Goal: Task Accomplishment & Management: Manage account settings

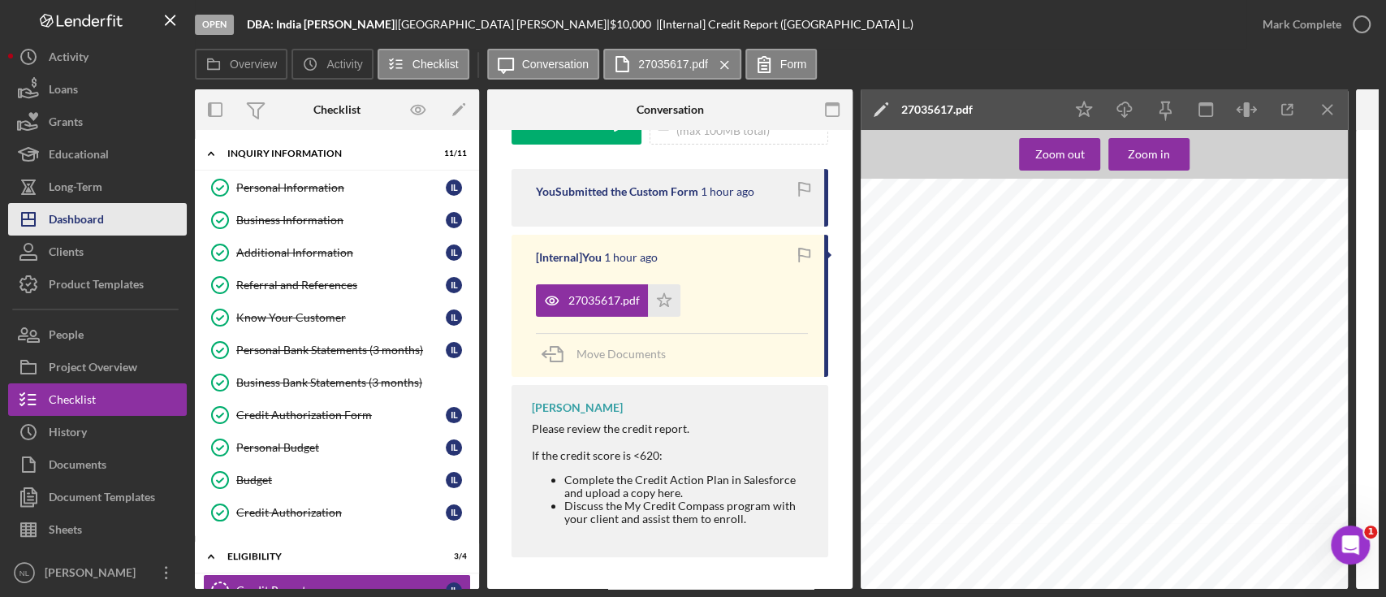
click at [117, 211] on button "Icon/Dashboard Dashboard" at bounding box center [97, 219] width 179 height 32
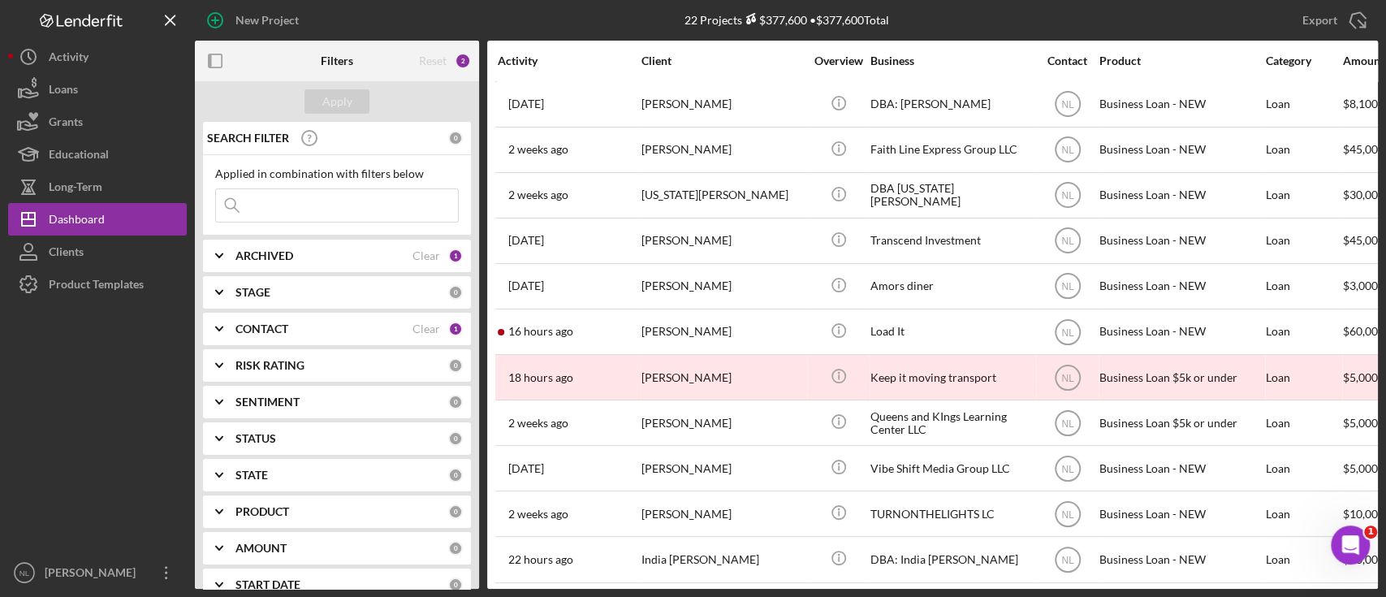
click at [292, 257] on b "ARCHIVED" at bounding box center [264, 255] width 58 height 13
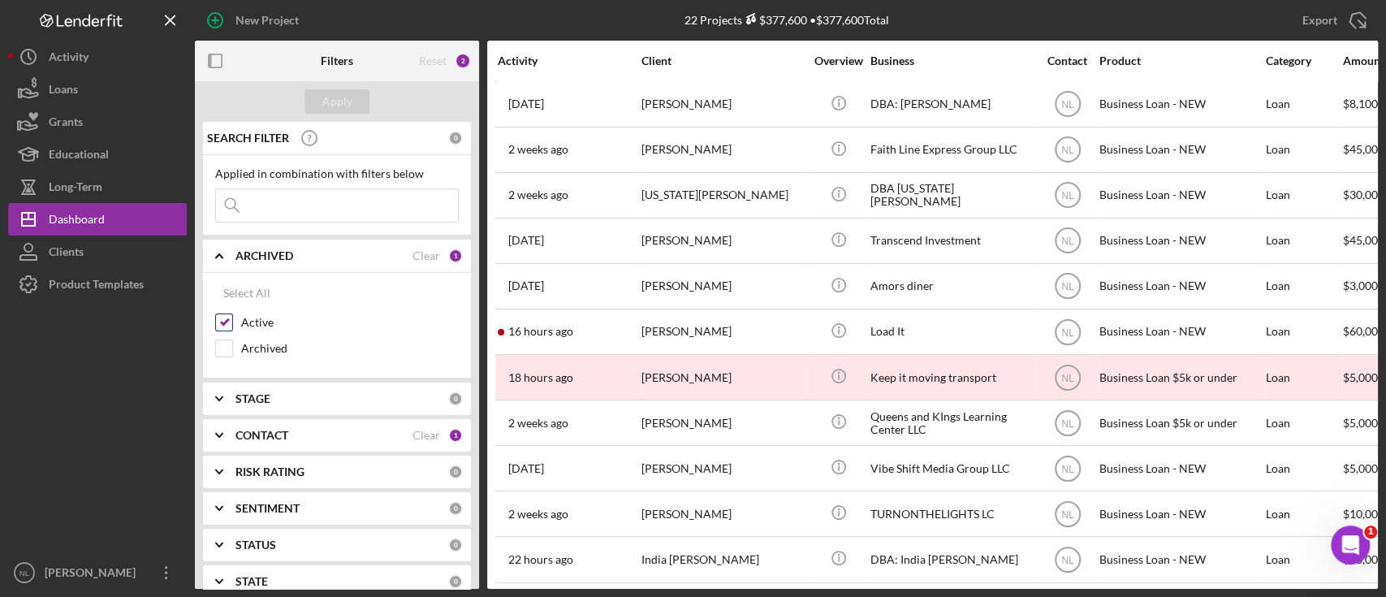
click at [227, 318] on input "Active" at bounding box center [224, 322] width 16 height 16
checkbox input "false"
click at [223, 362] on div "Archived" at bounding box center [337, 352] width 244 height 26
click at [221, 362] on div "Archived" at bounding box center [337, 352] width 244 height 26
click at [221, 356] on div "Archived" at bounding box center [337, 352] width 244 height 26
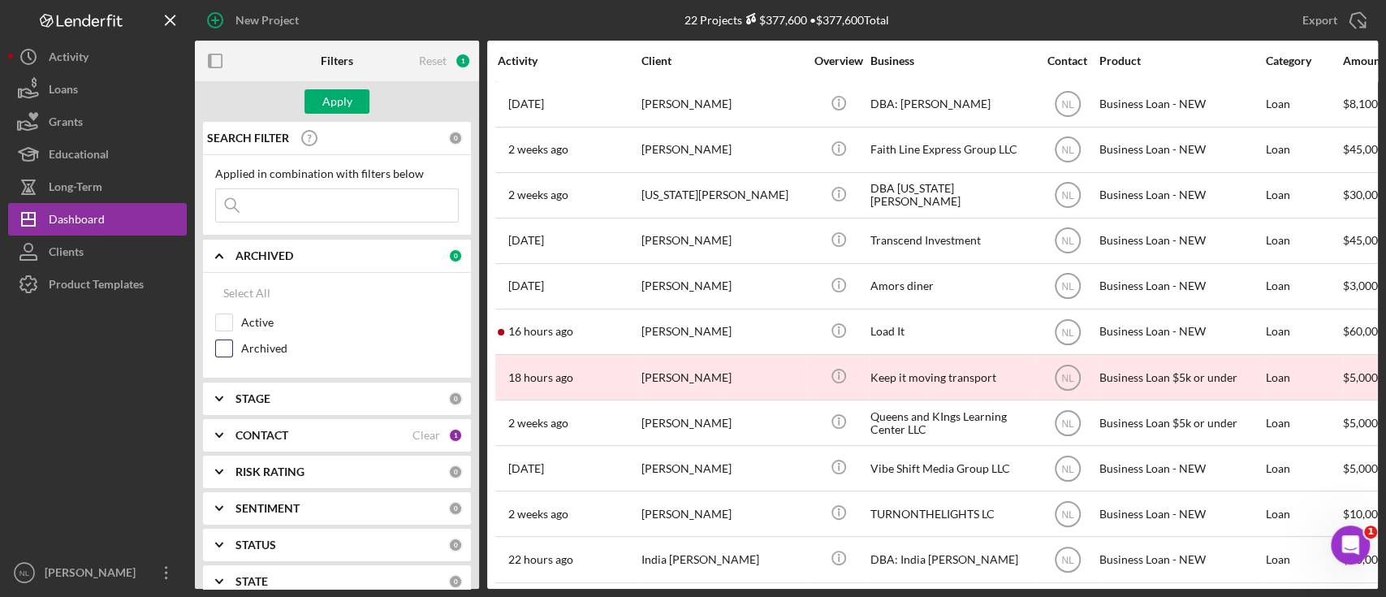
click at [223, 352] on input "Archived" at bounding box center [224, 348] width 16 height 16
checkbox input "true"
click at [308, 208] on input at bounding box center [337, 205] width 242 height 32
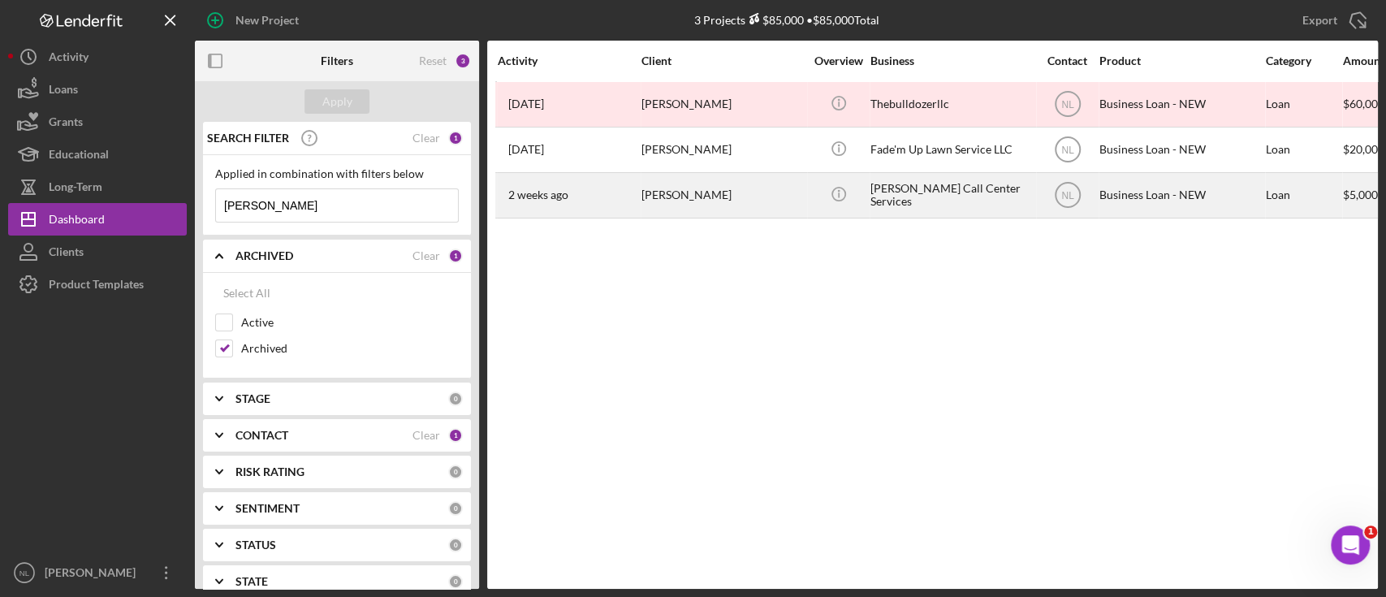
type input "ronald"
click at [710, 191] on div "Ronald Smith" at bounding box center [722, 195] width 162 height 43
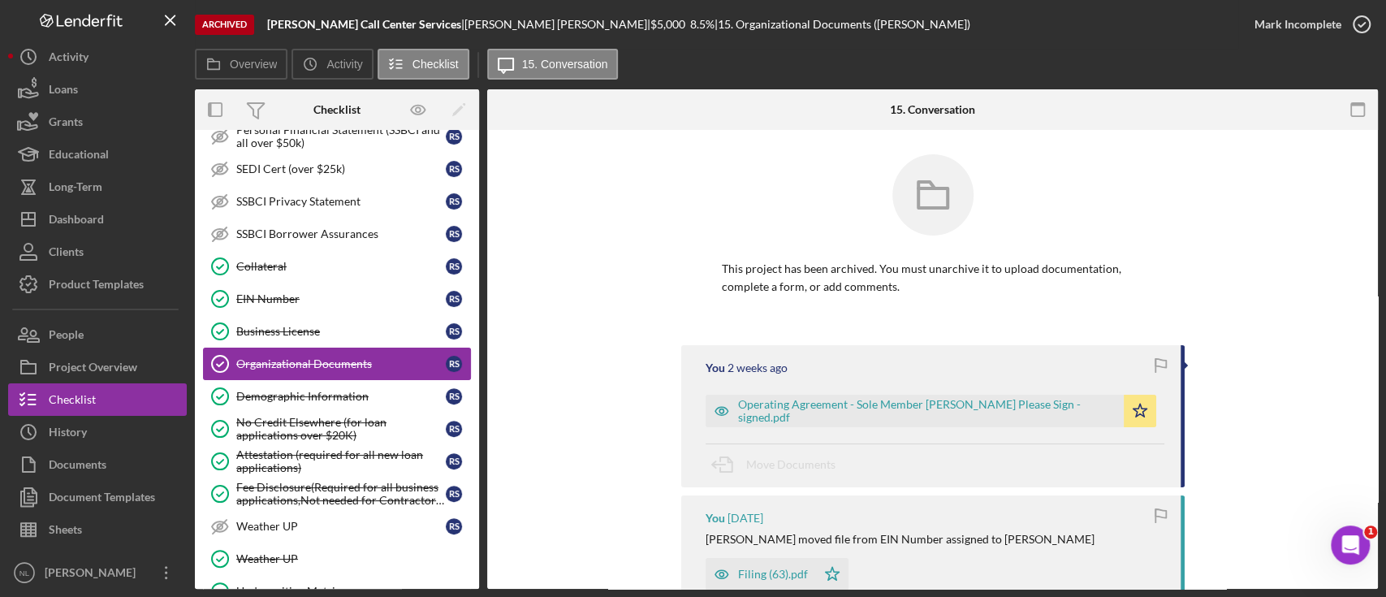
scroll to position [653, 0]
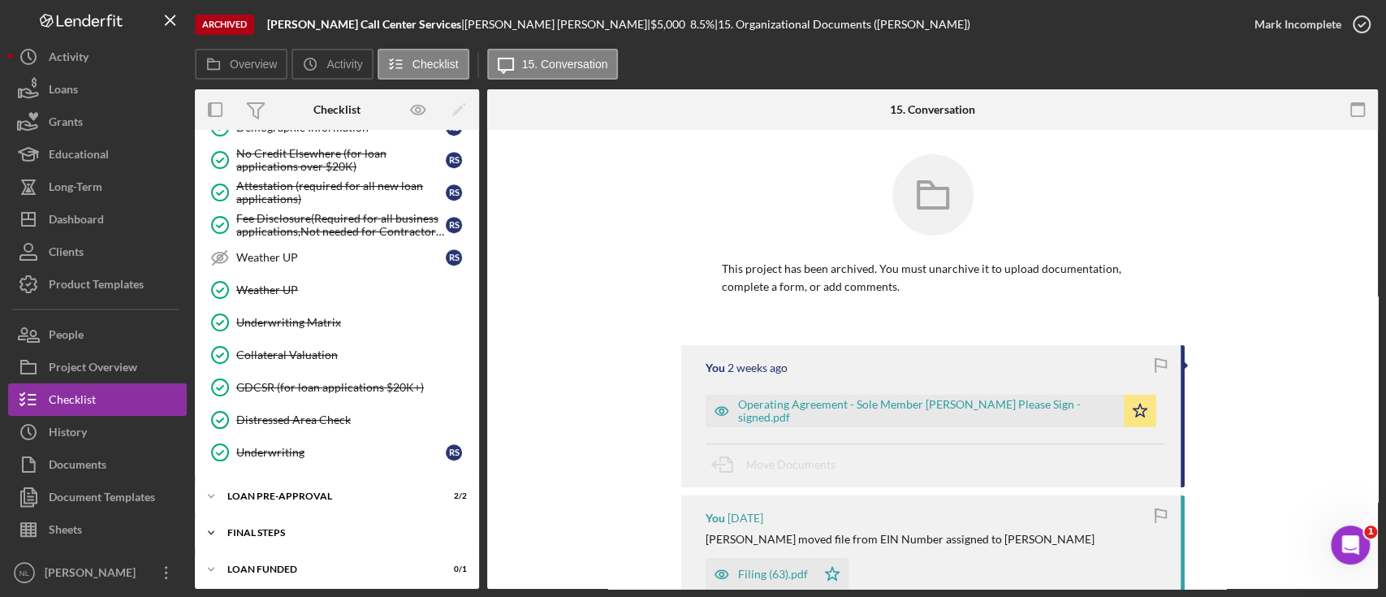
click at [287, 528] on div "FINAL STEPS" at bounding box center [342, 533] width 231 height 10
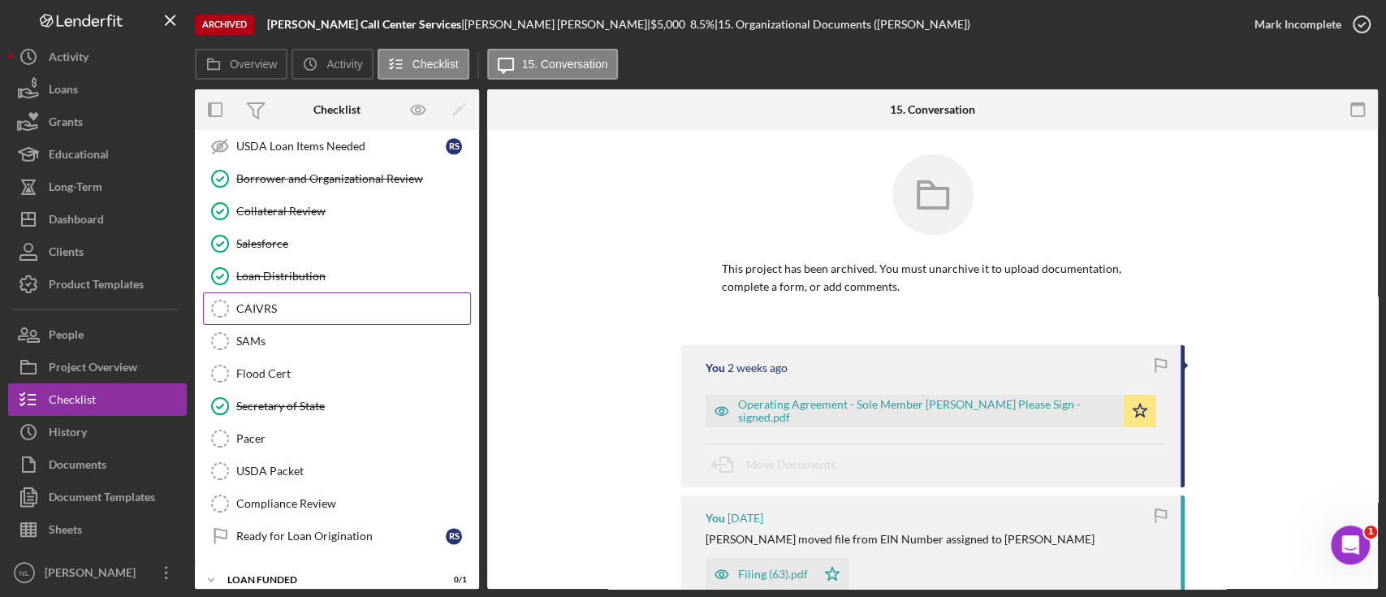
scroll to position [1269, 0]
click at [312, 259] on link "Loan Distribution Loan Distribution" at bounding box center [337, 275] width 268 height 32
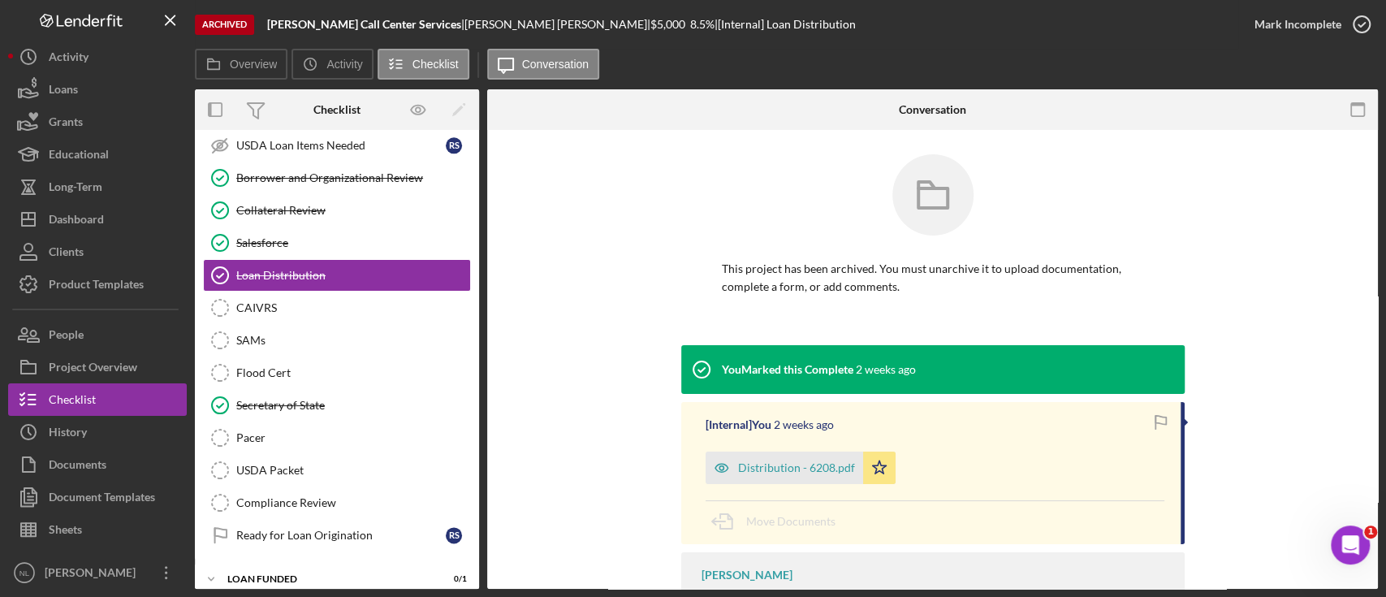
scroll to position [92, 0]
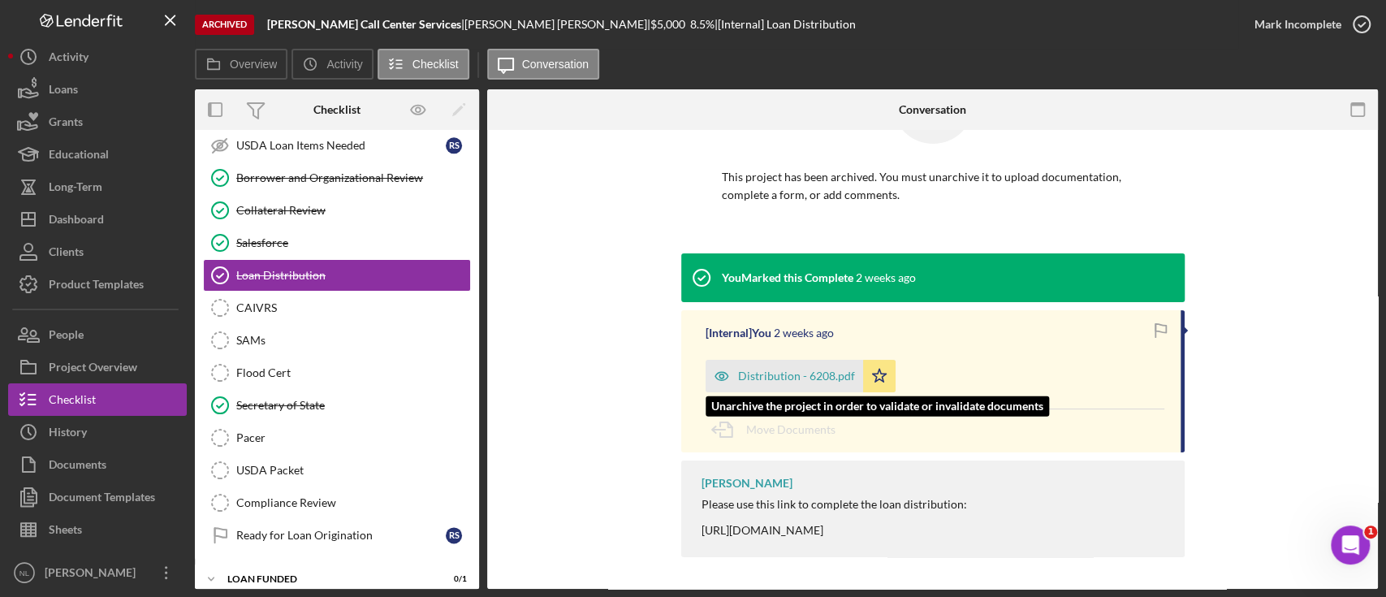
click at [775, 373] on div "Distribution - 6208.pdf" at bounding box center [796, 375] width 117 height 13
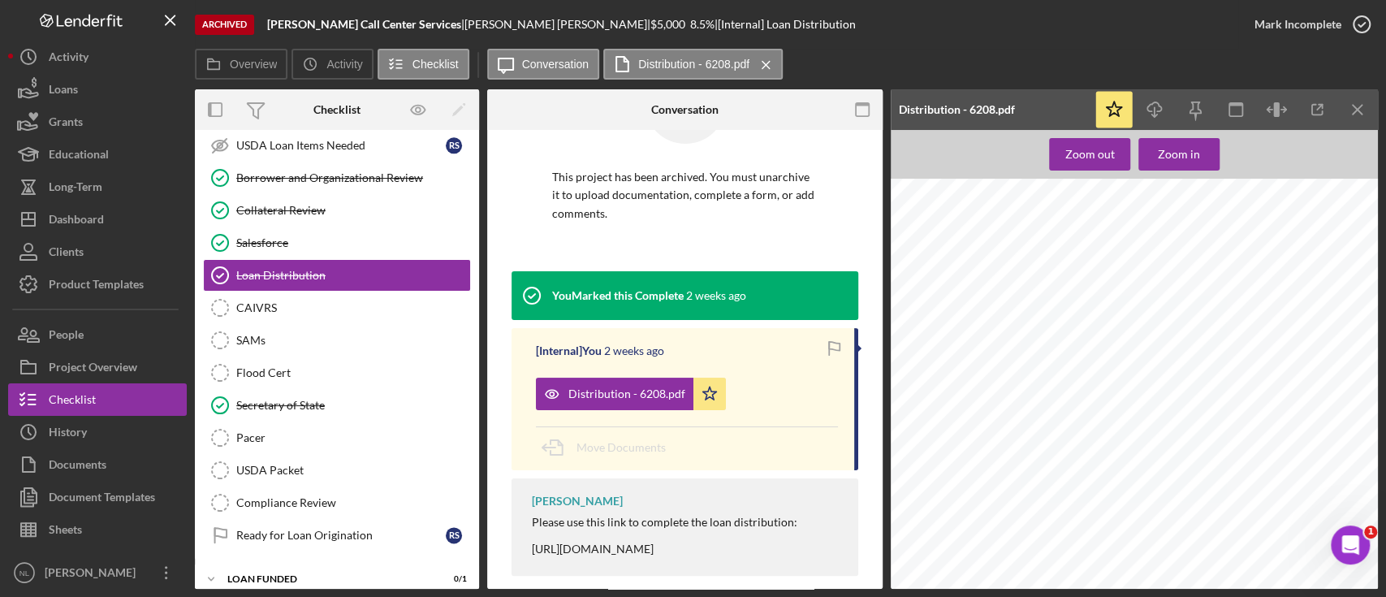
scroll to position [2643, 0]
click at [1364, 101] on icon "Icon/Menu Close" at bounding box center [1357, 110] width 37 height 37
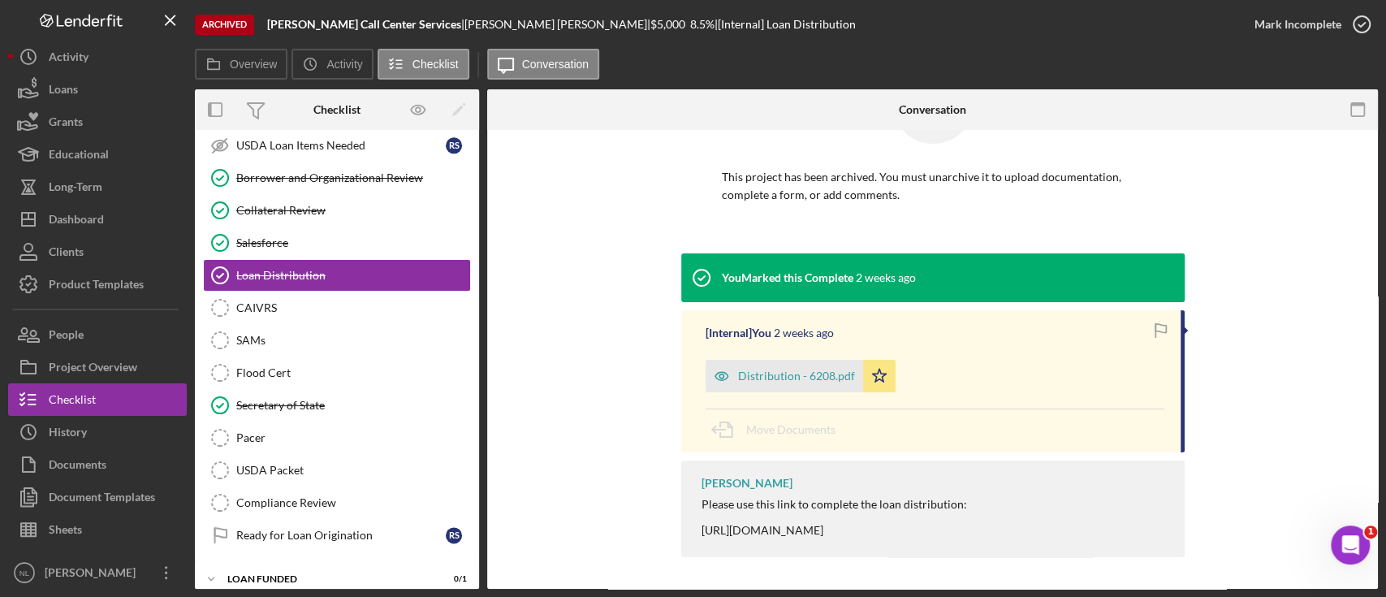
scroll to position [0, 0]
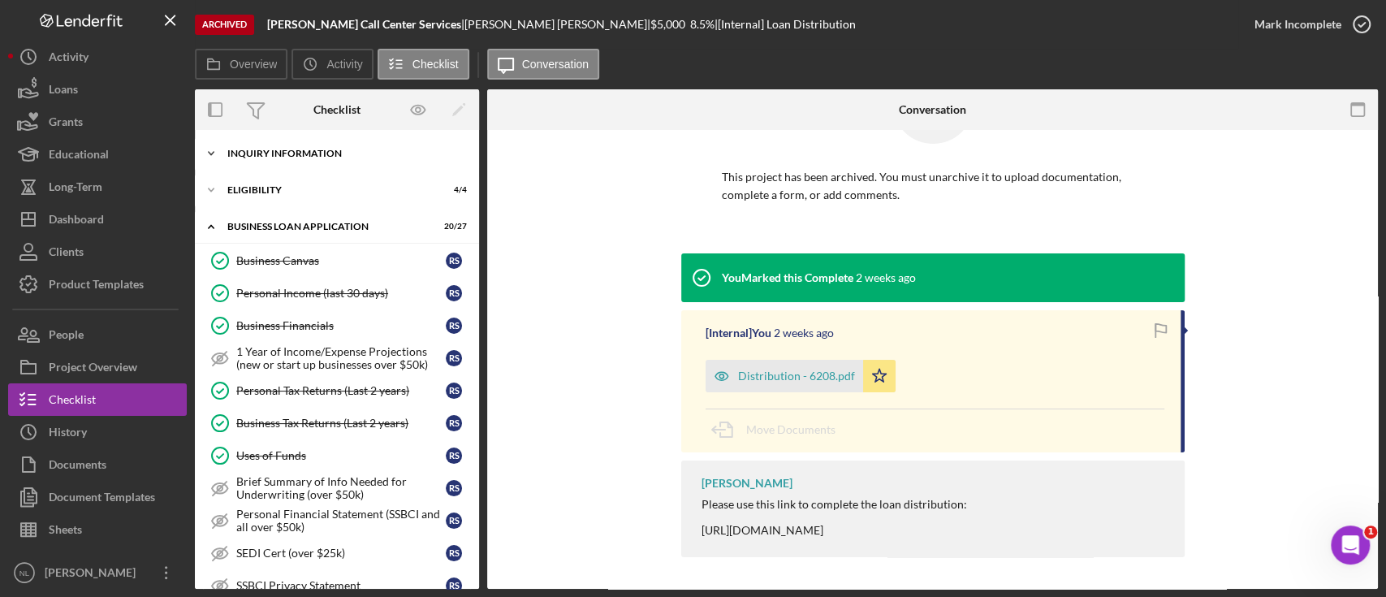
click at [351, 159] on div "Icon/Expander INQUIRY INFORMATION 10 / 11" at bounding box center [337, 153] width 284 height 32
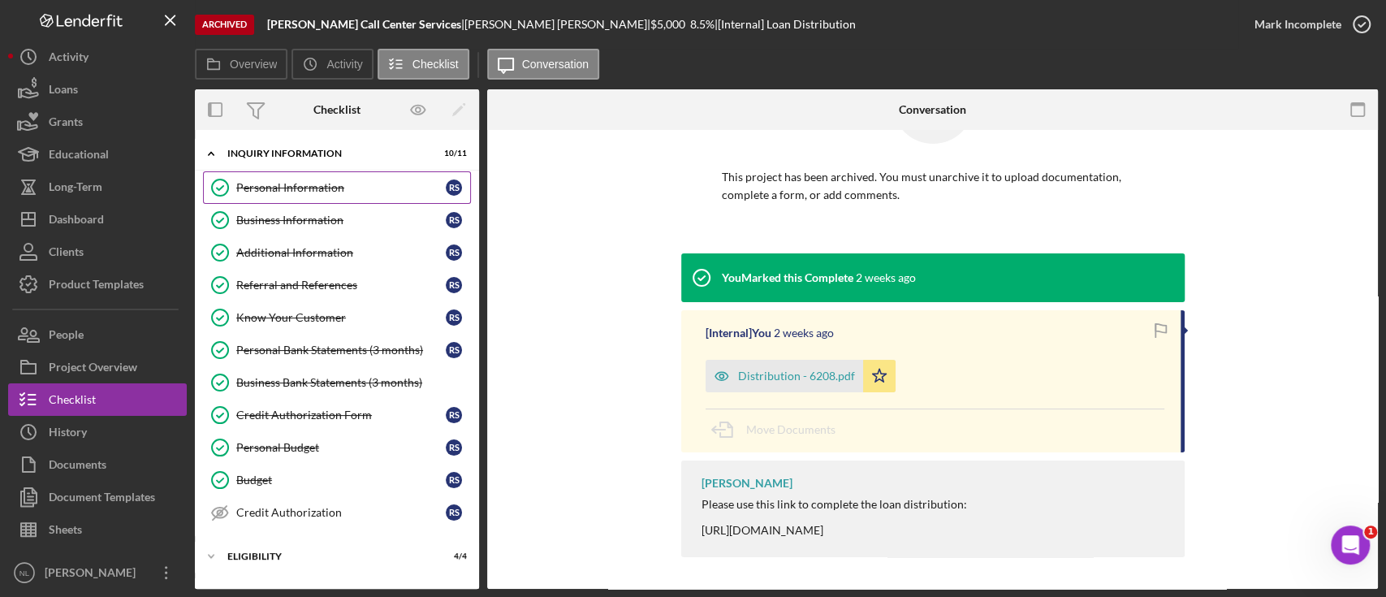
click at [335, 184] on div "Personal Information" at bounding box center [340, 187] width 209 height 13
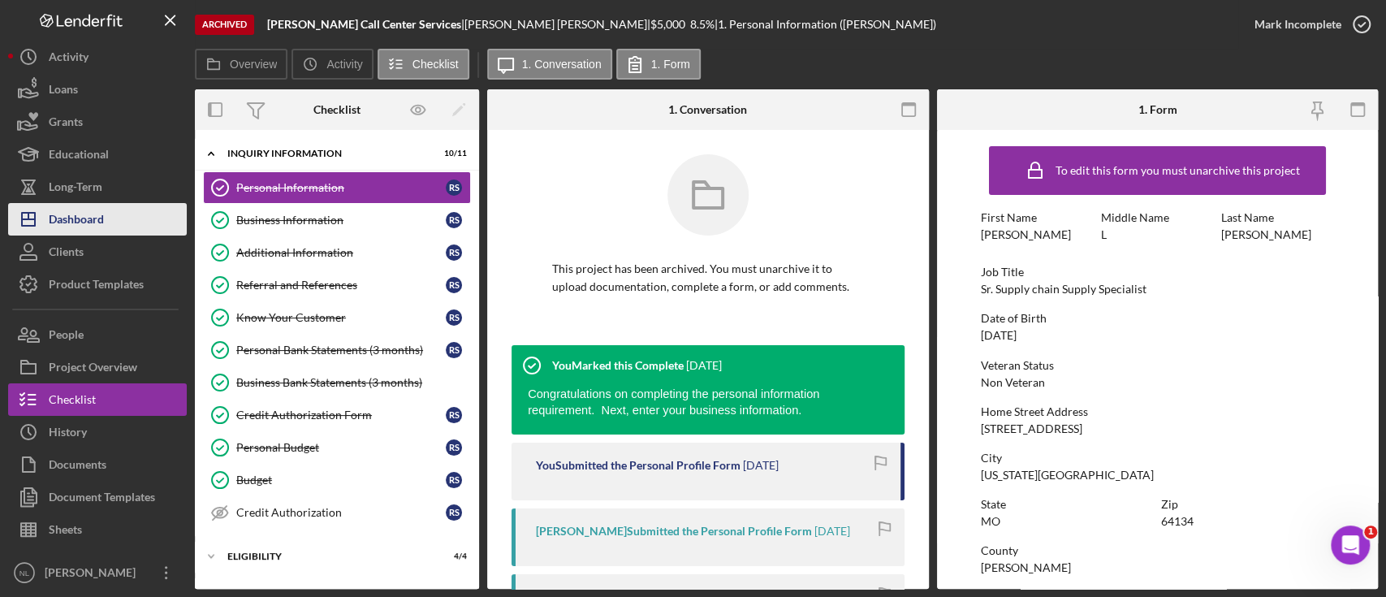
click at [105, 216] on button "Icon/Dashboard Dashboard" at bounding box center [97, 219] width 179 height 32
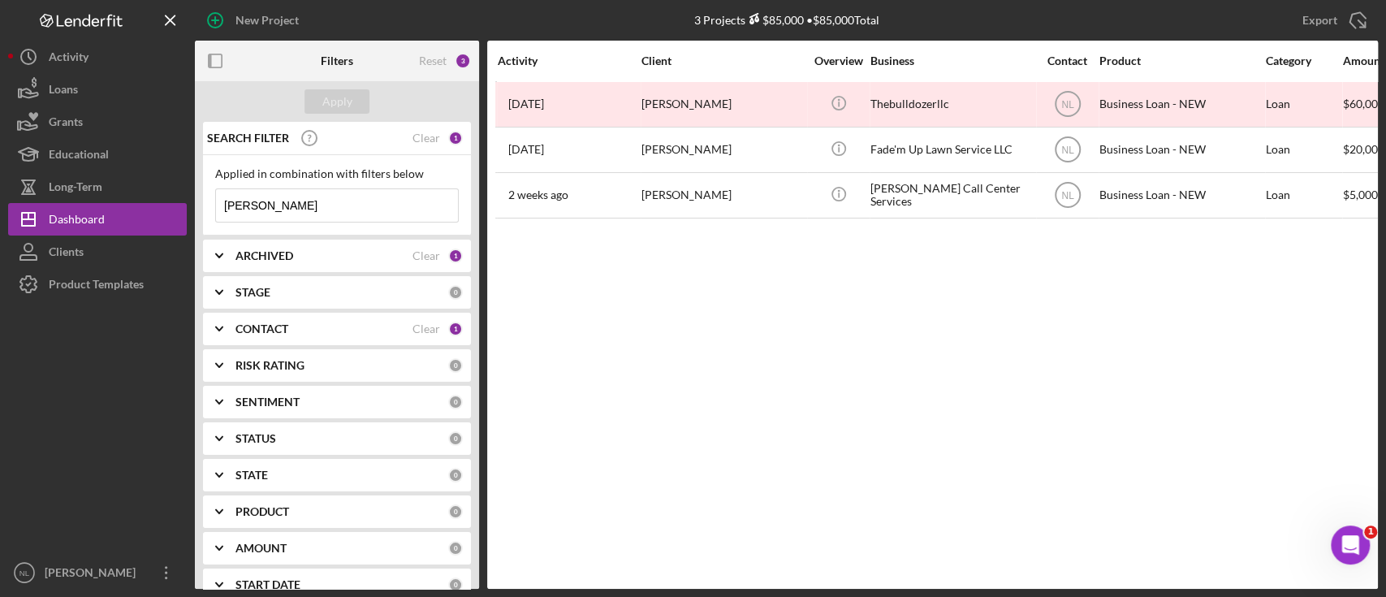
click at [379, 209] on input "ronald" at bounding box center [337, 205] width 242 height 32
click at [278, 252] on b "ARCHIVED" at bounding box center [264, 255] width 58 height 13
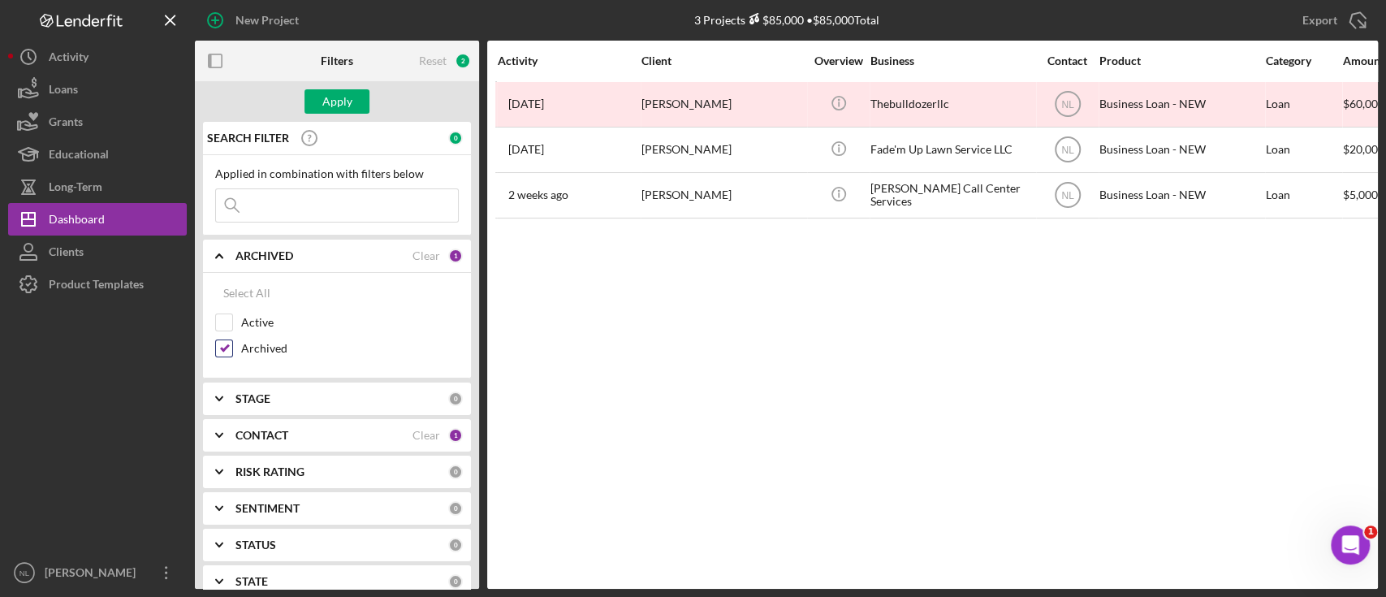
click at [232, 347] on div at bounding box center [224, 348] width 18 height 18
click at [224, 348] on input "Archived" at bounding box center [224, 348] width 16 height 16
checkbox input "false"
click at [221, 315] on input "Active" at bounding box center [224, 322] width 16 height 16
checkbox input "true"
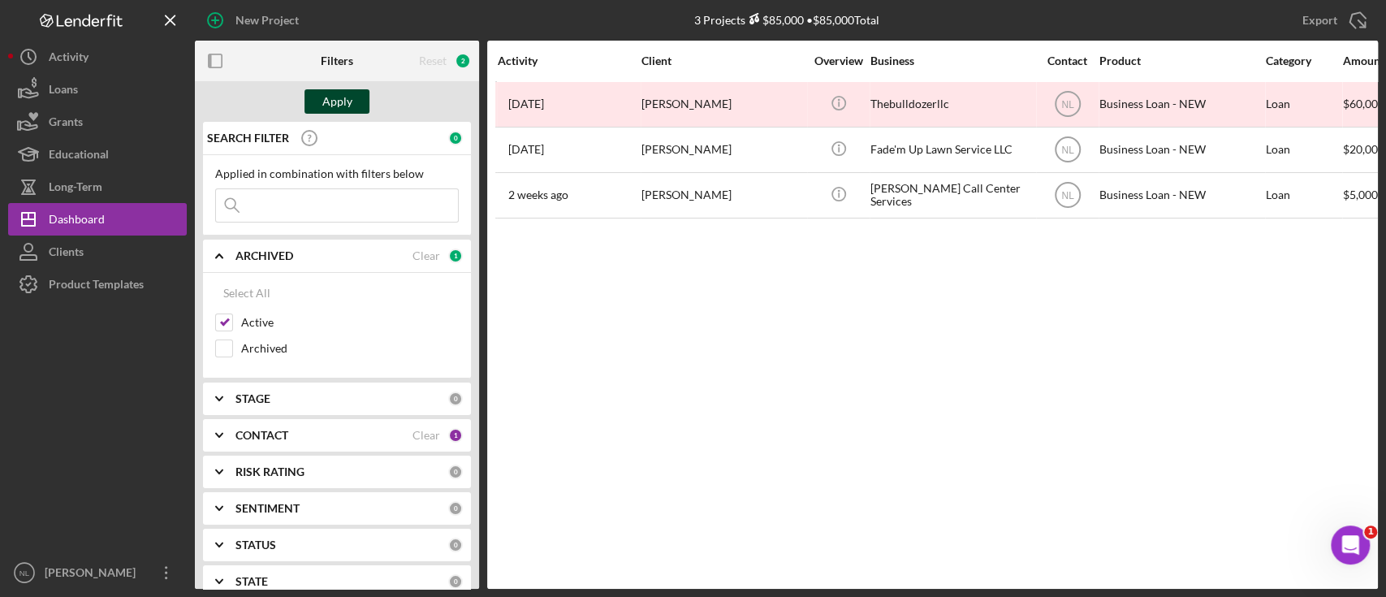
click at [326, 103] on div "Apply" at bounding box center [337, 101] width 30 height 24
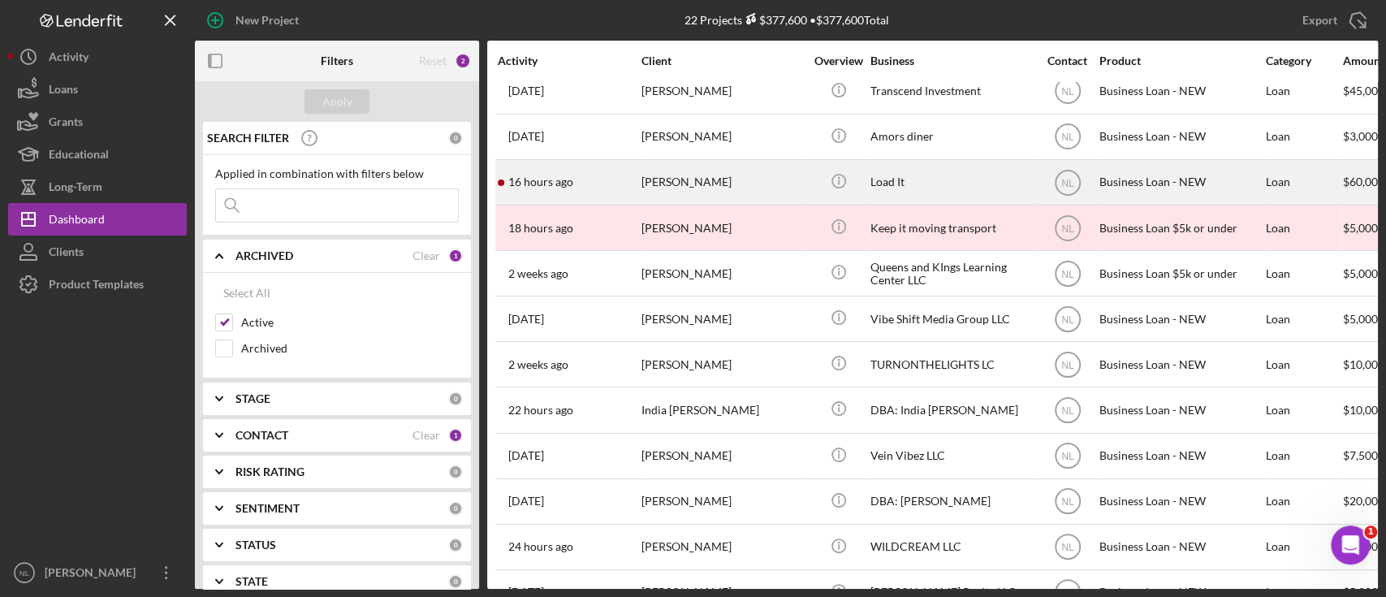
scroll to position [511, 0]
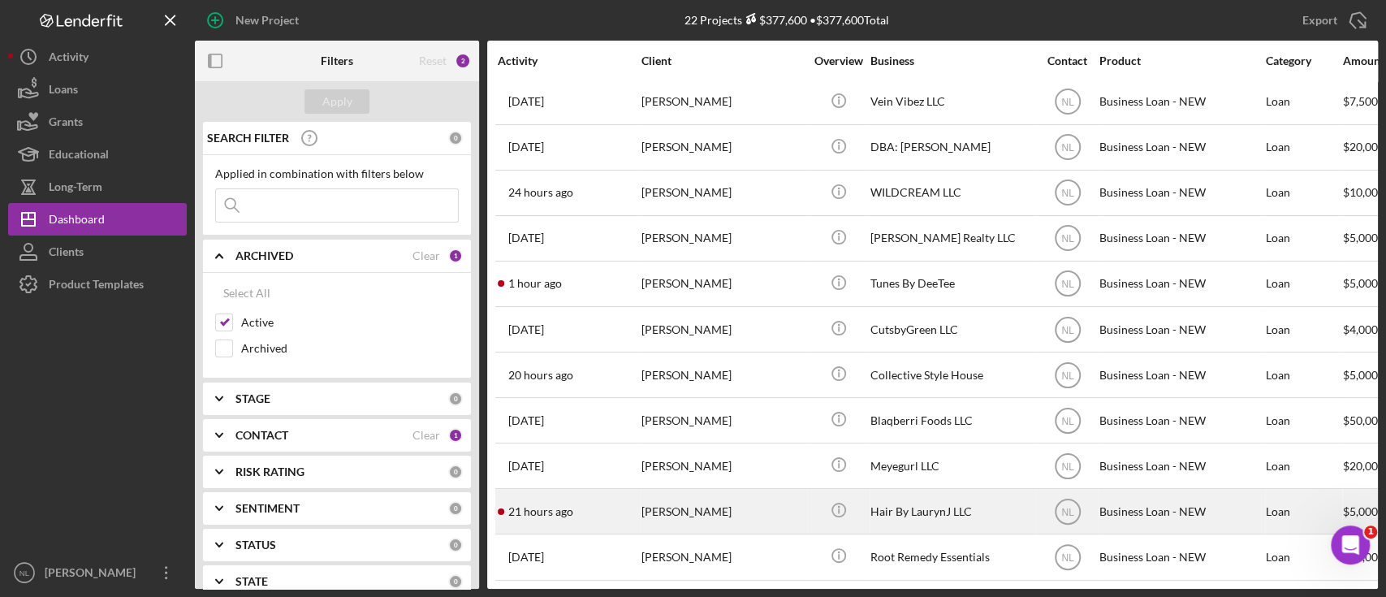
click at [664, 506] on div "[PERSON_NAME]" at bounding box center [722, 511] width 162 height 43
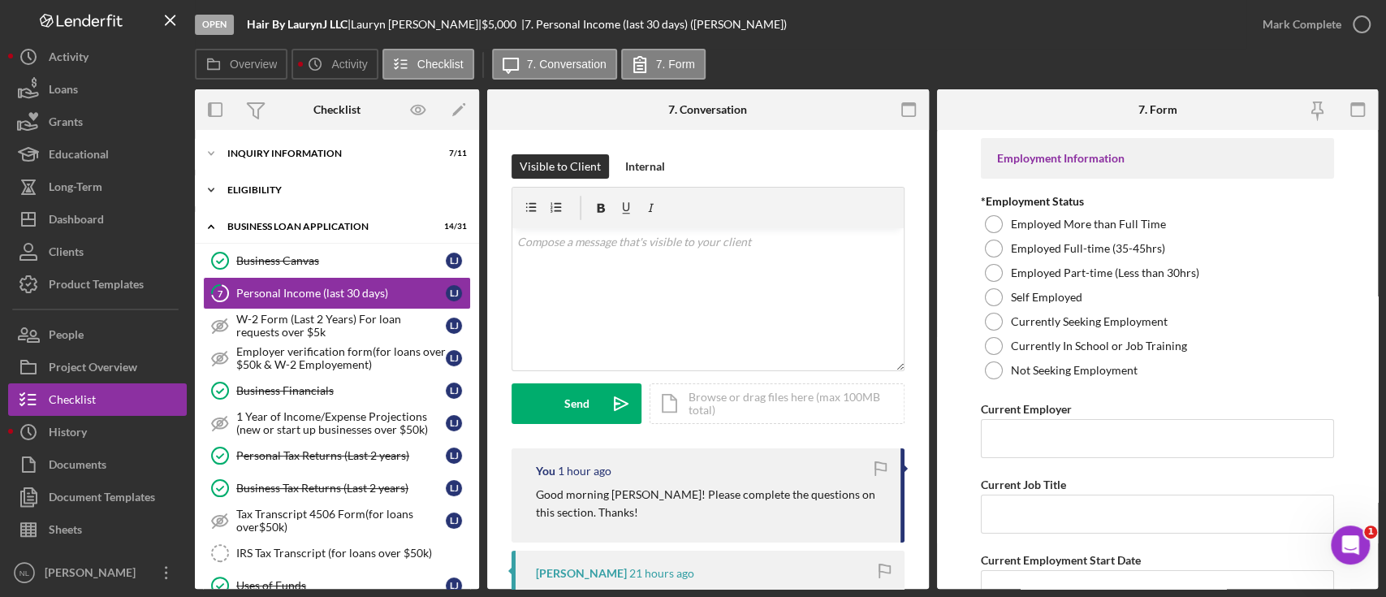
click at [246, 200] on div "Icon/Expander ELIGIBILITY 3 / 4" at bounding box center [337, 190] width 284 height 32
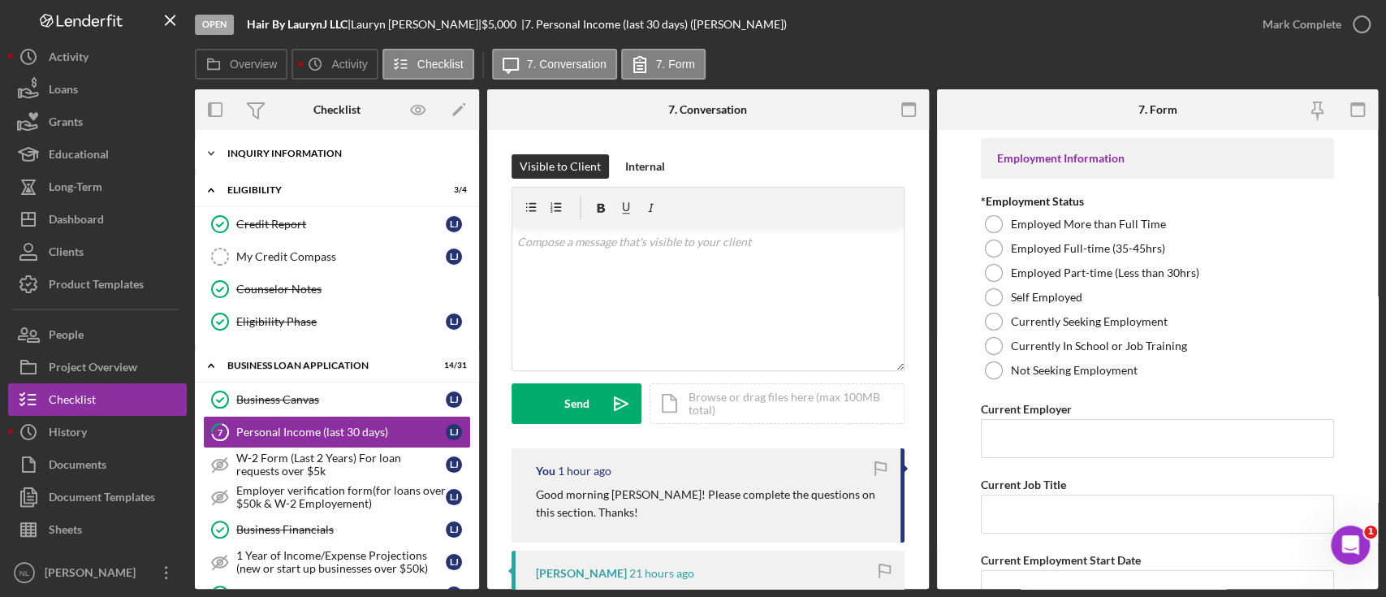
click at [272, 153] on div "INQUIRY INFORMATION" at bounding box center [342, 154] width 231 height 10
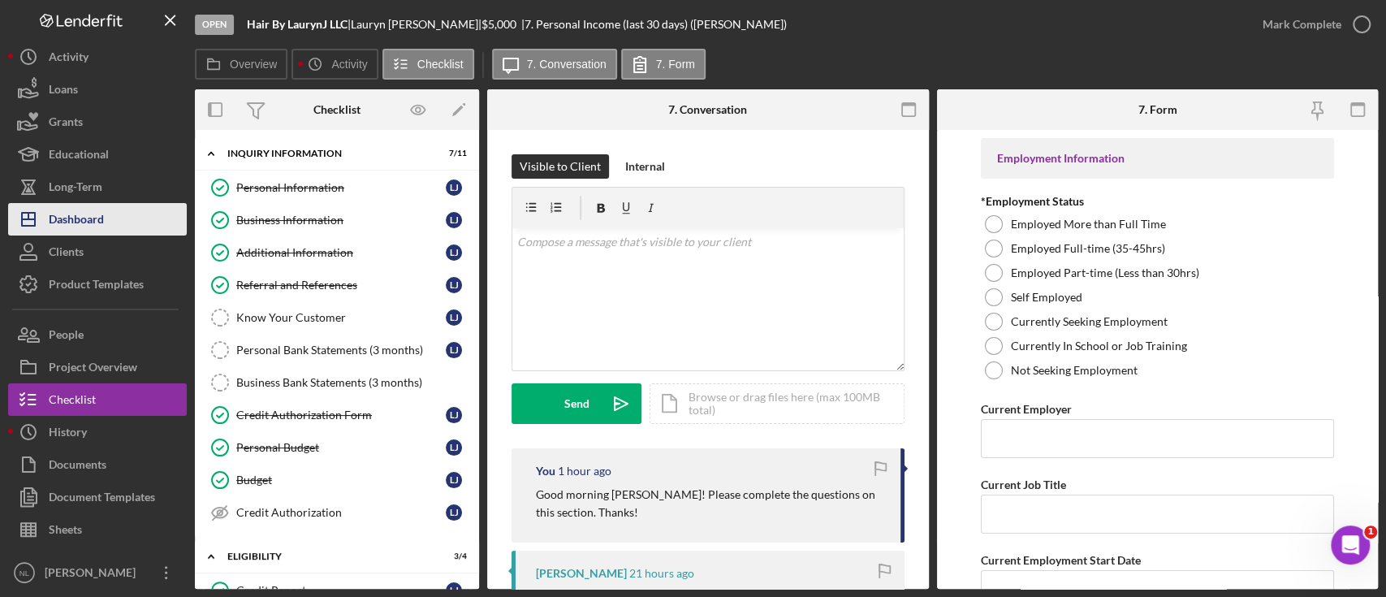
click at [98, 222] on div "Dashboard" at bounding box center [76, 221] width 55 height 37
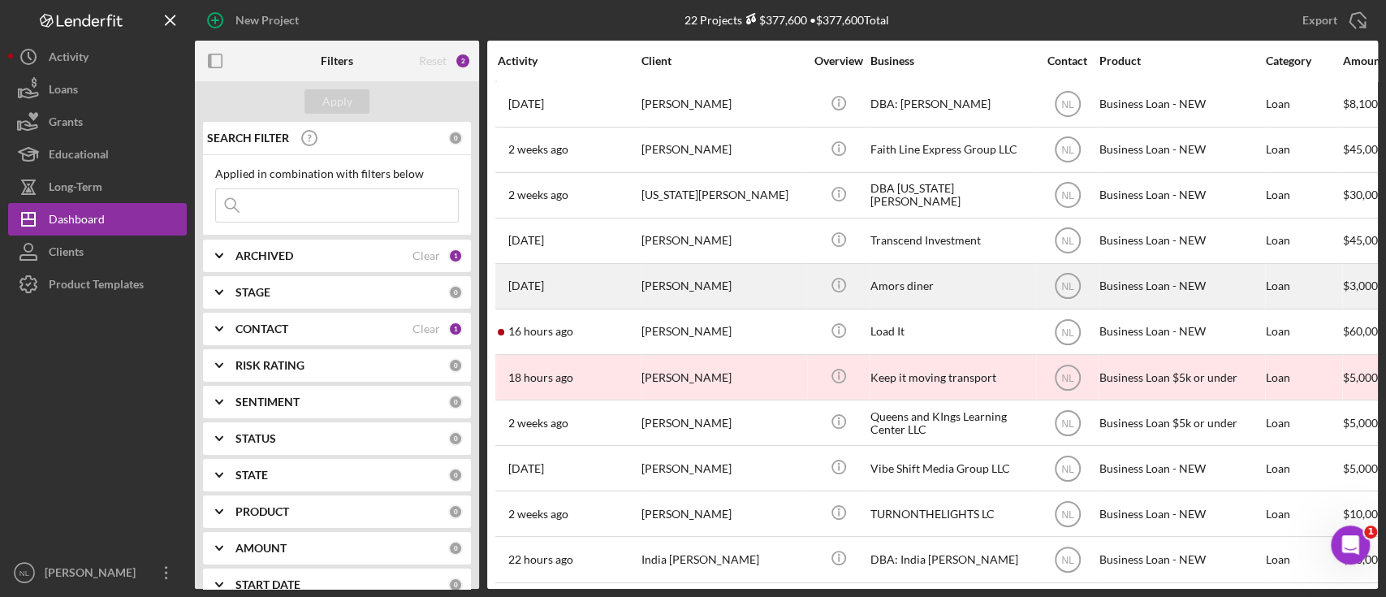
scroll to position [511, 0]
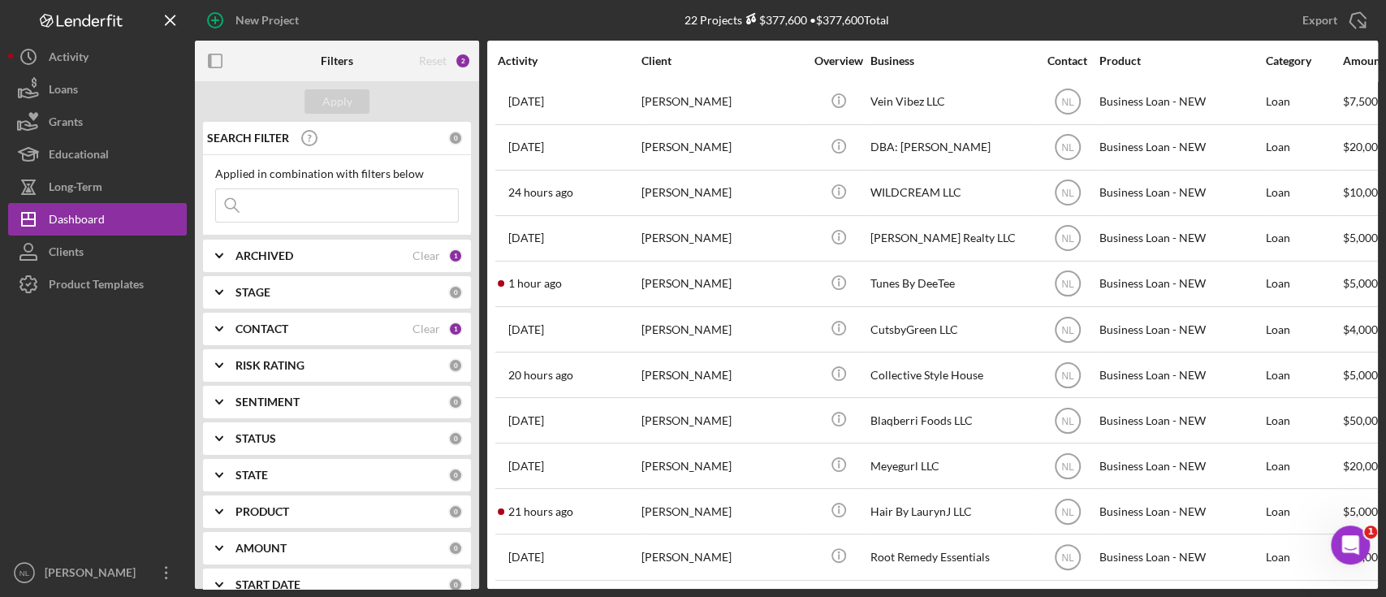
click at [305, 192] on input at bounding box center [337, 205] width 242 height 32
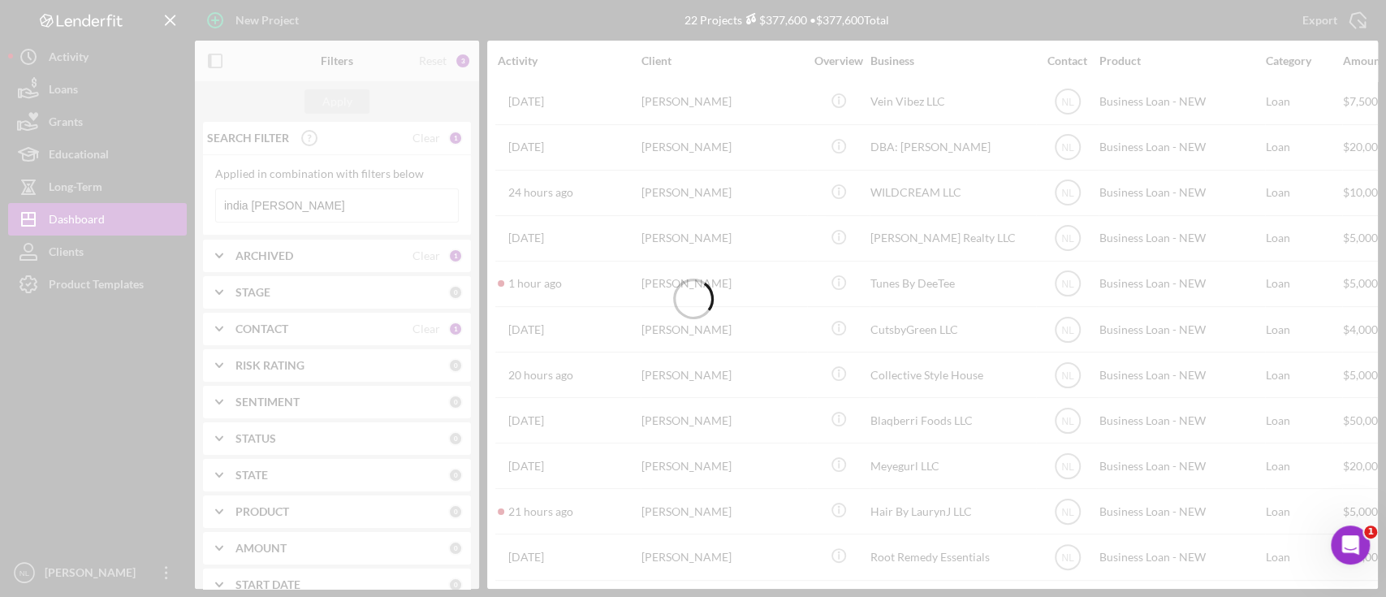
scroll to position [0, 0]
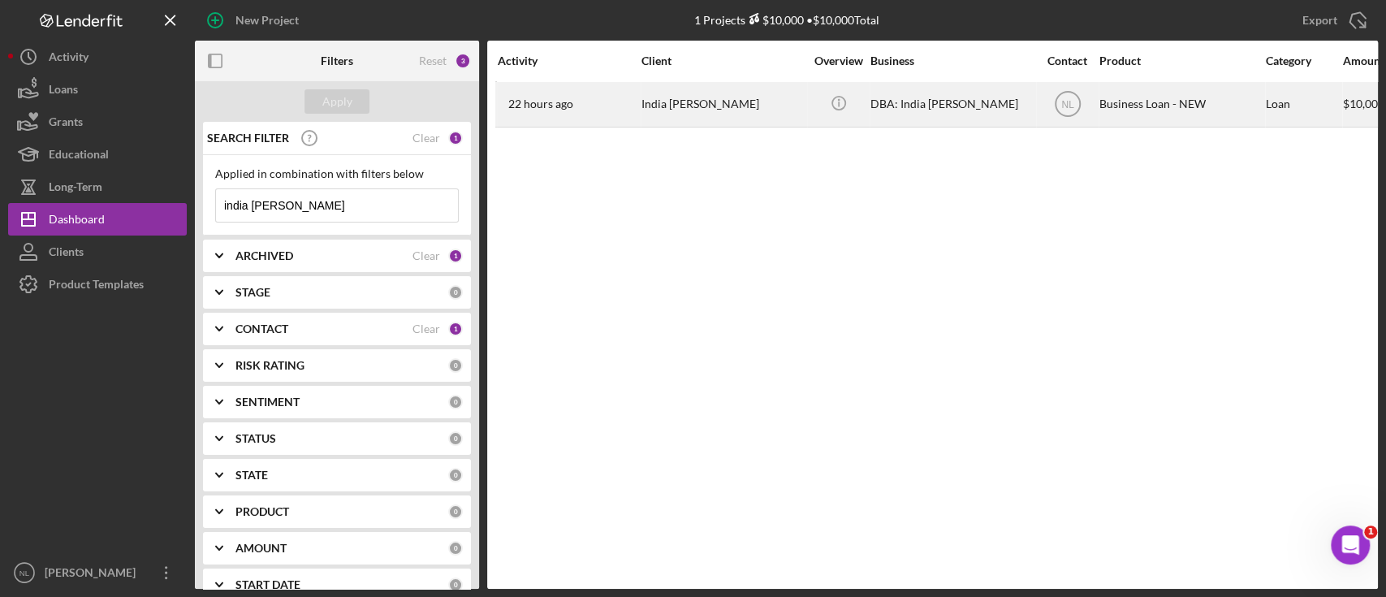
type input "india lathan"
click at [661, 118] on div "India [PERSON_NAME]" at bounding box center [722, 104] width 162 height 43
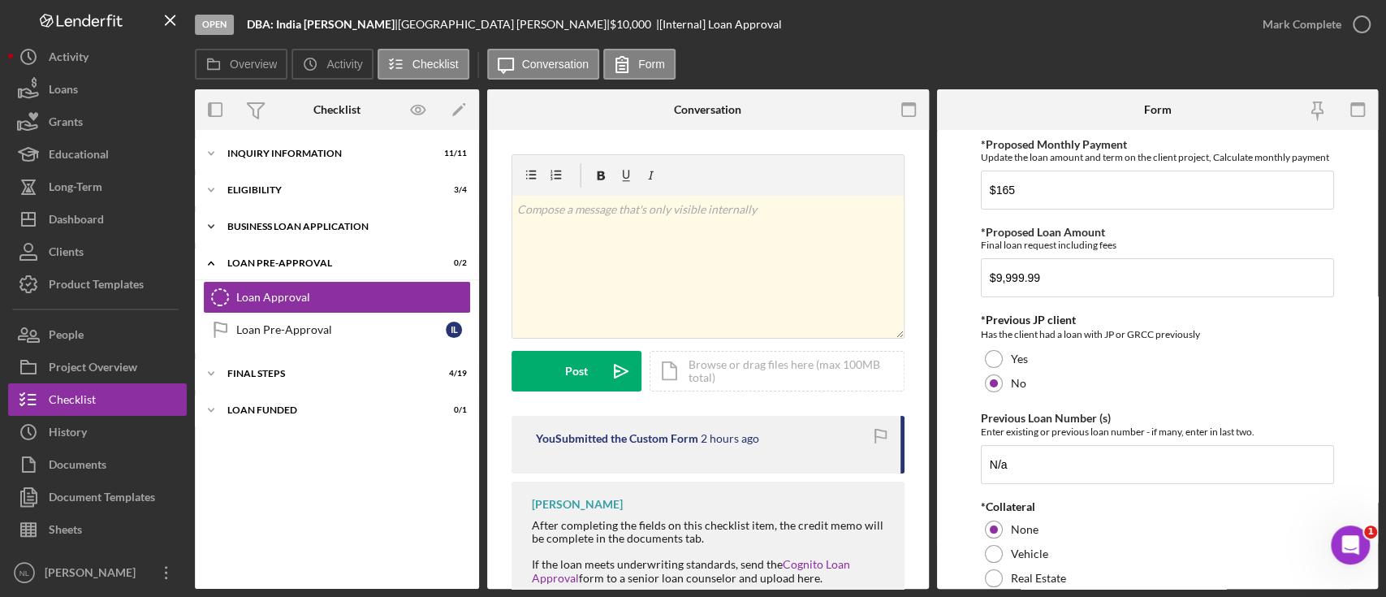
click at [309, 232] on div "Icon/Expander BUSINESS LOAN APPLICATION 19 / 31" at bounding box center [337, 226] width 284 height 32
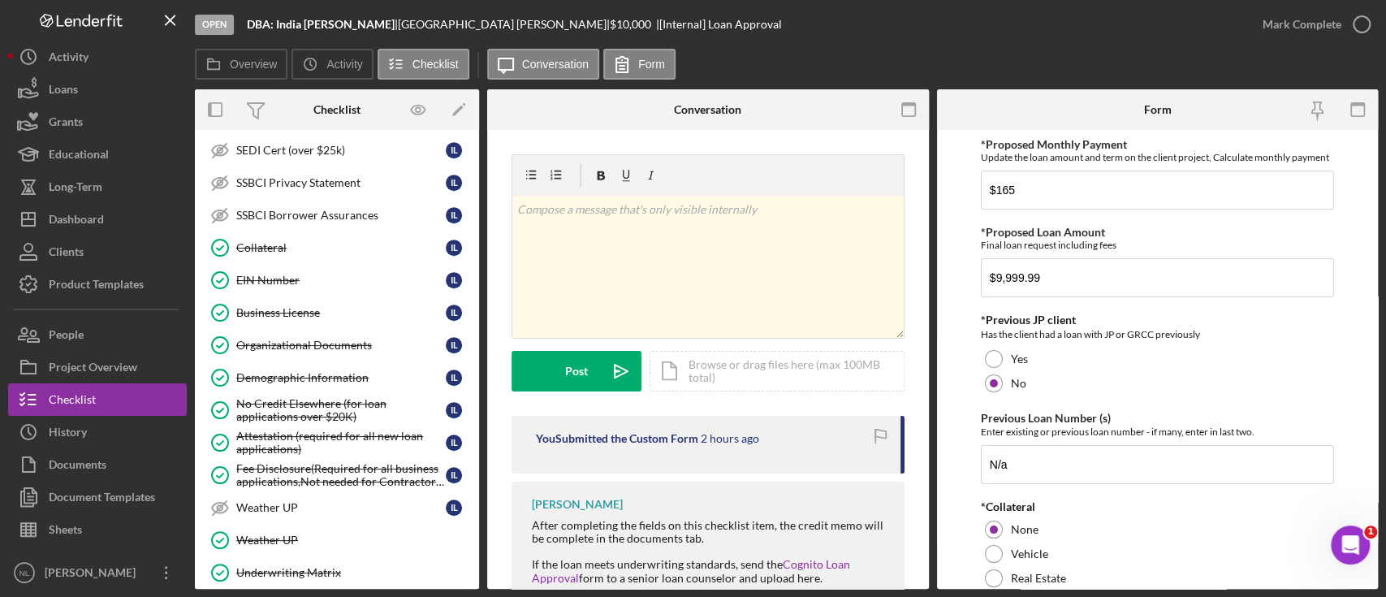
scroll to position [540, 0]
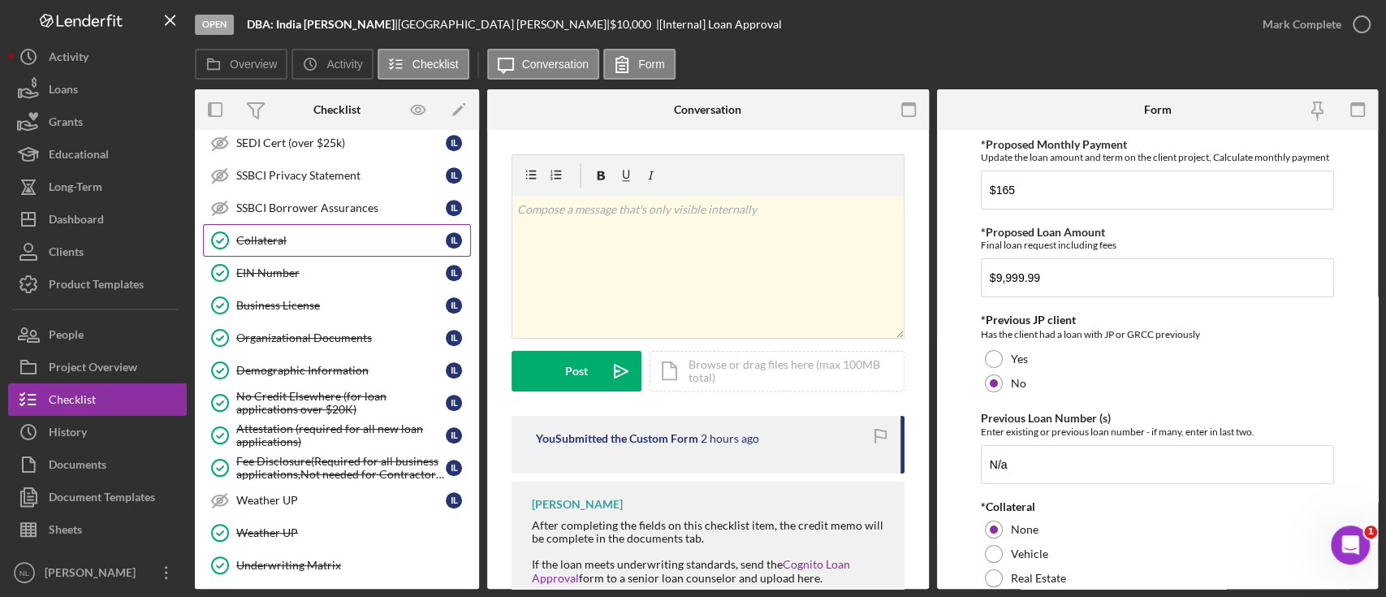
click at [284, 224] on link "Collateral Collateral I L" at bounding box center [337, 240] width 268 height 32
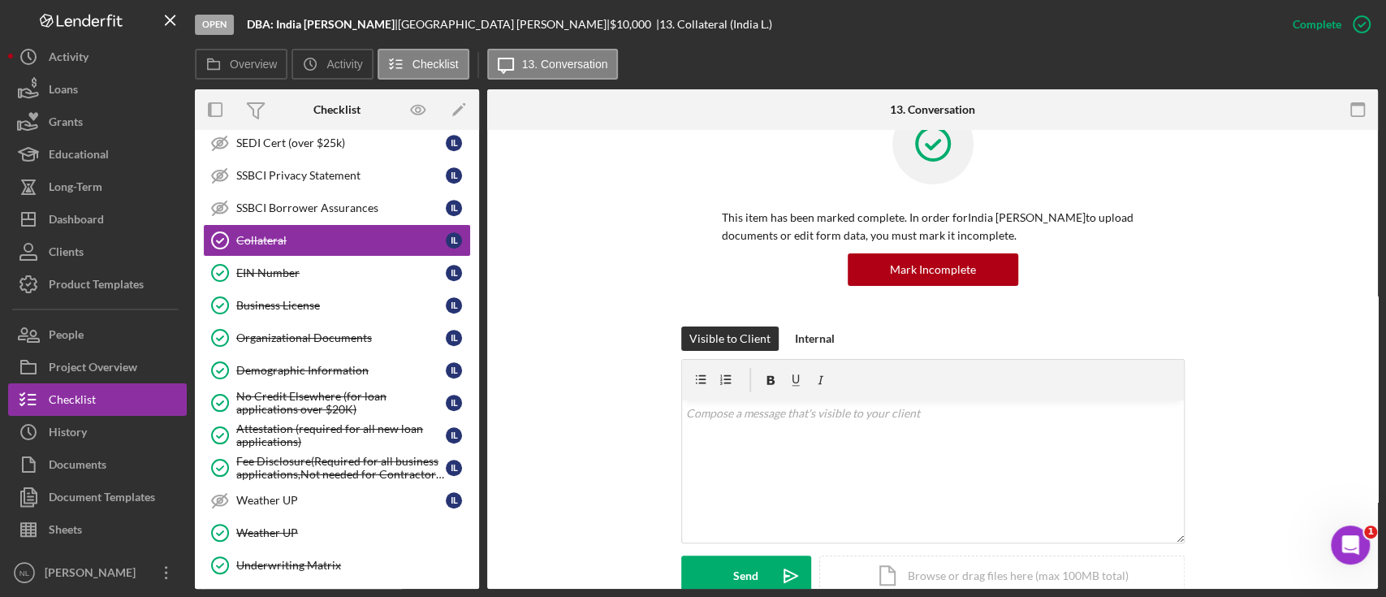
scroll to position [50, 0]
click at [373, 281] on link "EIN Number EIN Number I L" at bounding box center [337, 273] width 268 height 32
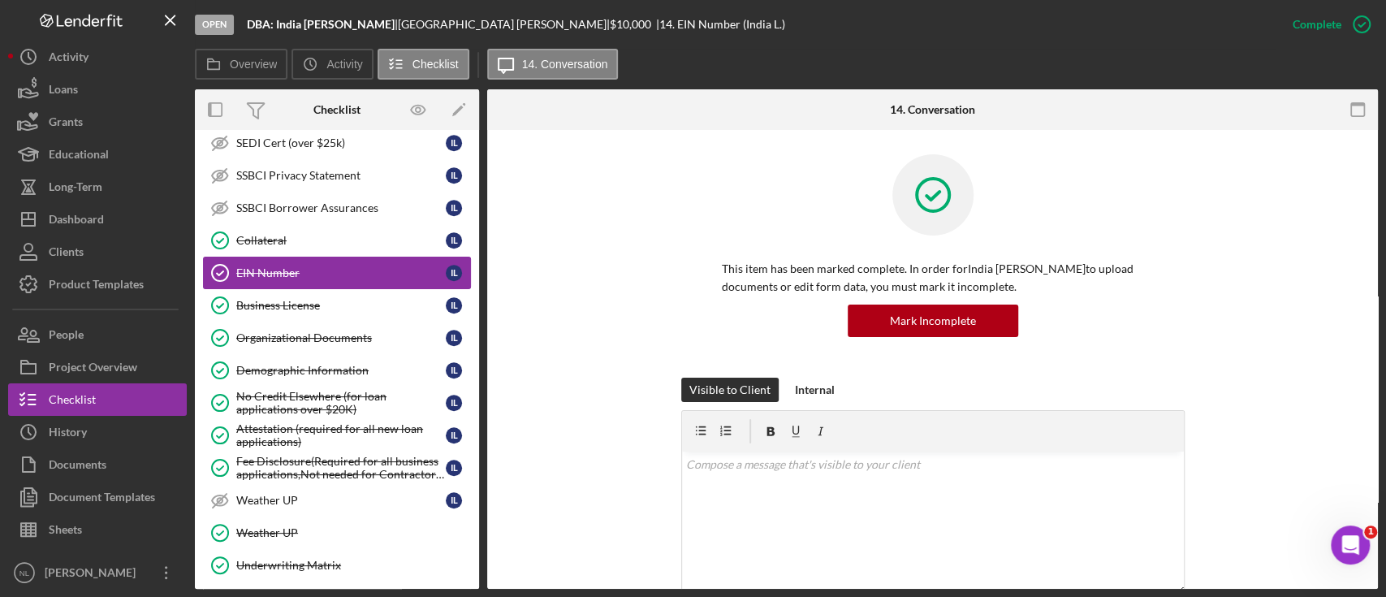
click at [337, 257] on link "EIN Number EIN Number I L" at bounding box center [337, 273] width 268 height 32
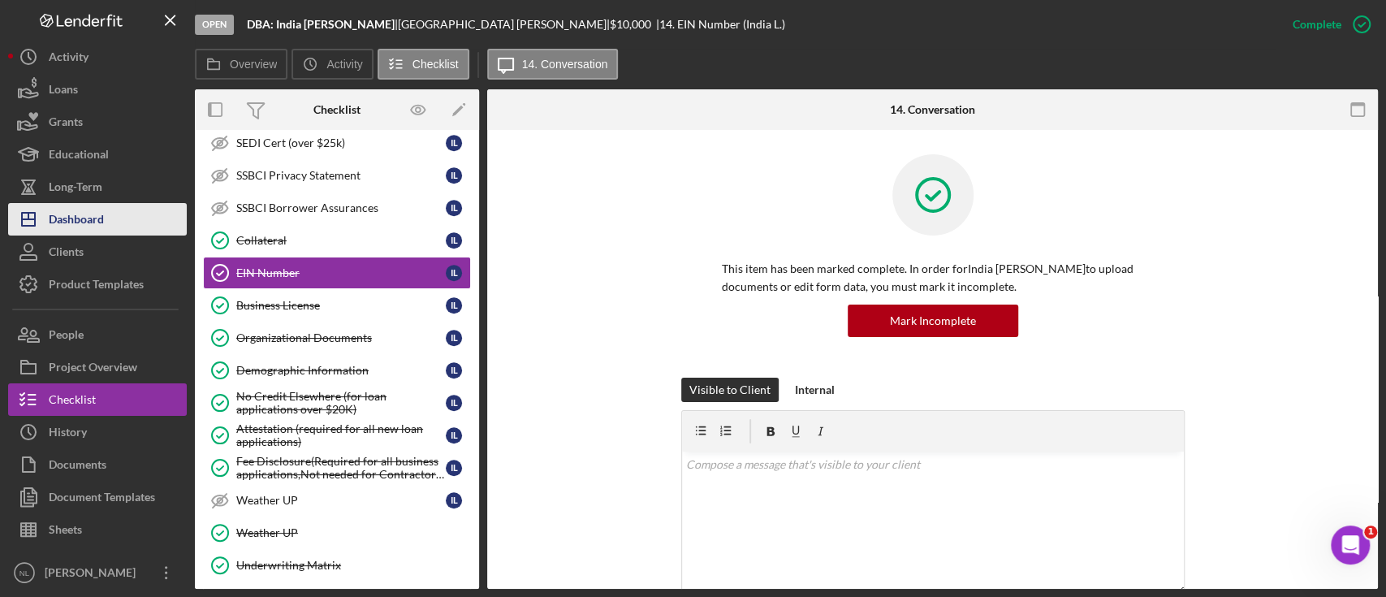
click at [117, 228] on button "Icon/Dashboard Dashboard" at bounding box center [97, 219] width 179 height 32
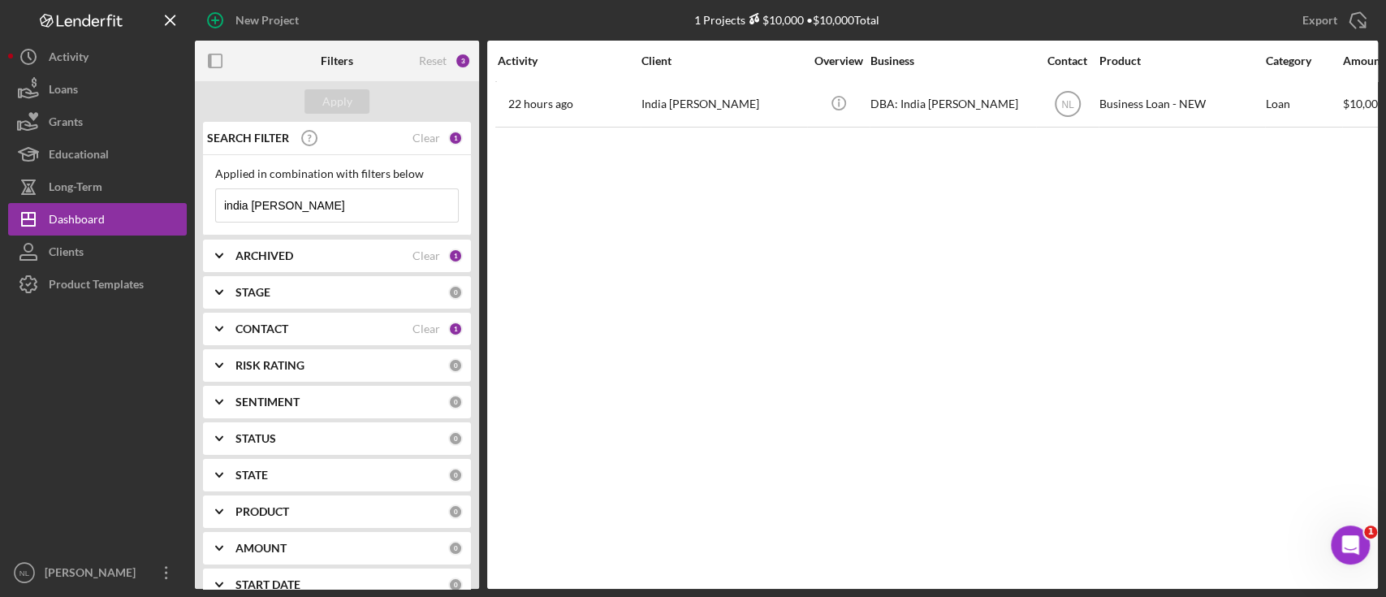
click at [313, 201] on input "india lathan" at bounding box center [337, 205] width 242 height 32
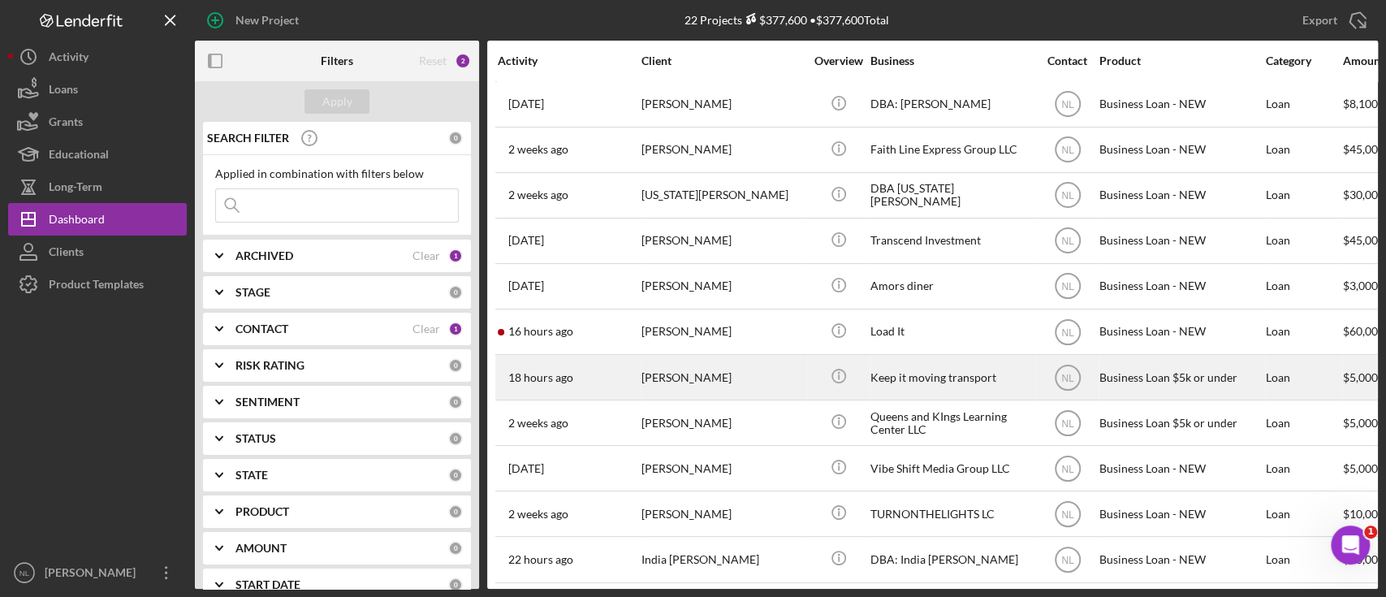
scroll to position [511, 0]
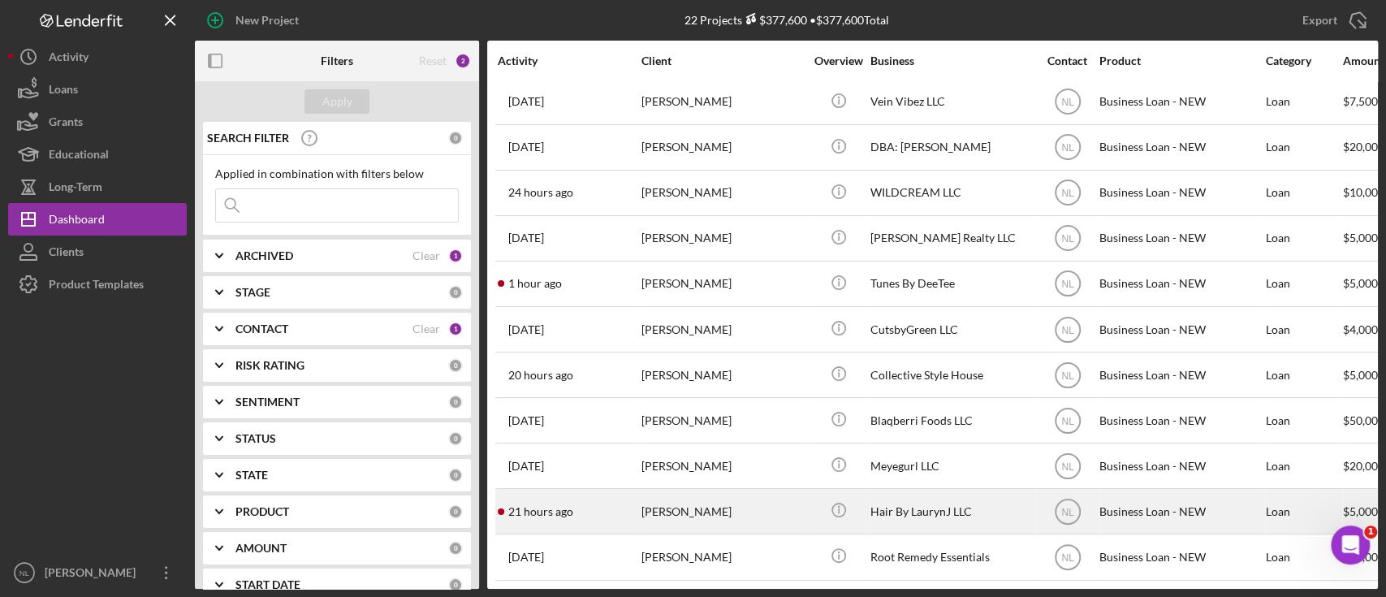
click at [702, 510] on div "[PERSON_NAME]" at bounding box center [722, 511] width 162 height 43
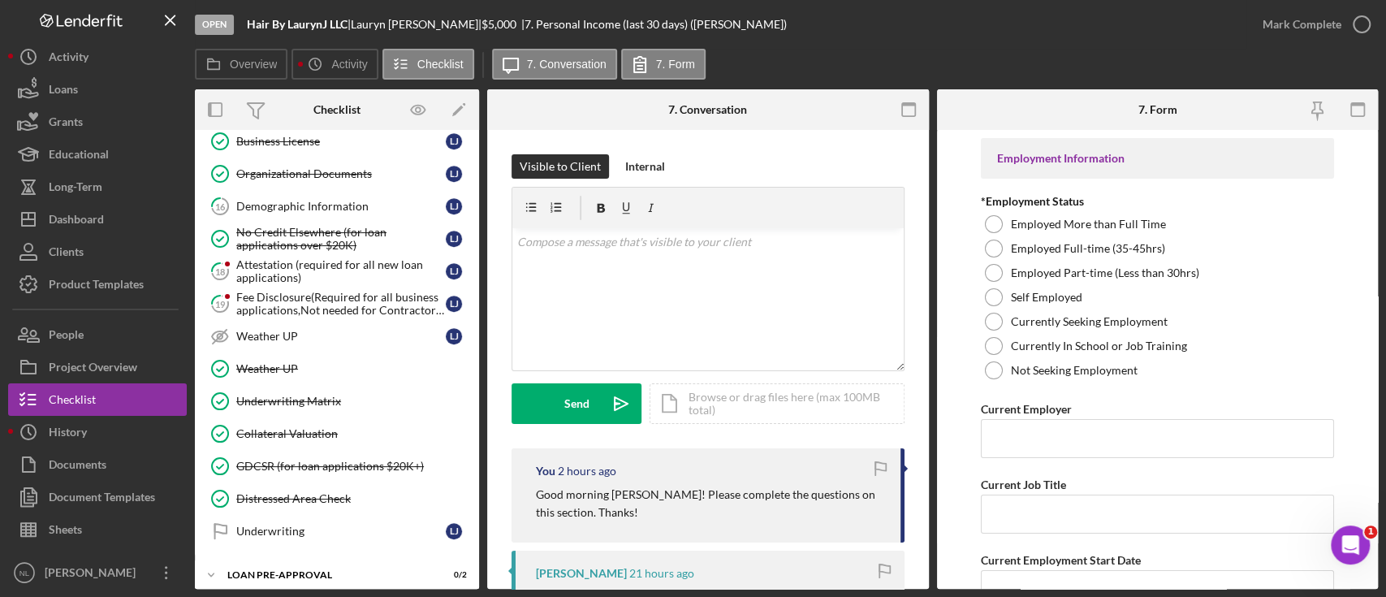
scroll to position [710, 0]
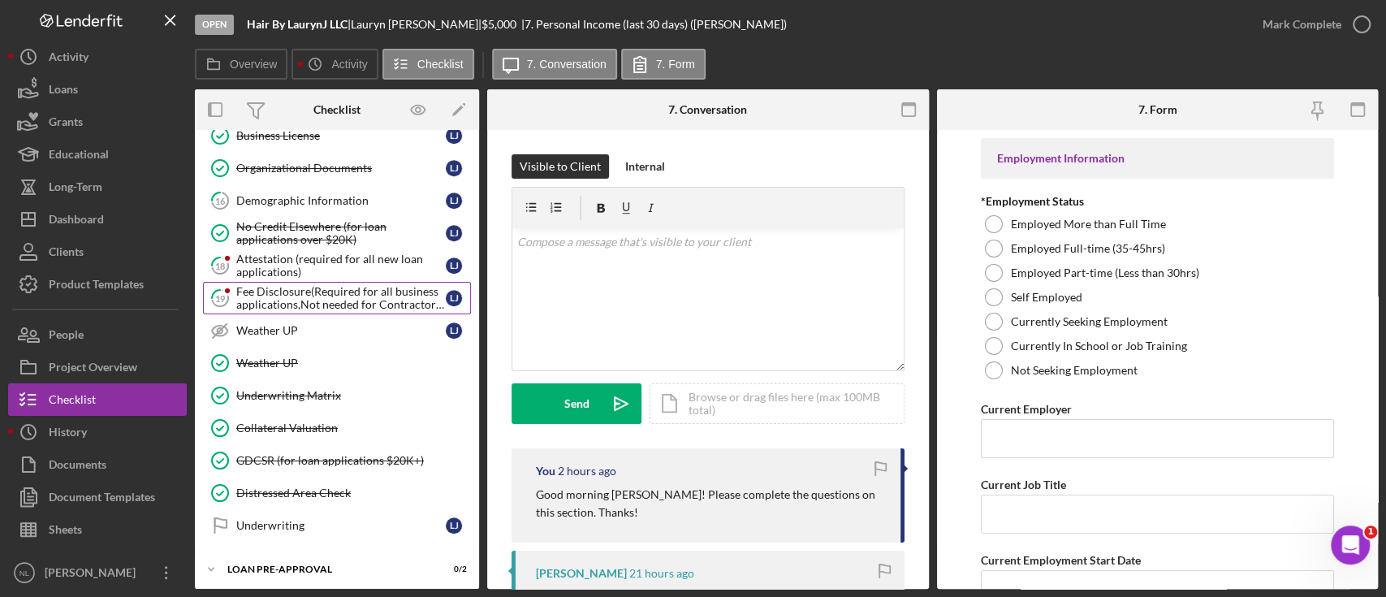
click at [270, 299] on div "Fee Disclosure(Required for all business applications,Not needed for Contractor…" at bounding box center [340, 298] width 209 height 26
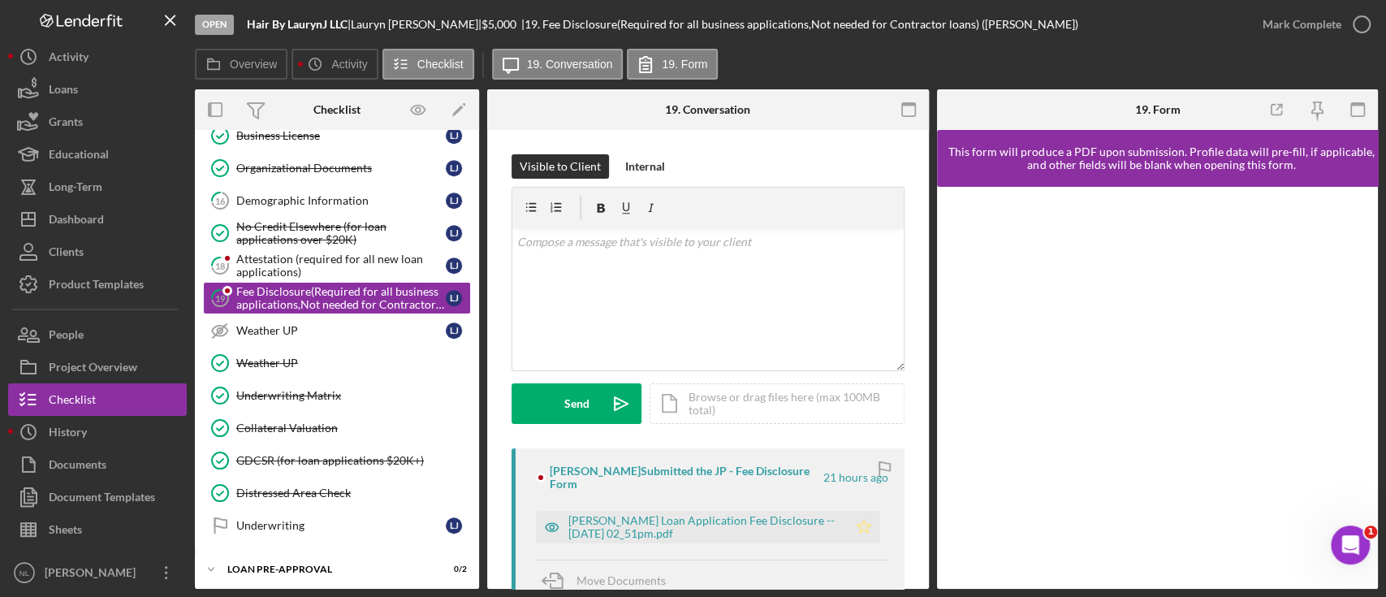
click at [870, 521] on icon "Icon/Star" at bounding box center [864, 527] width 32 height 32
click at [1294, 24] on div "Mark Complete" at bounding box center [1301, 24] width 79 height 32
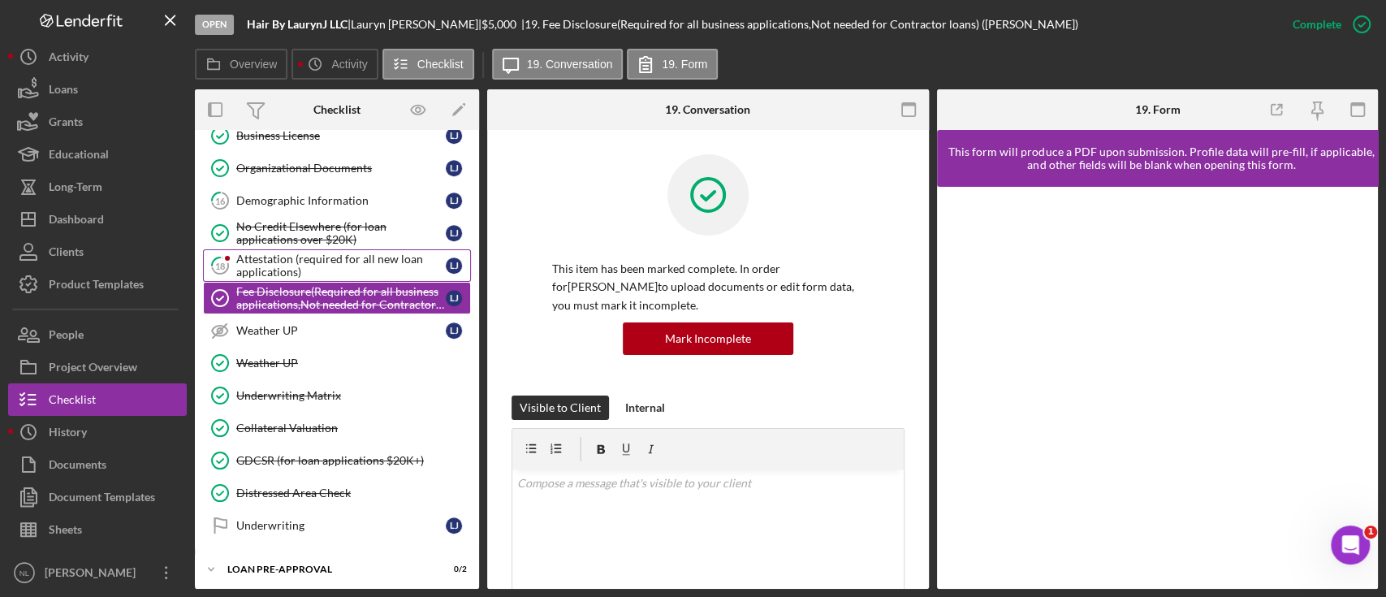
click at [357, 270] on div "Attestation (required for all new loan applications)" at bounding box center [340, 265] width 209 height 26
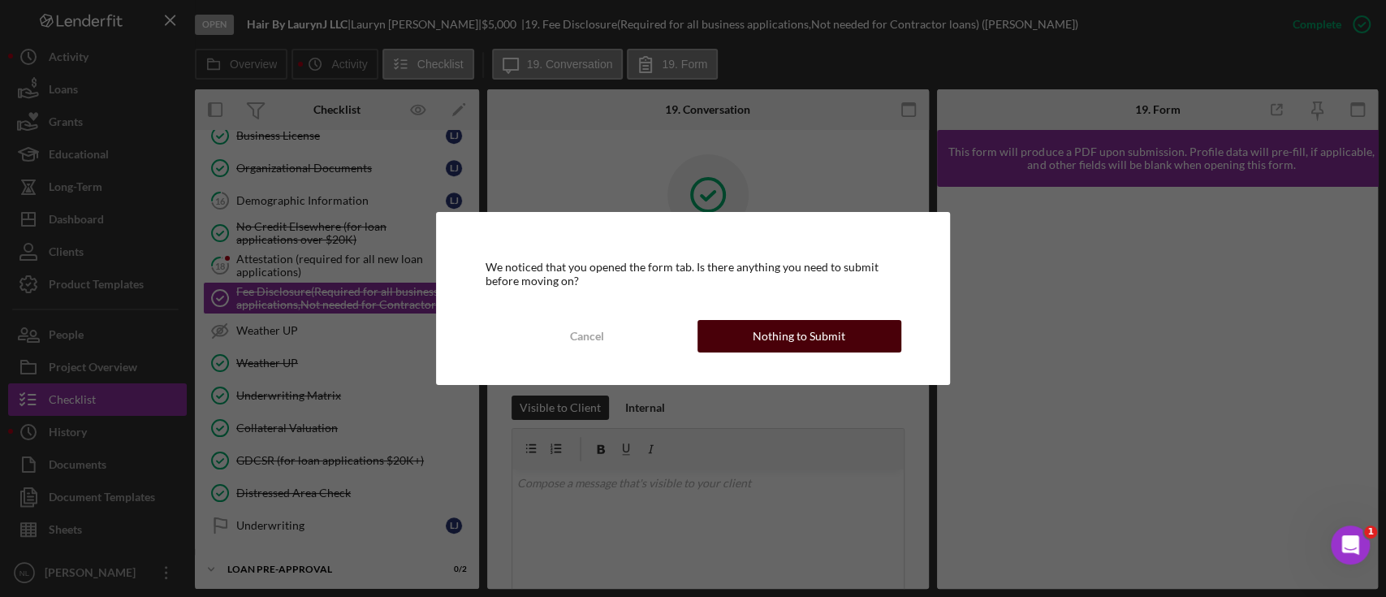
click at [792, 334] on div "Nothing to Submit" at bounding box center [799, 336] width 93 height 32
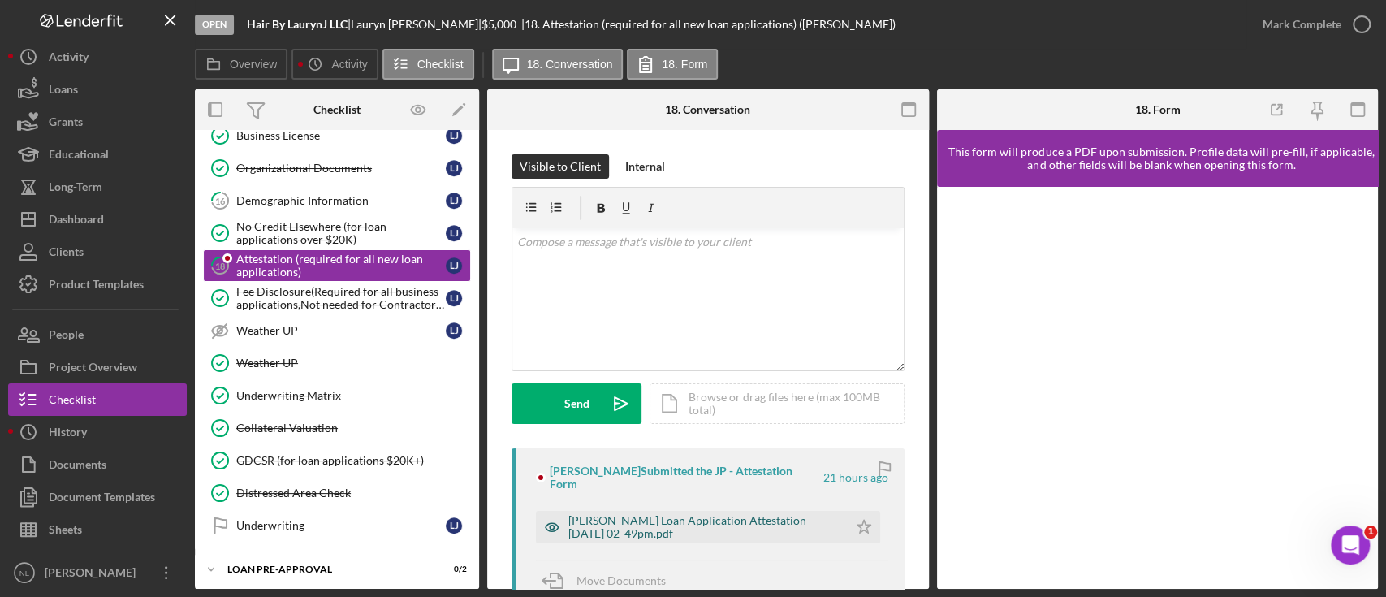
scroll to position [204, 0]
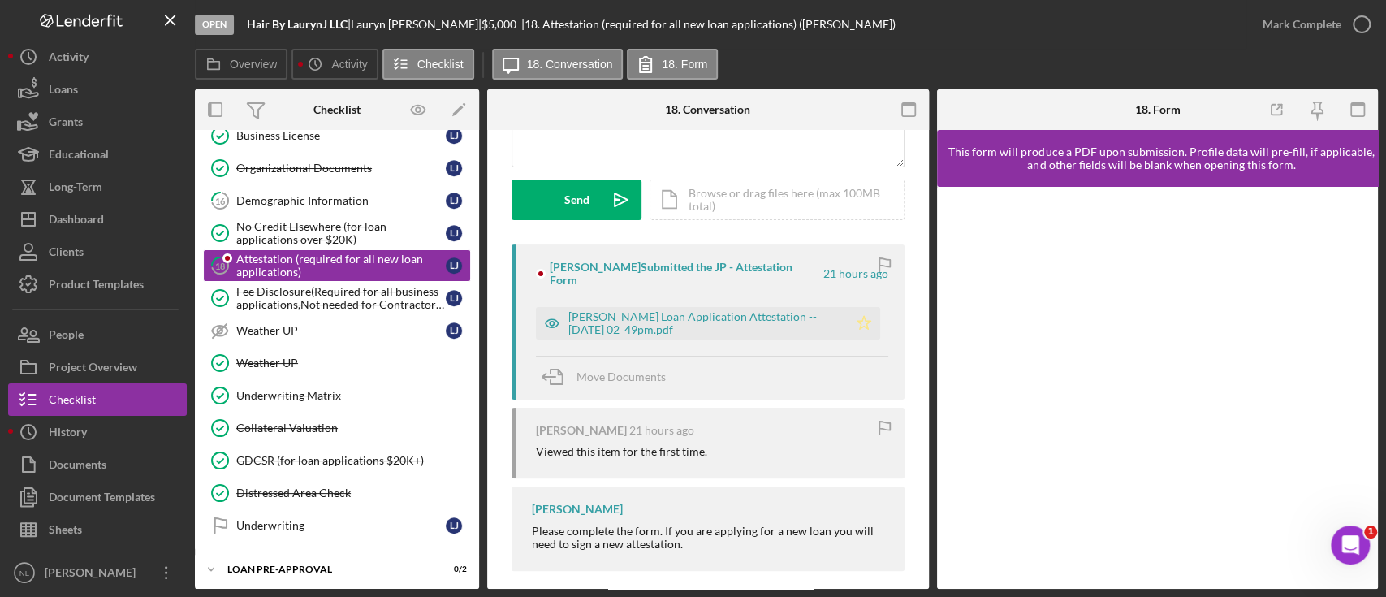
click at [861, 316] on polygon "button" at bounding box center [863, 322] width 14 height 13
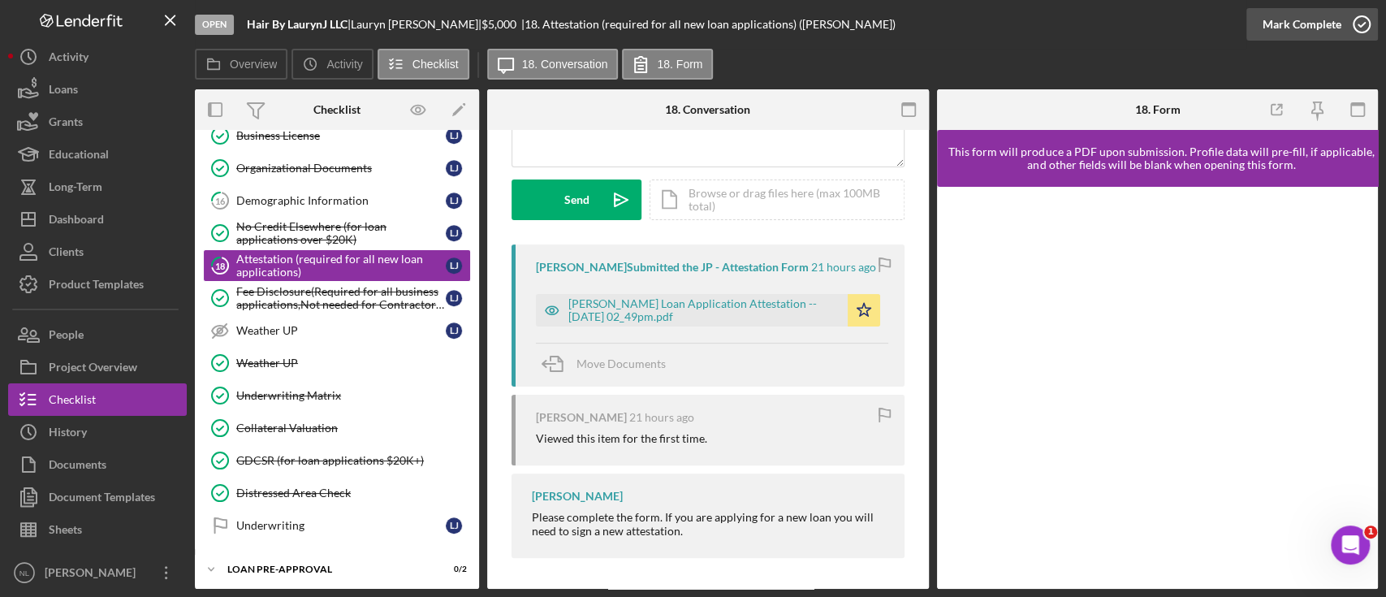
click at [1337, 12] on div "Mark Complete" at bounding box center [1301, 24] width 79 height 32
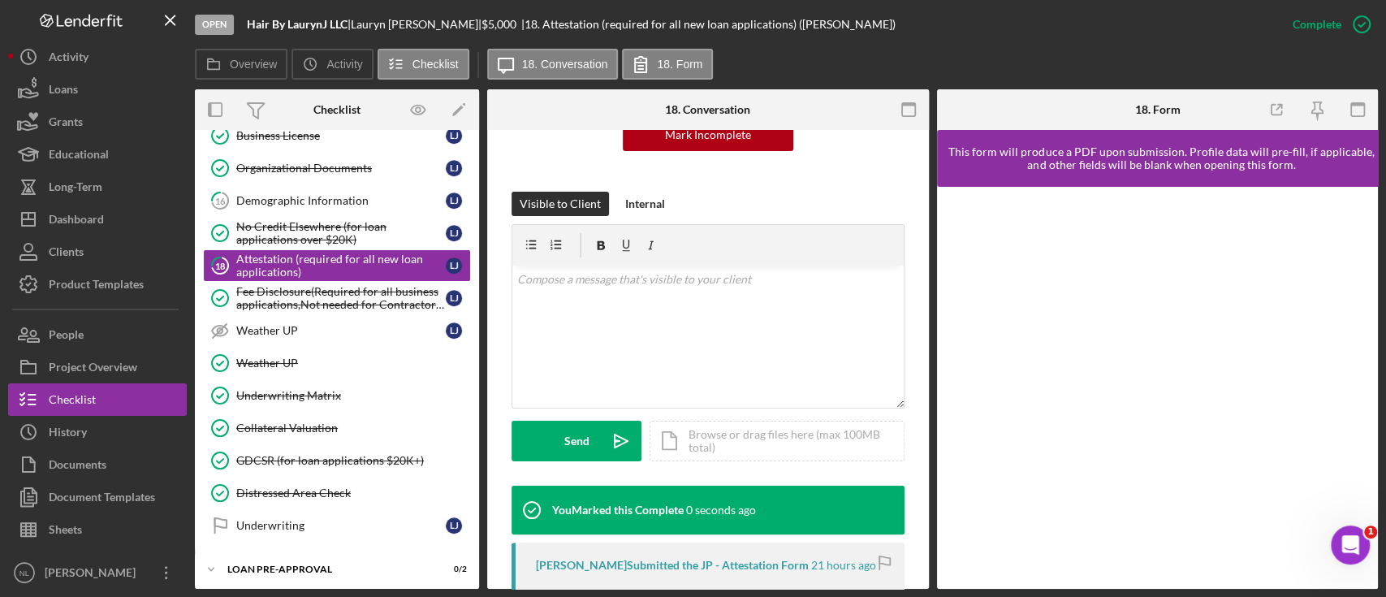
scroll to position [445, 0]
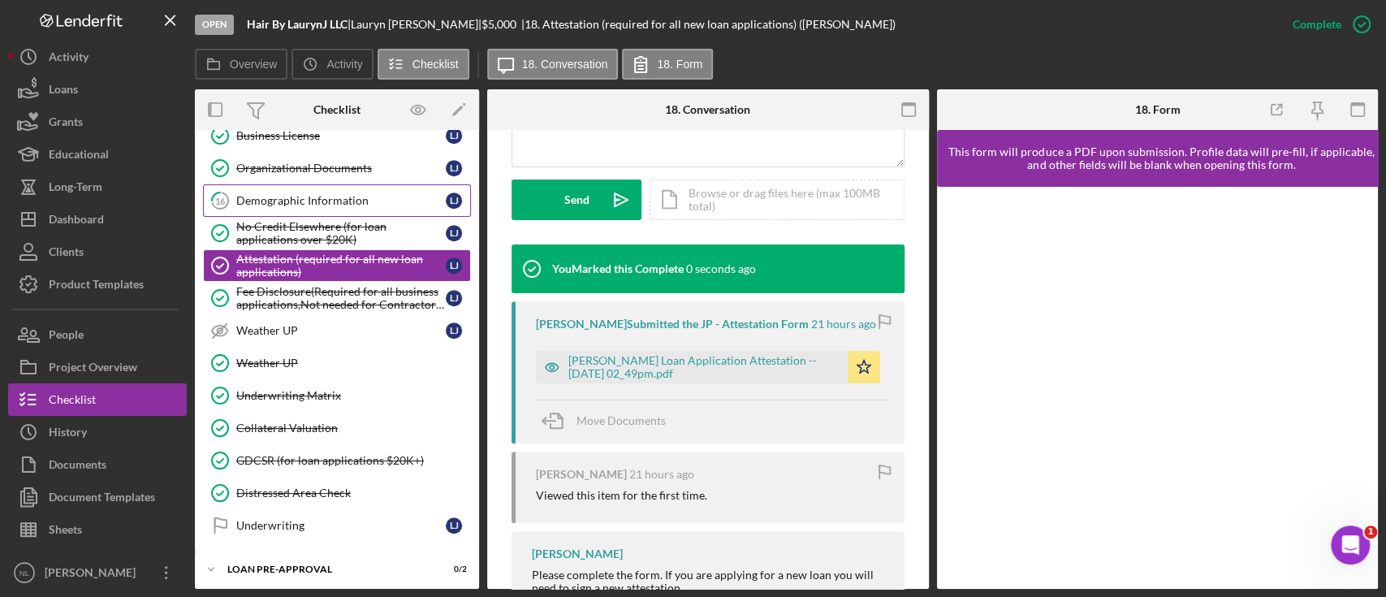
click at [294, 204] on link "16 Demographic Information L J" at bounding box center [337, 200] width 268 height 32
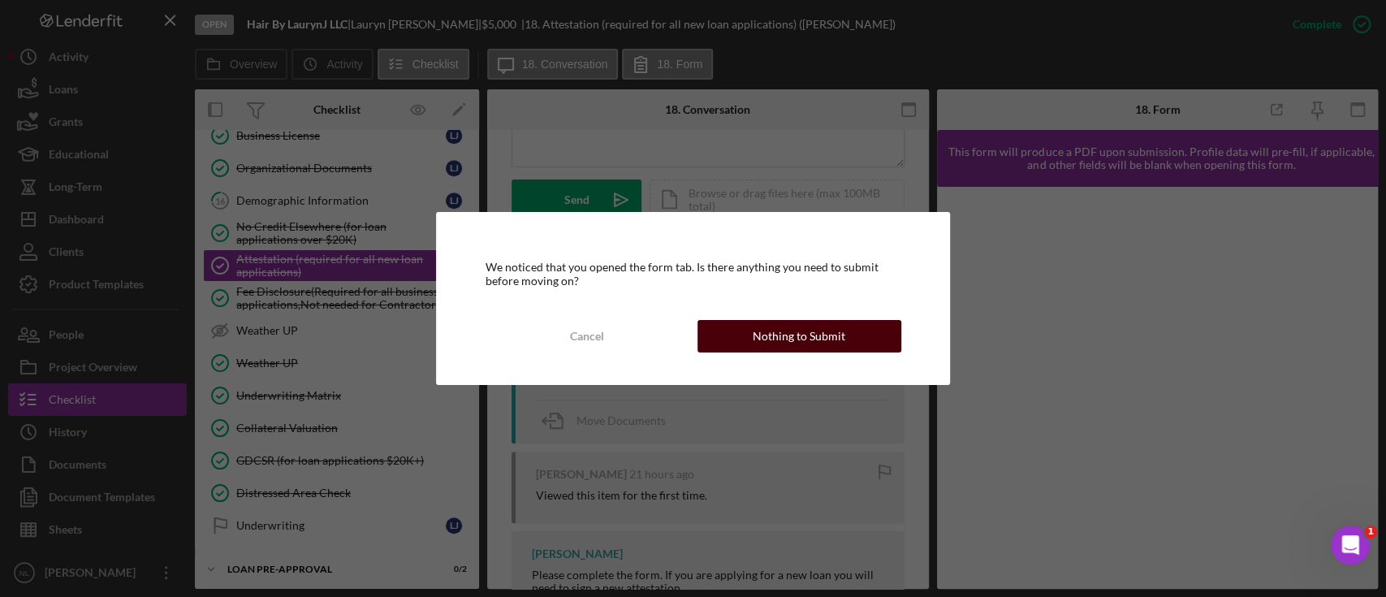
click at [721, 328] on button "Nothing to Submit" at bounding box center [799, 336] width 204 height 32
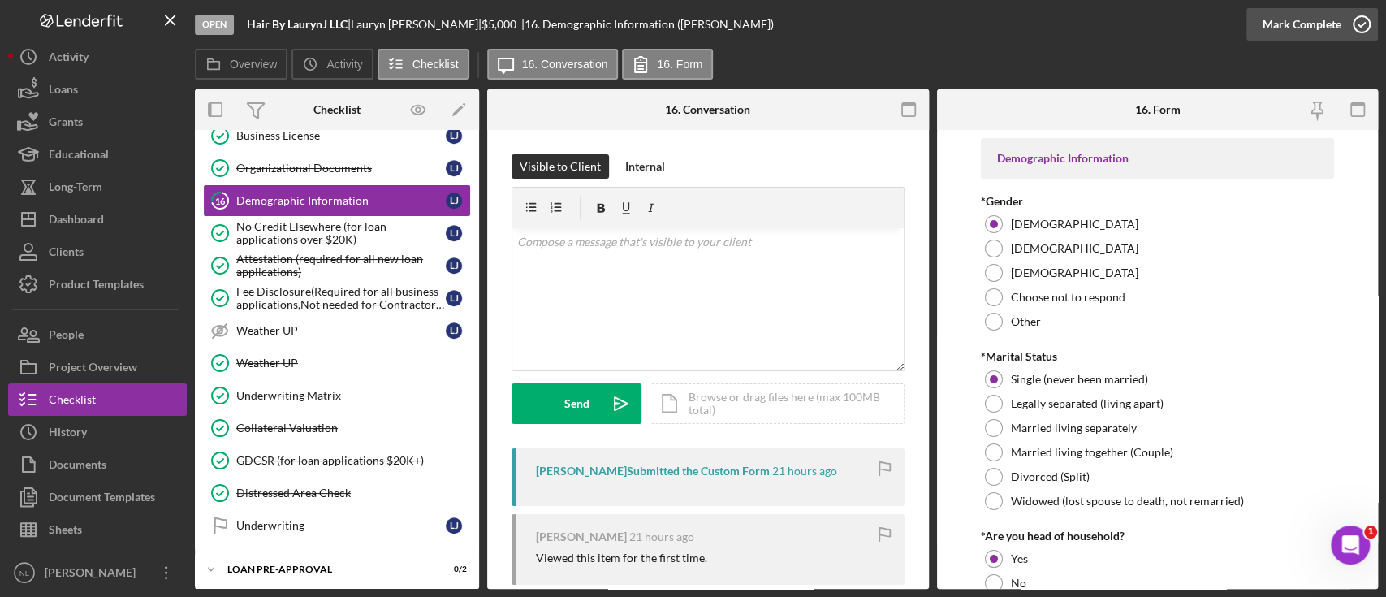
click at [1256, 19] on button "Mark Complete" at bounding box center [1312, 24] width 132 height 32
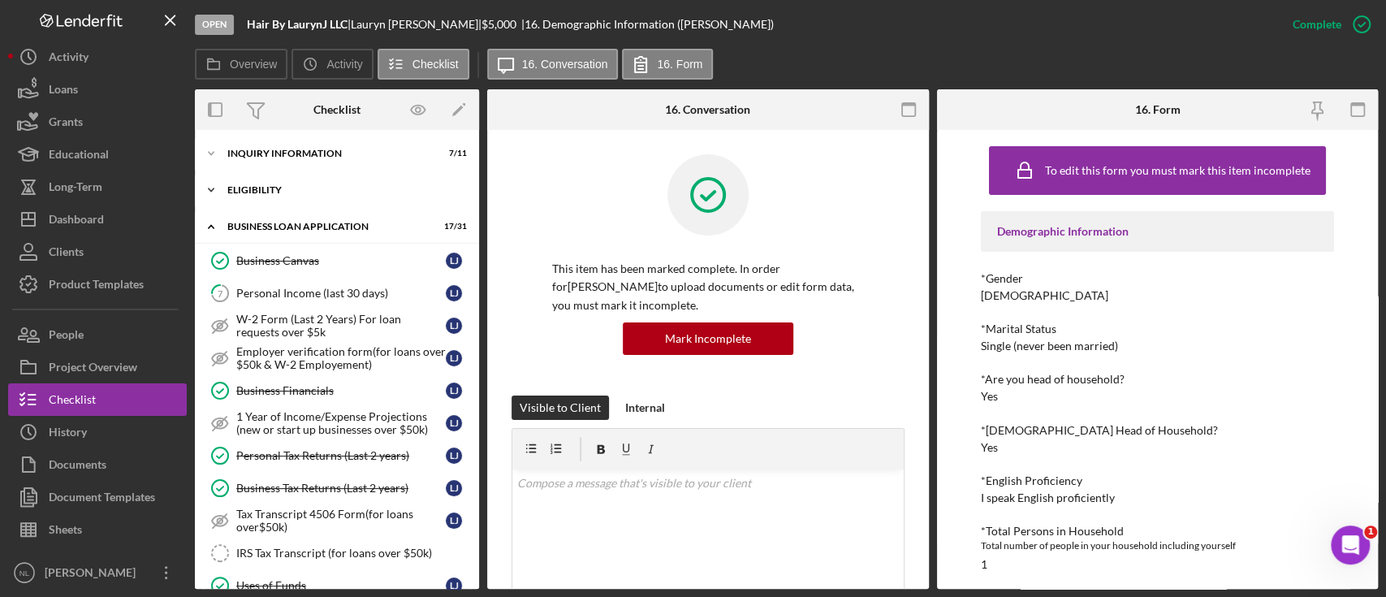
click at [261, 190] on div "ELIGIBILITY" at bounding box center [342, 190] width 231 height 10
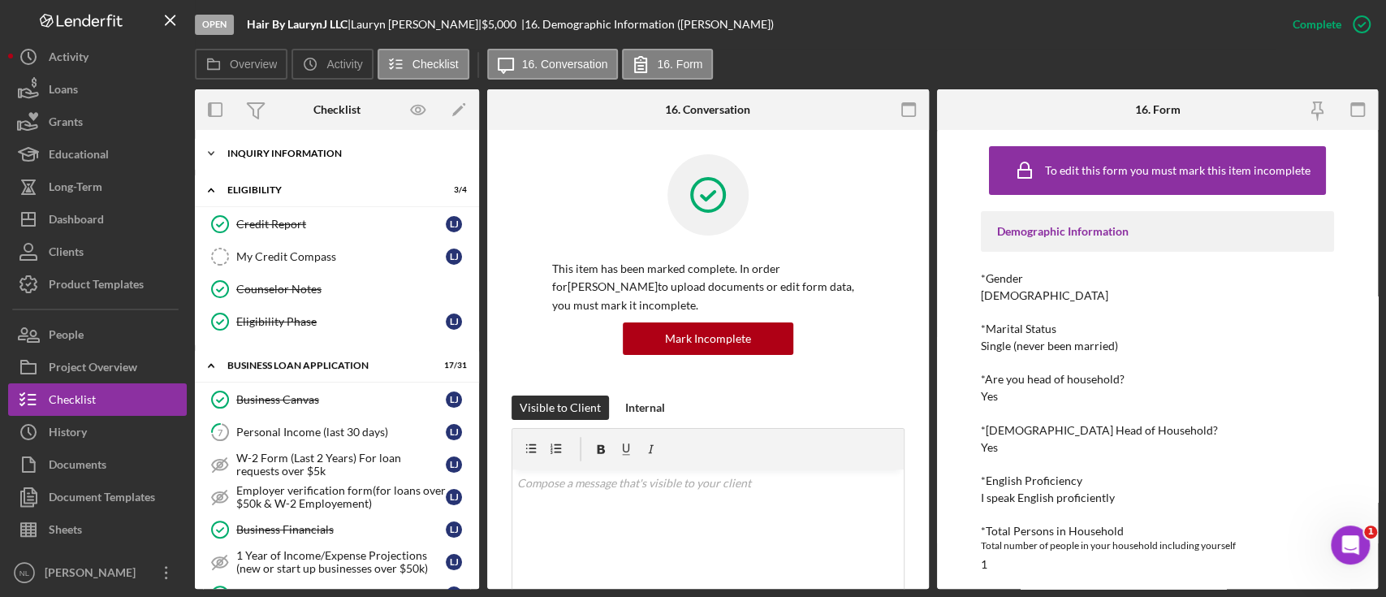
click at [262, 159] on div "Icon/Expander INQUIRY INFORMATION 7 / 11" at bounding box center [337, 153] width 284 height 32
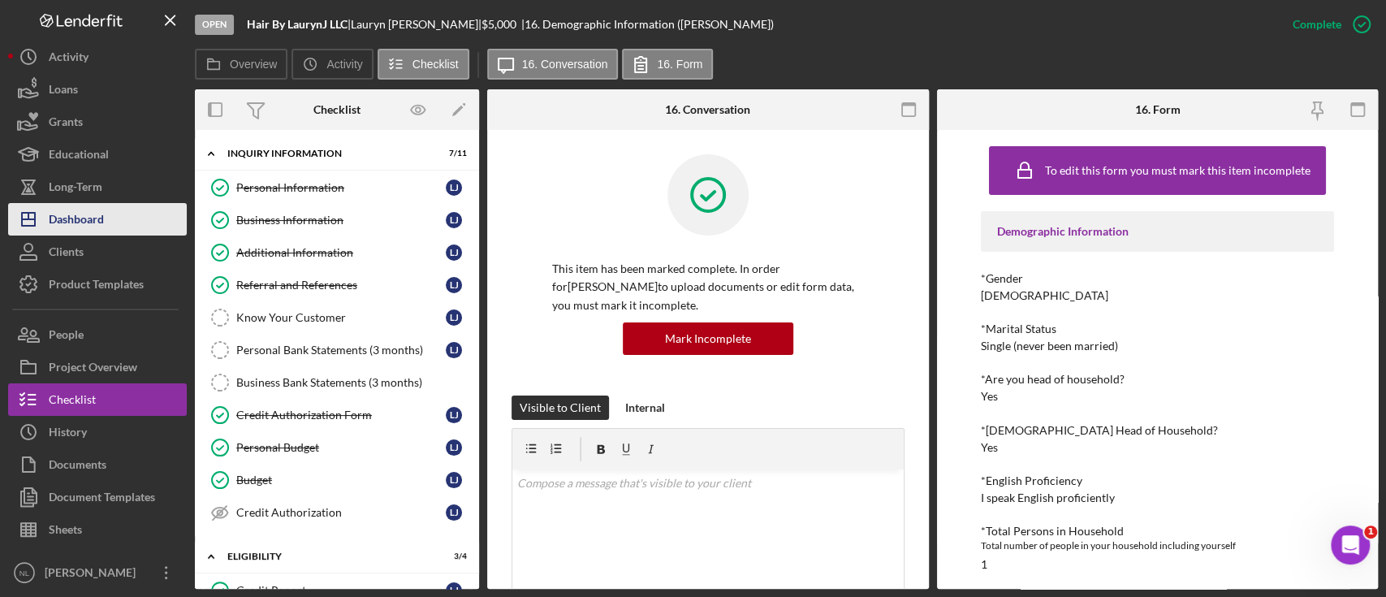
click at [111, 229] on button "Icon/Dashboard Dashboard" at bounding box center [97, 219] width 179 height 32
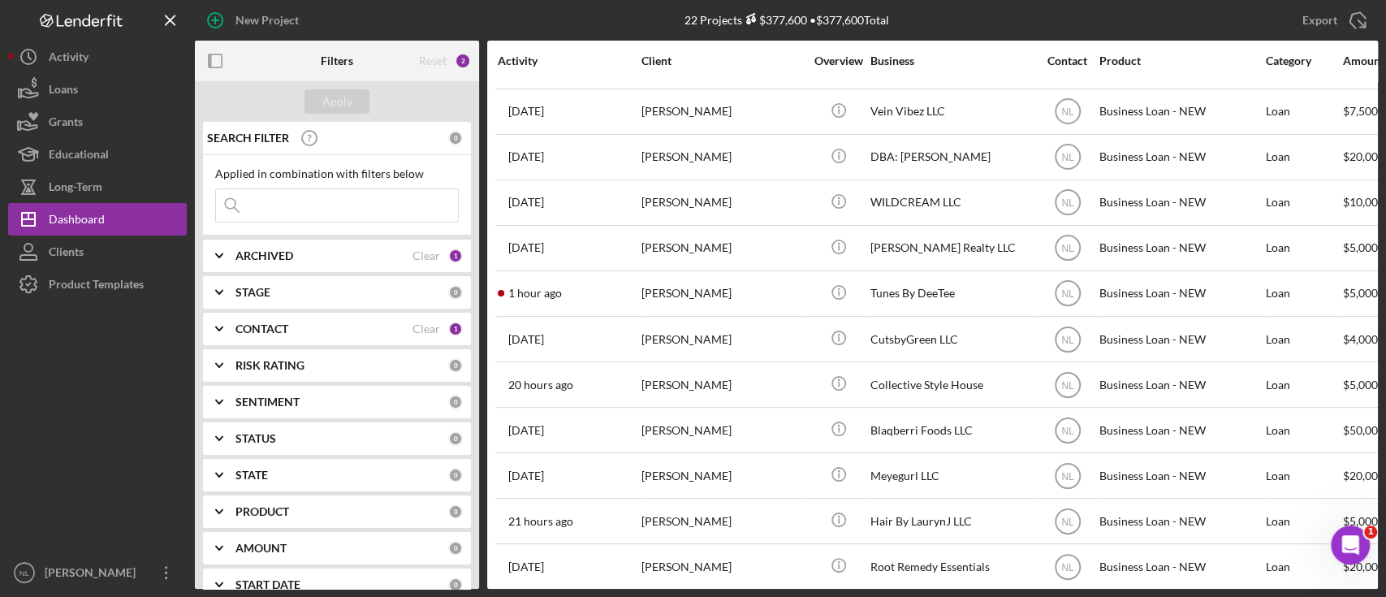
scroll to position [511, 0]
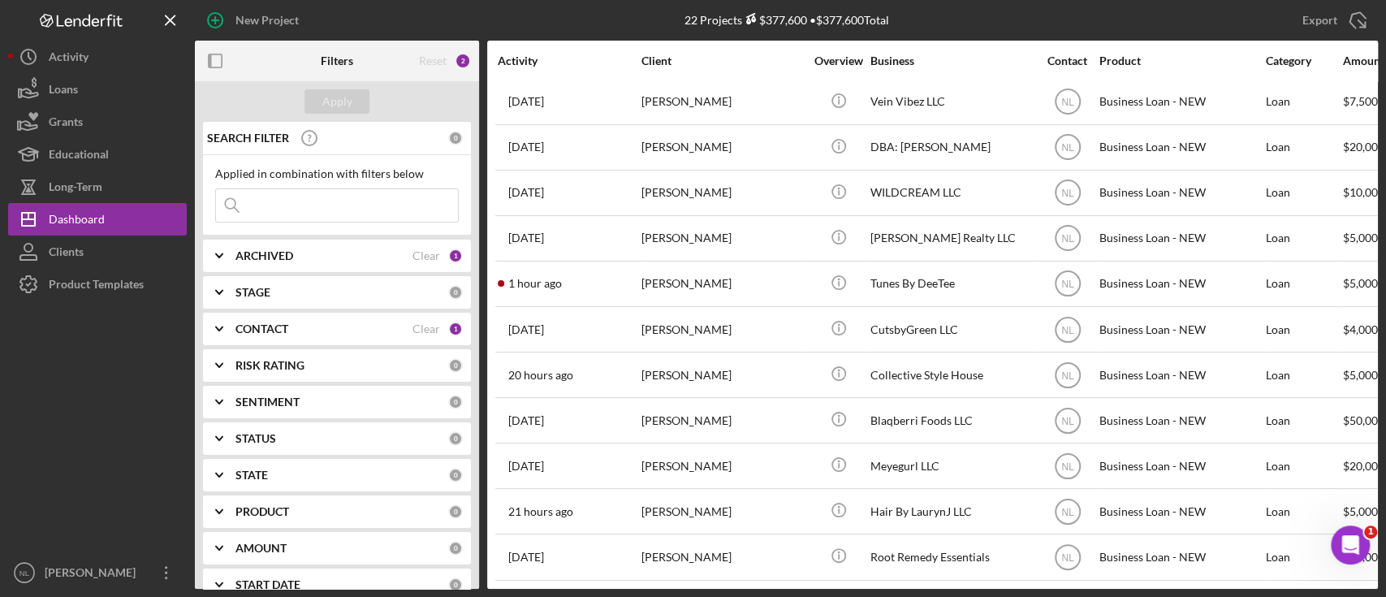
click at [276, 198] on input at bounding box center [337, 205] width 242 height 32
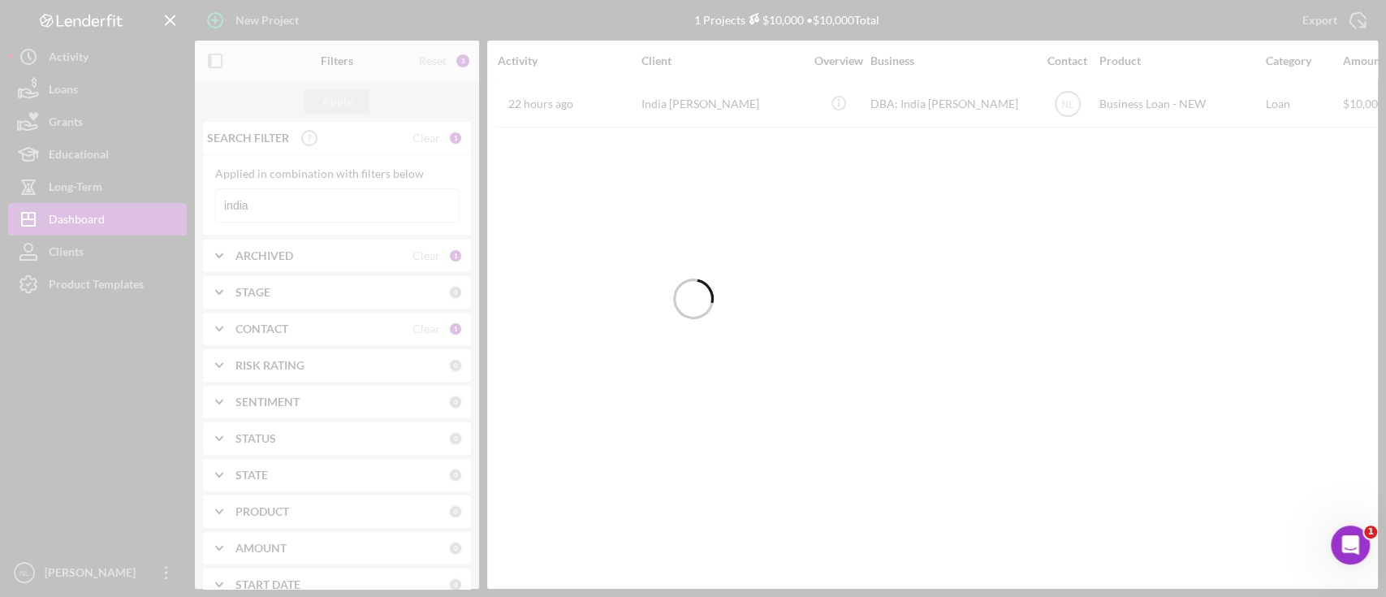
scroll to position [0, 0]
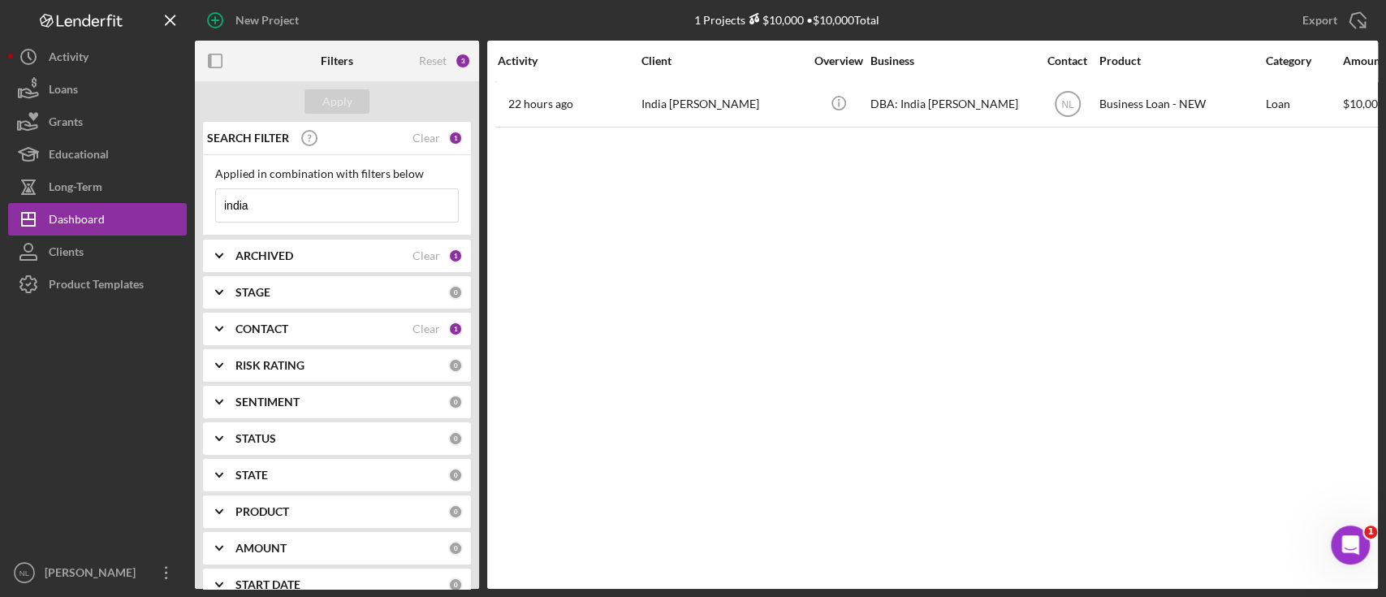
type input "india"
click at [546, 127] on div "Activity Client Overview Business Contact Product Category Amount Started Closi…" at bounding box center [932, 315] width 891 height 548
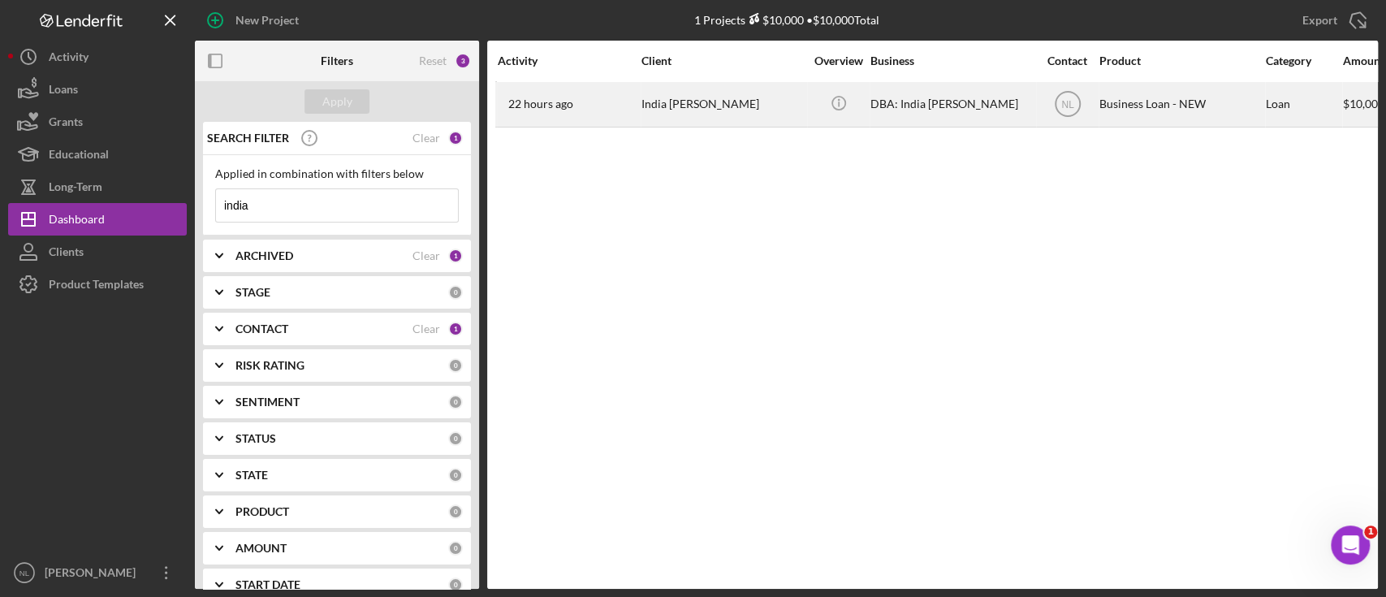
click at [550, 112] on div "22 hours ago India Lathan" at bounding box center [569, 104] width 142 height 43
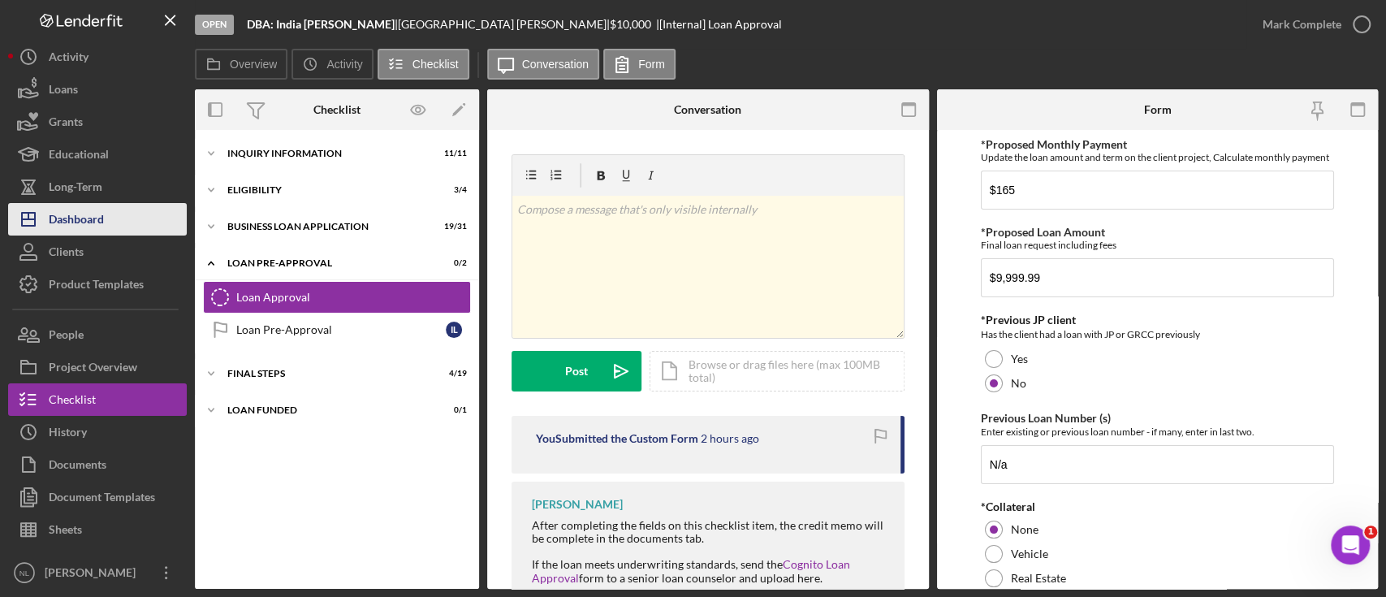
click at [96, 222] on div "Dashboard" at bounding box center [76, 221] width 55 height 37
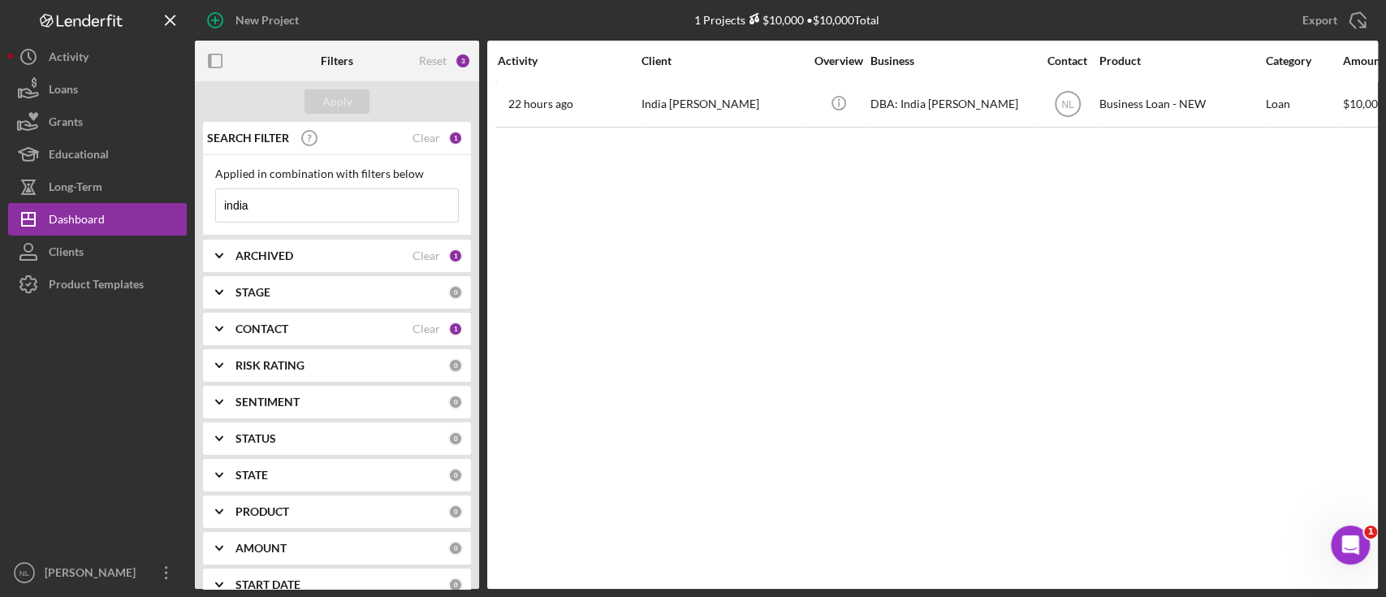
click at [369, 202] on input "india" at bounding box center [337, 205] width 242 height 32
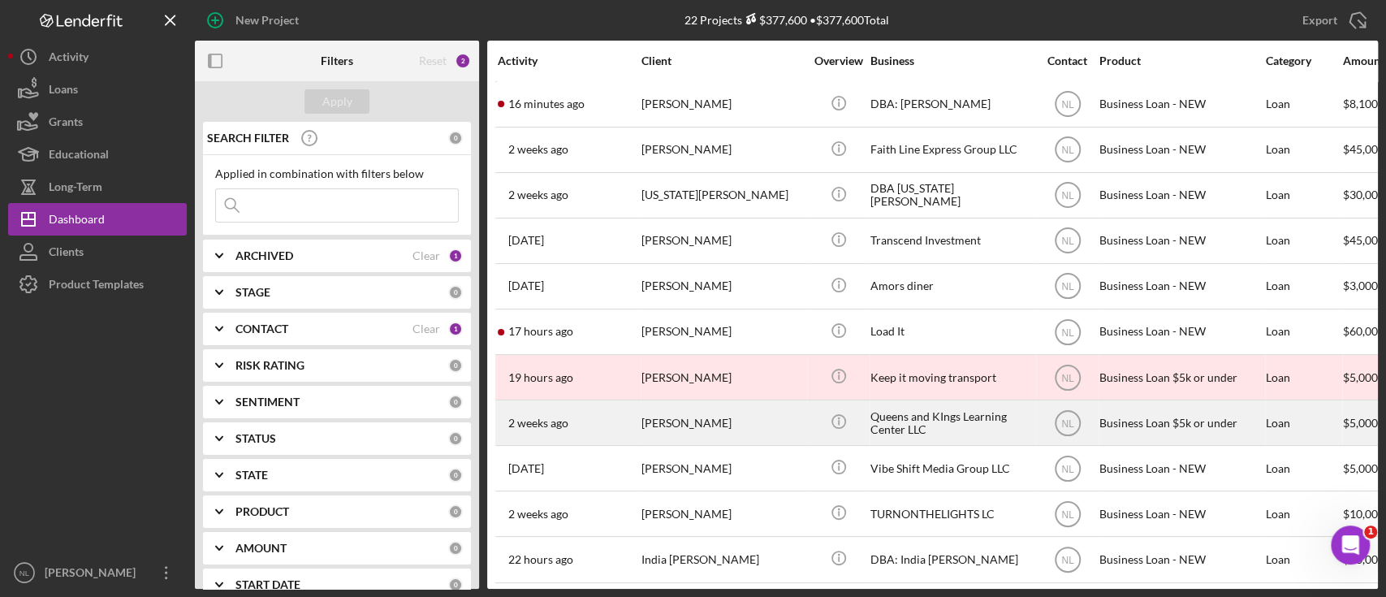
scroll to position [511, 0]
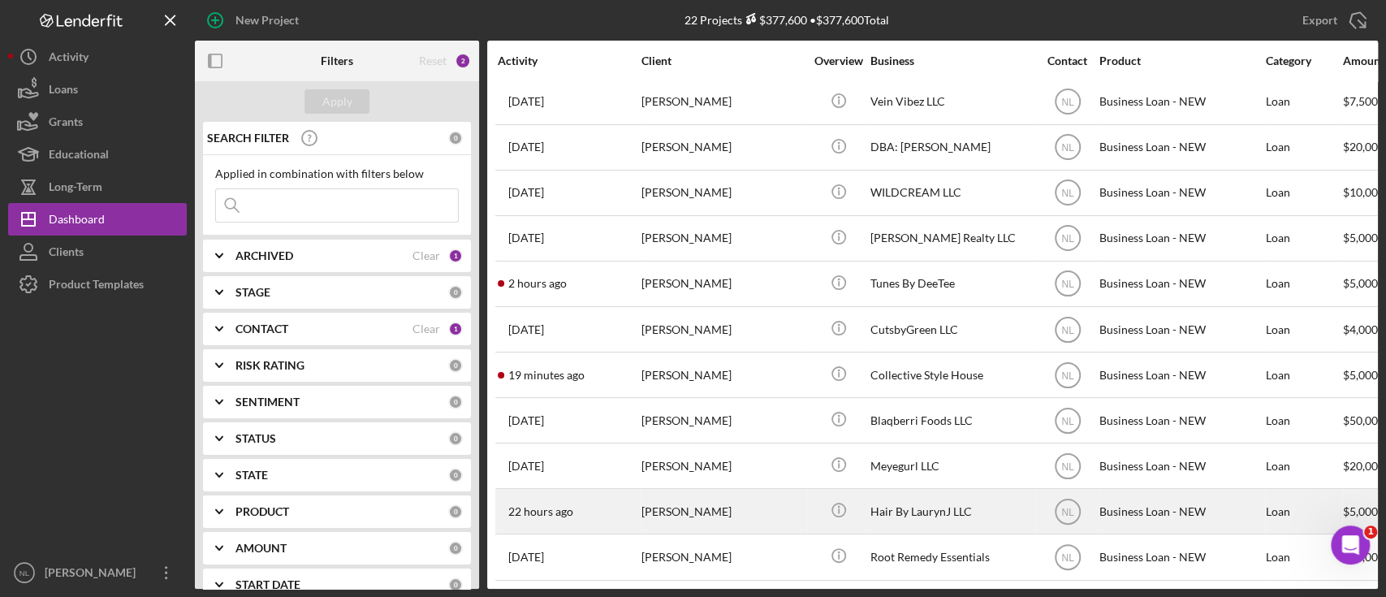
click at [708, 507] on div "[PERSON_NAME]" at bounding box center [722, 511] width 162 height 43
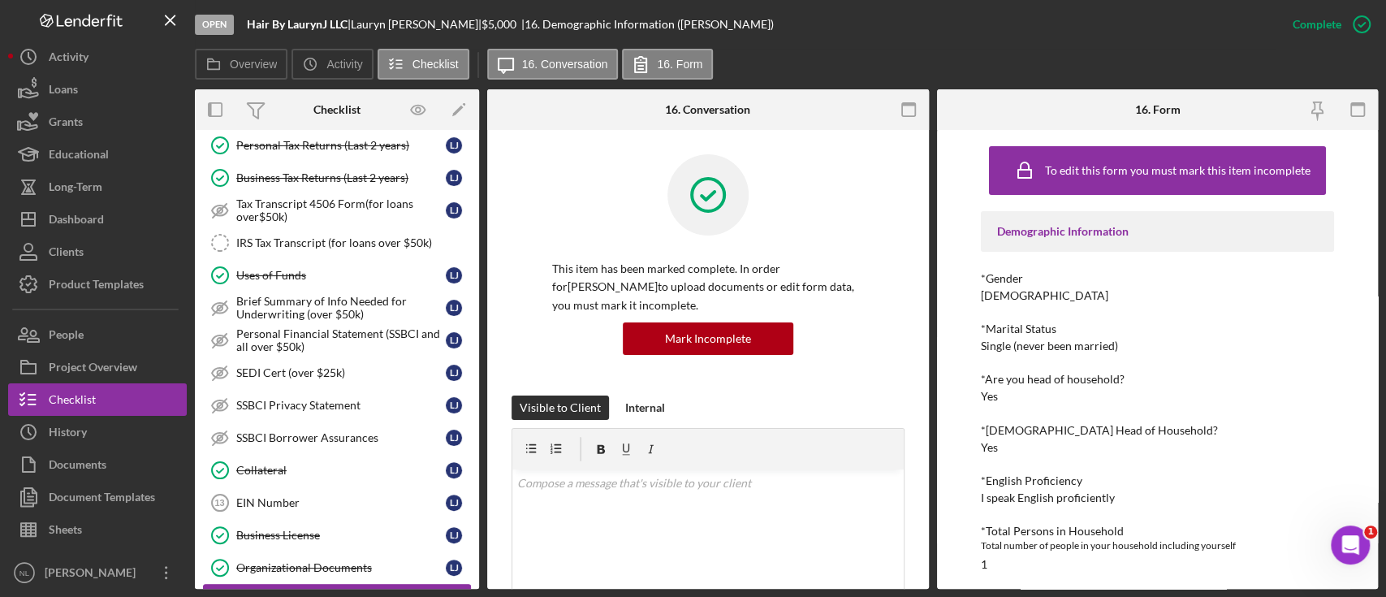
scroll to position [97, 0]
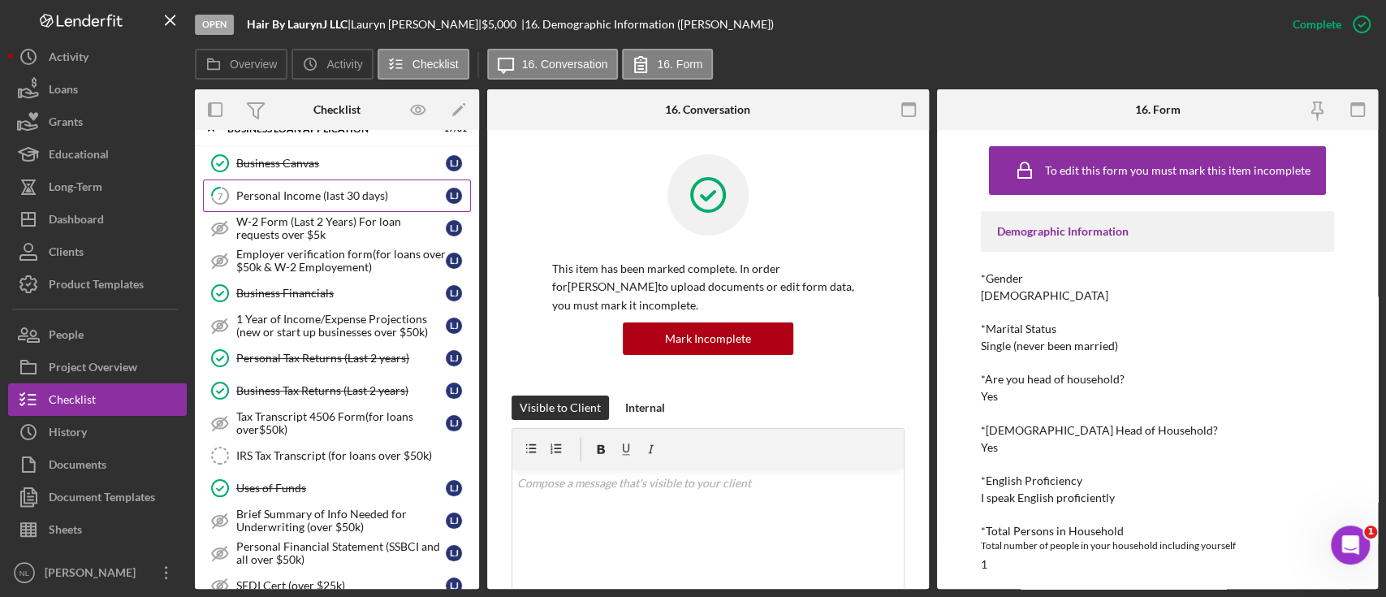
click at [318, 198] on div "Personal Income (last 30 days)" at bounding box center [340, 195] width 209 height 13
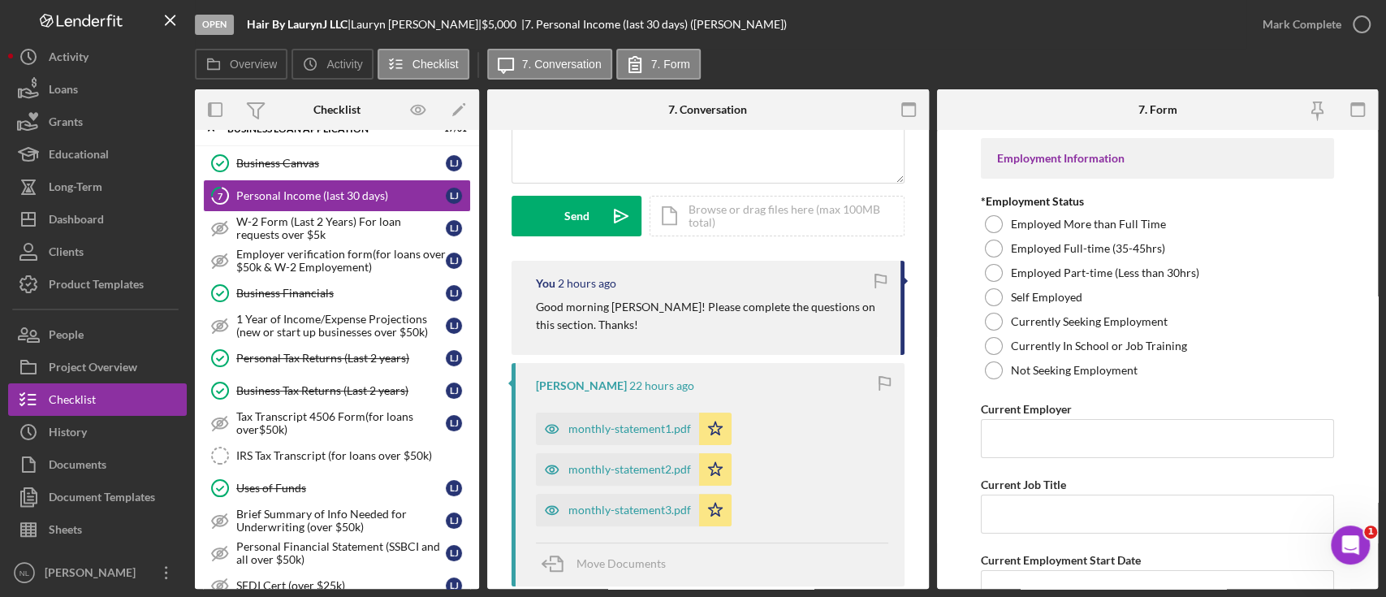
scroll to position [215, 0]
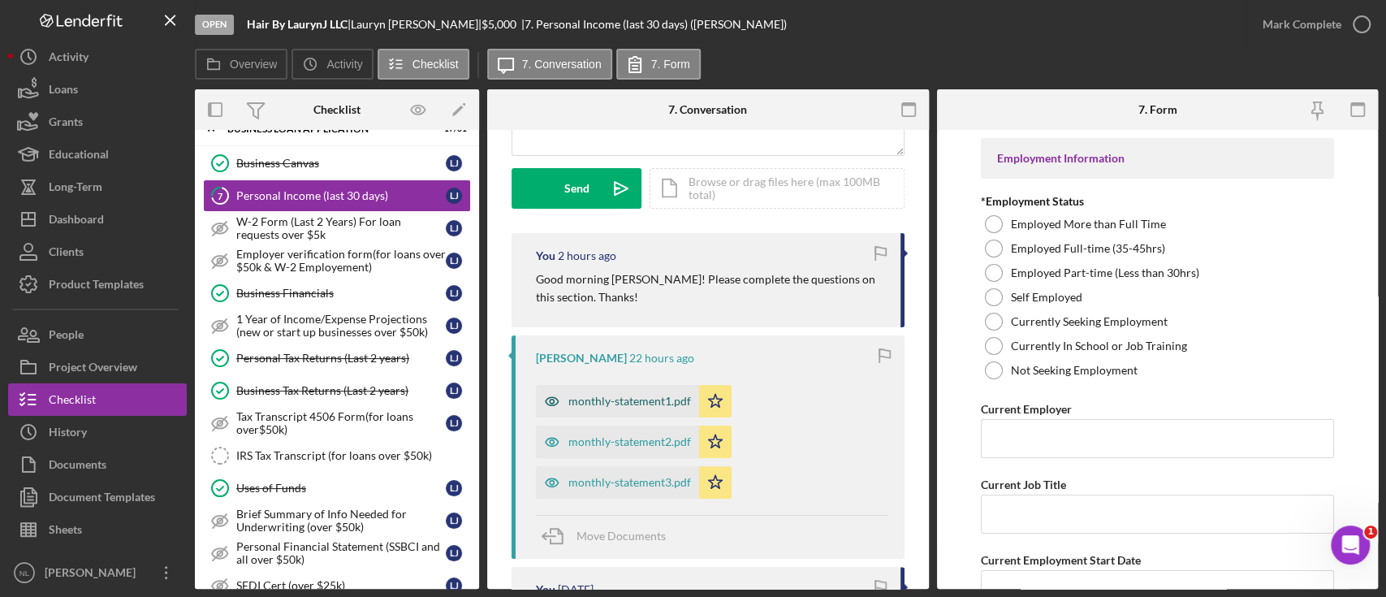
click at [645, 395] on div "monthly-statement1.pdf" at bounding box center [629, 401] width 123 height 13
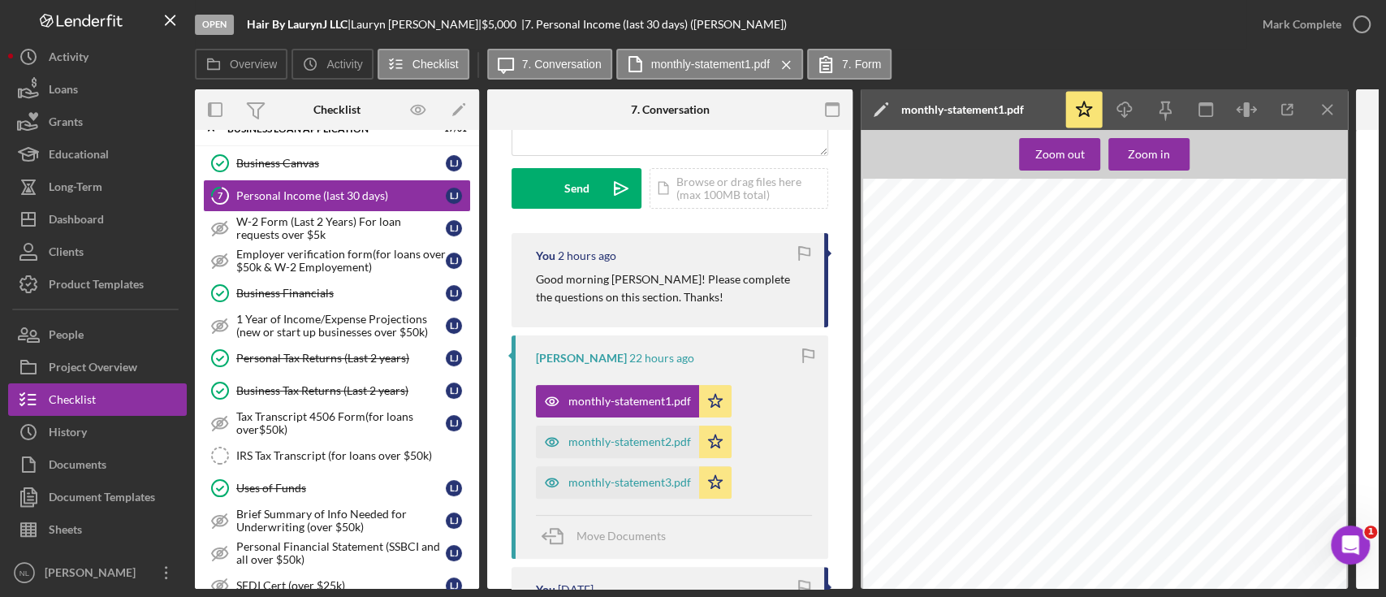
scroll to position [0, 0]
click at [1323, 97] on icon "Icon/Menu Close" at bounding box center [1327, 110] width 37 height 37
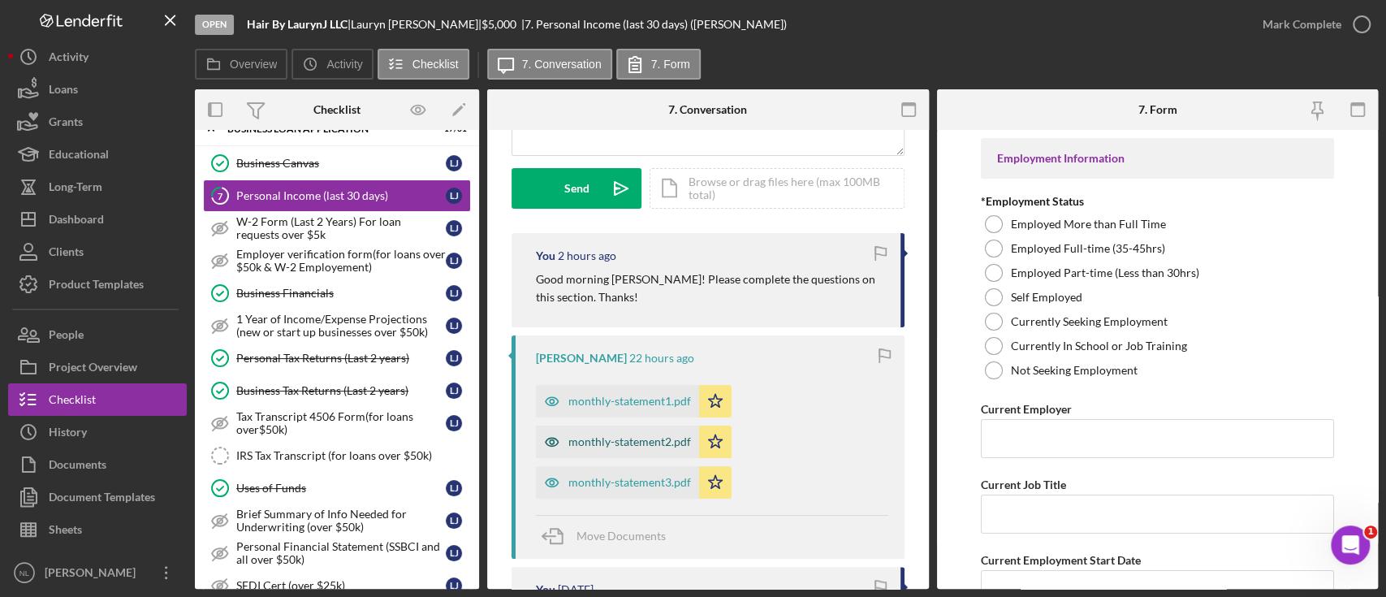
click at [664, 427] on div "monthly-statement2.pdf" at bounding box center [617, 441] width 163 height 32
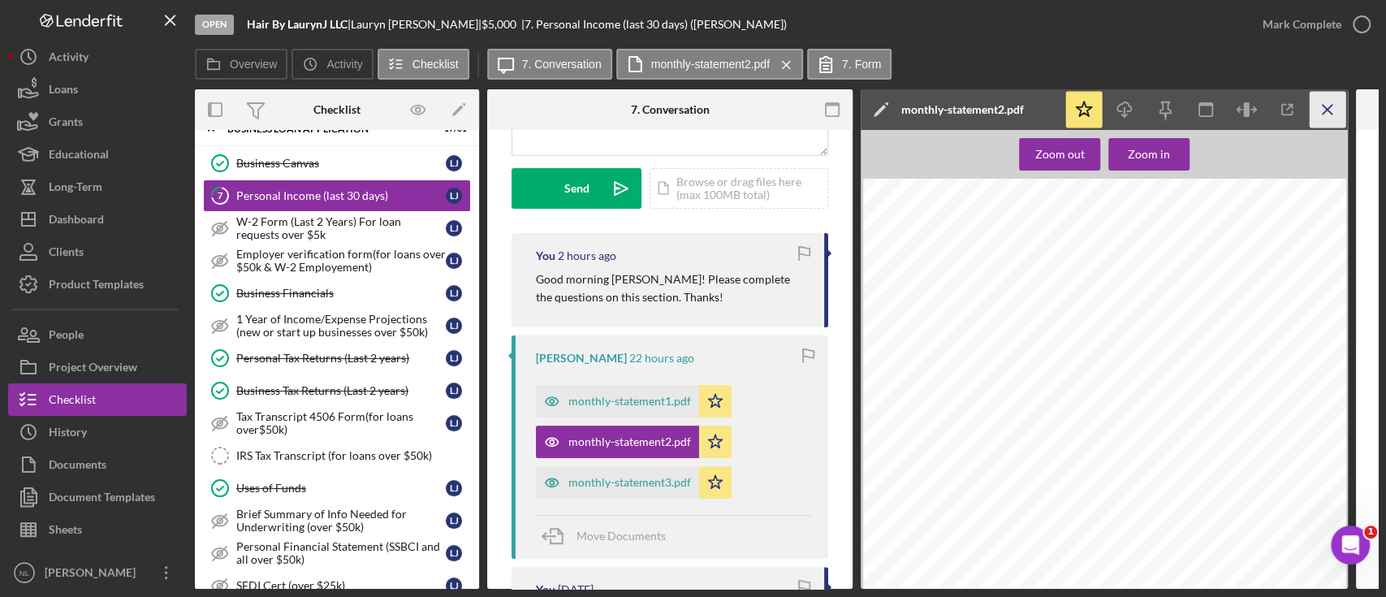
click at [1310, 115] on icon "Icon/Menu Close" at bounding box center [1327, 110] width 37 height 37
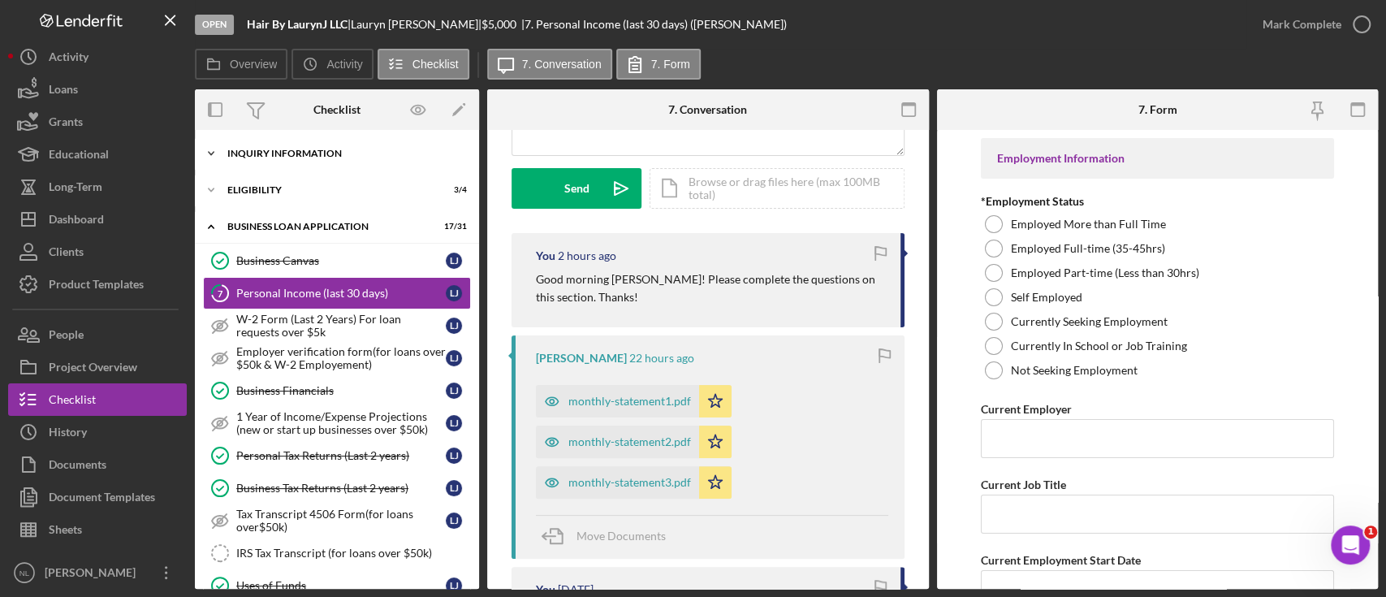
click at [318, 149] on div "INQUIRY INFORMATION" at bounding box center [342, 154] width 231 height 10
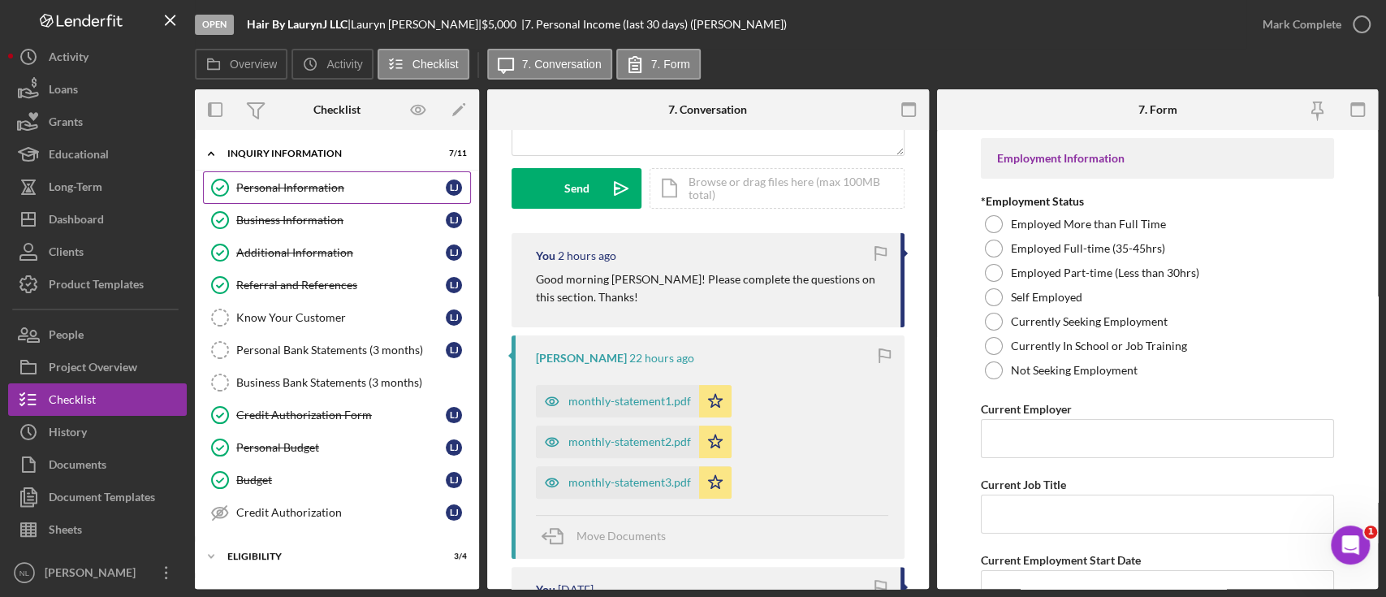
click at [281, 171] on link "Personal Information Personal Information L J" at bounding box center [337, 187] width 268 height 32
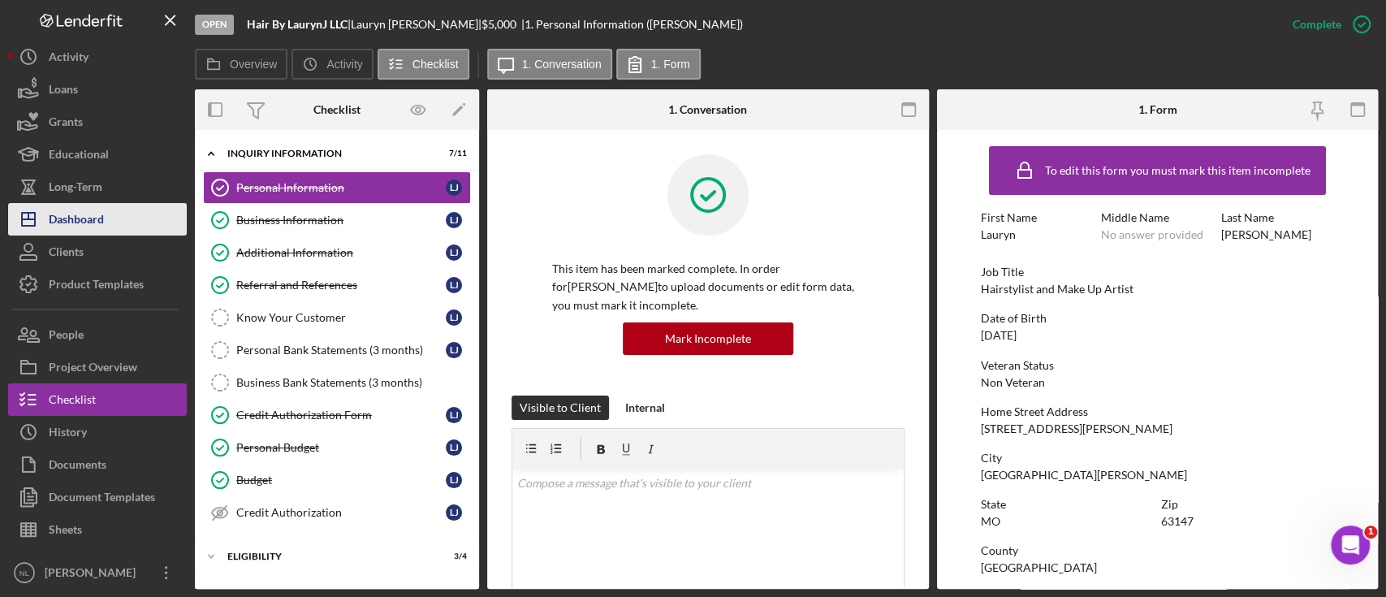
click at [114, 209] on button "Icon/Dashboard Dashboard" at bounding box center [97, 219] width 179 height 32
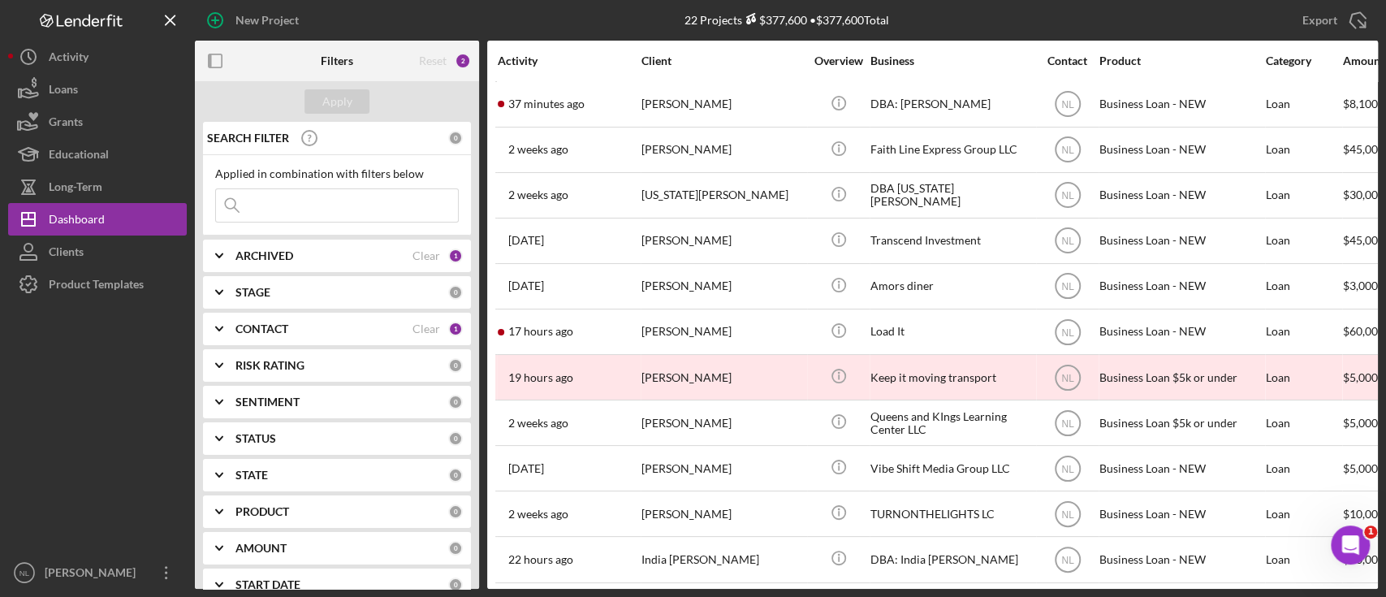
click at [248, 318] on div "CONTACT Clear 1" at bounding box center [348, 329] width 227 height 32
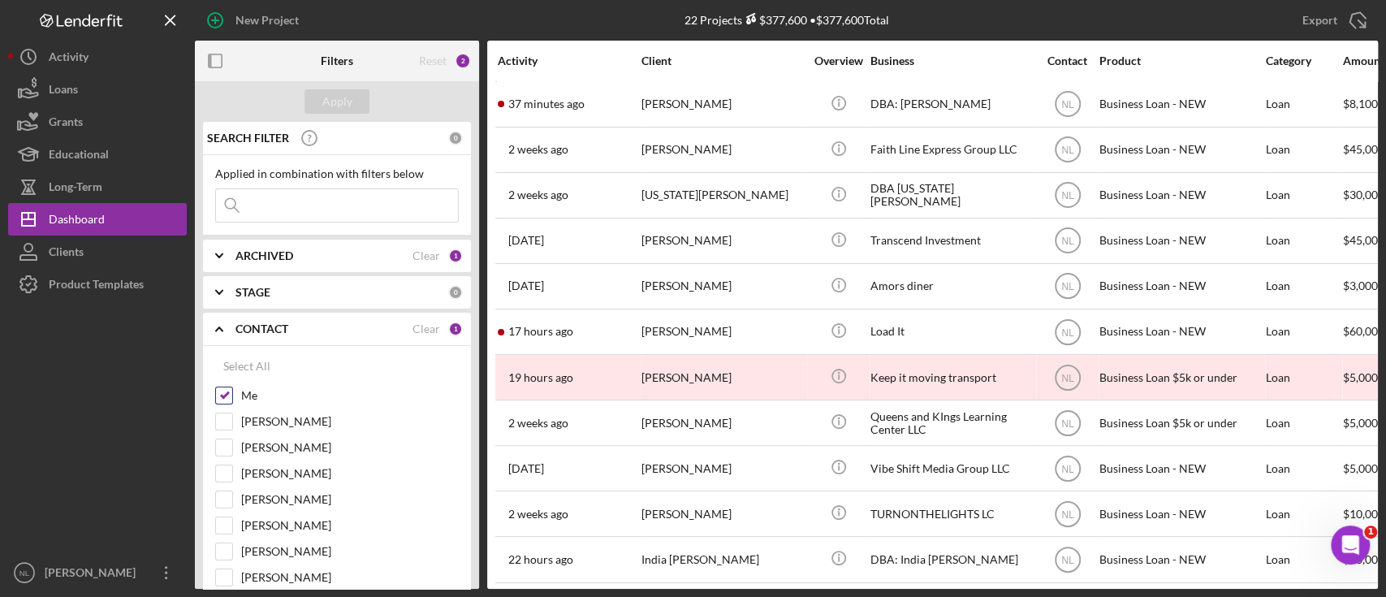
click at [224, 394] on input "Me" at bounding box center [224, 395] width 16 height 16
checkbox input "false"
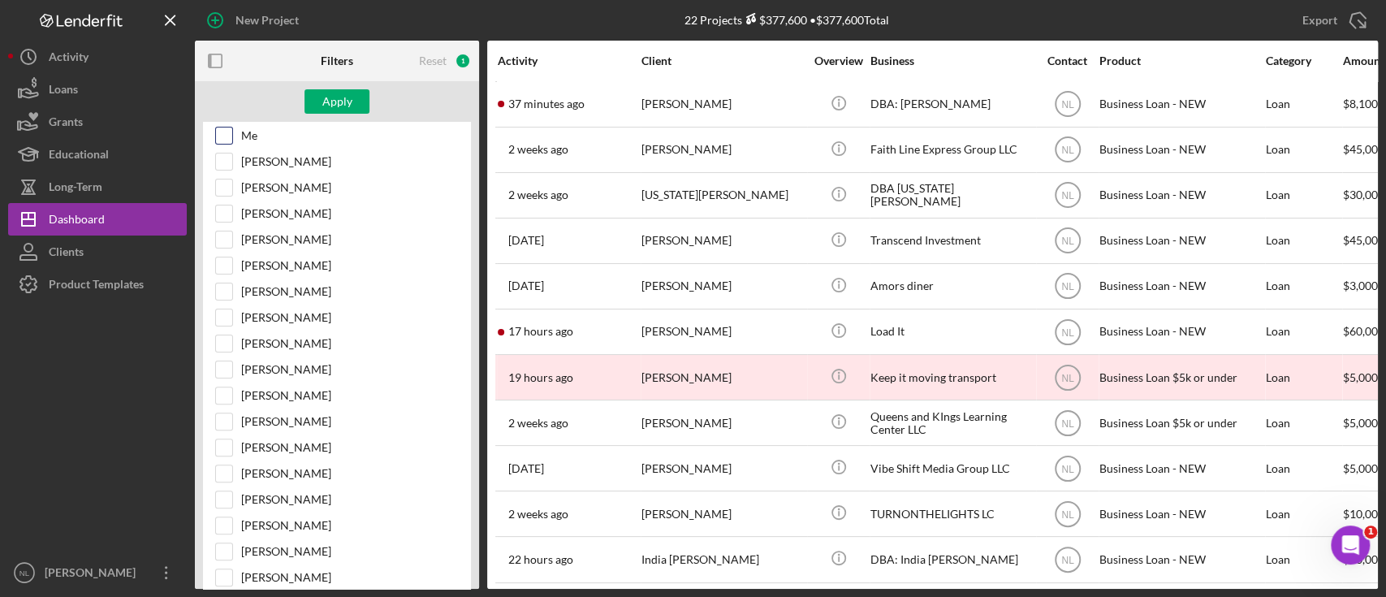
scroll to position [262, 0]
click at [221, 470] on input "Jon Pettigrew" at bounding box center [224, 471] width 16 height 16
checkbox input "true"
click at [345, 106] on div "Apply" at bounding box center [337, 101] width 30 height 24
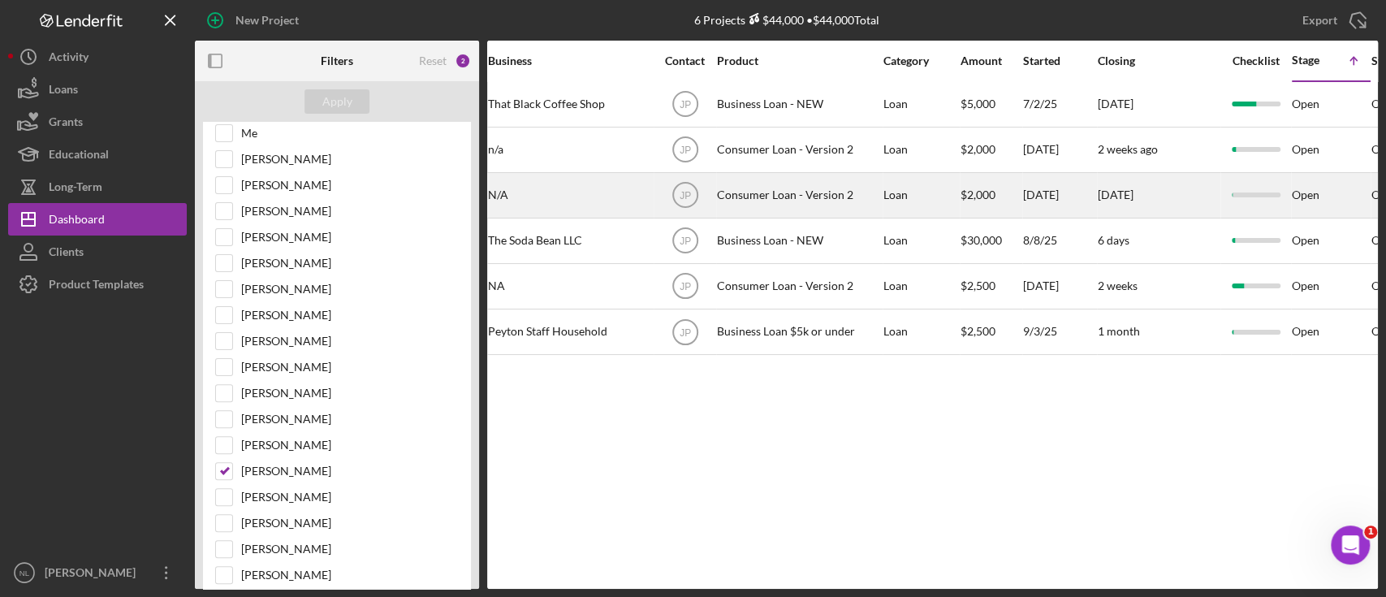
scroll to position [0, 0]
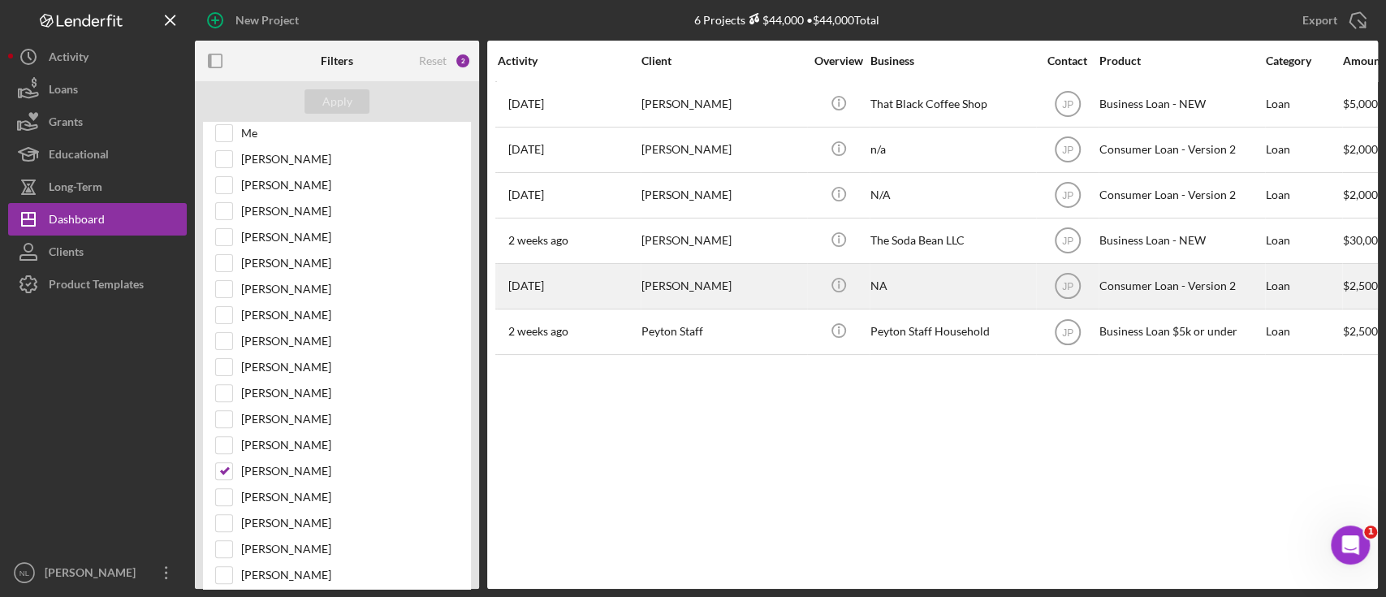
click at [715, 301] on div "Randall Lampe" at bounding box center [722, 286] width 162 height 43
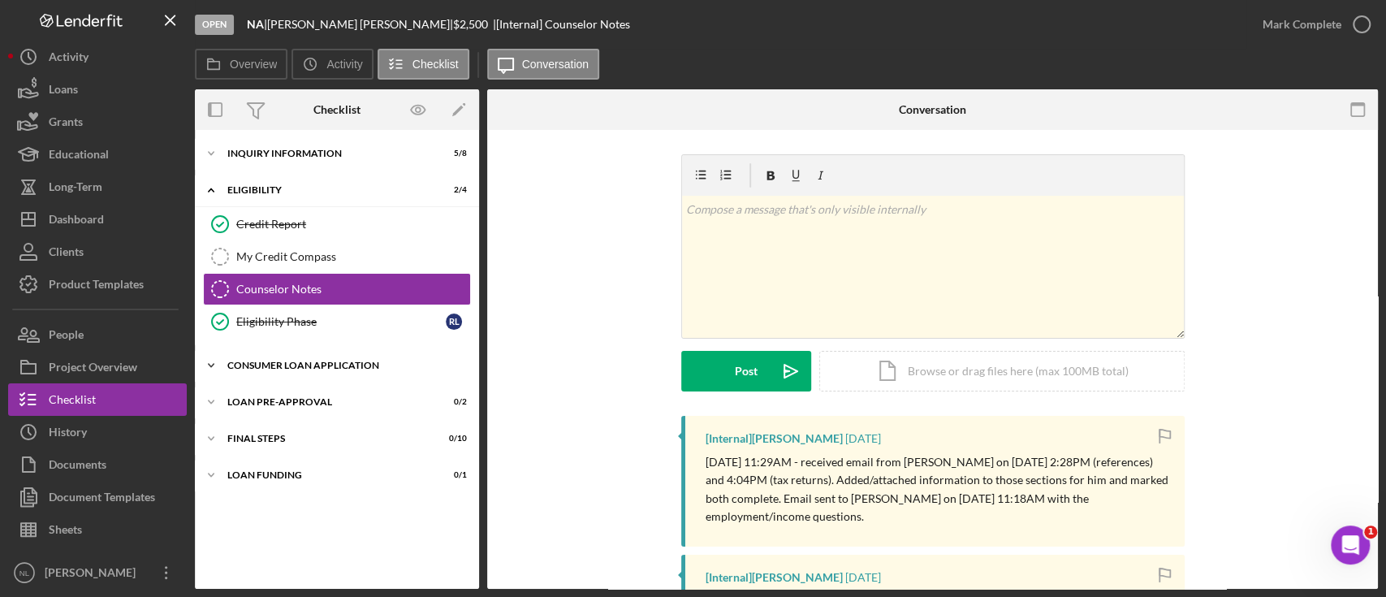
click at [339, 365] on div "Consumer Loan Application" at bounding box center [342, 365] width 231 height 10
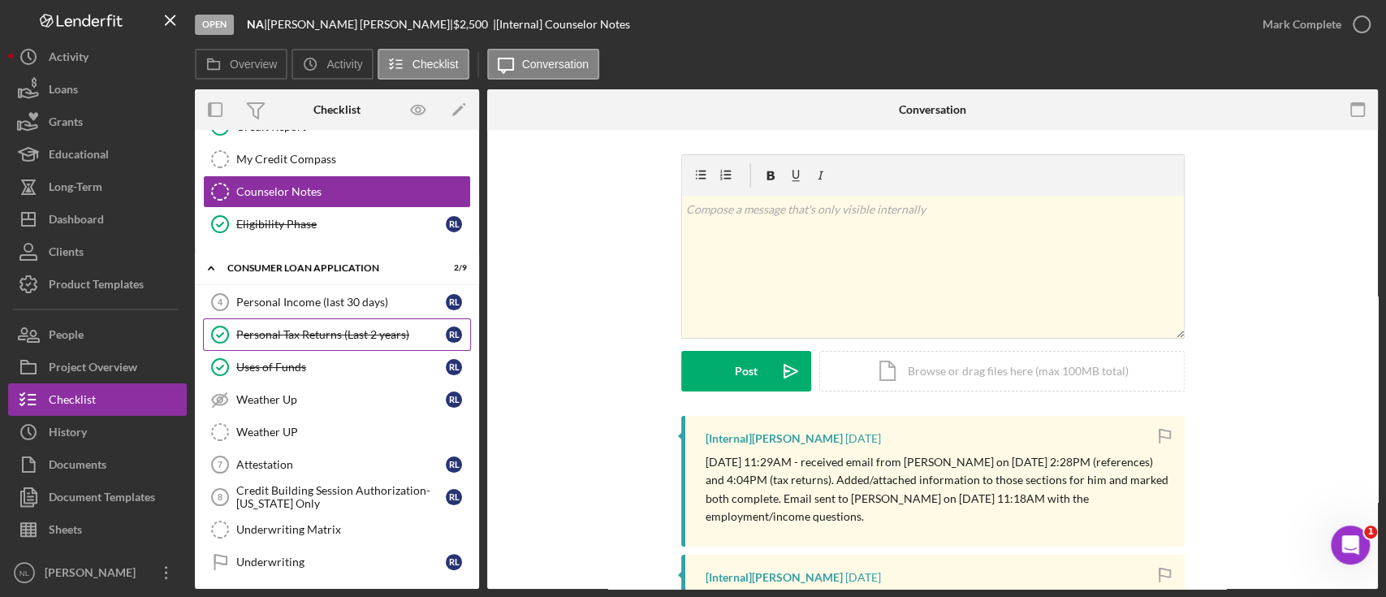
scroll to position [99, 0]
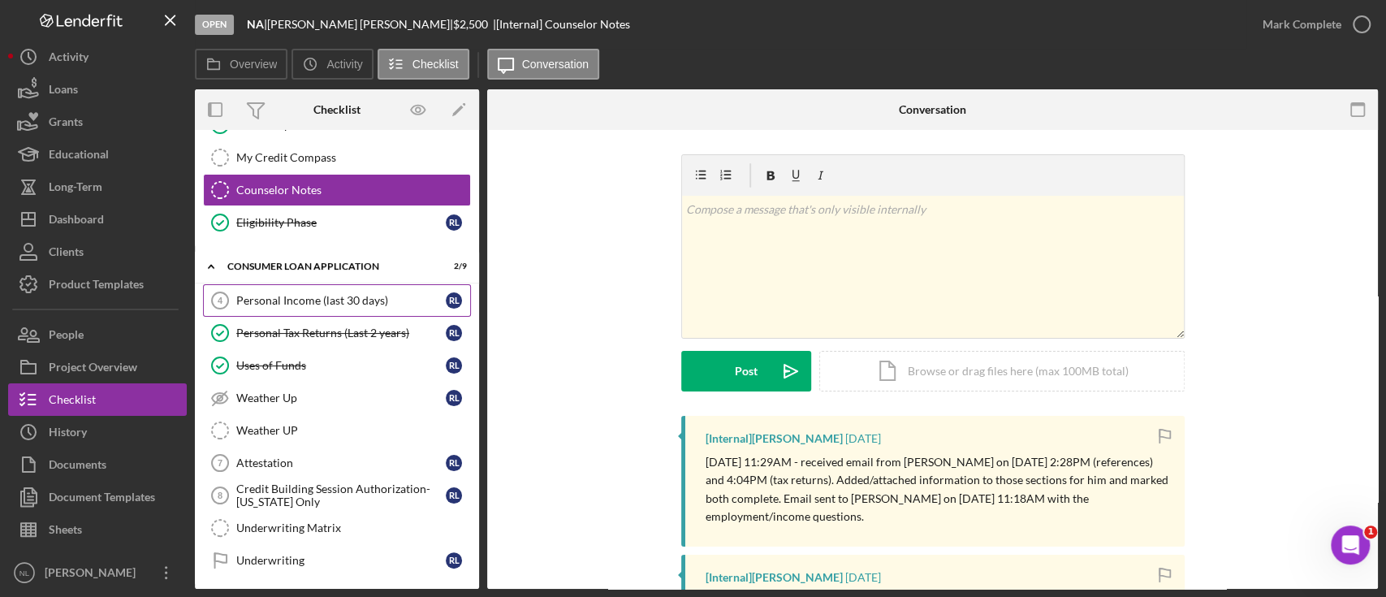
click at [293, 306] on link "Personal Income (last 30 days) 4 Personal Income (last 30 days) R L" at bounding box center [337, 300] width 268 height 32
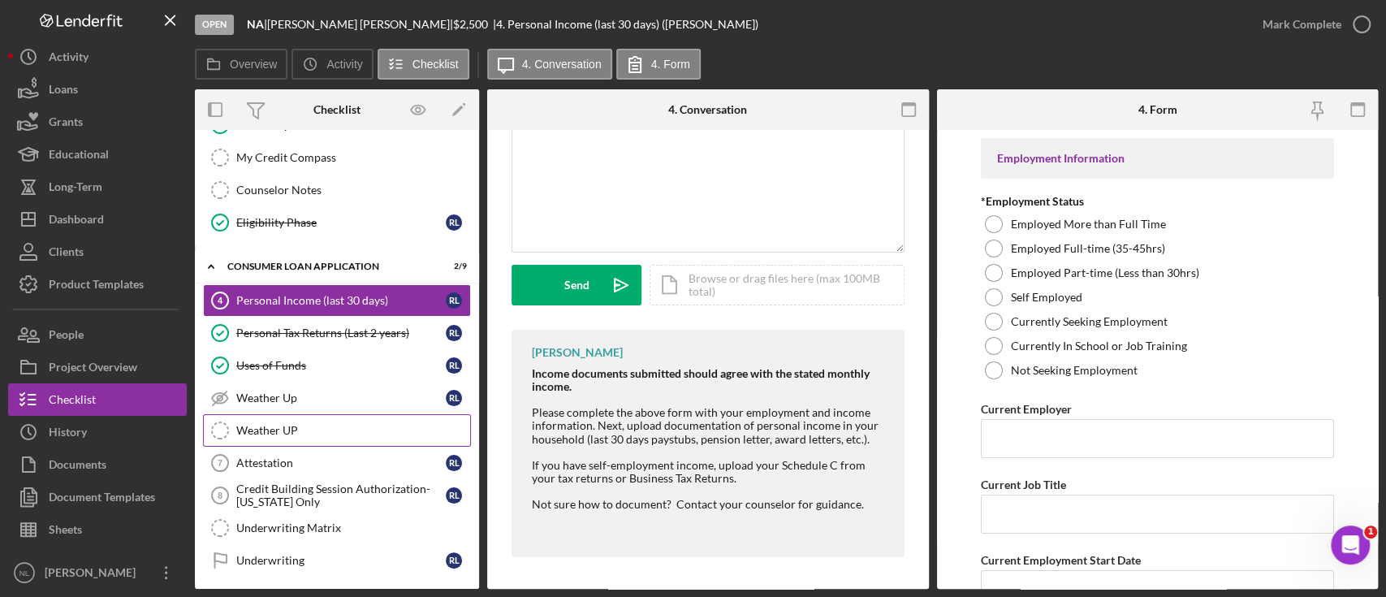
scroll to position [209, 0]
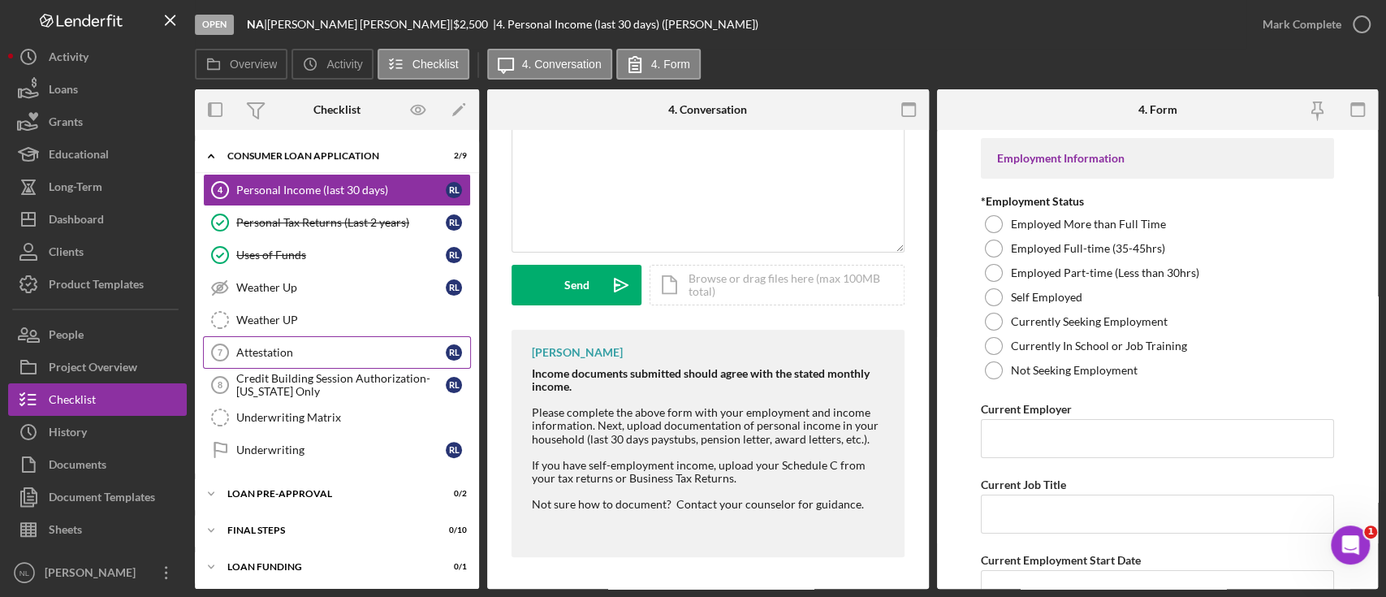
click at [246, 338] on link "Attestation 7 Attestation R L" at bounding box center [337, 352] width 268 height 32
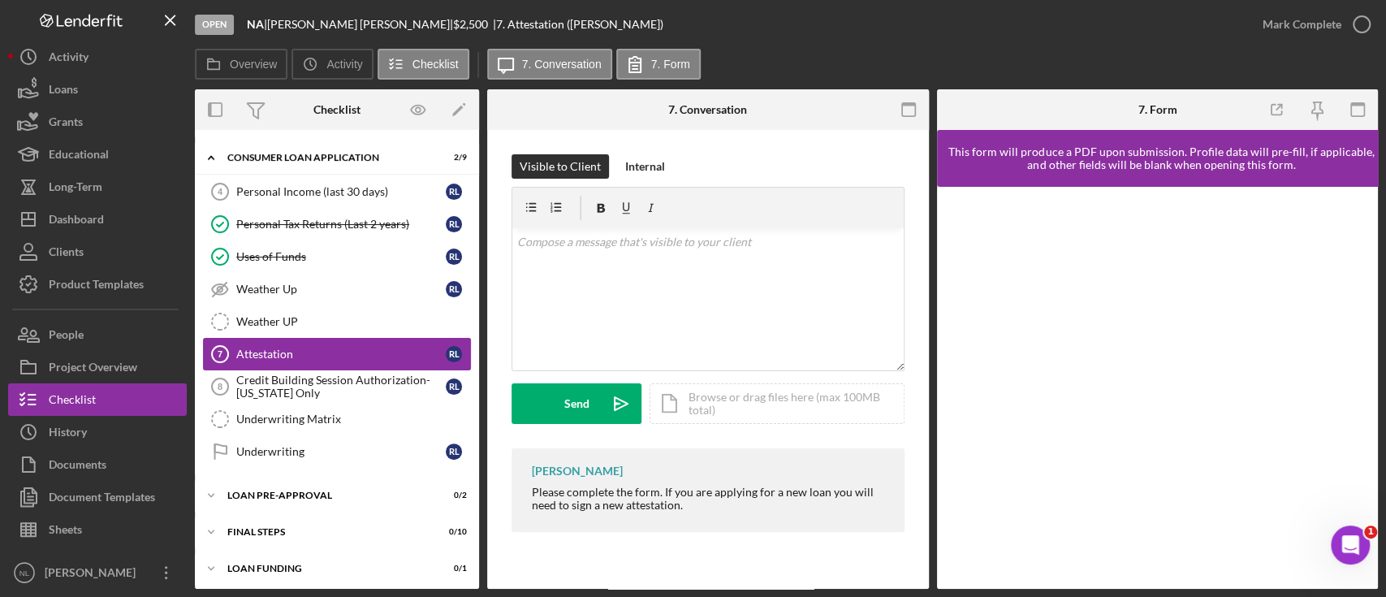
scroll to position [209, 0]
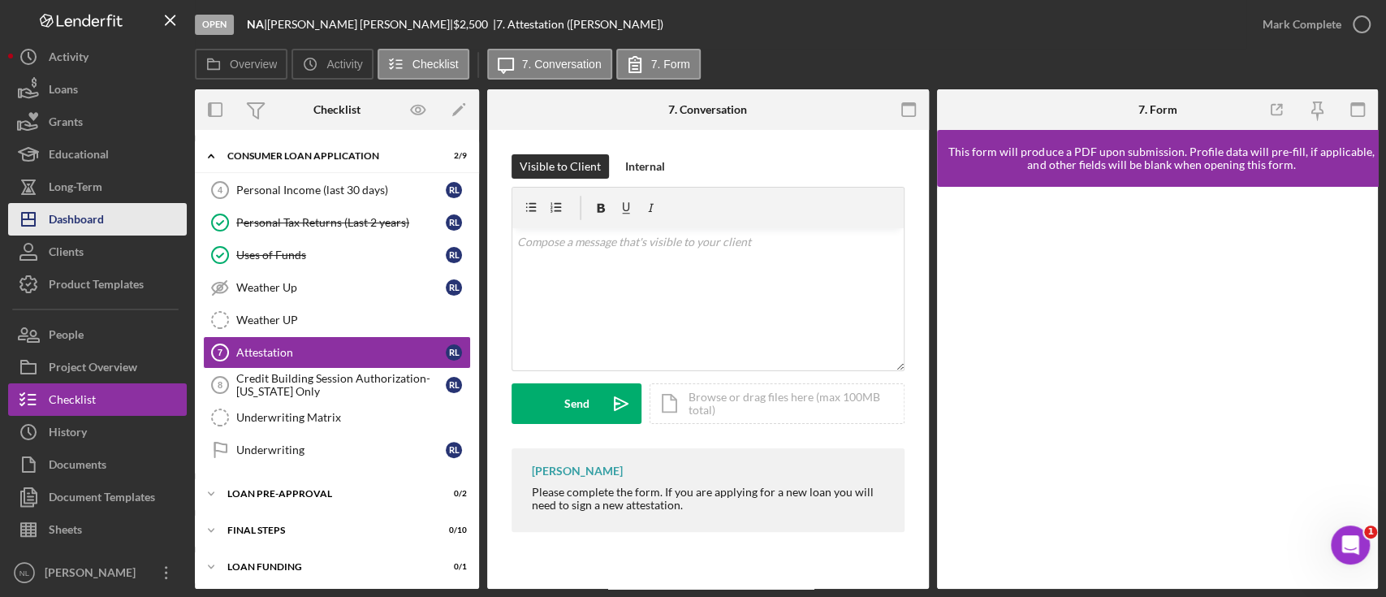
click at [97, 214] on div "Dashboard" at bounding box center [76, 221] width 55 height 37
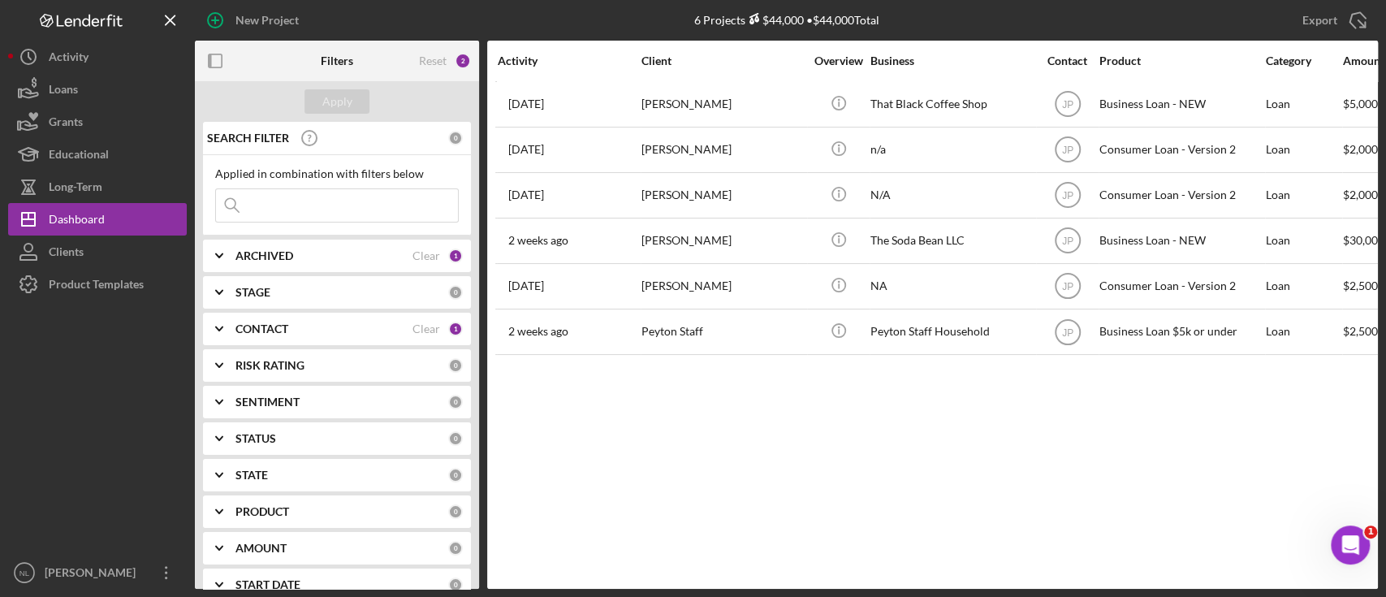
click at [318, 300] on div "STAGE 0" at bounding box center [348, 292] width 227 height 32
click at [272, 263] on div "ARCHIVED Clear 1" at bounding box center [348, 255] width 227 height 32
click at [263, 322] on b "CONTACT" at bounding box center [261, 328] width 53 height 13
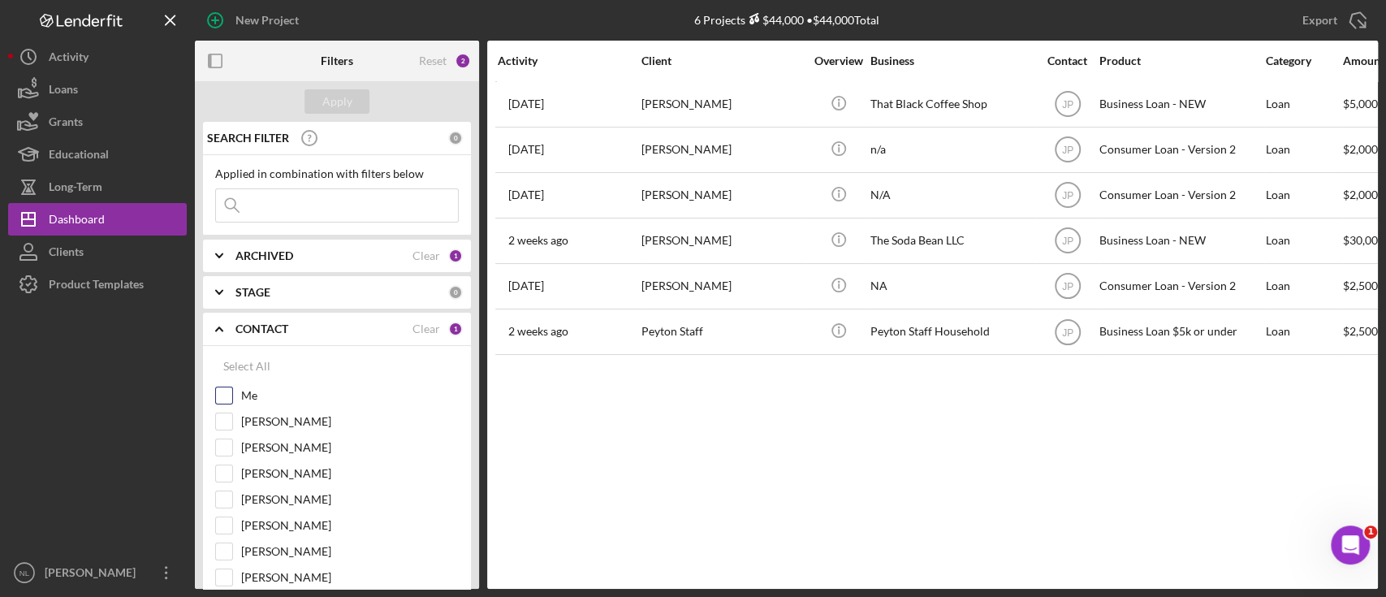
click at [225, 395] on input "Me" at bounding box center [224, 395] width 16 height 16
checkbox input "true"
click at [279, 298] on div "STAGE" at bounding box center [341, 292] width 213 height 13
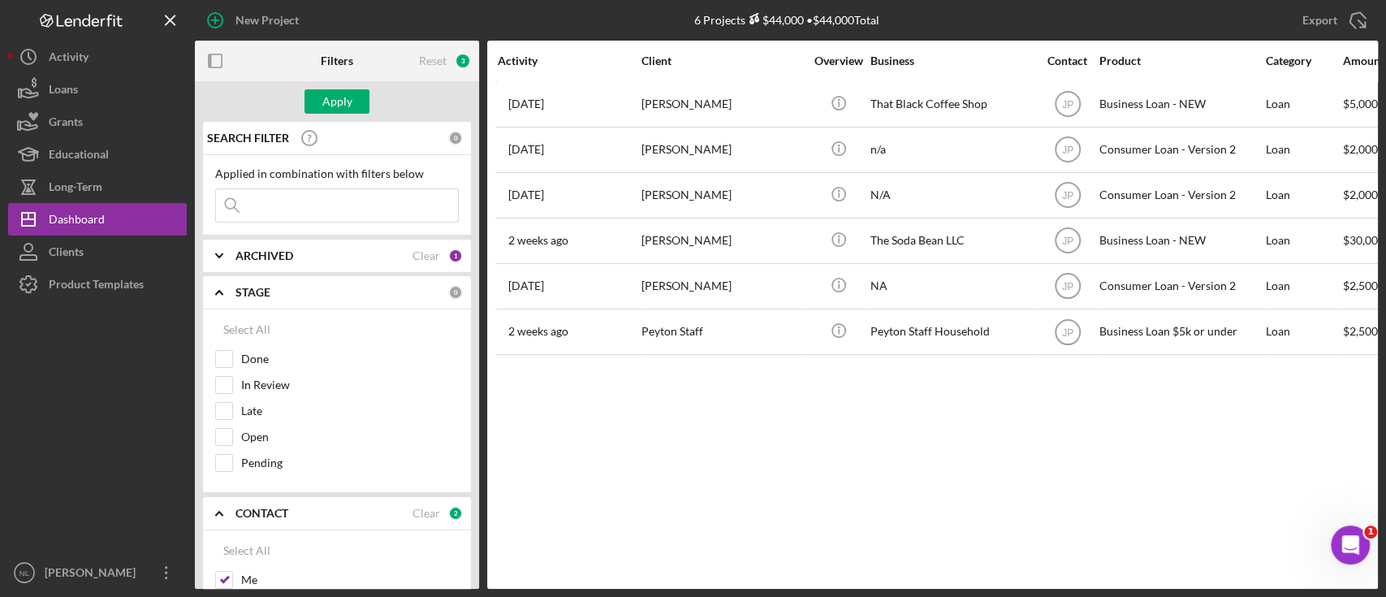
click at [257, 258] on b "ARCHIVED" at bounding box center [264, 255] width 58 height 13
click at [331, 99] on div "Apply" at bounding box center [337, 101] width 30 height 24
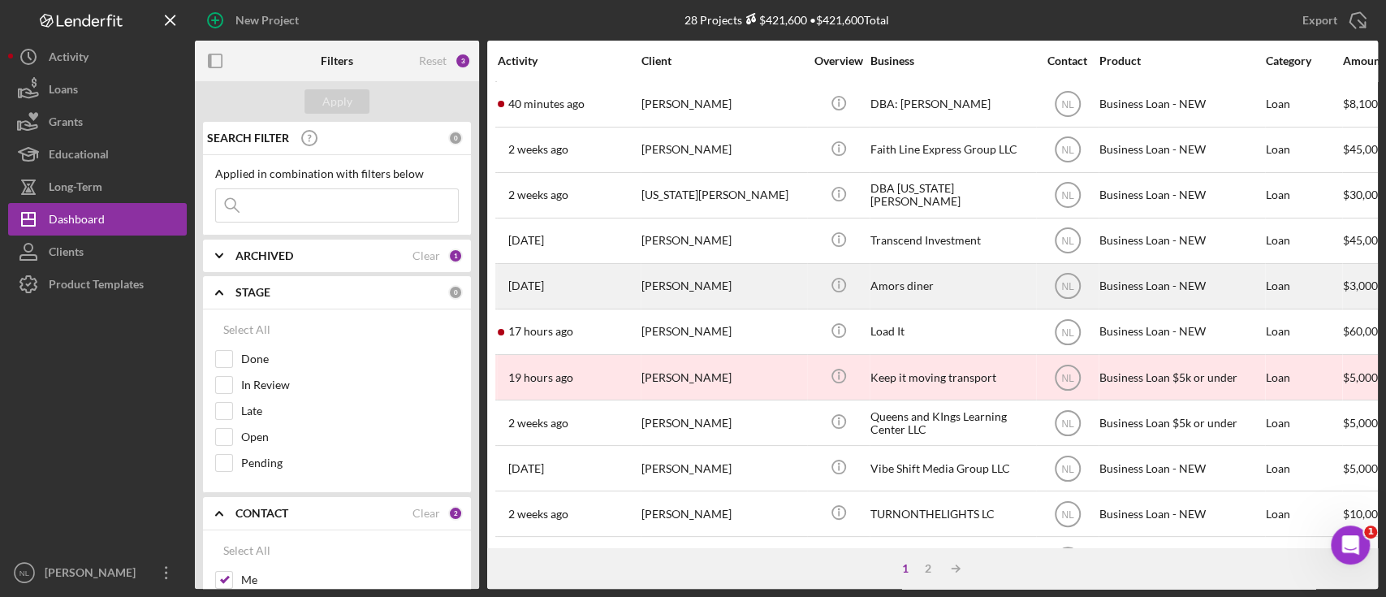
scroll to position [687, 0]
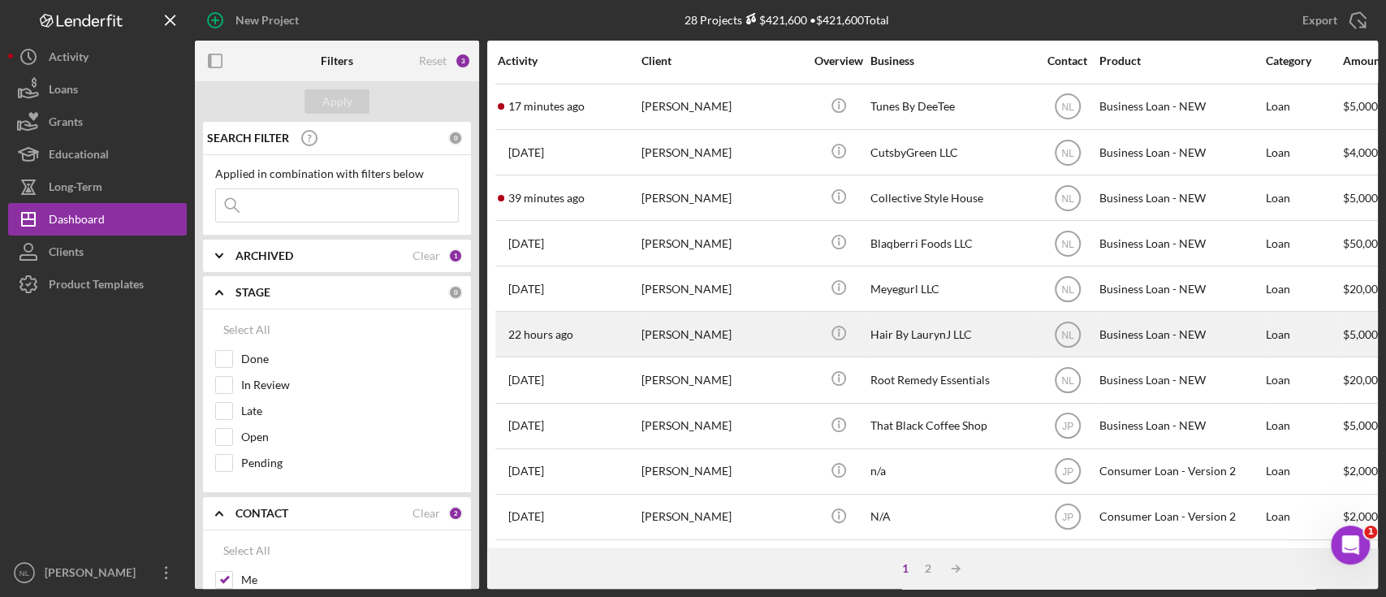
click at [685, 313] on div "[PERSON_NAME]" at bounding box center [722, 334] width 162 height 43
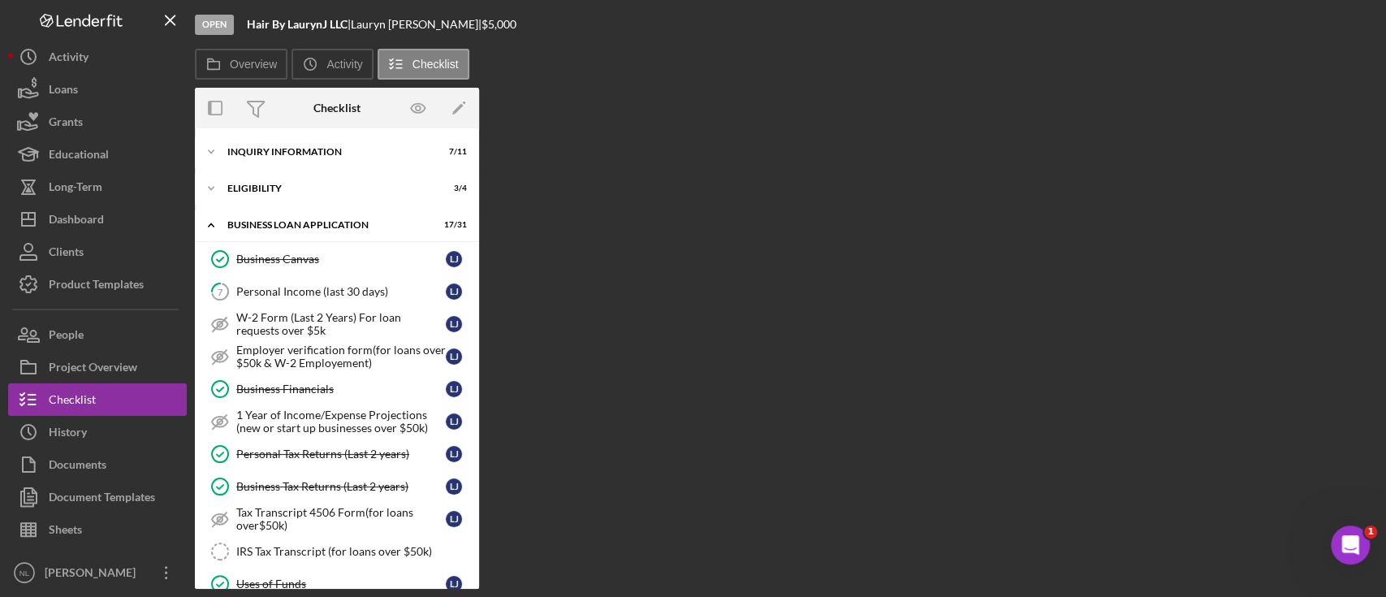
scroll to position [546, 0]
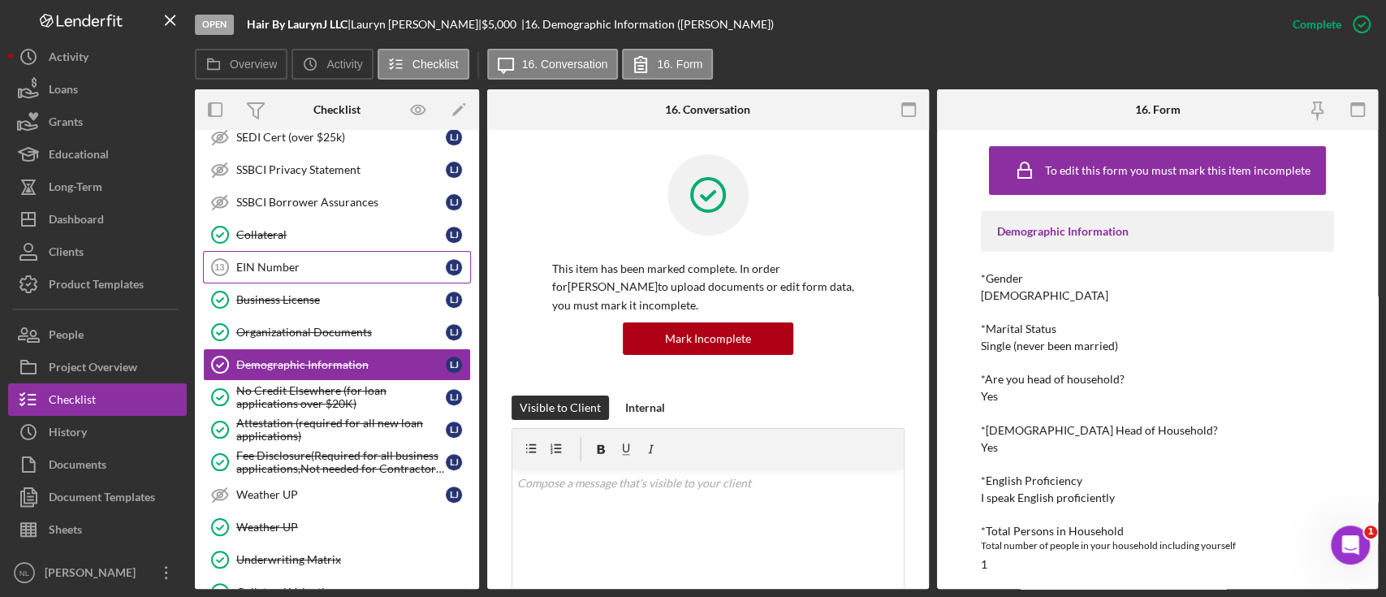
click at [352, 265] on div "EIN Number" at bounding box center [340, 267] width 209 height 13
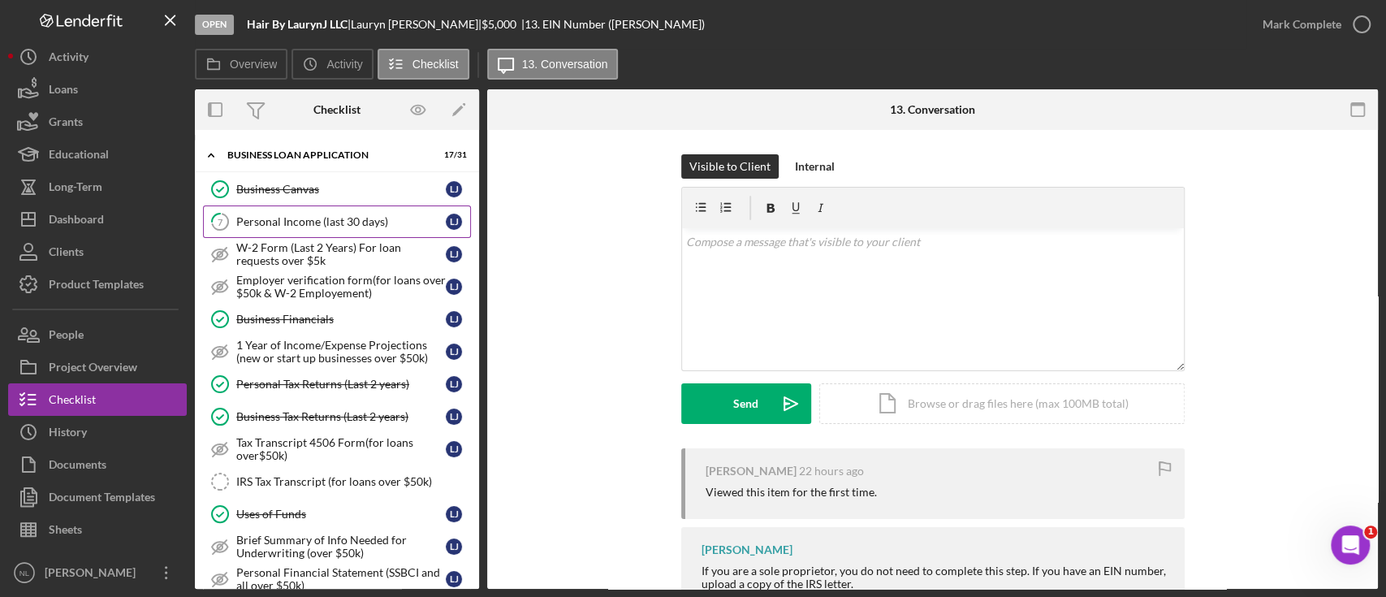
scroll to position [46, 0]
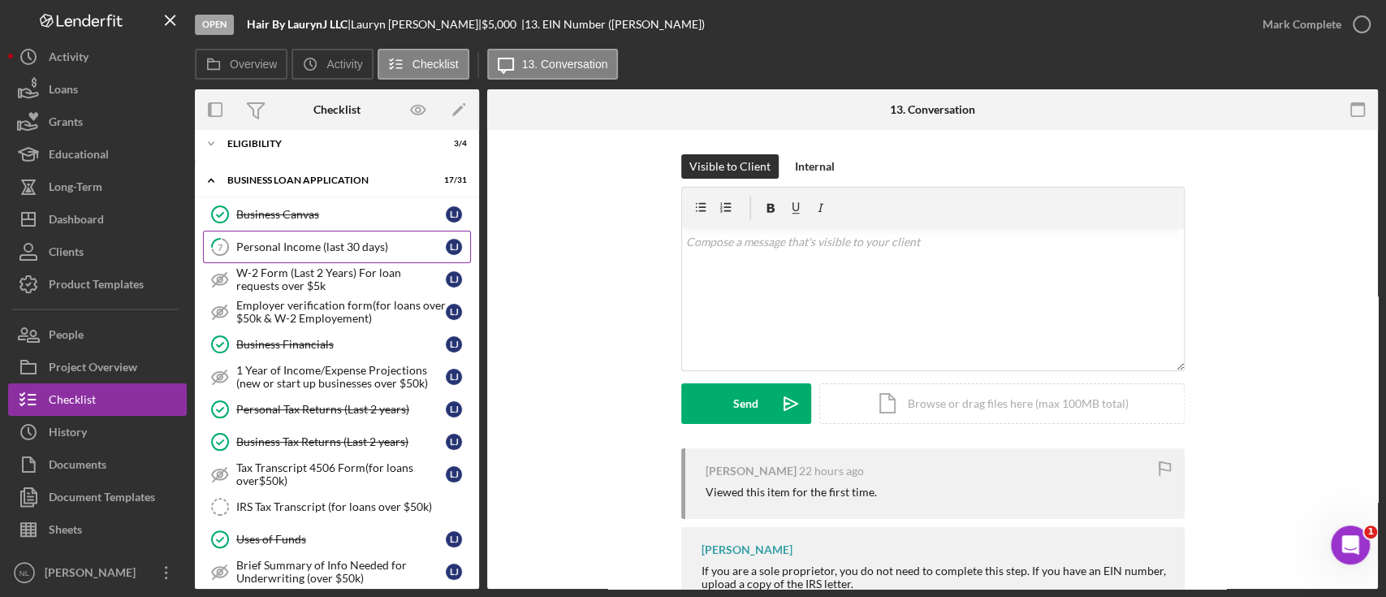
click at [373, 244] on div "Personal Income (last 30 days)" at bounding box center [340, 246] width 209 height 13
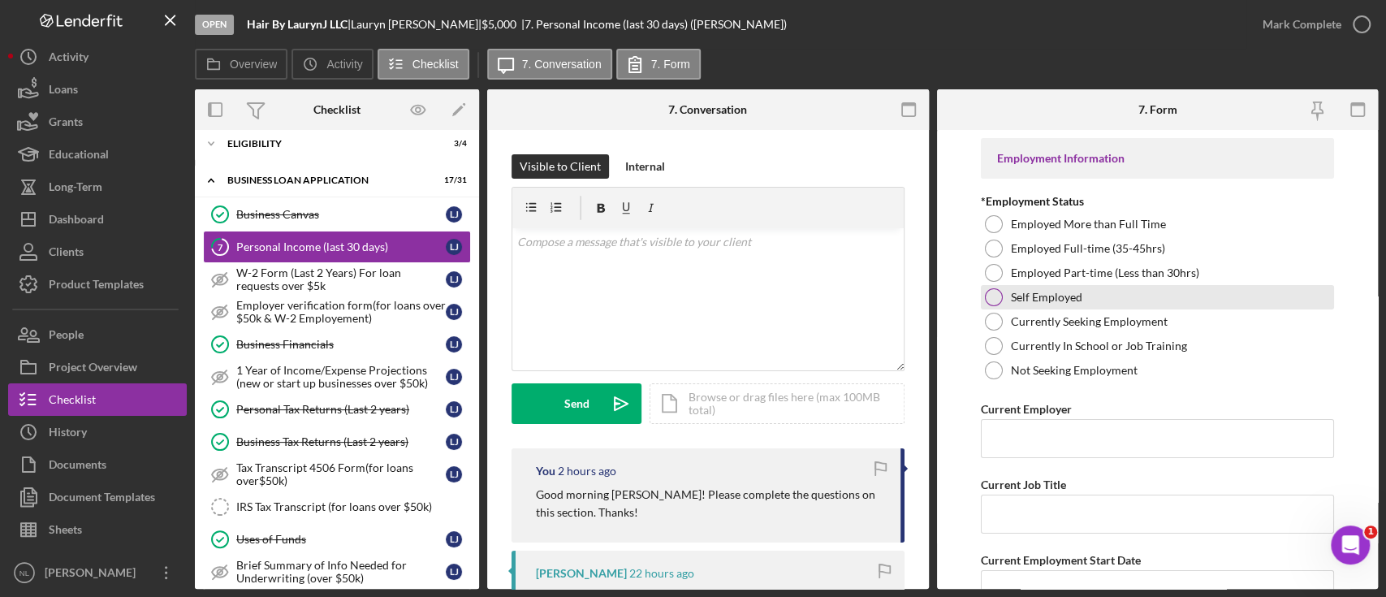
click at [1010, 285] on div "Self Employed" at bounding box center [1157, 297] width 353 height 24
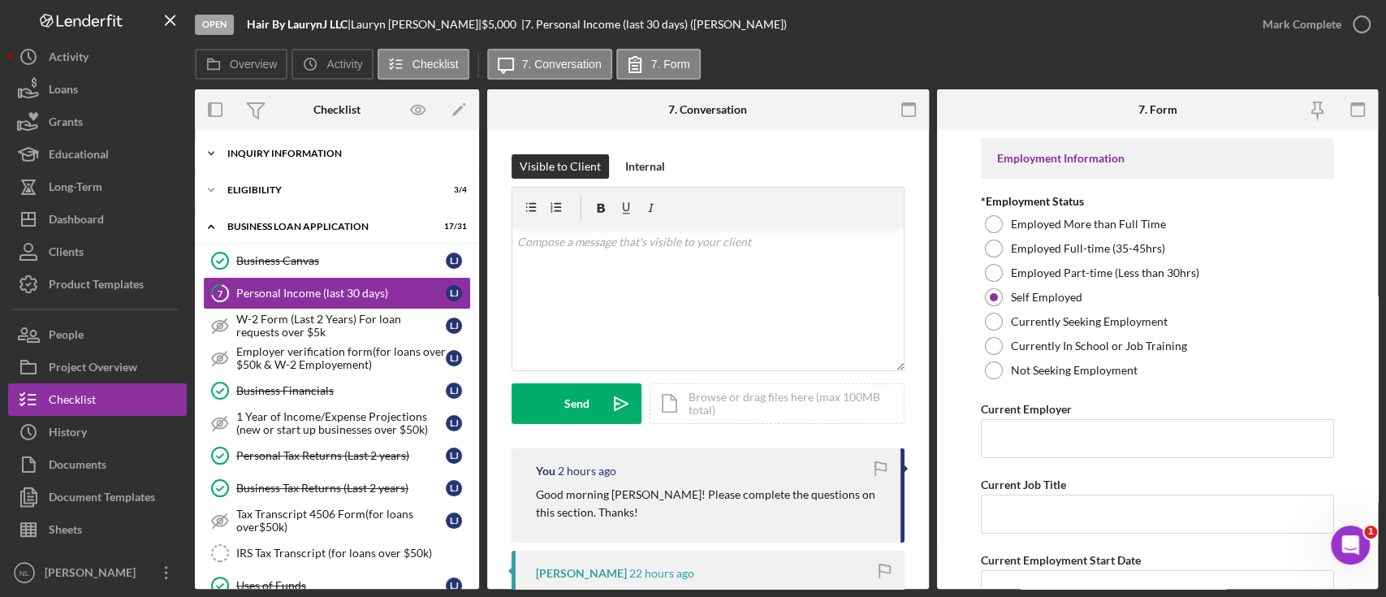
click at [304, 162] on div "Icon/Expander INQUIRY INFORMATION 7 / 11" at bounding box center [337, 153] width 284 height 32
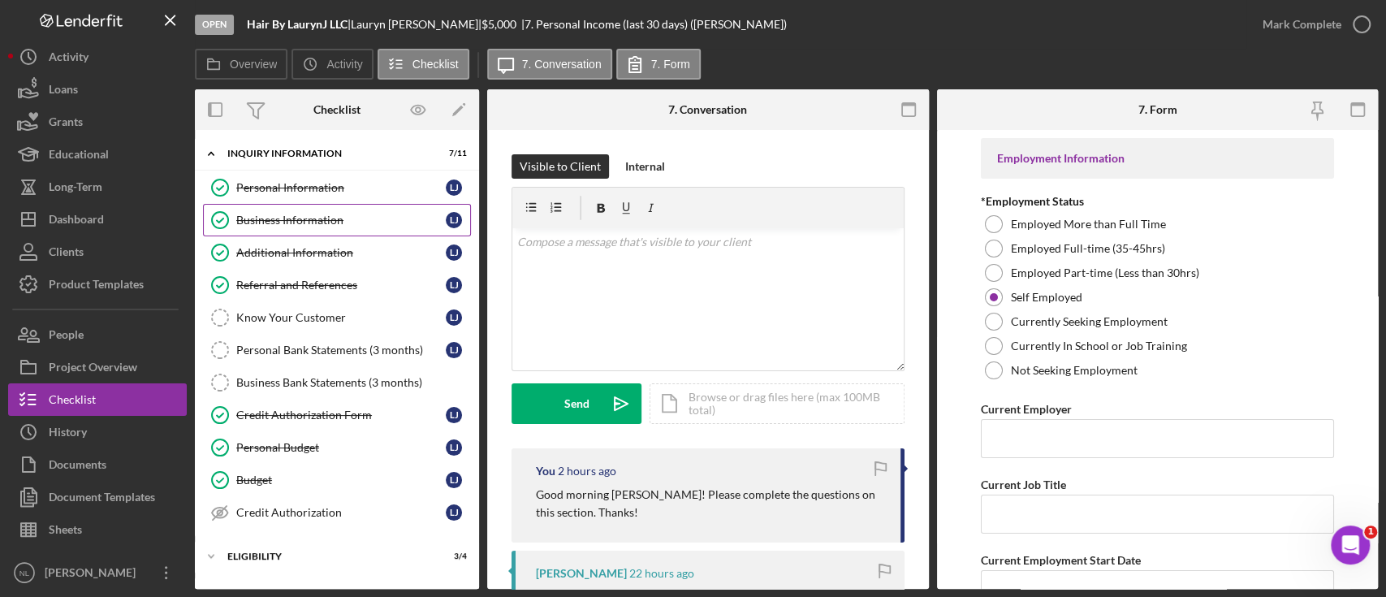
click at [289, 219] on div "Business Information" at bounding box center [340, 220] width 209 height 13
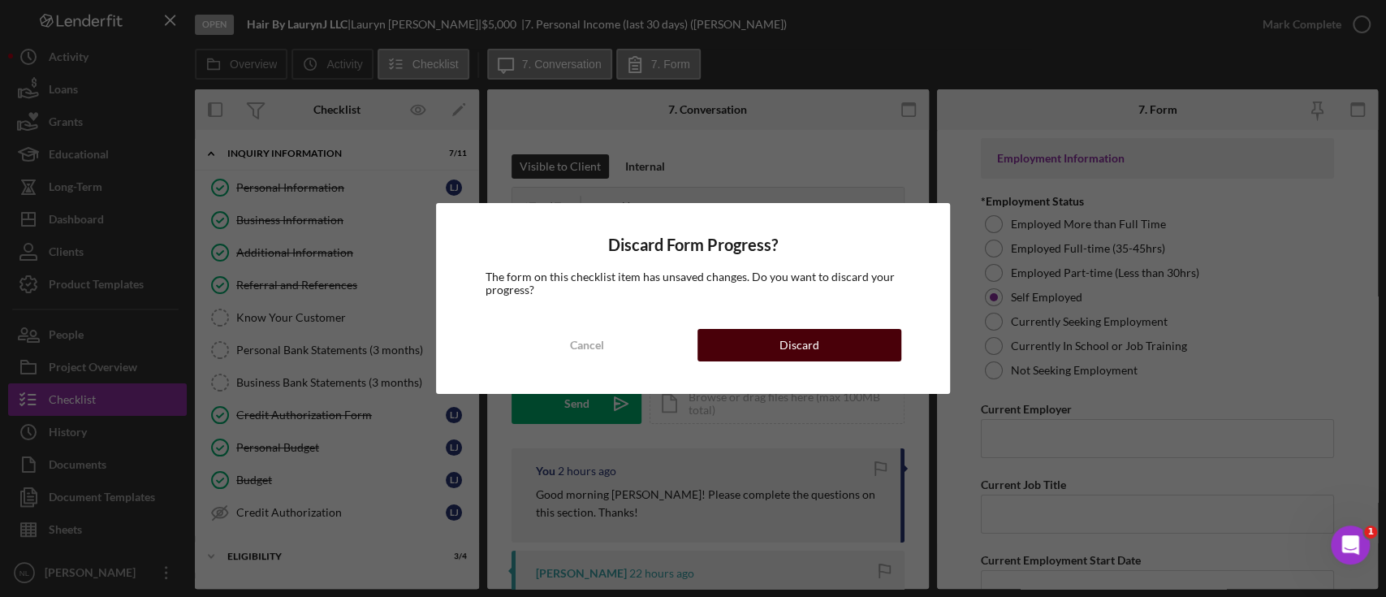
click at [808, 334] on div "Discard" at bounding box center [799, 345] width 40 height 32
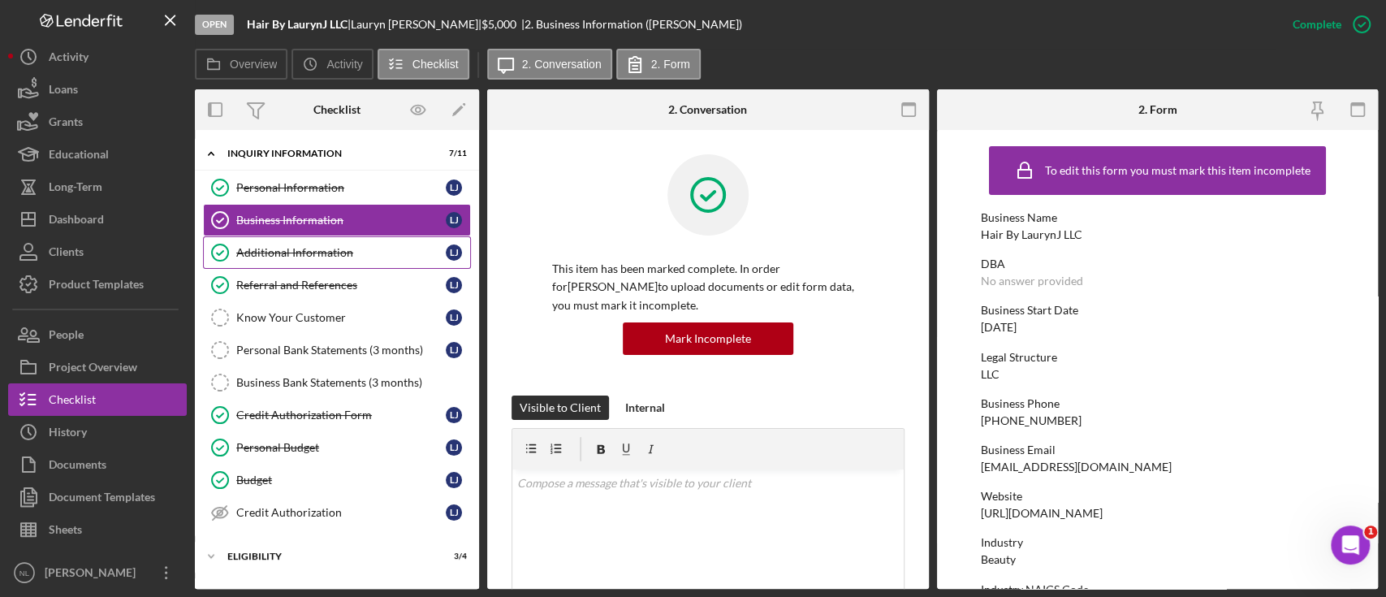
click at [351, 255] on div "Additional Information" at bounding box center [340, 252] width 209 height 13
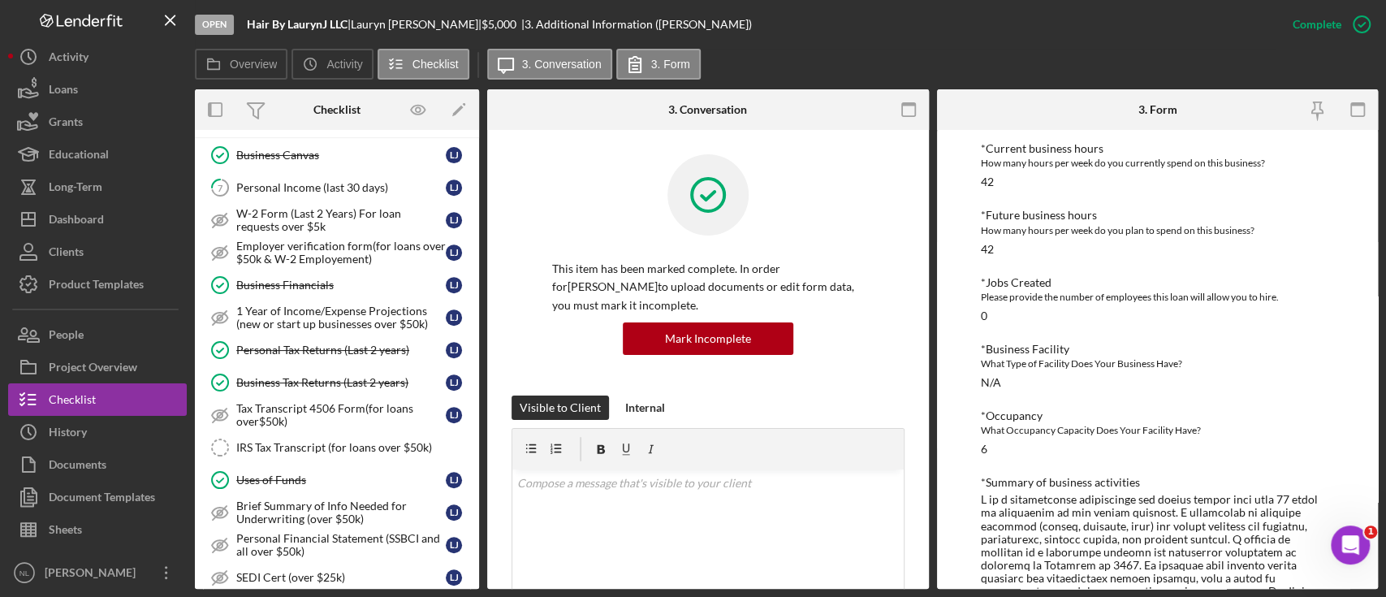
scroll to position [451, 0]
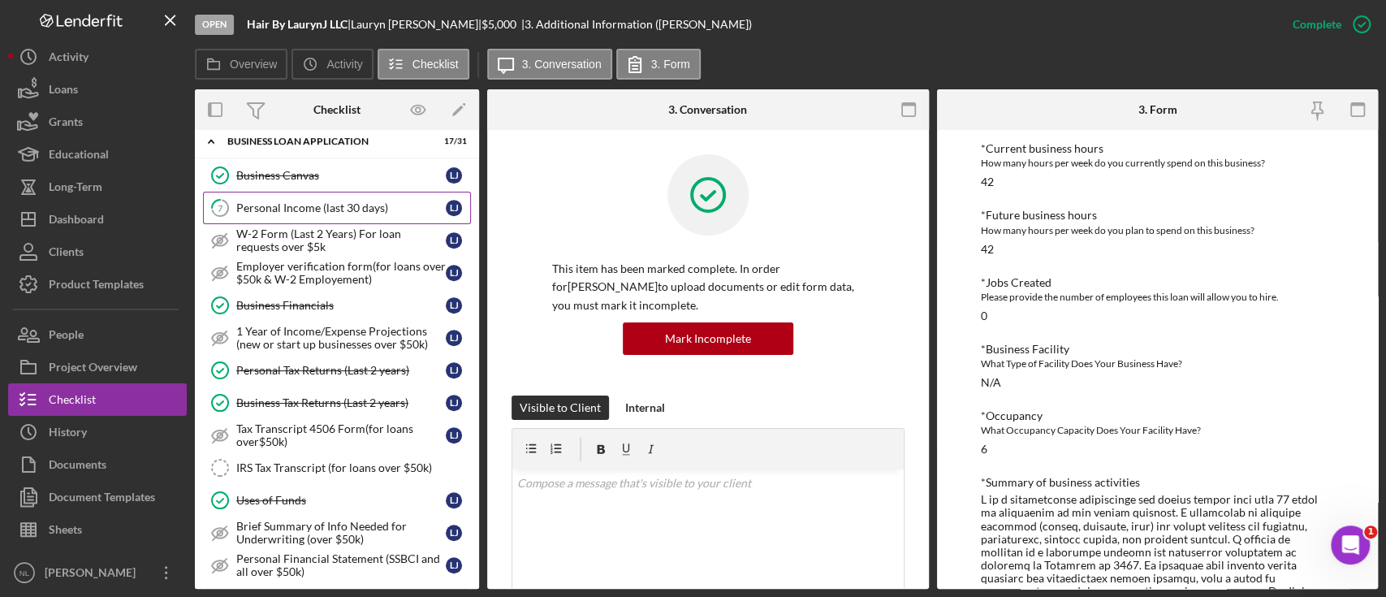
click at [330, 204] on div "Personal Income (last 30 days)" at bounding box center [340, 207] width 209 height 13
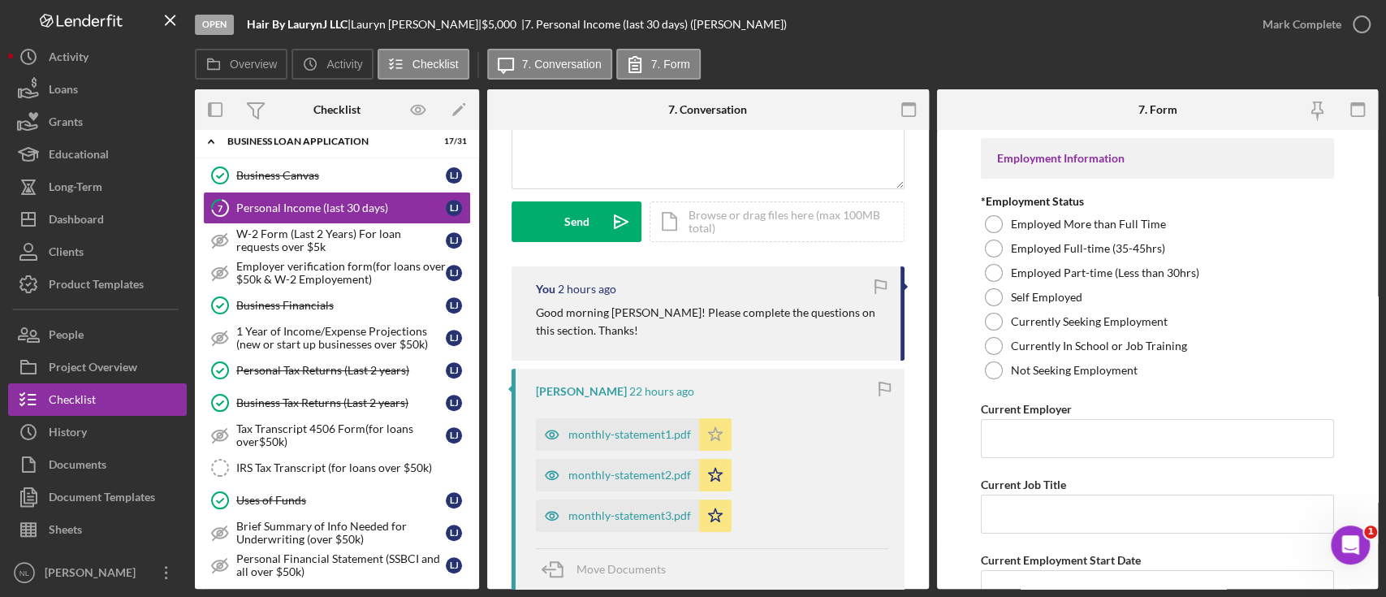
scroll to position [175, 0]
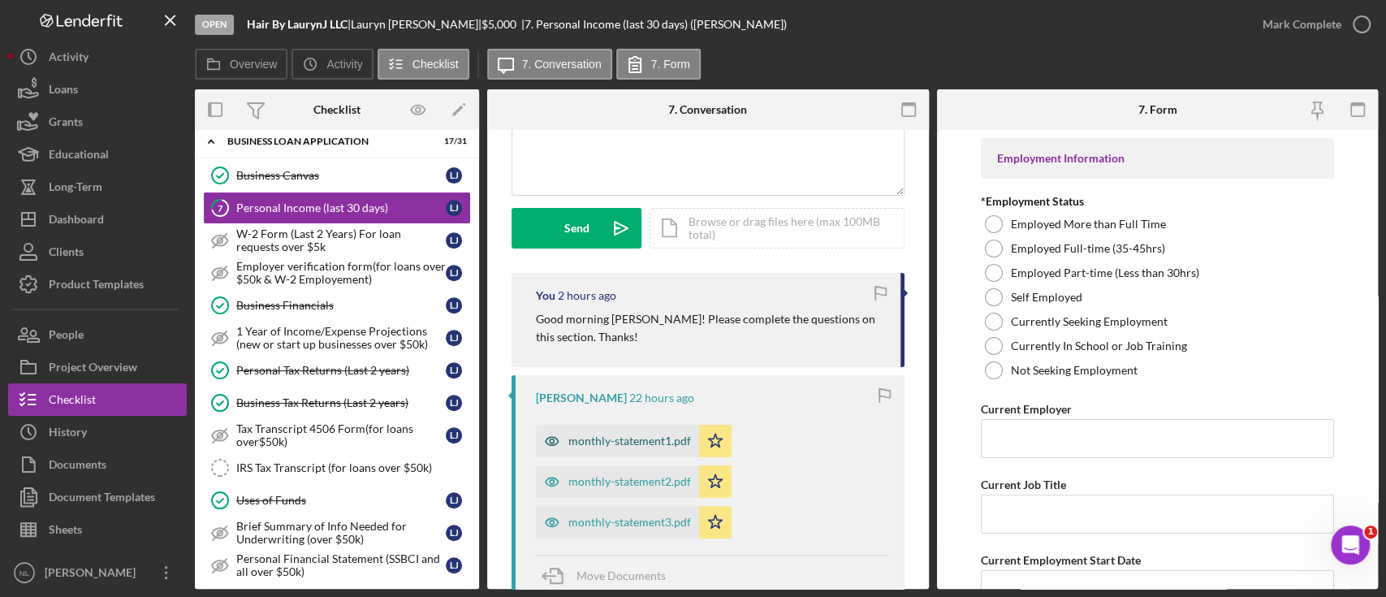
click at [647, 434] on div "monthly-statement1.pdf" at bounding box center [629, 440] width 123 height 13
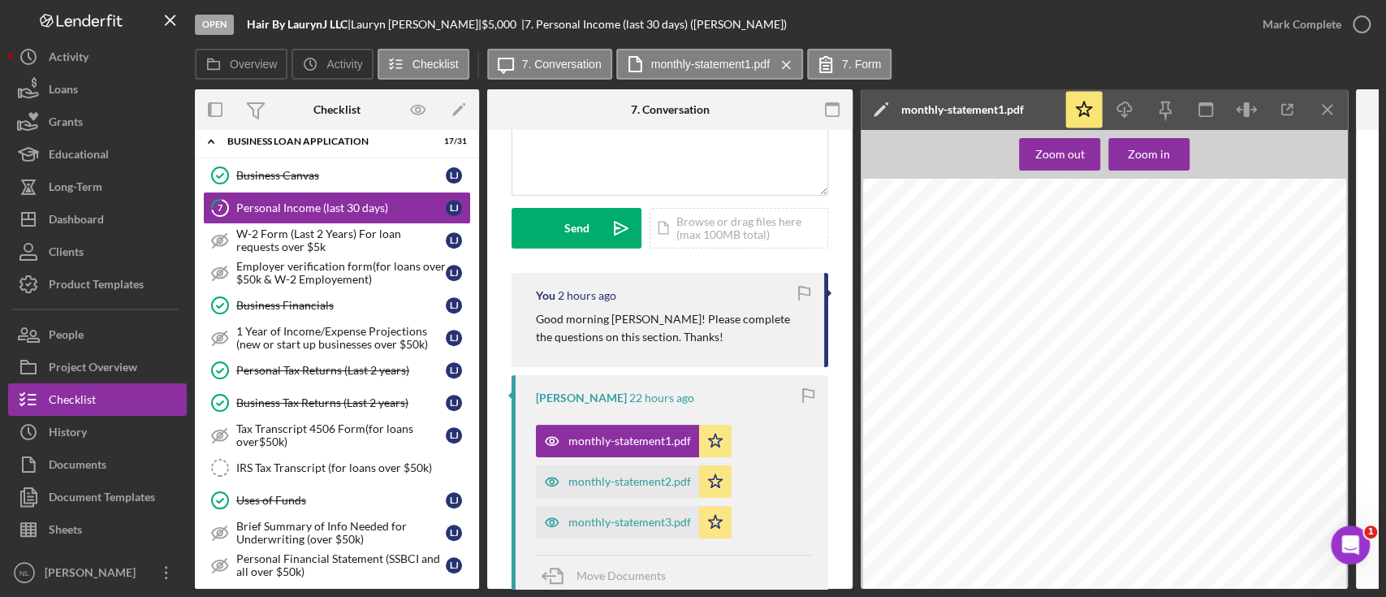
scroll to position [65, 12]
click at [658, 486] on div "monthly-statement2.pdf" at bounding box center [629, 481] width 123 height 13
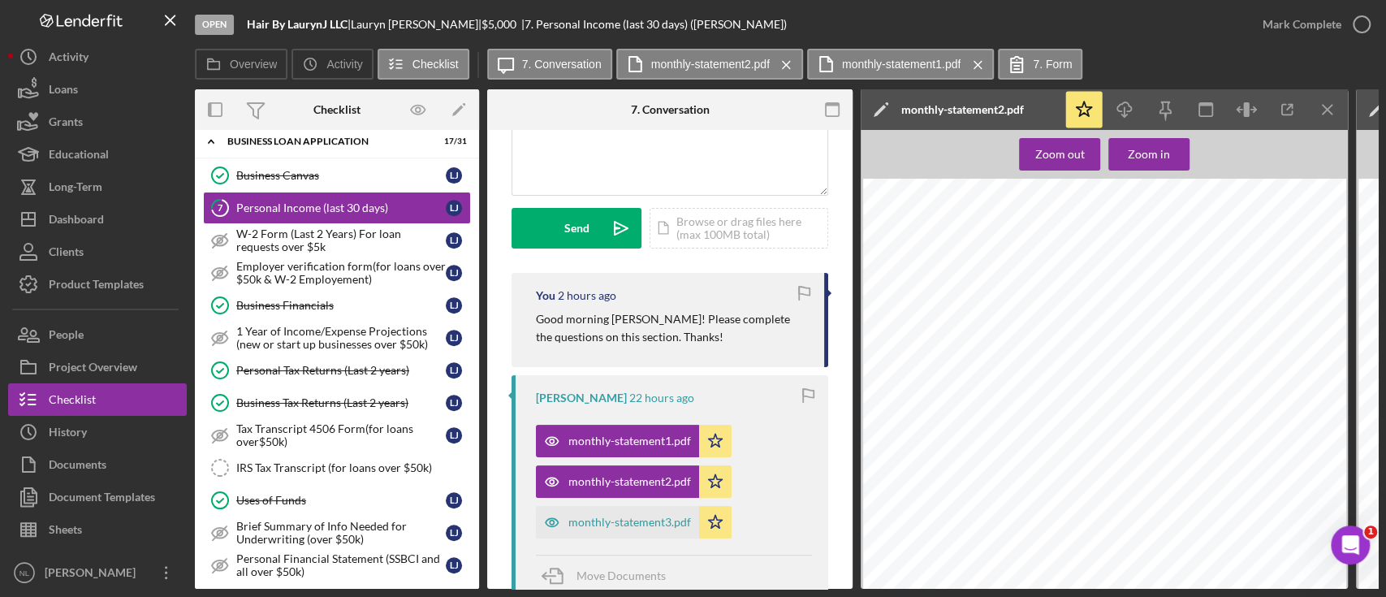
scroll to position [1442, 0]
click at [650, 524] on div "monthly-statement3.pdf" at bounding box center [629, 522] width 123 height 13
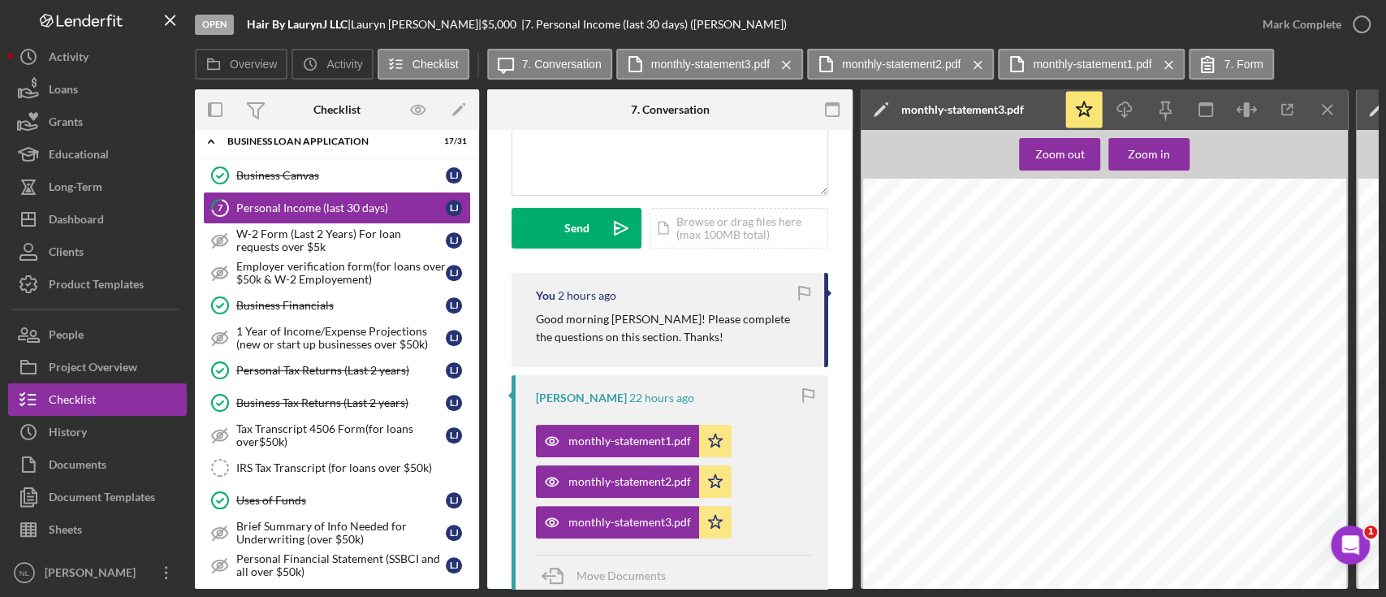
scroll to position [59, 0]
click at [1331, 101] on icon "Icon/Menu Close" at bounding box center [1327, 110] width 37 height 37
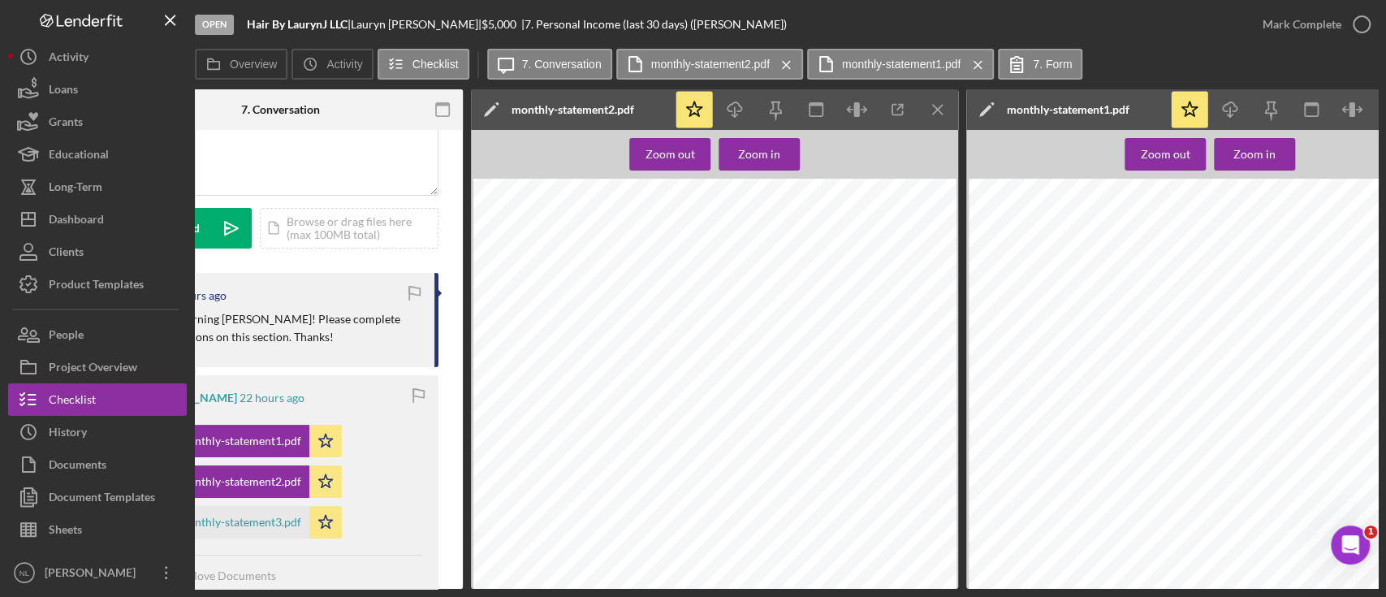
scroll to position [0, 417]
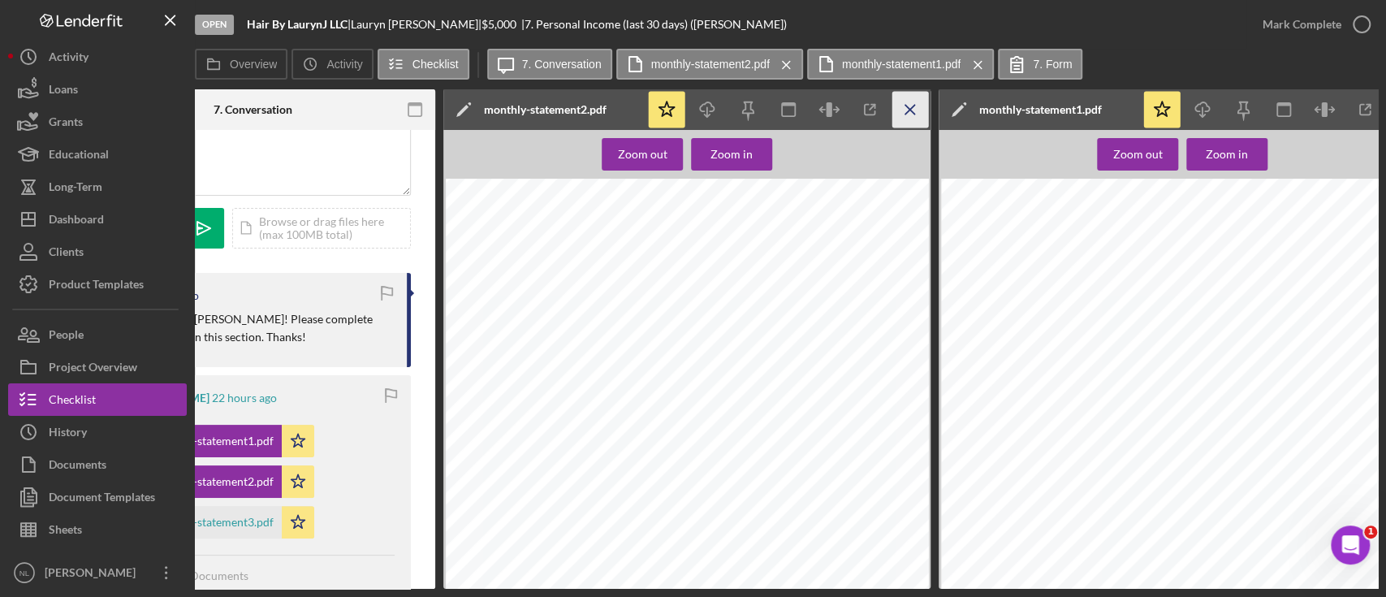
click at [908, 104] on icon "Icon/Menu Close" at bounding box center [910, 110] width 37 height 37
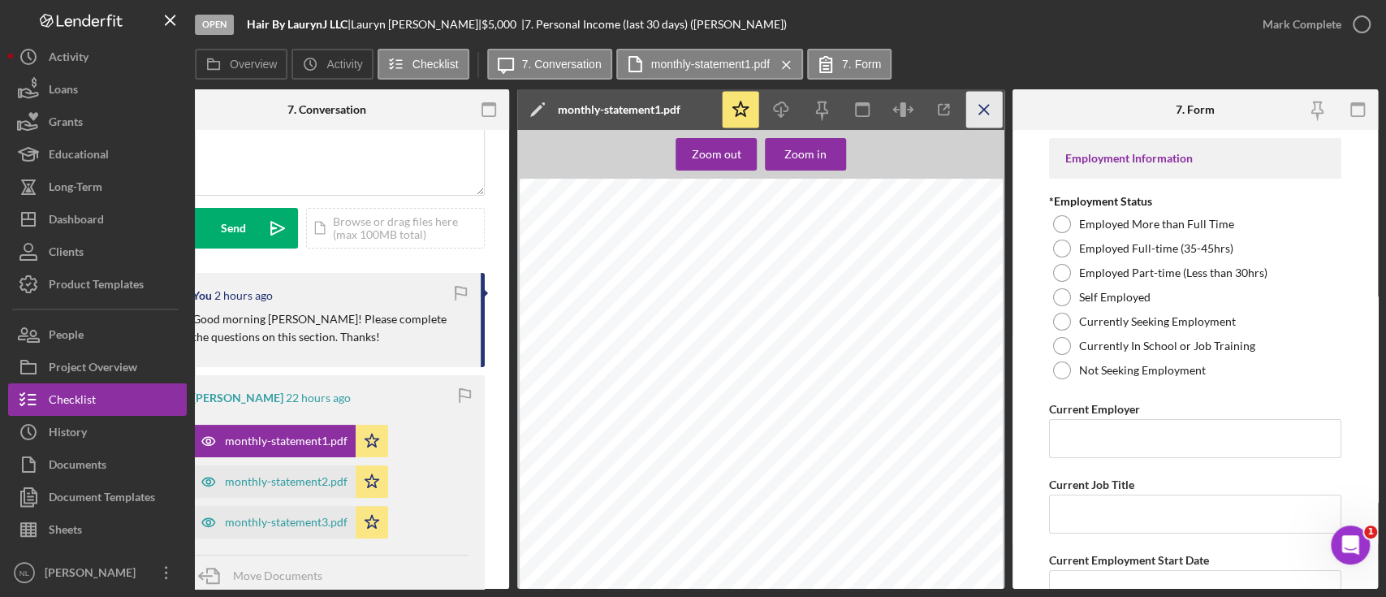
click at [994, 107] on icon "Icon/Menu Close" at bounding box center [984, 110] width 37 height 37
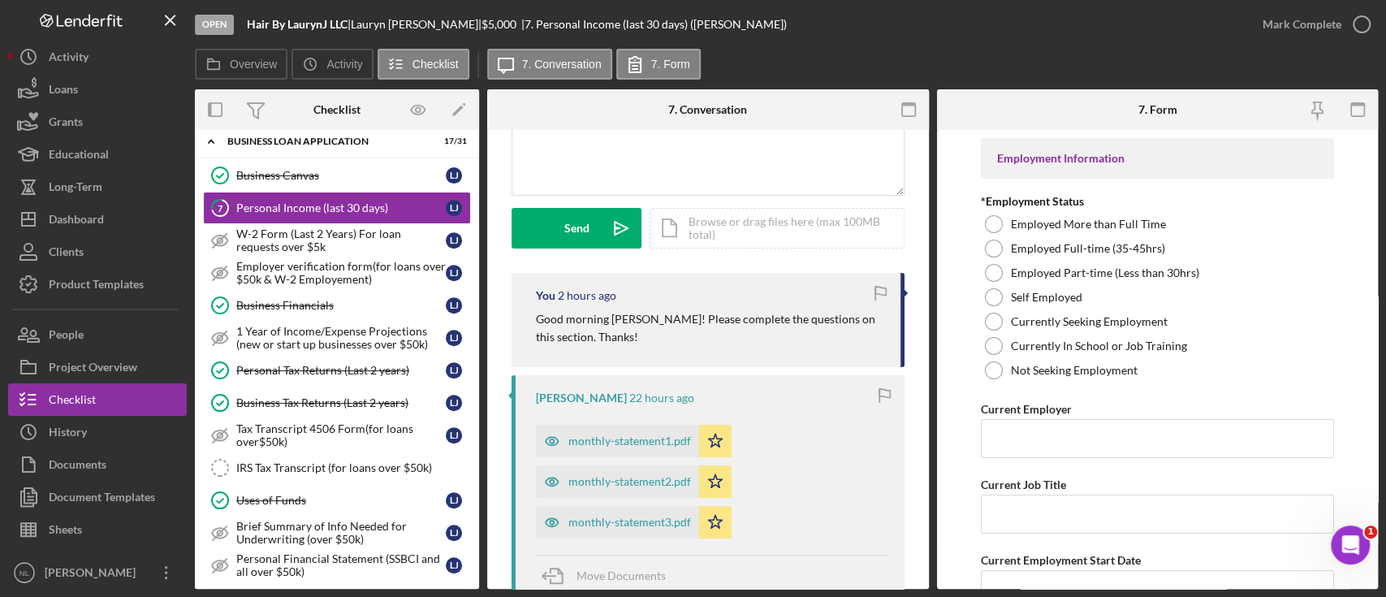
scroll to position [0, 0]
click at [613, 444] on div "monthly-statement1.pdf" at bounding box center [629, 440] width 123 height 13
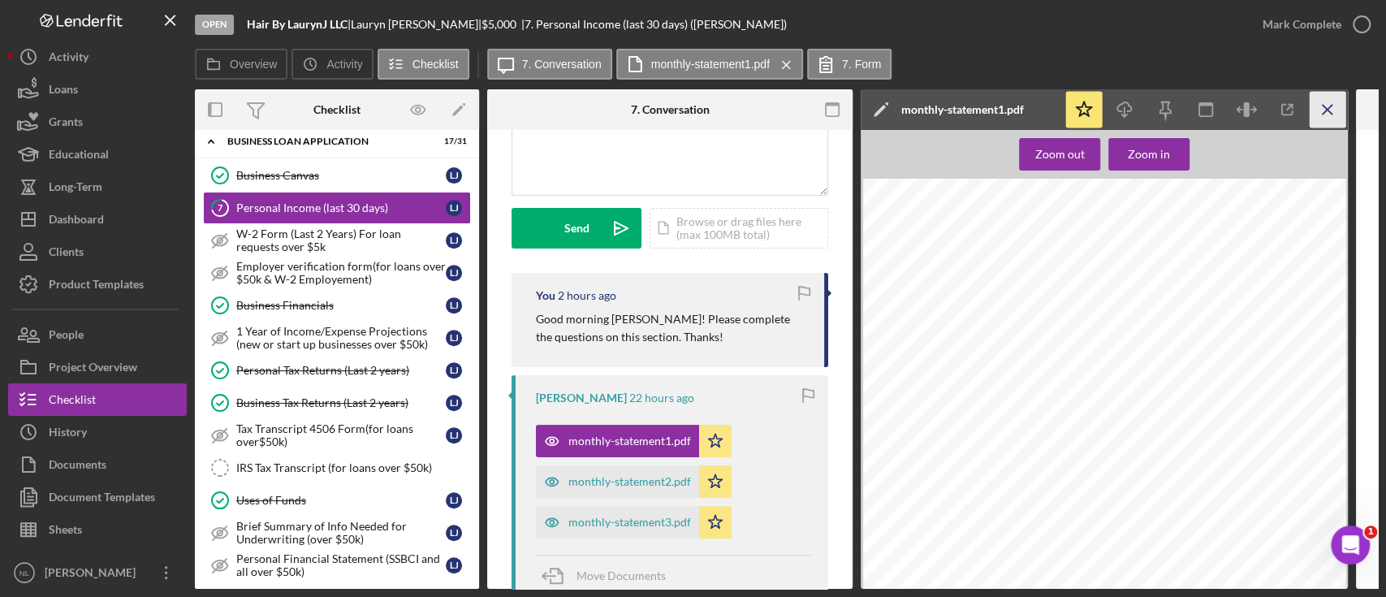
click at [1318, 114] on icon "Icon/Menu Close" at bounding box center [1327, 110] width 37 height 37
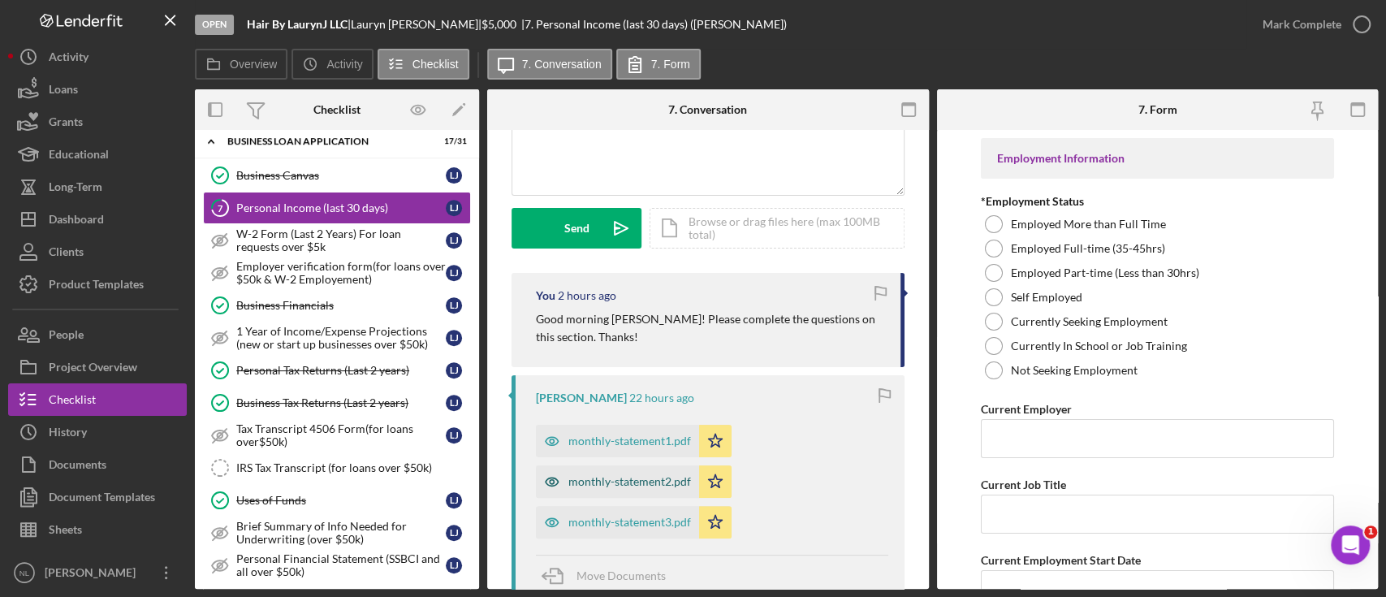
click at [625, 487] on div "monthly-statement2.pdf" at bounding box center [617, 481] width 163 height 32
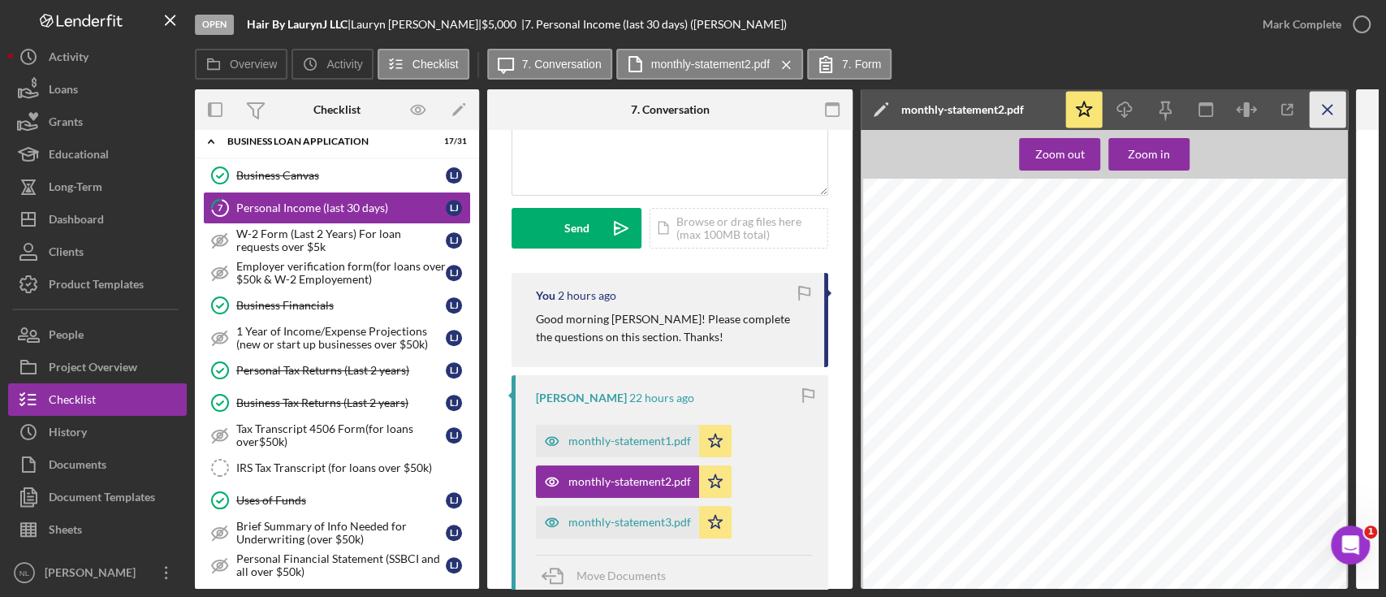
click at [1329, 100] on icon "Icon/Menu Close" at bounding box center [1327, 110] width 37 height 37
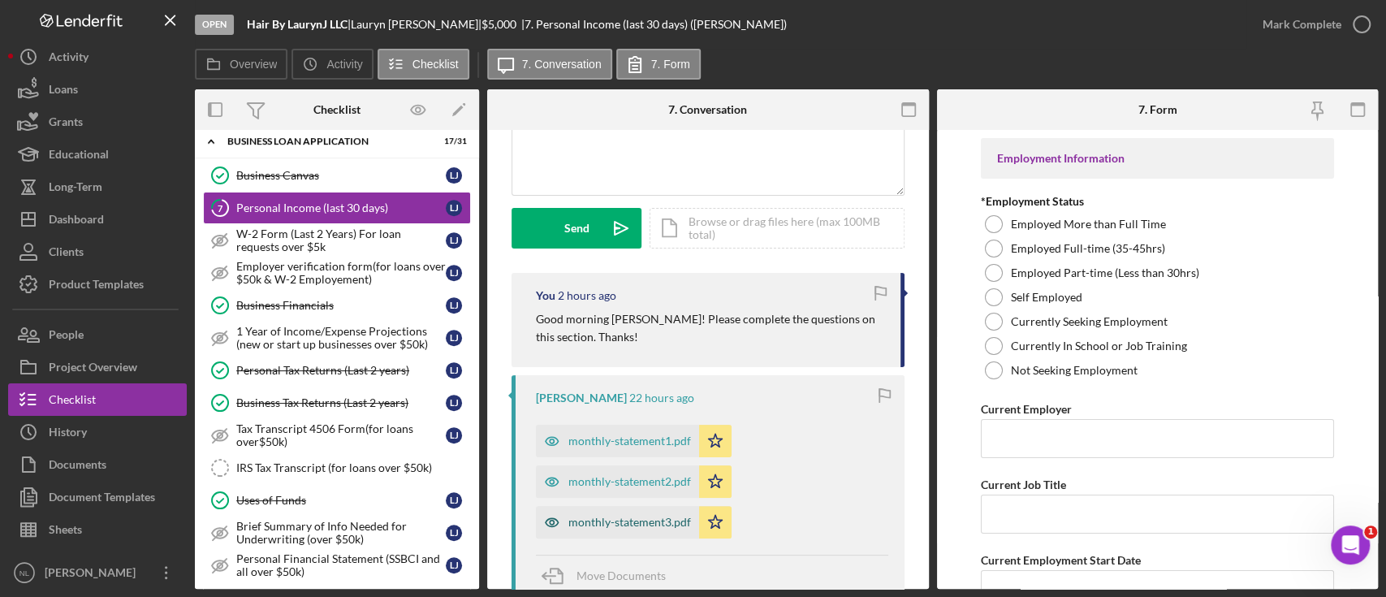
click at [649, 523] on div "monthly-statement3.pdf" at bounding box center [629, 522] width 123 height 13
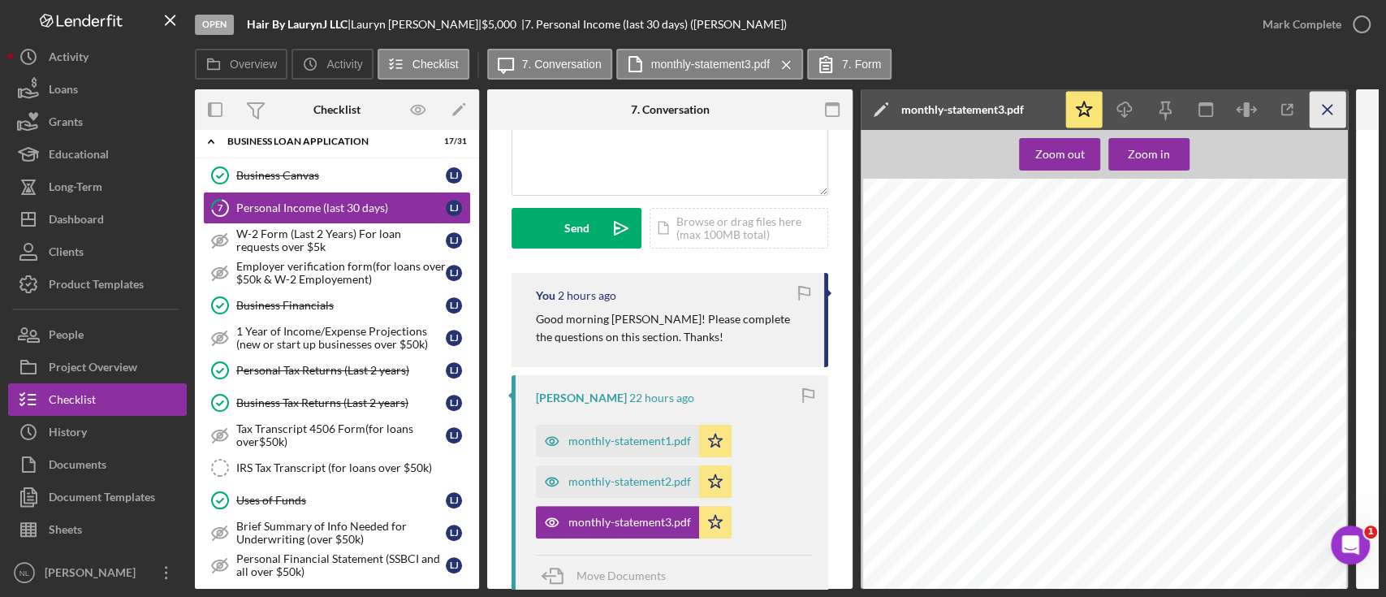
click at [1324, 127] on icon "Icon/Menu Close" at bounding box center [1327, 110] width 37 height 37
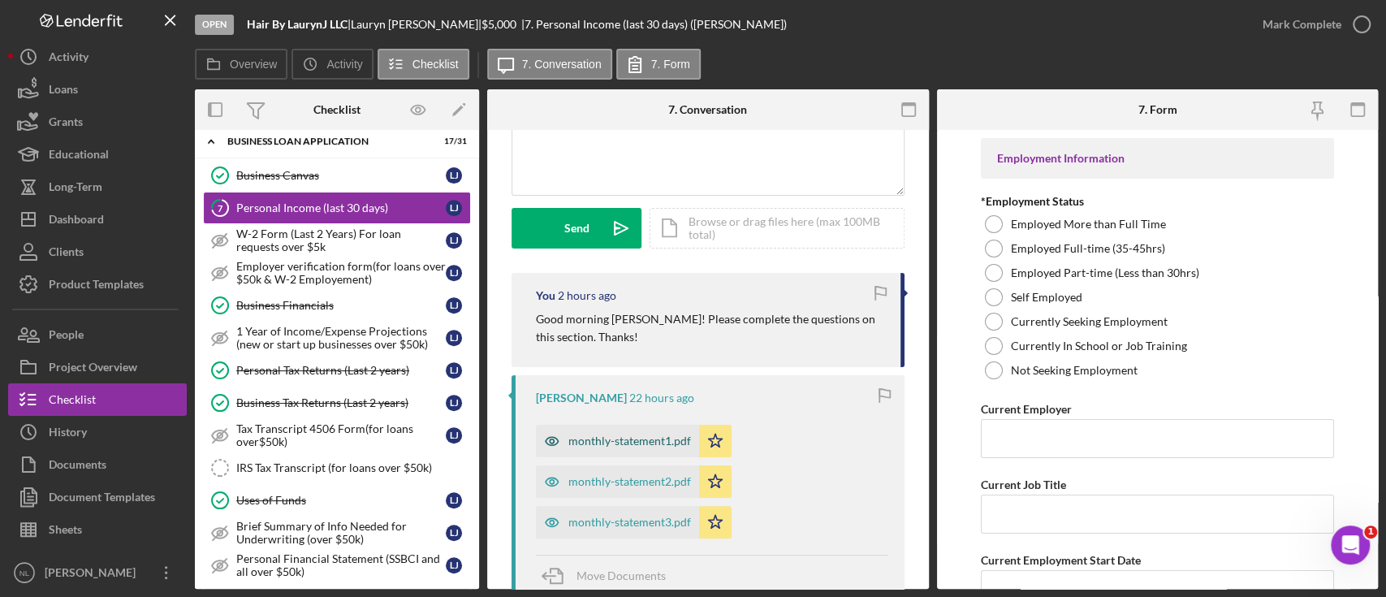
click at [631, 438] on div "monthly-statement1.pdf" at bounding box center [629, 440] width 123 height 13
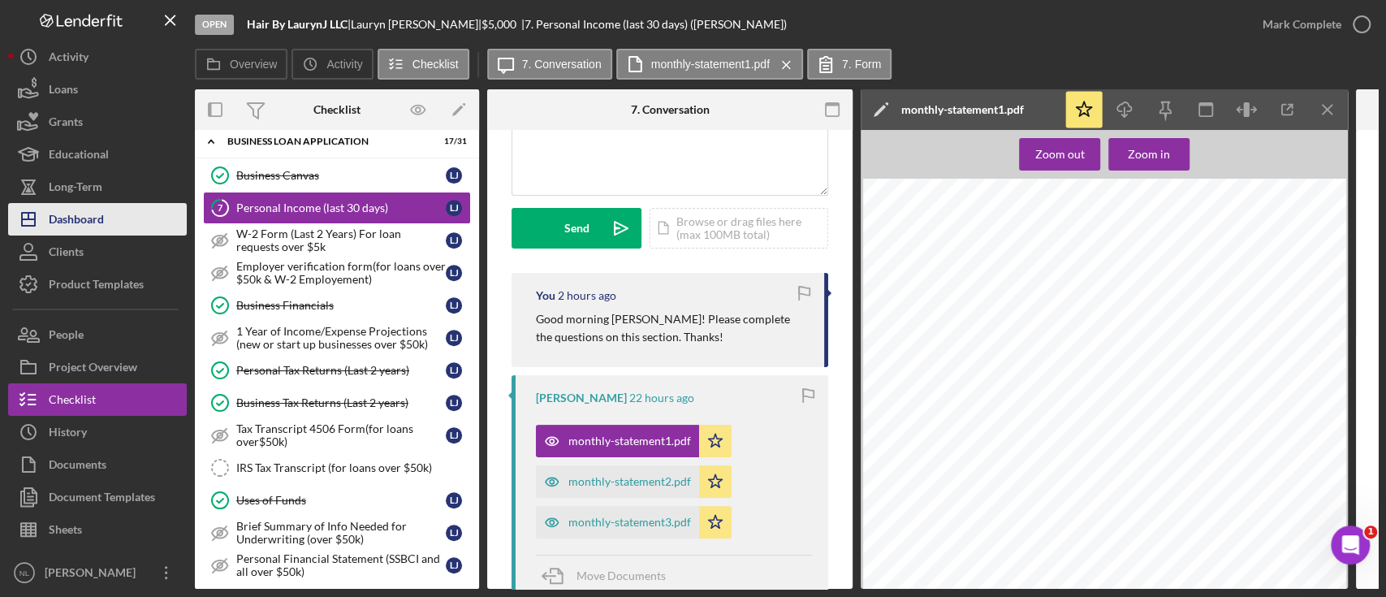
click at [160, 226] on button "Icon/Dashboard Dashboard" at bounding box center [97, 219] width 179 height 32
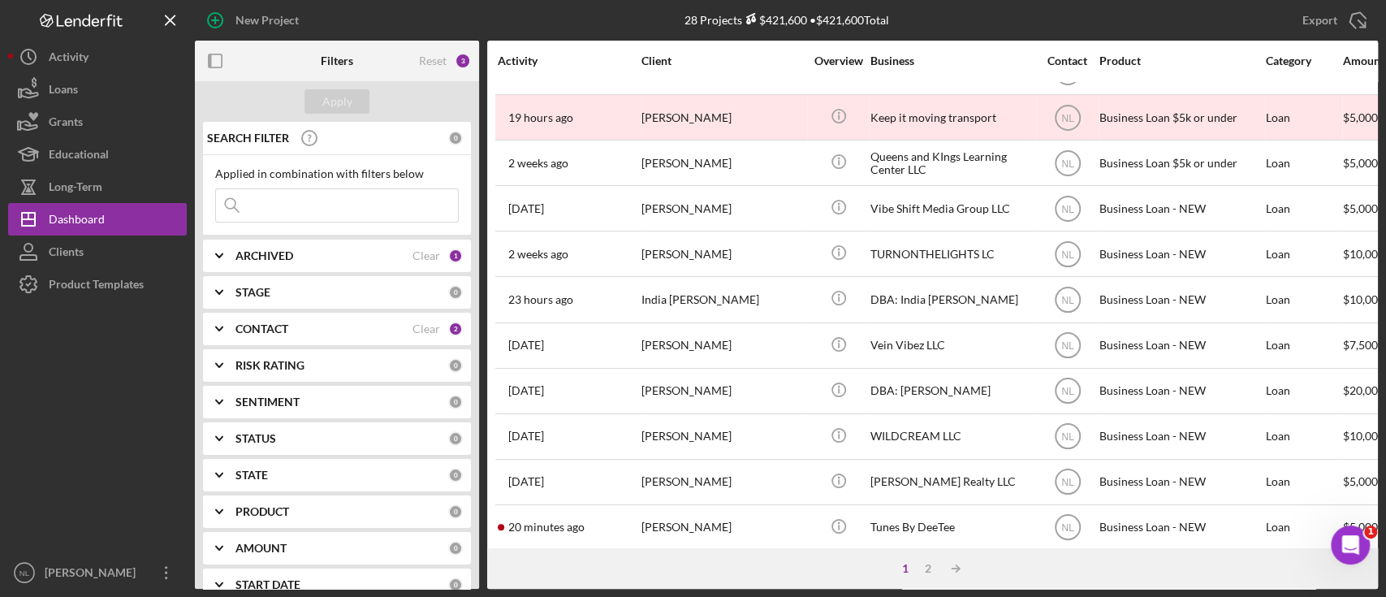
scroll to position [278, 0]
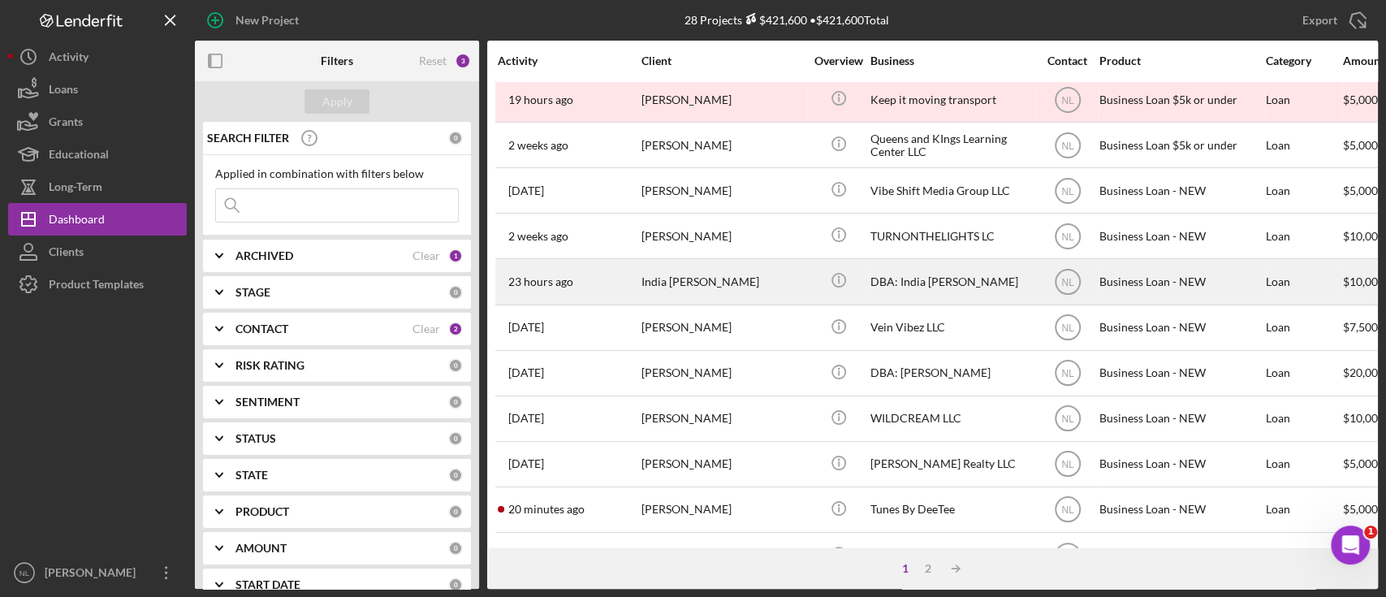
click at [703, 283] on div "India [PERSON_NAME]" at bounding box center [722, 281] width 162 height 43
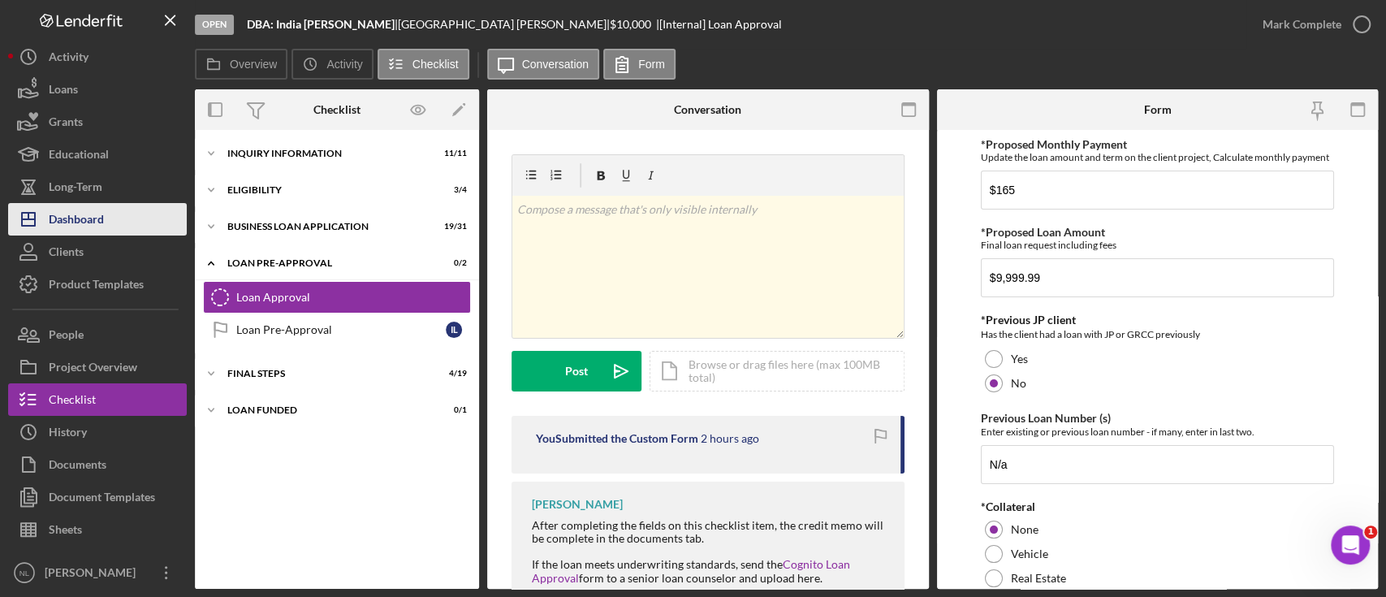
click at [106, 228] on button "Icon/Dashboard Dashboard" at bounding box center [97, 219] width 179 height 32
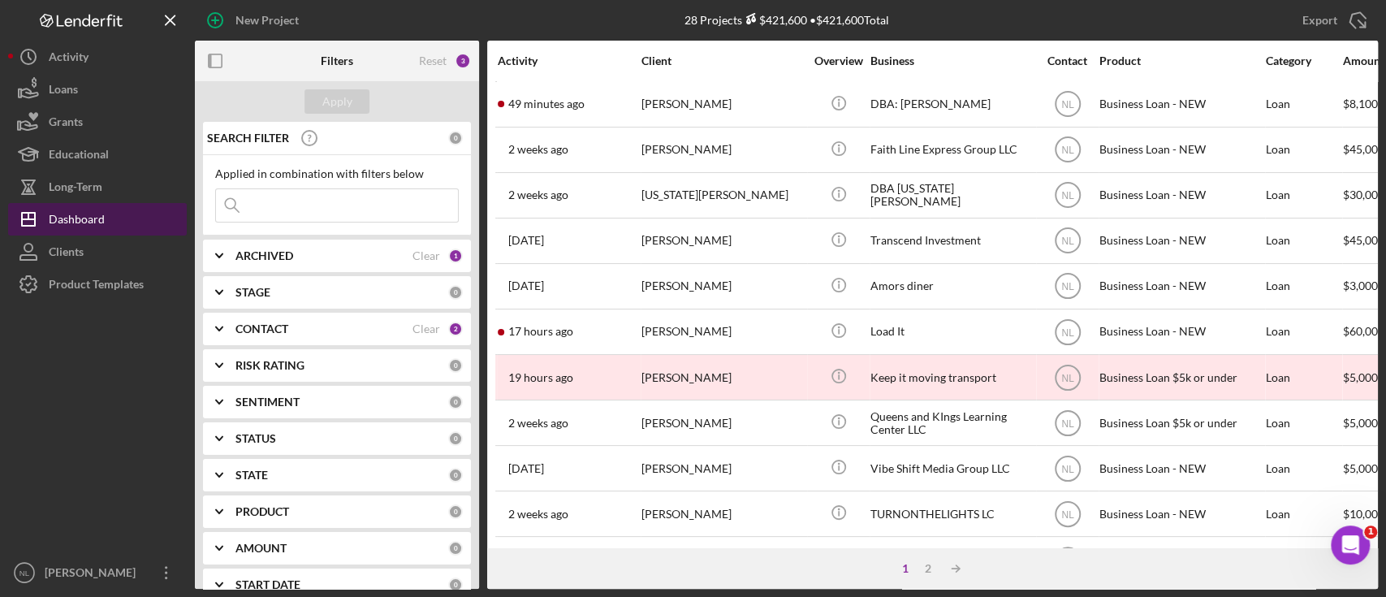
click at [107, 218] on button "Icon/Dashboard Dashboard" at bounding box center [97, 219] width 179 height 32
click at [336, 210] on input at bounding box center [337, 205] width 242 height 32
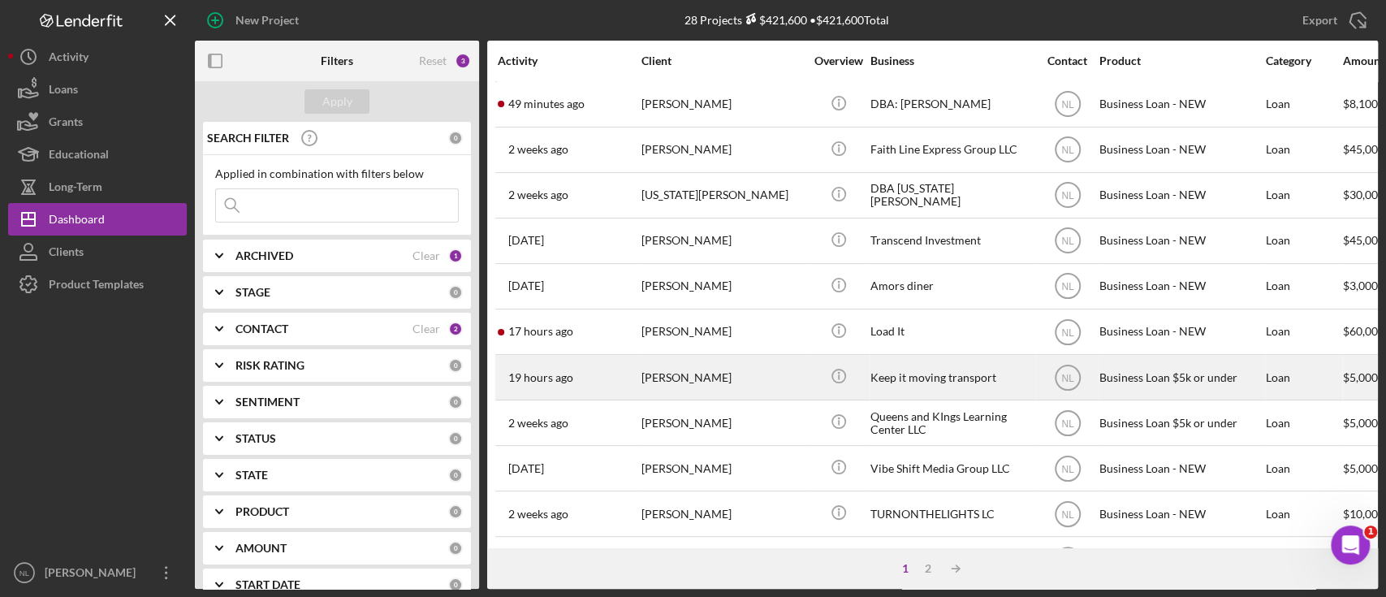
click at [714, 377] on div "[PERSON_NAME]" at bounding box center [722, 377] width 162 height 43
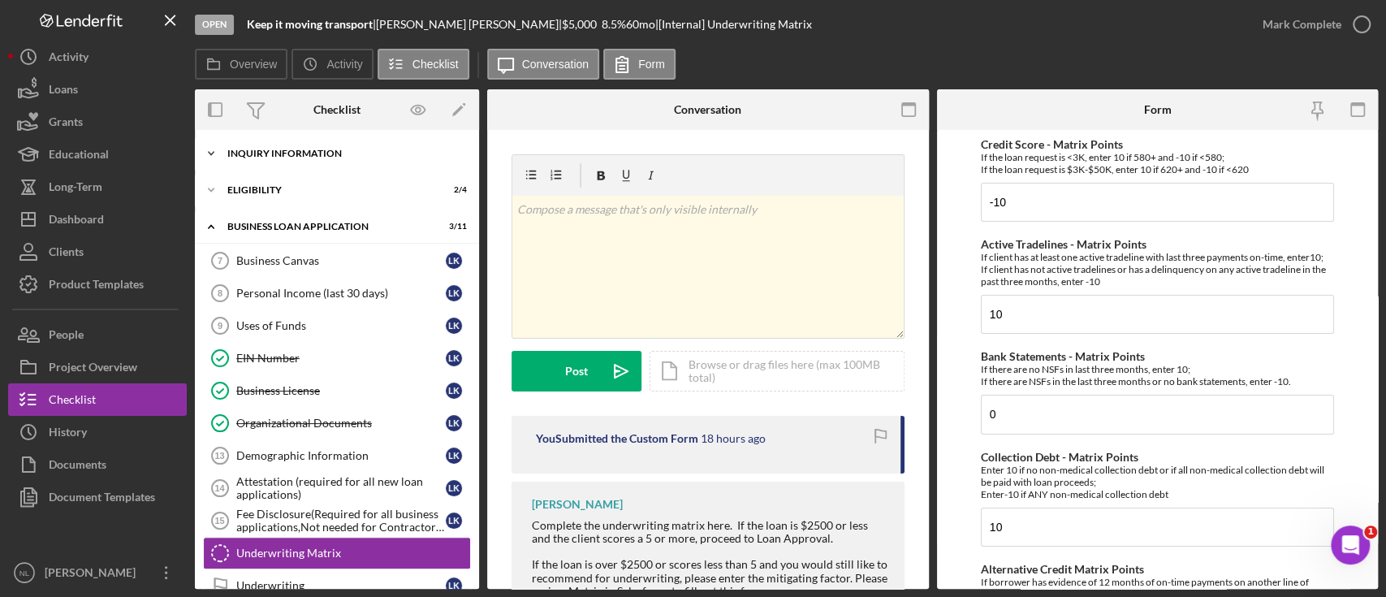
click at [248, 160] on div "Icon/Expander INQUIRY INFORMATION 8 / 11" at bounding box center [337, 153] width 284 height 32
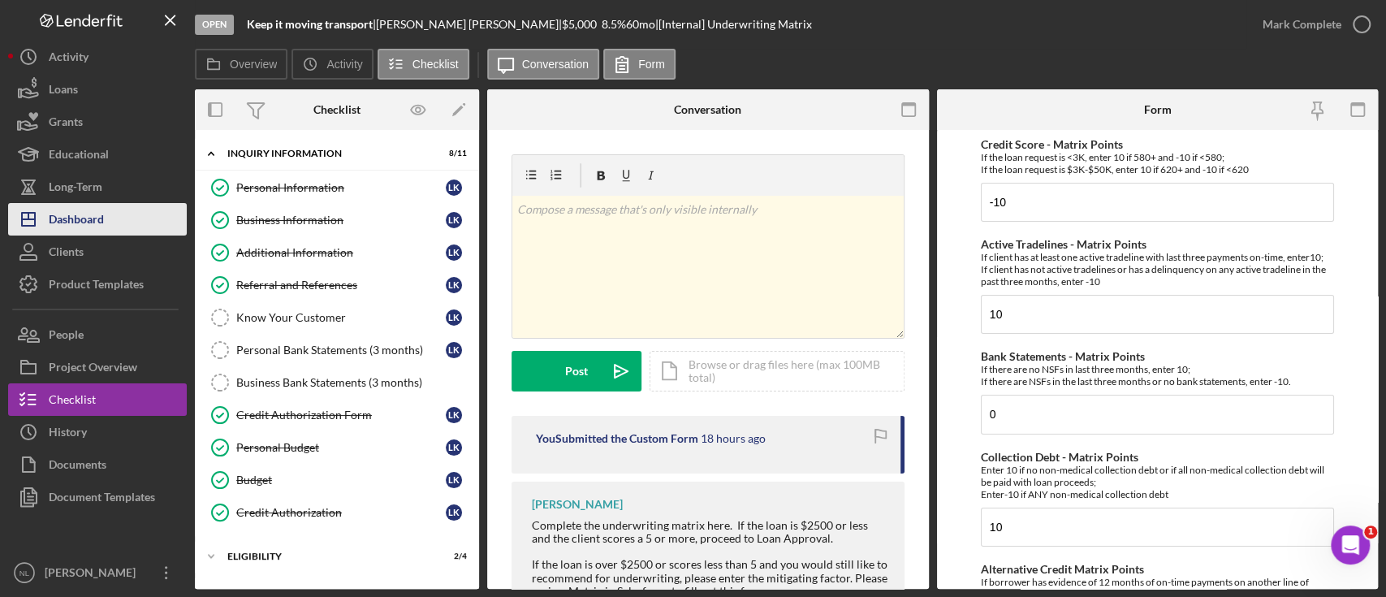
click at [154, 230] on button "Icon/Dashboard Dashboard" at bounding box center [97, 219] width 179 height 32
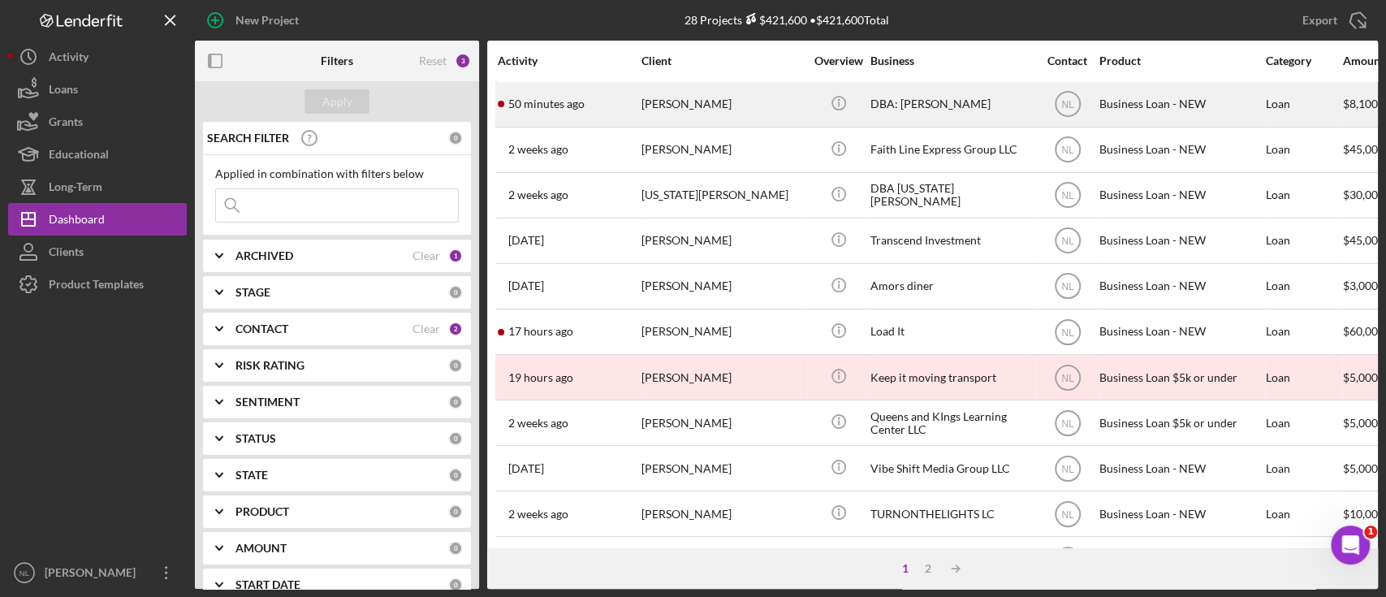
click at [616, 106] on div "50 minutes ago [PERSON_NAME]" at bounding box center [569, 104] width 142 height 43
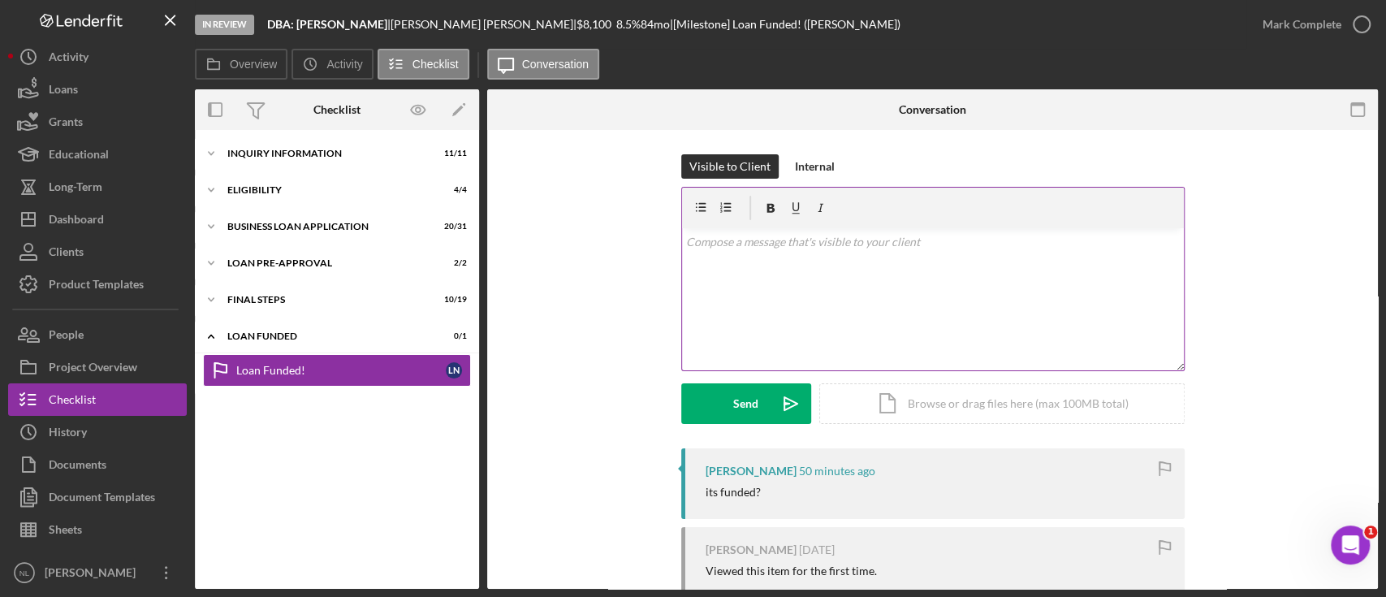
click at [738, 311] on div "v Color teal Color pink Remove color Add row above Add row below Add column bef…" at bounding box center [933, 299] width 502 height 142
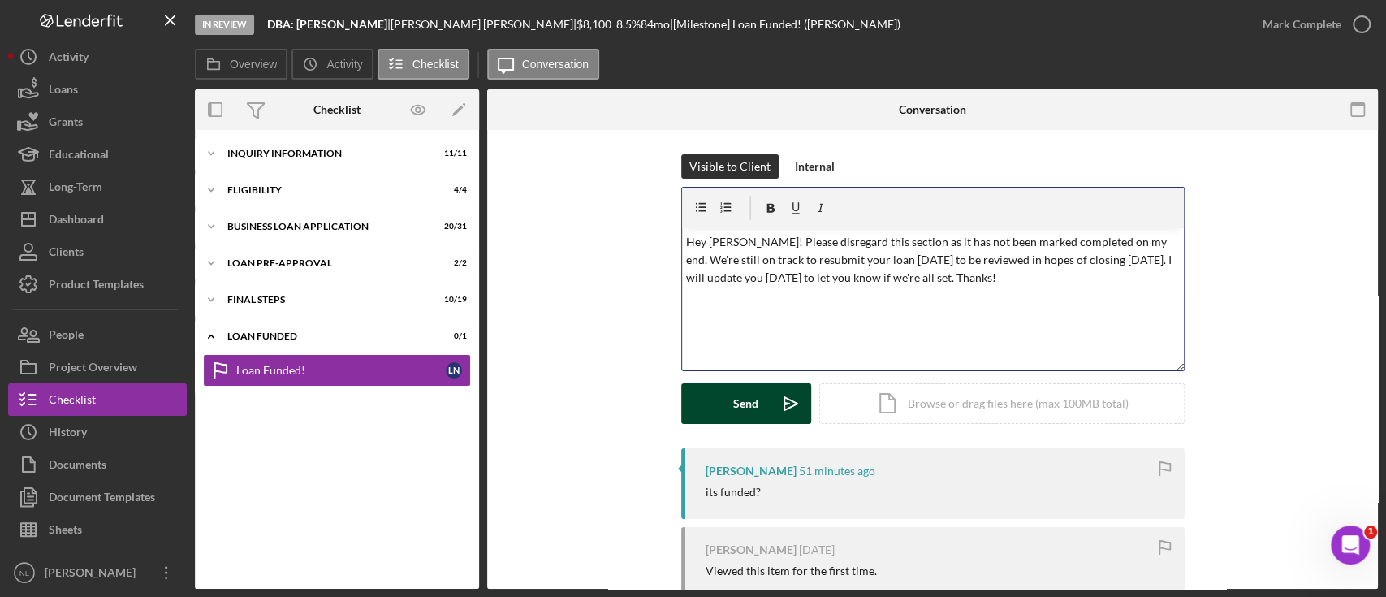
click at [770, 391] on icon "Icon/icon-invite-send" at bounding box center [790, 403] width 41 height 41
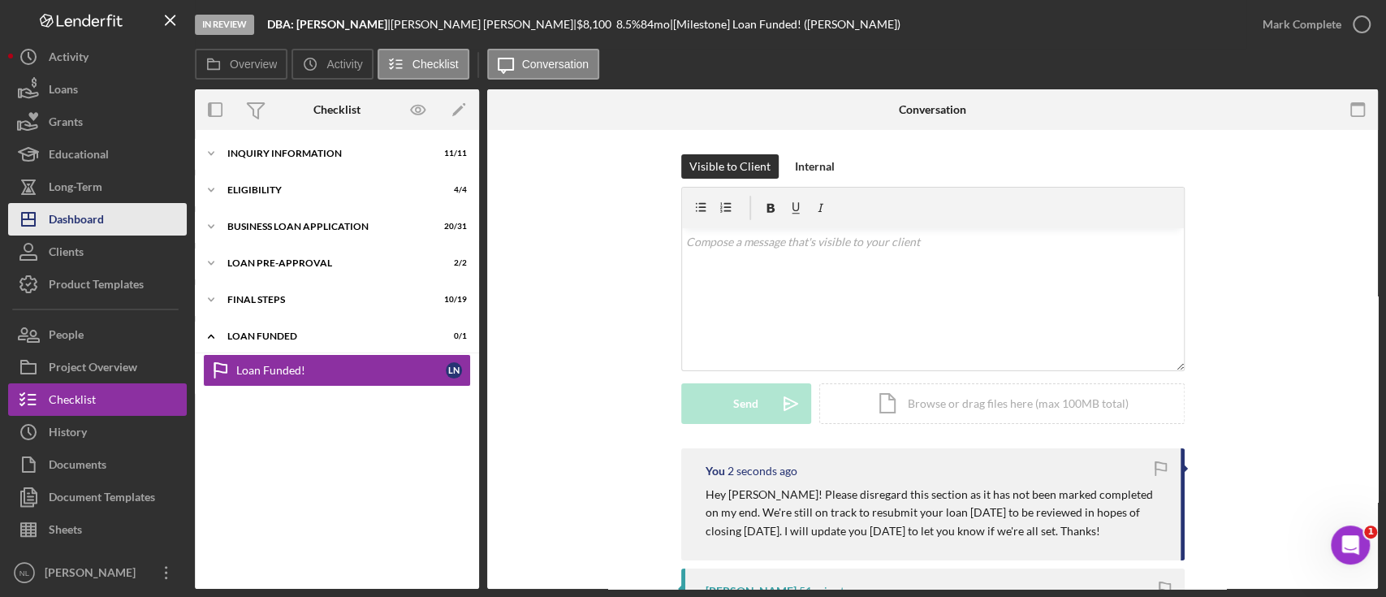
click at [126, 226] on button "Icon/Dashboard Dashboard" at bounding box center [97, 219] width 179 height 32
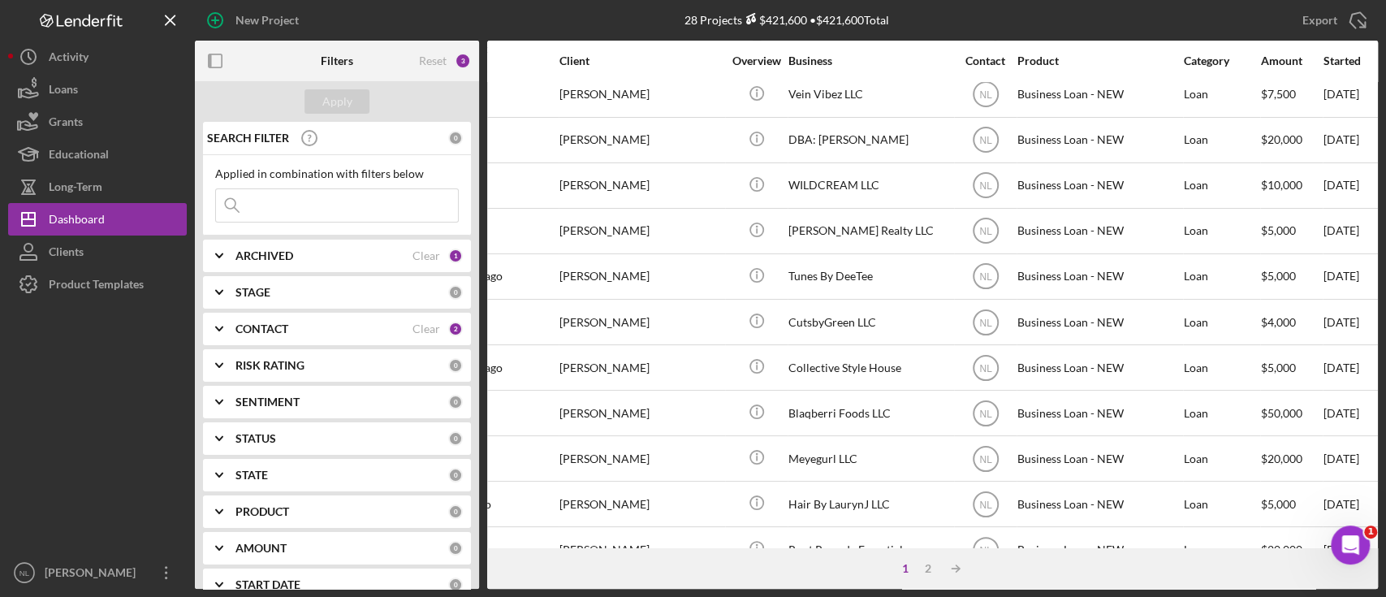
scroll to position [511, 0]
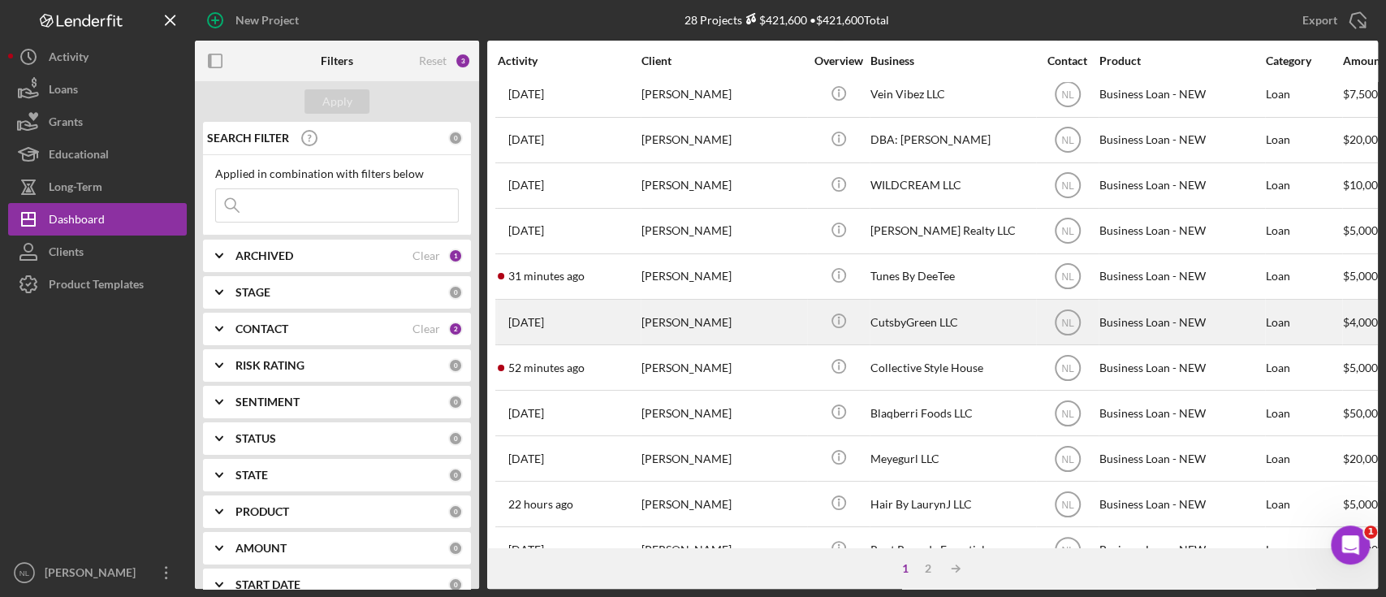
click at [701, 337] on td "[PERSON_NAME]" at bounding box center [724, 322] width 166 height 45
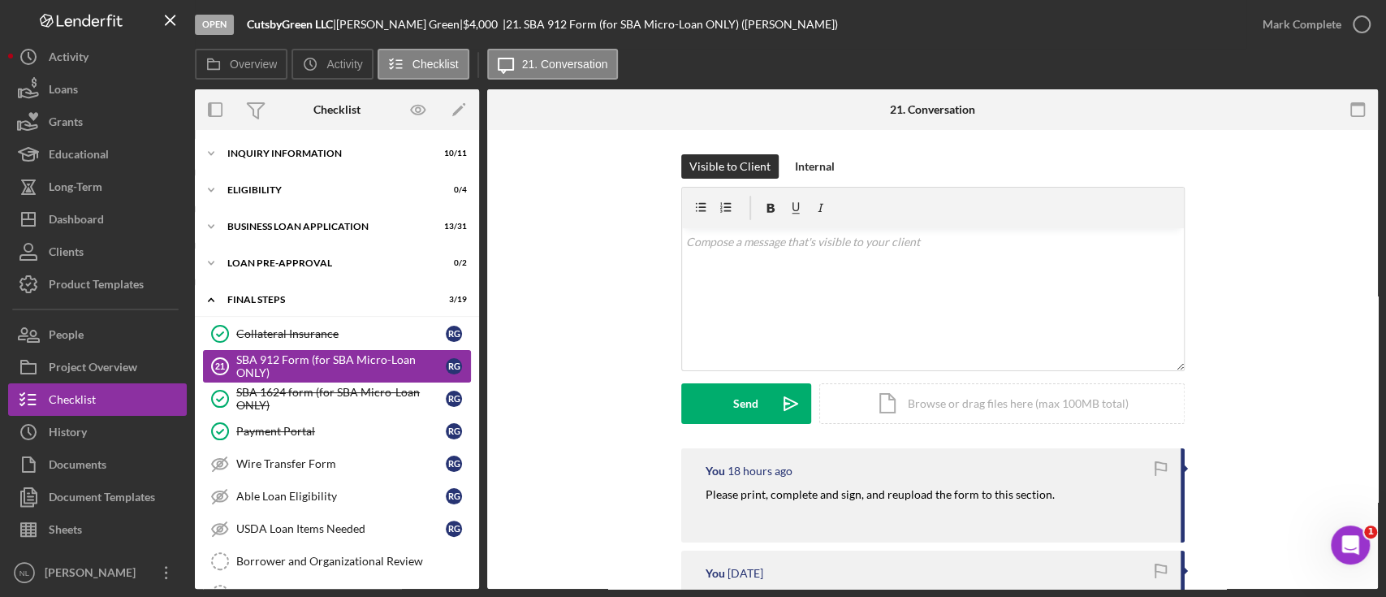
scroll to position [6, 0]
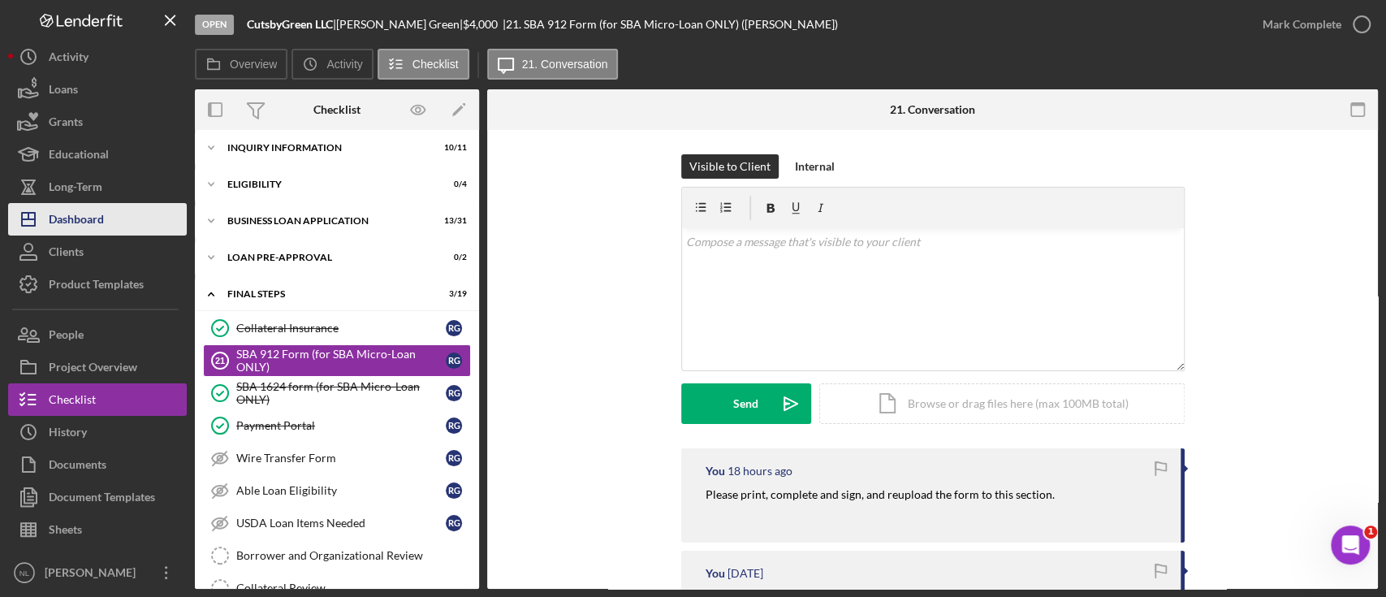
click at [159, 221] on button "Icon/Dashboard Dashboard" at bounding box center [97, 219] width 179 height 32
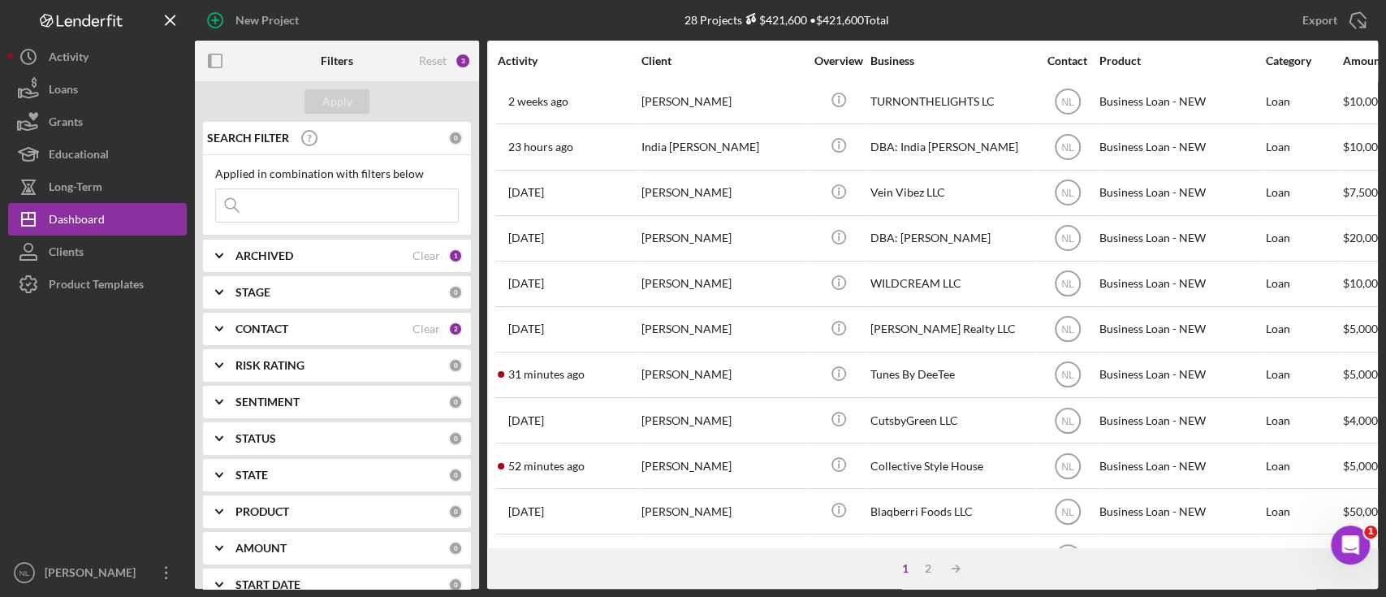
scroll to position [369, 0]
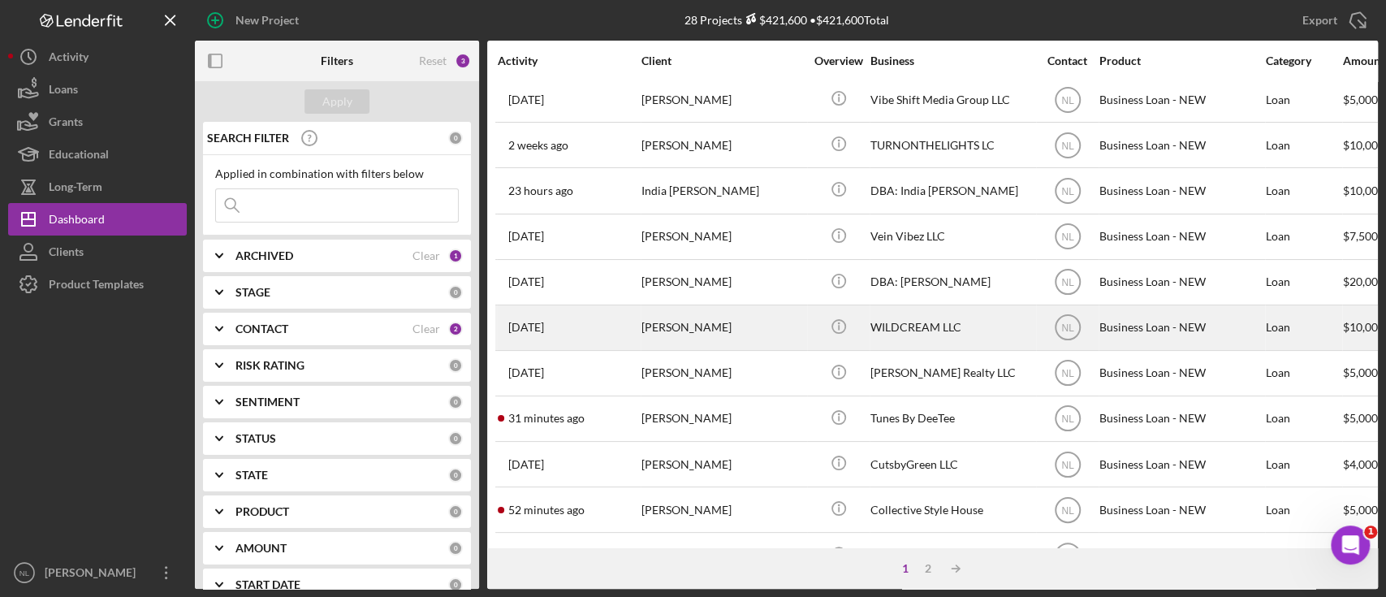
click at [707, 341] on div "[PERSON_NAME]" at bounding box center [722, 327] width 162 height 43
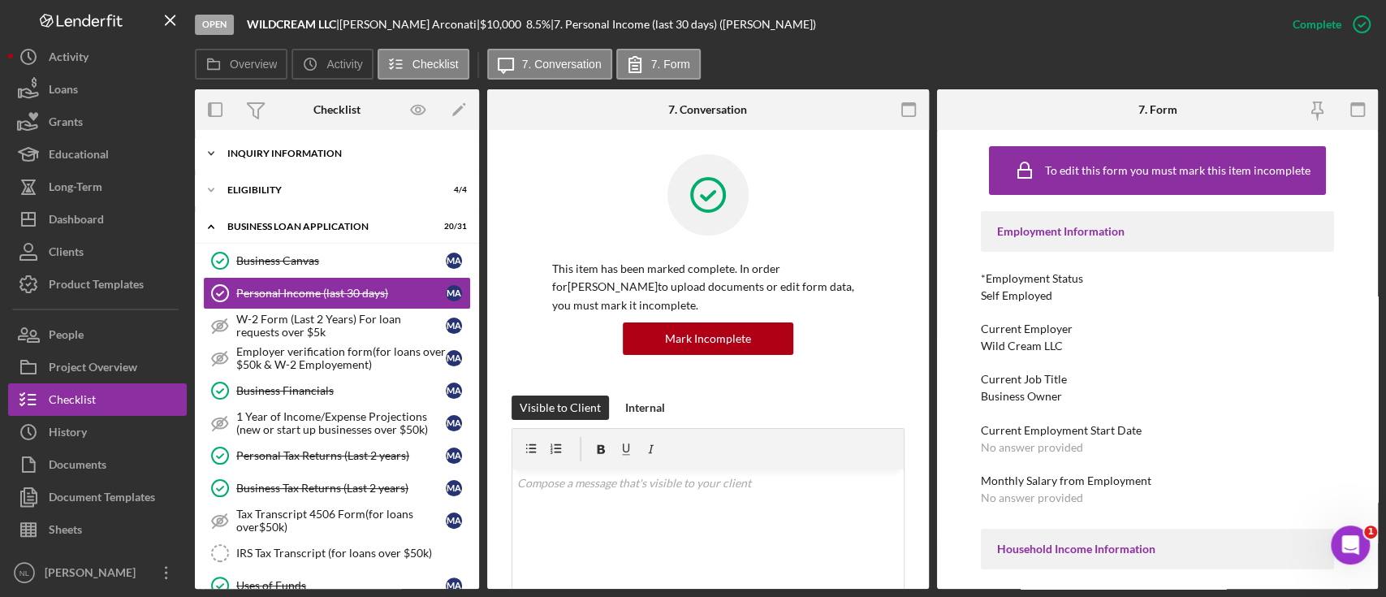
click at [334, 150] on div "INQUIRY INFORMATION" at bounding box center [342, 154] width 231 height 10
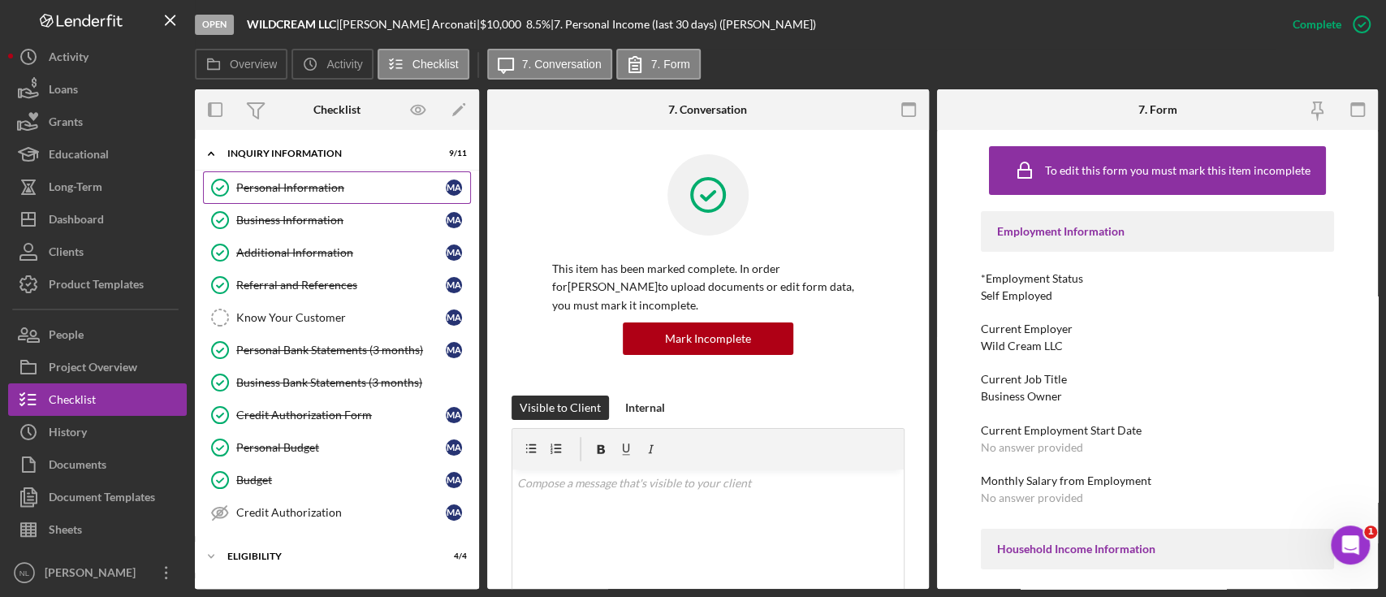
click at [344, 196] on link "Personal Information Personal Information M A" at bounding box center [337, 187] width 268 height 32
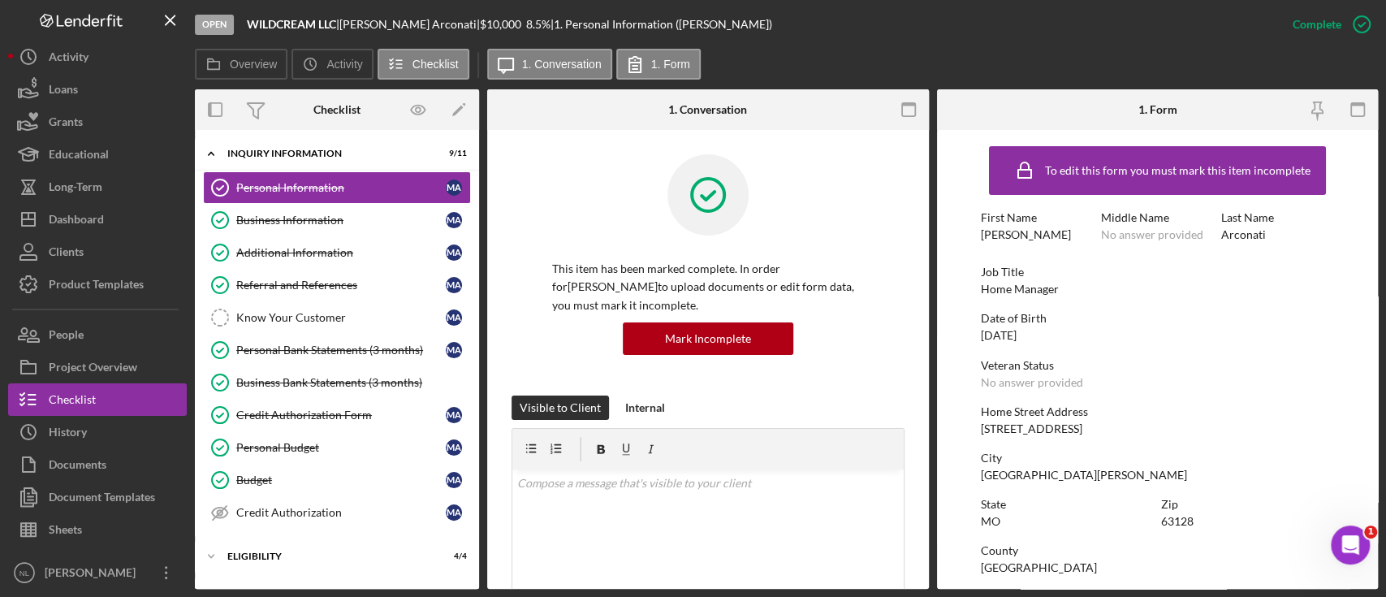
scroll to position [89, 0]
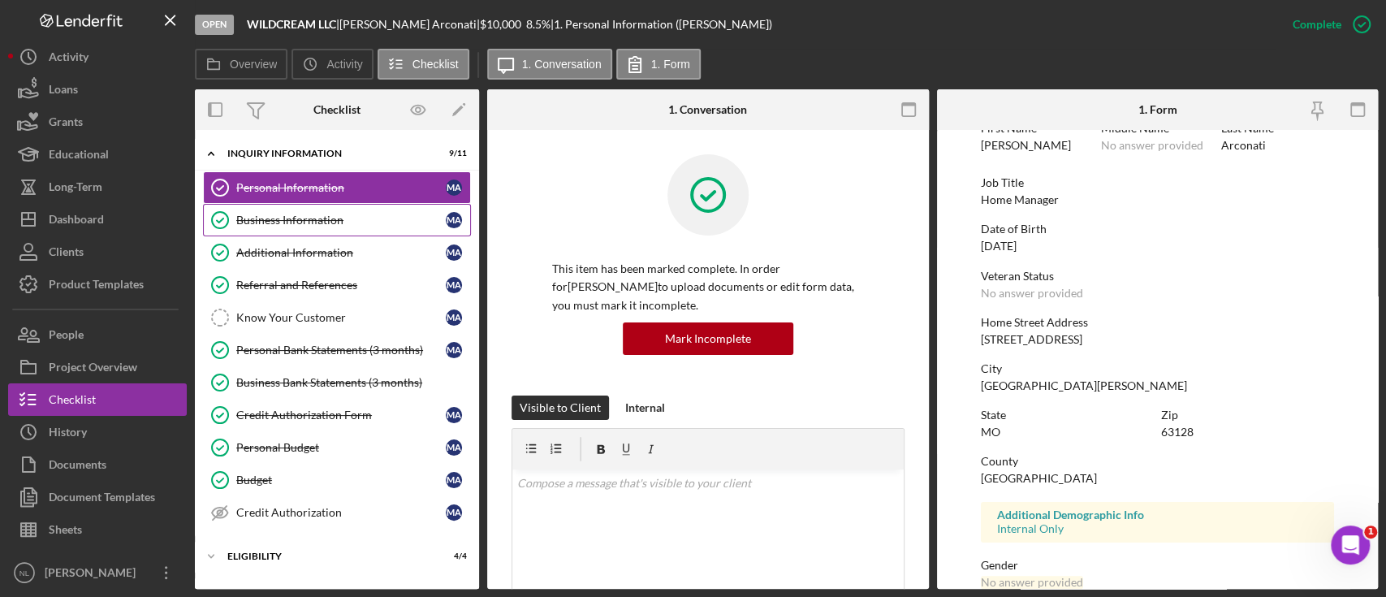
click at [269, 222] on div "Business Information" at bounding box center [340, 220] width 209 height 13
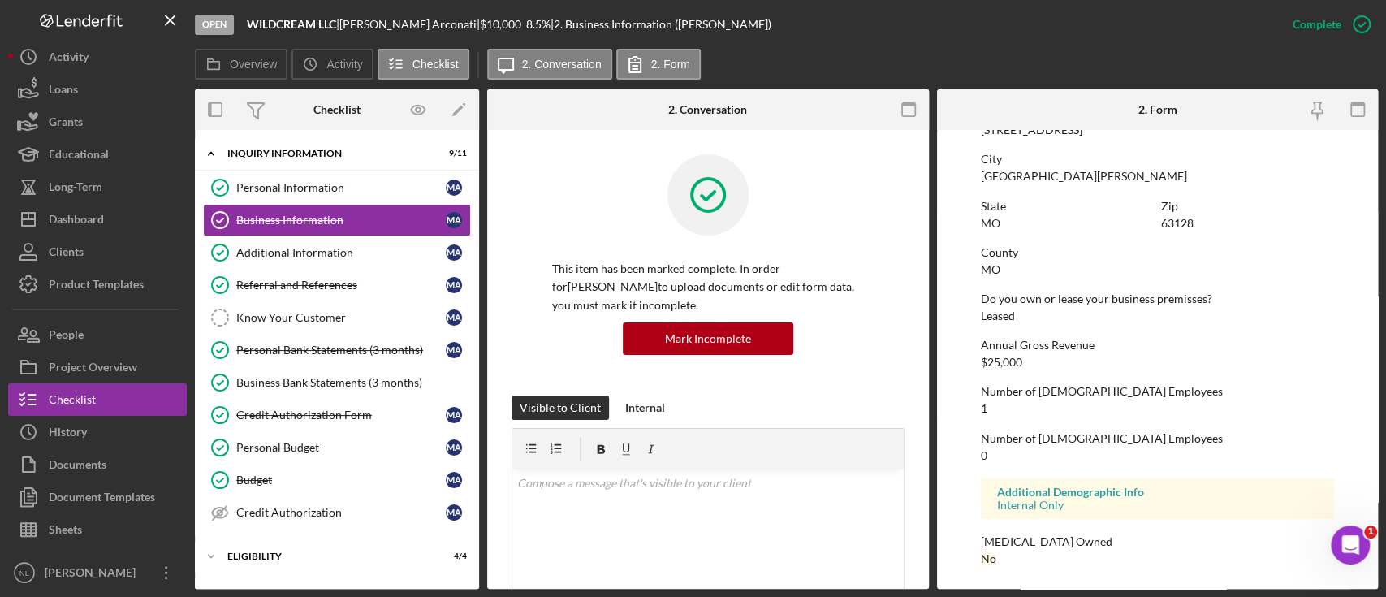
scroll to position [816, 0]
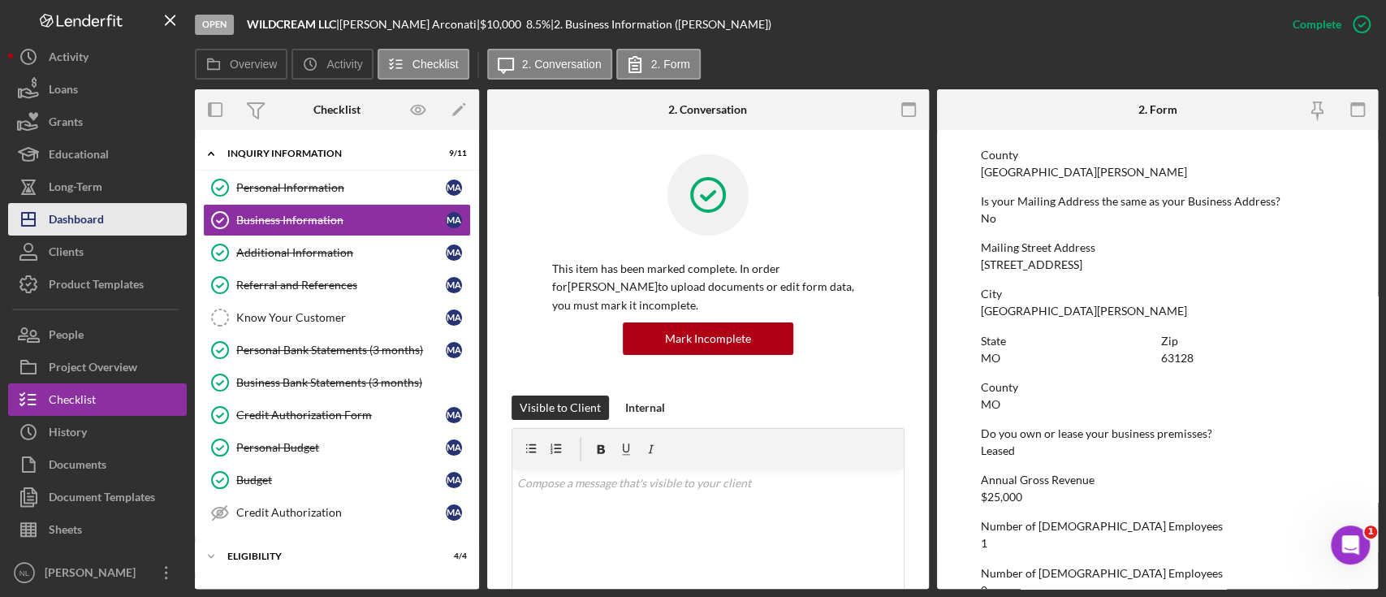
click at [91, 205] on div "Dashboard" at bounding box center [76, 221] width 55 height 37
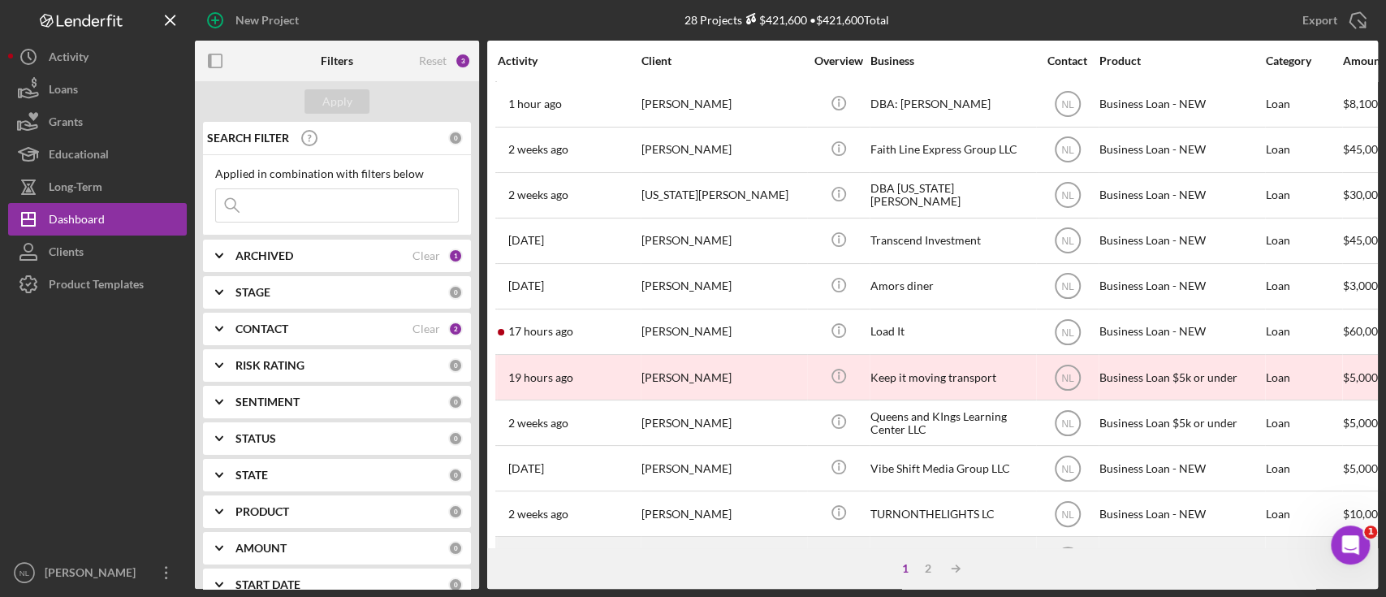
scroll to position [183, 0]
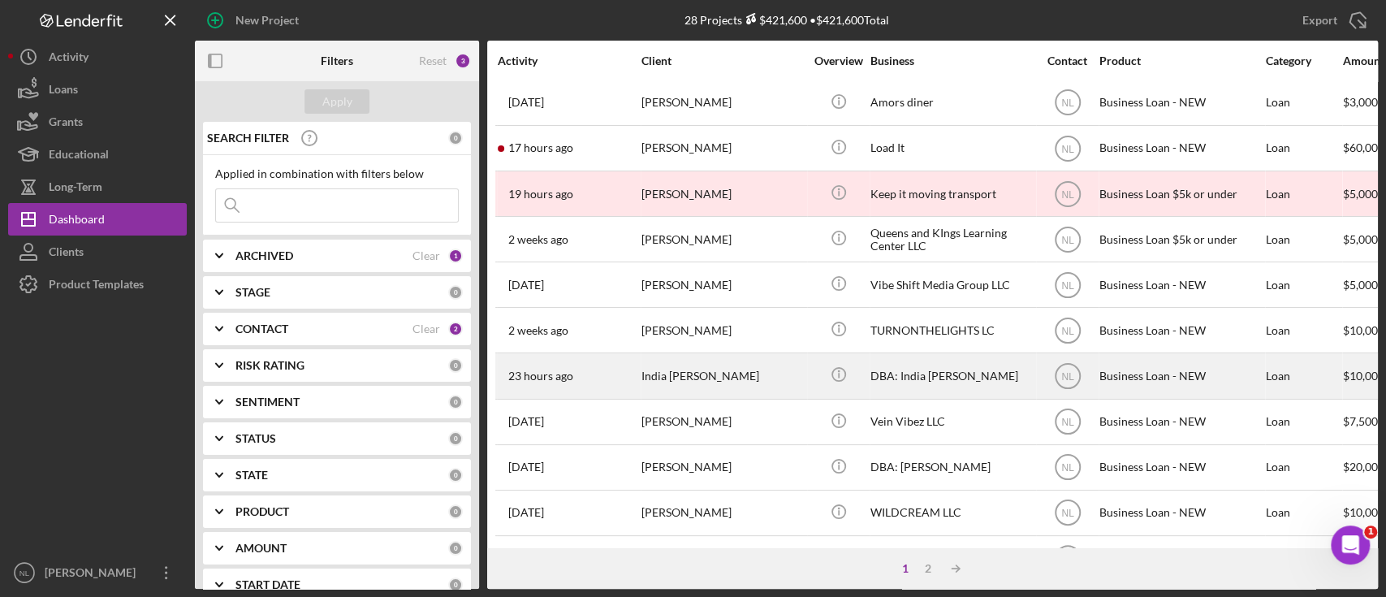
click at [703, 362] on div "India [PERSON_NAME]" at bounding box center [722, 375] width 162 height 43
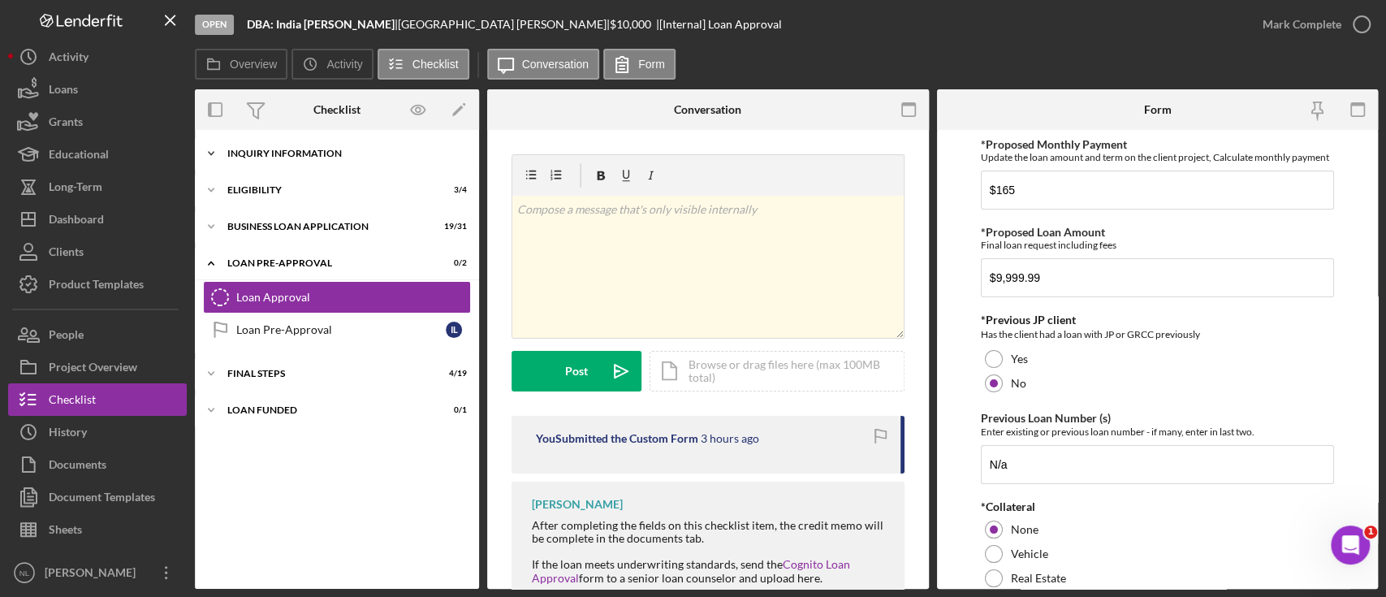
click at [310, 153] on div "INQUIRY INFORMATION" at bounding box center [342, 154] width 231 height 10
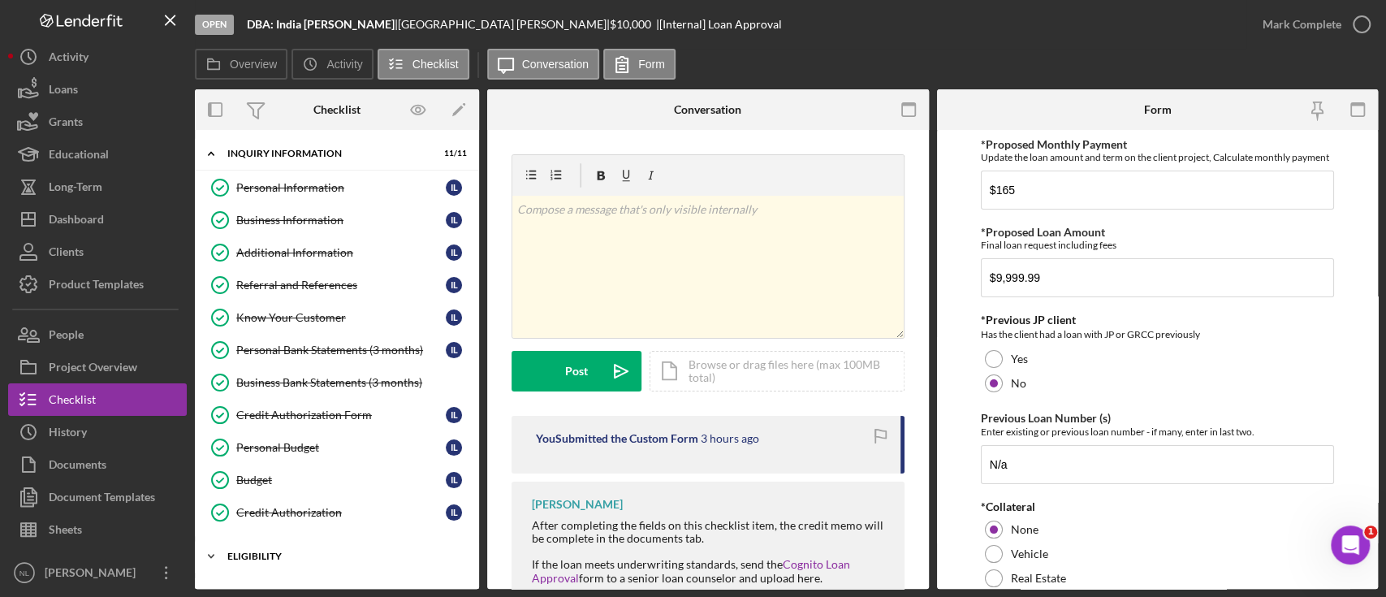
click at [271, 544] on div "Icon/Expander ELIGIBILITY 3 / 4" at bounding box center [337, 556] width 284 height 32
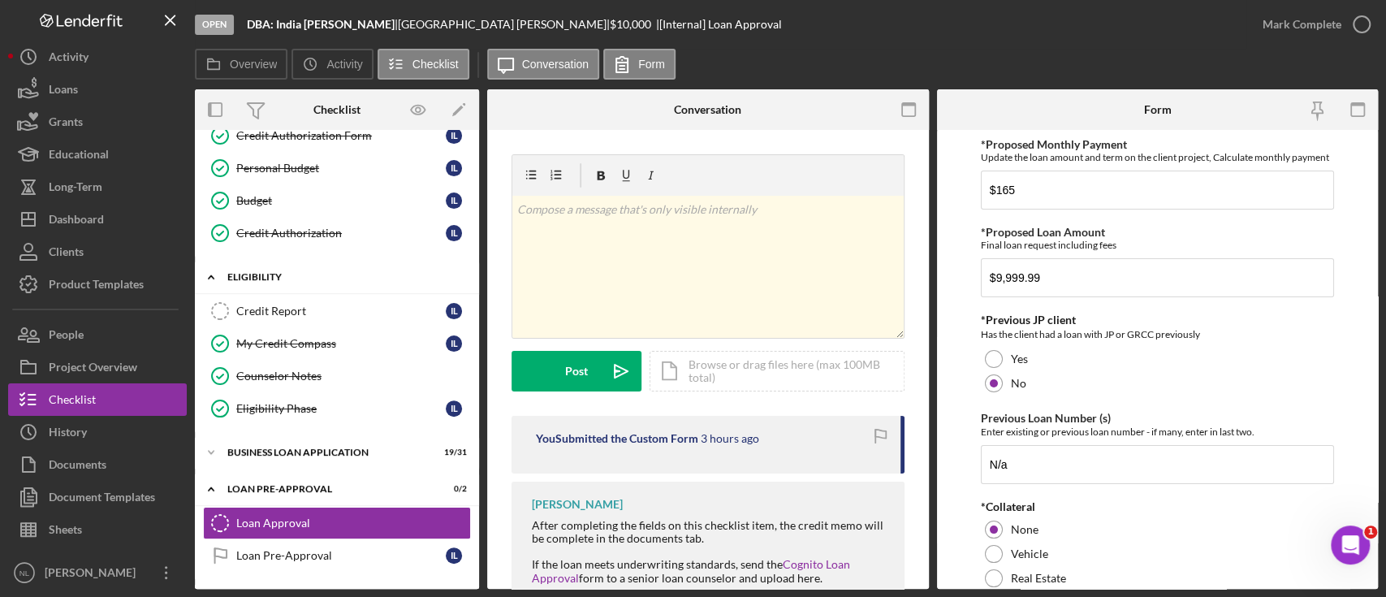
click at [288, 288] on div "Icon/Expander ELIGIBILITY 3 / 4" at bounding box center [337, 277] width 284 height 33
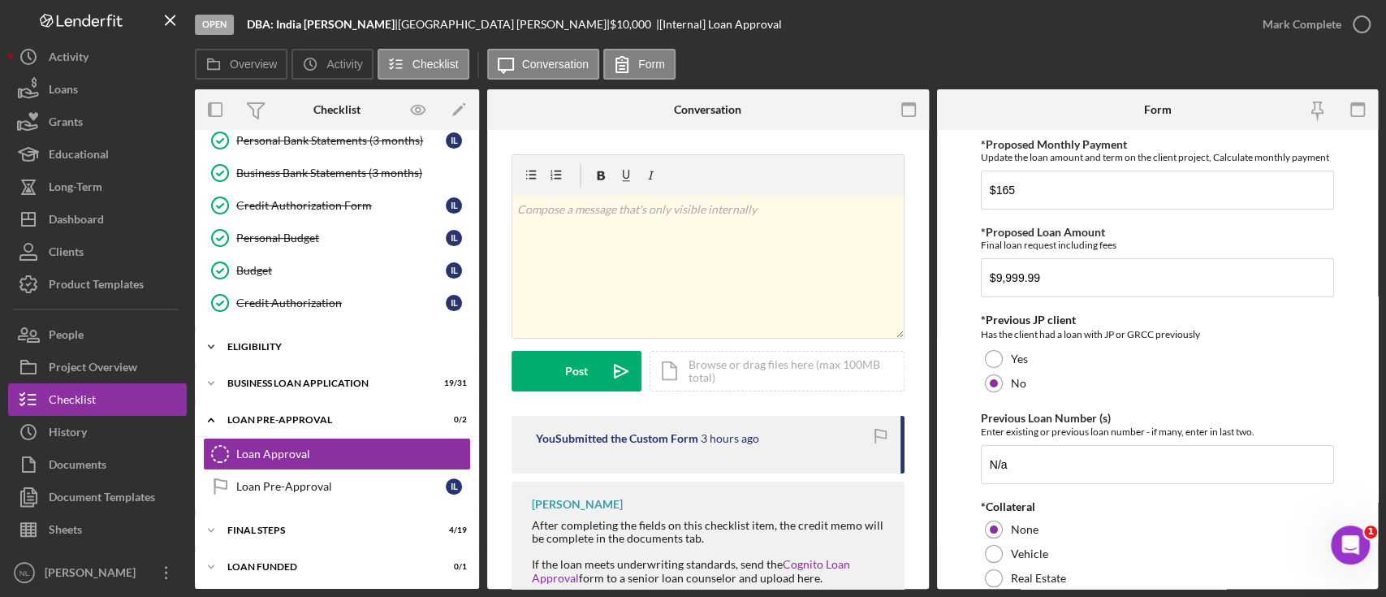
click at [296, 332] on div "Icon/Expander ELIGIBILITY 3 / 4" at bounding box center [337, 346] width 284 height 32
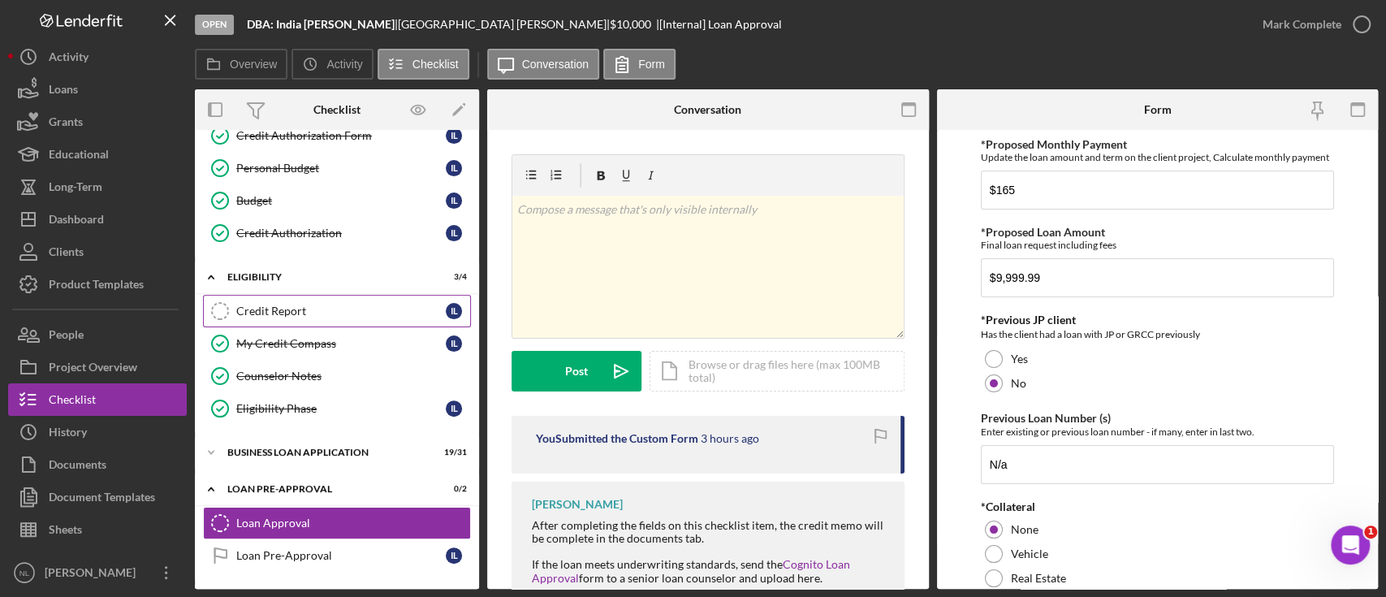
click at [299, 304] on div "Credit Report" at bounding box center [340, 310] width 209 height 13
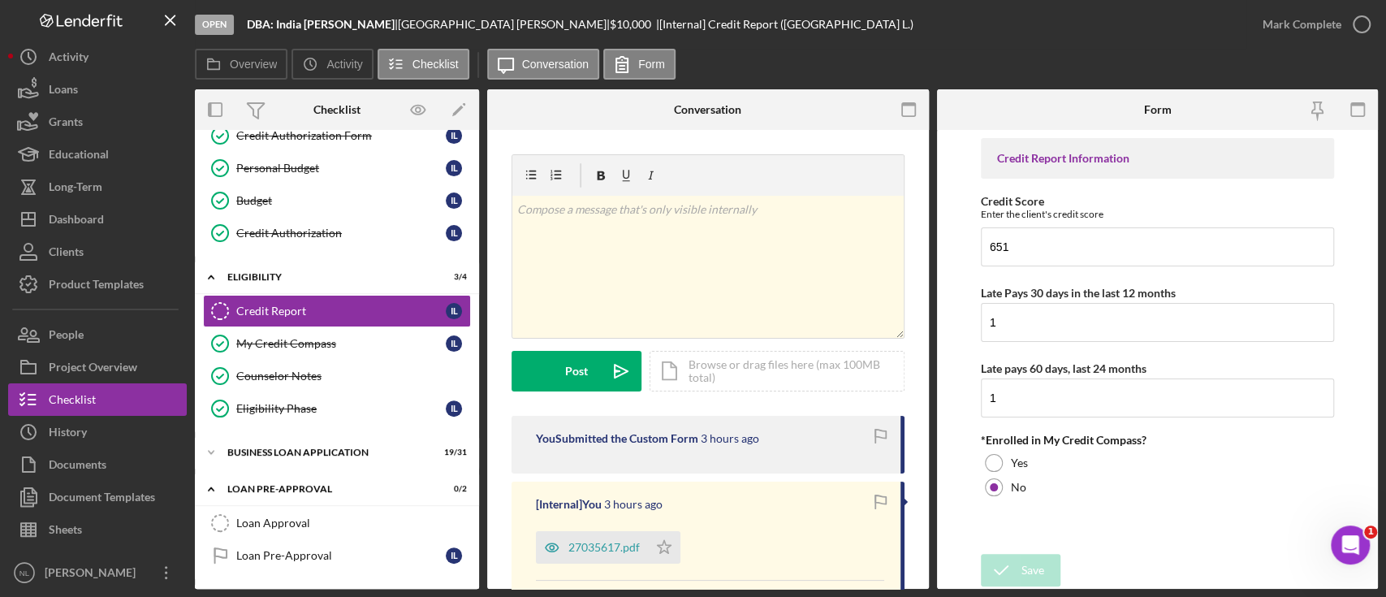
scroll to position [247, 0]
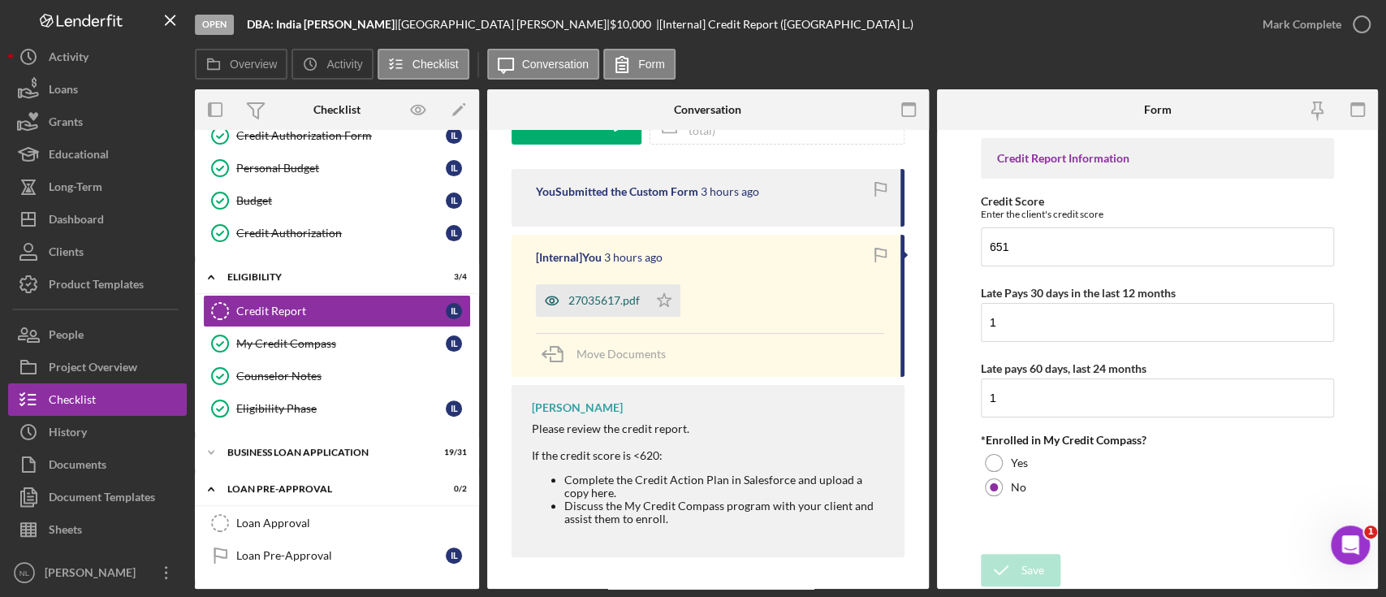
click at [624, 313] on div "27035617.pdf" at bounding box center [592, 300] width 112 height 32
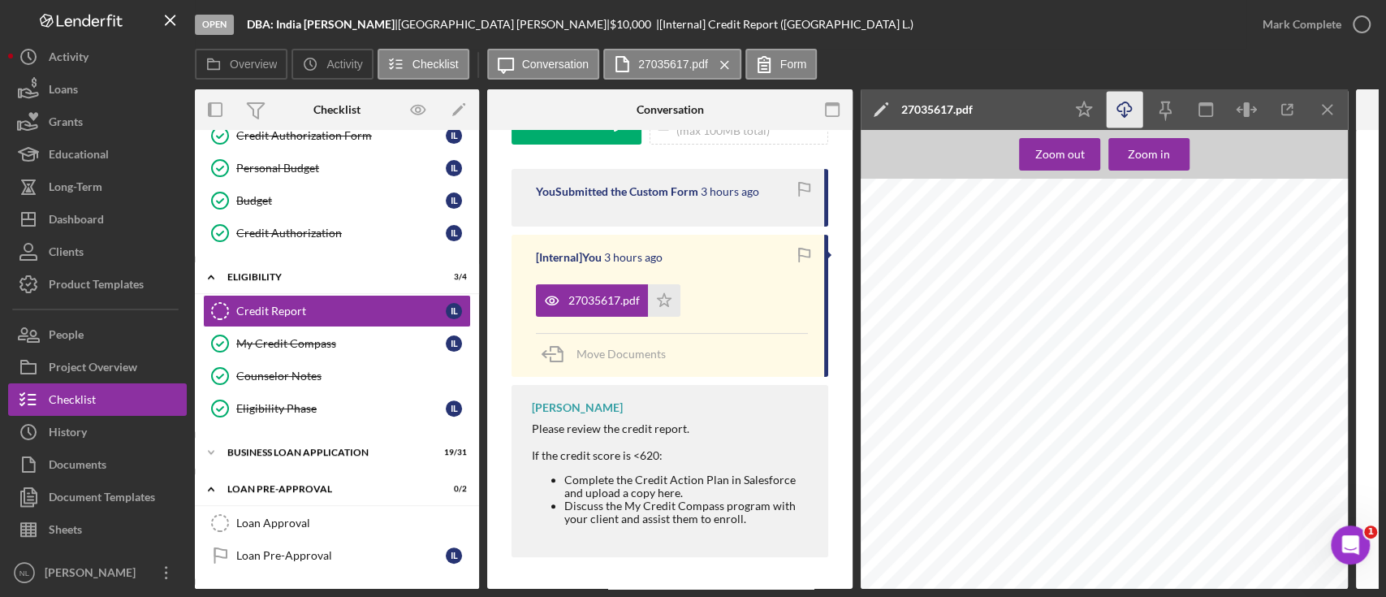
click at [1117, 114] on icon "Icon/Download" at bounding box center [1125, 110] width 37 height 37
click at [1338, 77] on div "Overview Icon/History Activity Checklist Icon/Message Conversation 27035617.pdf…" at bounding box center [786, 65] width 1183 height 32
click at [1325, 117] on icon "Icon/Menu Close" at bounding box center [1327, 110] width 37 height 37
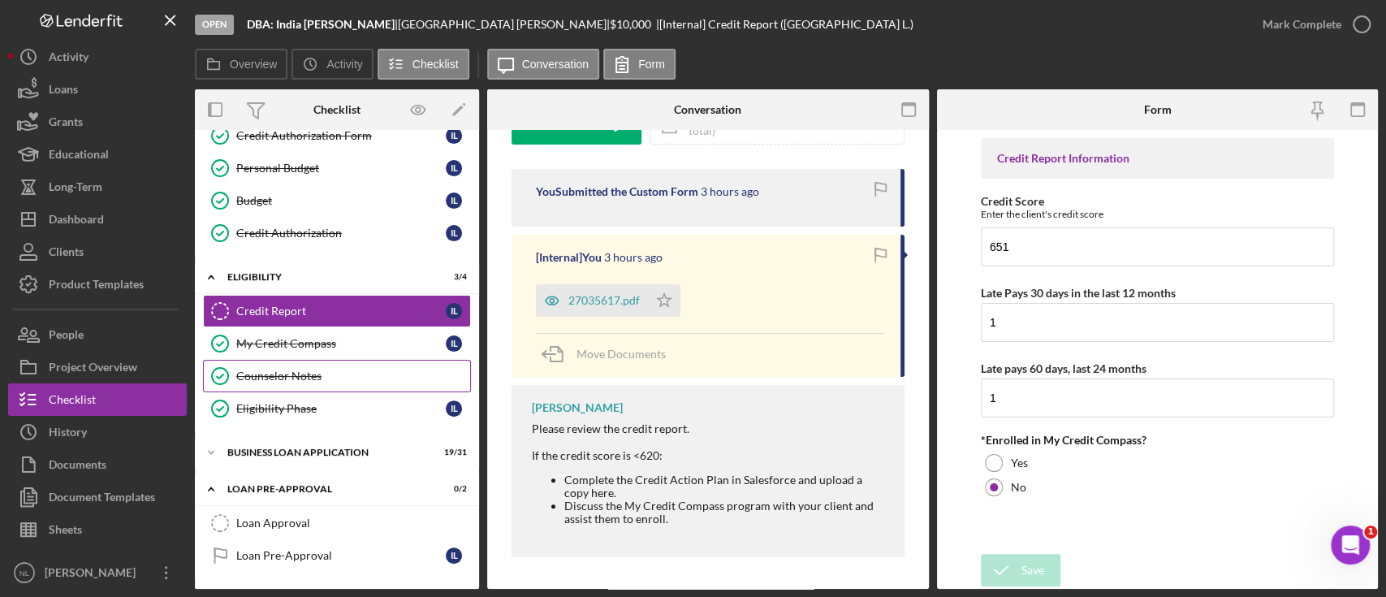
scroll to position [347, 0]
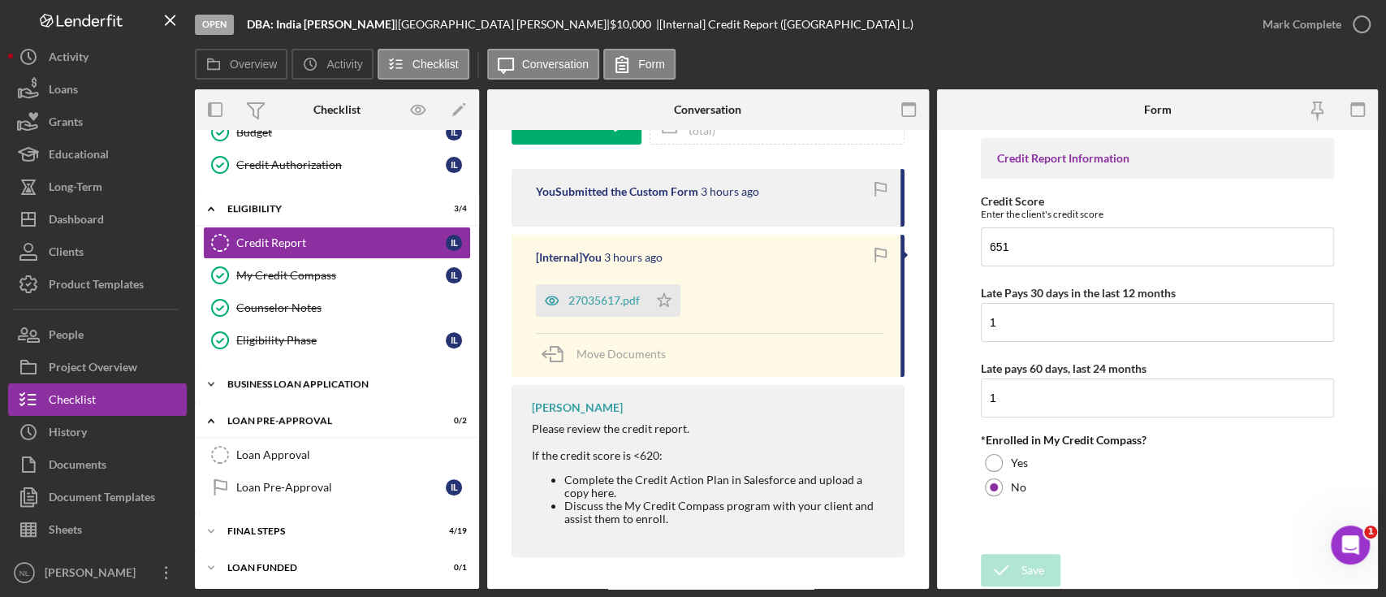
click at [356, 383] on div "BUSINESS LOAN APPLICATION" at bounding box center [342, 384] width 231 height 10
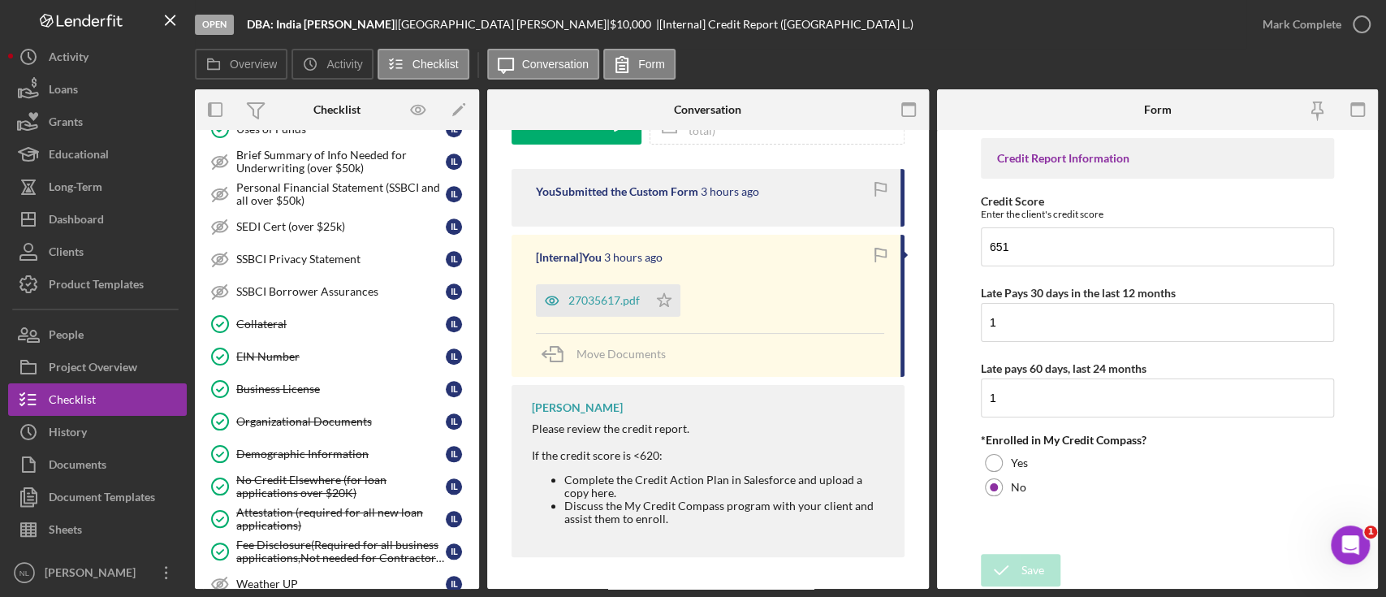
scroll to position [1357, 0]
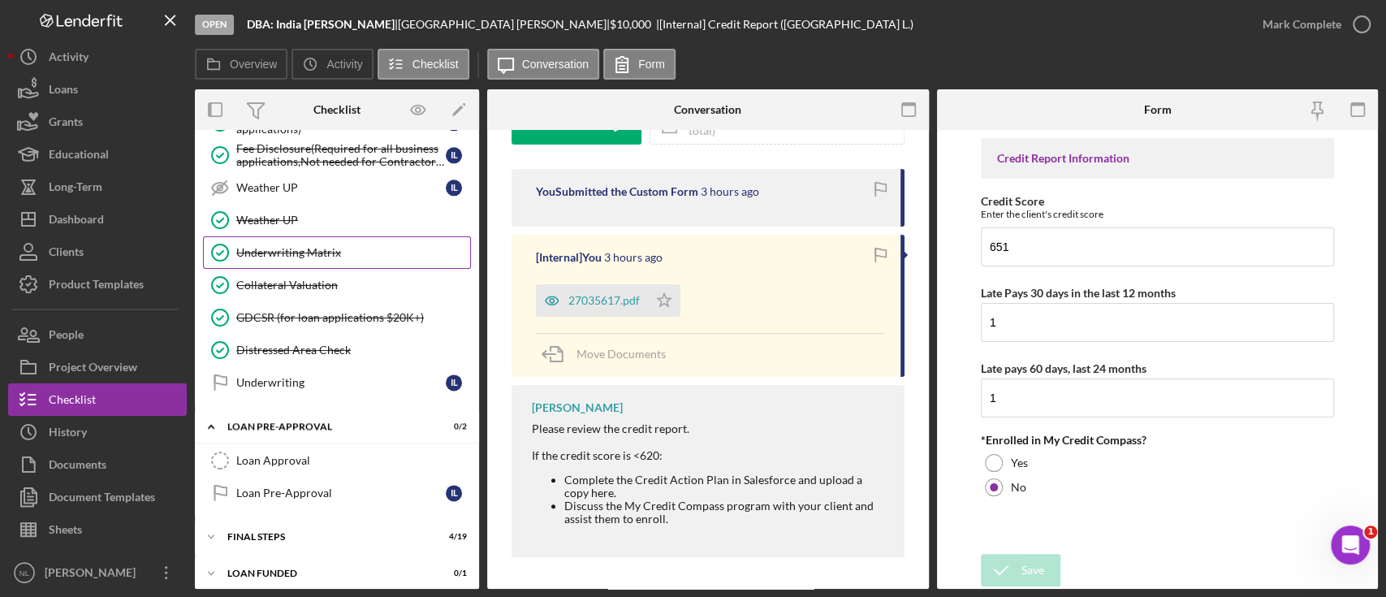
click at [332, 255] on link "Underwriting Matrix Underwriting Matrix" at bounding box center [337, 252] width 268 height 32
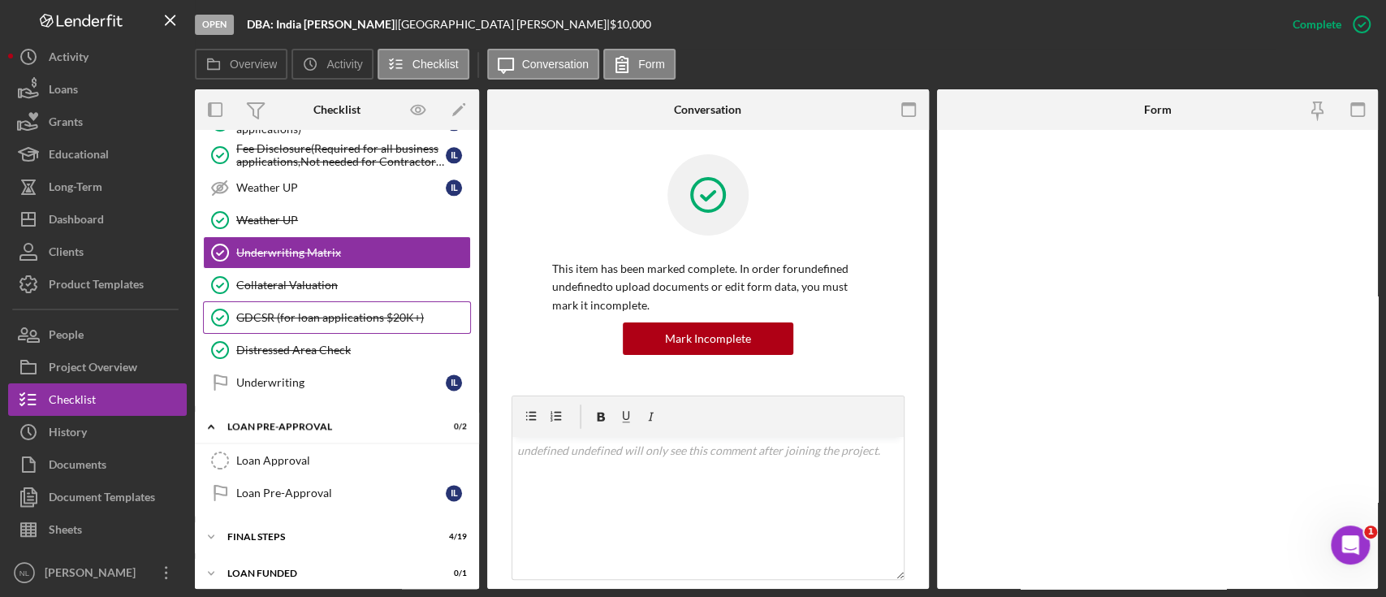
click at [306, 301] on link "GDCSR (for loan applications $20K+) GDCSR (for loan applications $20K+)" at bounding box center [337, 317] width 268 height 32
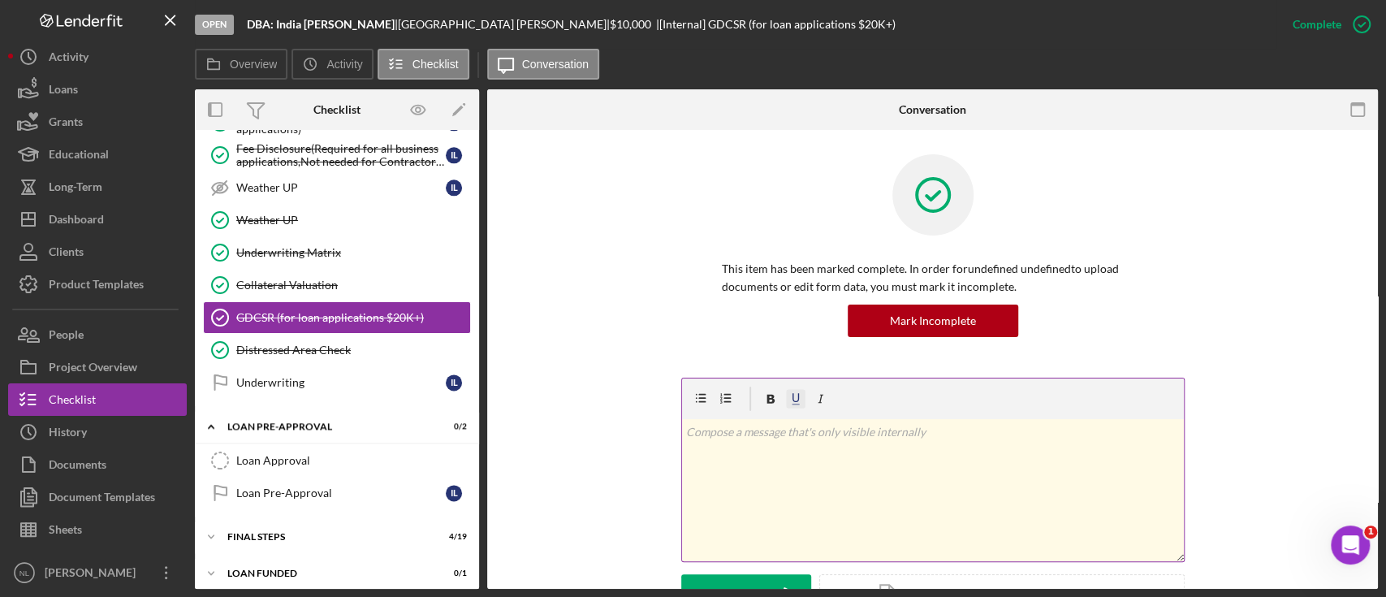
scroll to position [250, 0]
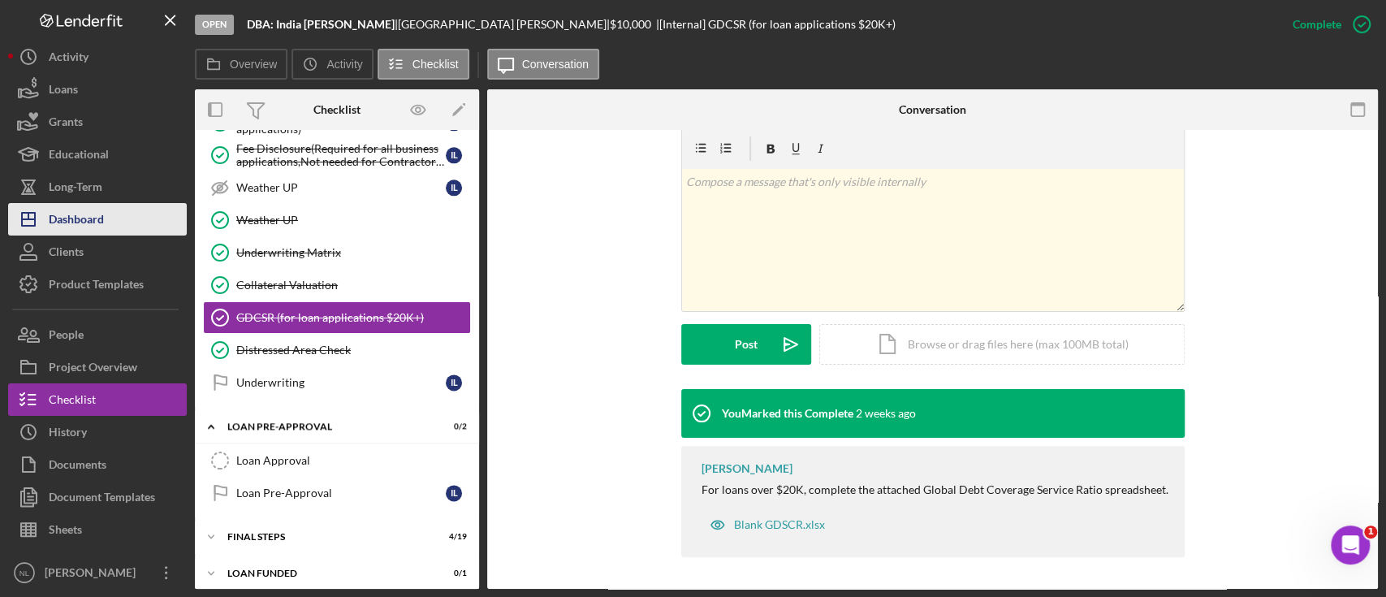
click at [156, 207] on button "Icon/Dashboard Dashboard" at bounding box center [97, 219] width 179 height 32
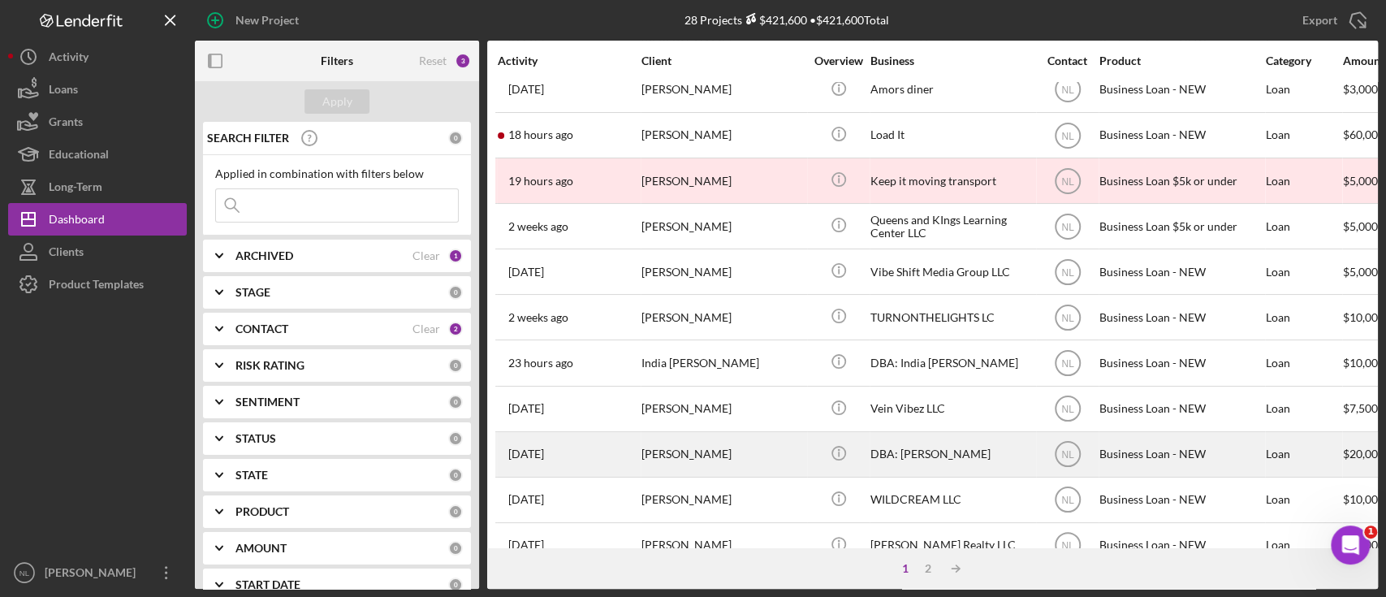
scroll to position [687, 0]
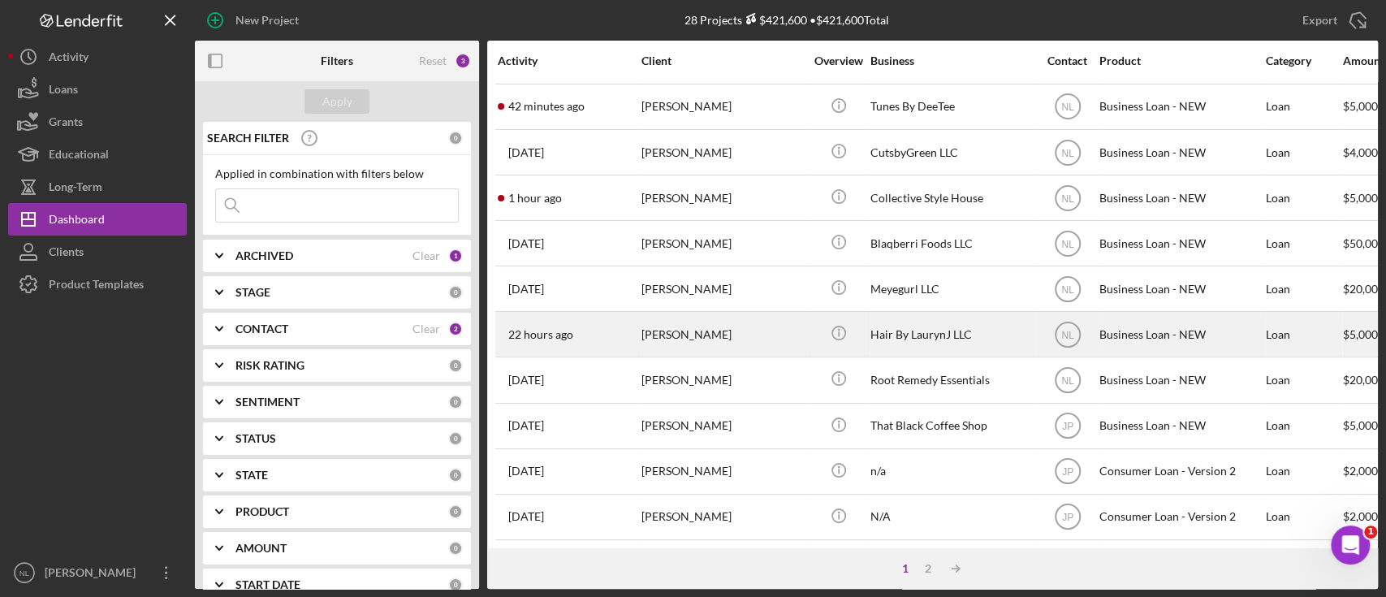
click at [741, 330] on div "[PERSON_NAME]" at bounding box center [722, 334] width 162 height 43
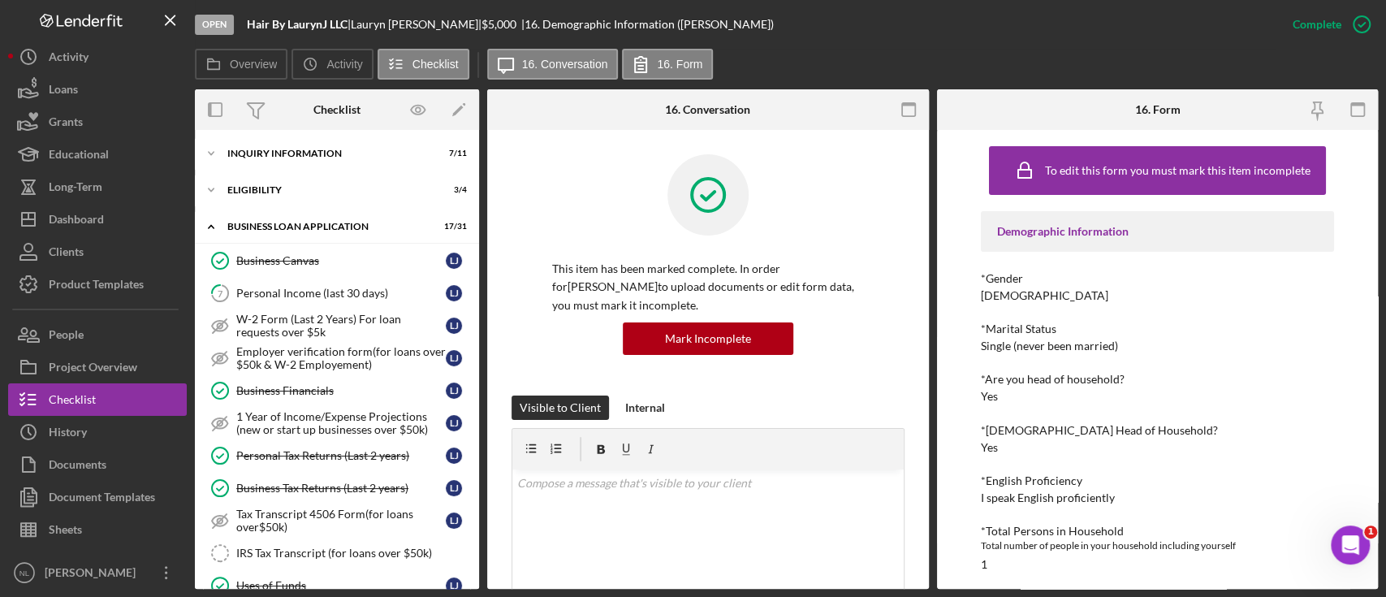
scroll to position [546, 0]
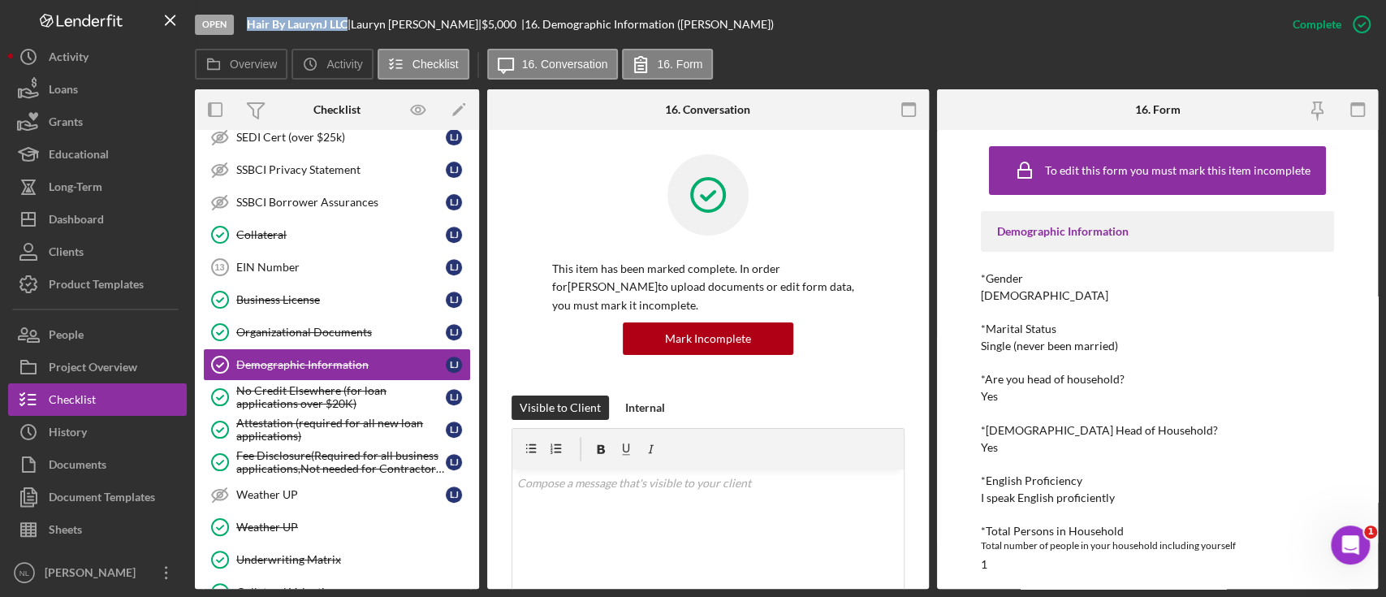
drag, startPoint x: 348, startPoint y: 24, endPoint x: 240, endPoint y: 30, distance: 108.2
click at [240, 30] on div "Open Hair By LaurynJ LLC | [PERSON_NAME] | $5,000 $5,000 | 16. Demographic Info…" at bounding box center [735, 24] width 1081 height 49
copy b "Hair By LaurynJ LLC"
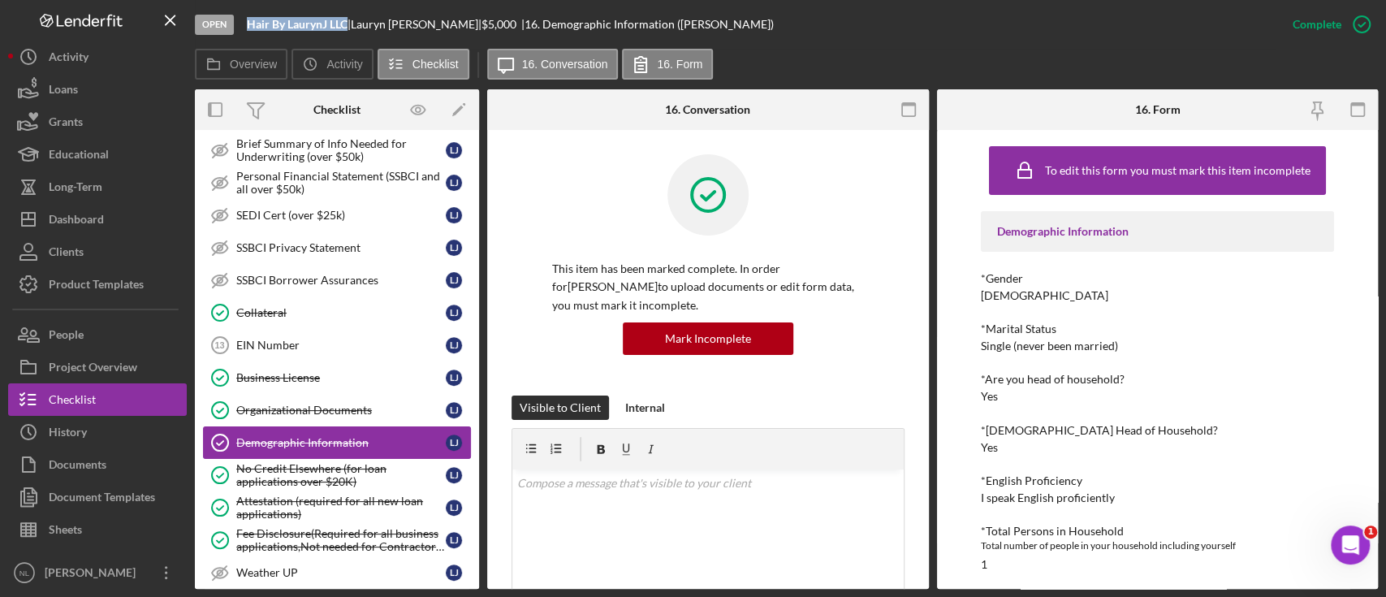
scroll to position [782, 0]
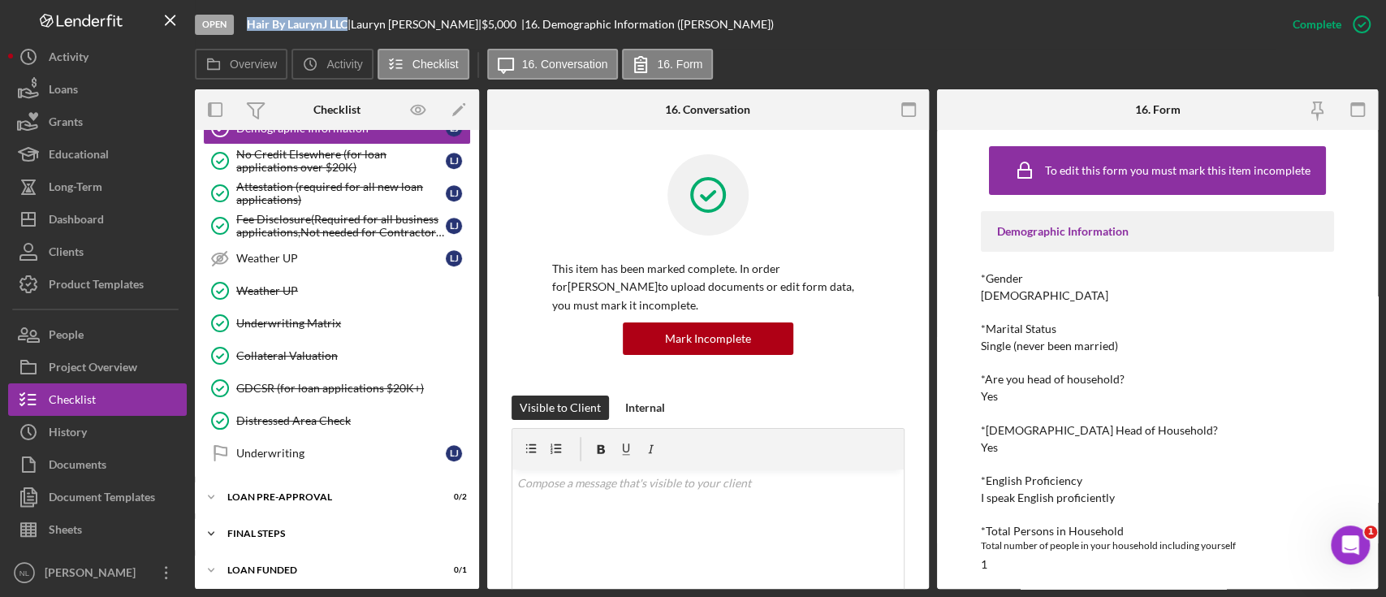
click at [299, 528] on div "FINAL STEPS" at bounding box center [342, 533] width 231 height 10
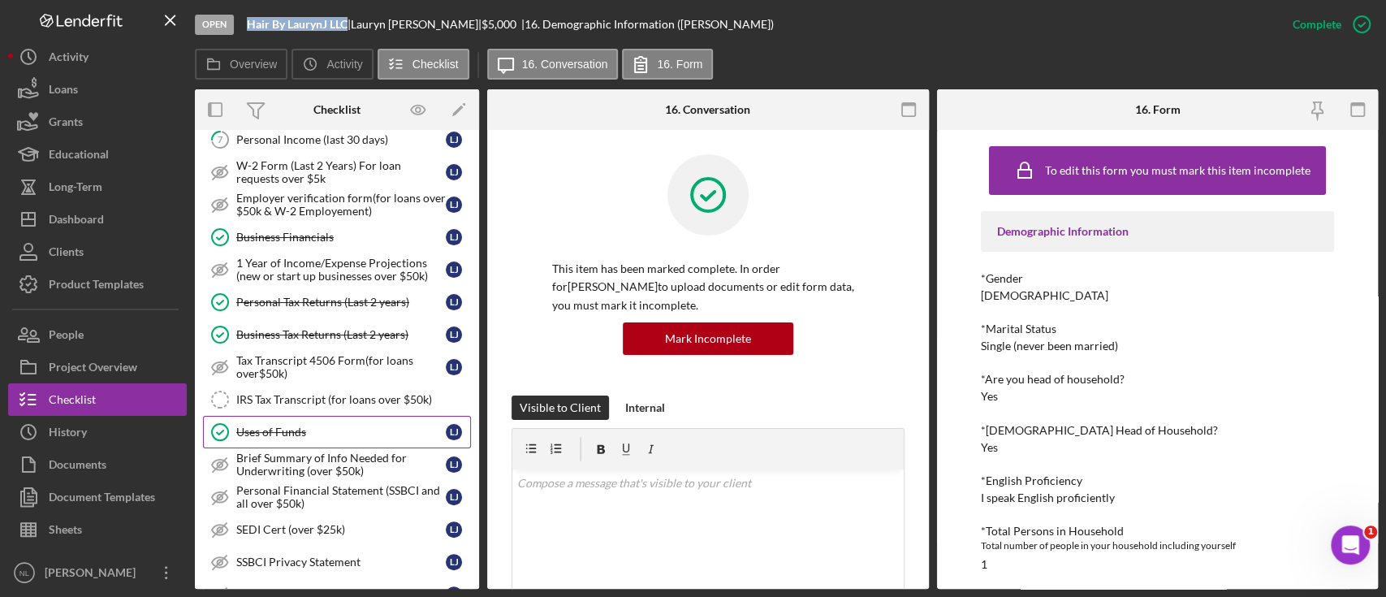
scroll to position [153, 0]
click at [264, 436] on div "Uses of Funds" at bounding box center [340, 432] width 209 height 13
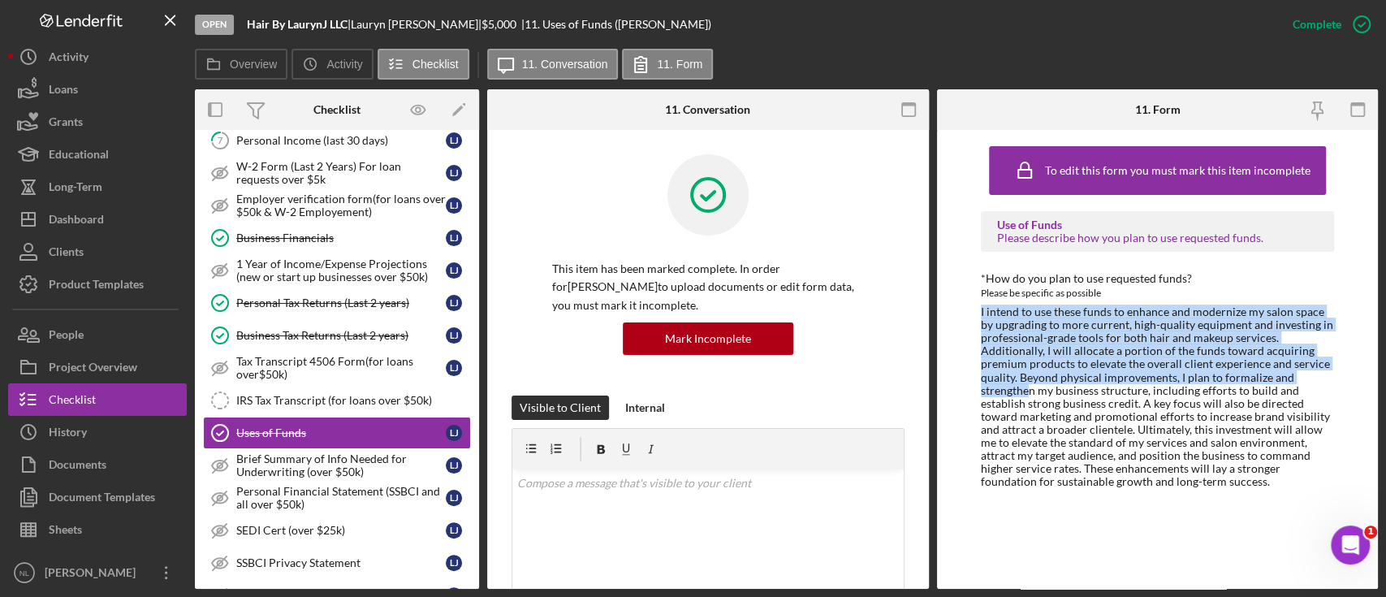
drag, startPoint x: 973, startPoint y: 318, endPoint x: 1029, endPoint y: 384, distance: 86.4
click at [1029, 384] on div "To edit this form you must mark this item incomplete Use of Funds Please descri…" at bounding box center [1158, 359] width 442 height 459
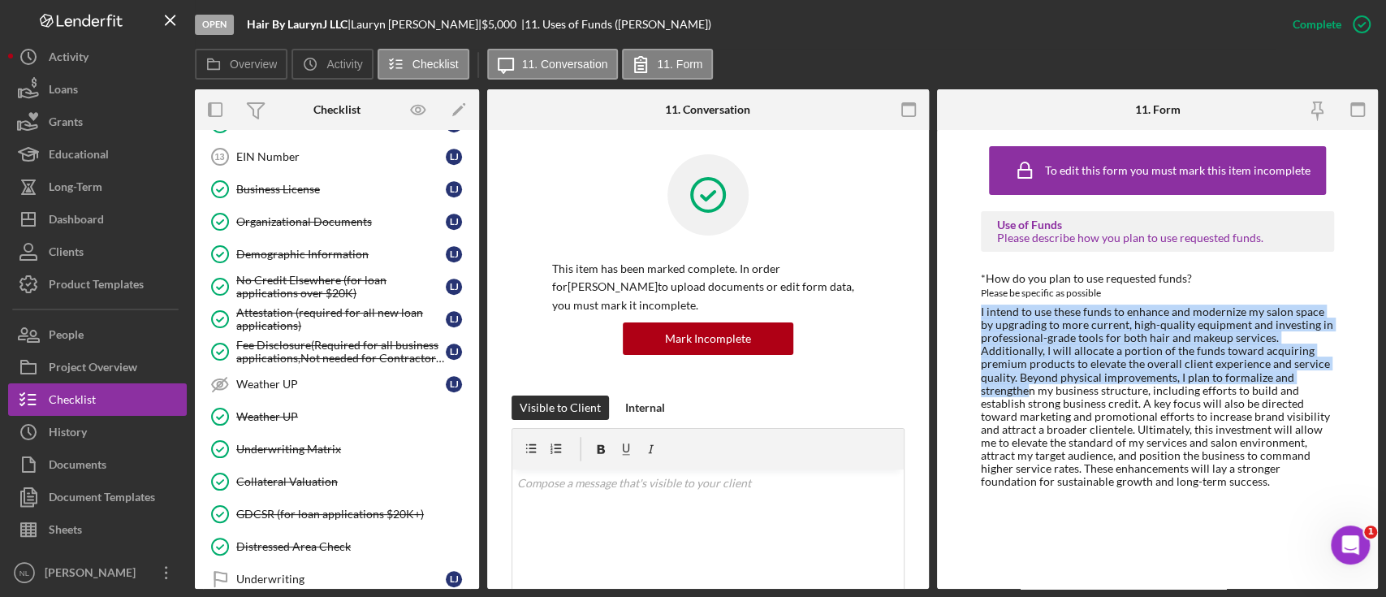
scroll to position [783, 0]
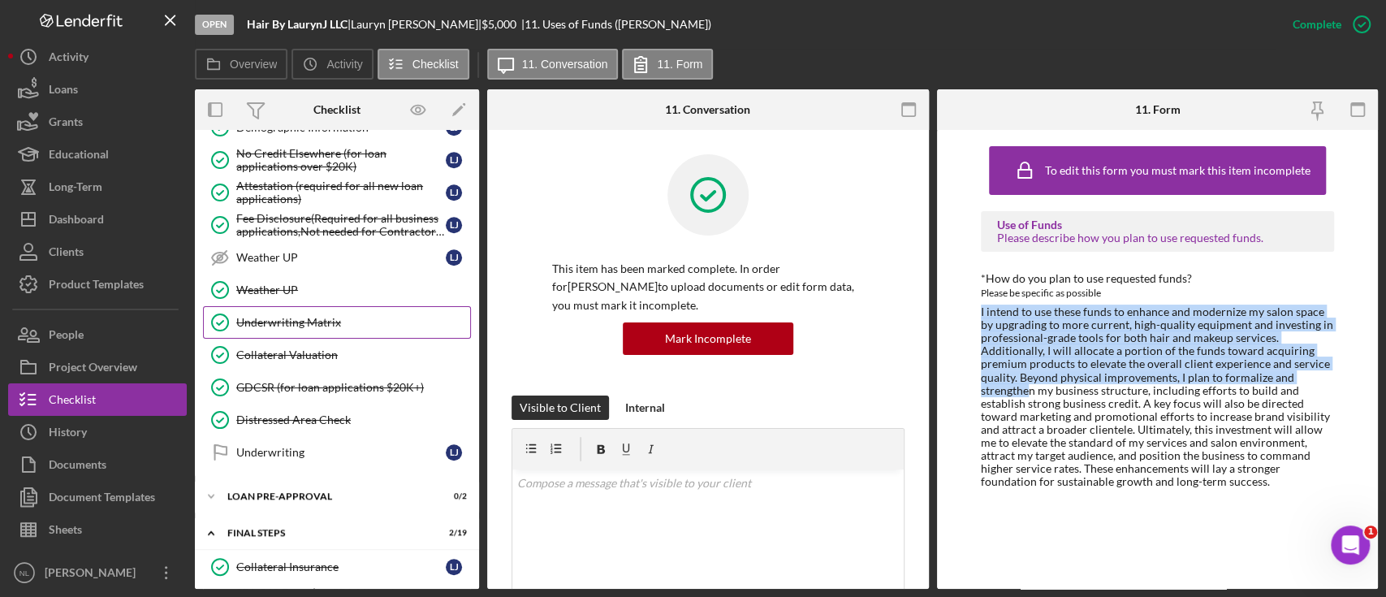
click at [292, 316] on div "Underwriting Matrix" at bounding box center [353, 322] width 234 height 13
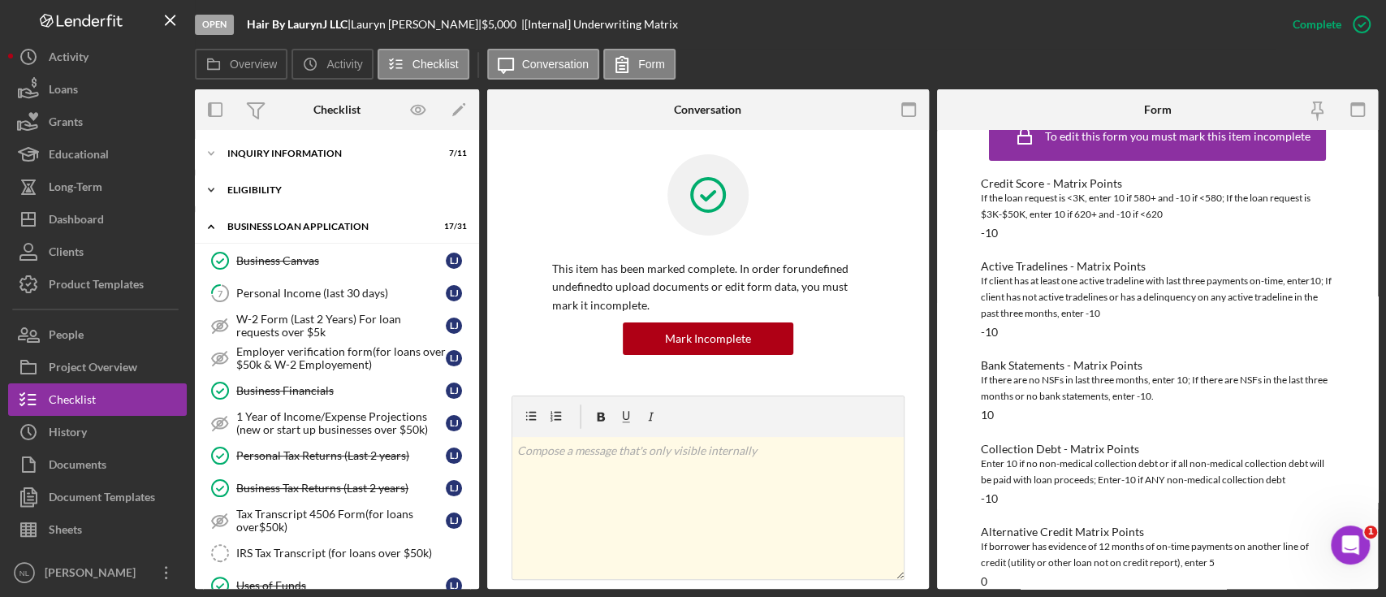
click at [293, 188] on div "ELIGIBILITY" at bounding box center [342, 190] width 231 height 10
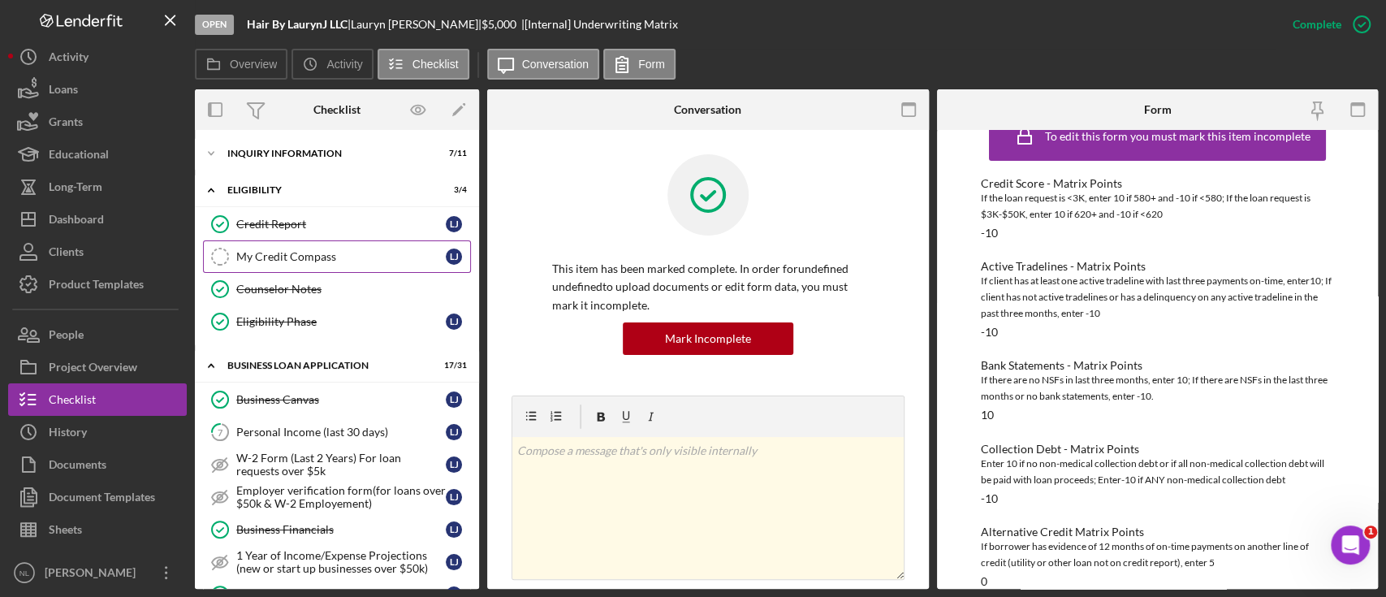
click at [308, 244] on link "My Credit Compass My Credit Compass [PERSON_NAME]" at bounding box center [337, 256] width 268 height 32
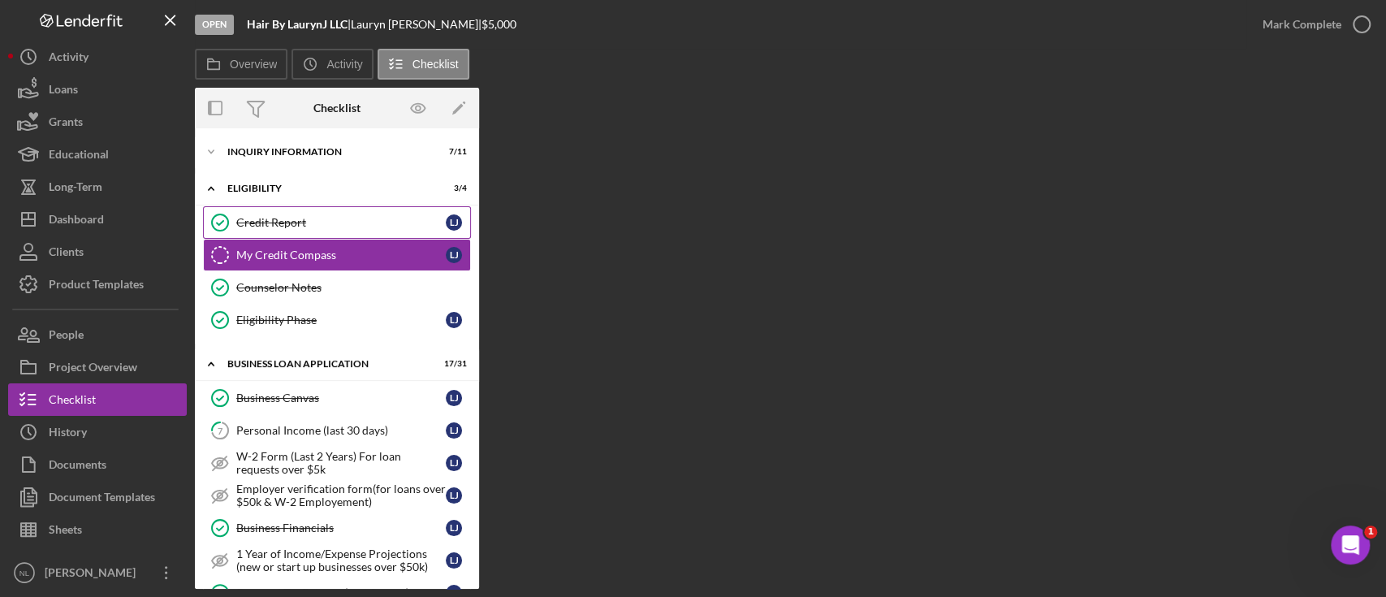
click at [298, 220] on div "Credit Report" at bounding box center [340, 222] width 209 height 13
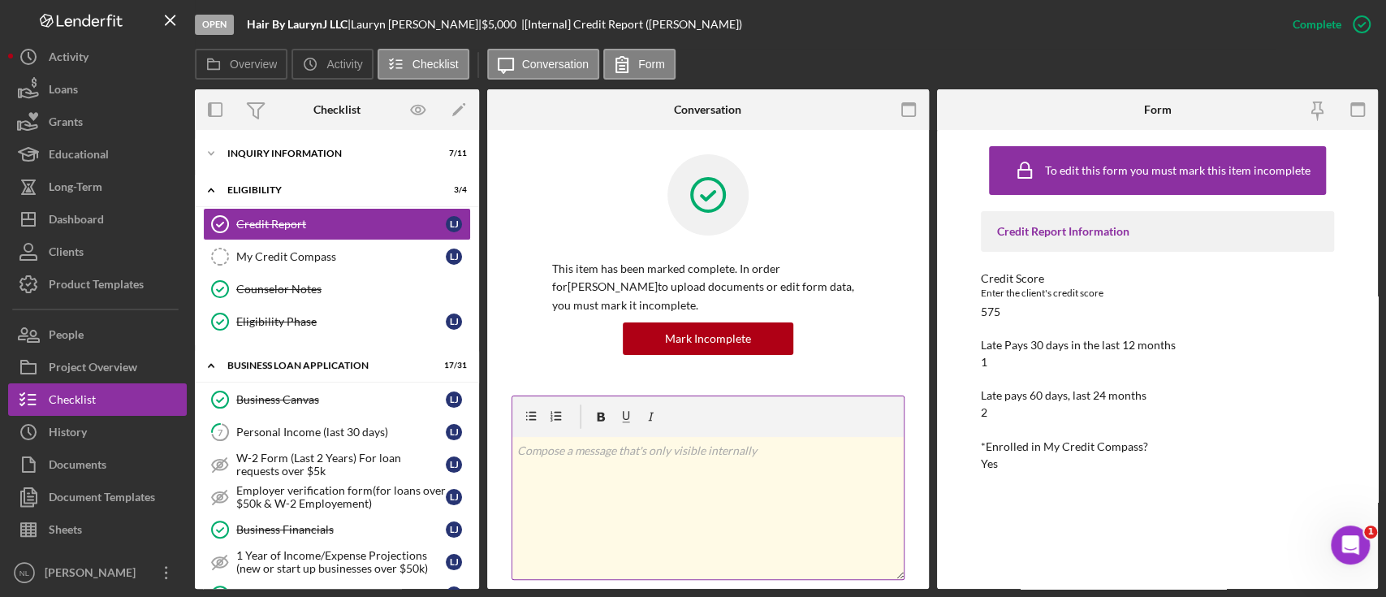
scroll to position [545, 0]
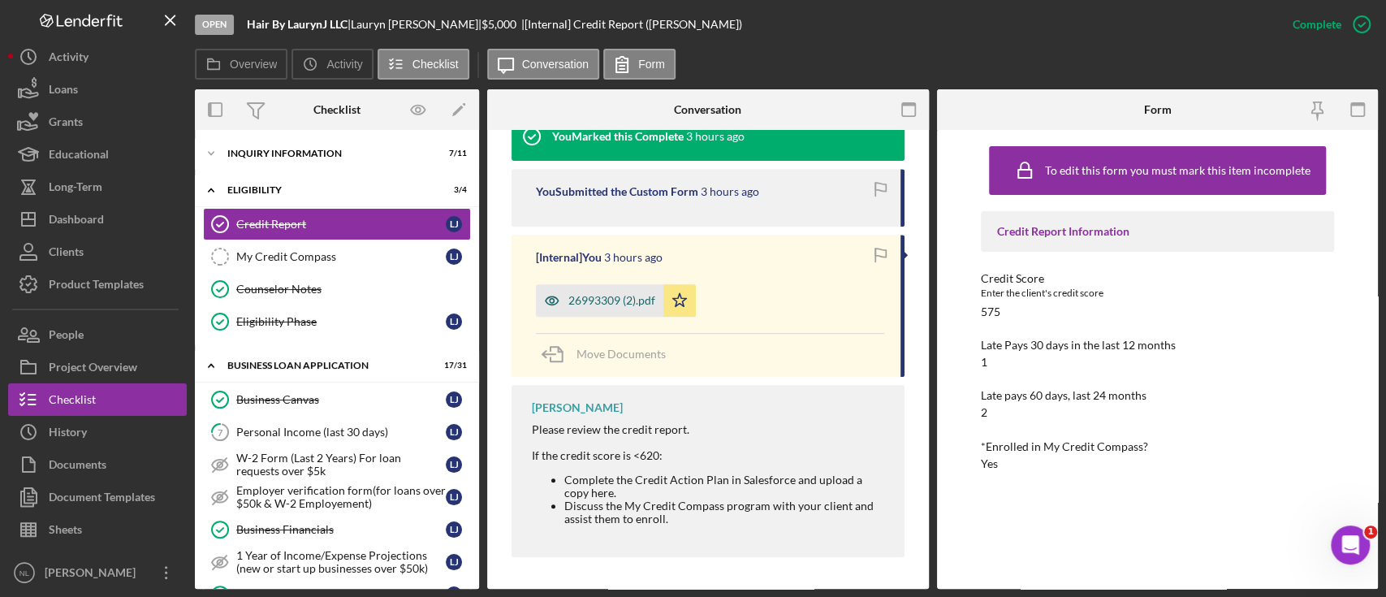
click at [604, 296] on div "26993309 (2).pdf" at bounding box center [611, 300] width 87 height 13
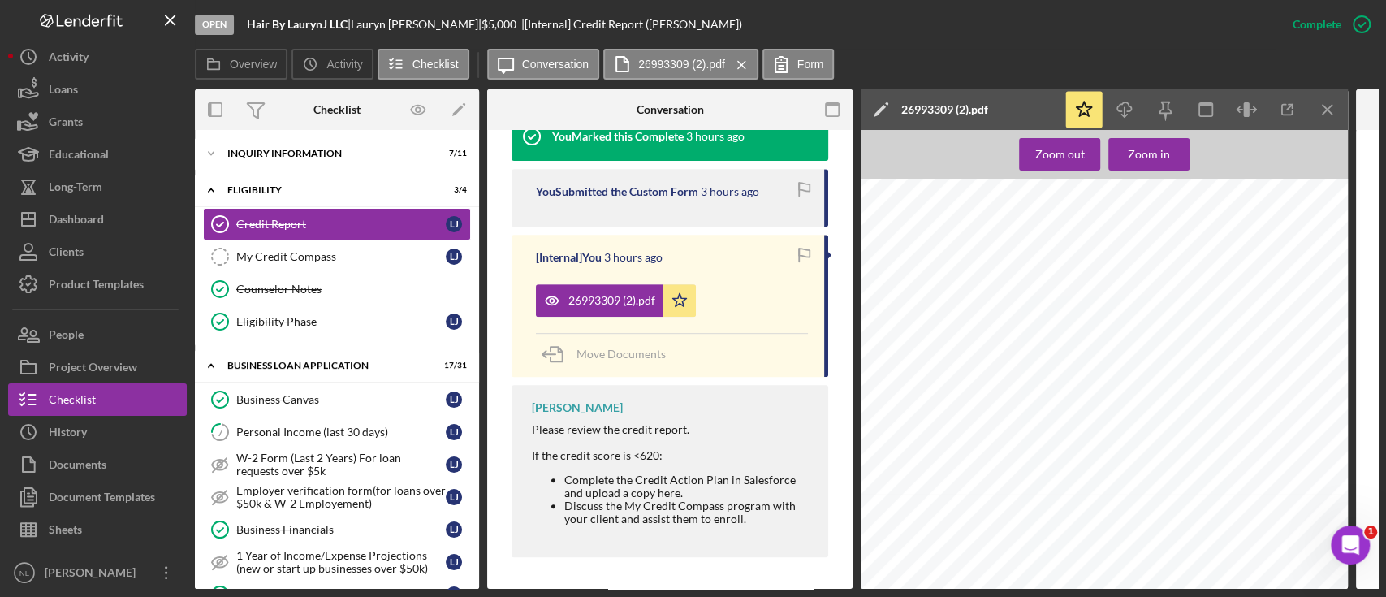
scroll to position [1143, 0]
click at [1339, 103] on icon "Icon/Menu Close" at bounding box center [1327, 110] width 37 height 37
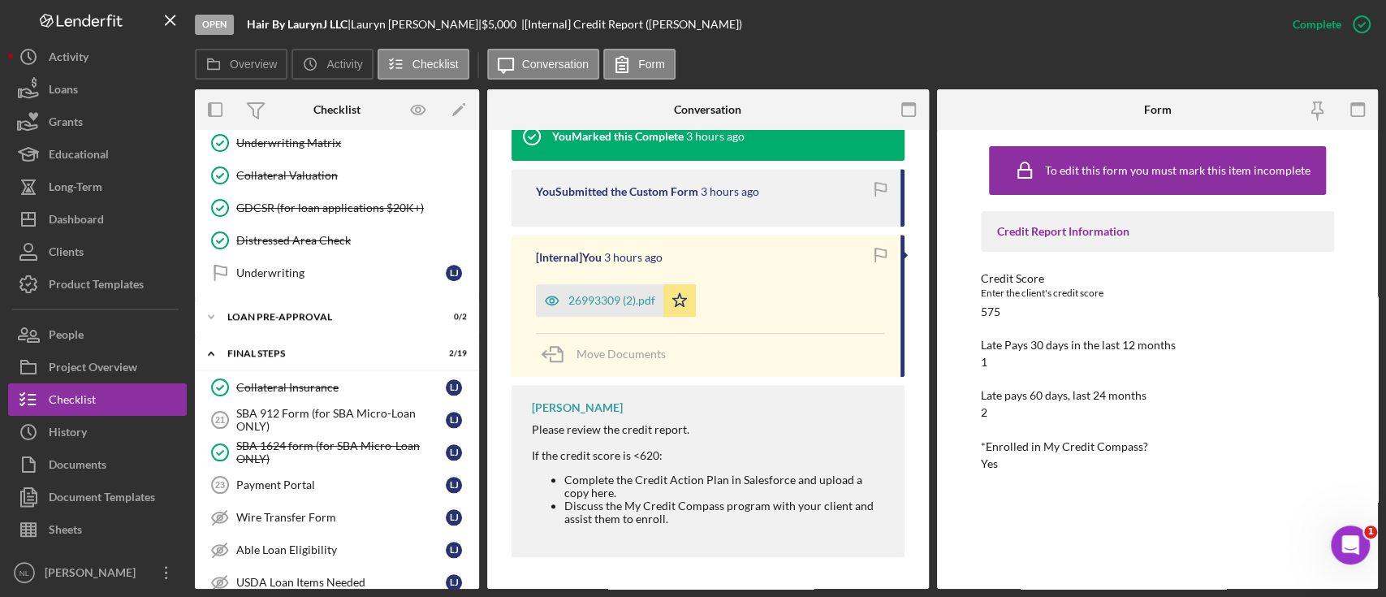
scroll to position [1072, 0]
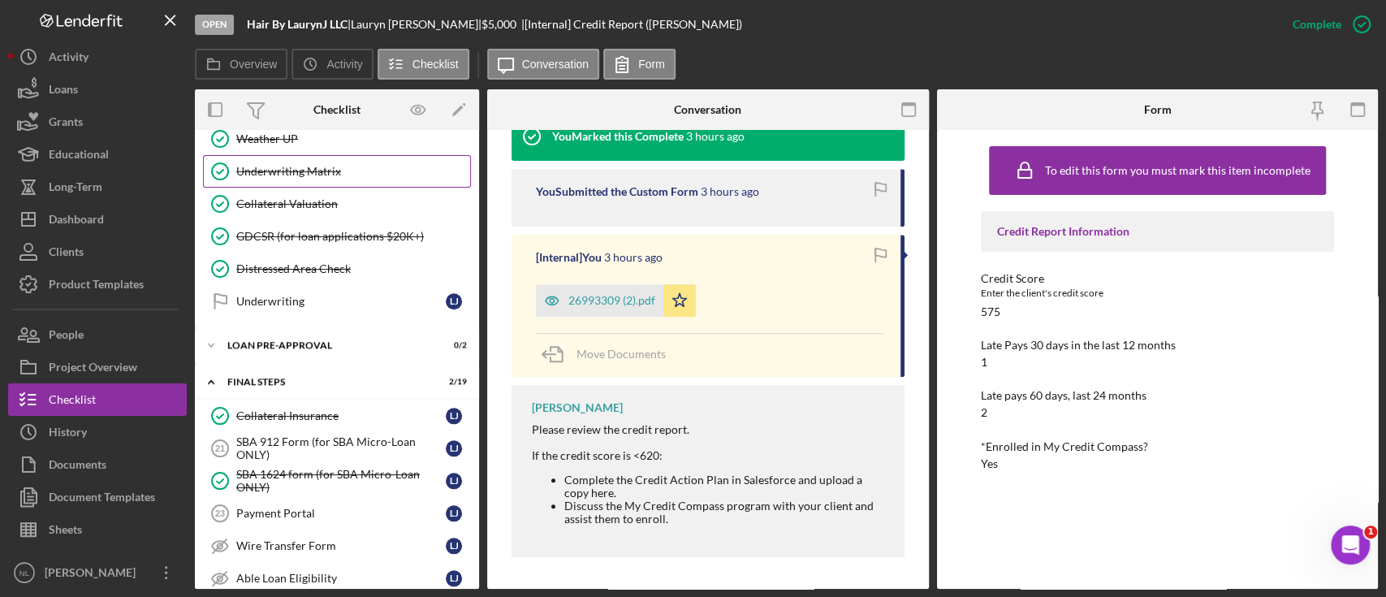
click at [325, 174] on link "Underwriting Matrix Underwriting Matrix" at bounding box center [337, 171] width 268 height 32
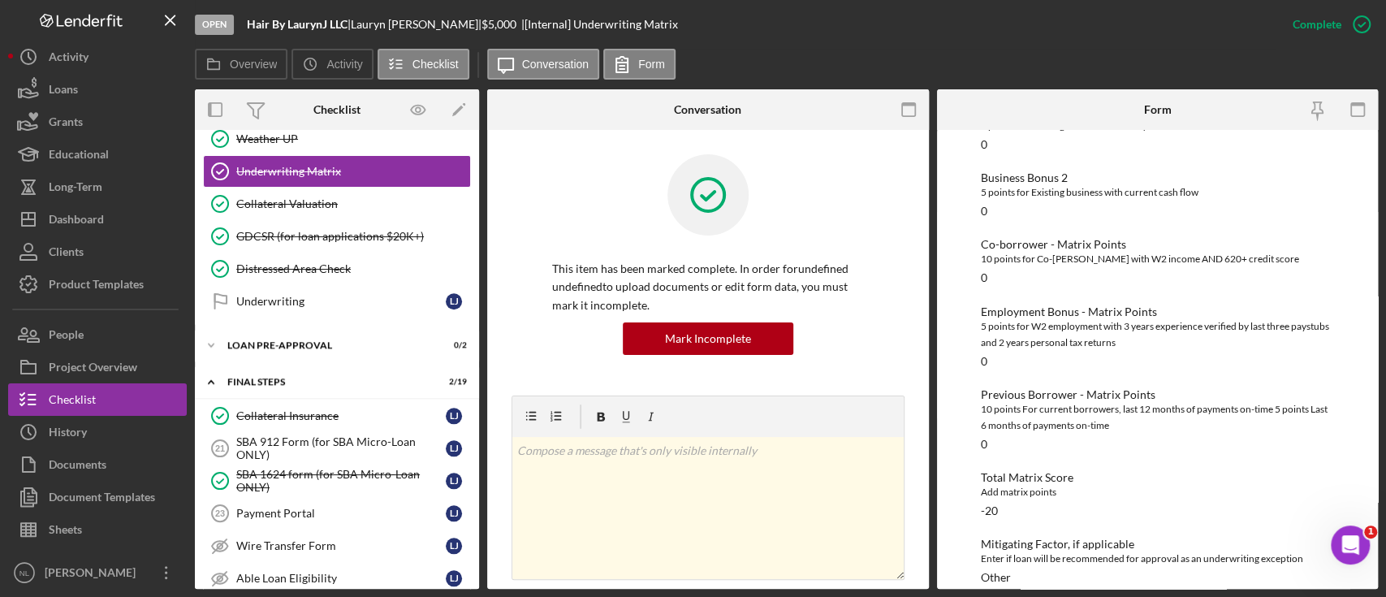
scroll to position [557, 0]
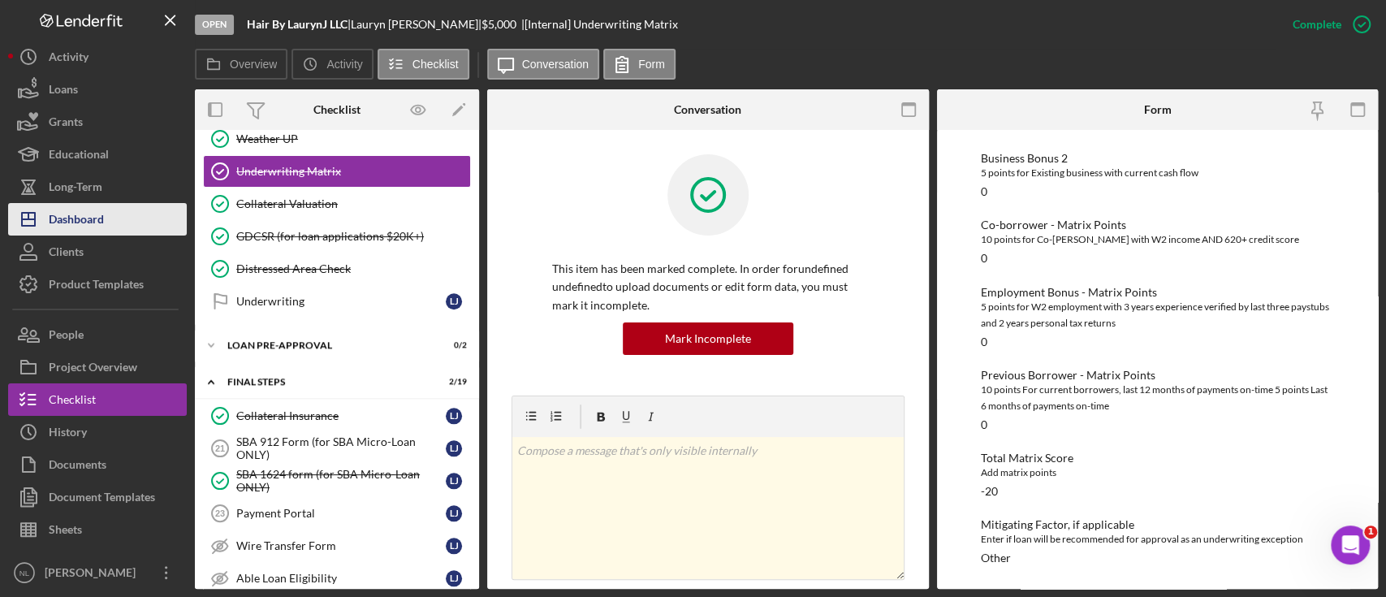
click at [136, 214] on button "Icon/Dashboard Dashboard" at bounding box center [97, 219] width 179 height 32
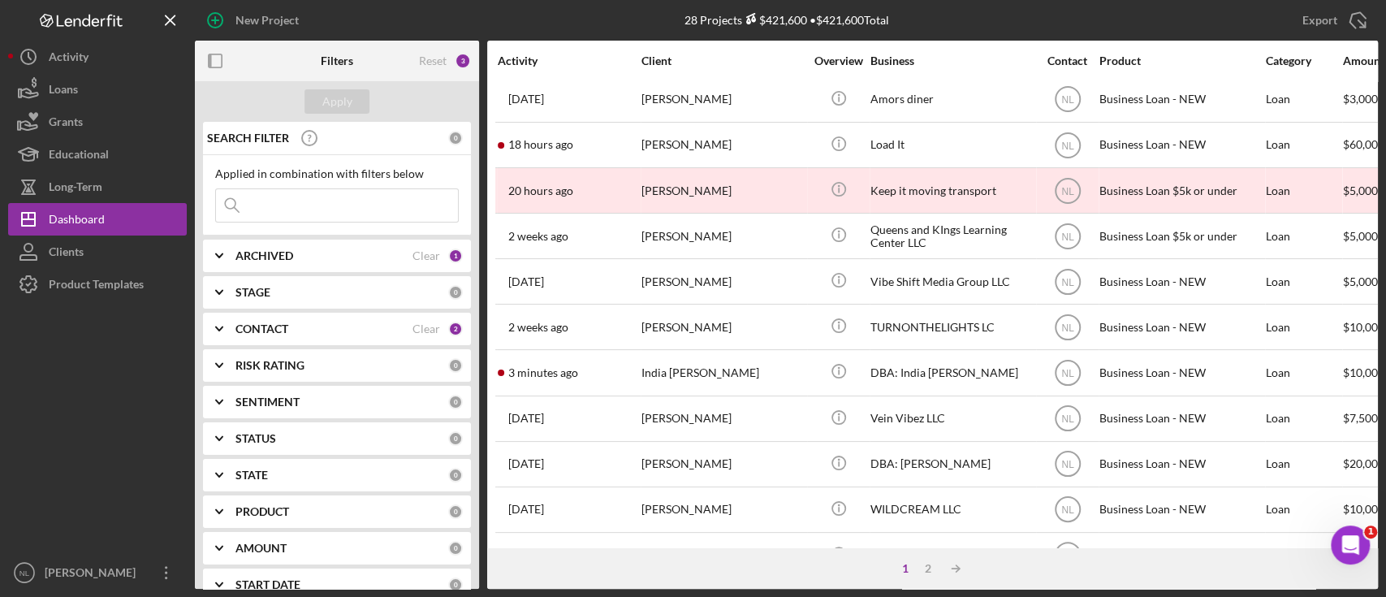
scroll to position [189, 0]
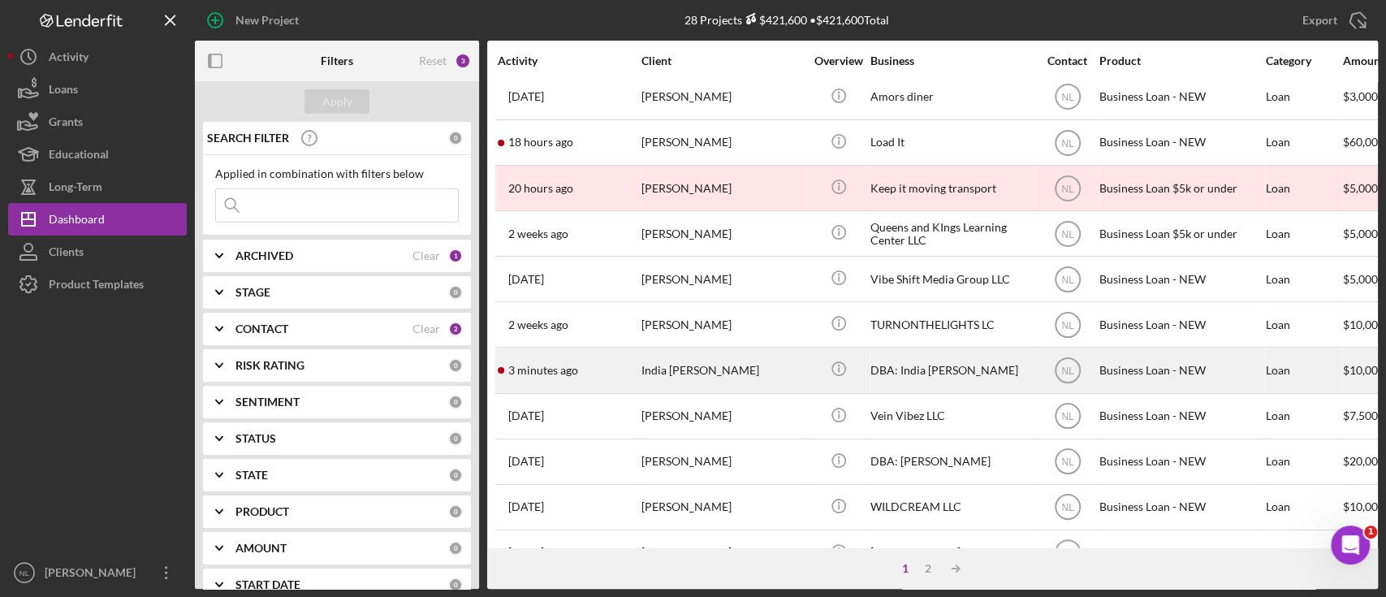
drag, startPoint x: 526, startPoint y: 180, endPoint x: 511, endPoint y: 368, distance: 188.1
click at [511, 368] on time "3 minutes ago" at bounding box center [543, 370] width 70 height 13
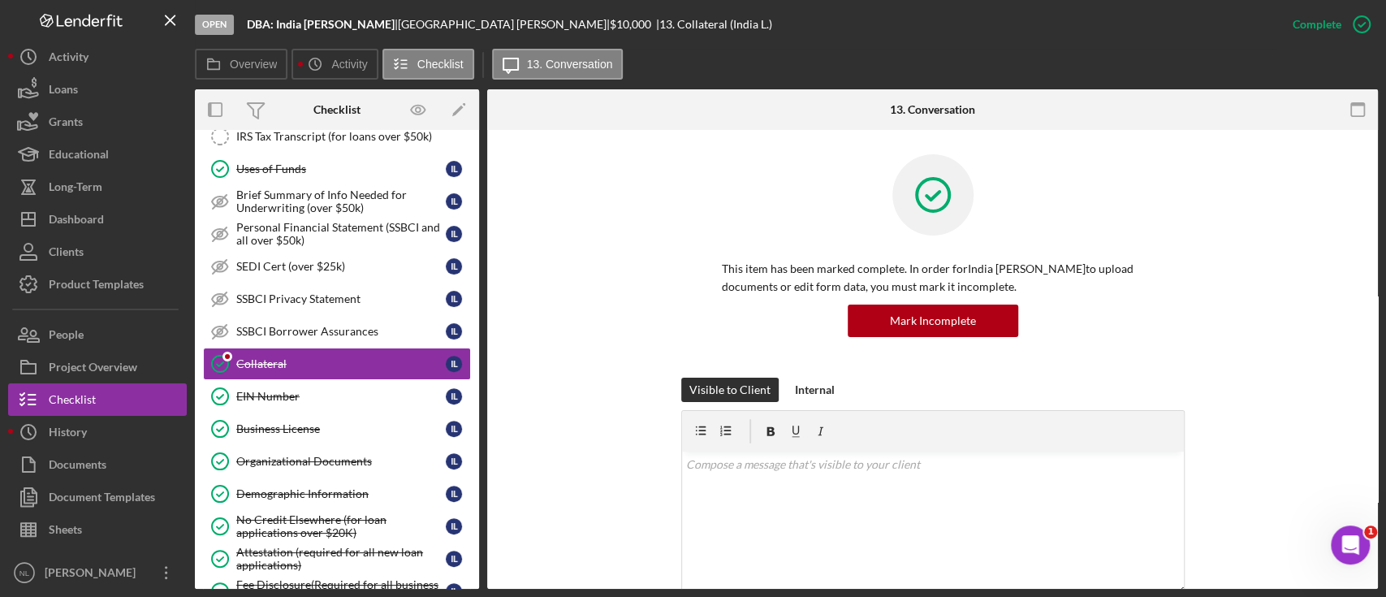
scroll to position [399, 0]
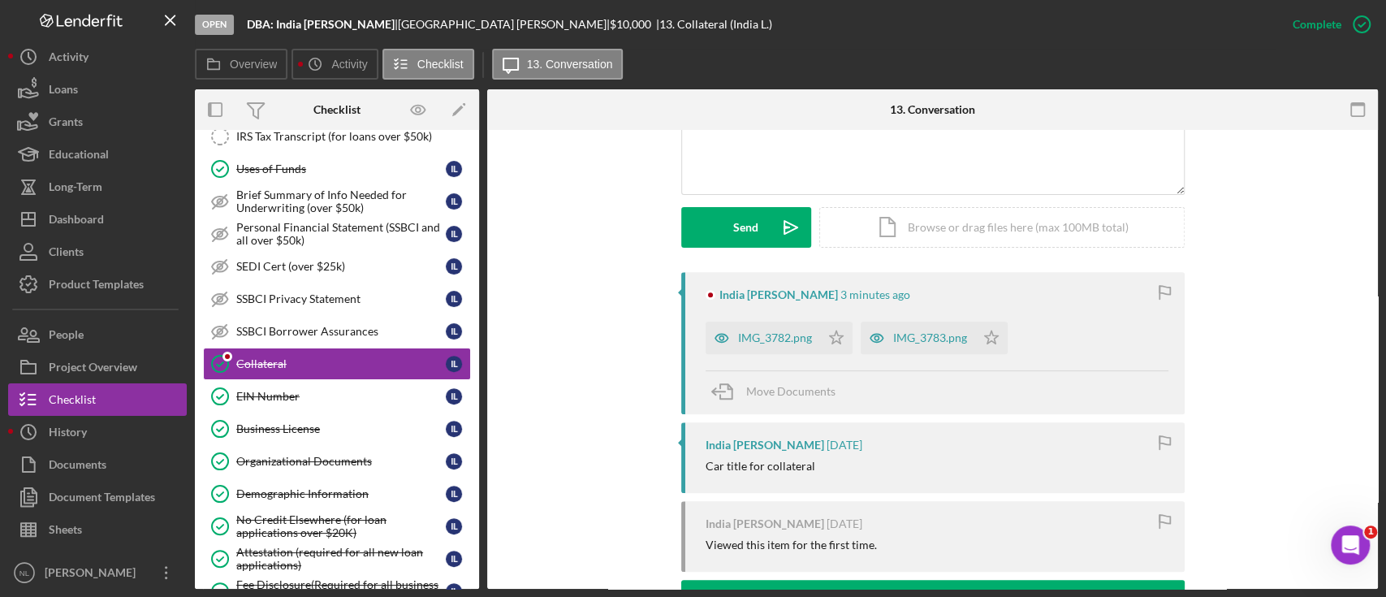
click at [761, 358] on div "India [PERSON_NAME] 3 minutes ago IMG_3782.png Icon/Star IMG_3783.png Icon/Star…" at bounding box center [932, 343] width 503 height 142
click at [761, 341] on div "IMG_3782.png" at bounding box center [775, 337] width 74 height 13
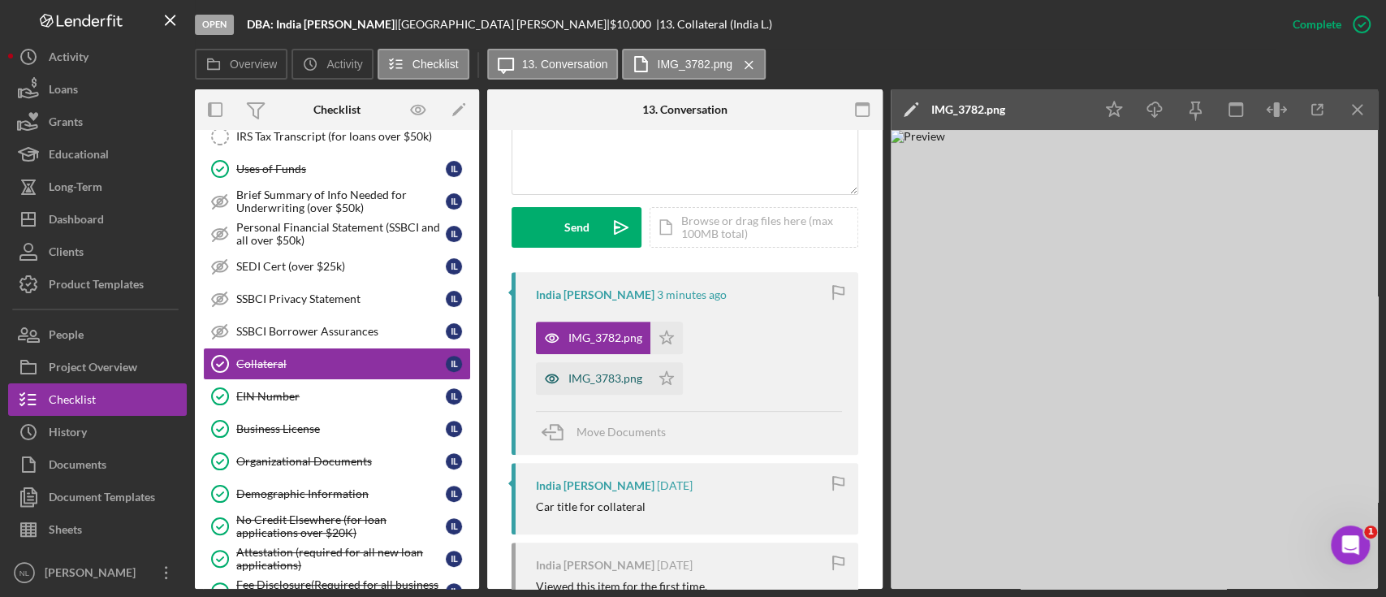
click at [612, 391] on div "IMG_3783.png" at bounding box center [593, 378] width 114 height 32
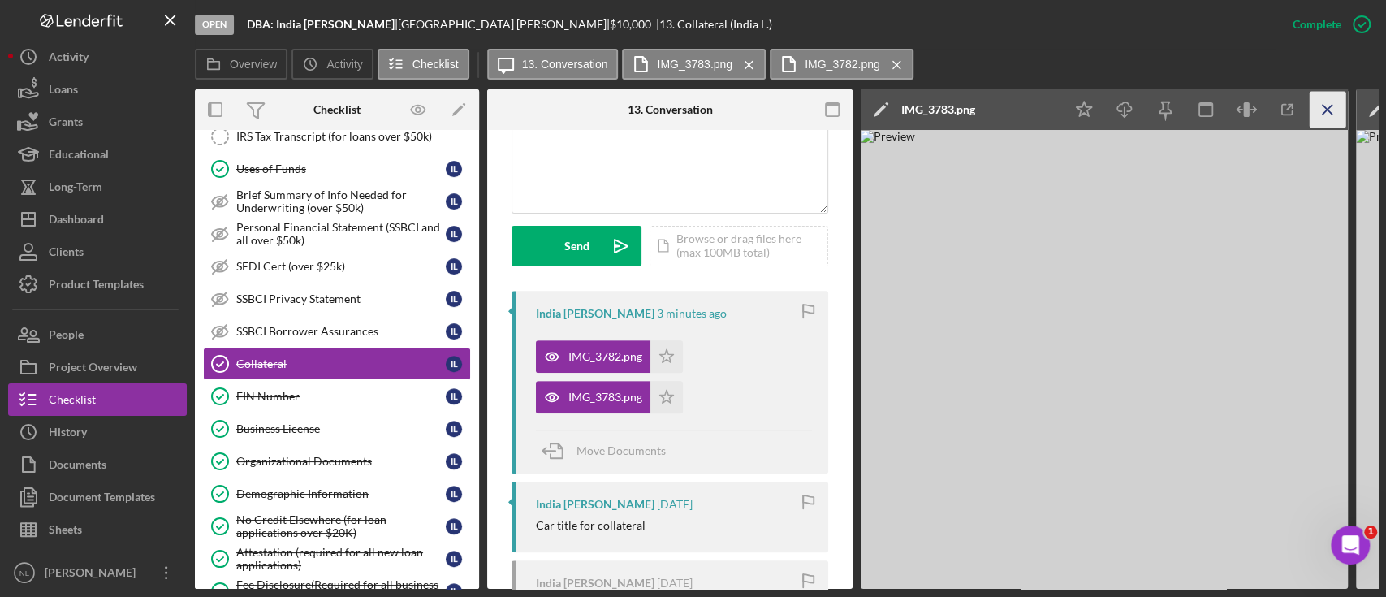
click at [1329, 120] on icon "Icon/Menu Close" at bounding box center [1327, 110] width 37 height 37
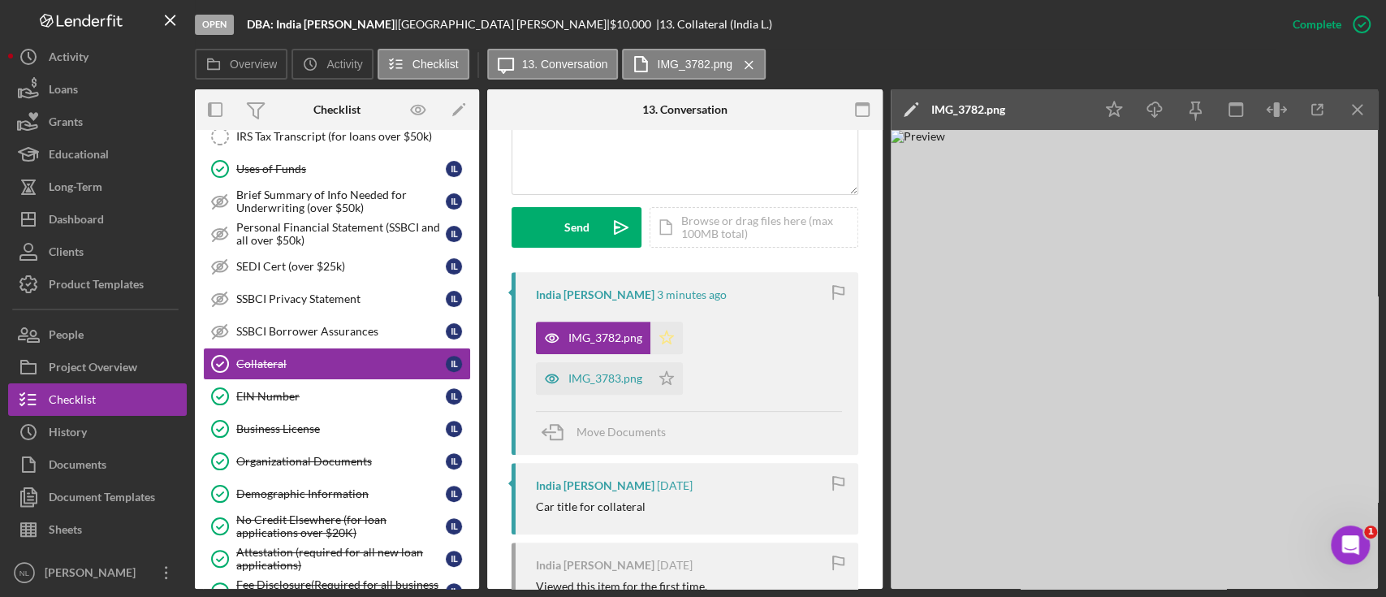
click at [650, 343] on icon "Icon/Star" at bounding box center [666, 337] width 32 height 32
click at [684, 376] on div "IMG_3783.png Icon/Star" at bounding box center [613, 374] width 155 height 41
click at [667, 374] on icon "Icon/Star" at bounding box center [666, 378] width 32 height 32
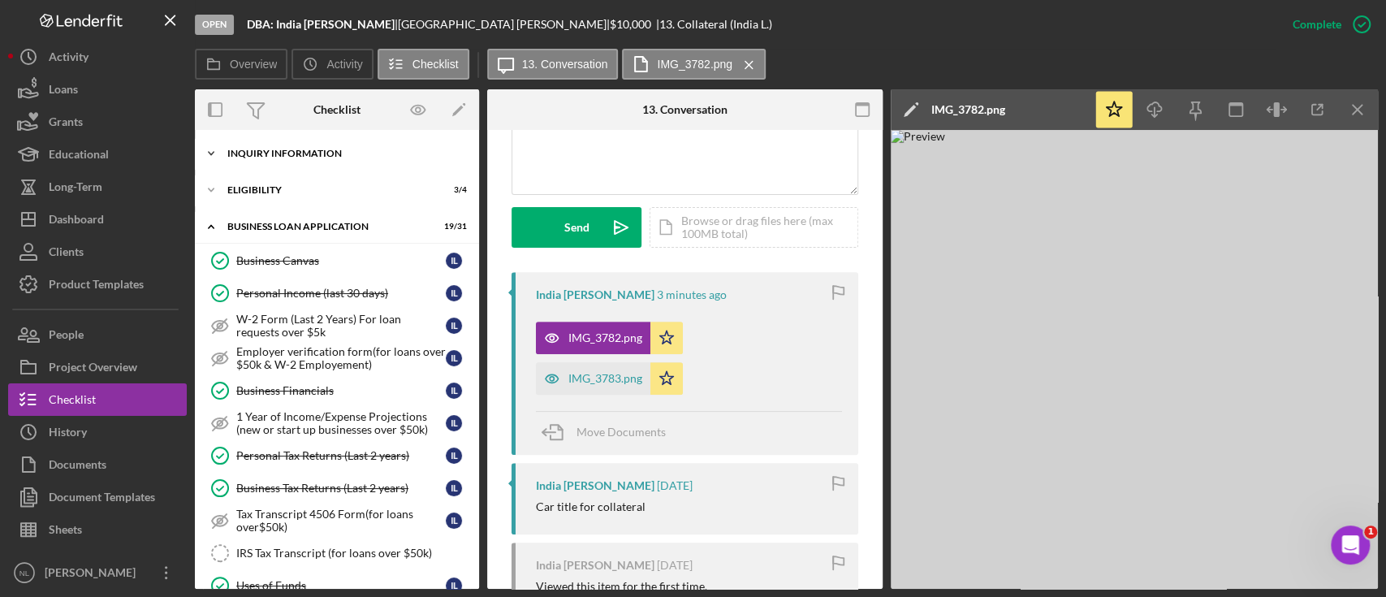
click at [285, 157] on div "INQUIRY INFORMATION" at bounding box center [342, 154] width 231 height 10
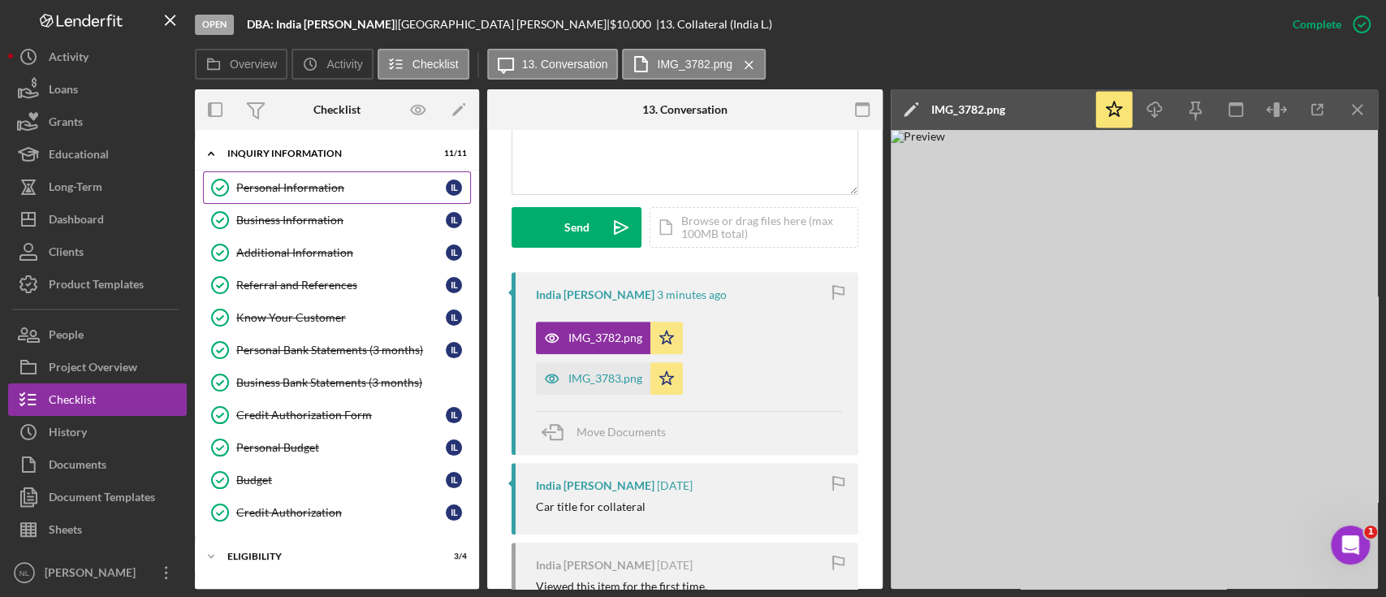
click at [287, 177] on link "Personal Information Personal Information I L" at bounding box center [337, 187] width 268 height 32
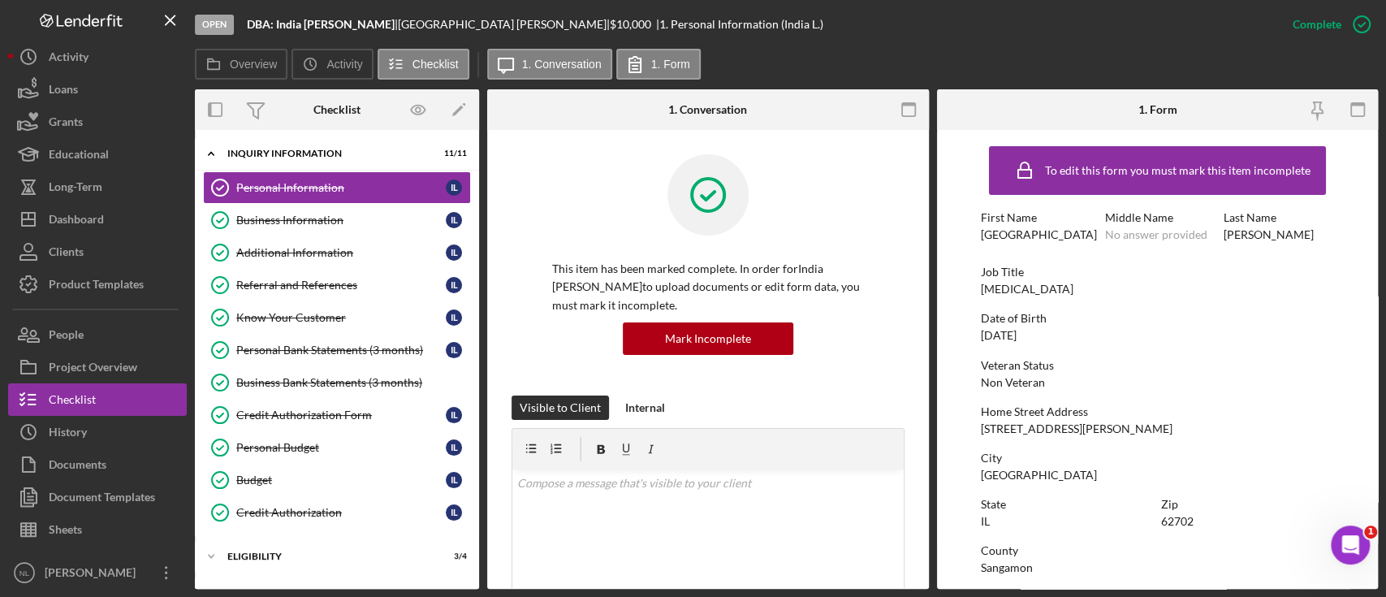
scroll to position [211, 0]
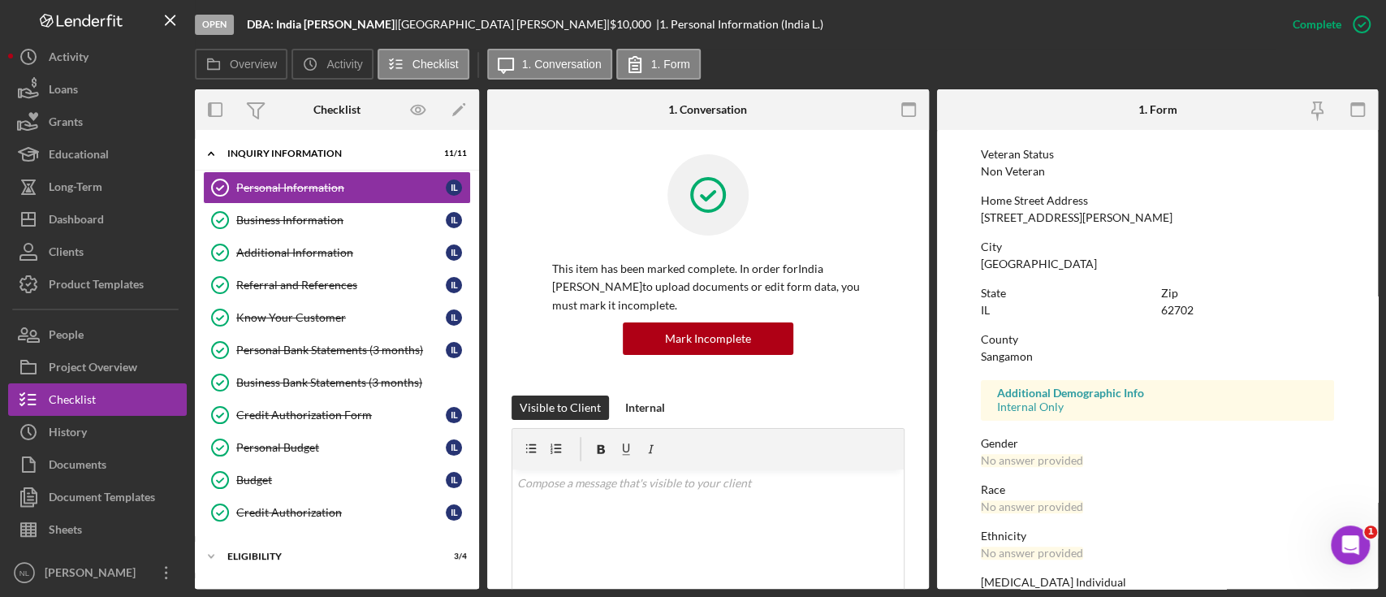
click at [1176, 312] on div "62702" at bounding box center [1177, 310] width 32 height 13
copy div "62702"
click at [325, 224] on div "Business Information" at bounding box center [340, 220] width 209 height 13
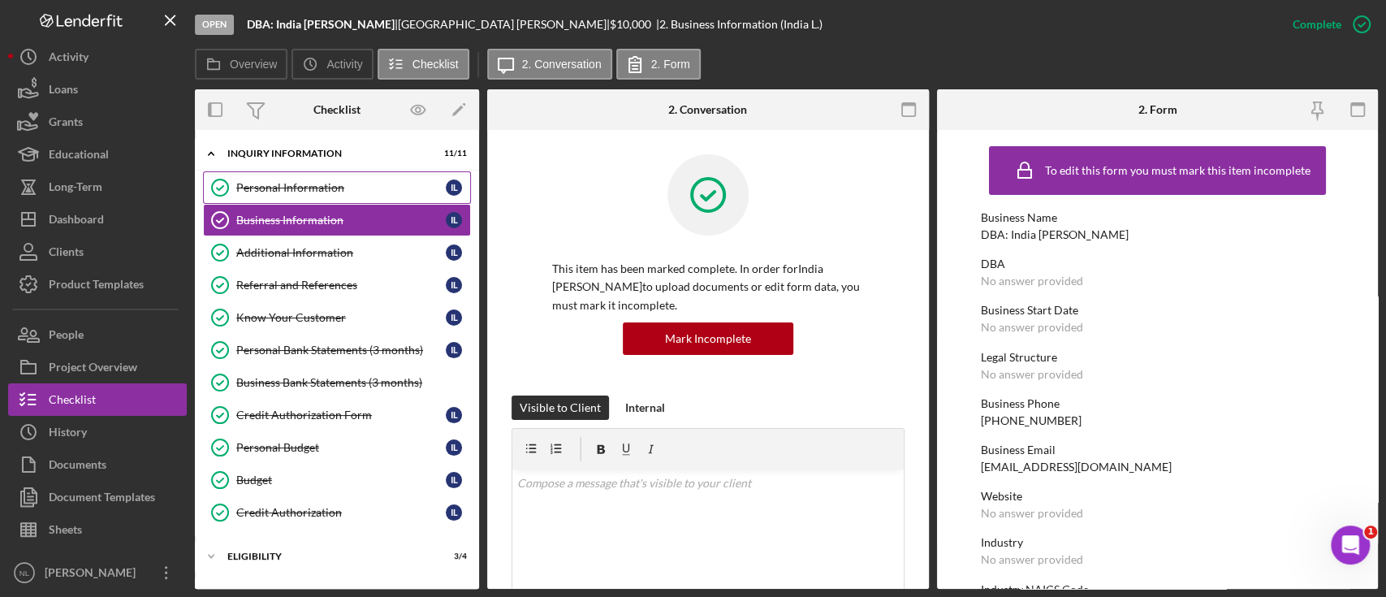
click at [300, 194] on link "Personal Information Personal Information I L" at bounding box center [337, 187] width 268 height 32
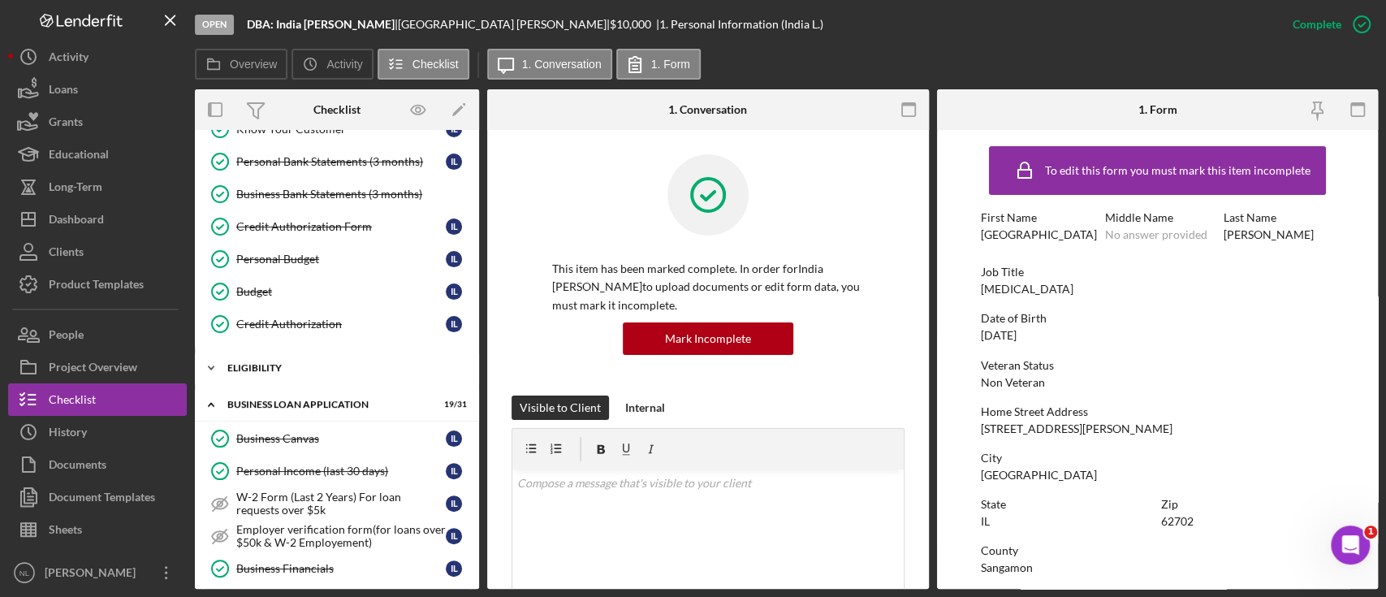
click at [298, 359] on div "Icon/Expander ELIGIBILITY 3 / 4" at bounding box center [337, 368] width 284 height 32
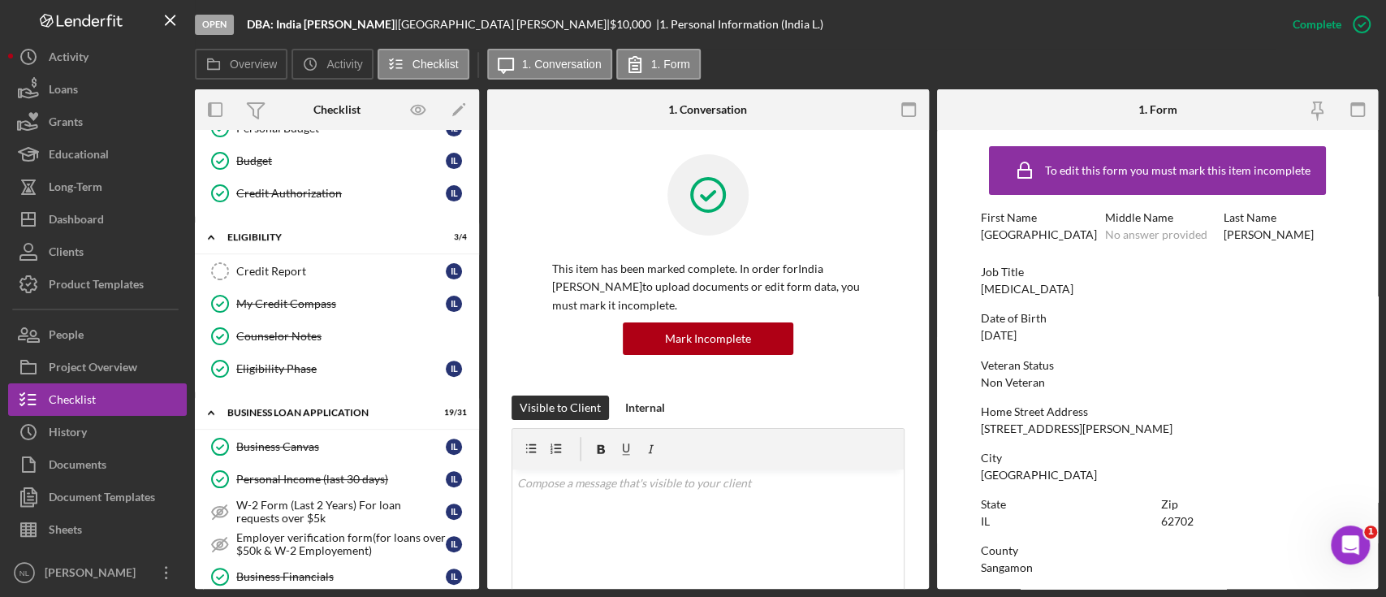
scroll to position [356, 0]
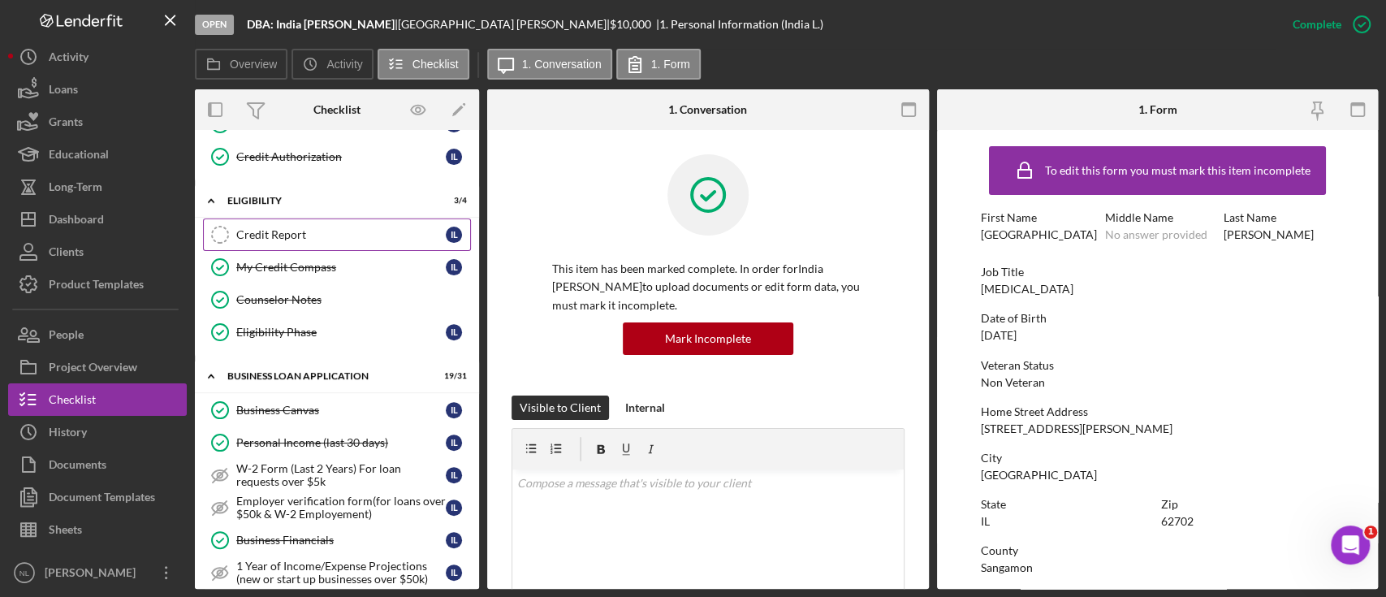
click at [260, 231] on div "Credit Report" at bounding box center [340, 234] width 209 height 13
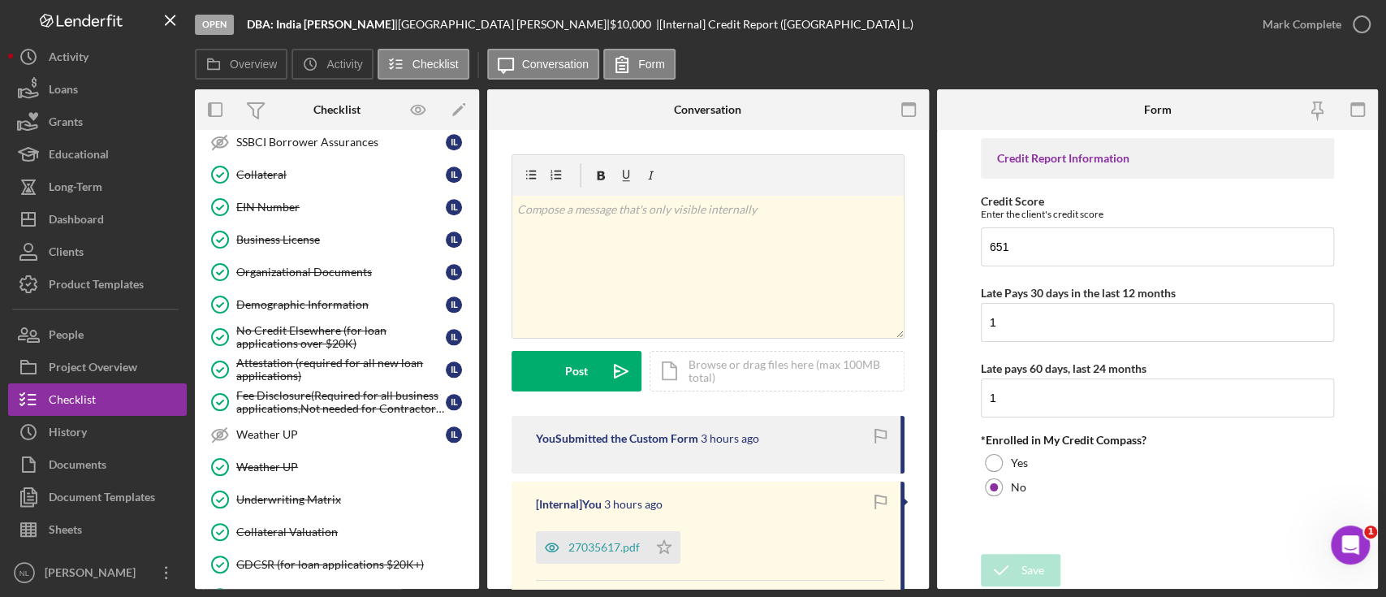
scroll to position [1284, 0]
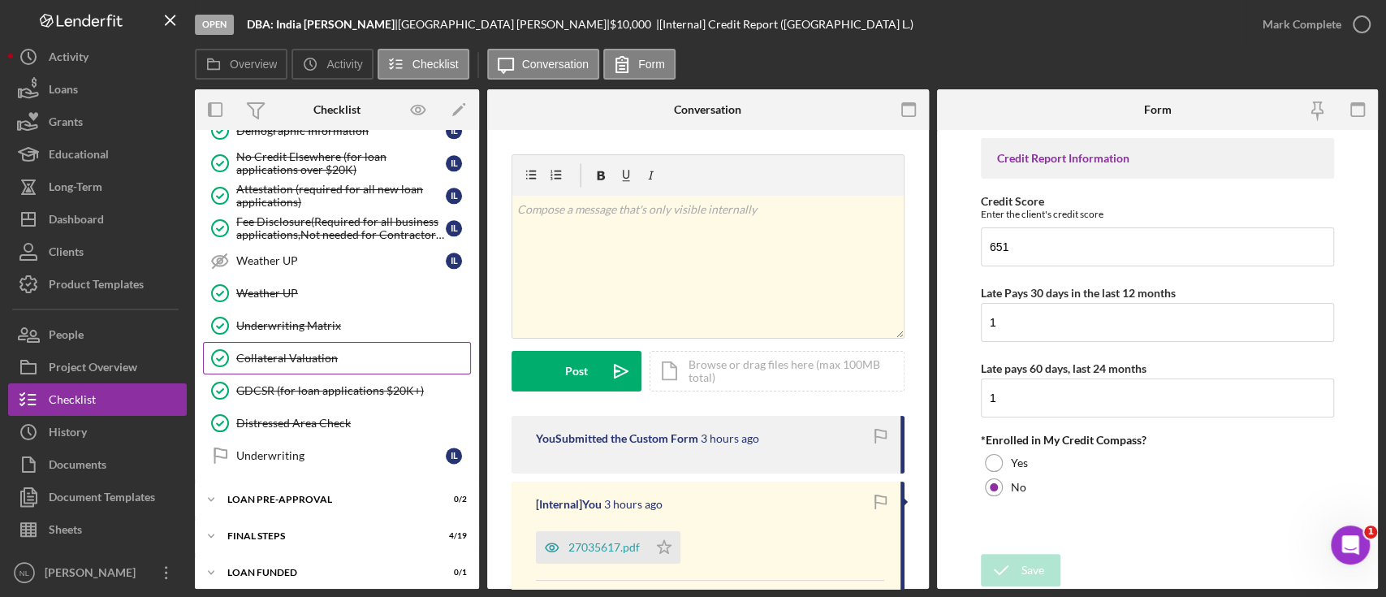
click at [329, 342] on link "Collateral Valuation Collateral Valuation" at bounding box center [337, 358] width 268 height 32
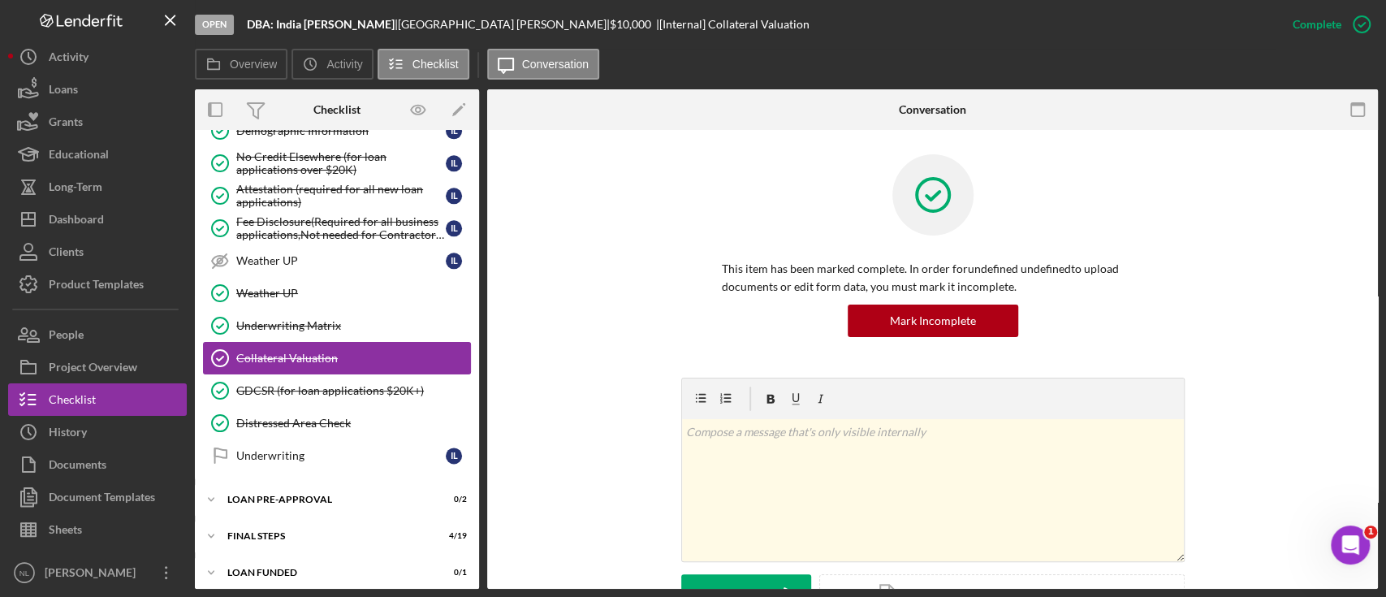
scroll to position [1284, 0]
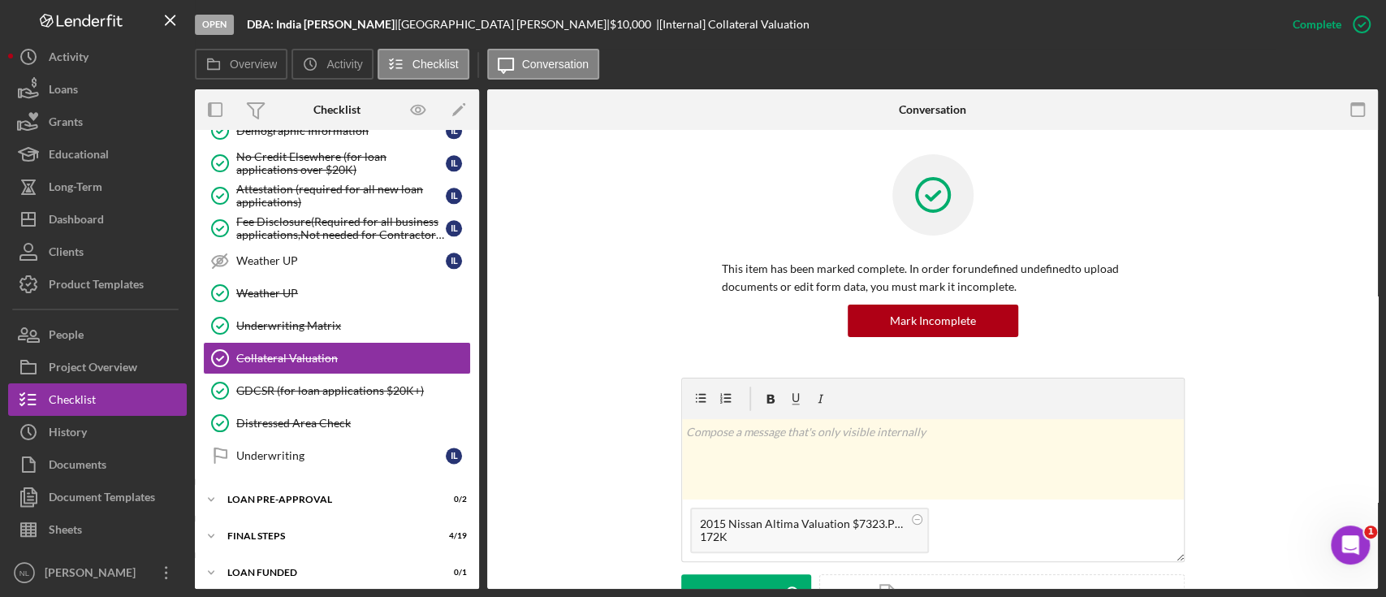
click at [772, 589] on div "Open DBA: [GEOGRAPHIC_DATA] [GEOGRAPHIC_DATA] | [GEOGRAPHIC_DATA] [PERSON_NAME]…" at bounding box center [693, 298] width 1386 height 597
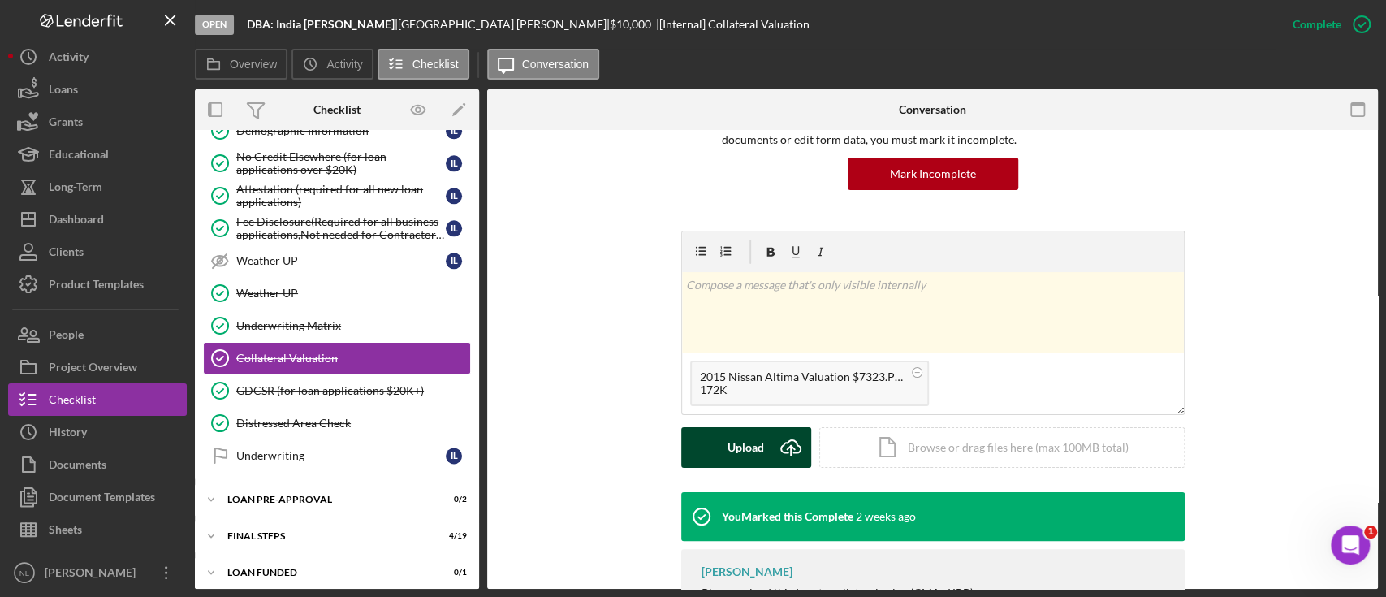
click at [727, 448] on div "Upload" at bounding box center [745, 447] width 37 height 41
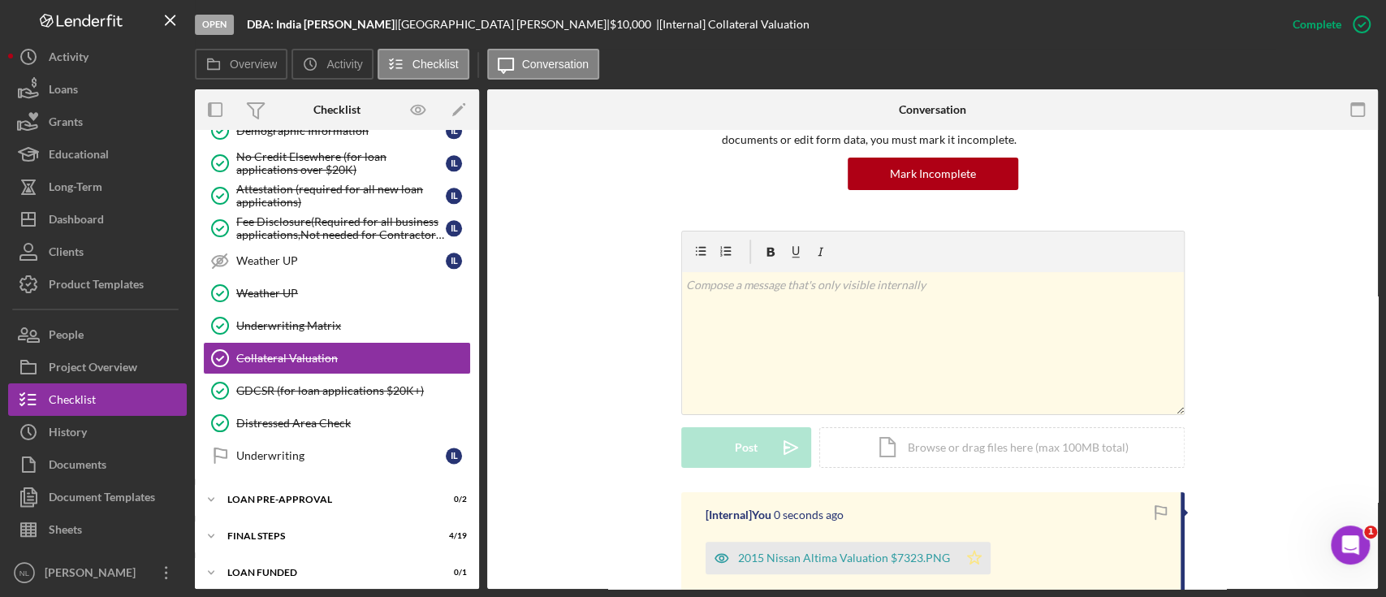
click at [958, 551] on icon "Icon/Star" at bounding box center [974, 557] width 32 height 32
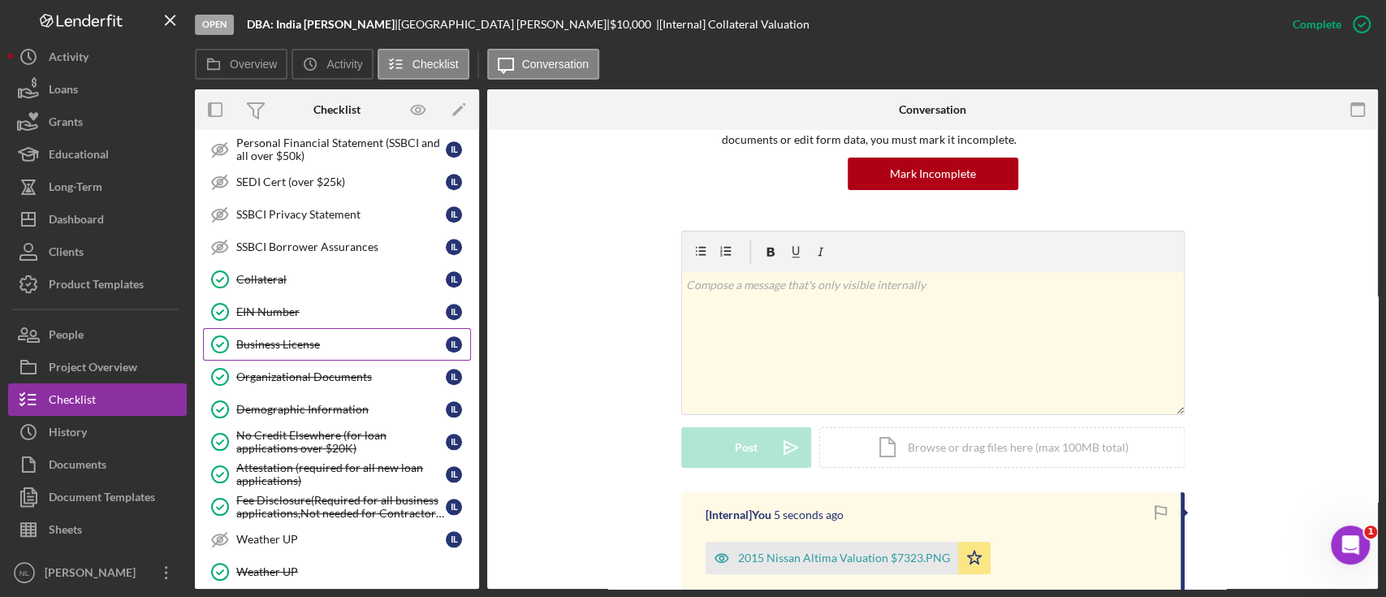
scroll to position [1002, 0]
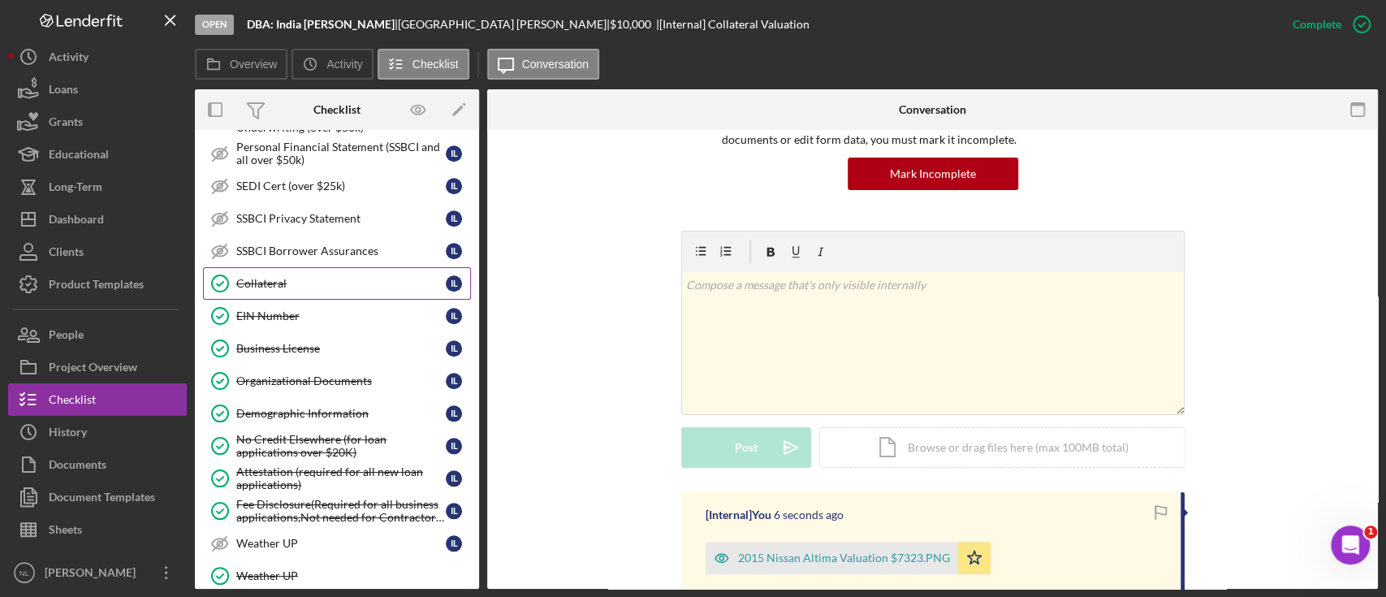
click at [286, 282] on div "Collateral" at bounding box center [340, 283] width 209 height 13
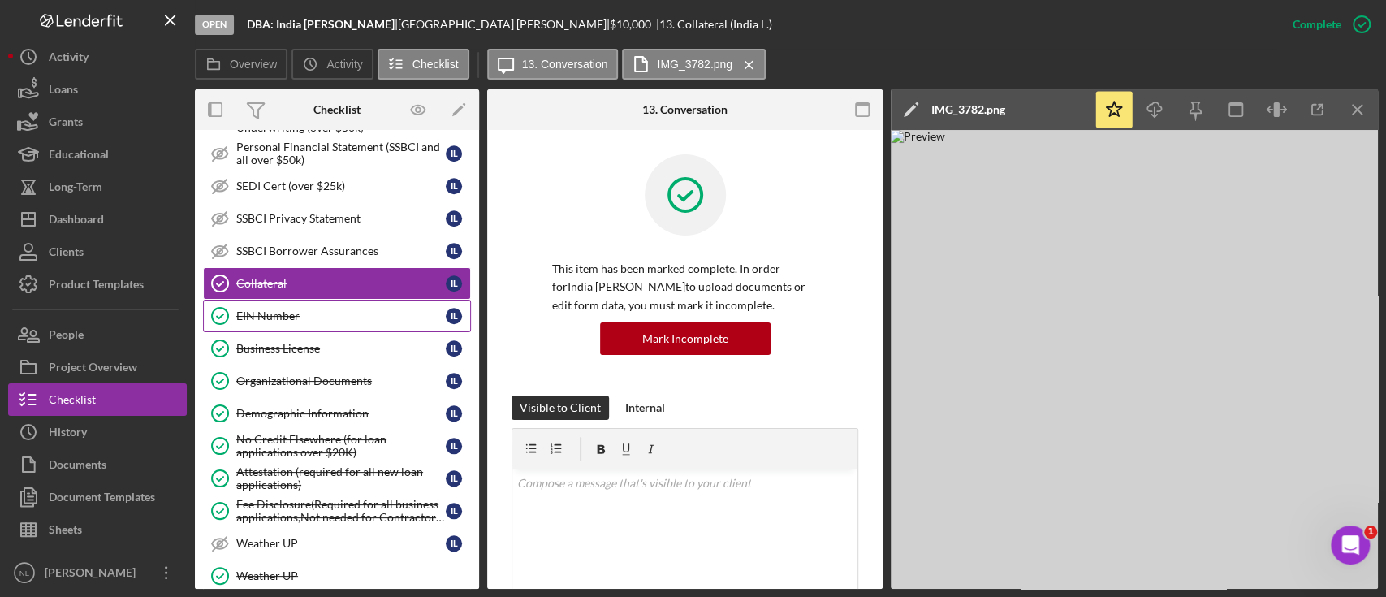
click at [288, 309] on div "EIN Number" at bounding box center [340, 315] width 209 height 13
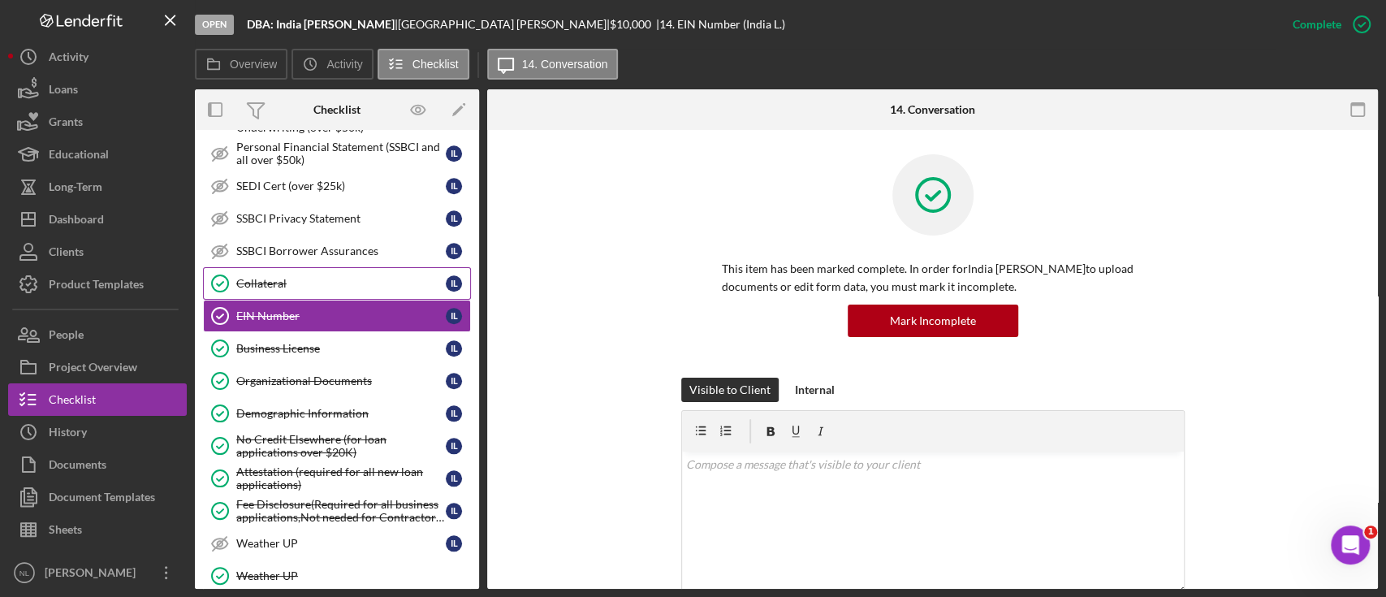
click at [270, 283] on div "Collateral" at bounding box center [340, 283] width 209 height 13
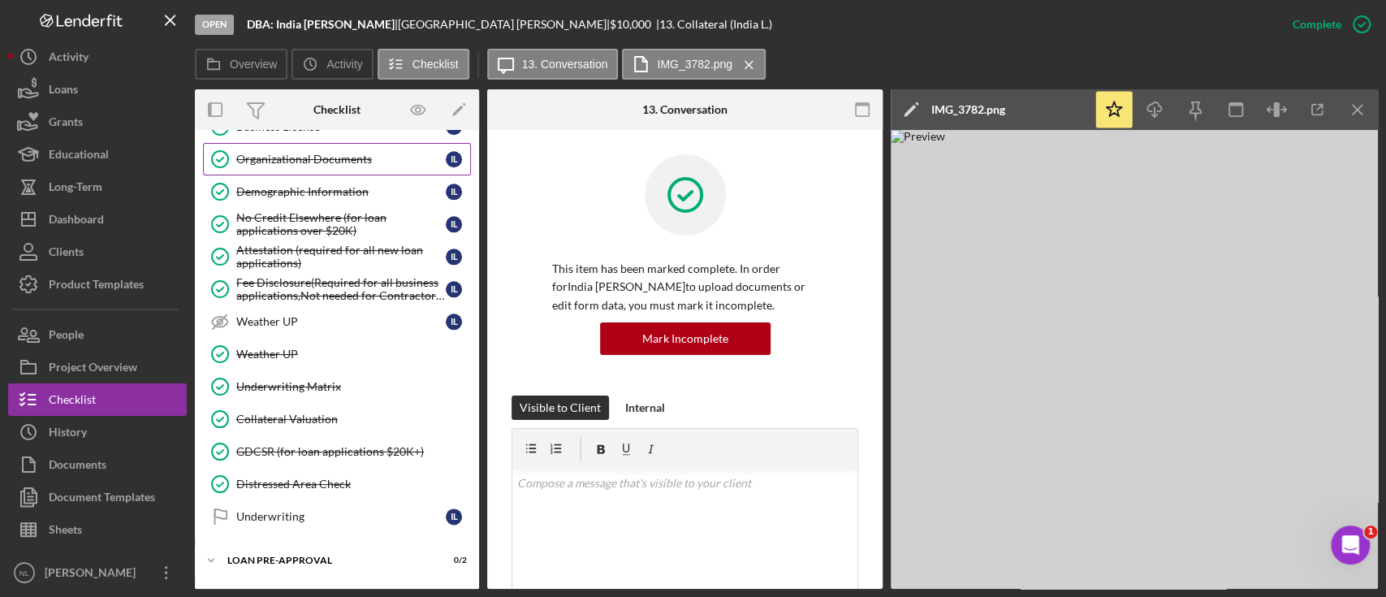
scroll to position [1284, 0]
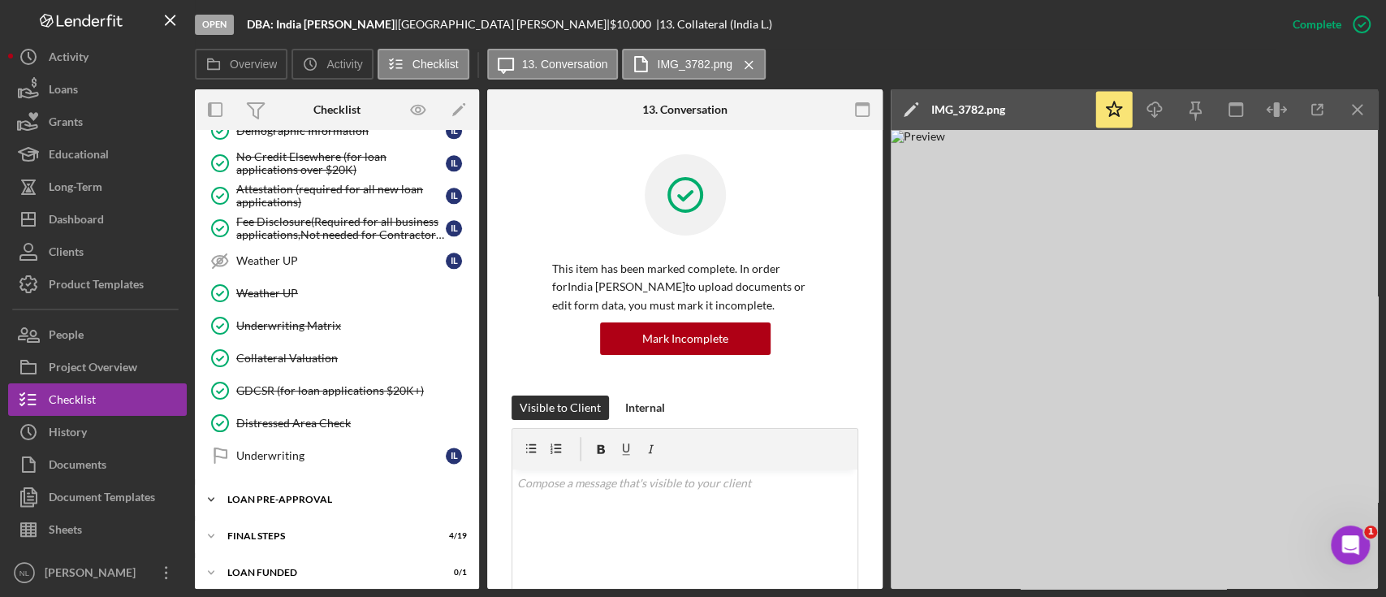
click at [305, 494] on div "LOAN PRE-APPROVAL" at bounding box center [342, 499] width 231 height 10
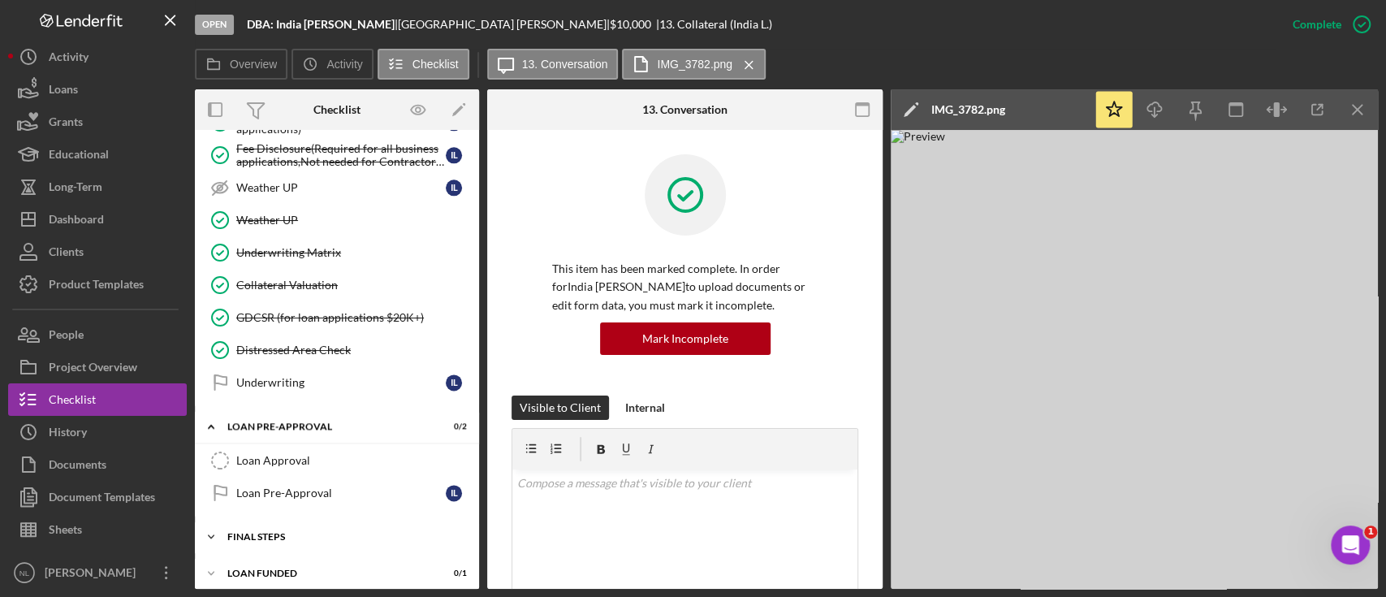
click at [289, 533] on div "Icon/Expander FINAL STEPS 4 / 19" at bounding box center [337, 536] width 284 height 32
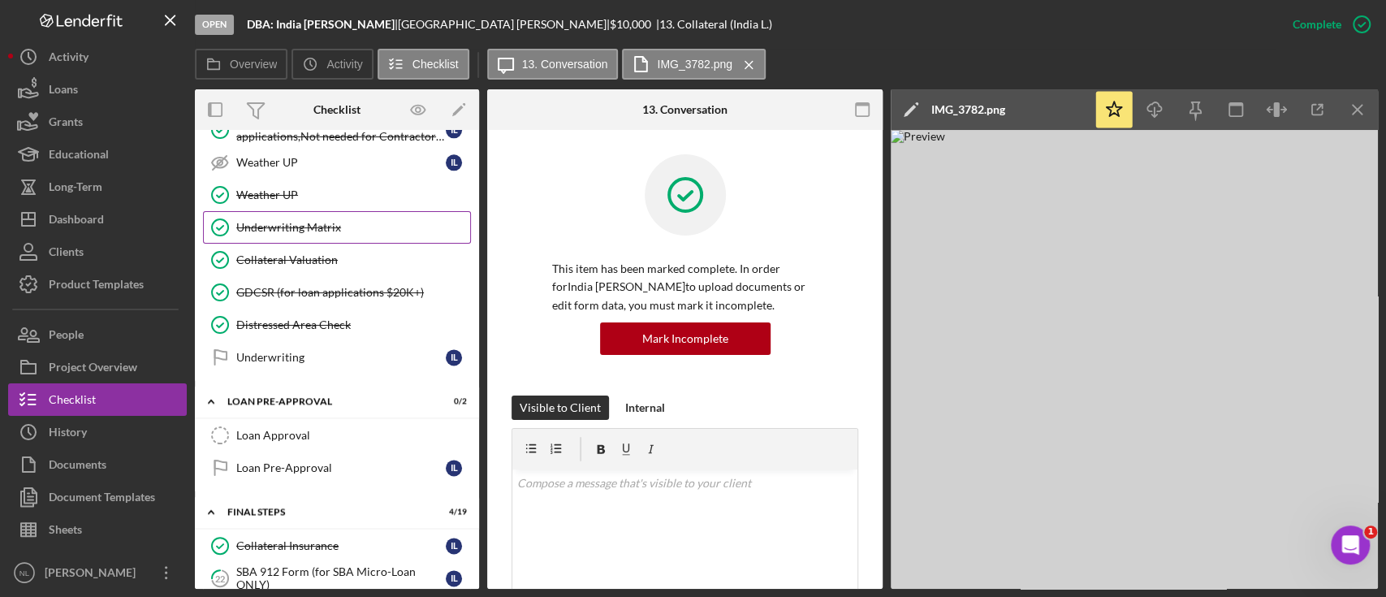
scroll to position [1373, 0]
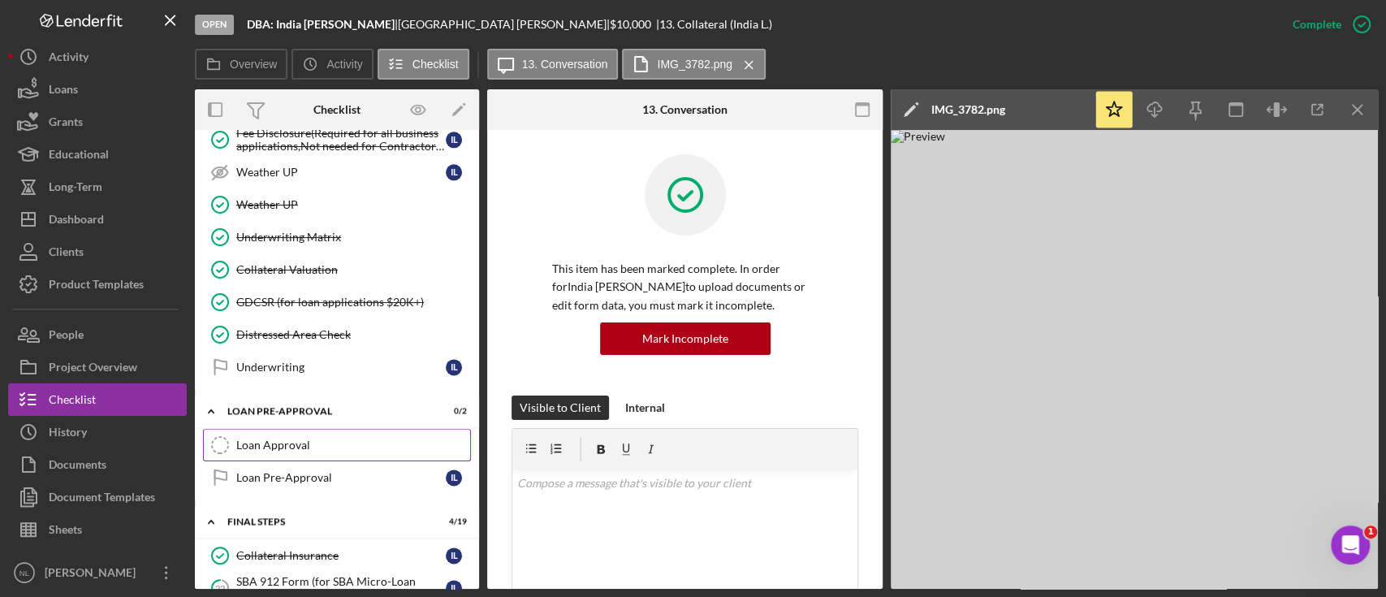
click at [292, 446] on link "Loan Approval Loan Approval" at bounding box center [337, 445] width 268 height 32
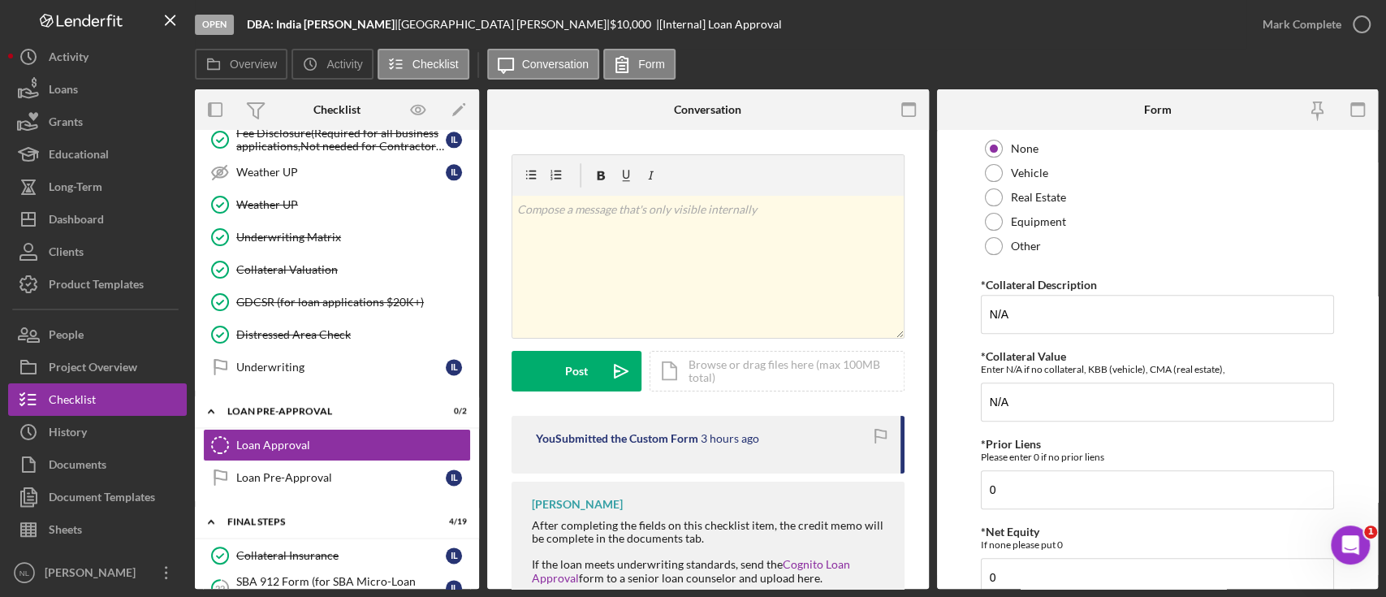
scroll to position [382, 0]
click at [999, 184] on div "Vehicle" at bounding box center [1157, 172] width 353 height 24
click at [1058, 333] on input "N/A" at bounding box center [1157, 313] width 353 height 39
type input "N"
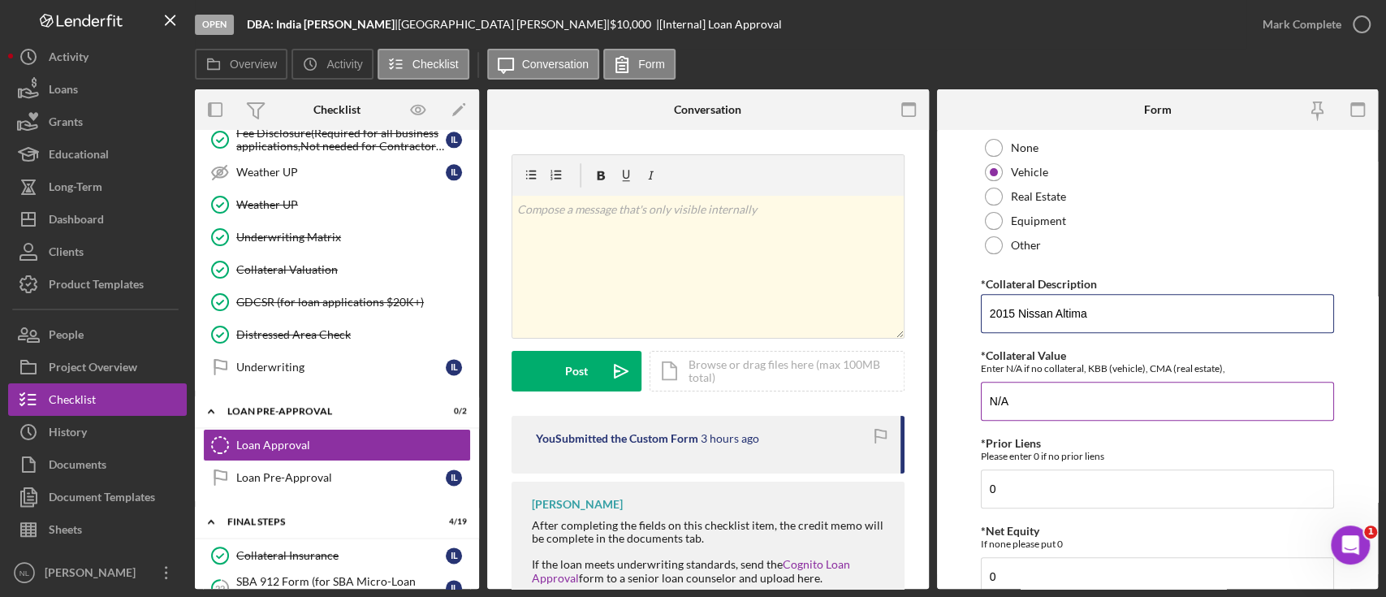
type input "2015 Nissan Altima"
click at [1021, 410] on input "N/A" at bounding box center [1157, 401] width 353 height 39
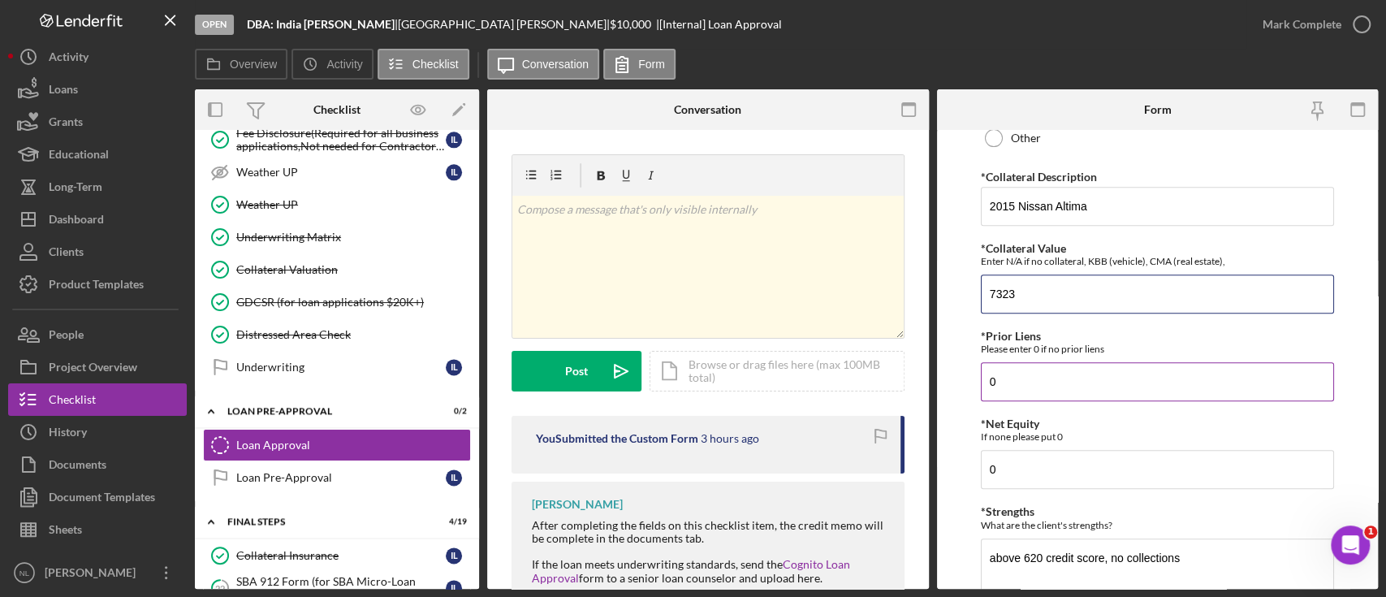
scroll to position [494, 0]
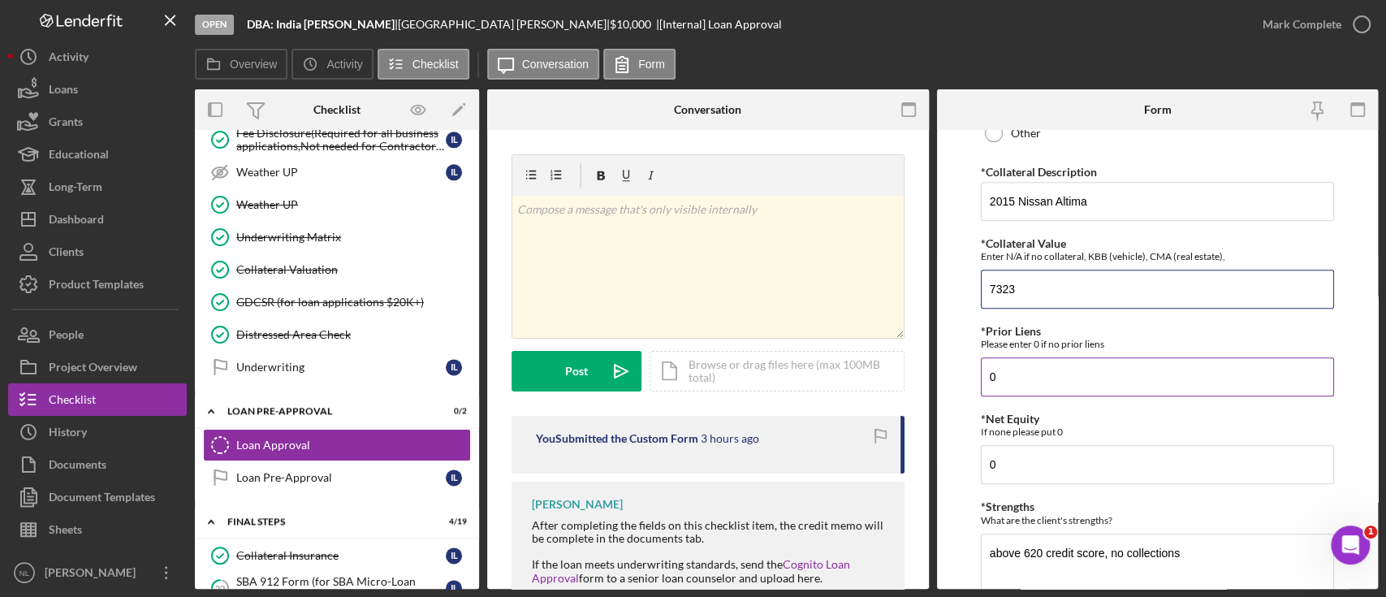
type input "7323"
click at [1014, 396] on input "0" at bounding box center [1157, 376] width 353 height 39
type input "1"
click at [1033, 419] on div "*Proposed Monthly Payment Update the loan amount and term on the client project…" at bounding box center [1157, 245] width 353 height 1203
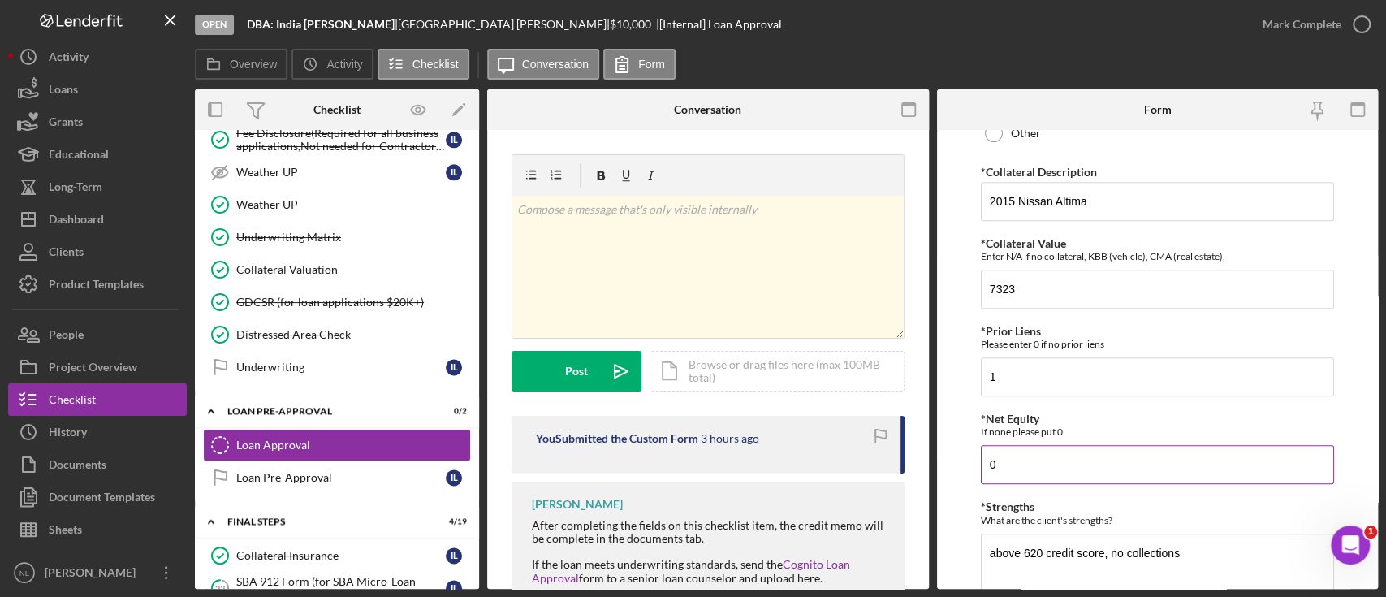
click at [1036, 472] on input "0" at bounding box center [1157, 464] width 353 height 39
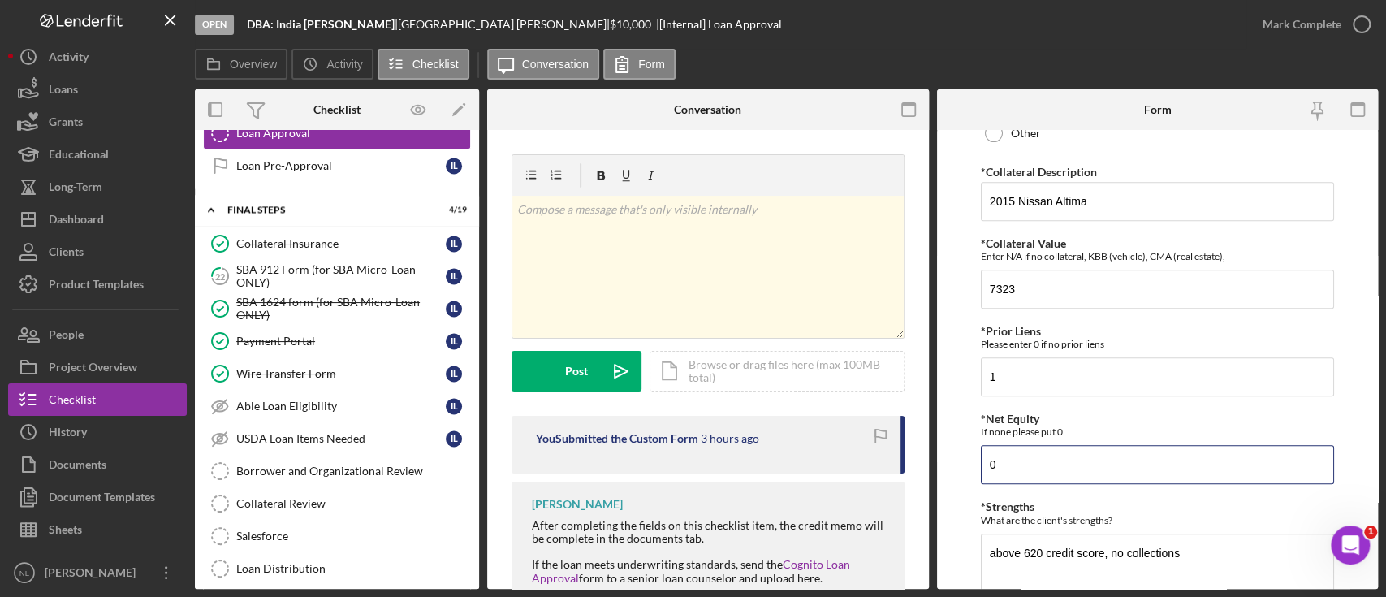
scroll to position [1687, 0]
type input "1,820.91"
click at [1158, 452] on div "*Net Equity If none please put 0 1,820.91" at bounding box center [1157, 447] width 353 height 71
click at [1132, 431] on div "*Net Equity If none please put 0" at bounding box center [1157, 424] width 353 height 25
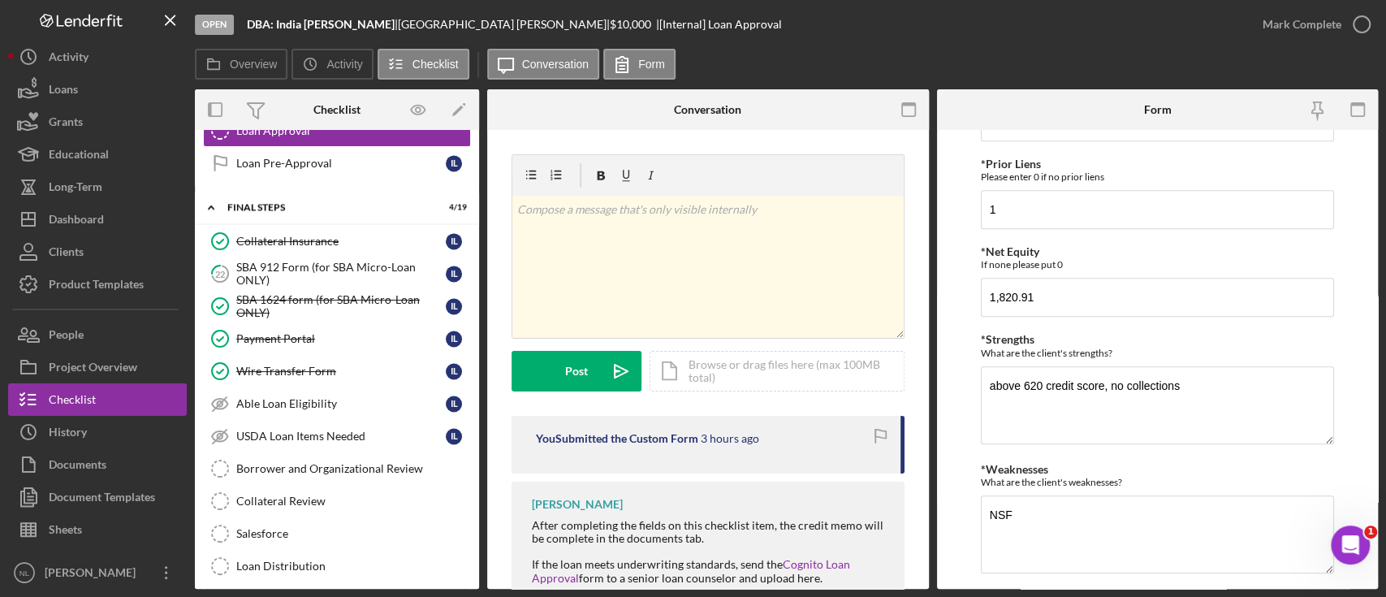
click at [966, 459] on form "*Proposed Monthly Payment Update the loan amount and term on the client project…" at bounding box center [1158, 359] width 442 height 459
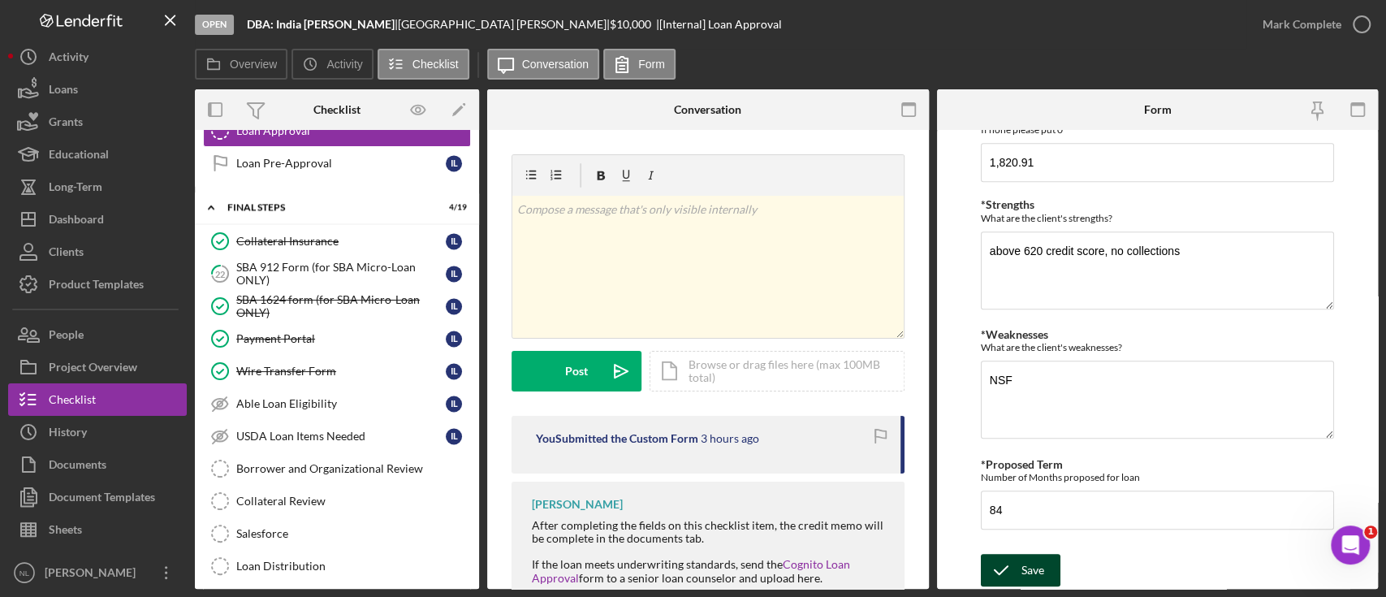
click at [1008, 575] on icon "submit" at bounding box center [1001, 570] width 41 height 41
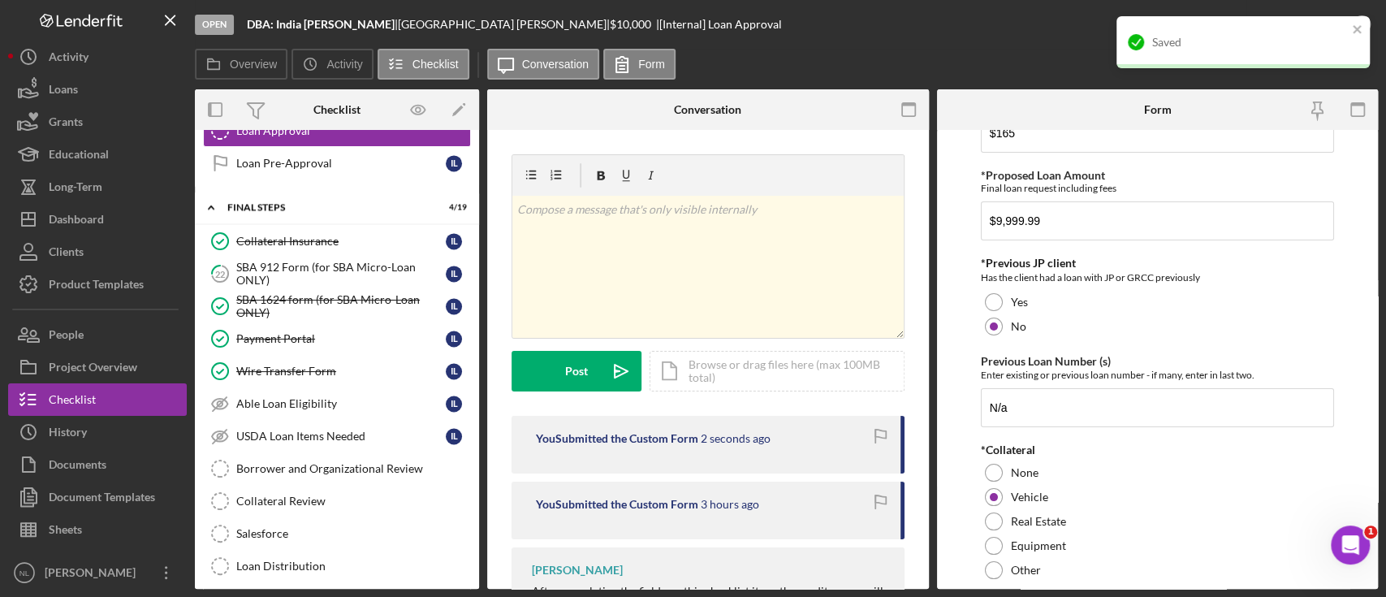
scroll to position [51, 0]
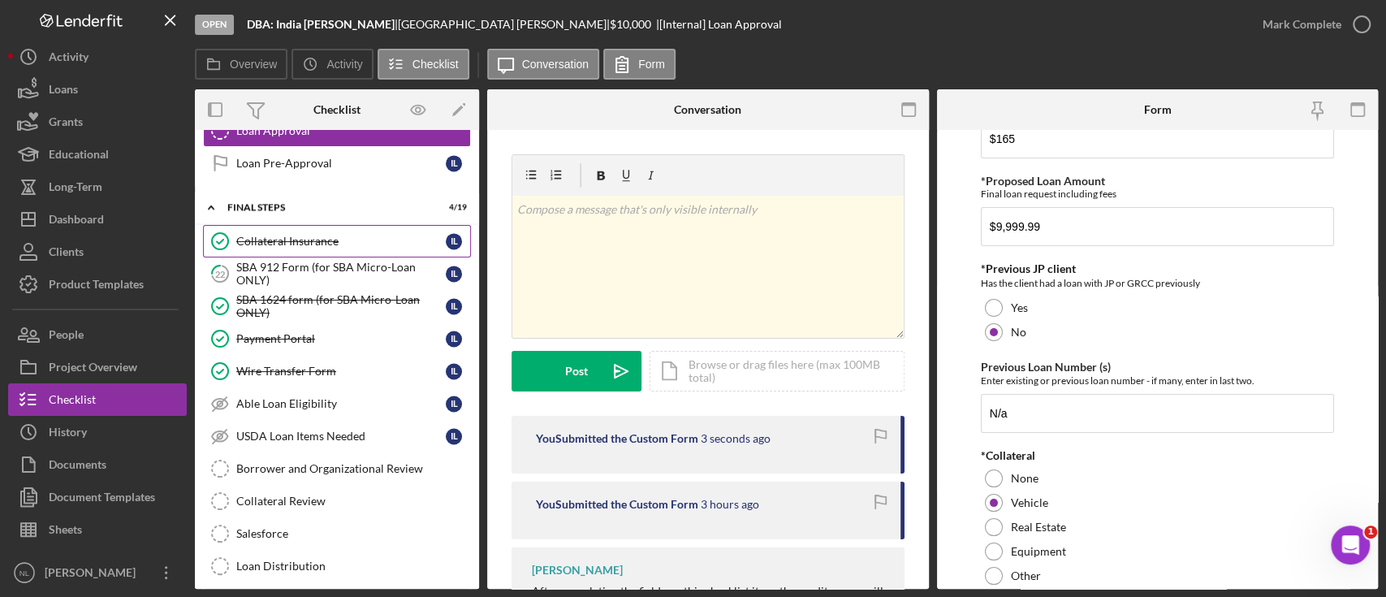
click at [254, 240] on link "Collateral Insurance Collateral Insurance I L" at bounding box center [337, 241] width 268 height 32
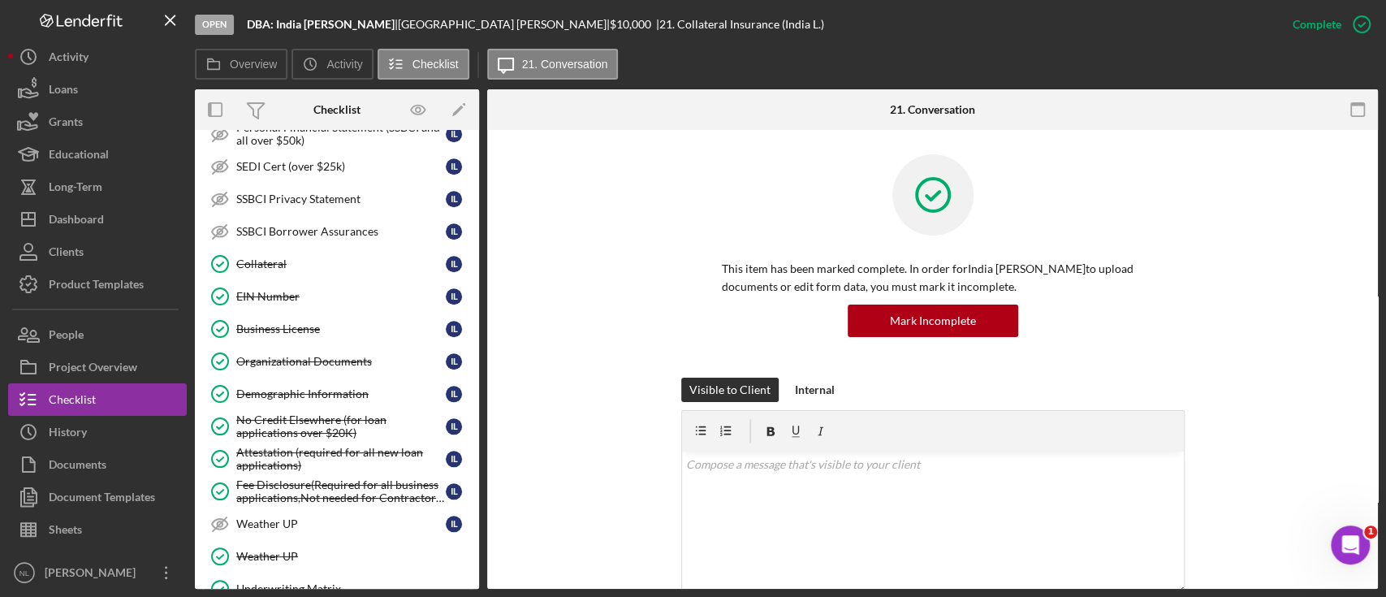
scroll to position [1019, 0]
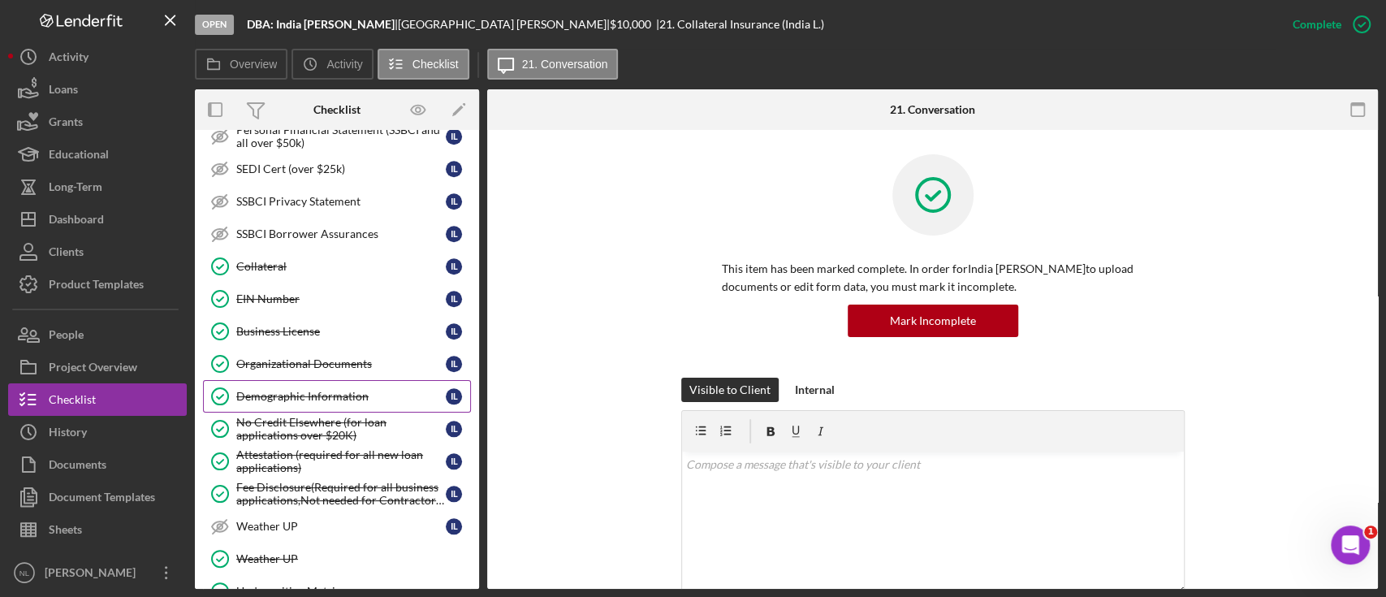
click at [331, 380] on link "Demographic Information Demographic Information I L" at bounding box center [337, 396] width 268 height 32
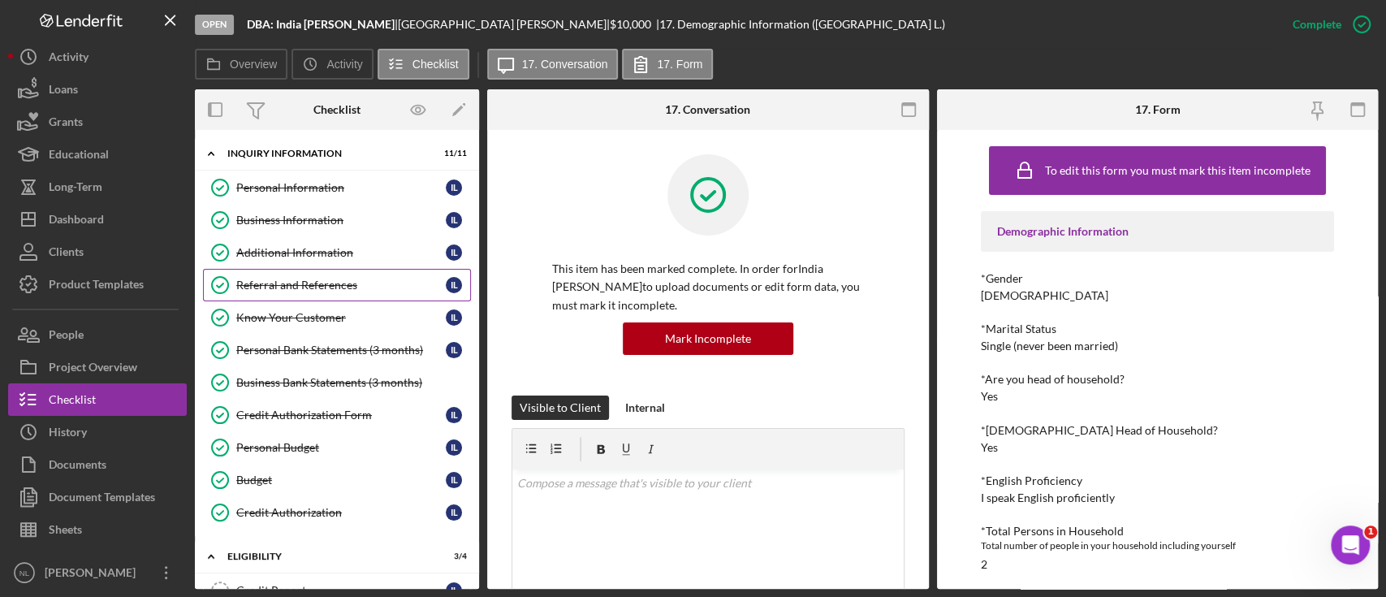
click at [320, 289] on div "Referral and References" at bounding box center [340, 284] width 209 height 13
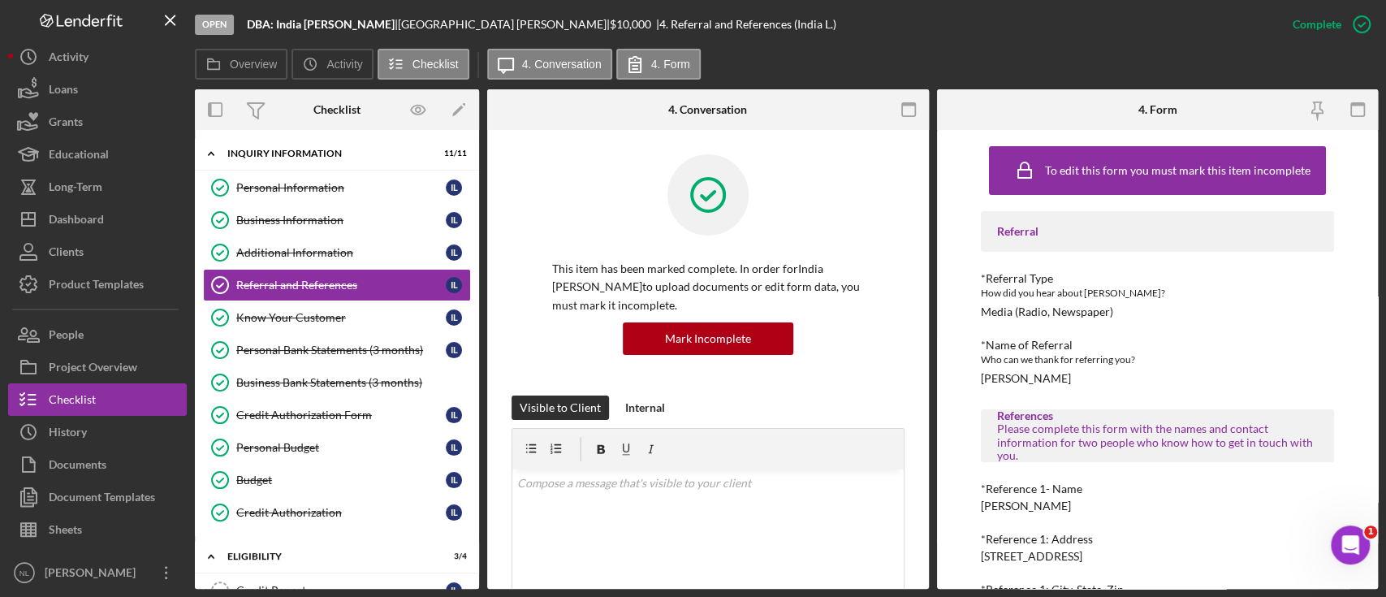
click at [1025, 373] on div "[PERSON_NAME]" at bounding box center [1026, 378] width 90 height 13
copy div "[PERSON_NAME]"
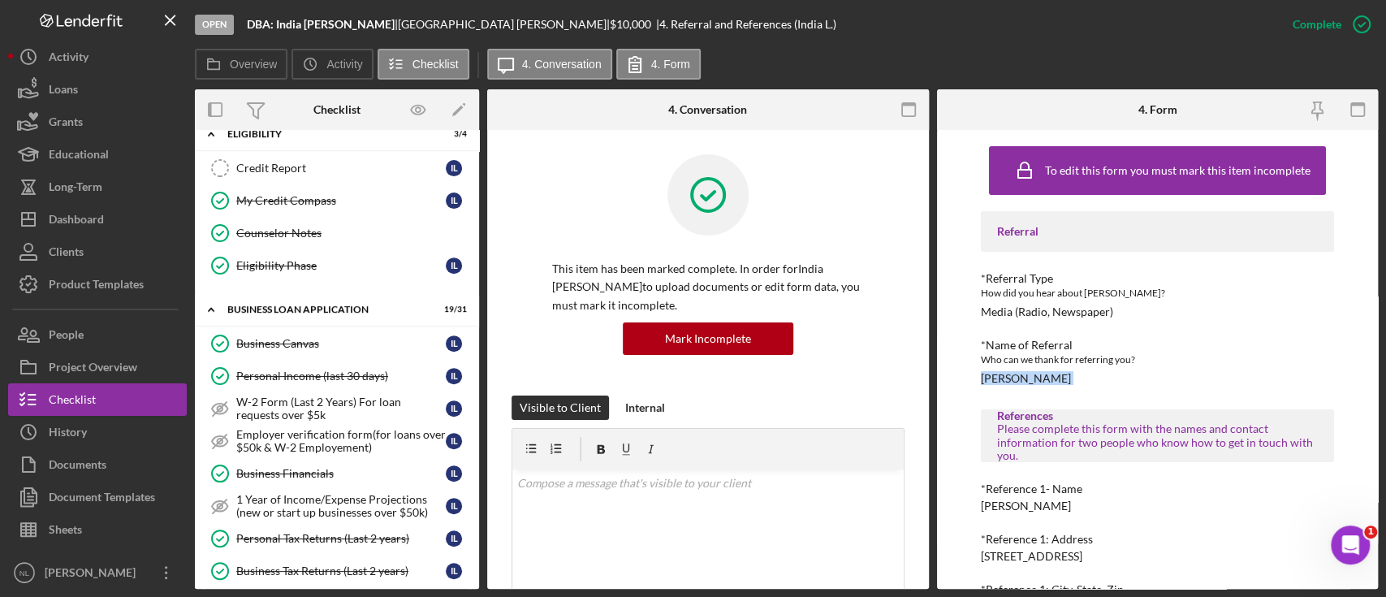
scroll to position [446, 0]
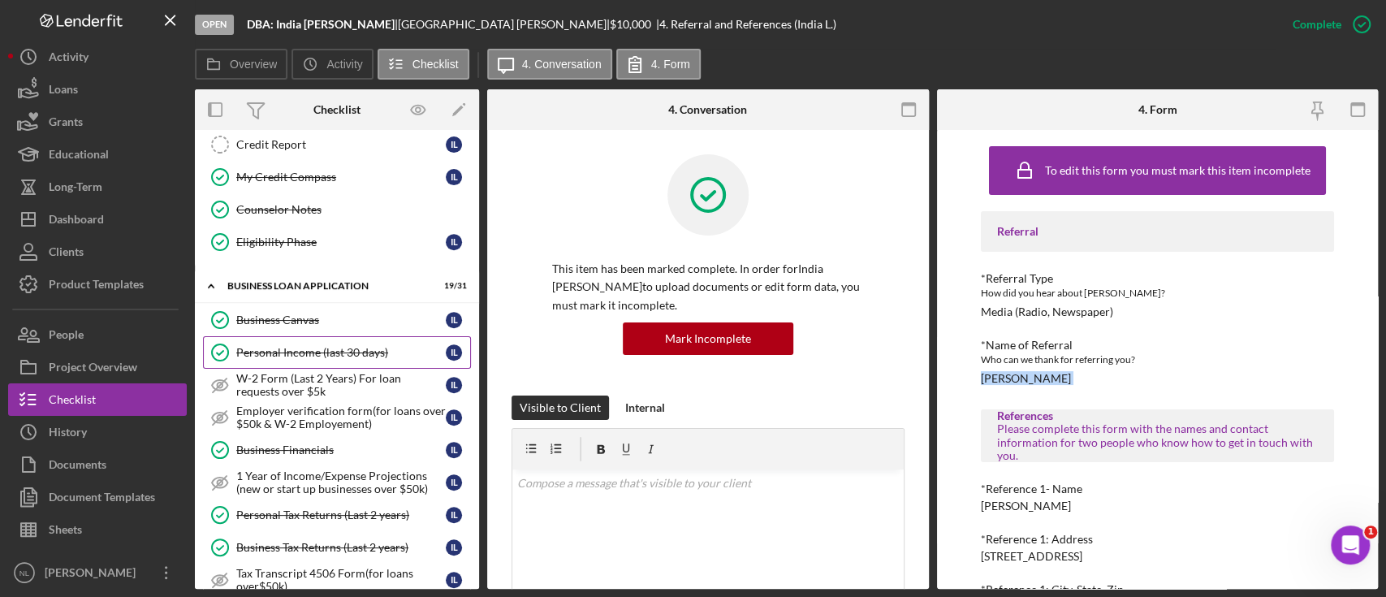
click at [367, 336] on link "Personal Income (last 30 days) Personal Income (last 30 days) I L" at bounding box center [337, 352] width 268 height 32
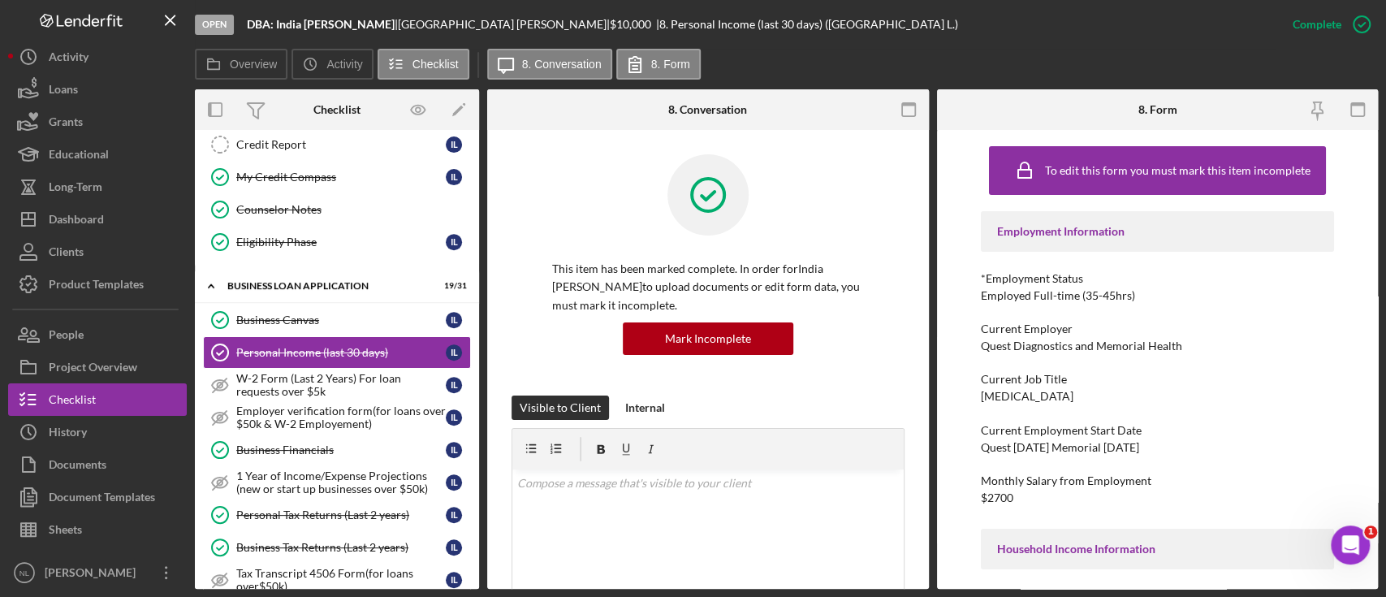
click at [1321, 45] on div "Complete Mark Incomplete" at bounding box center [1326, 24] width 101 height 49
click at [1318, 43] on div "Complete Mark Incomplete" at bounding box center [1326, 24] width 101 height 49
click at [1315, 38] on div "Mark Incomplete" at bounding box center [1297, 24] width 87 height 32
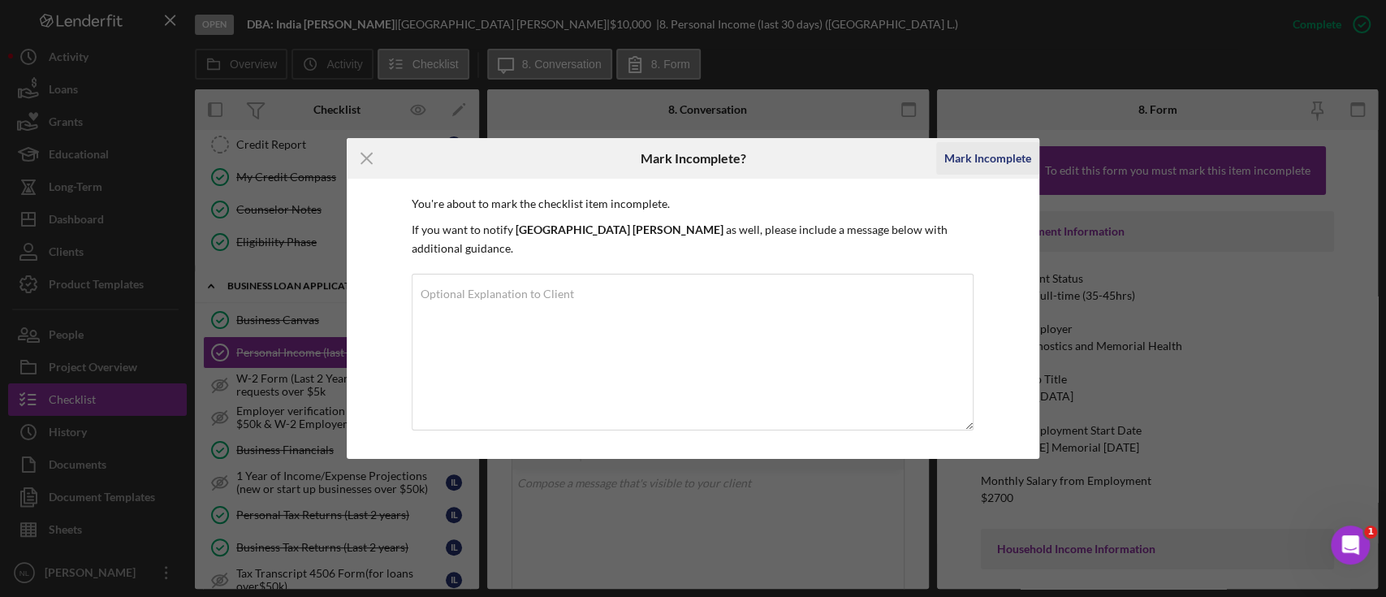
click at [1033, 170] on button "Mark Incomplete" at bounding box center [987, 158] width 103 height 32
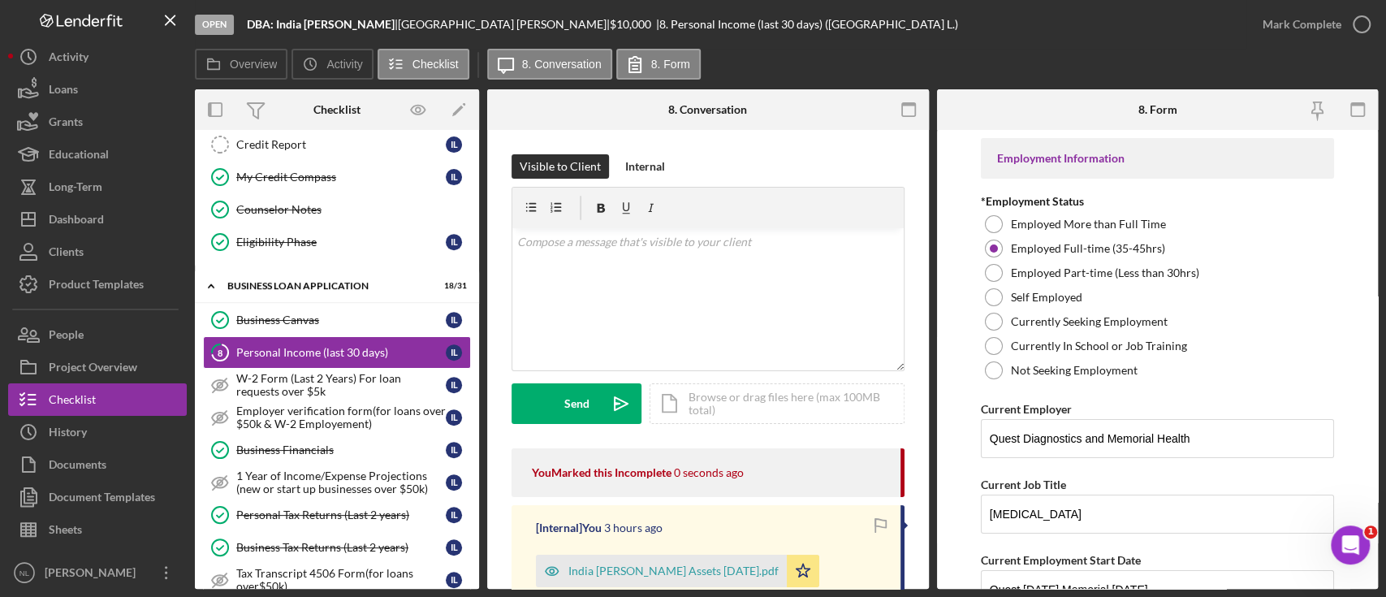
scroll to position [946, 0]
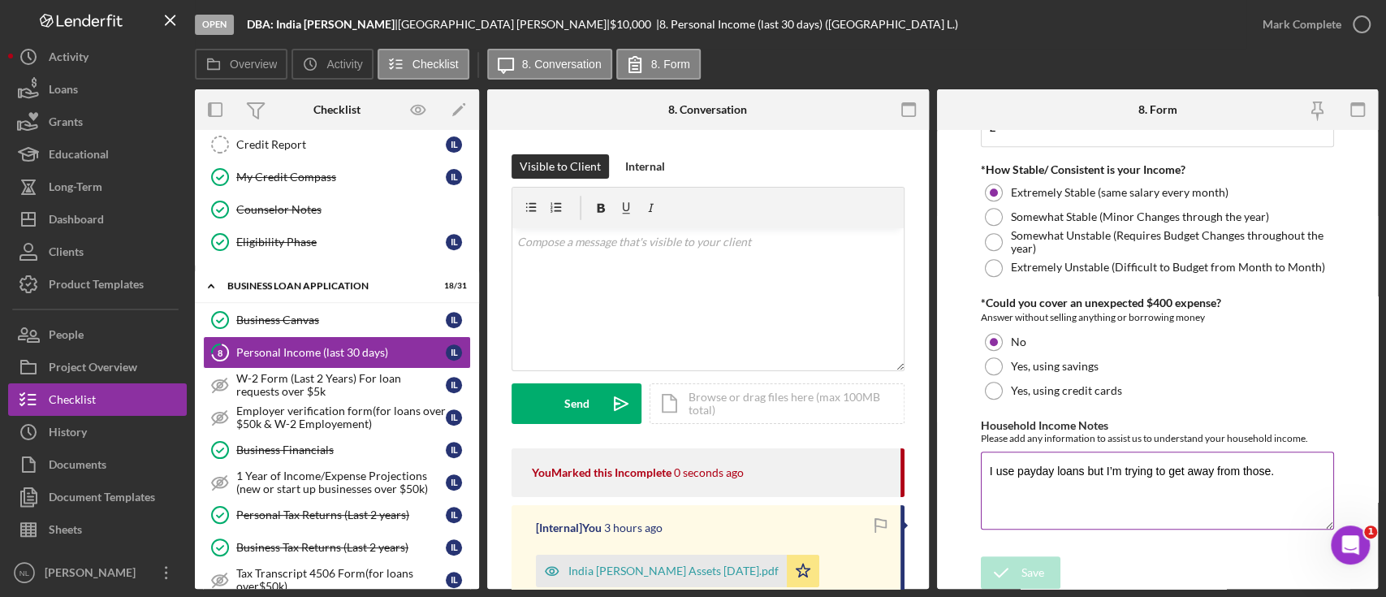
click at [1078, 498] on textarea "I use payday loans but I’m trying to get away from those." at bounding box center [1157, 490] width 353 height 78
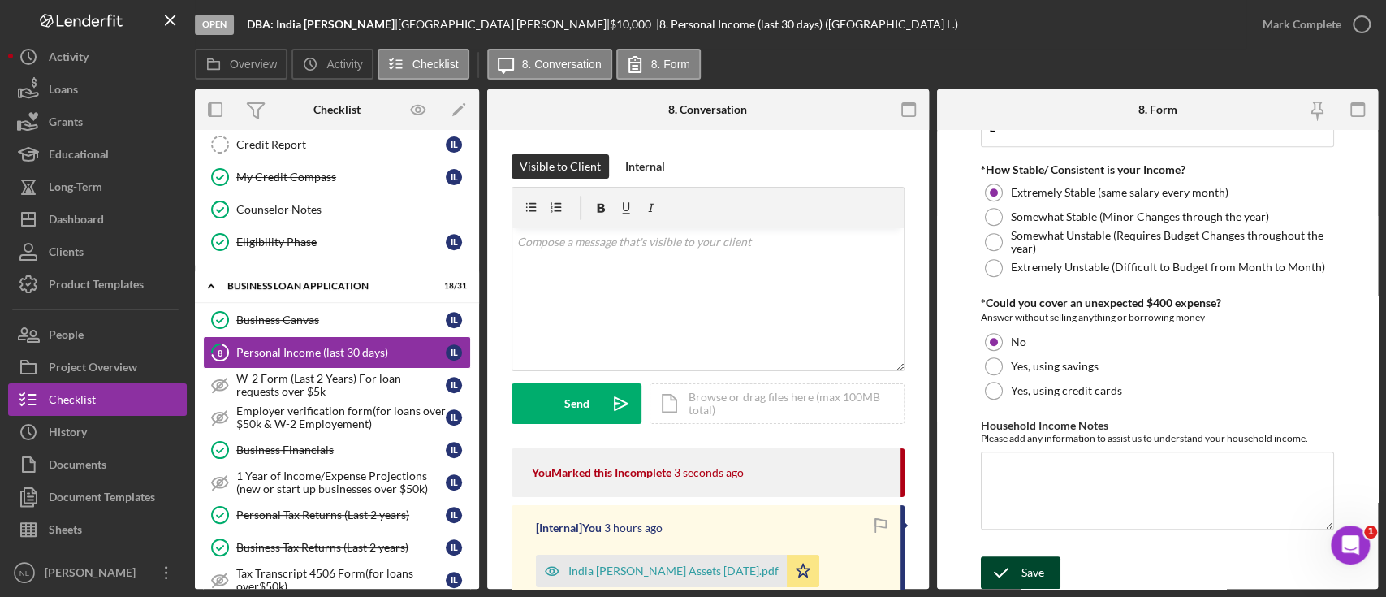
click at [1045, 562] on button "Save" at bounding box center [1021, 572] width 80 height 32
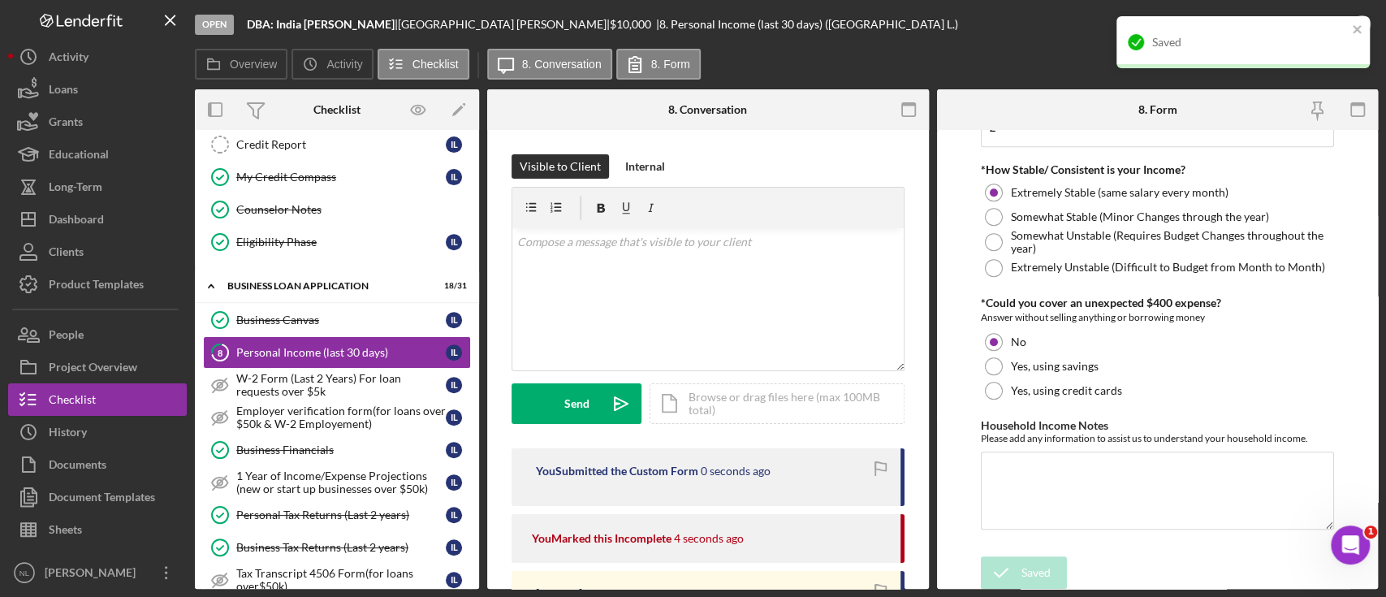
click at [1348, 31] on div "Saved" at bounding box center [1237, 42] width 229 height 26
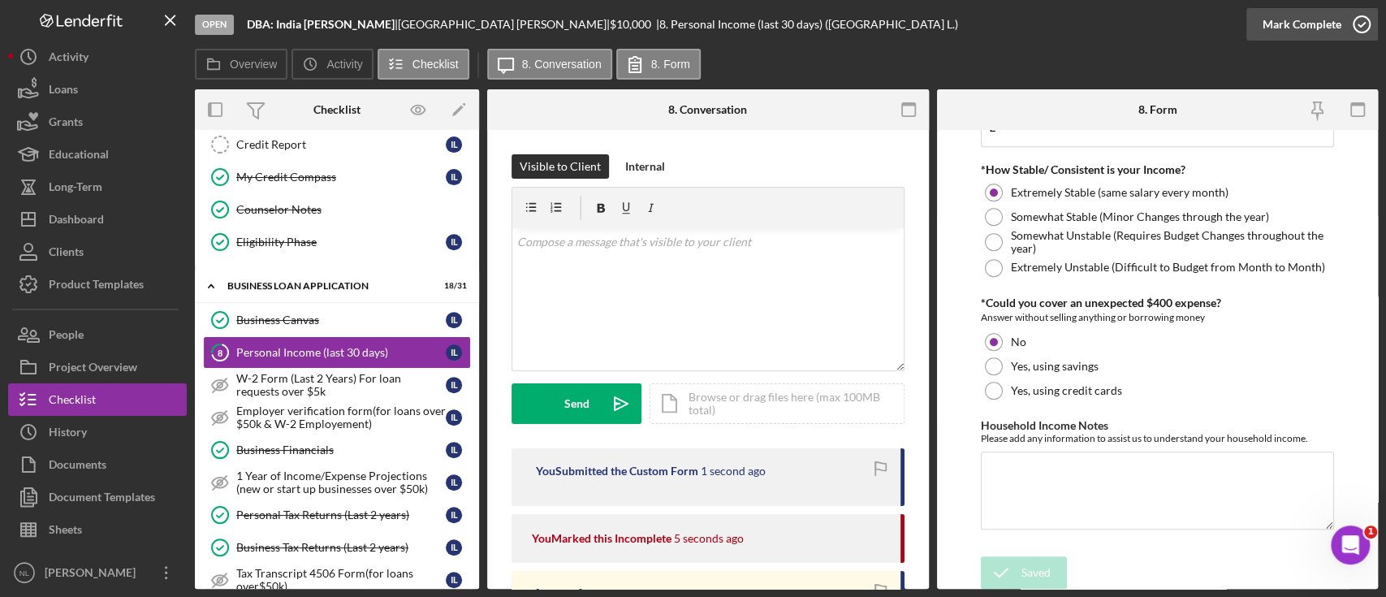
click at [1293, 33] on div "Mark Complete" at bounding box center [1301, 24] width 79 height 32
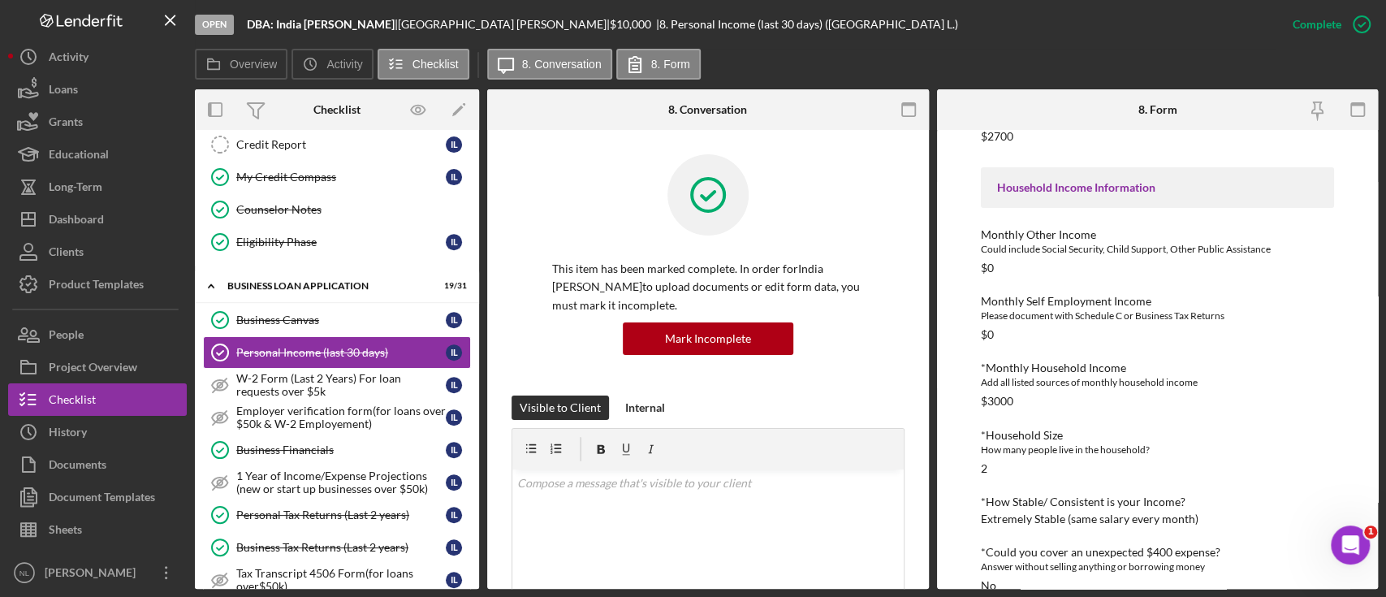
scroll to position [455, 0]
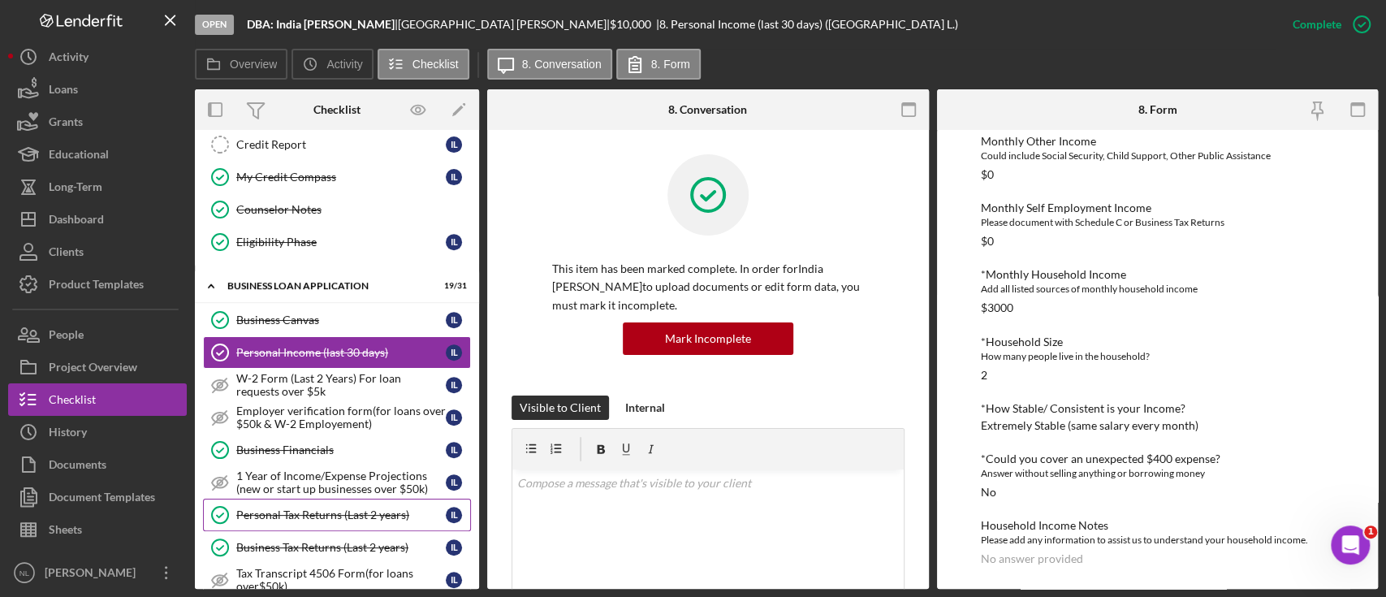
click at [326, 508] on div "Personal Tax Returns (Last 2 years)" at bounding box center [340, 514] width 209 height 13
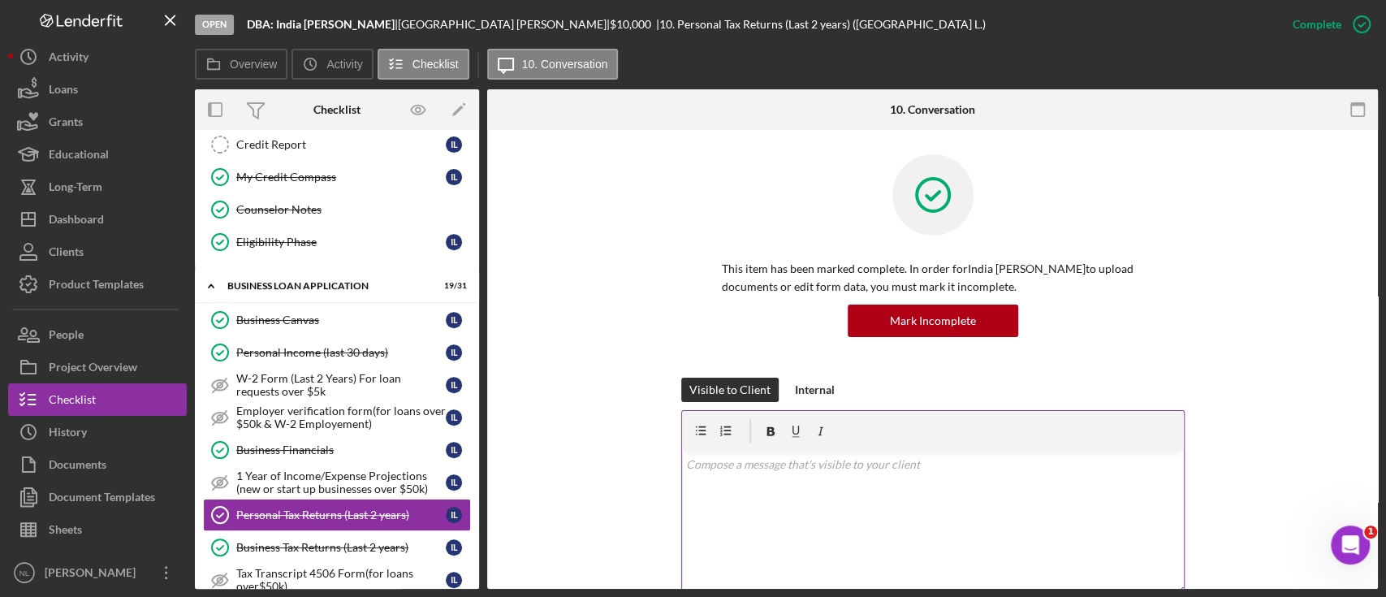
scroll to position [324, 0]
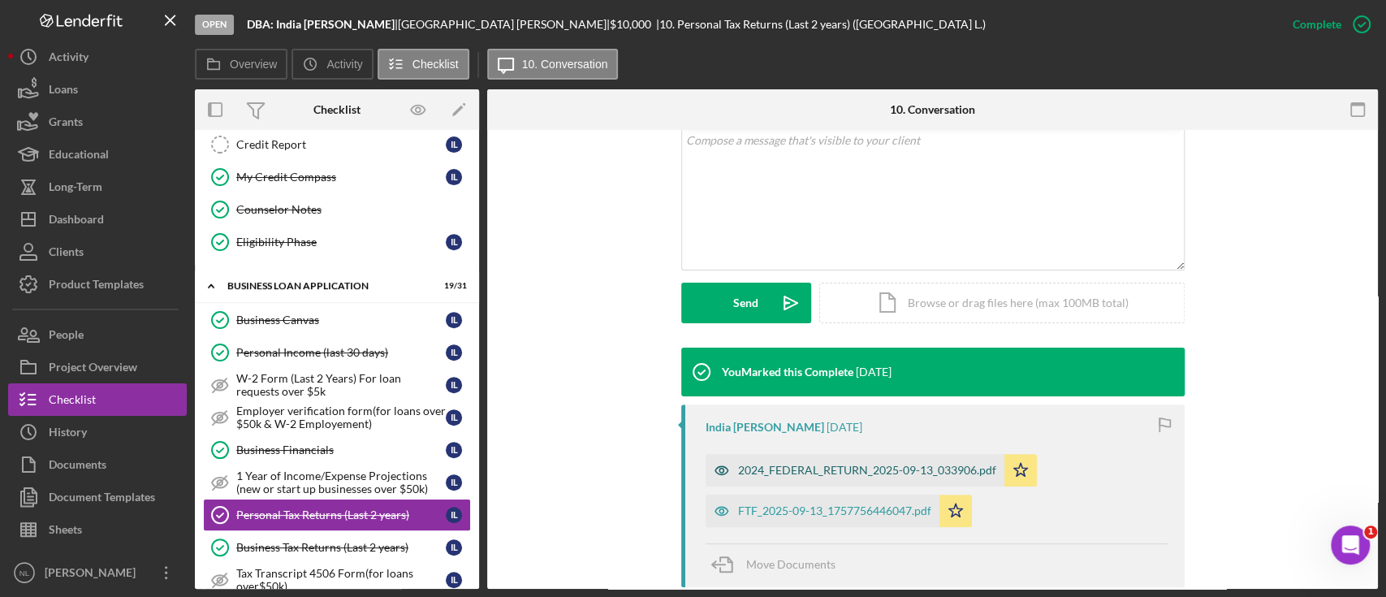
click at [838, 474] on div "2024_FEDERAL_RETURN_2025-09-13_033906.pdf" at bounding box center [867, 470] width 258 height 13
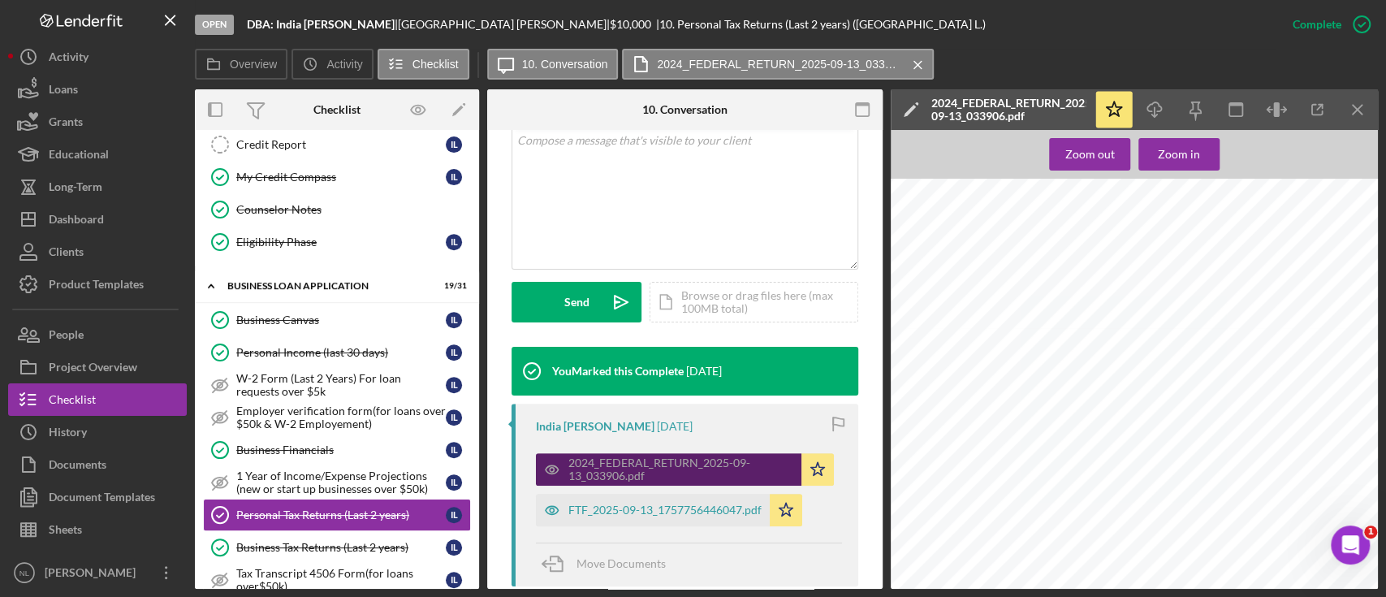
scroll to position [1059, 0]
drag, startPoint x: 838, startPoint y: 474, endPoint x: 1249, endPoint y: 399, distance: 418.3
click at [1249, 399] on div "Form 1040 20 24 U.S. Individual Income Tax Return Department of the Treasury—In…" at bounding box center [1139, 83] width 497 height 643
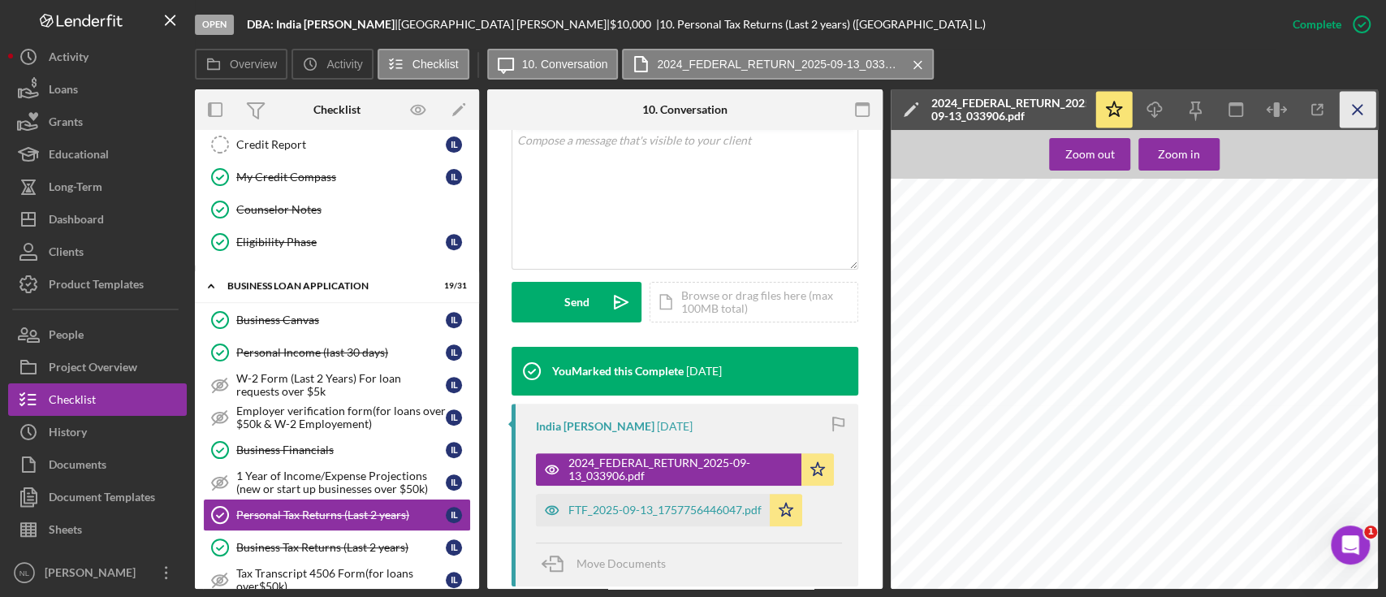
click at [1344, 112] on icon "Icon/Menu Close" at bounding box center [1357, 110] width 37 height 37
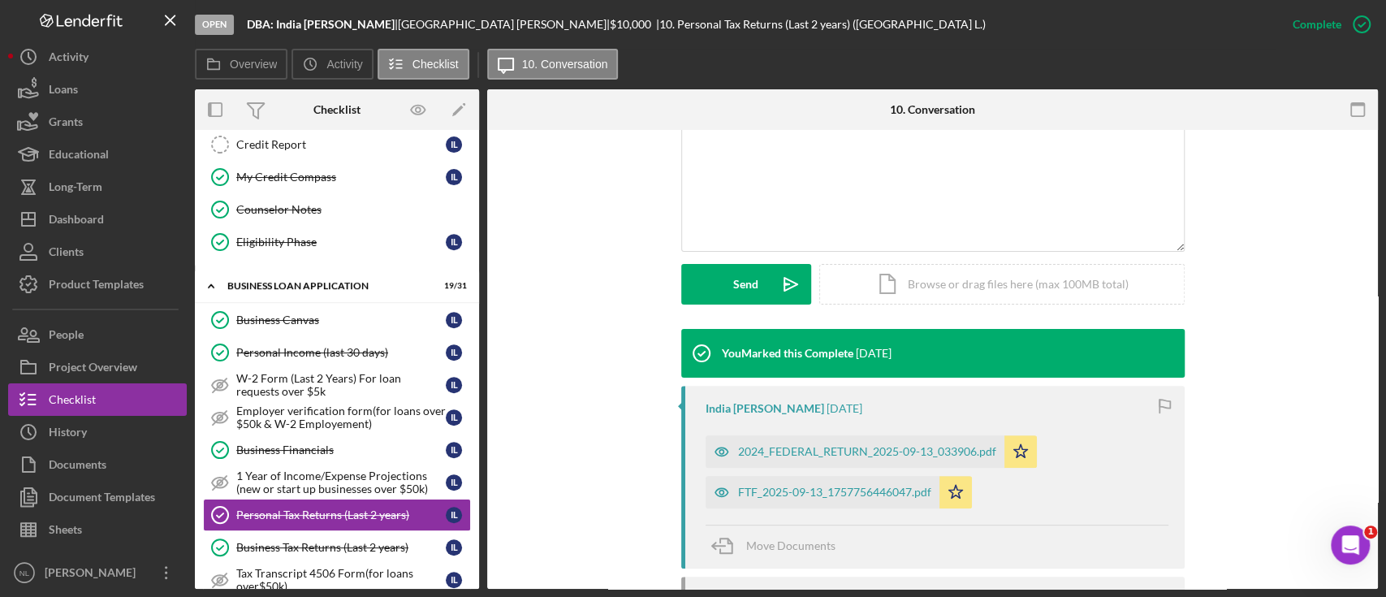
scroll to position [324, 0]
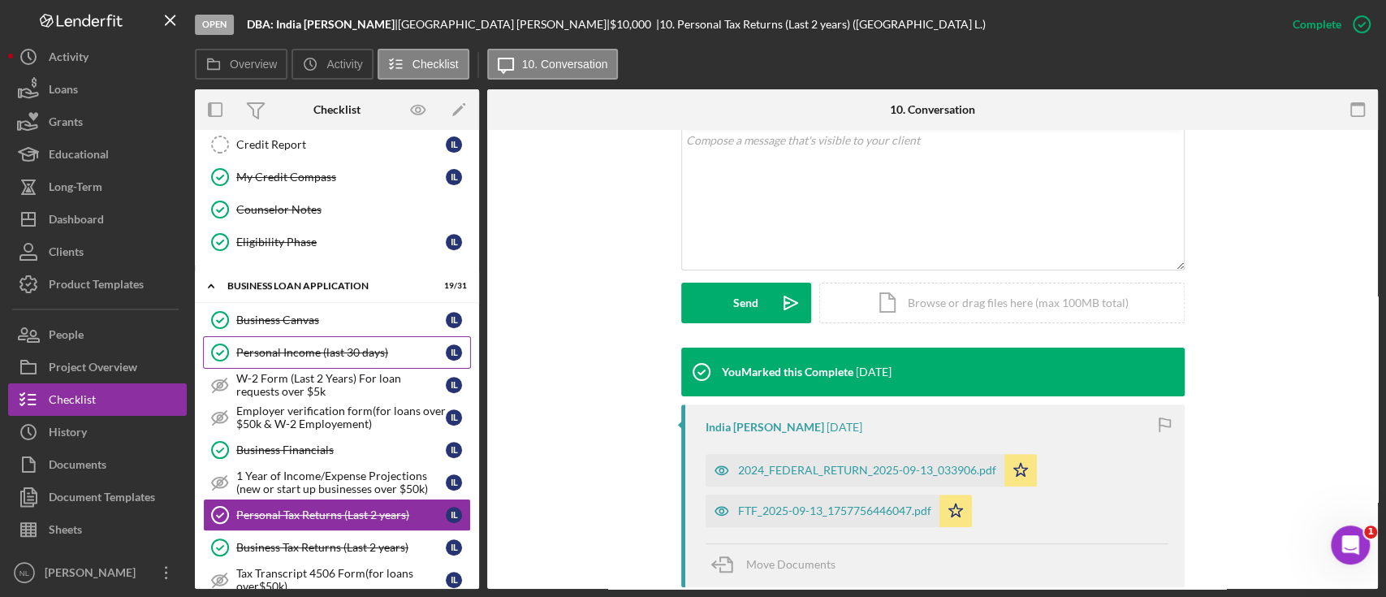
click at [350, 338] on link "Personal Income (last 30 days) Personal Income (last 30 days) I L" at bounding box center [337, 352] width 268 height 32
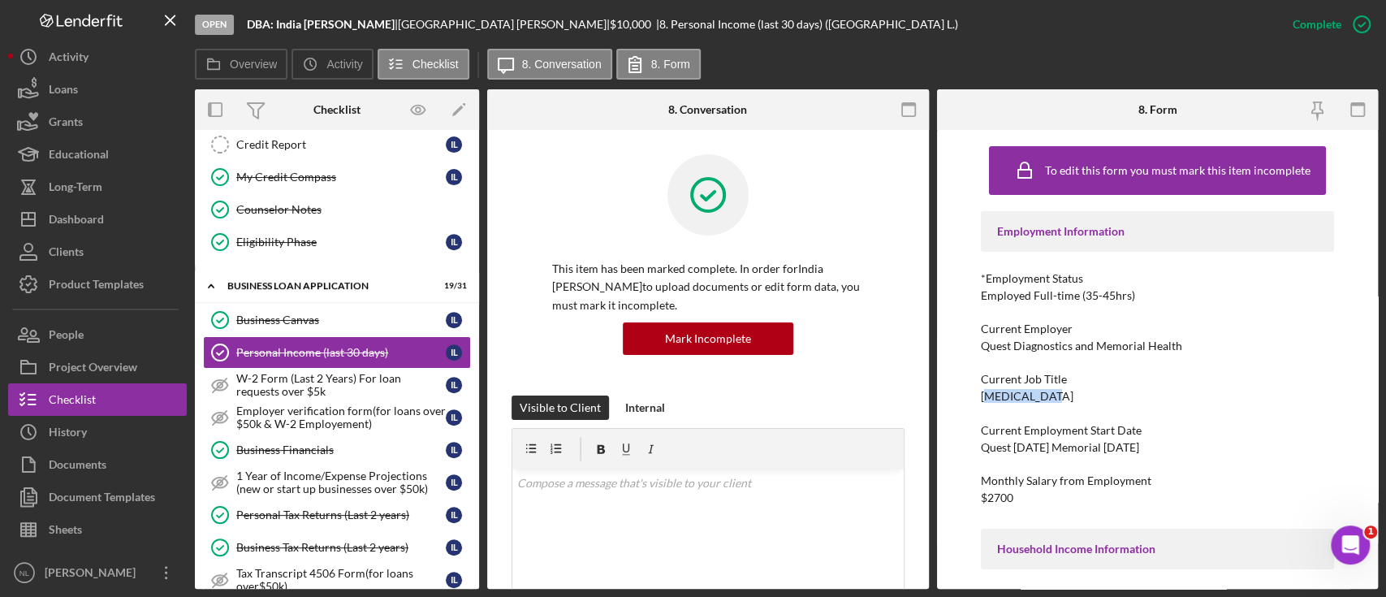
drag, startPoint x: 1054, startPoint y: 395, endPoint x: 983, endPoint y: 395, distance: 70.6
click at [983, 395] on div "Current Job Title [MEDICAL_DATA]" at bounding box center [1157, 388] width 353 height 30
copy div "hlebotomist"
click at [994, 393] on div "[MEDICAL_DATA]" at bounding box center [1027, 396] width 93 height 13
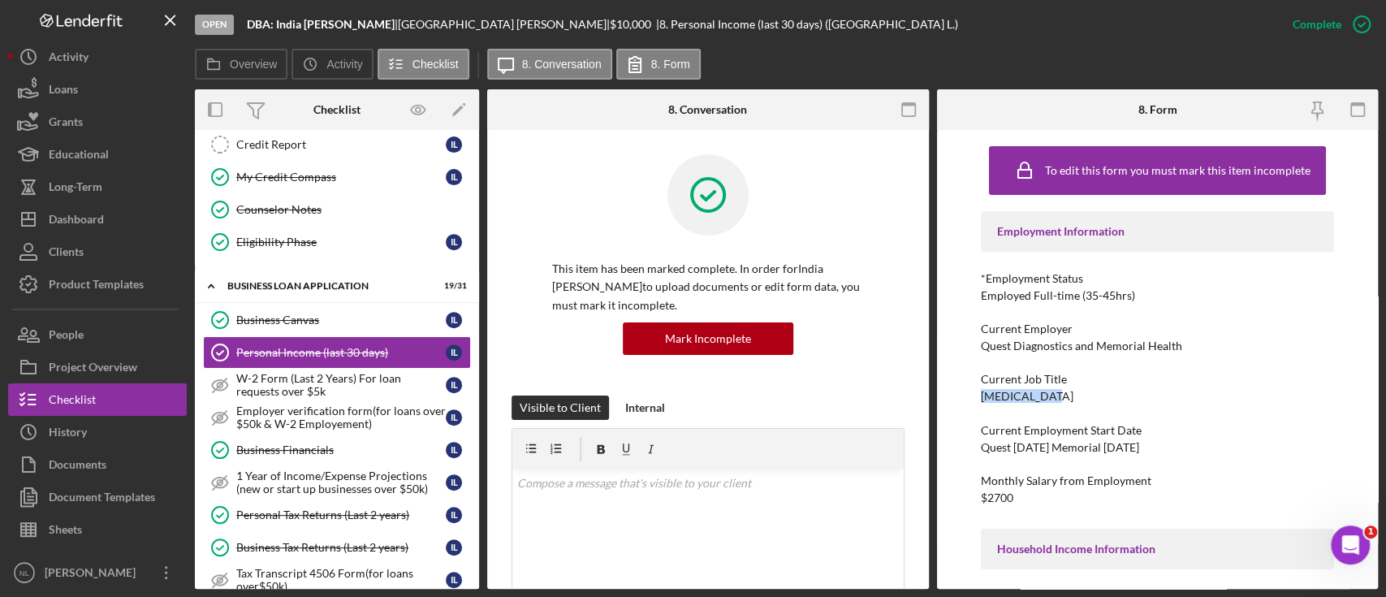
click at [994, 393] on div "[MEDICAL_DATA]" at bounding box center [1027, 396] width 93 height 13
copy div "[MEDICAL_DATA]"
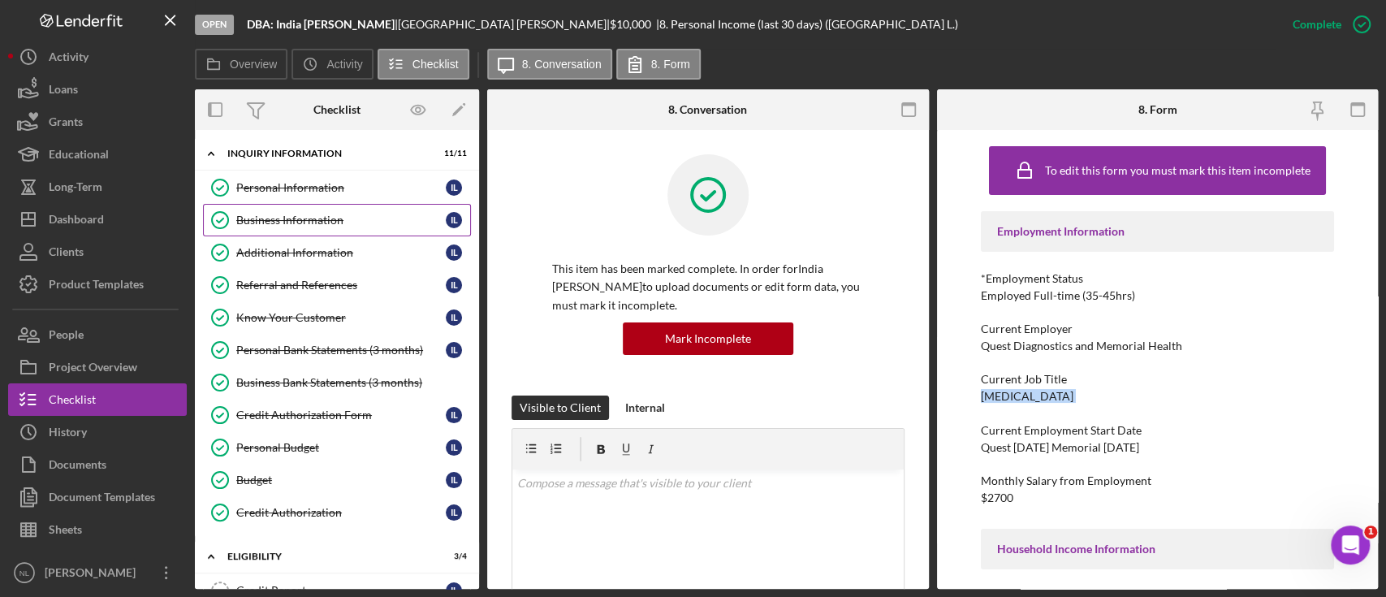
click at [319, 231] on link "Business Information Business Information I L" at bounding box center [337, 220] width 268 height 32
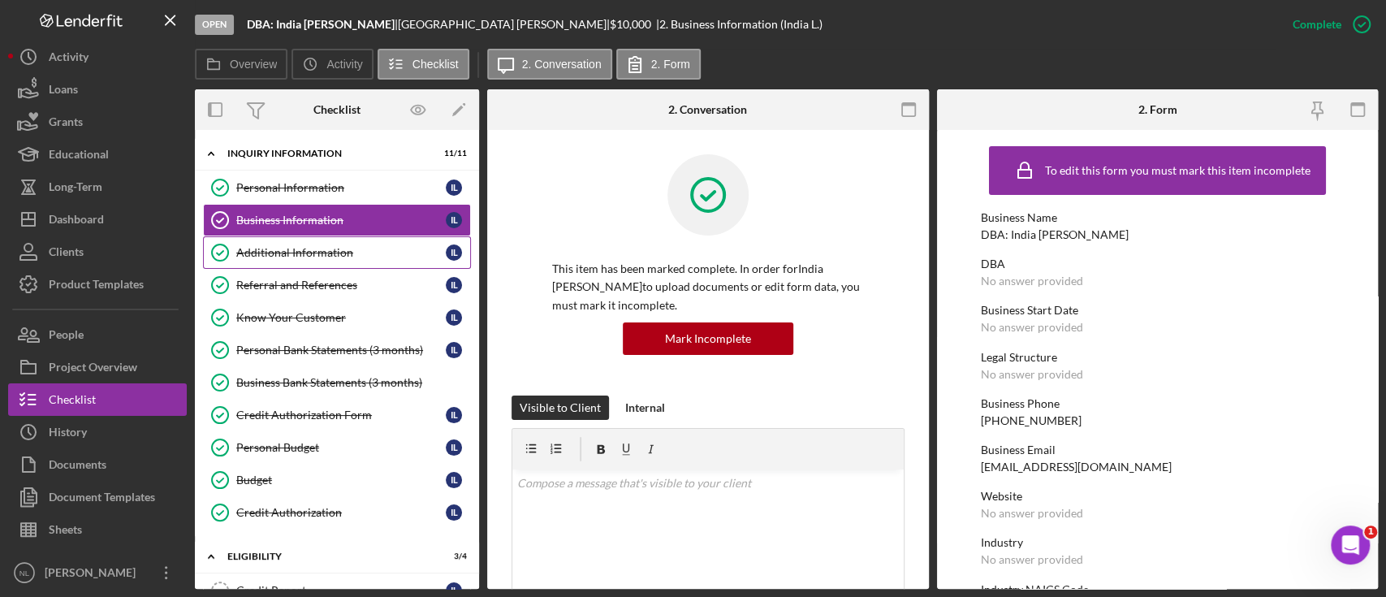
click at [369, 256] on div "Additional Information" at bounding box center [340, 252] width 209 height 13
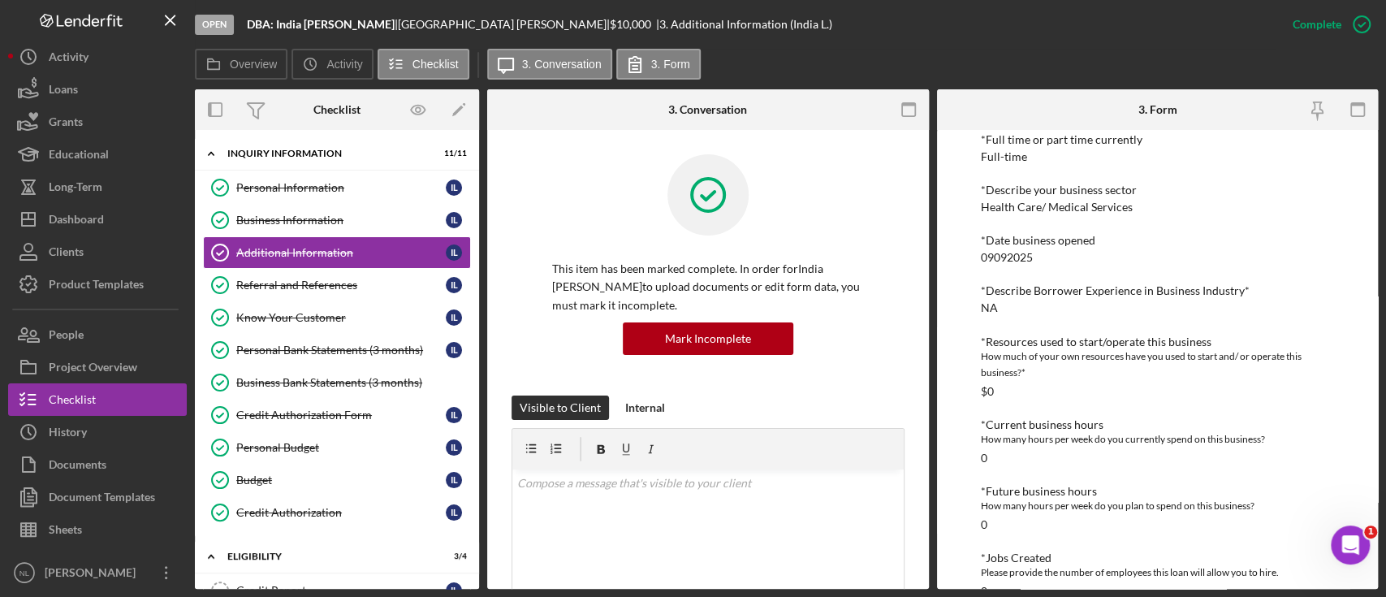
scroll to position [378, 0]
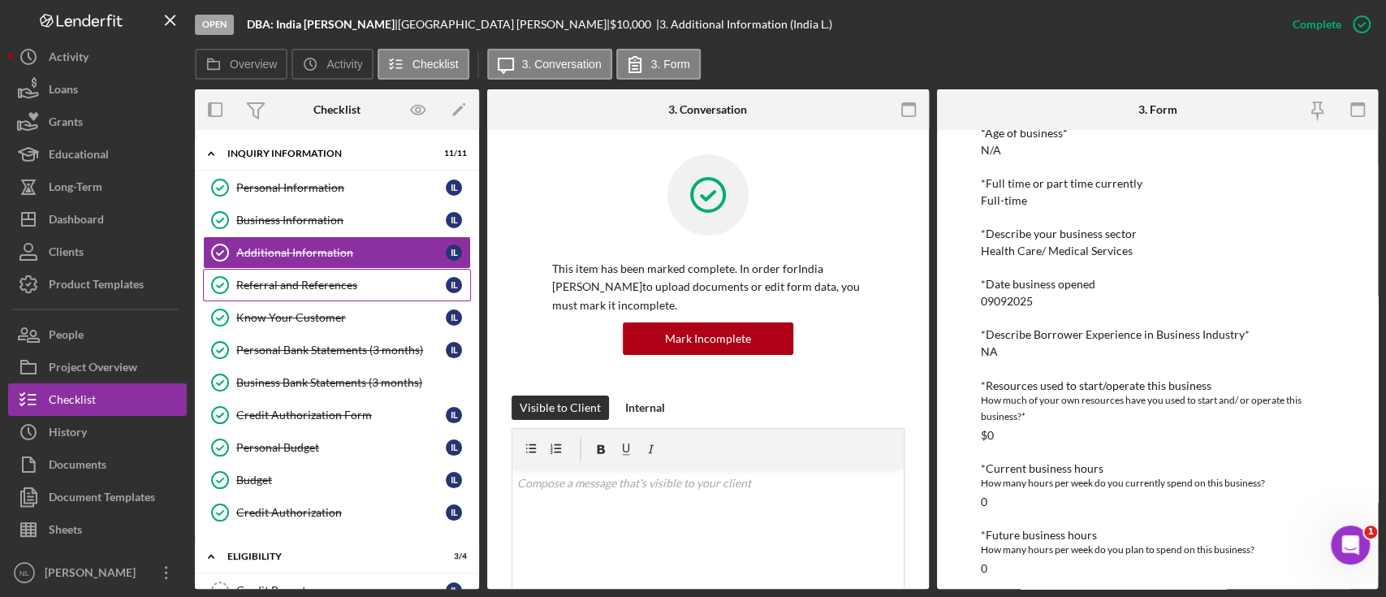
click at [278, 287] on div "Referral and References" at bounding box center [340, 284] width 209 height 13
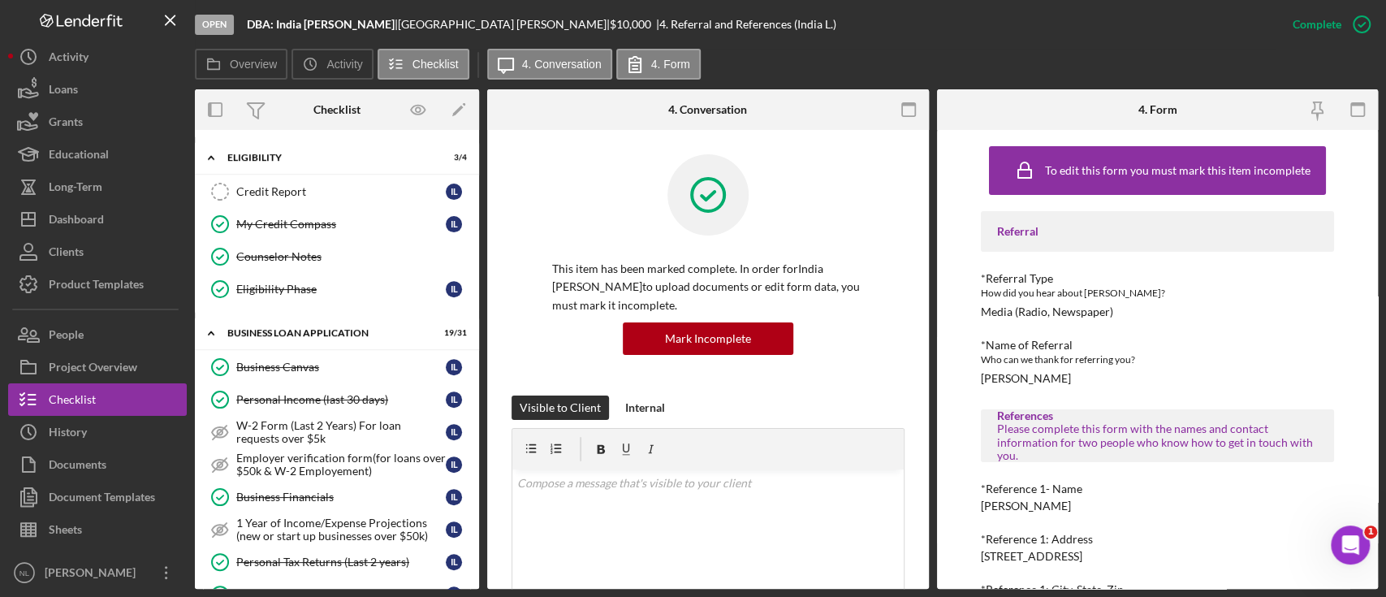
scroll to position [400, 0]
click at [312, 364] on div "Business Canvas" at bounding box center [340, 365] width 209 height 13
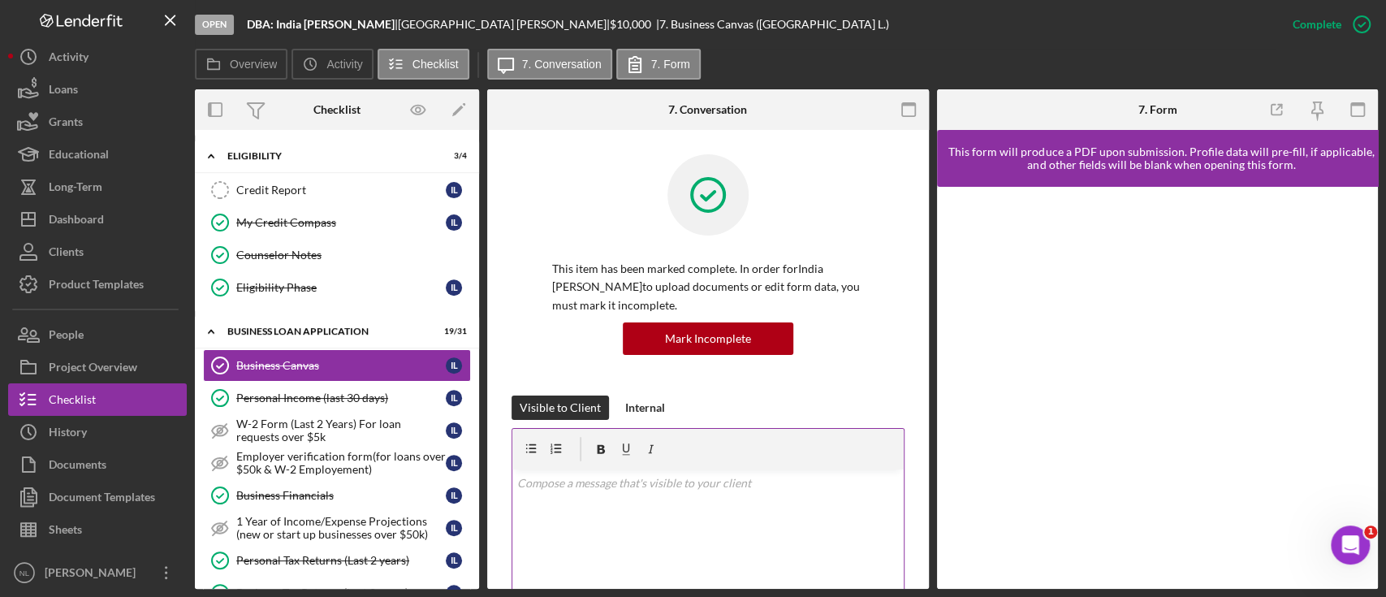
scroll to position [572, 0]
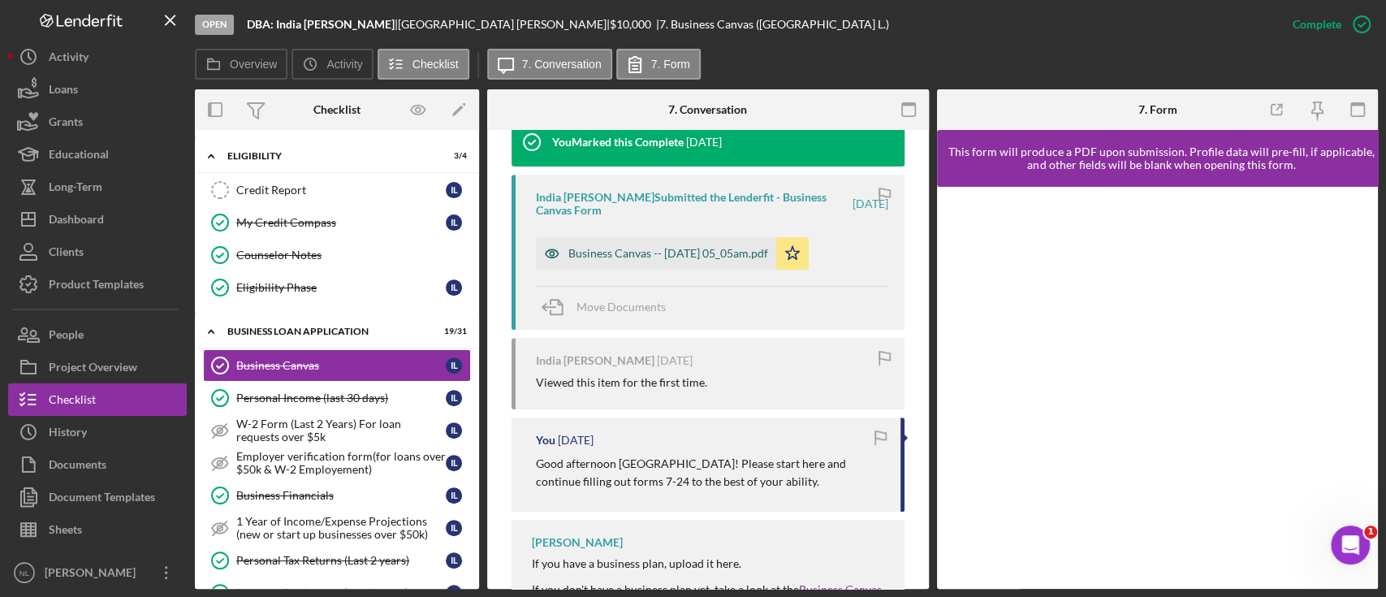
click at [675, 257] on div "Business Canvas -- [DATE] 05_05am.pdf" at bounding box center [668, 253] width 200 height 13
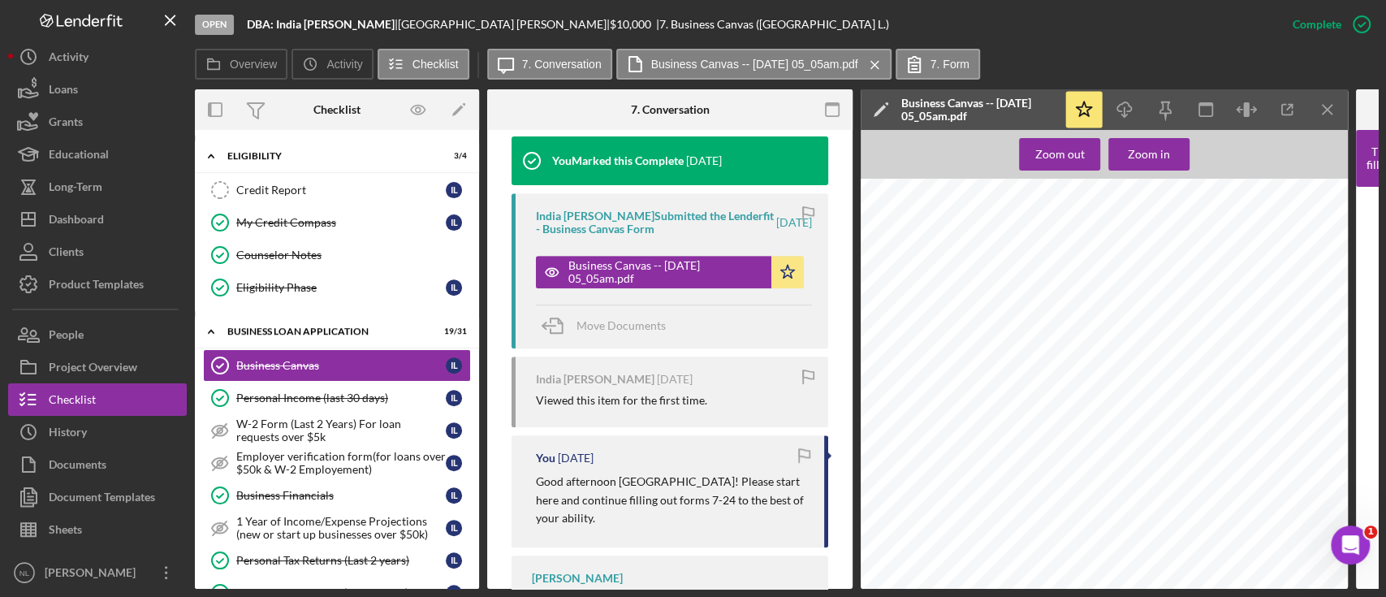
scroll to position [721, 0]
click at [355, 398] on div "Personal Income (last 30 days)" at bounding box center [340, 397] width 209 height 13
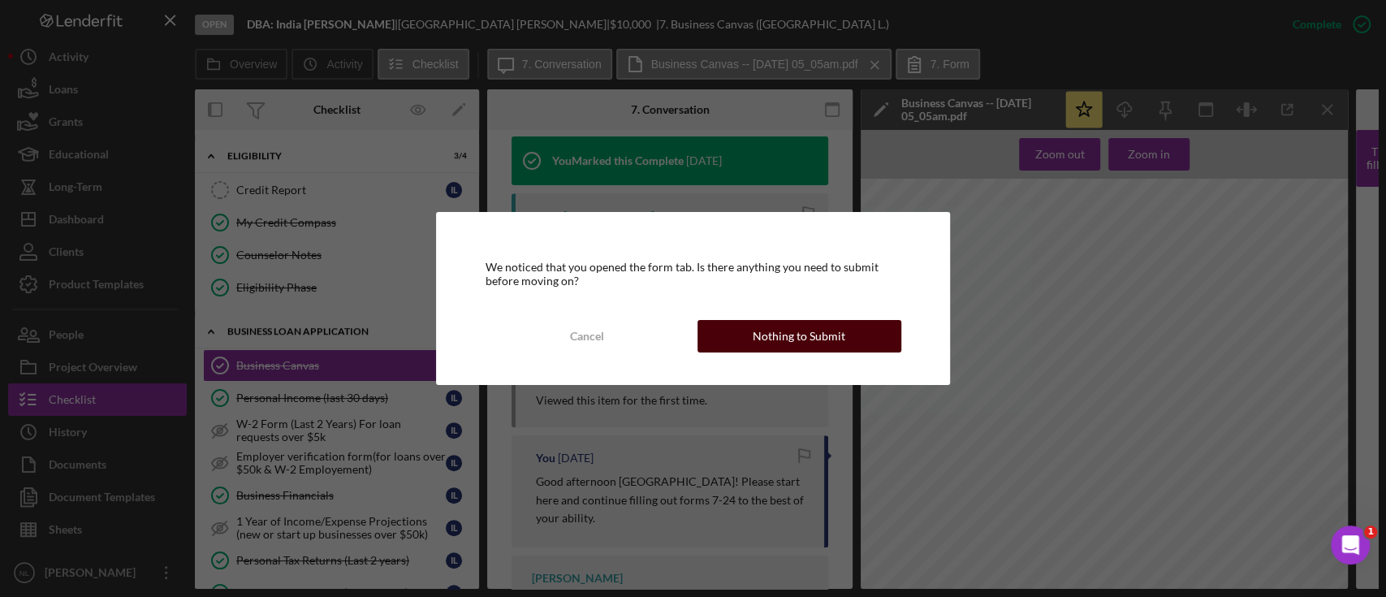
click at [766, 332] on div "Nothing to Submit" at bounding box center [799, 336] width 93 height 32
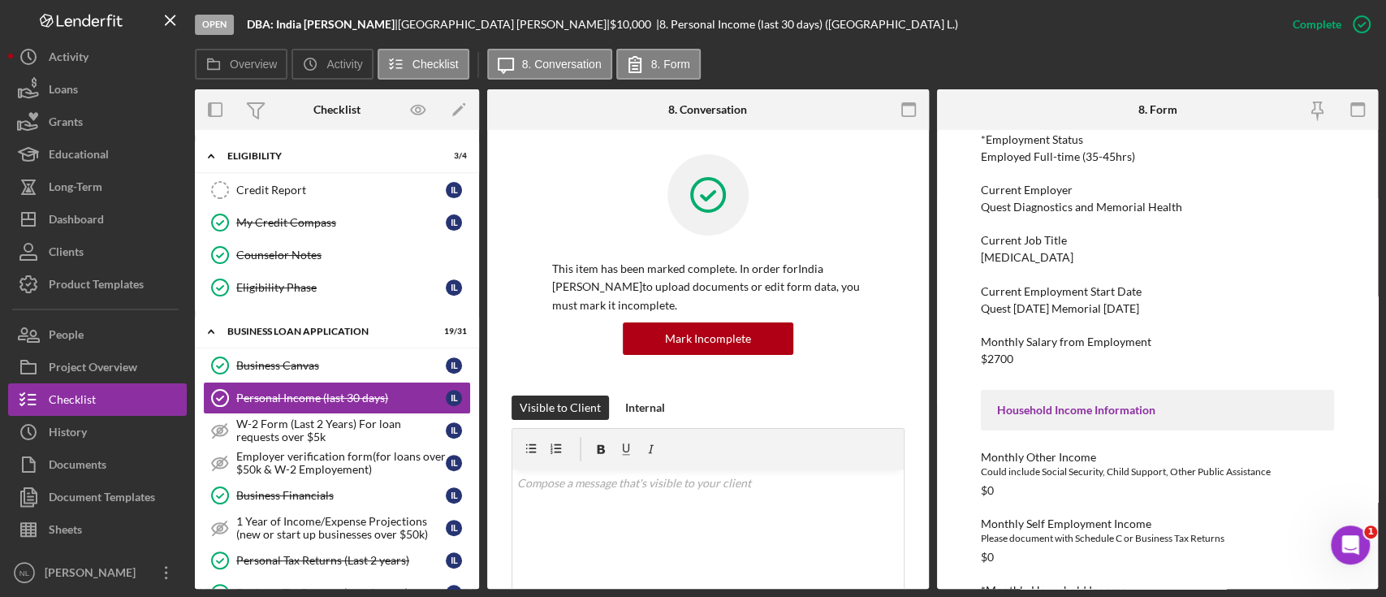
scroll to position [455, 0]
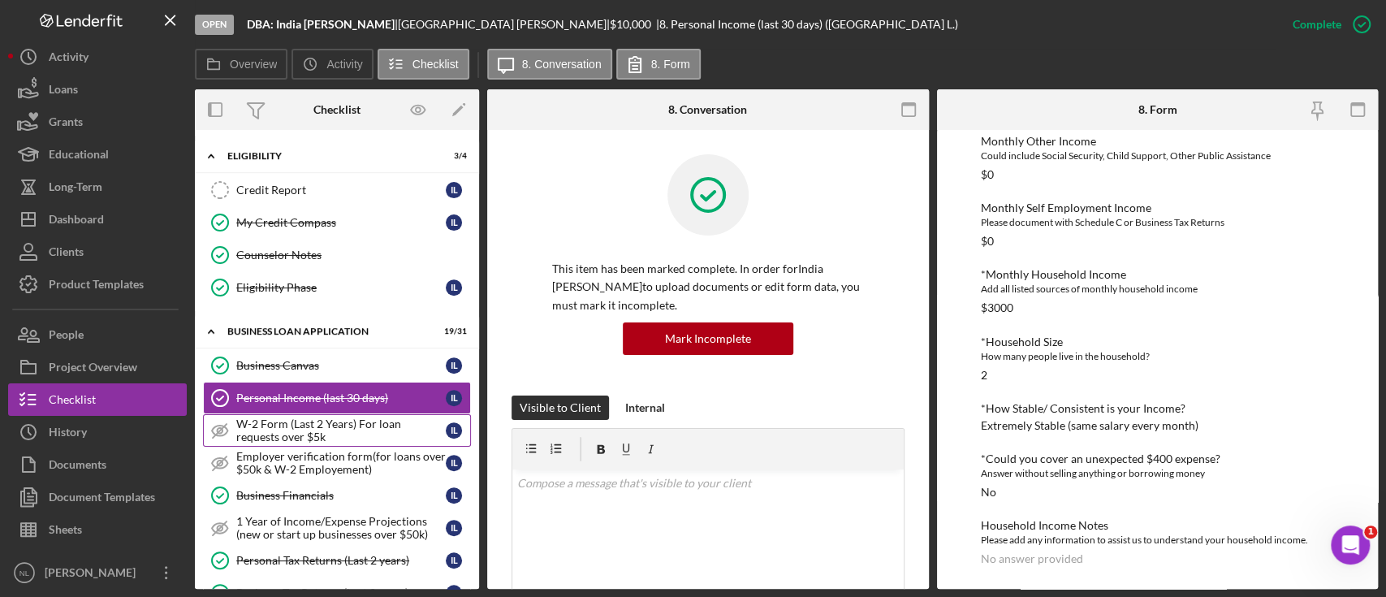
click at [284, 428] on div "W-2 Form (Last 2 Years) For loan requests over $5k" at bounding box center [340, 430] width 209 height 26
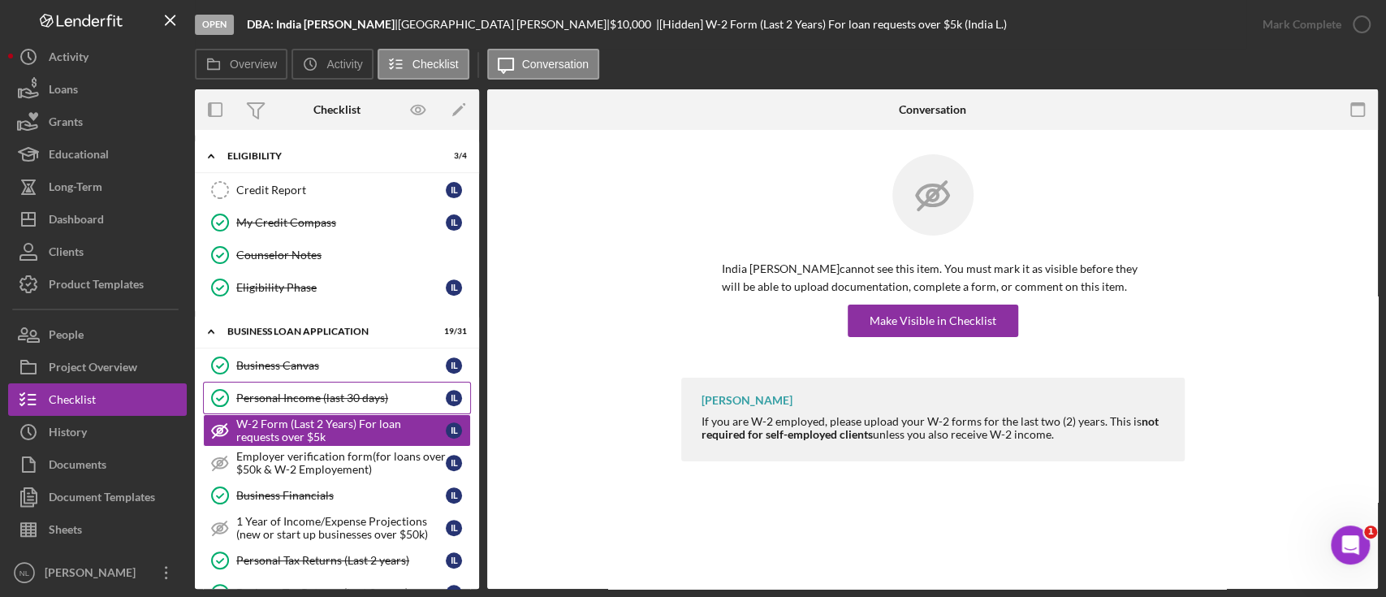
click at [279, 408] on link "Personal Income (last 30 days) Personal Income (last 30 days) I L" at bounding box center [337, 398] width 268 height 32
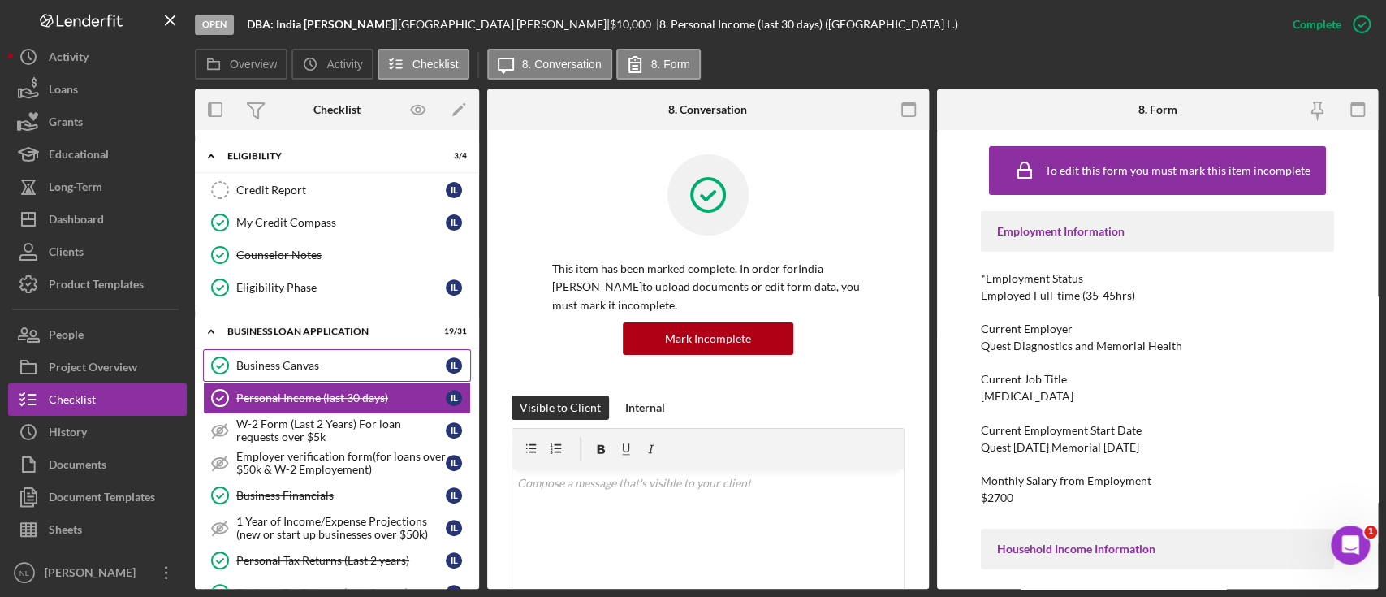
click at [261, 361] on div "Business Canvas" at bounding box center [340, 365] width 209 height 13
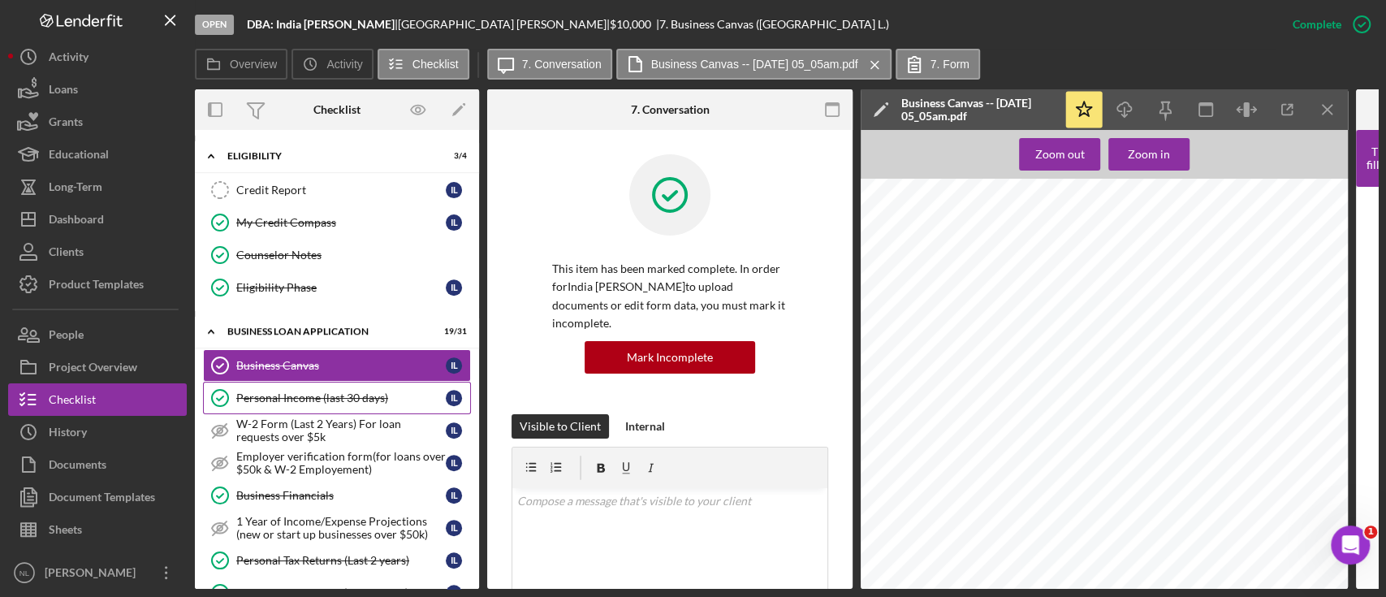
click at [279, 394] on div "Personal Income (last 30 days)" at bounding box center [340, 397] width 209 height 13
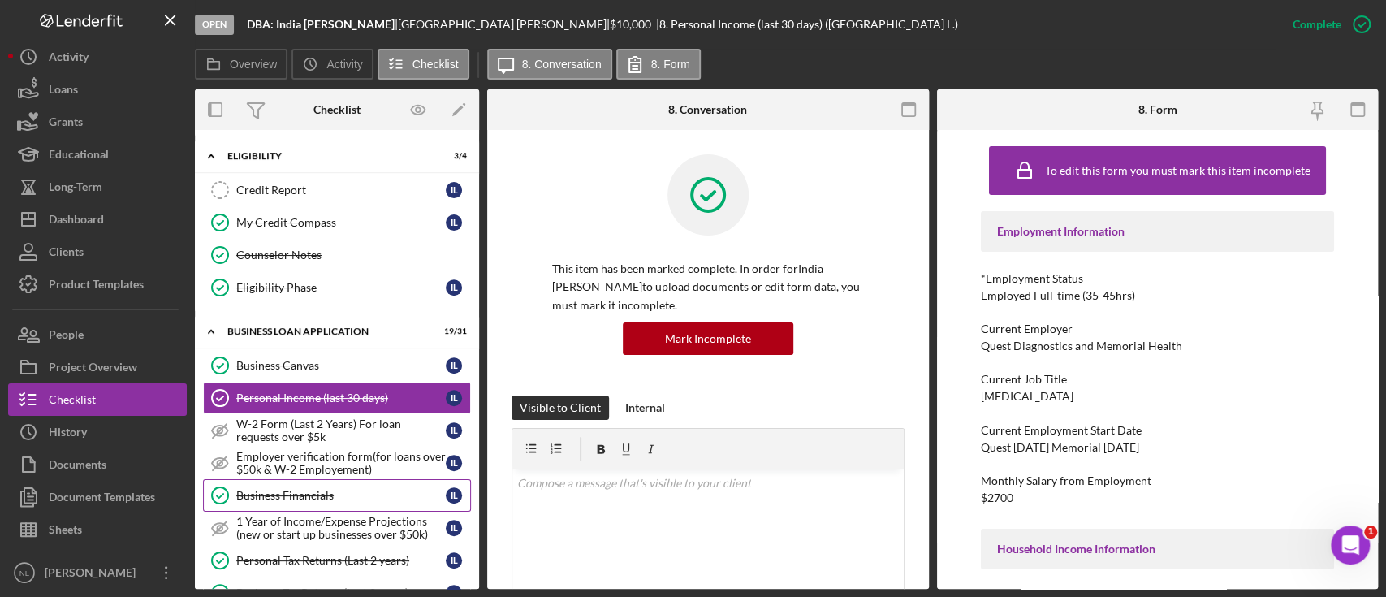
click at [300, 489] on div "Business Financials" at bounding box center [340, 495] width 209 height 13
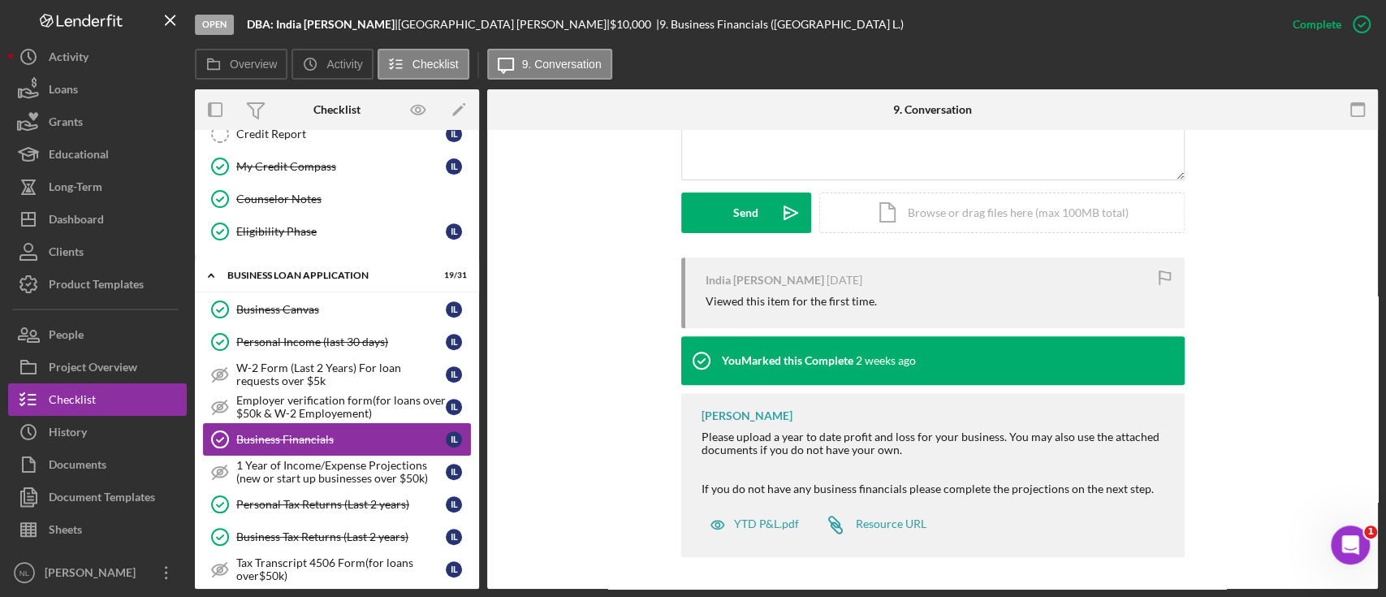
scroll to position [455, 0]
click at [328, 360] on link "W-2 Form (Last 2 Years) For loan requests over $5k W-2 Form (Last 2 Years) For …" at bounding box center [337, 376] width 268 height 32
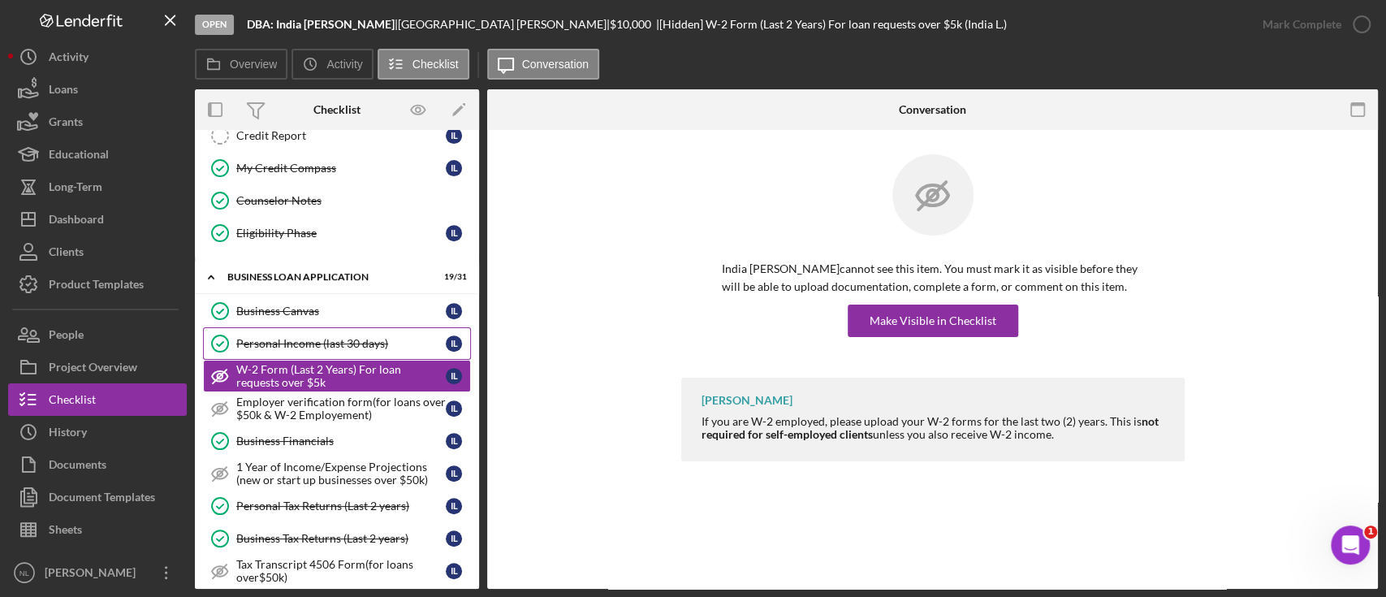
click at [327, 345] on div "Personal Income (last 30 days)" at bounding box center [340, 343] width 209 height 13
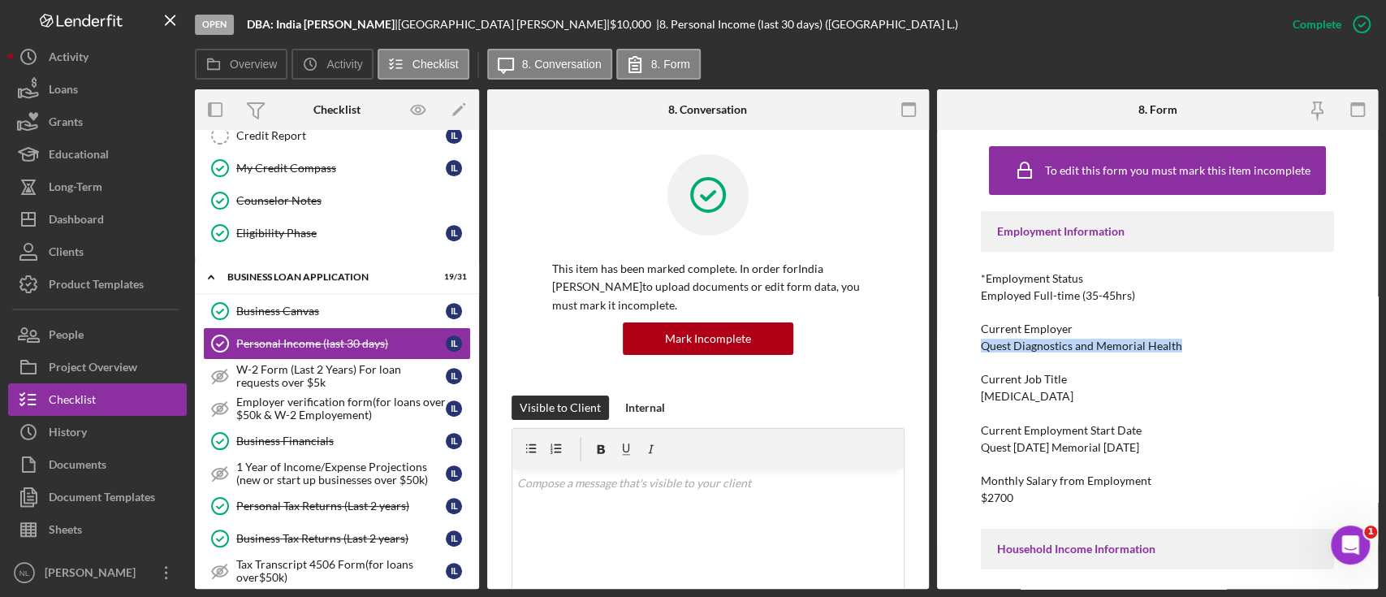
drag, startPoint x: 1188, startPoint y: 346, endPoint x: 977, endPoint y: 349, distance: 211.1
click at [977, 349] on div "To edit this form you must mark this item incomplete Employment Information *Em…" at bounding box center [1158, 359] width 442 height 459
copy div "Quest Diagnostics and Memorial Health"
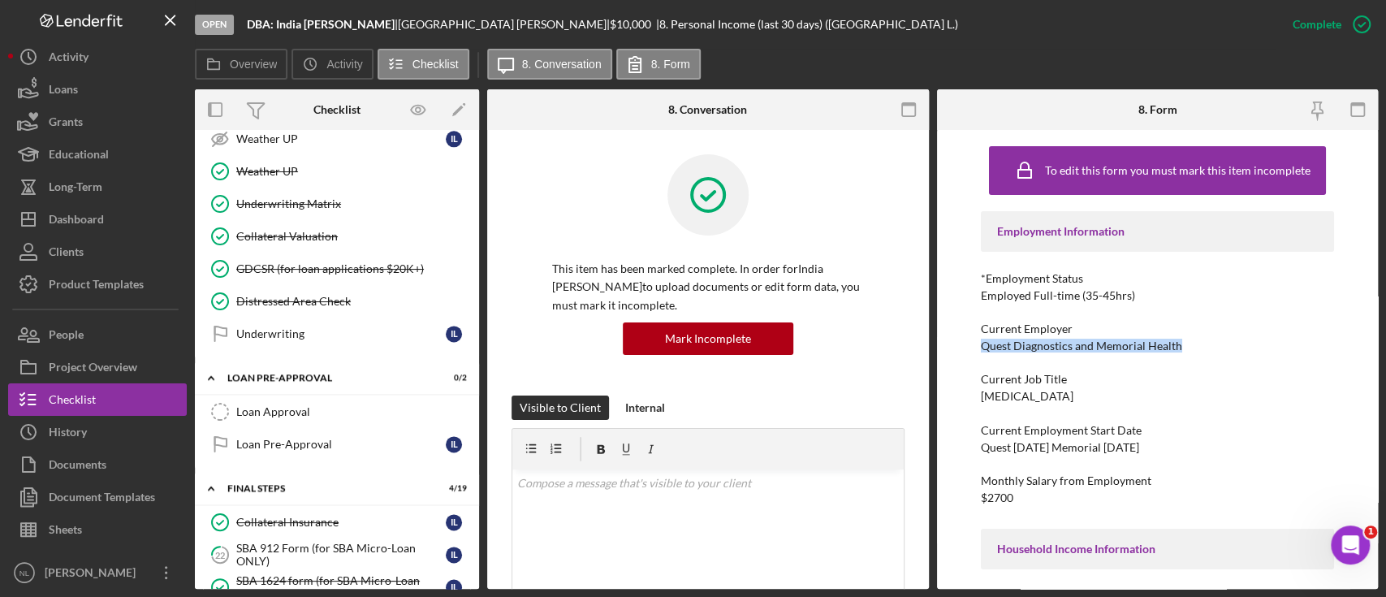
scroll to position [1449, 0]
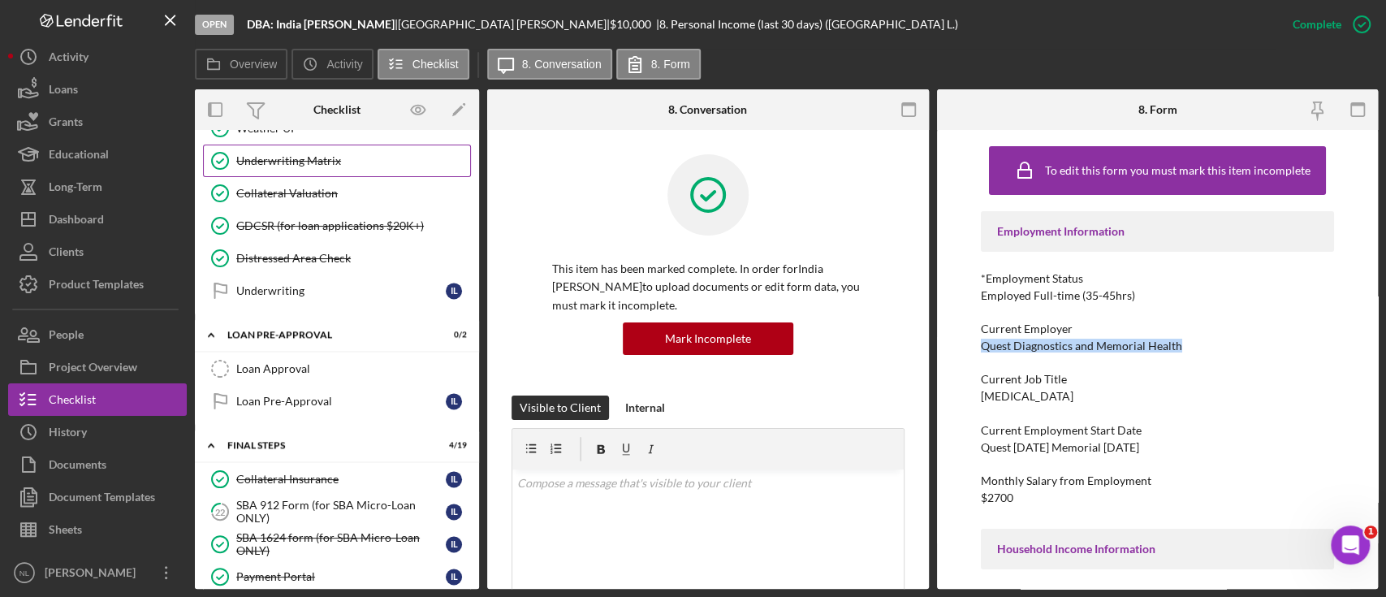
click at [308, 145] on link "Underwriting Matrix Underwriting Matrix" at bounding box center [337, 161] width 268 height 32
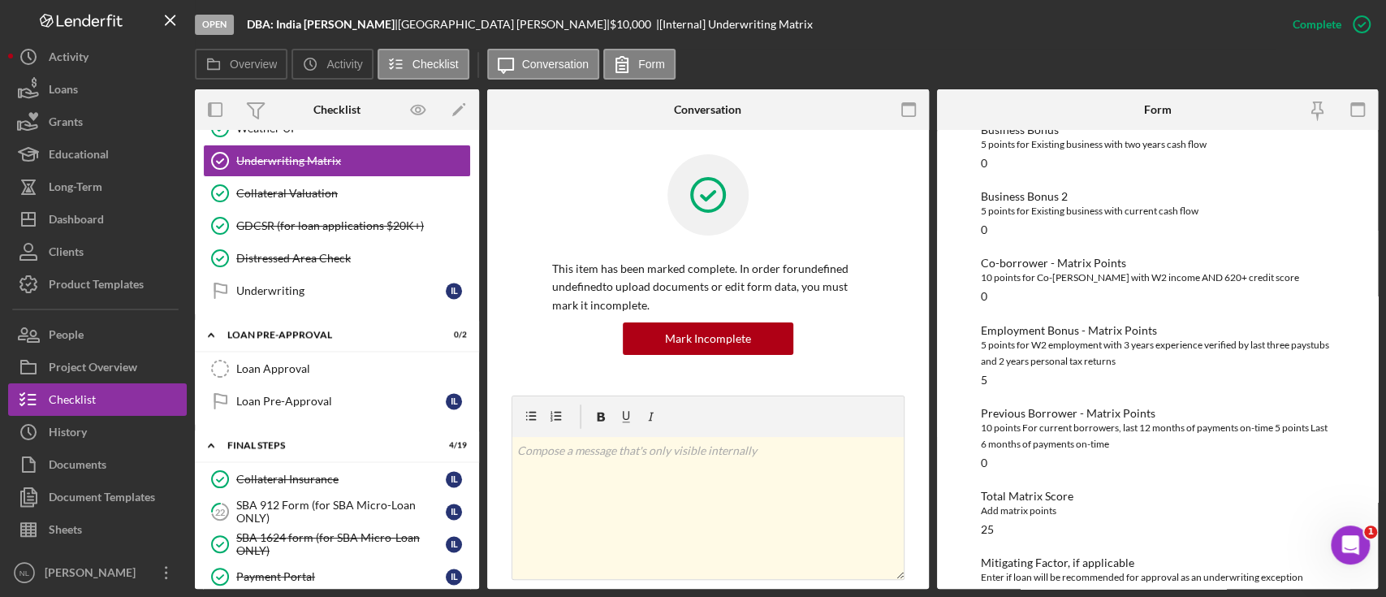
scroll to position [557, 0]
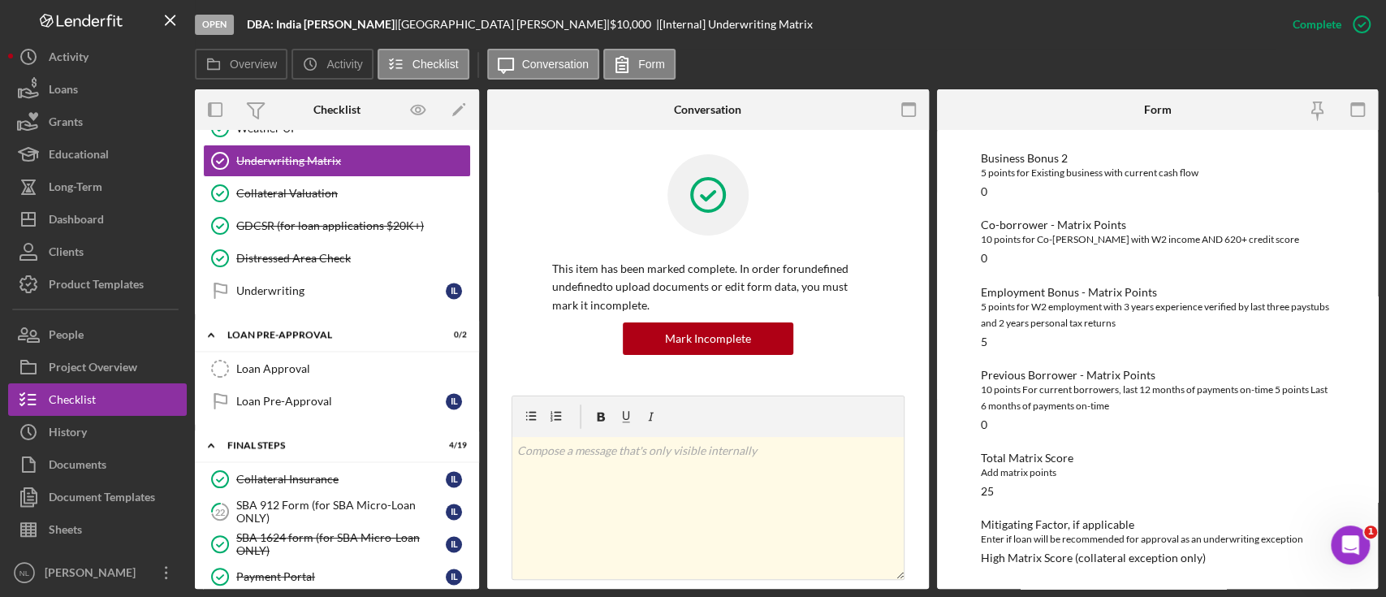
click at [1093, 291] on div "Employment Bonus - Matrix Points" at bounding box center [1157, 292] width 353 height 13
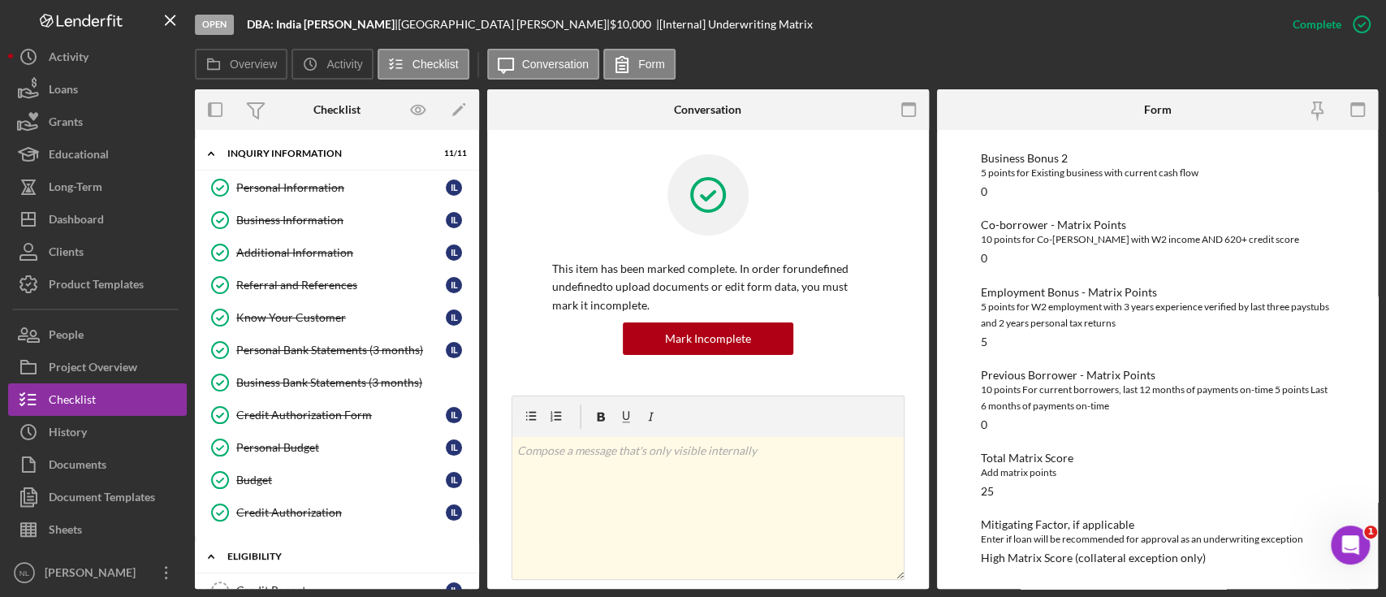
scroll to position [416, 0]
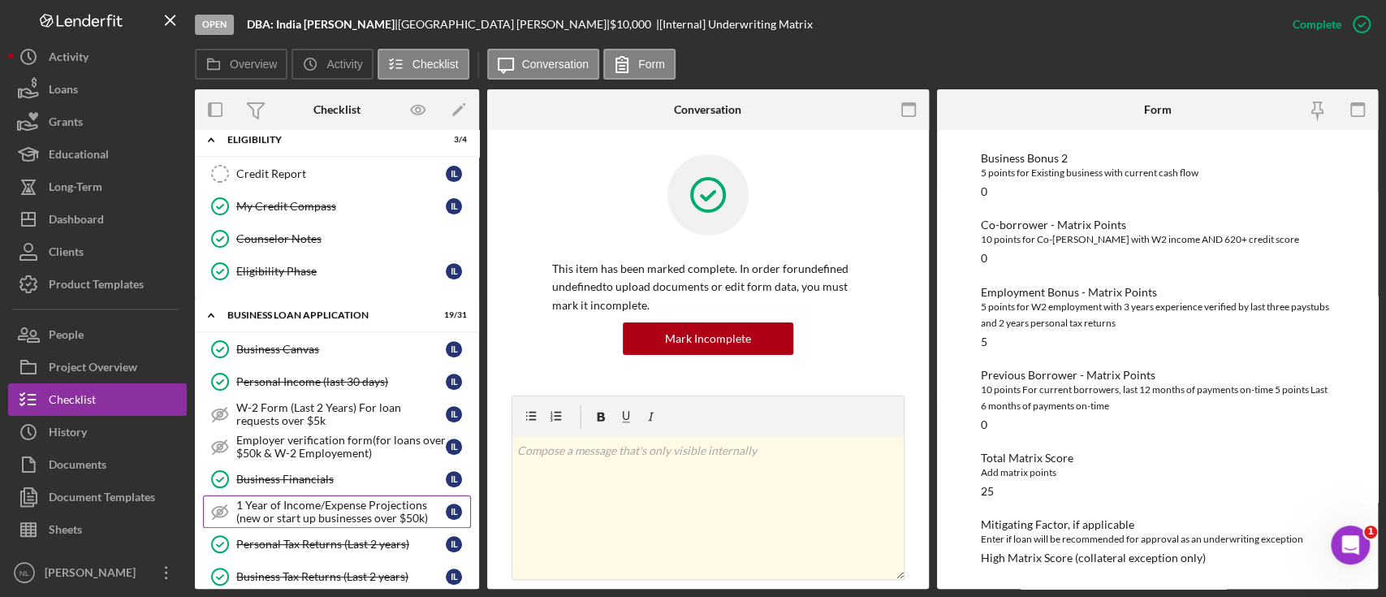
drag, startPoint x: 399, startPoint y: 566, endPoint x: 342, endPoint y: 499, distance: 88.1
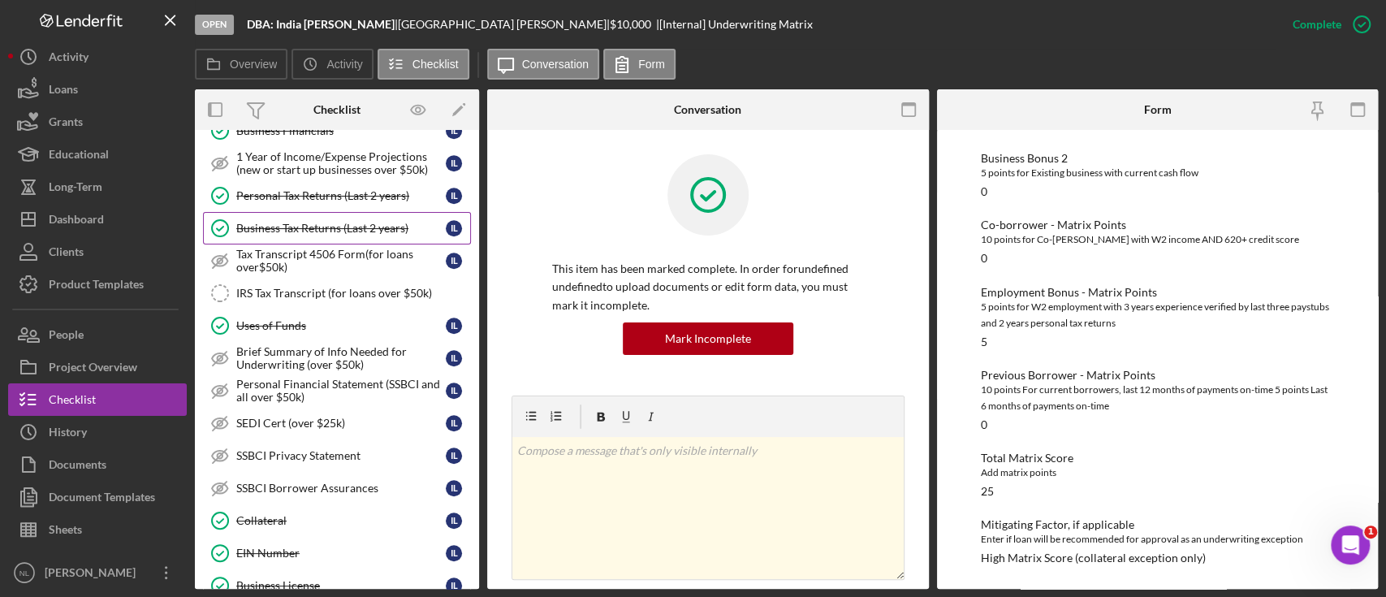
scroll to position [813, 0]
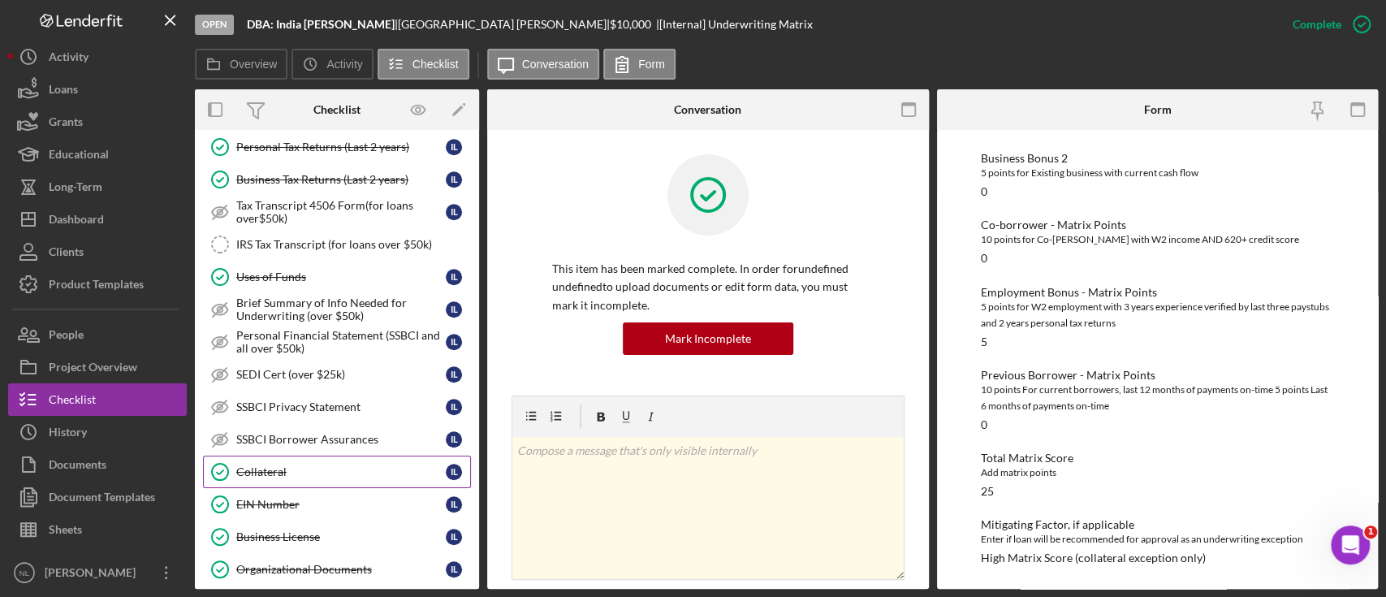
click at [377, 458] on link "Collateral Collateral I L" at bounding box center [337, 471] width 268 height 32
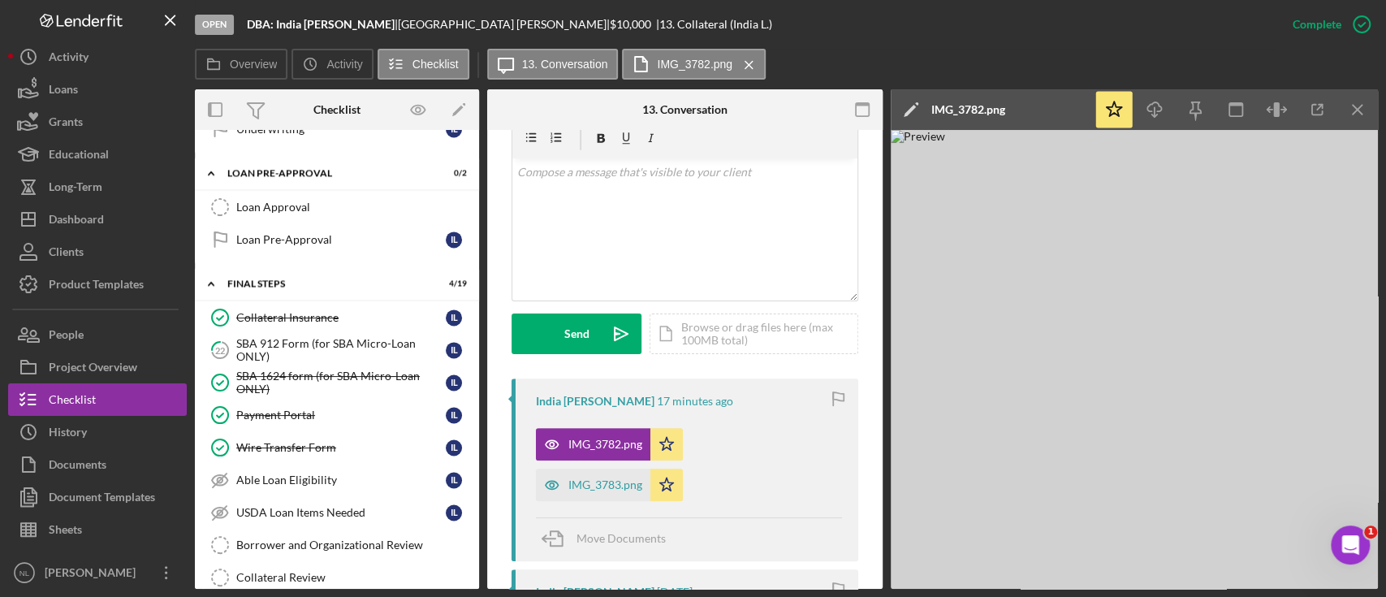
scroll to position [1667, 0]
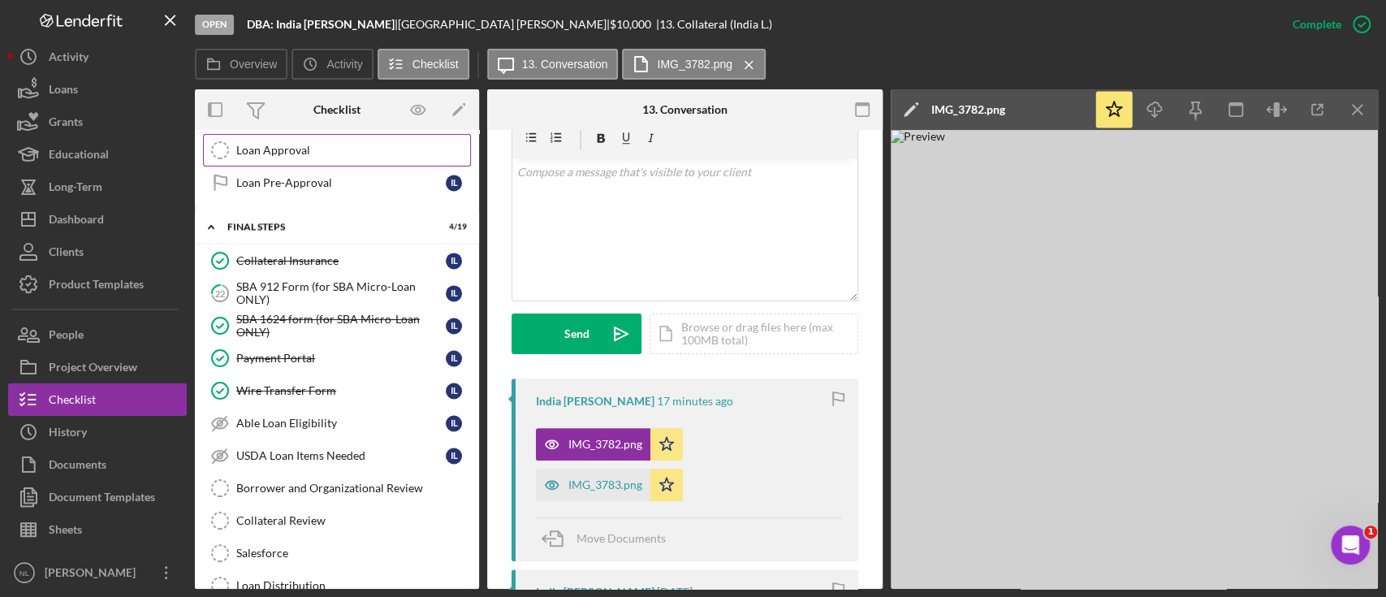
click at [308, 148] on link "Loan Approval Loan Approval" at bounding box center [337, 150] width 268 height 32
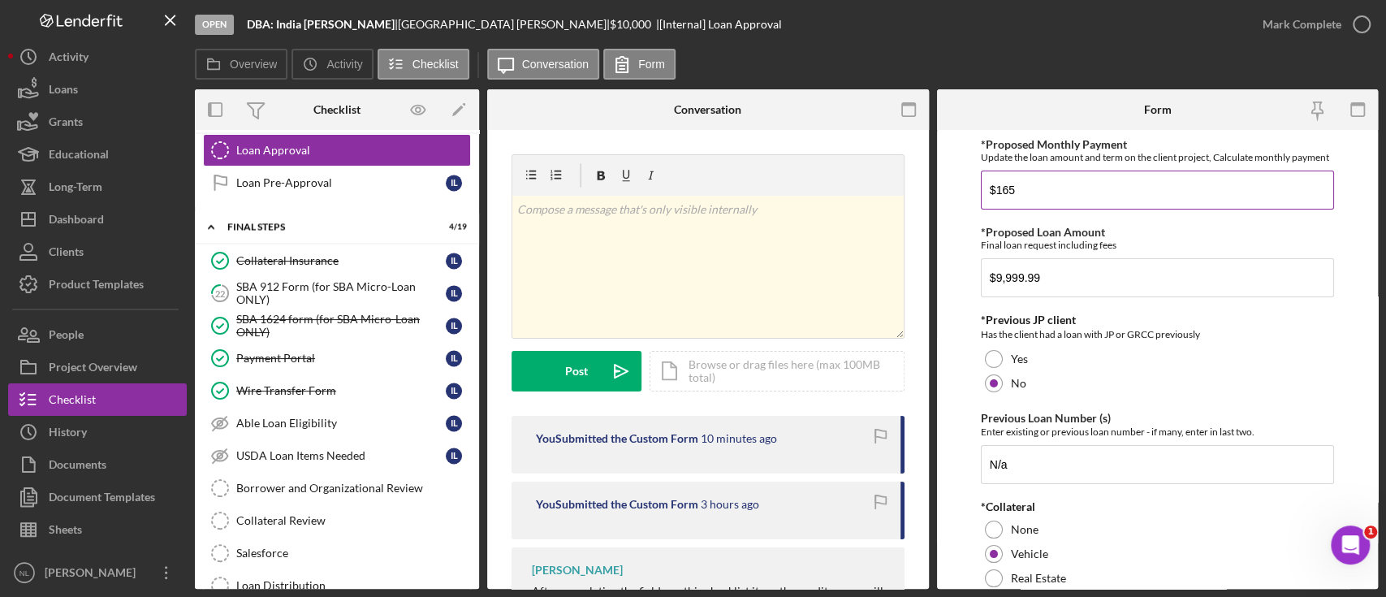
click at [1081, 196] on input "$165" at bounding box center [1157, 189] width 353 height 39
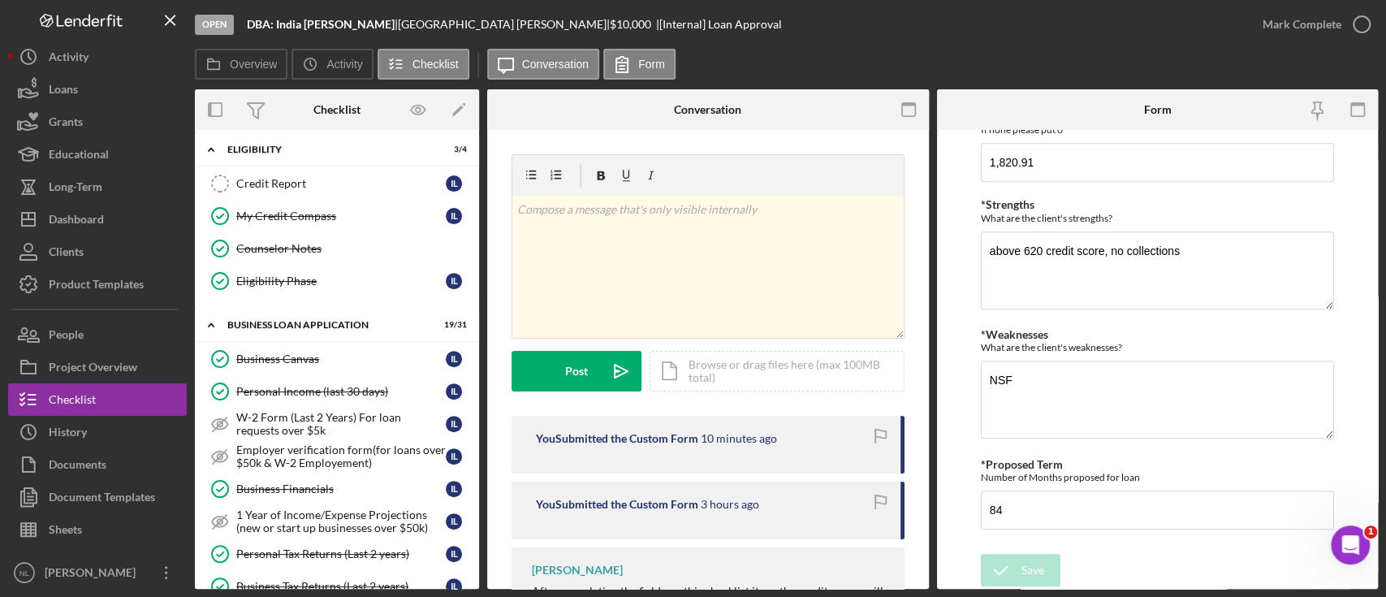
scroll to position [337, 0]
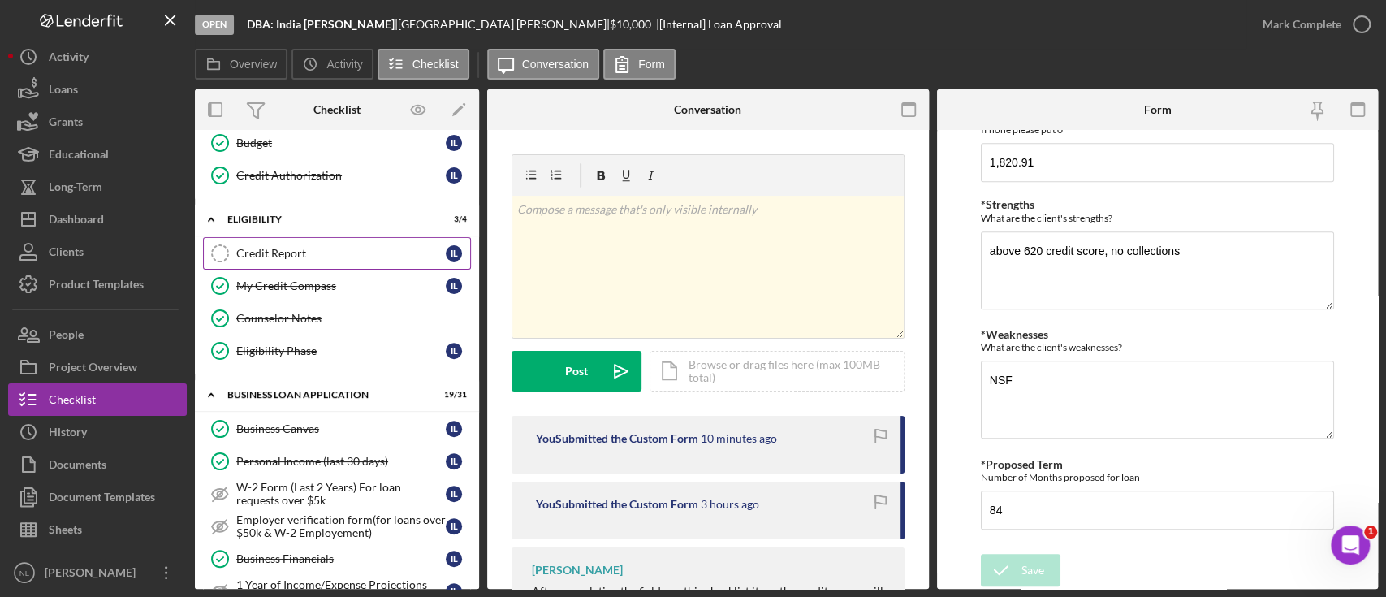
click at [267, 257] on div "Credit Report" at bounding box center [340, 253] width 209 height 13
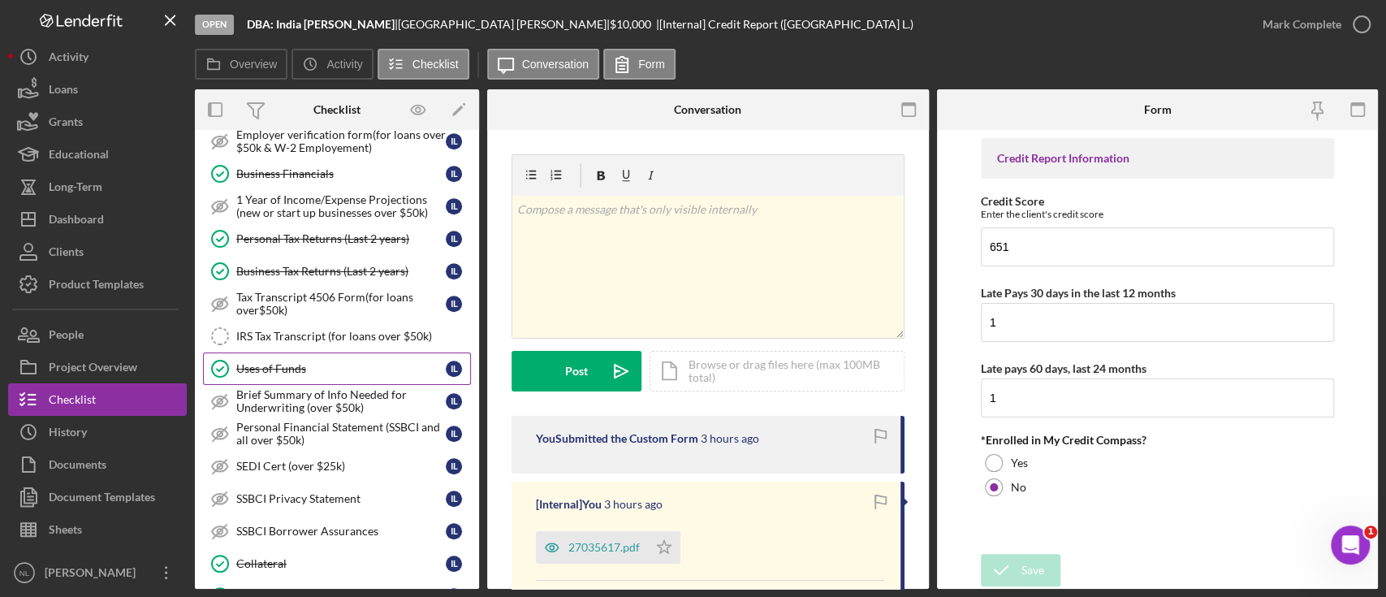
scroll to position [718, 0]
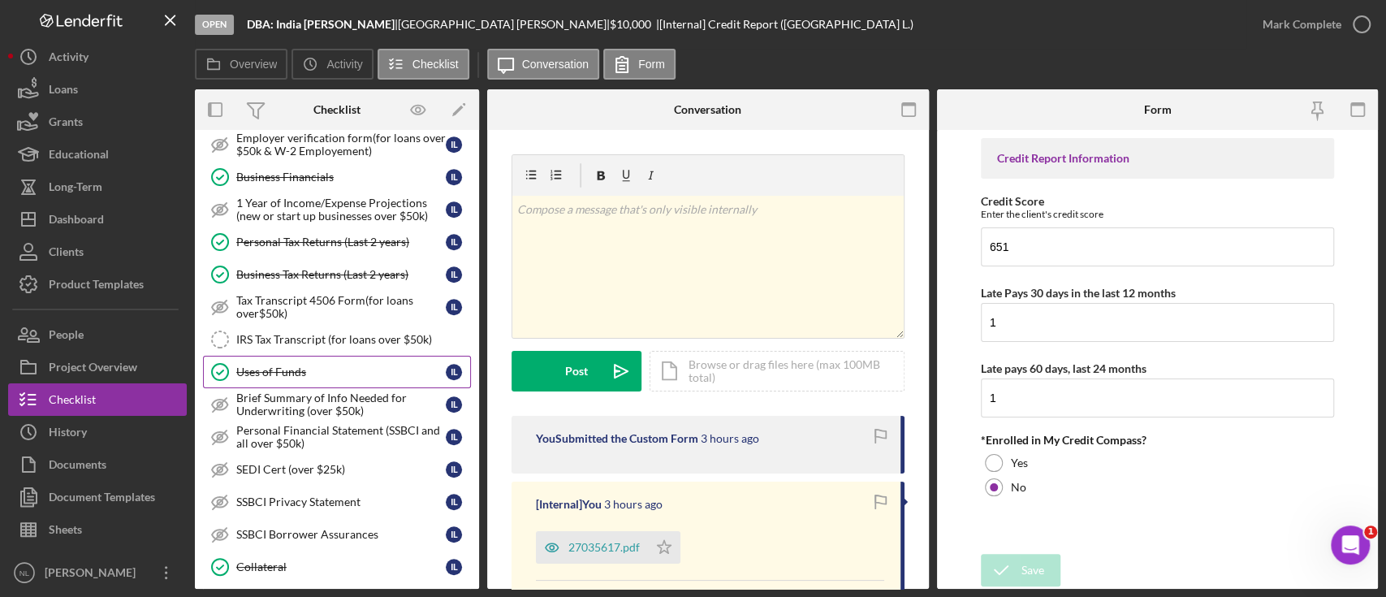
click at [323, 365] on div "Uses of Funds" at bounding box center [340, 371] width 209 height 13
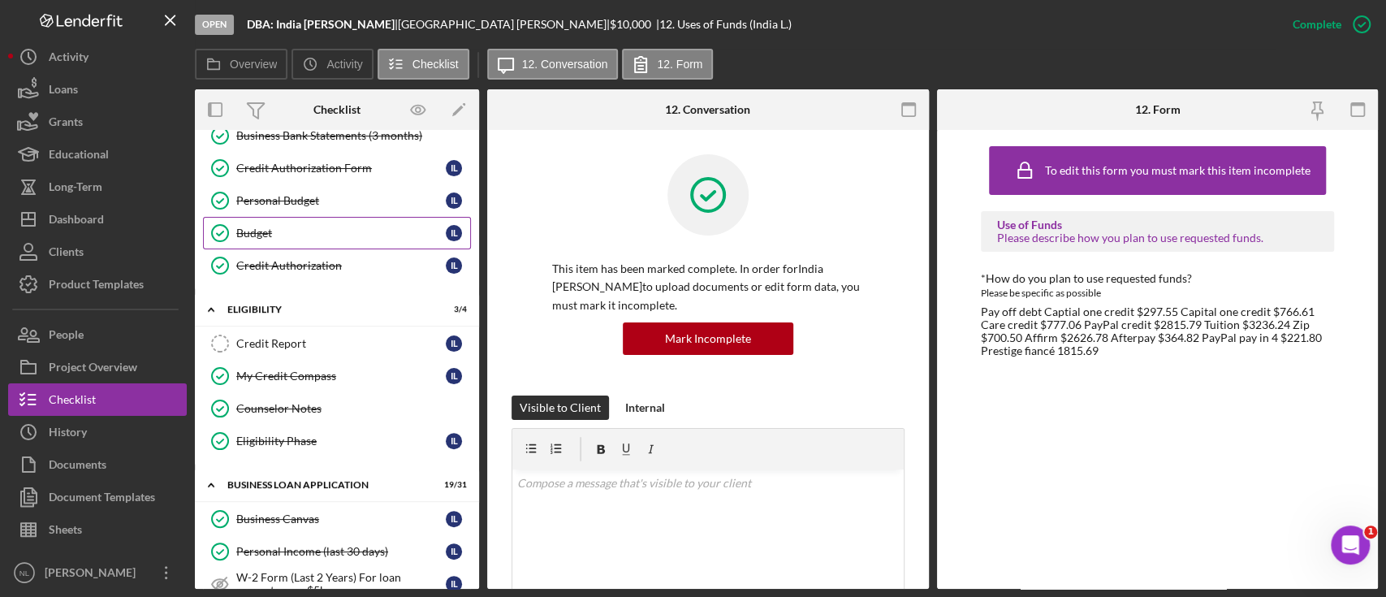
scroll to position [240, 0]
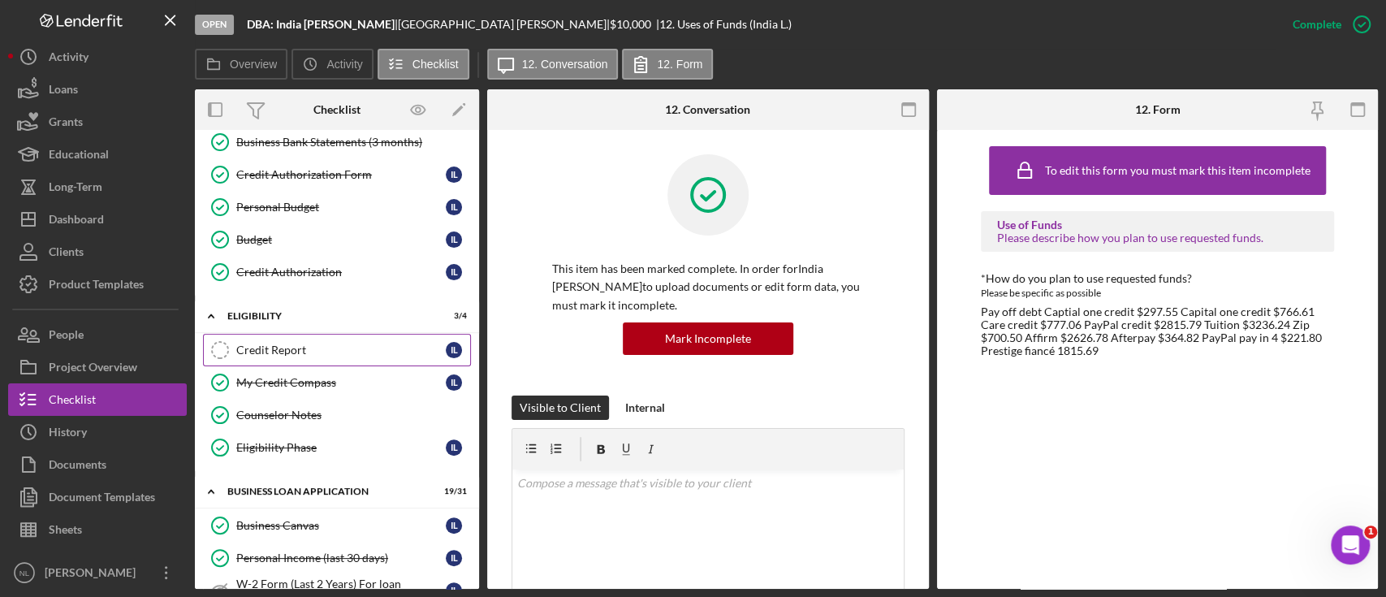
click at [335, 347] on div "Credit Report" at bounding box center [340, 349] width 209 height 13
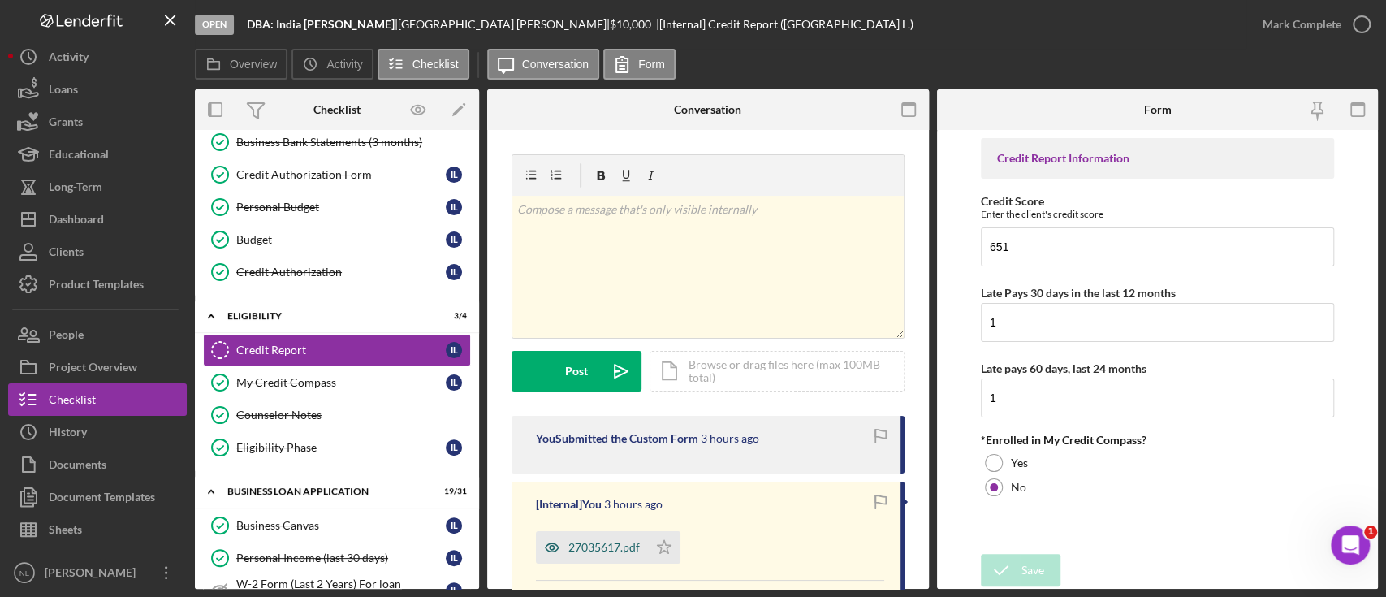
click at [614, 542] on div "27035617.pdf" at bounding box center [603, 547] width 71 height 13
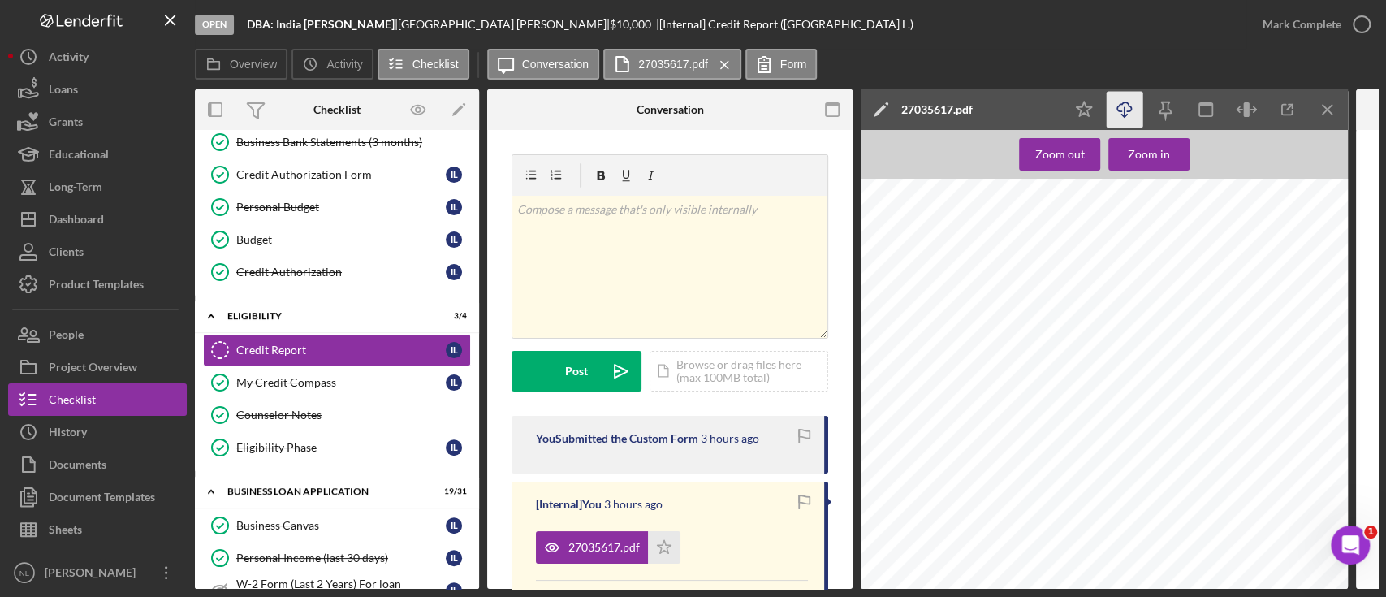
click at [1128, 115] on icon "Icon/Download" at bounding box center [1125, 110] width 37 height 37
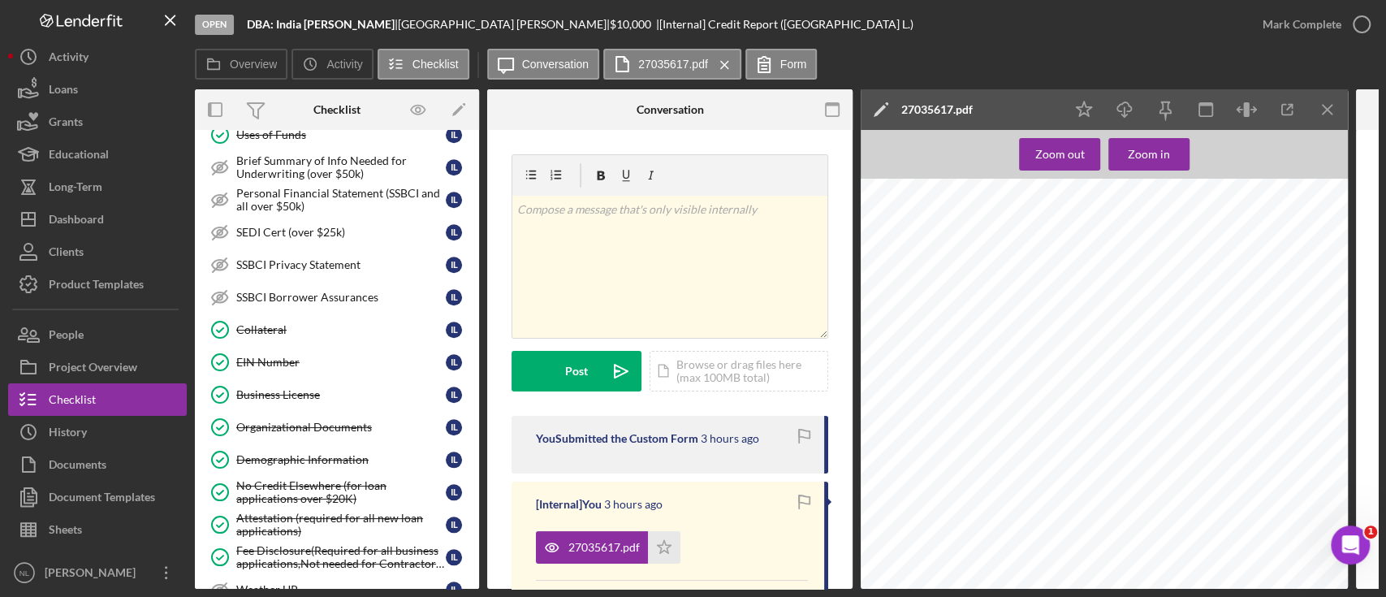
scroll to position [951, 0]
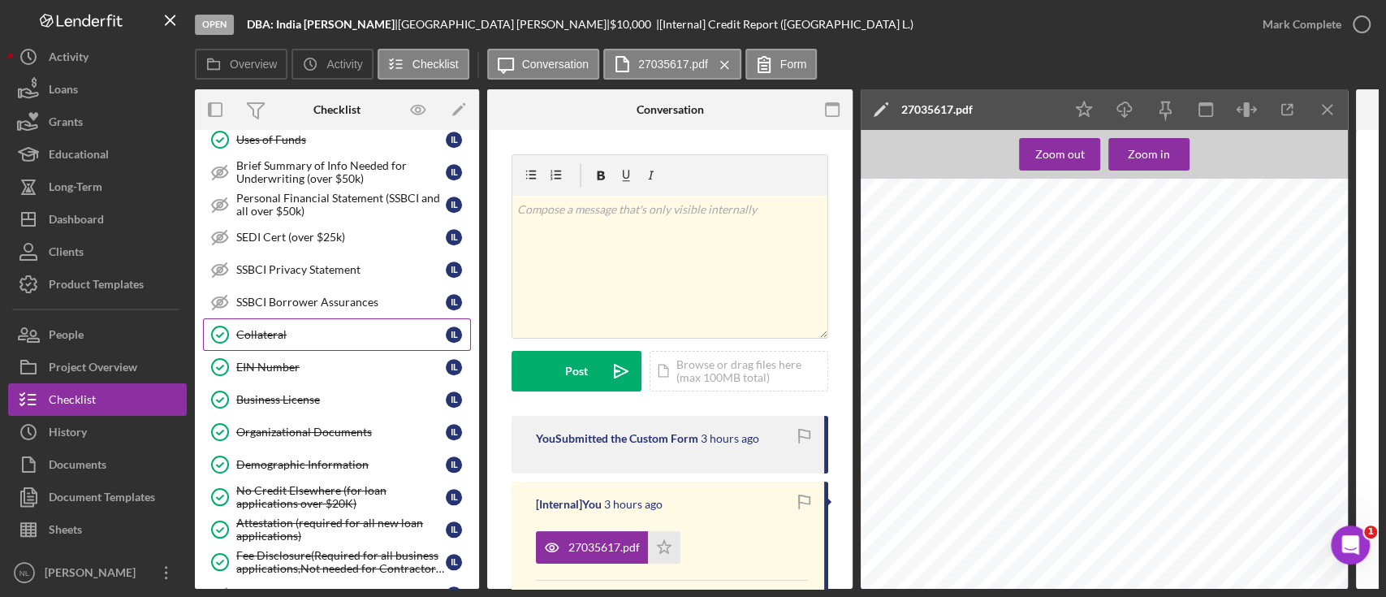
click at [283, 318] on link "Collateral Collateral I L" at bounding box center [337, 334] width 268 height 32
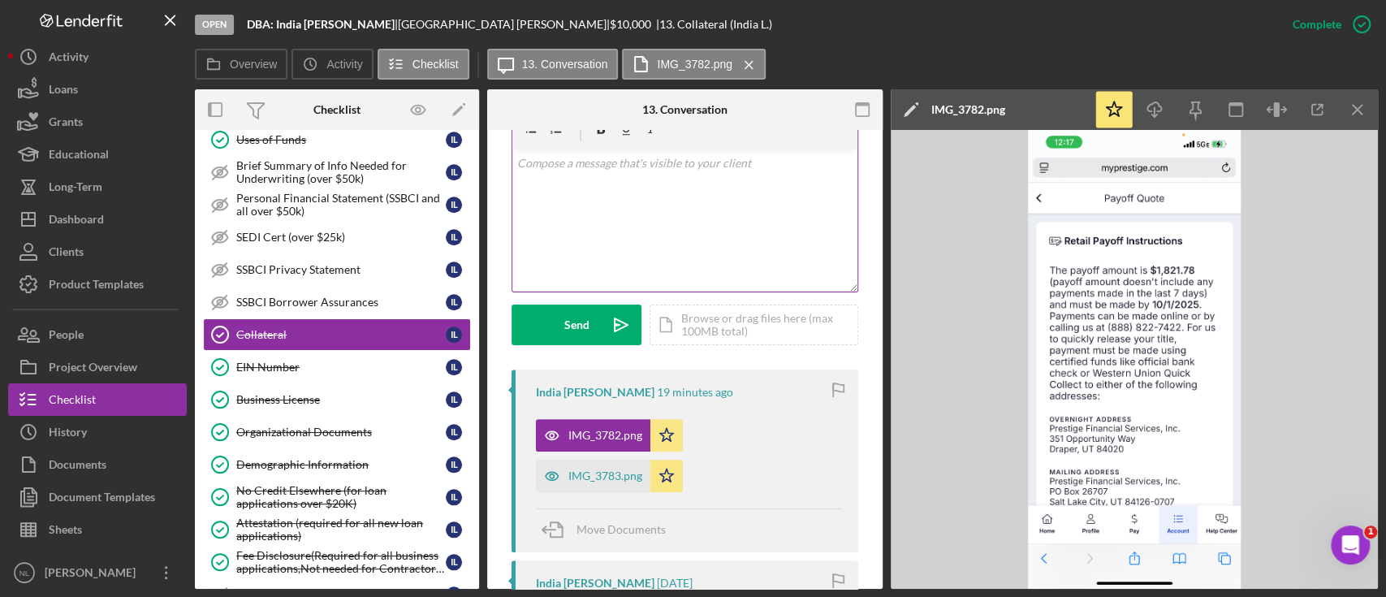
scroll to position [451, 0]
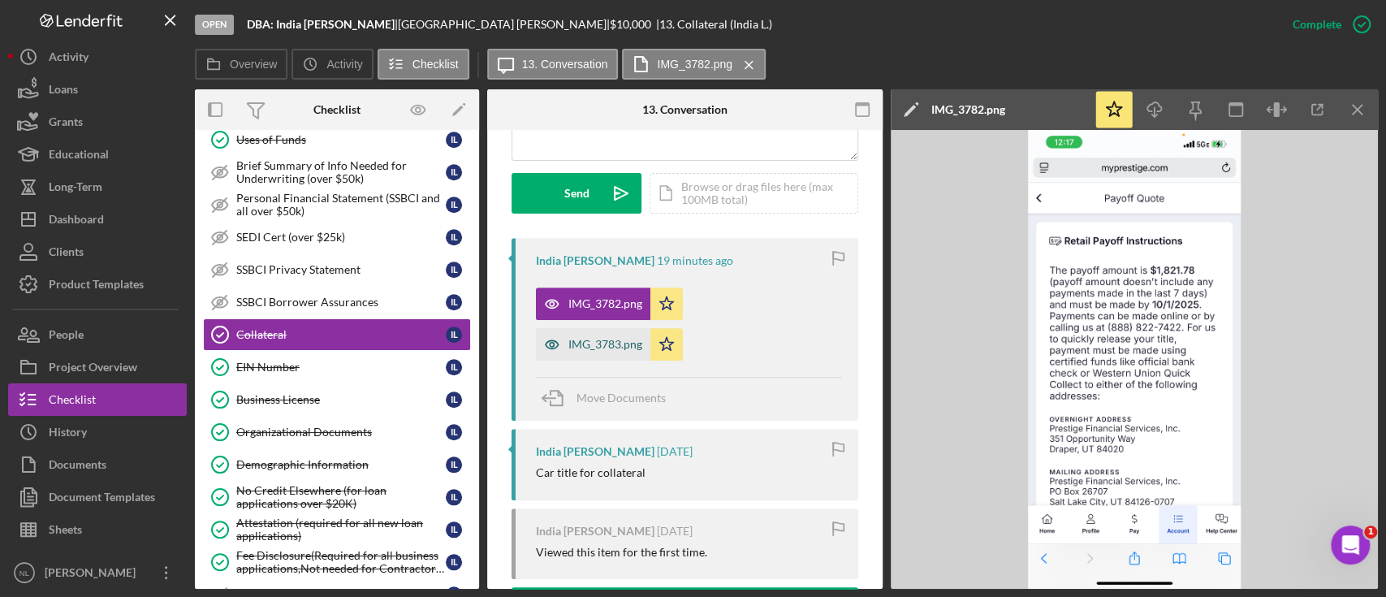
click at [585, 342] on div "IMG_3783.png" at bounding box center [605, 344] width 74 height 13
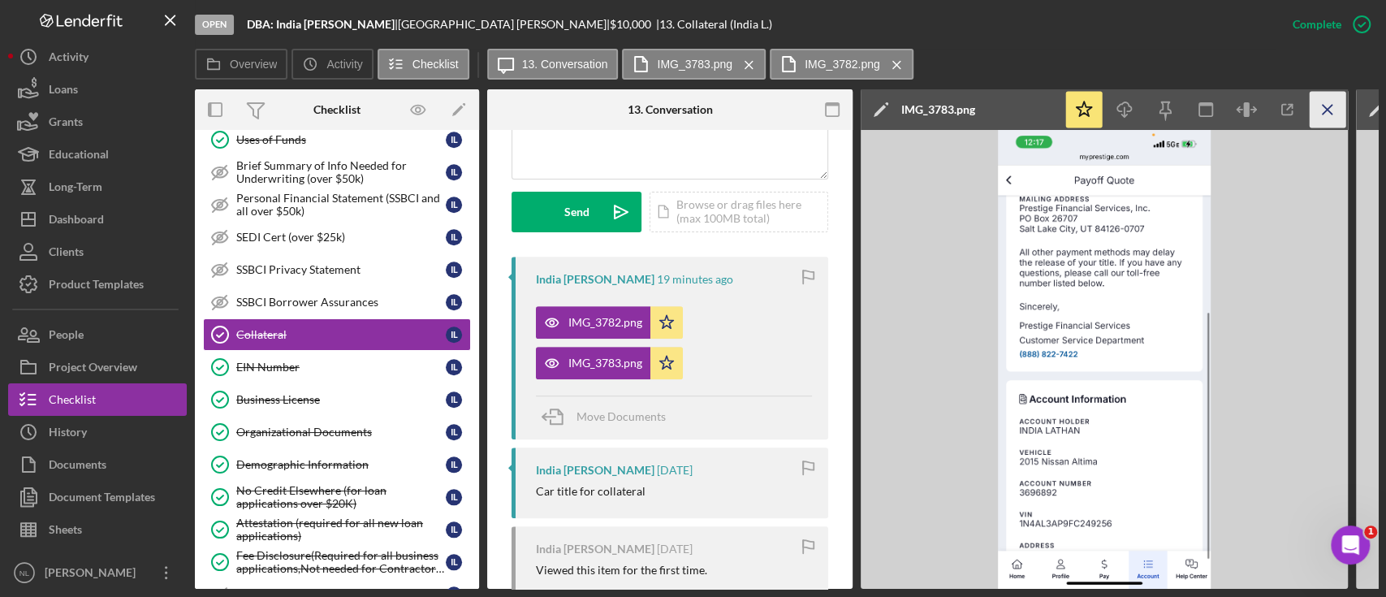
click at [1331, 119] on icon "Icon/Menu Close" at bounding box center [1327, 110] width 37 height 37
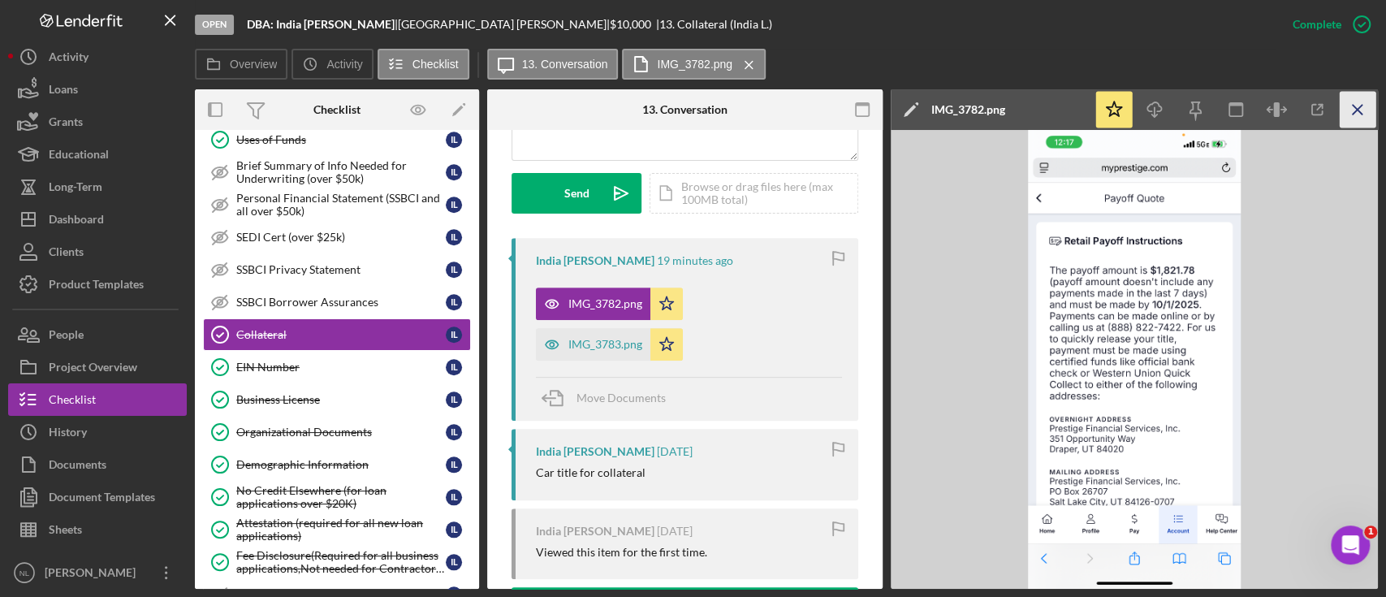
click at [1364, 102] on icon "Icon/Menu Close" at bounding box center [1357, 110] width 37 height 37
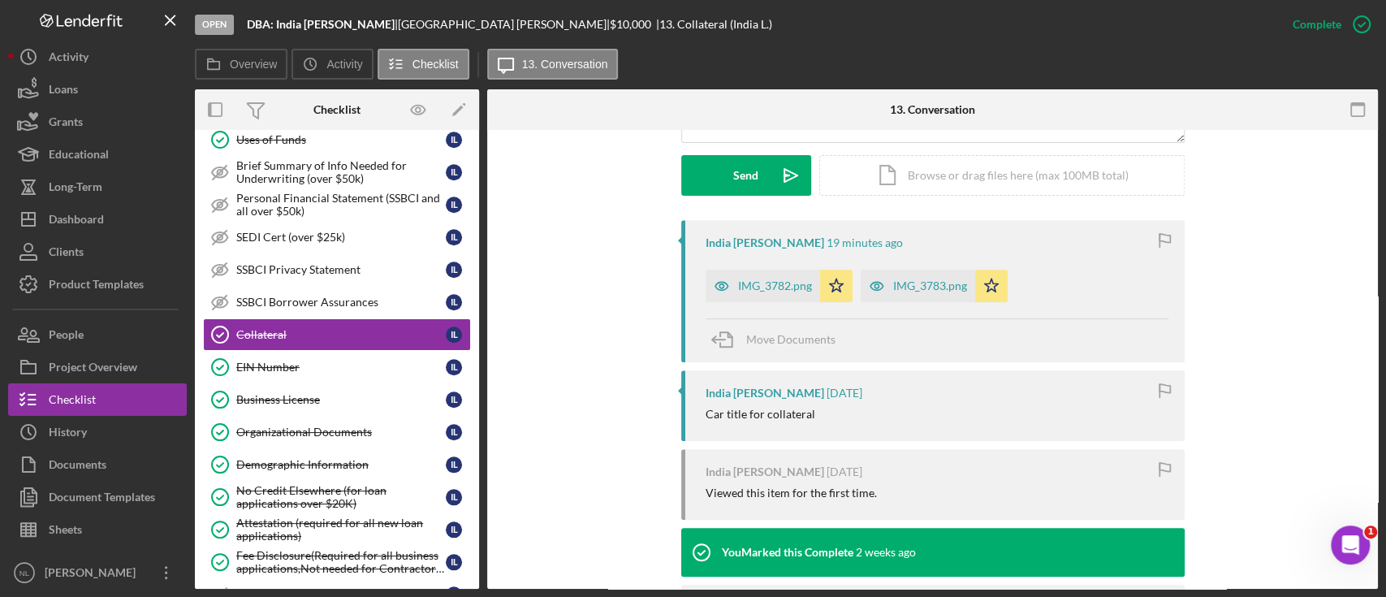
scroll to position [434, 0]
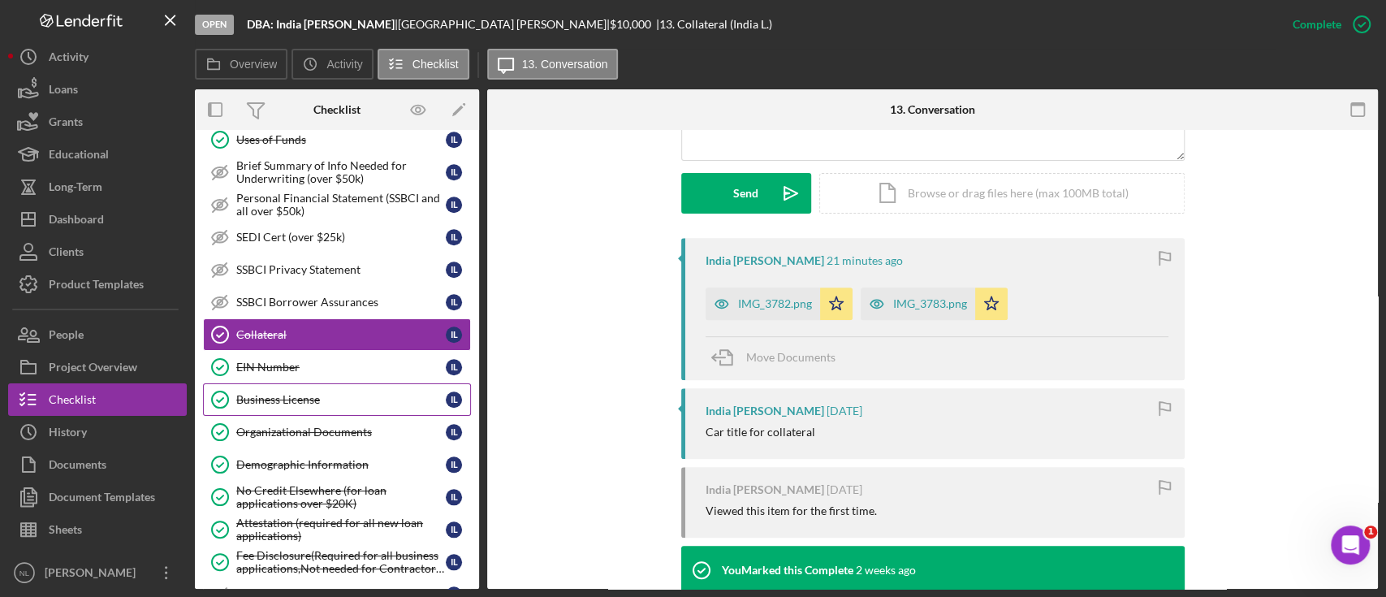
click at [365, 383] on link "Business License Business License I L" at bounding box center [337, 399] width 268 height 32
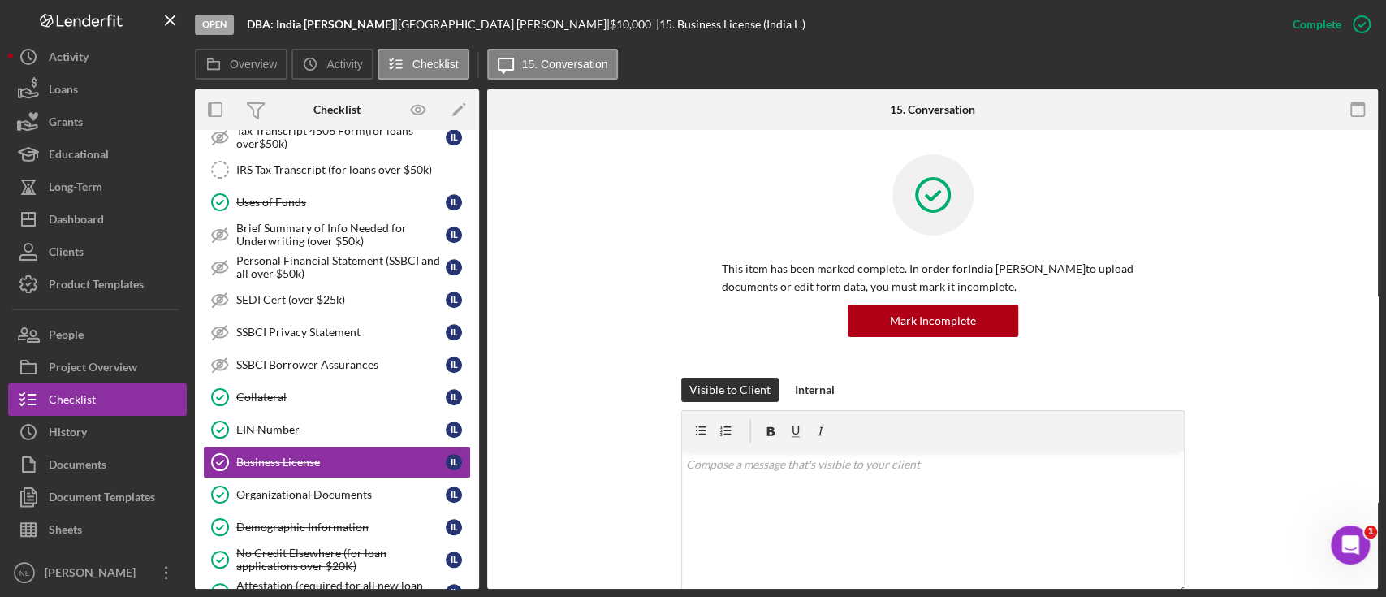
scroll to position [886, 0]
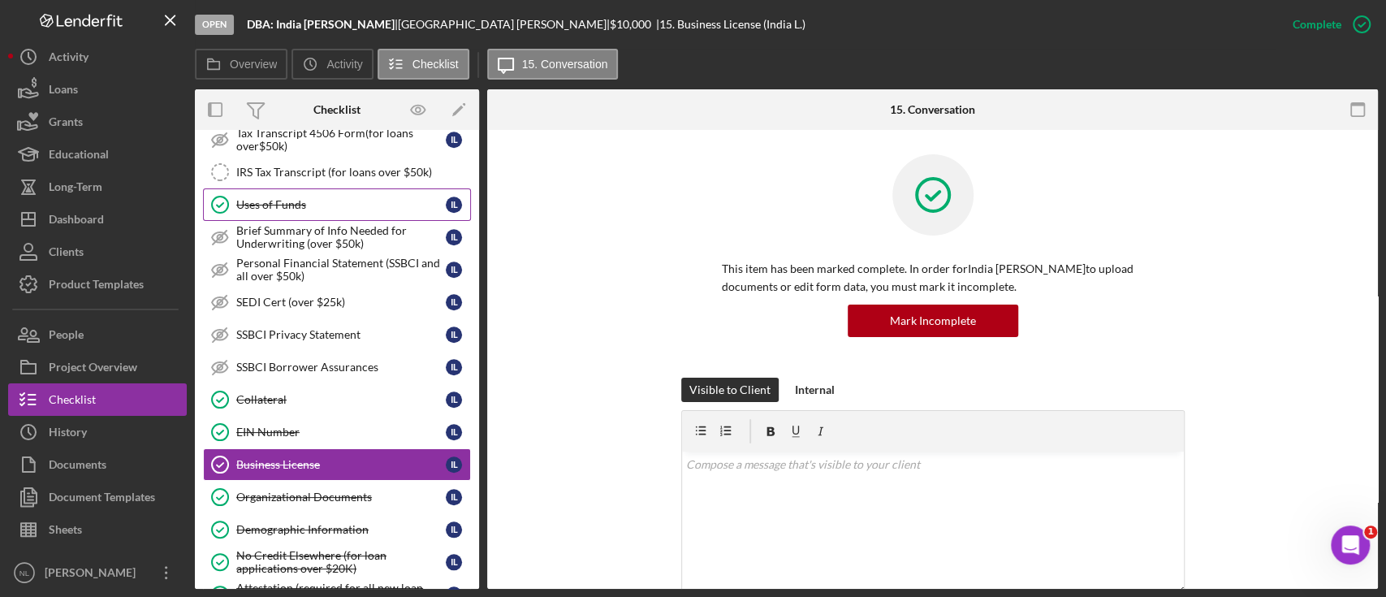
click at [300, 198] on div "Uses of Funds" at bounding box center [340, 204] width 209 height 13
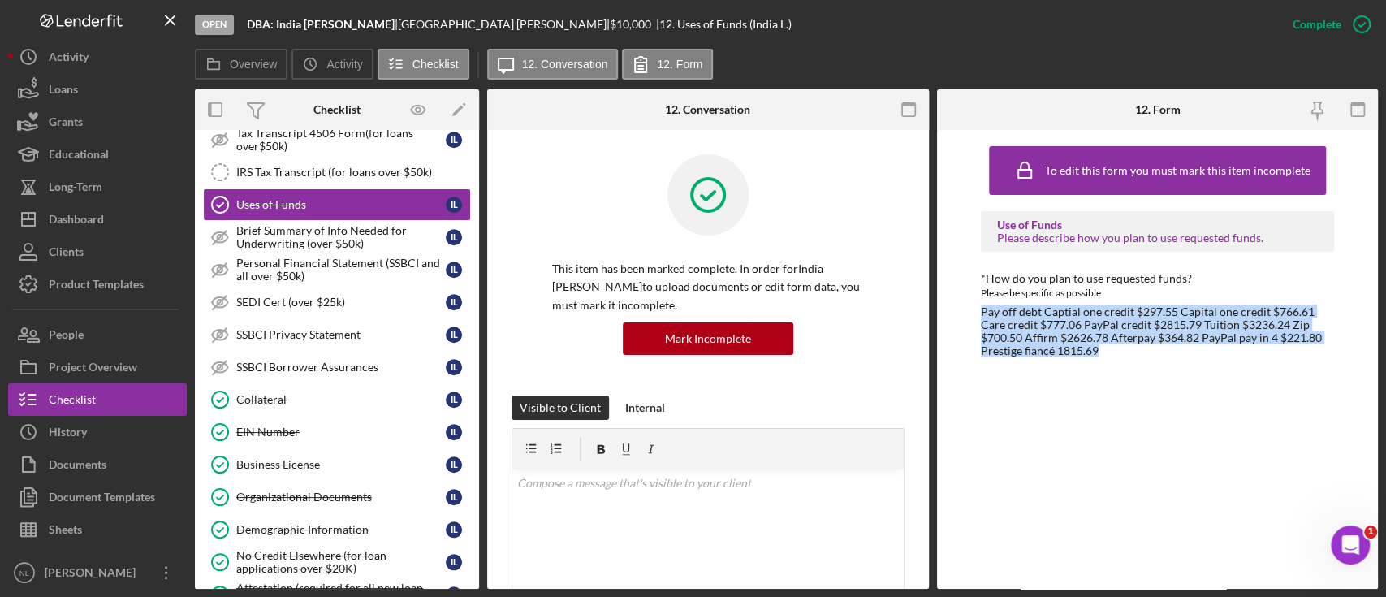
drag, startPoint x: 1124, startPoint y: 350, endPoint x: 973, endPoint y: 313, distance: 154.8
click at [973, 313] on div "To edit this form you must mark this item incomplete Use of Funds Please descri…" at bounding box center [1158, 359] width 442 height 459
copy div "Pay off debt Captial one credit $297.55 Capital one credit $766.61 Care credit …"
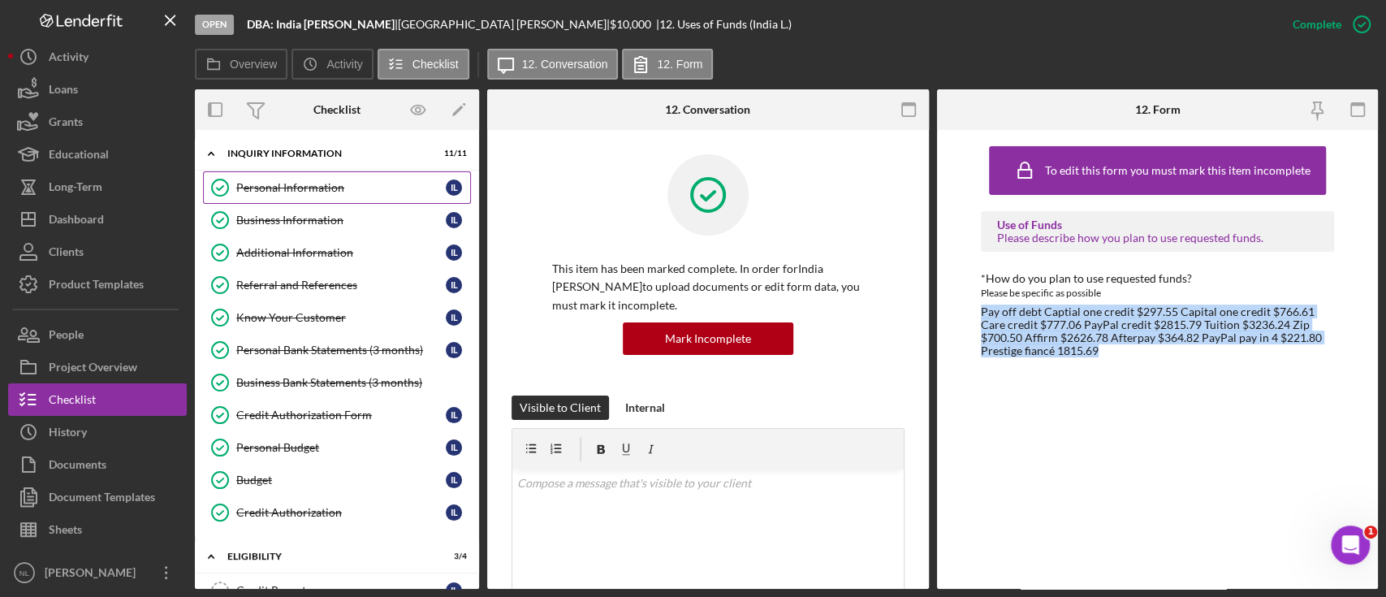
click at [355, 197] on link "Personal Information Personal Information I L" at bounding box center [337, 187] width 268 height 32
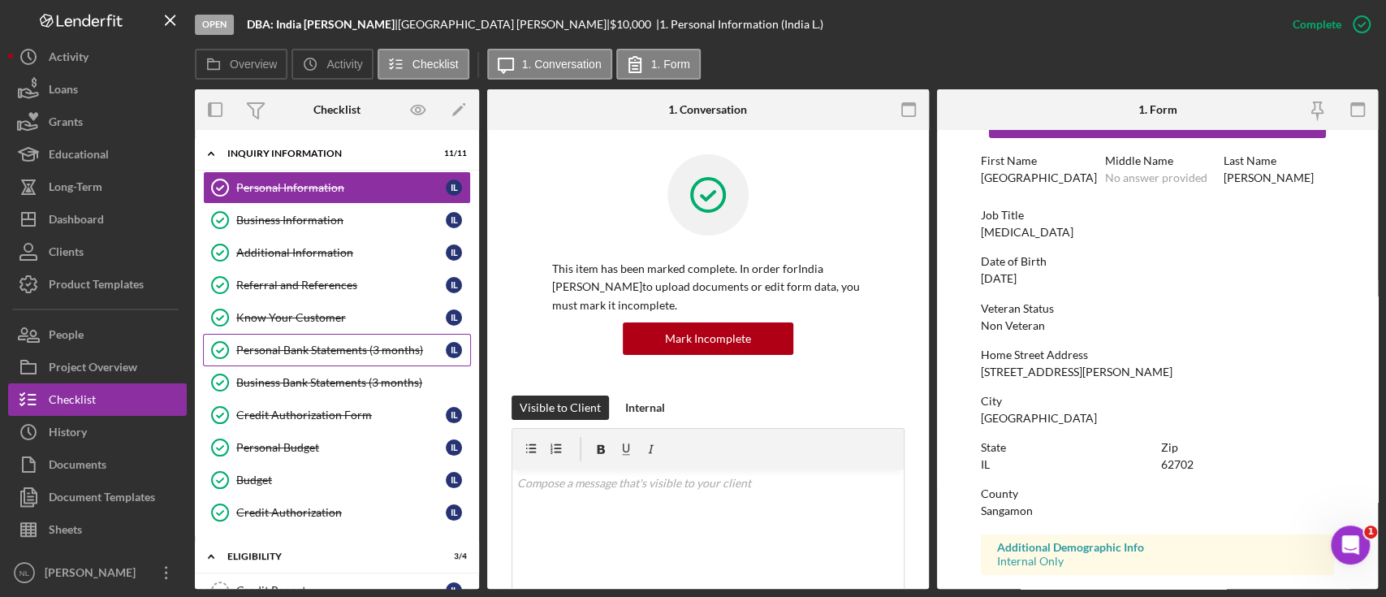
scroll to position [313, 0]
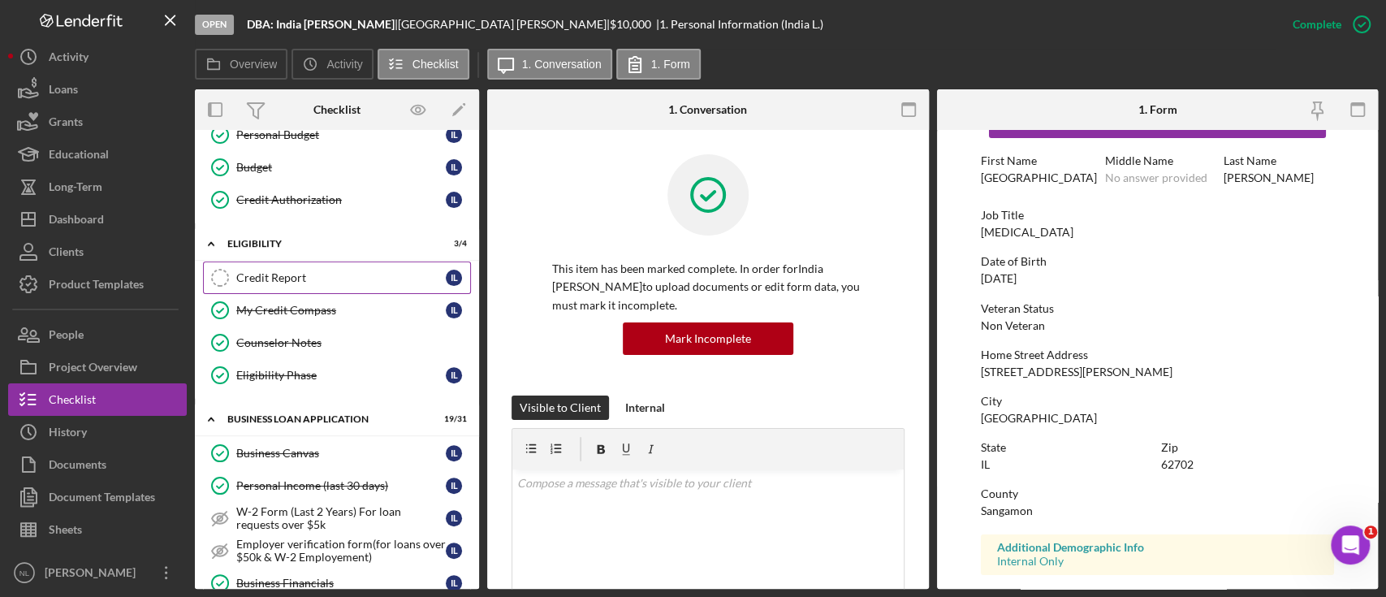
click at [304, 277] on div "Credit Report" at bounding box center [340, 277] width 209 height 13
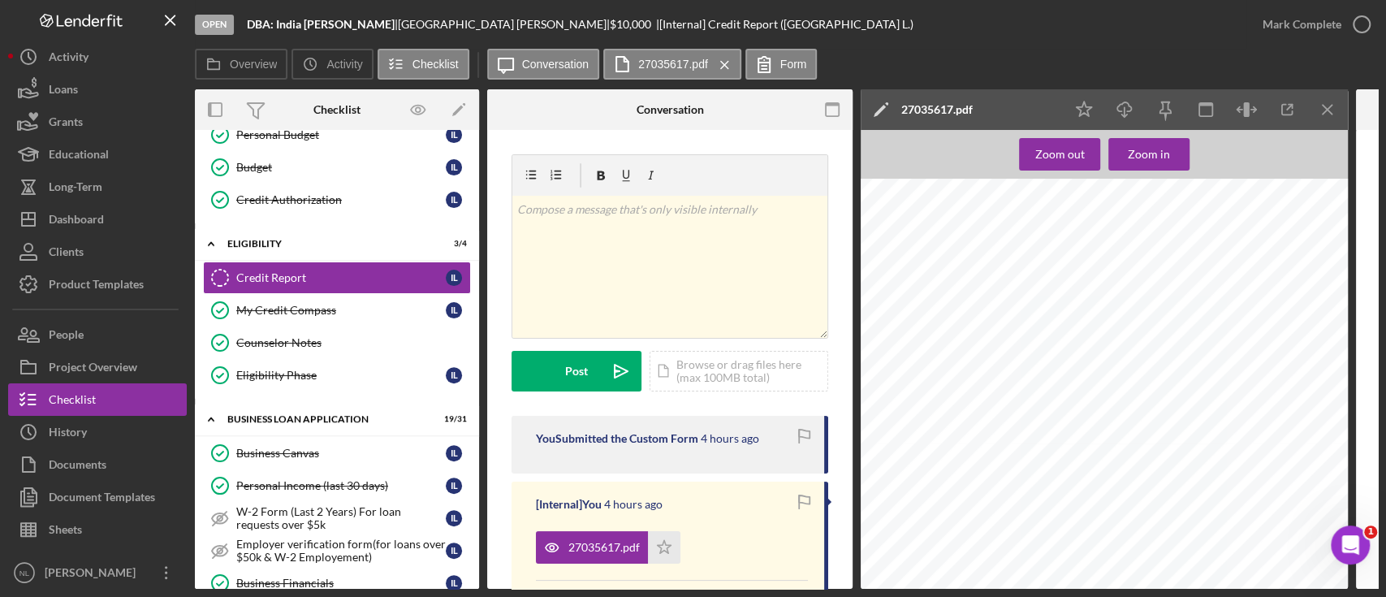
scroll to position [1233, 0]
click at [1327, 110] on line "button" at bounding box center [1326, 109] width 9 height 9
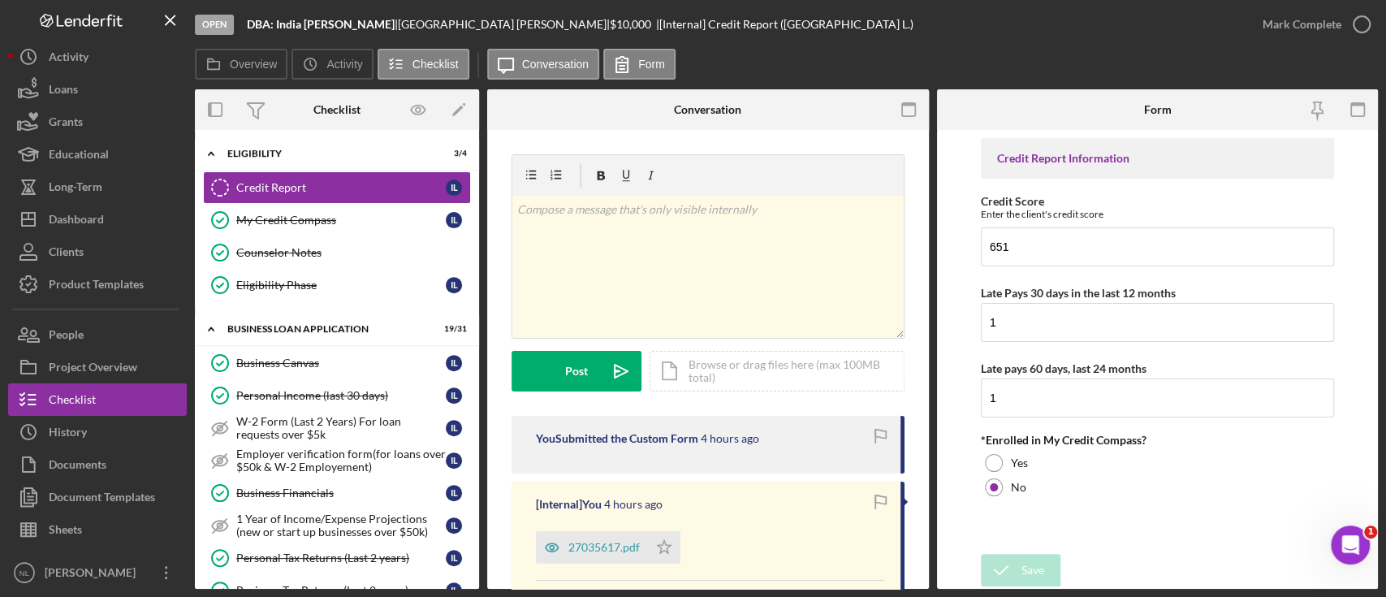
scroll to position [415, 0]
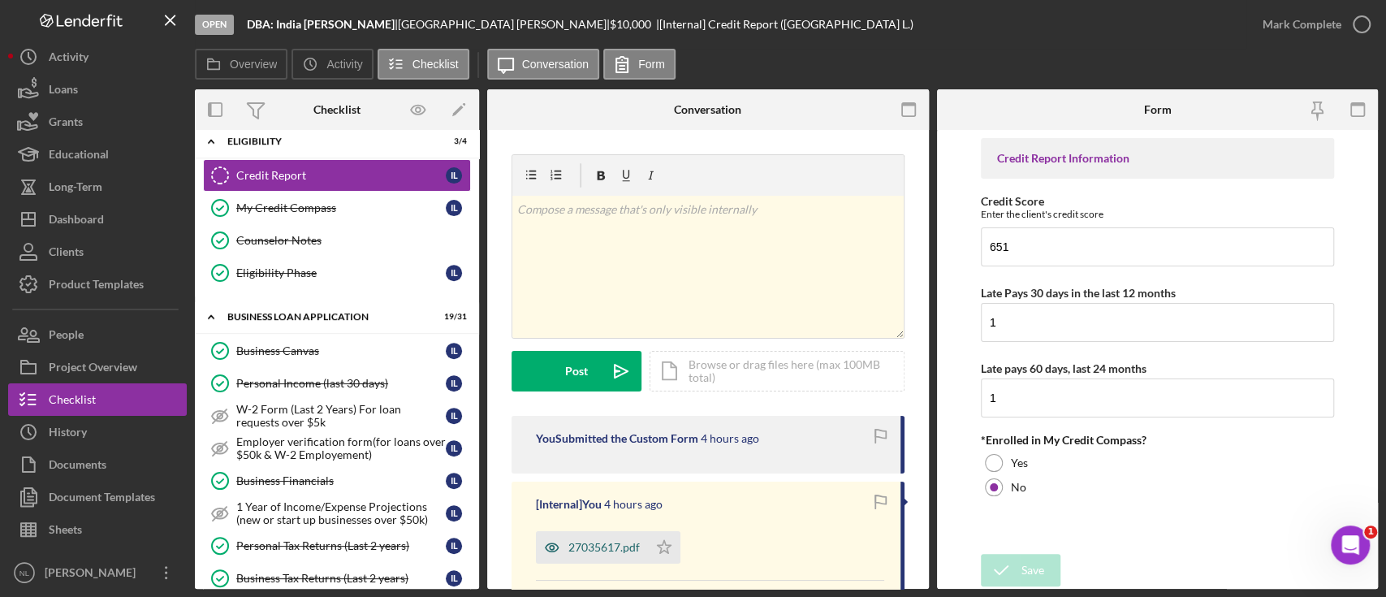
click at [620, 550] on div "27035617.pdf" at bounding box center [603, 547] width 71 height 13
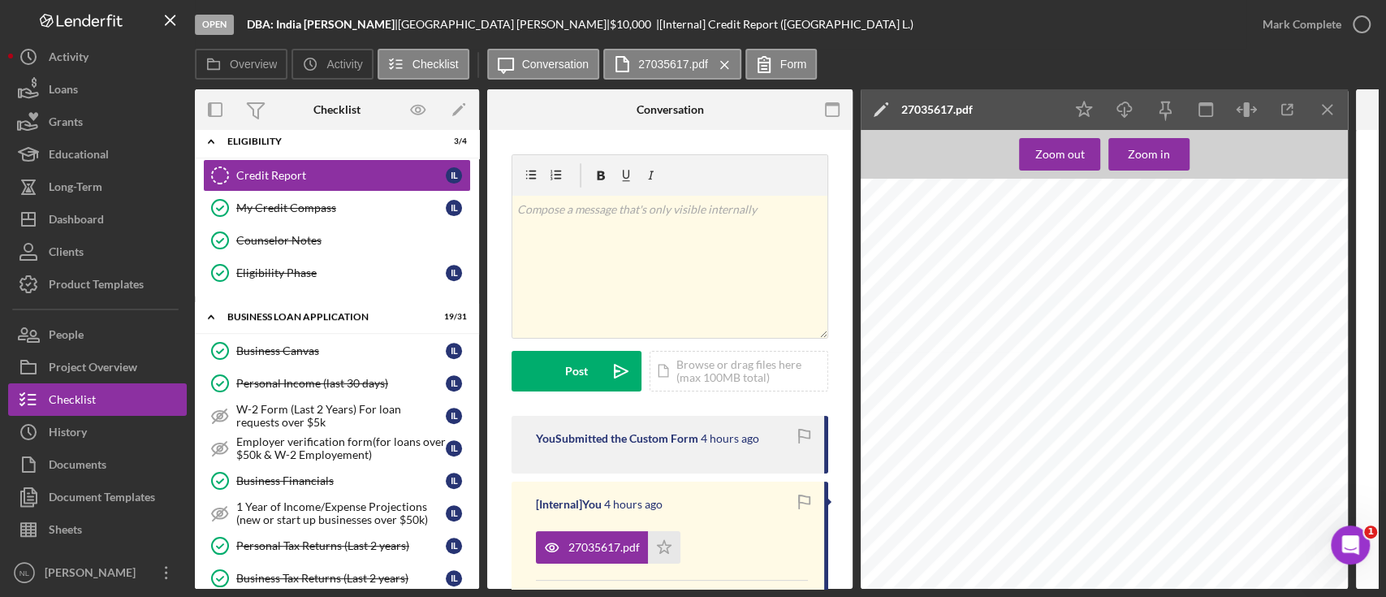
scroll to position [1176, 0]
click at [1321, 113] on icon "Icon/Menu Close" at bounding box center [1327, 110] width 37 height 37
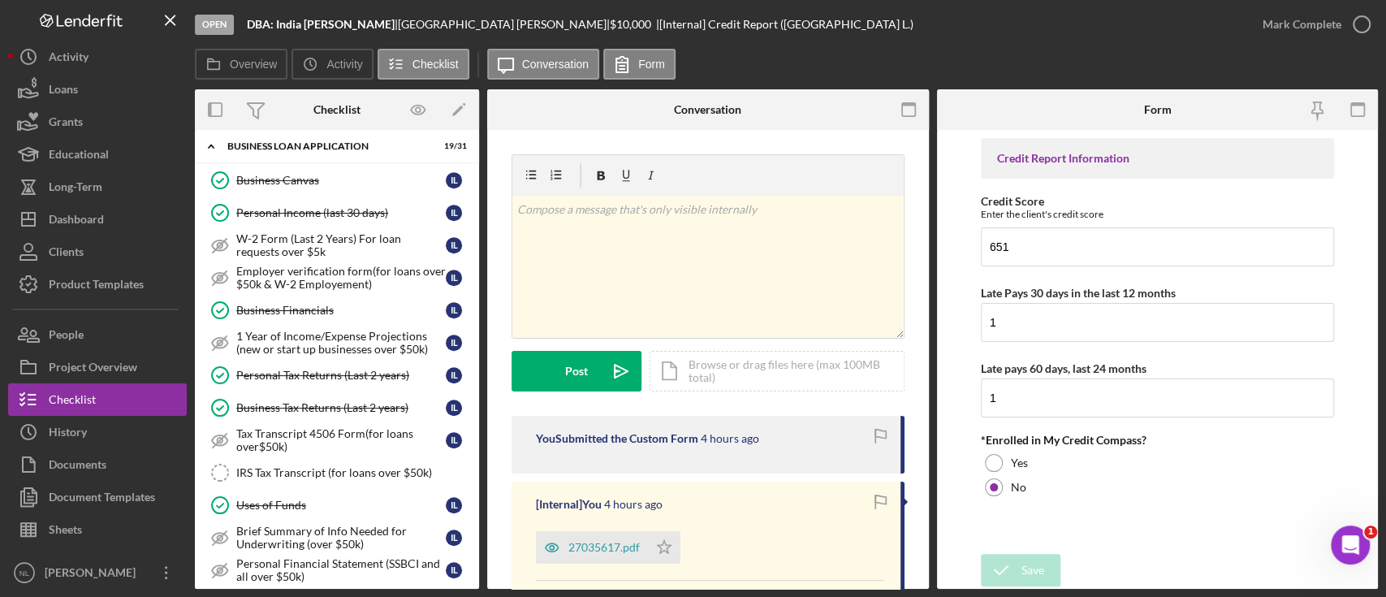
scroll to position [0, 0]
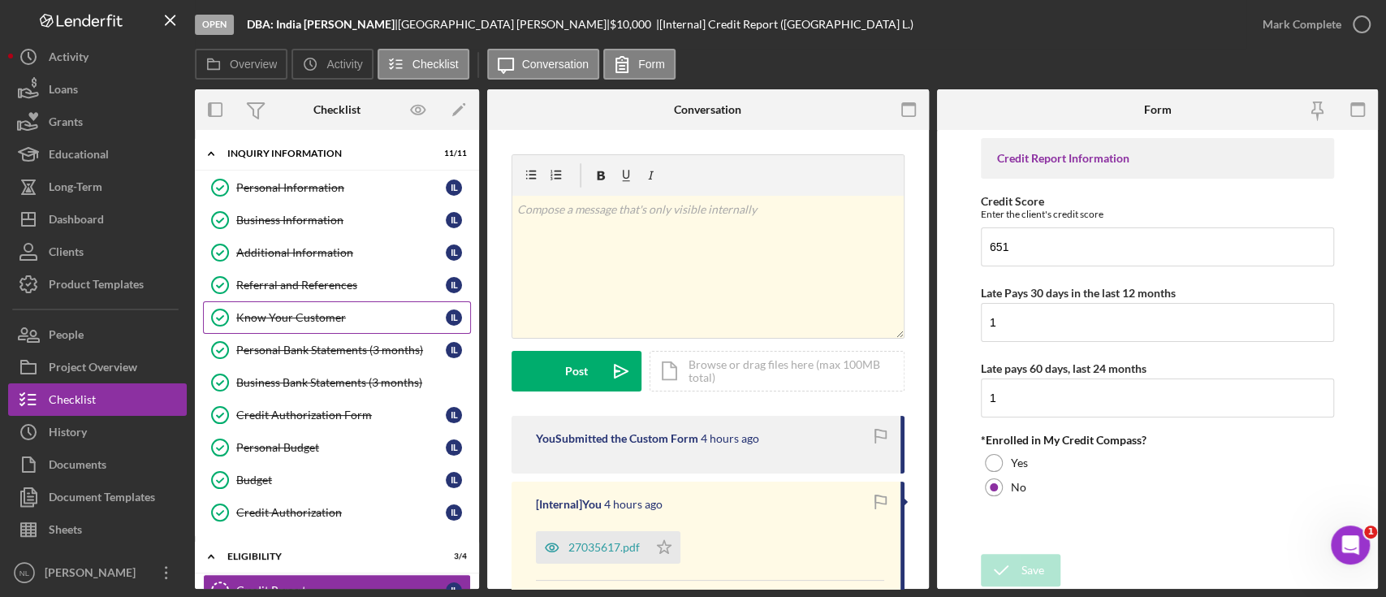
click at [305, 302] on link "Know Your Customer Know Your Customer I L" at bounding box center [337, 317] width 268 height 32
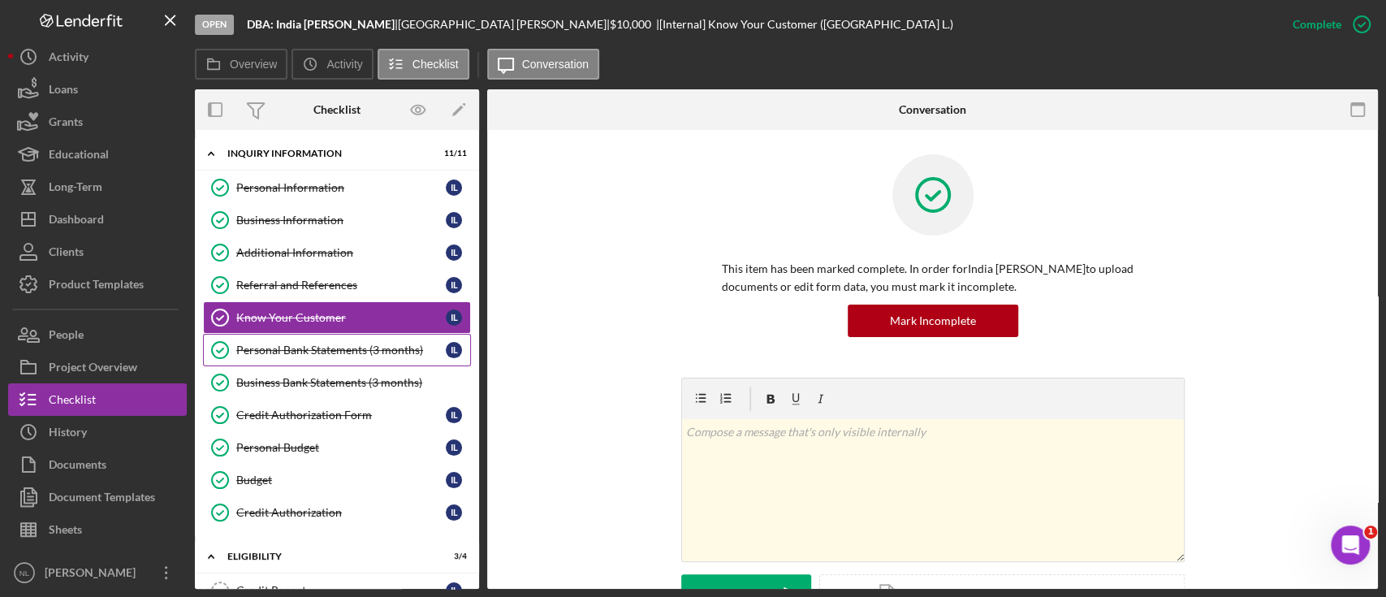
click at [302, 347] on div "Personal Bank Statements (3 months)" at bounding box center [340, 349] width 209 height 13
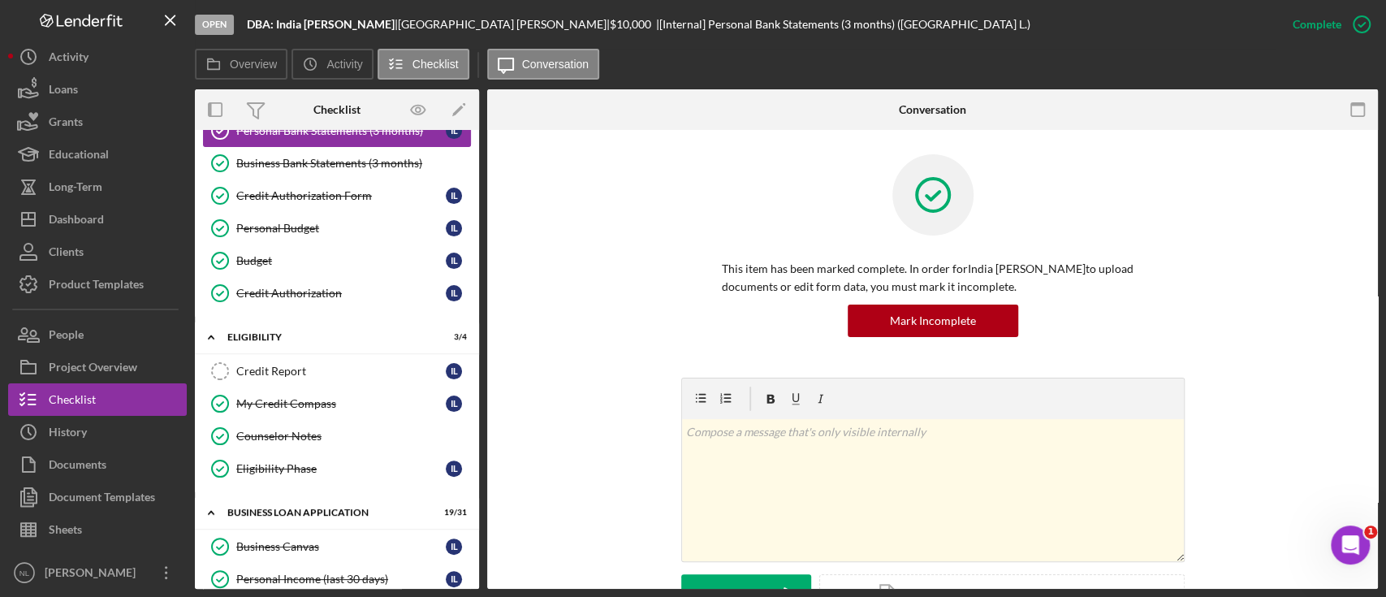
scroll to position [221, 0]
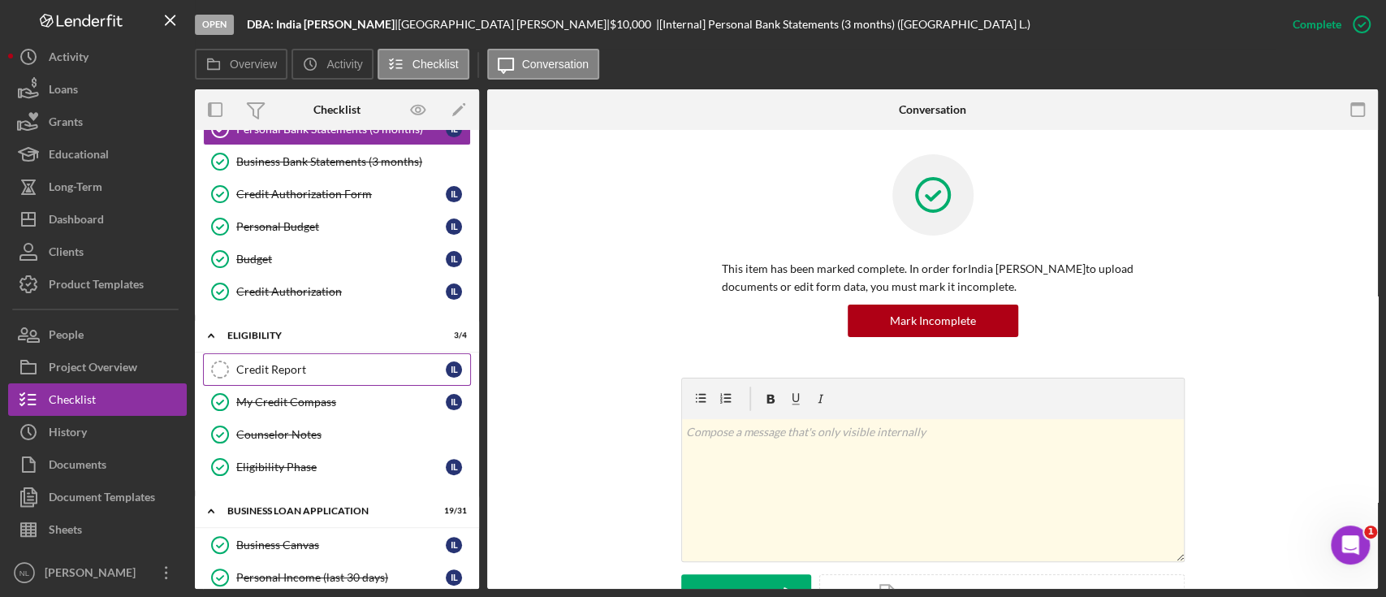
click at [311, 369] on div "Credit Report" at bounding box center [340, 369] width 209 height 13
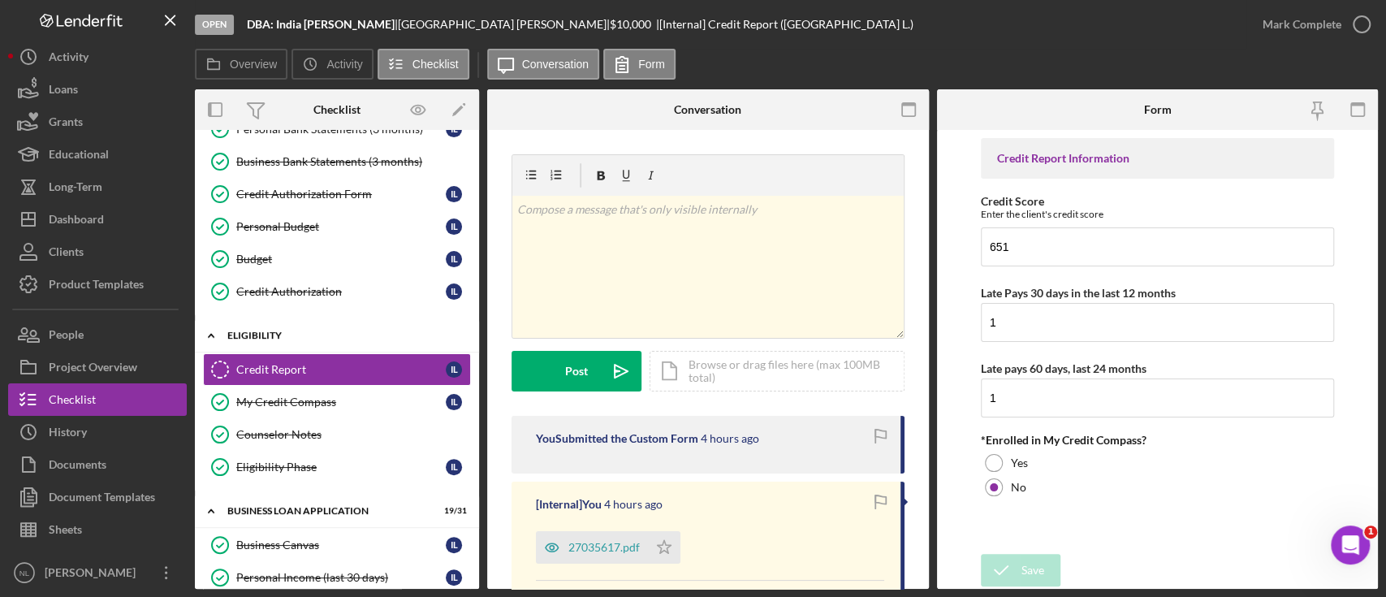
scroll to position [377, 0]
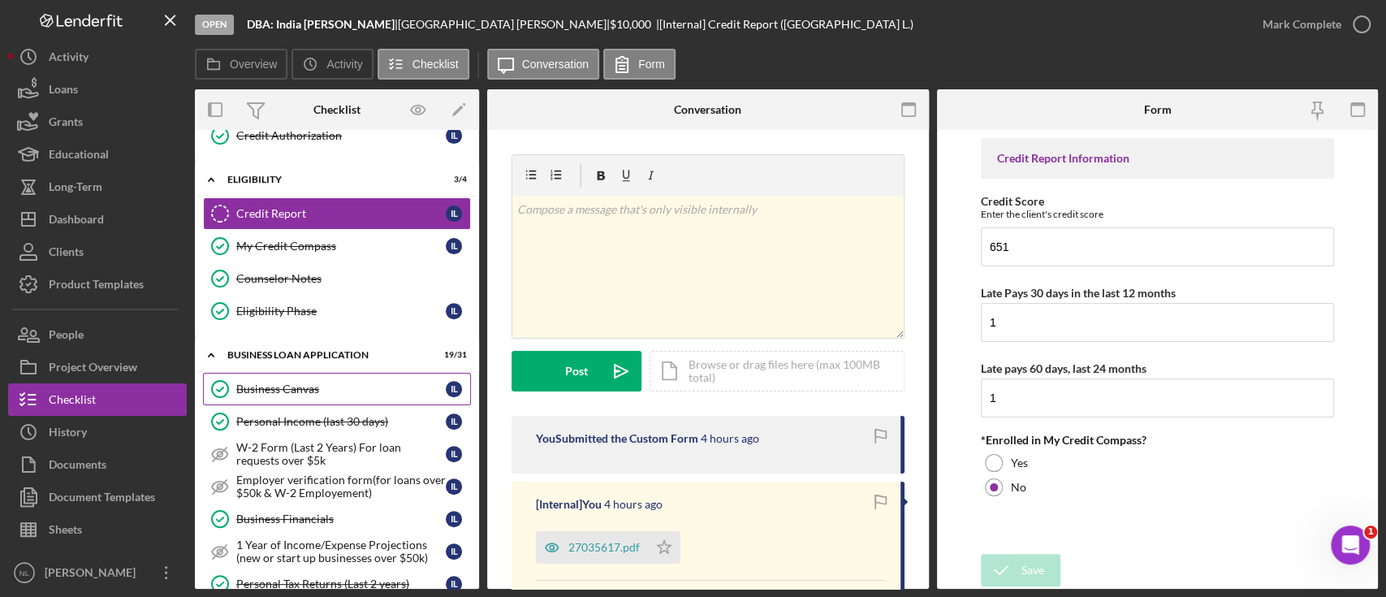
click at [300, 399] on link "Business Canvas Business Canvas I L" at bounding box center [337, 389] width 268 height 32
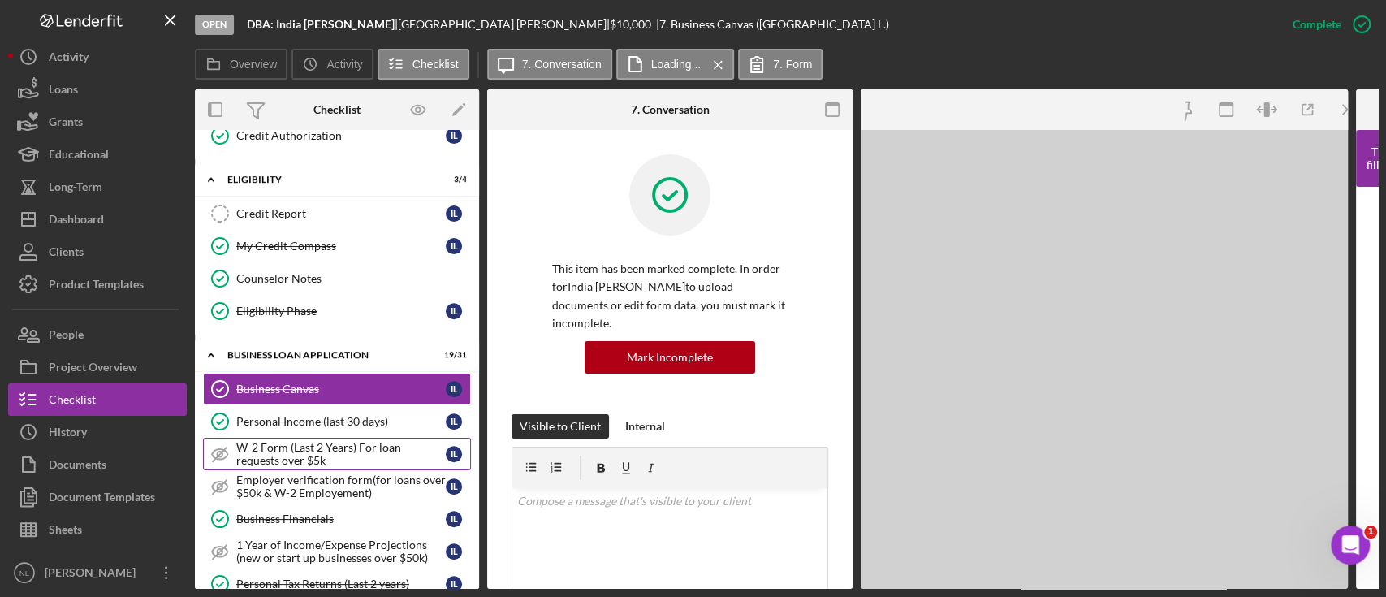
click at [302, 441] on div "W-2 Form (Last 2 Years) For loan requests over $5k" at bounding box center [340, 454] width 209 height 26
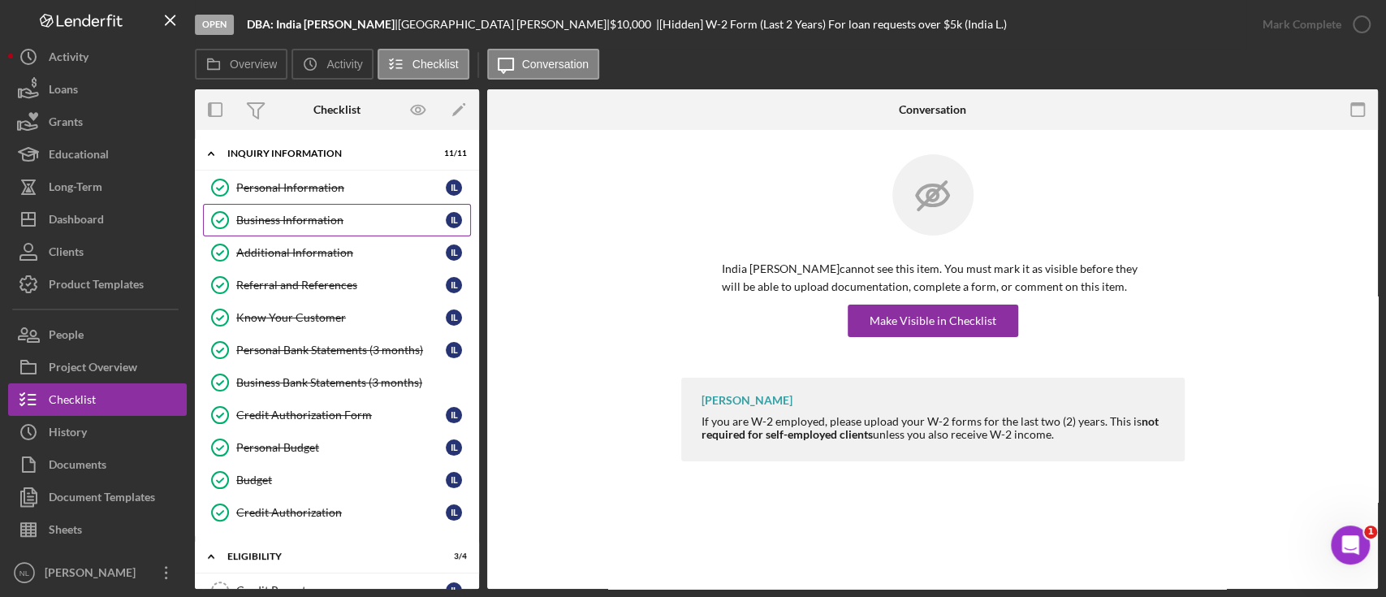
click at [304, 214] on div "Business Information" at bounding box center [340, 220] width 209 height 13
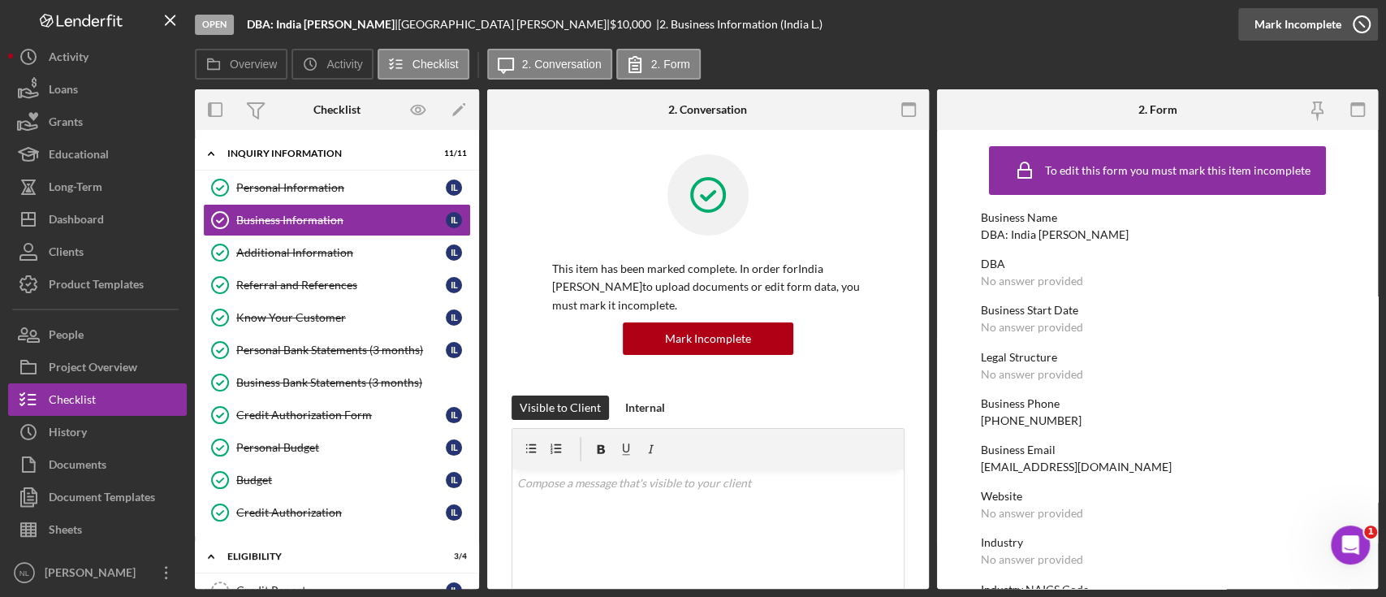
drag, startPoint x: 1119, startPoint y: 301, endPoint x: 1327, endPoint y: 30, distance: 342.1
click at [1327, 30] on div "Complete Mark Incomplete" at bounding box center [1297, 24] width 87 height 32
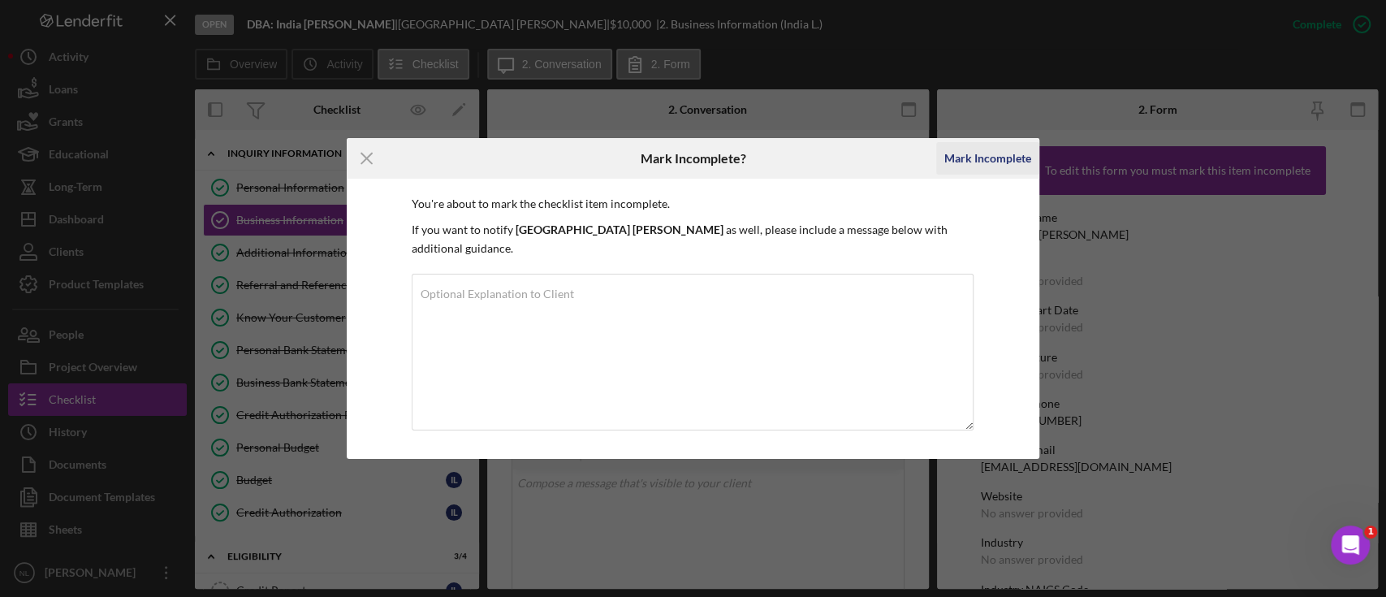
click at [1010, 175] on div "Mark Incomplete" at bounding box center [987, 158] width 87 height 32
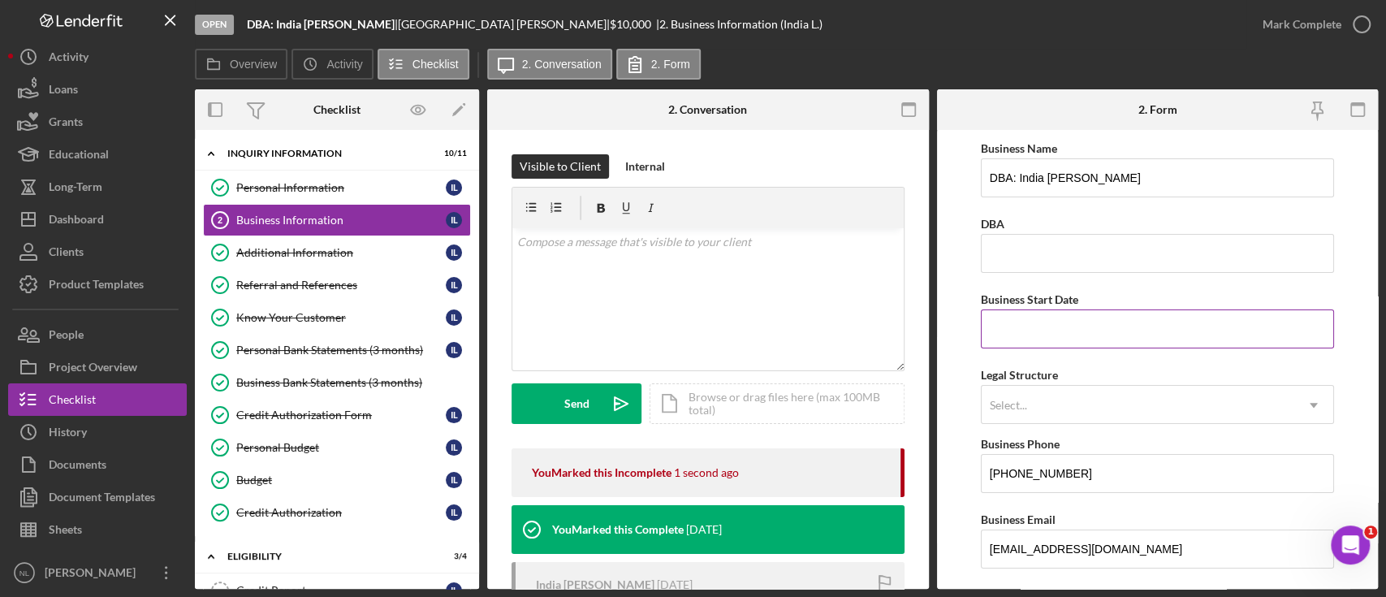
click at [1028, 326] on input "Business Start Date" at bounding box center [1157, 328] width 353 height 39
type input "[DATE]"
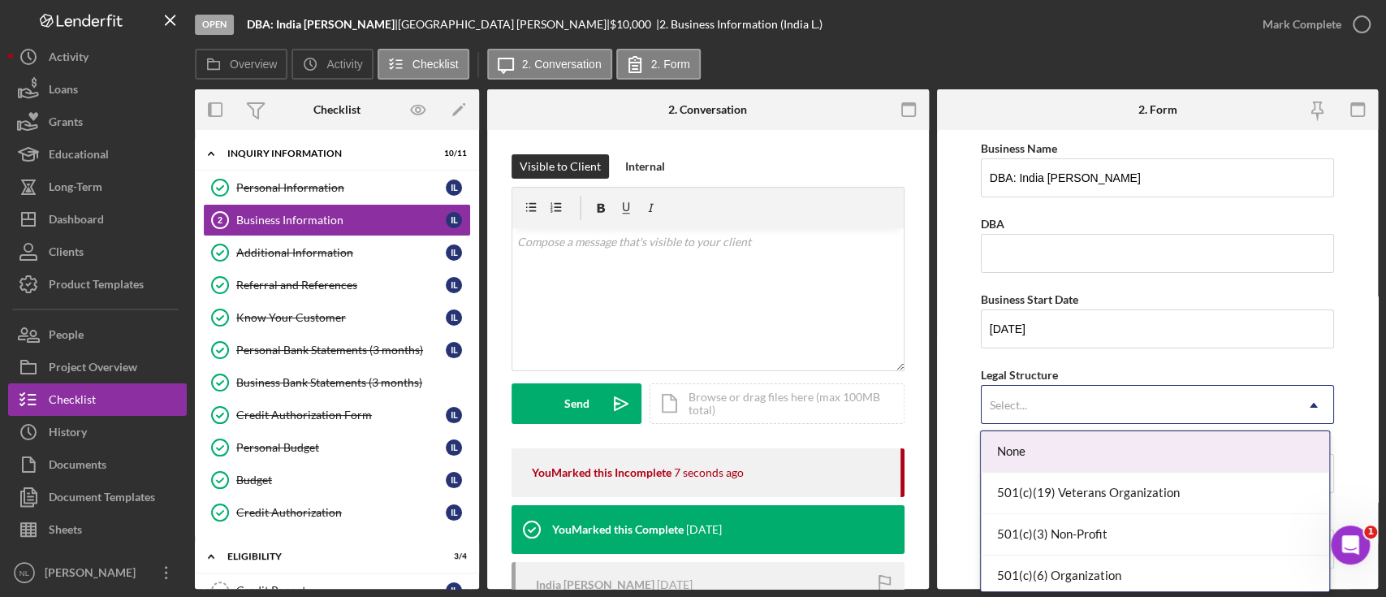
click at [1029, 395] on div "Select..." at bounding box center [1137, 404] width 313 height 37
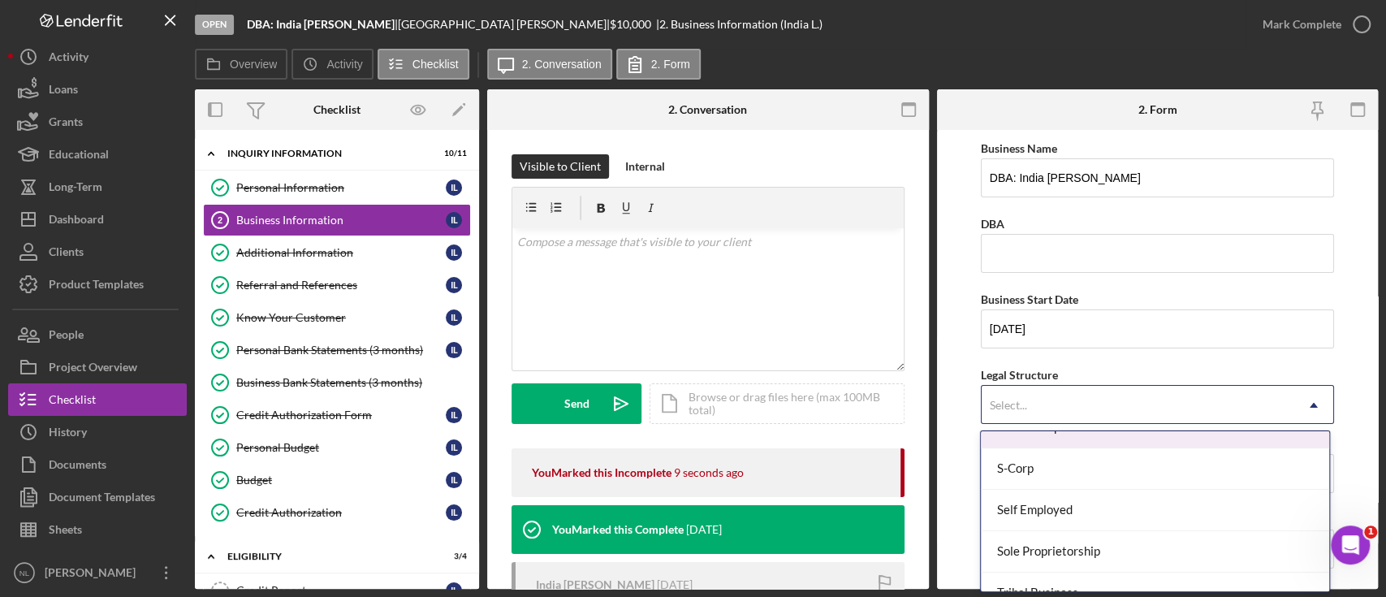
scroll to position [399, 0]
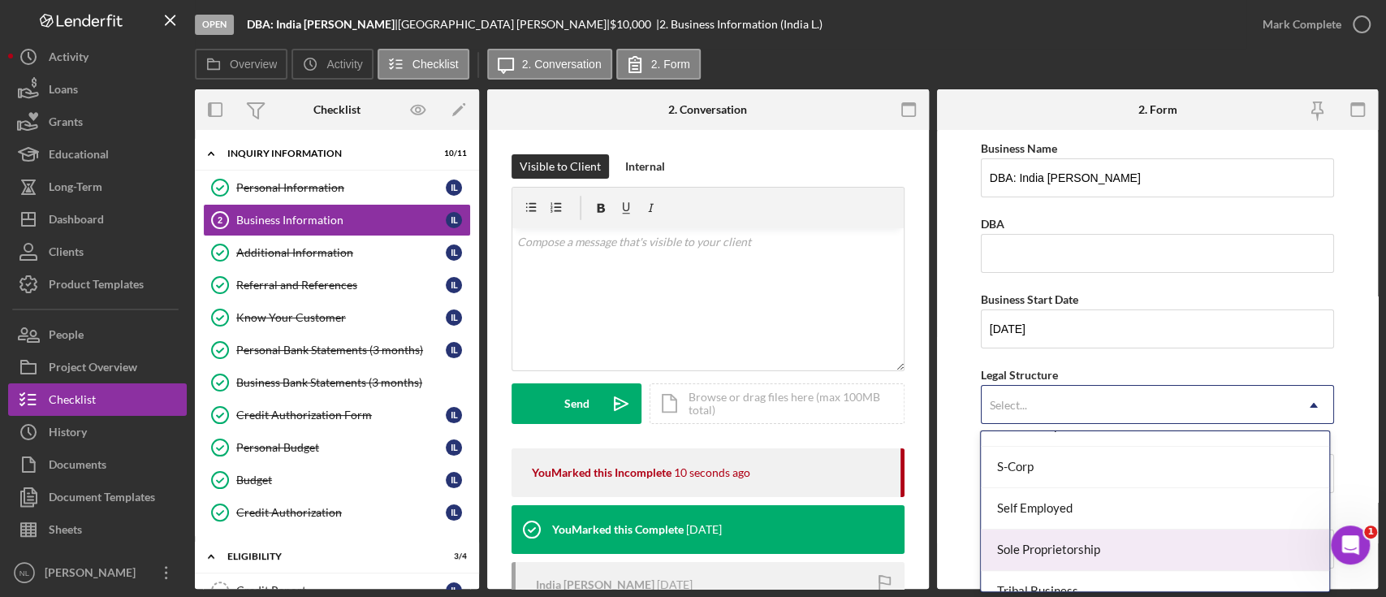
click at [1076, 535] on div "Sole Proprietorship" at bounding box center [1154, 549] width 347 height 41
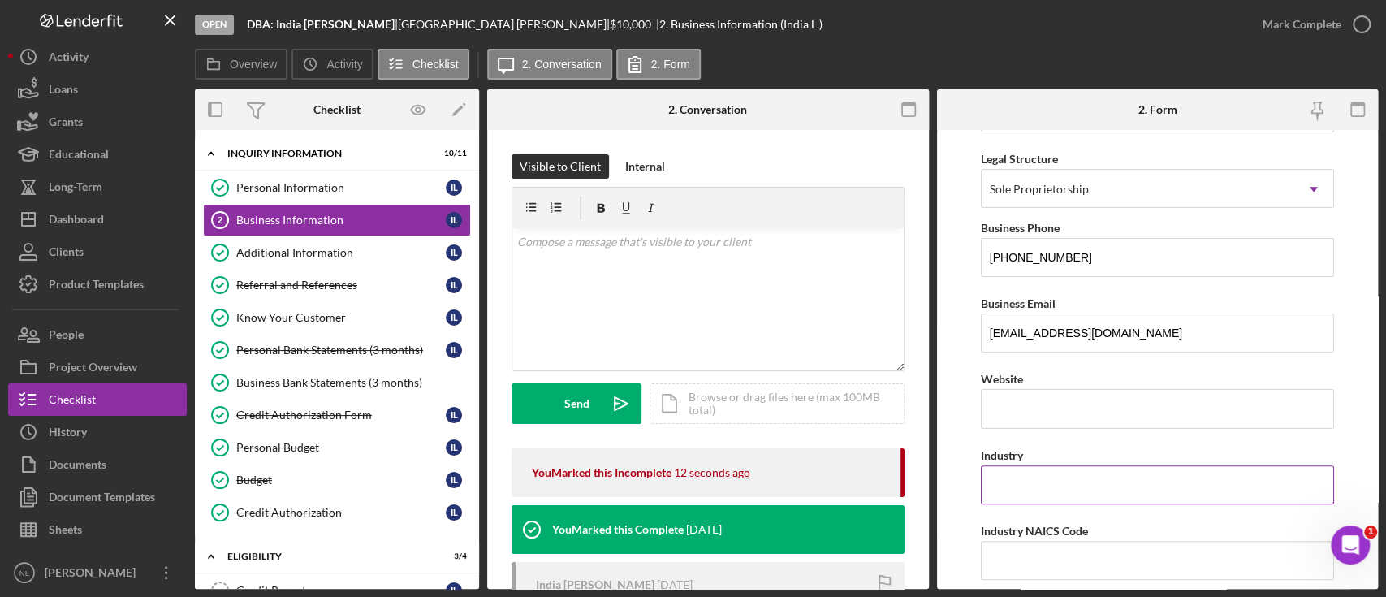
scroll to position [219, 0]
click at [1029, 493] on input "Industry" at bounding box center [1157, 481] width 353 height 39
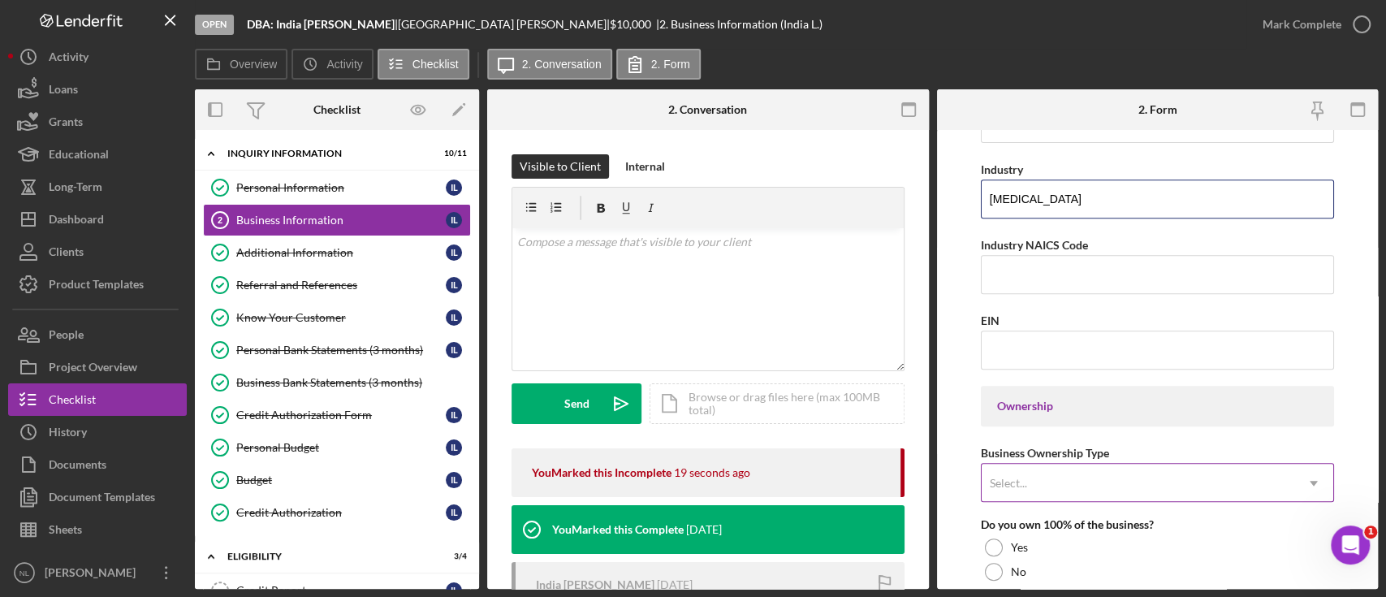
type input "[MEDICAL_DATA]"
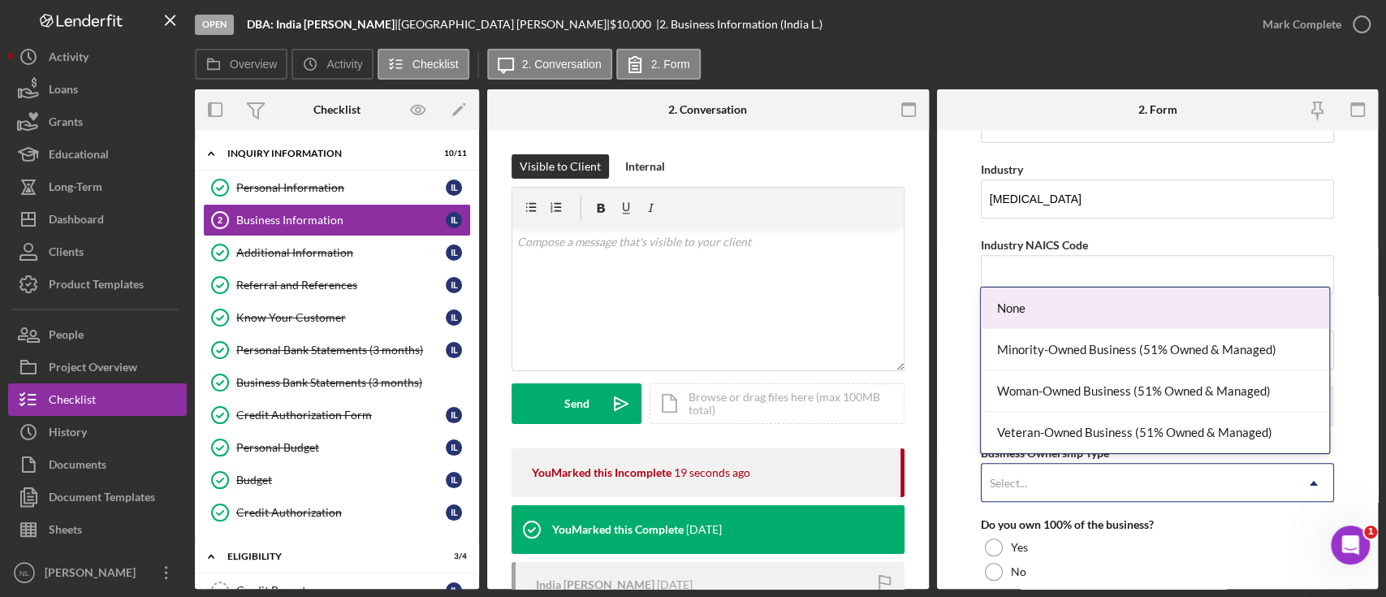
click at [1043, 466] on div "Select..." at bounding box center [1137, 482] width 313 height 37
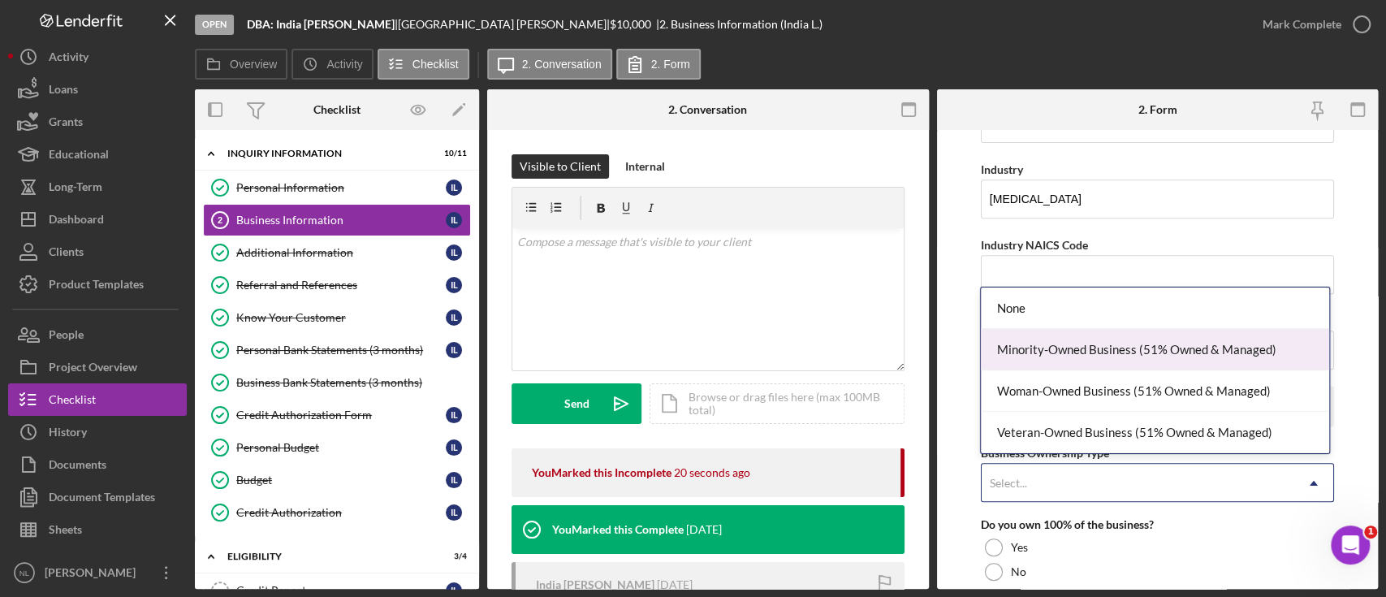
click at [1032, 352] on div "Minority-Owned Business (51% Owned & Managed)" at bounding box center [1154, 349] width 347 height 41
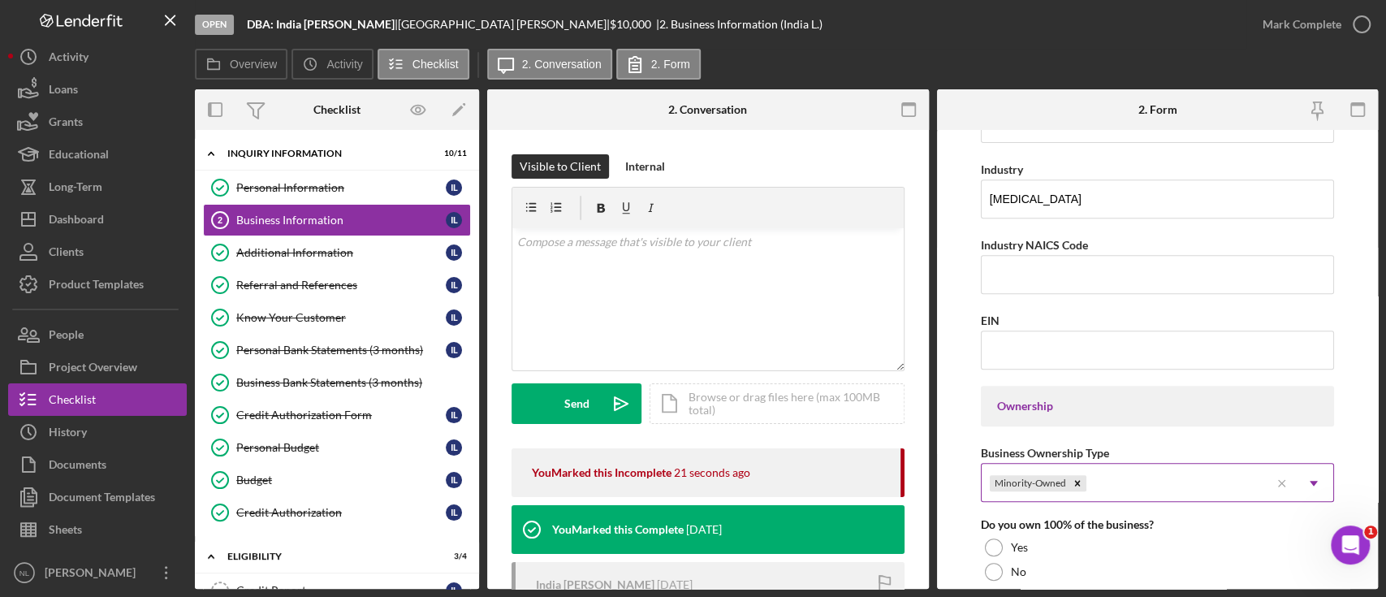
click at [1021, 480] on div "Minority-Owned" at bounding box center [1029, 483] width 79 height 16
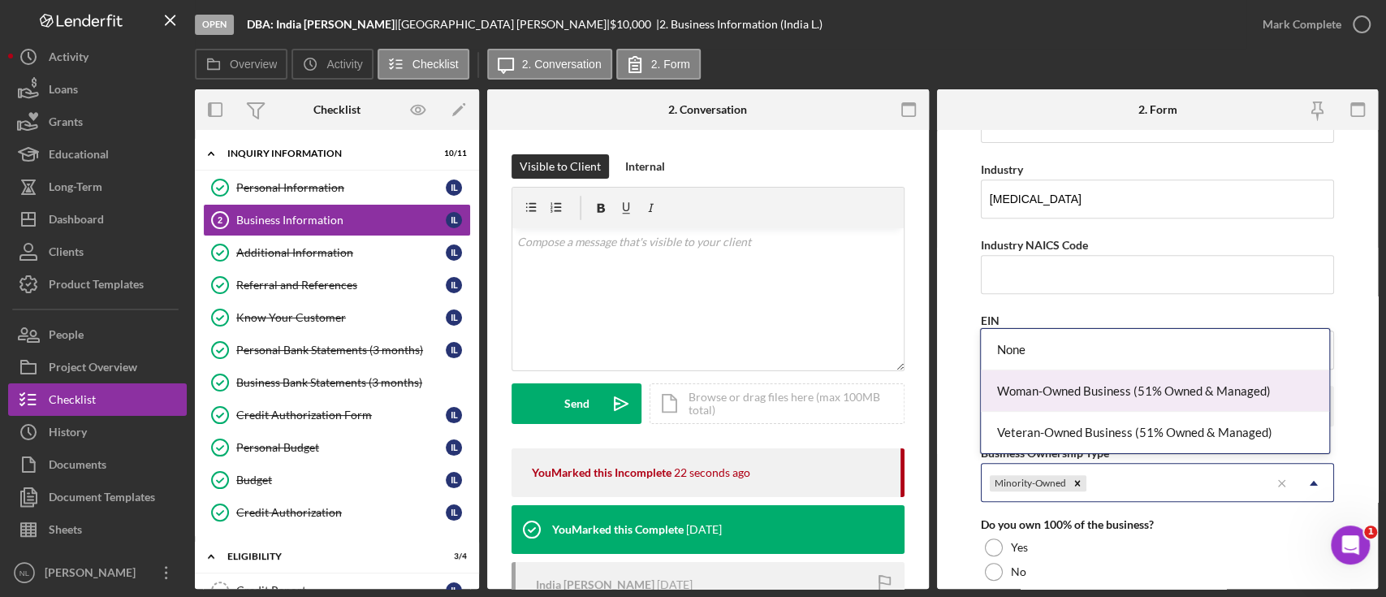
click at [1059, 386] on div "Woman-Owned Business (51% Owned & Managed)" at bounding box center [1154, 390] width 347 height 41
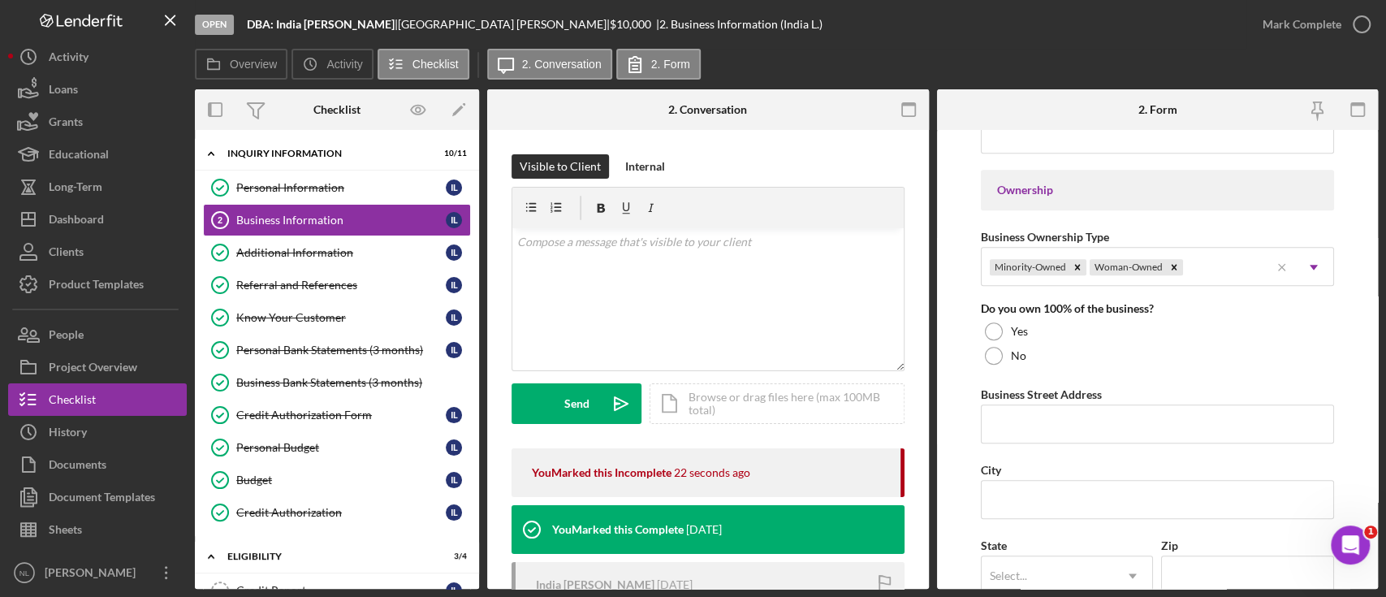
scroll to position [801, 0]
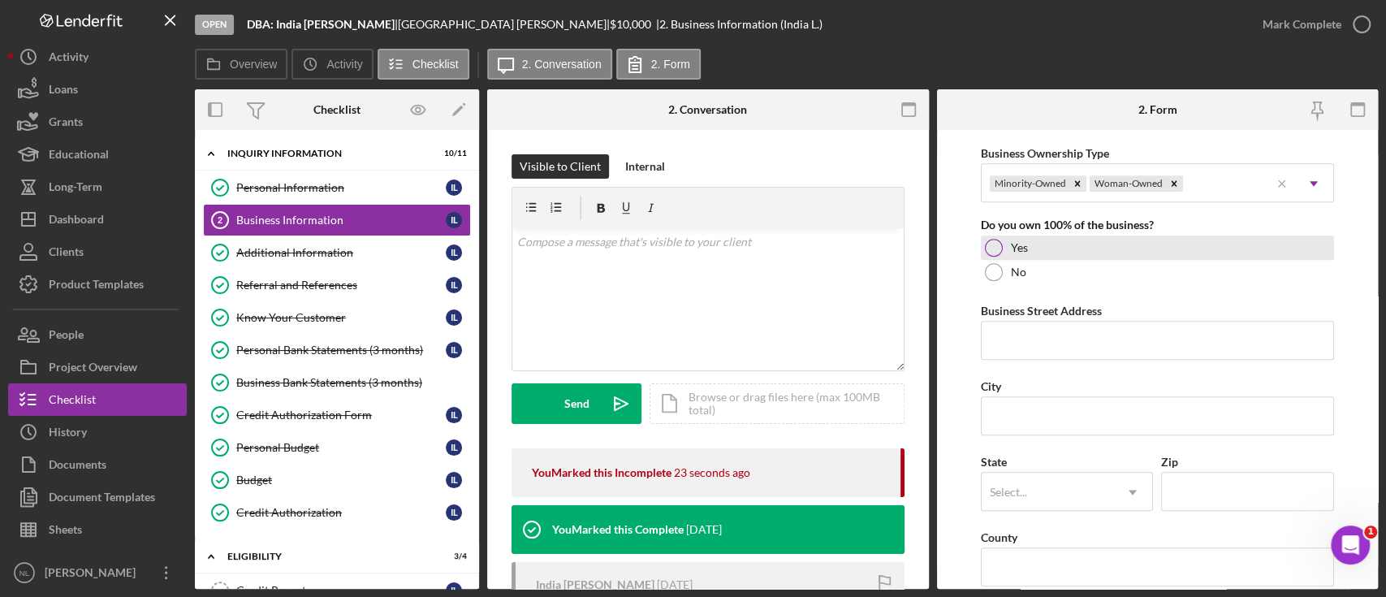
click at [994, 242] on div at bounding box center [994, 248] width 18 height 18
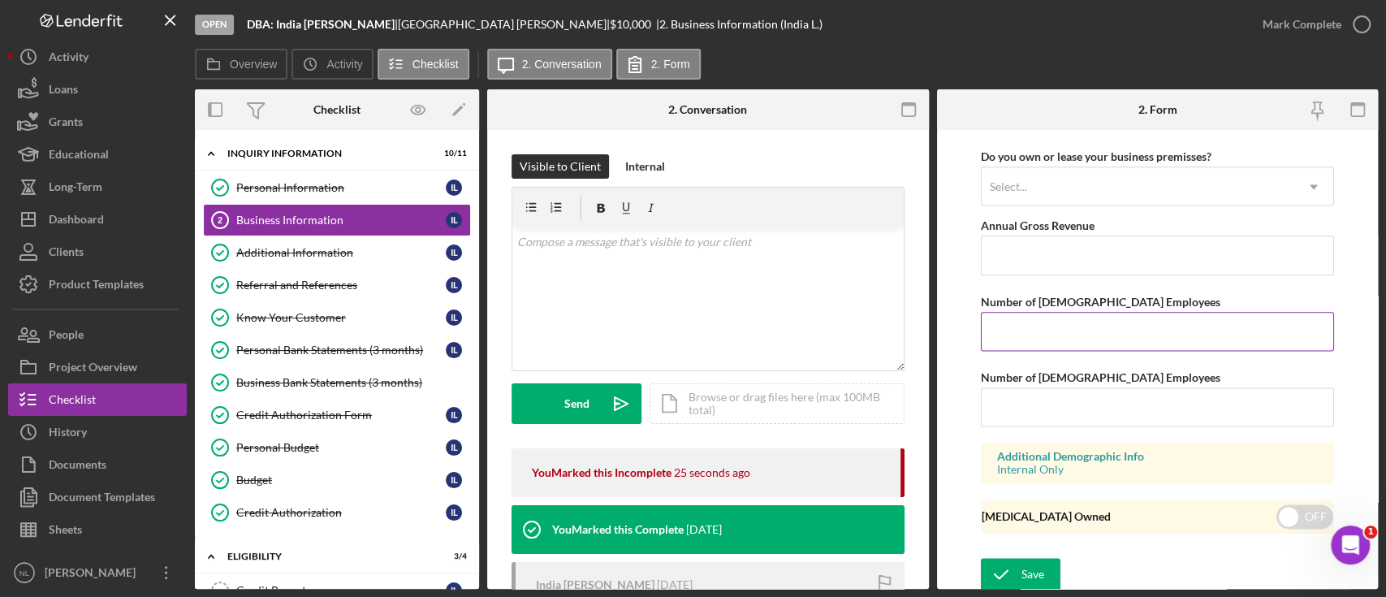
click at [1024, 327] on input "Number of [DEMOGRAPHIC_DATA] Employees" at bounding box center [1157, 331] width 353 height 39
type input "1"
click at [1006, 250] on input "Annual Gross Revenue" at bounding box center [1157, 254] width 353 height 39
type input "$0"
click at [1026, 570] on div "Save" at bounding box center [1032, 574] width 23 height 32
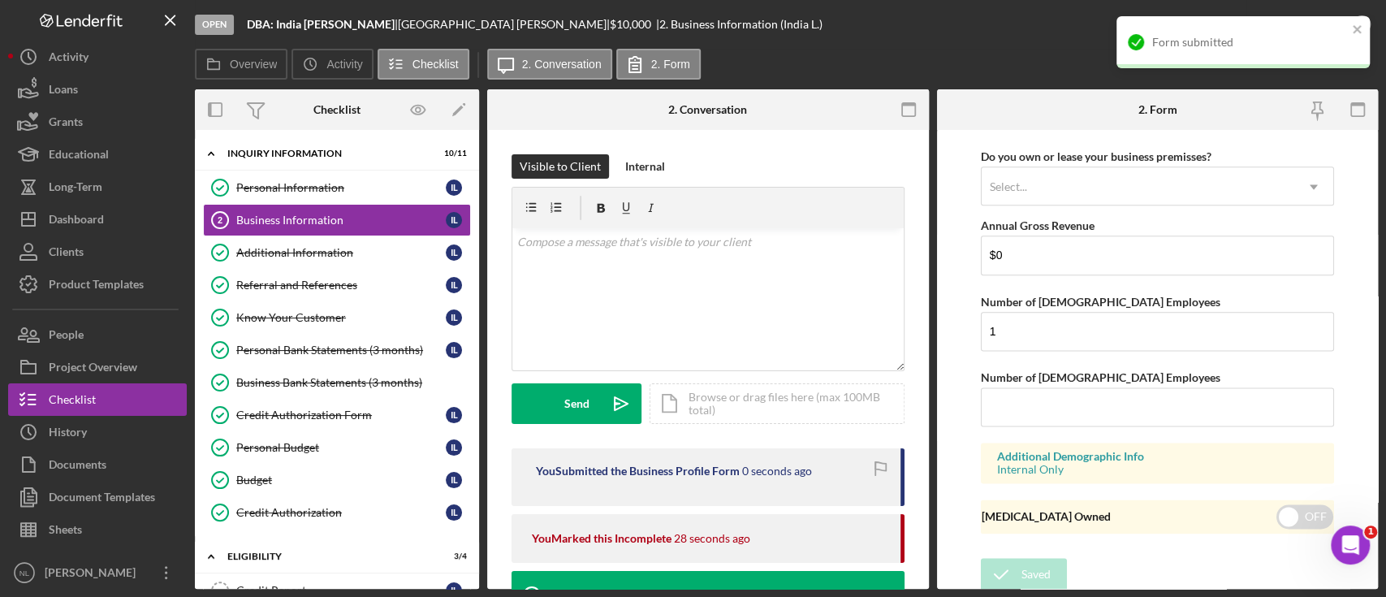
click at [1347, 34] on div "Form submitted" at bounding box center [1237, 42] width 229 height 26
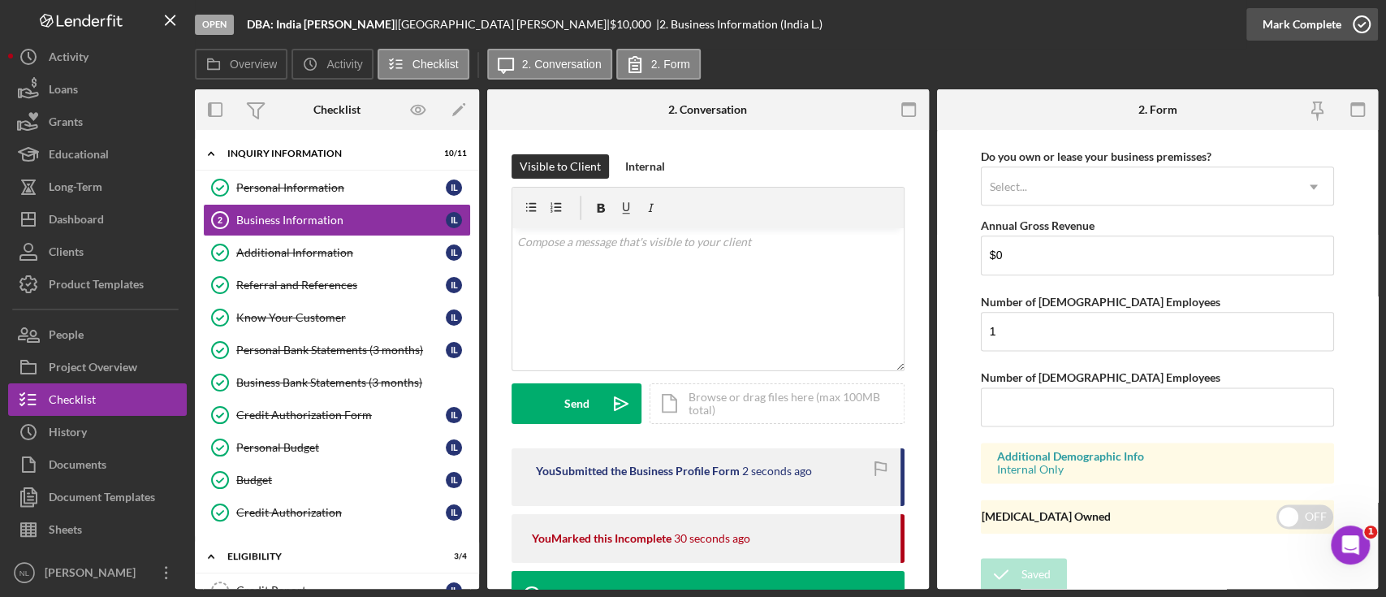
click at [1318, 33] on div "Mark Complete" at bounding box center [1301, 24] width 79 height 32
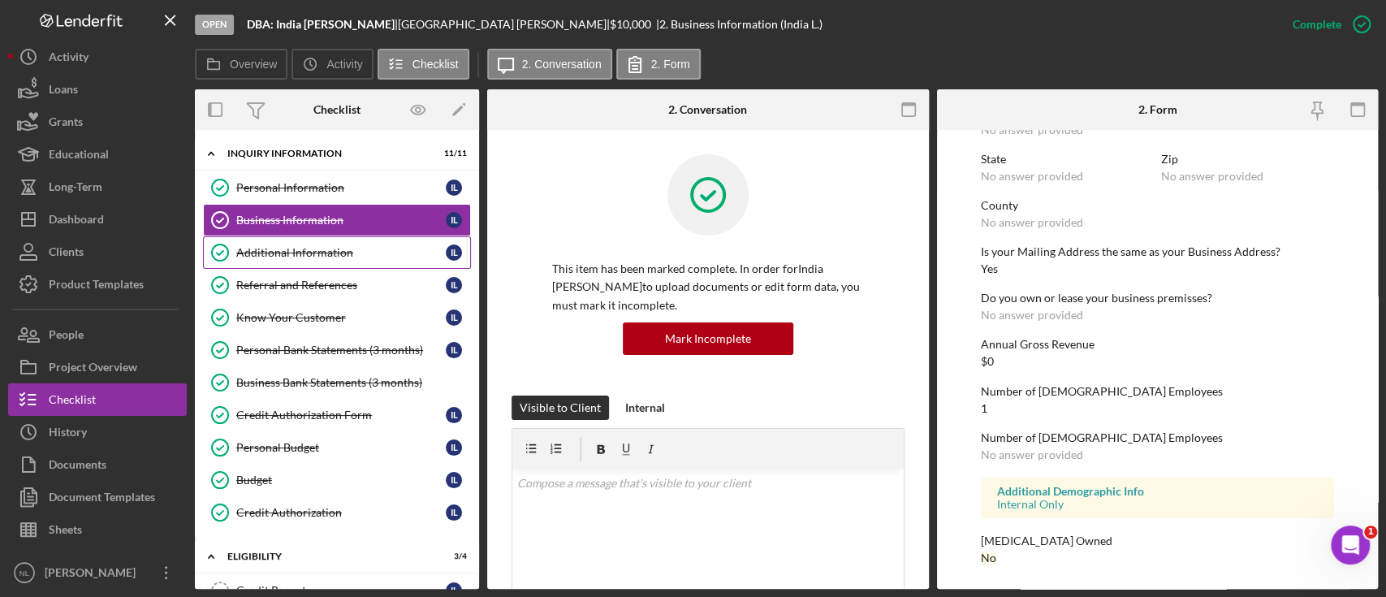
scroll to position [766, 0]
click at [310, 248] on div "Additional Information" at bounding box center [340, 252] width 209 height 13
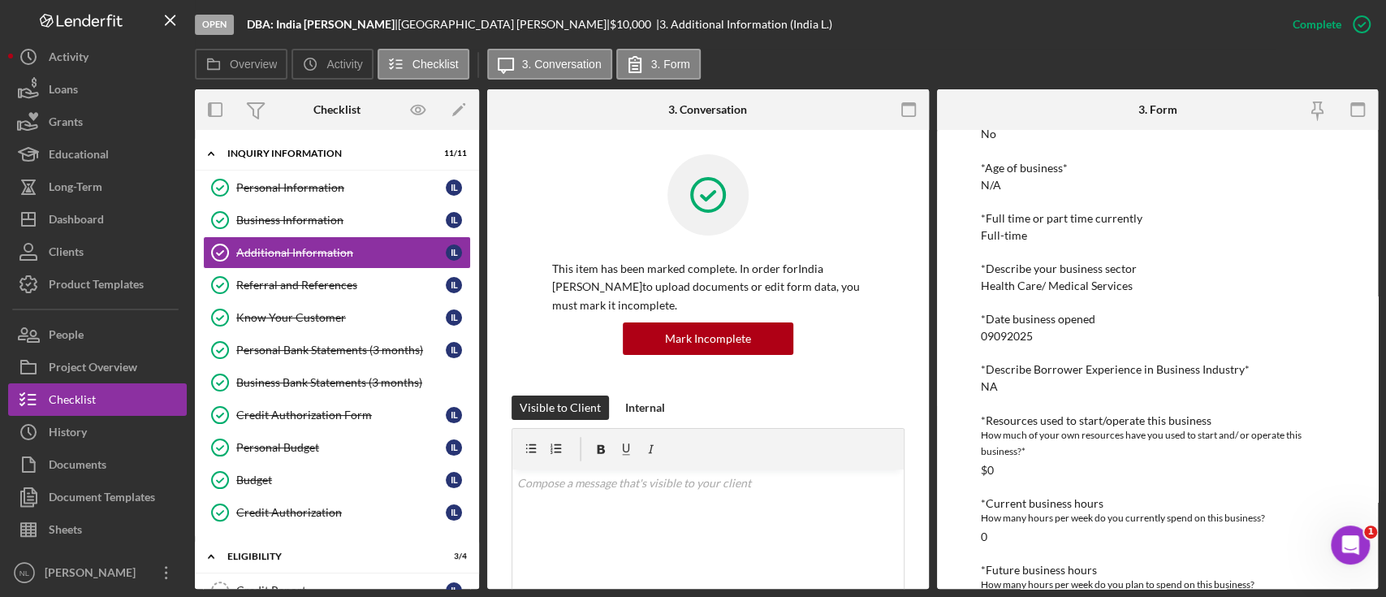
scroll to position [740, 0]
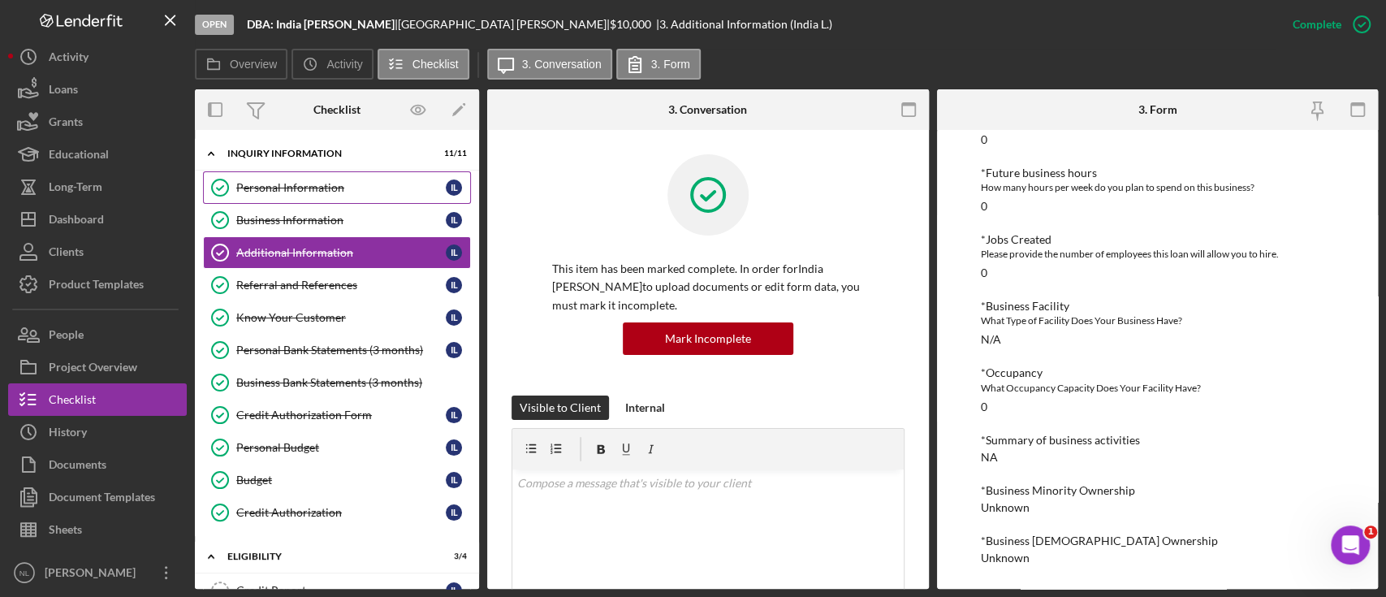
click at [273, 189] on div "Personal Information" at bounding box center [340, 187] width 209 height 13
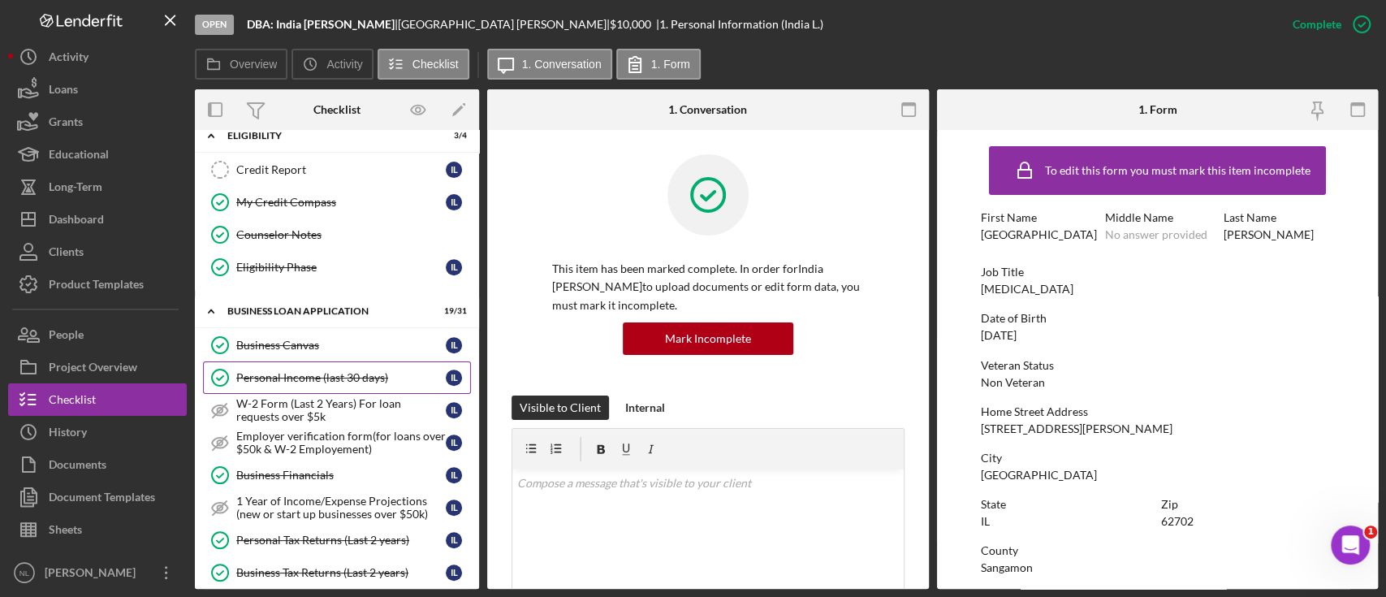
scroll to position [421, 0]
click at [365, 376] on div "Personal Income (last 30 days)" at bounding box center [340, 376] width 209 height 13
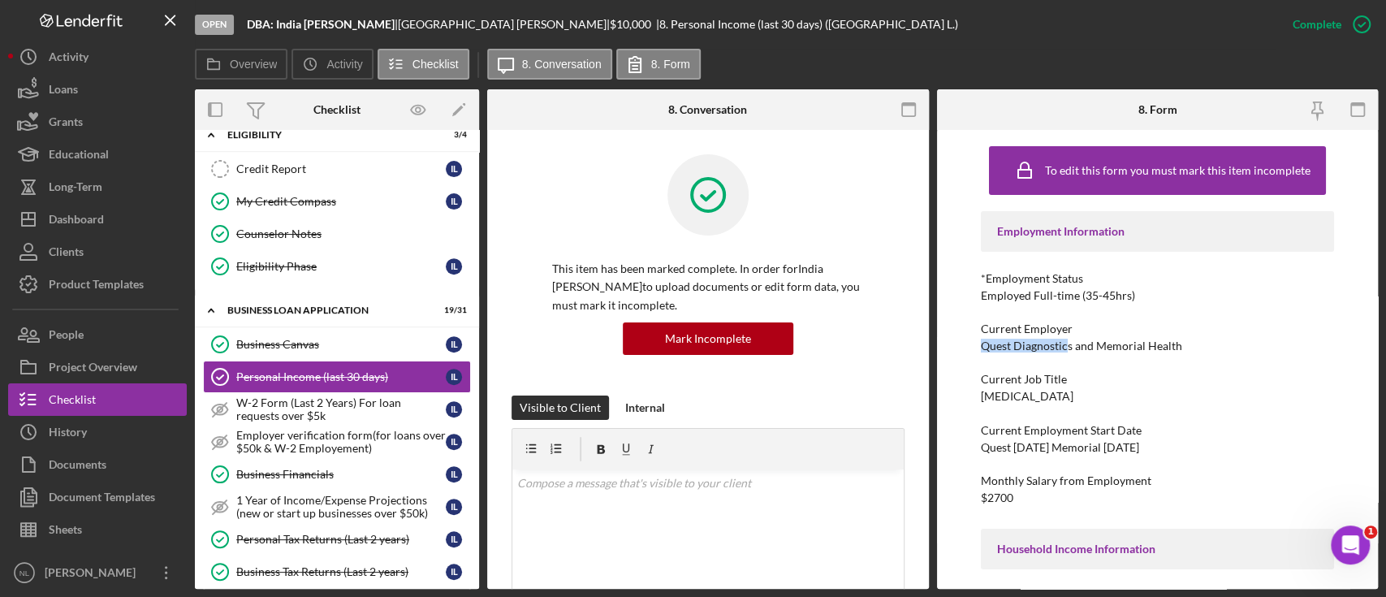
drag, startPoint x: 1066, startPoint y: 345, endPoint x: 978, endPoint y: 348, distance: 87.7
click at [978, 348] on div "To edit this form you must mark this item incomplete Employment Information *Em…" at bounding box center [1158, 359] width 442 height 459
copy div "Quest Diagnostic"
click at [118, 211] on button "Icon/Dashboard Dashboard" at bounding box center [97, 219] width 179 height 32
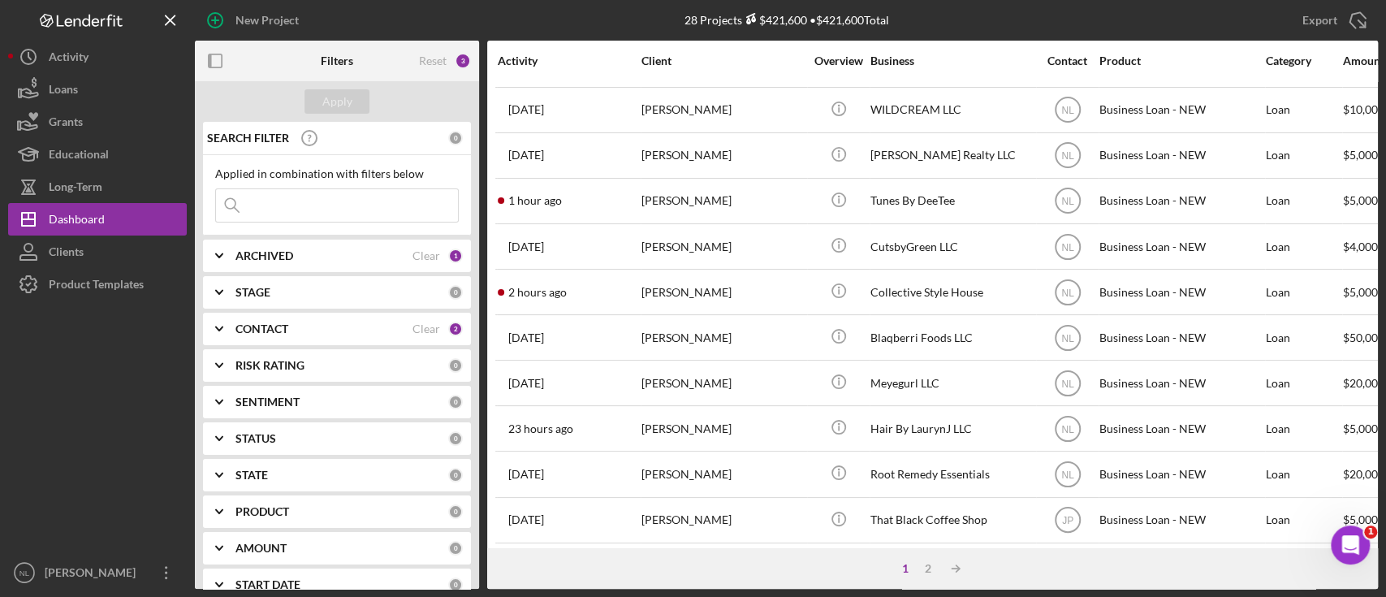
scroll to position [616, 0]
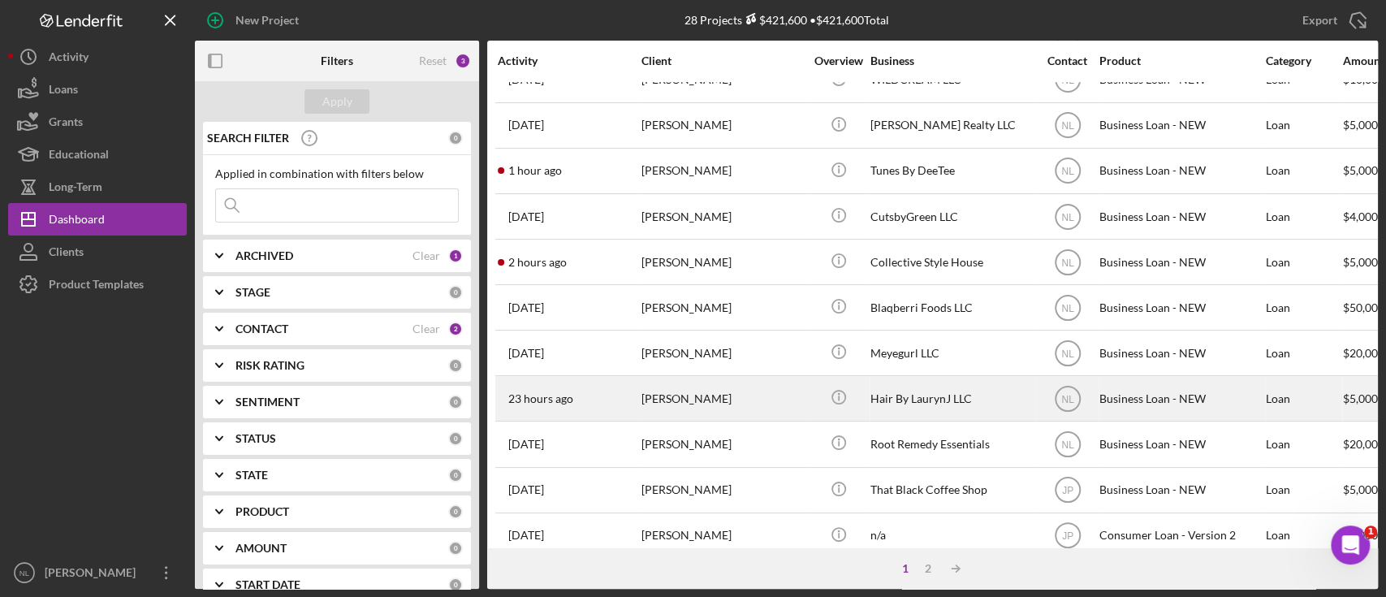
click at [662, 388] on div "[PERSON_NAME]" at bounding box center [722, 398] width 162 height 43
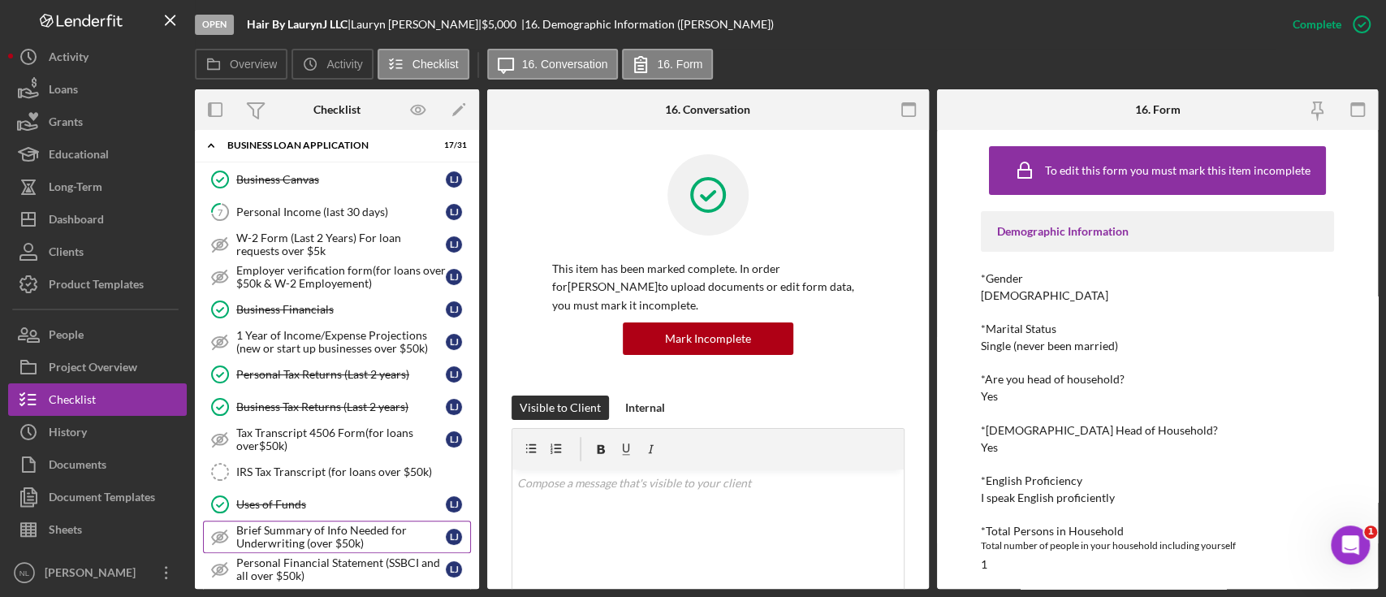
scroll to position [71, 0]
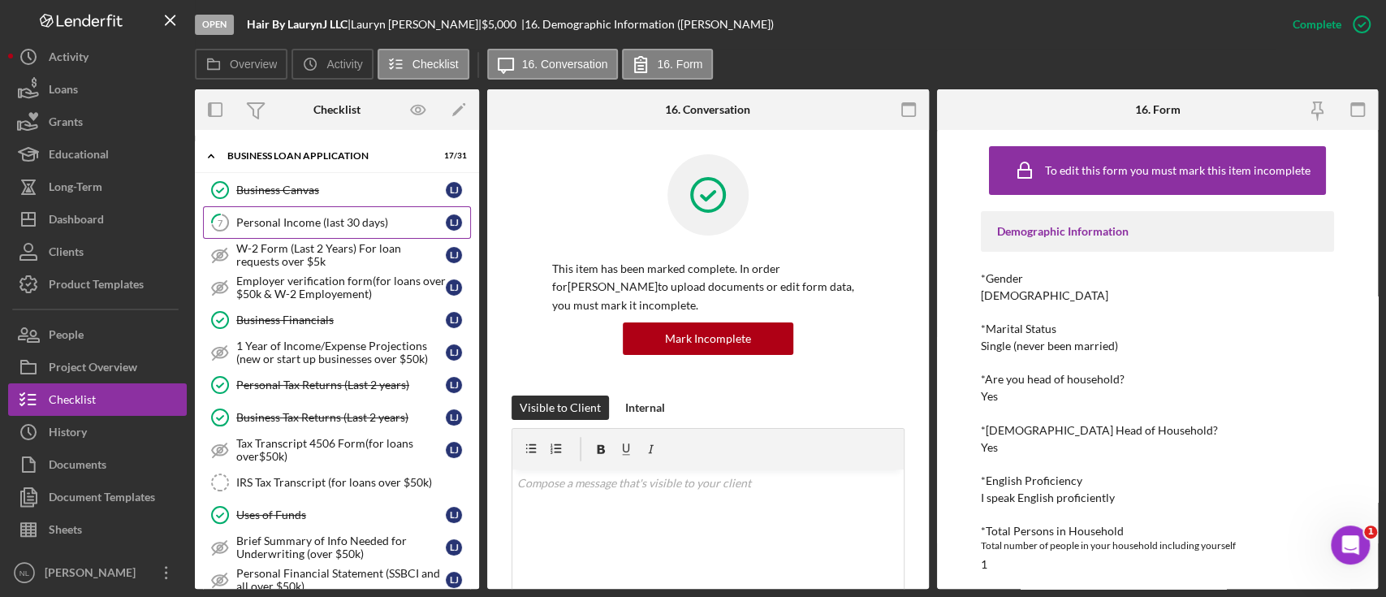
click at [323, 218] on div "Personal Income (last 30 days)" at bounding box center [340, 222] width 209 height 13
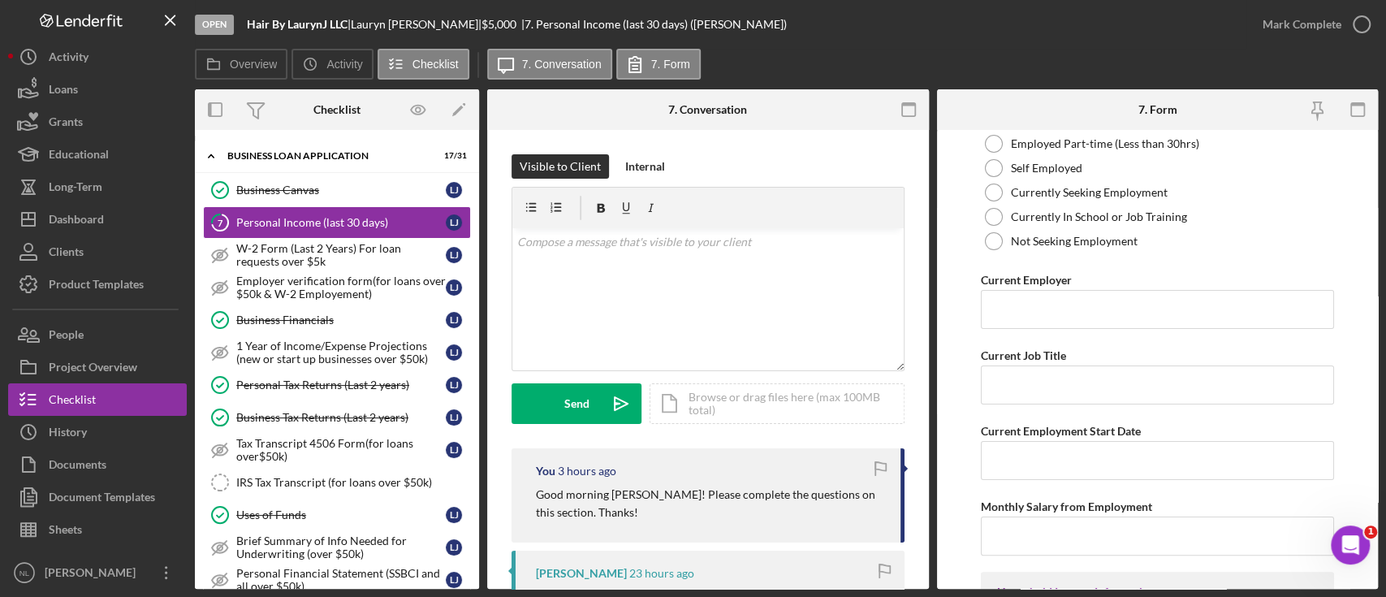
scroll to position [130, 0]
click at [996, 158] on div at bounding box center [994, 167] width 18 height 18
click at [1024, 317] on input "Current Employer" at bounding box center [1157, 308] width 353 height 39
drag, startPoint x: 347, startPoint y: 28, endPoint x: 248, endPoint y: 26, distance: 99.1
click at [248, 26] on b "Hair By LaurynJ LLC" at bounding box center [297, 24] width 101 height 14
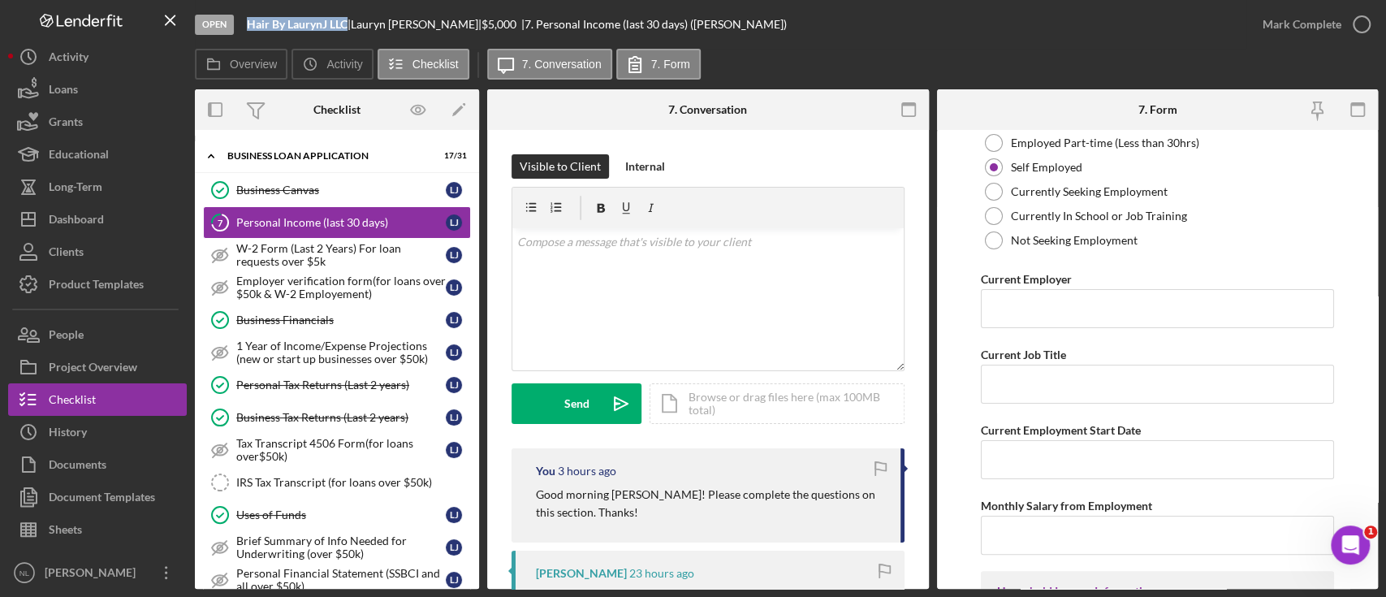
copy b "Hair By LaurynJ LLC"
click at [1055, 389] on input "Current Job Title" at bounding box center [1157, 384] width 353 height 39
paste input "Hair By LaurynJ LLC"
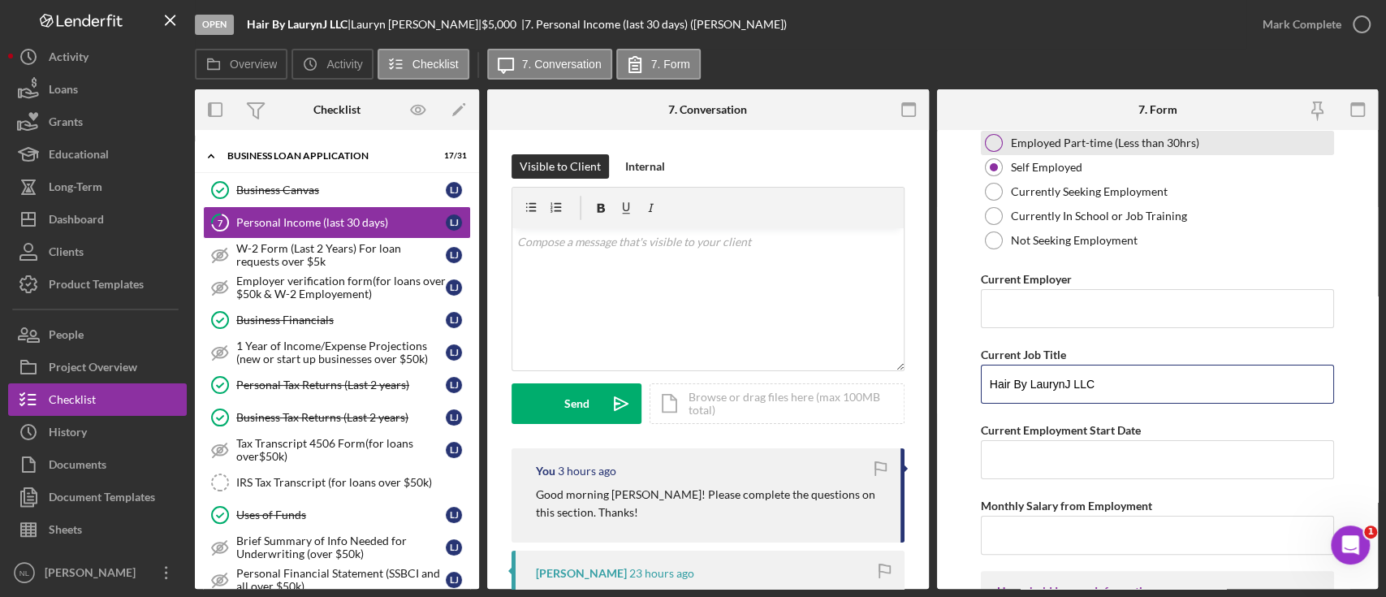
type input "Hair By LaurynJ LLC"
click at [1094, 153] on div "Employed Part-time (Less than 30hrs)" at bounding box center [1157, 143] width 353 height 24
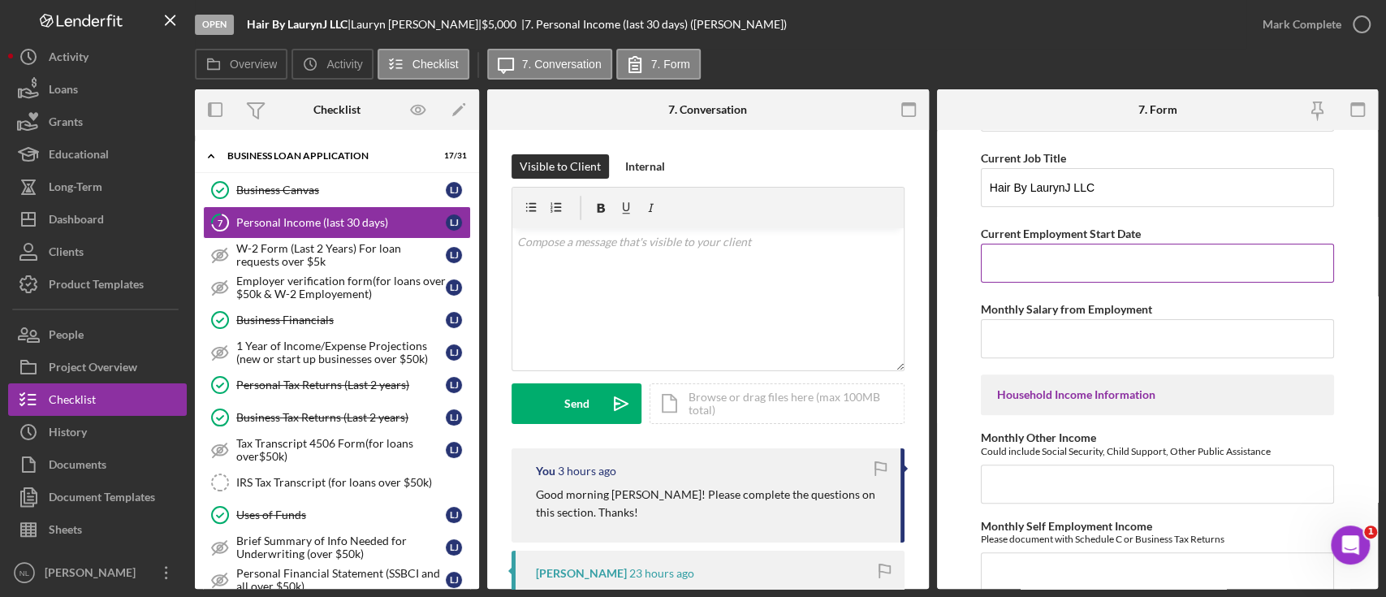
scroll to position [327, 0]
click at [1016, 350] on input "Monthly Salary from Employment" at bounding box center [1157, 337] width 353 height 39
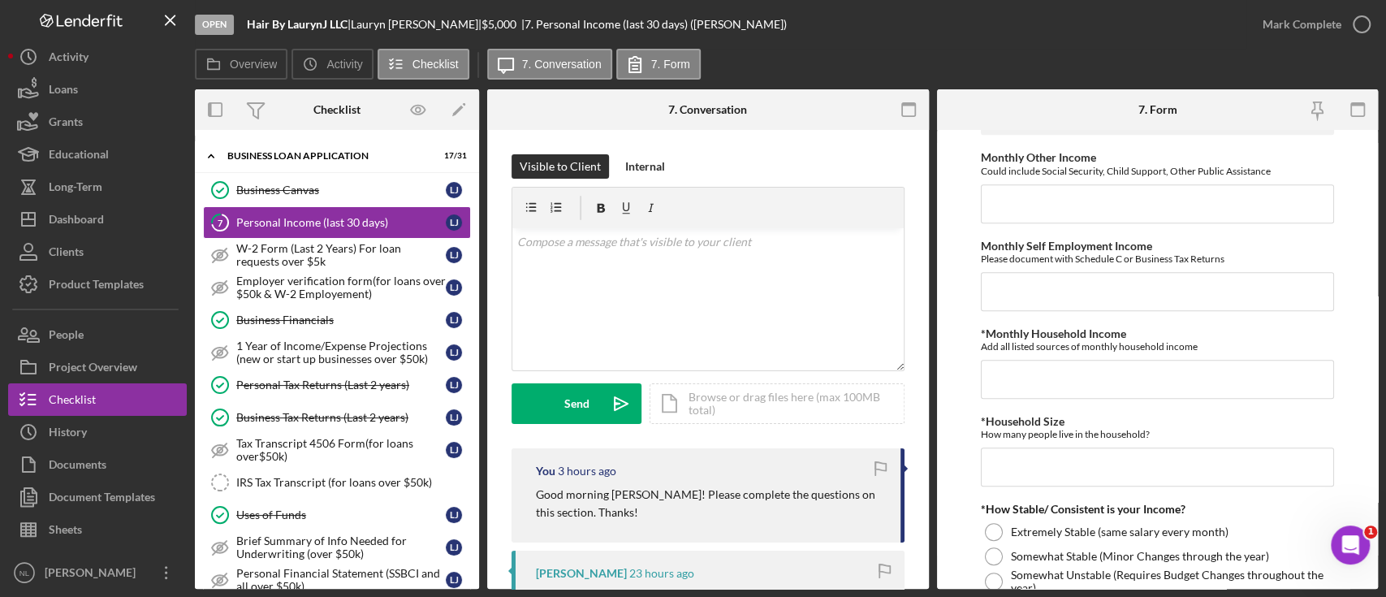
scroll to position [728, 0]
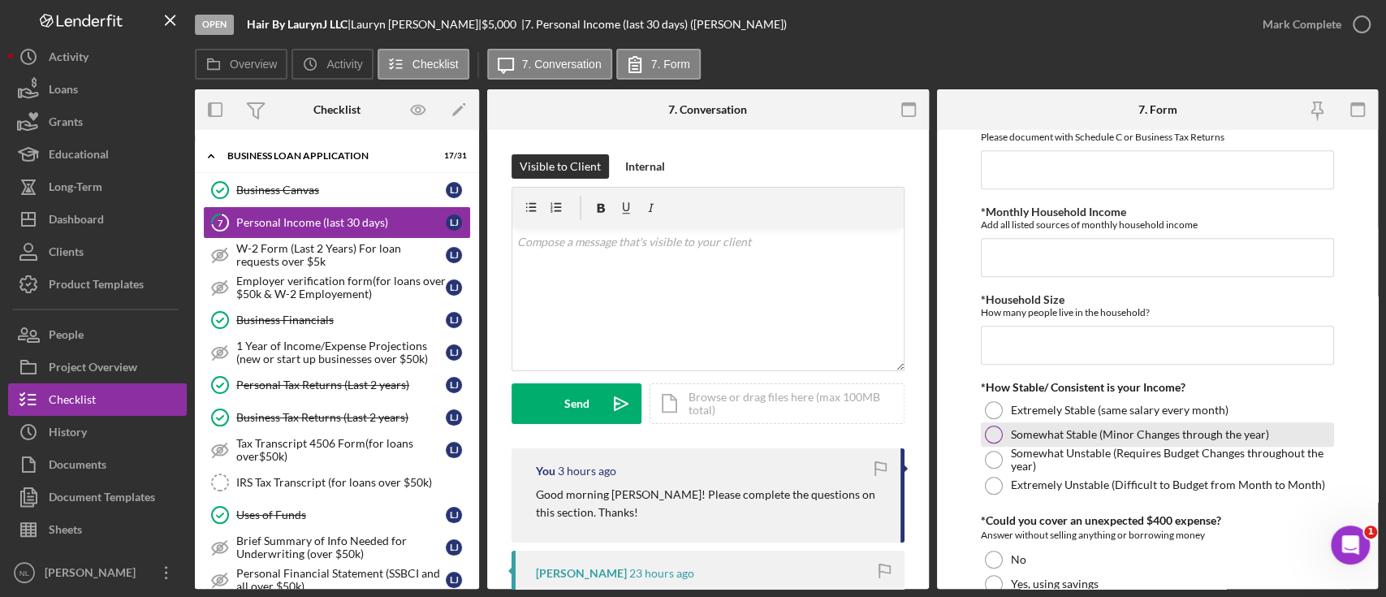
type input "$4,000"
click at [997, 431] on div at bounding box center [994, 434] width 18 height 18
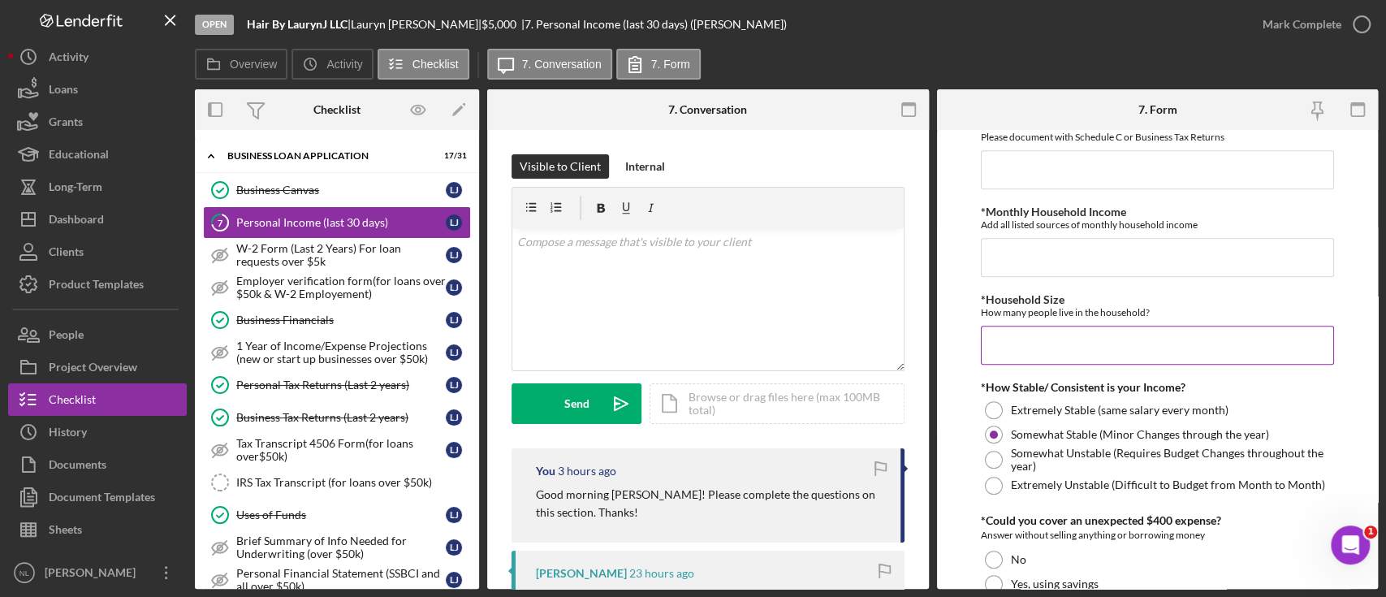
click at [1031, 345] on input "*Household Size" at bounding box center [1157, 345] width 353 height 39
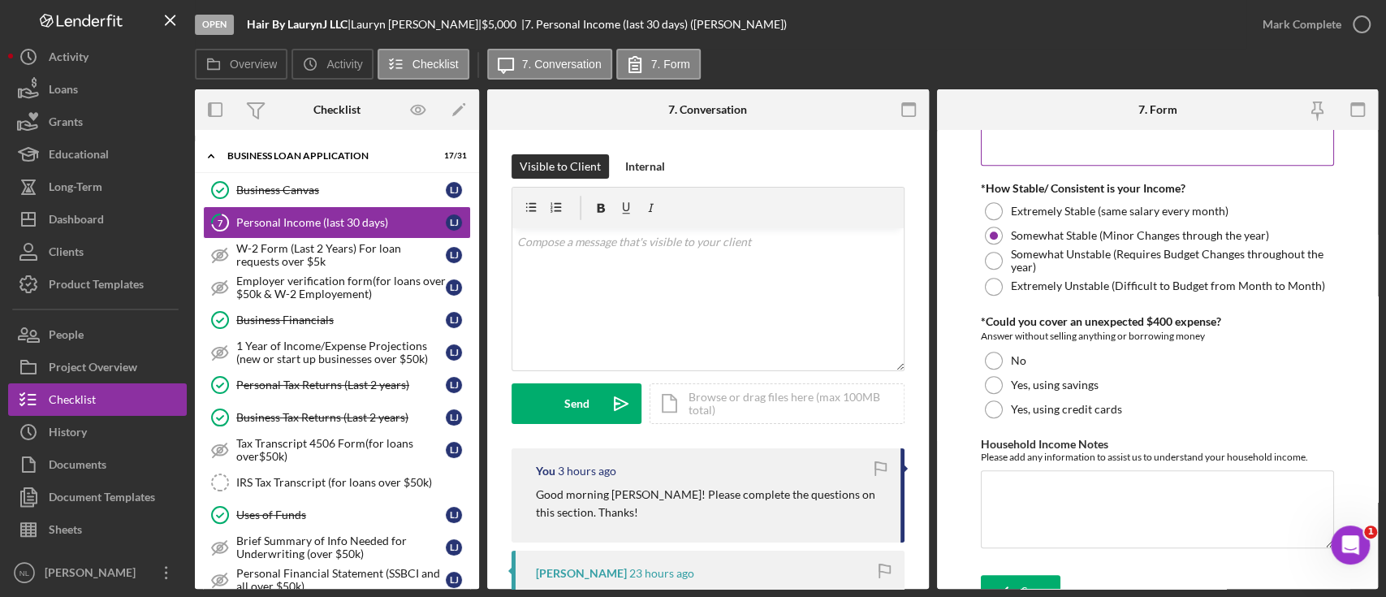
scroll to position [946, 0]
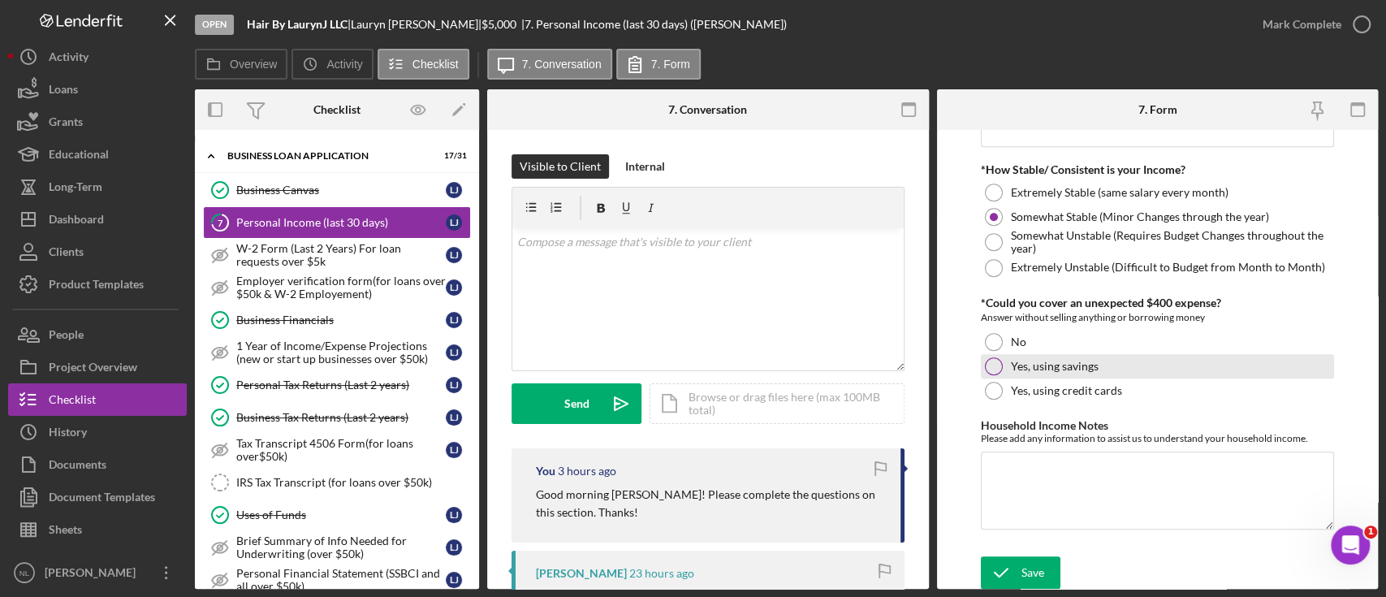
click at [1001, 369] on div "Yes, using savings" at bounding box center [1157, 366] width 353 height 24
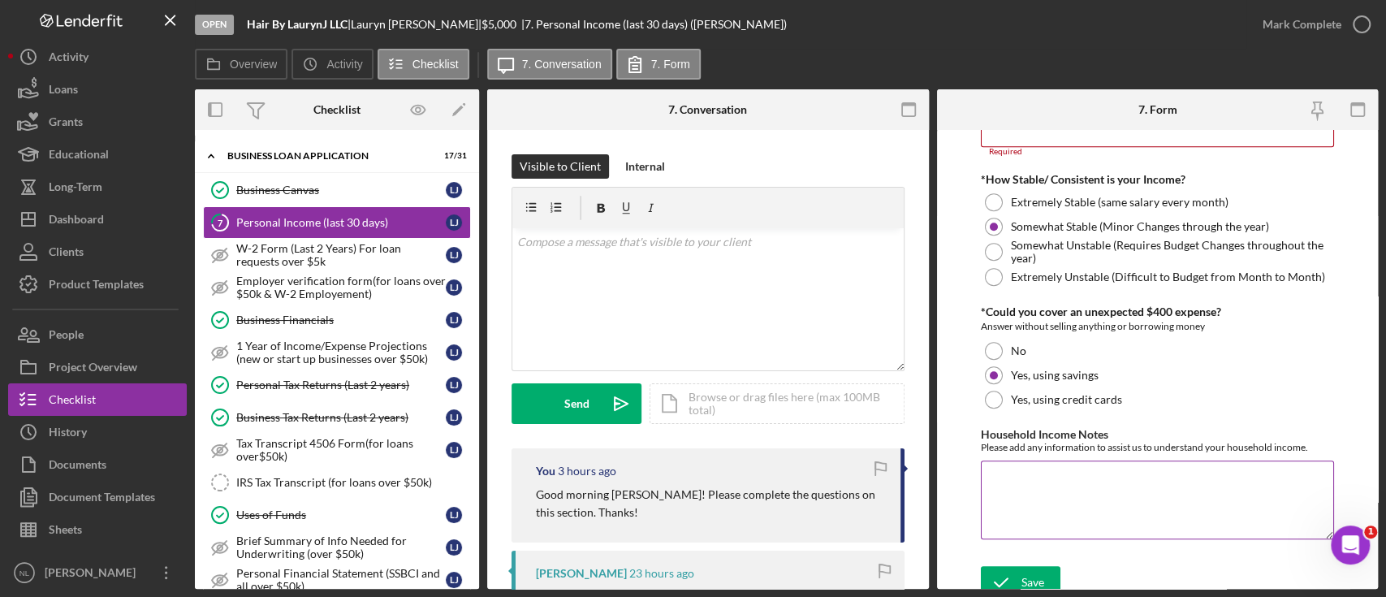
click at [1025, 502] on textarea "Household Income Notes" at bounding box center [1157, 499] width 353 height 78
click at [1021, 574] on div "Save" at bounding box center [1032, 582] width 23 height 32
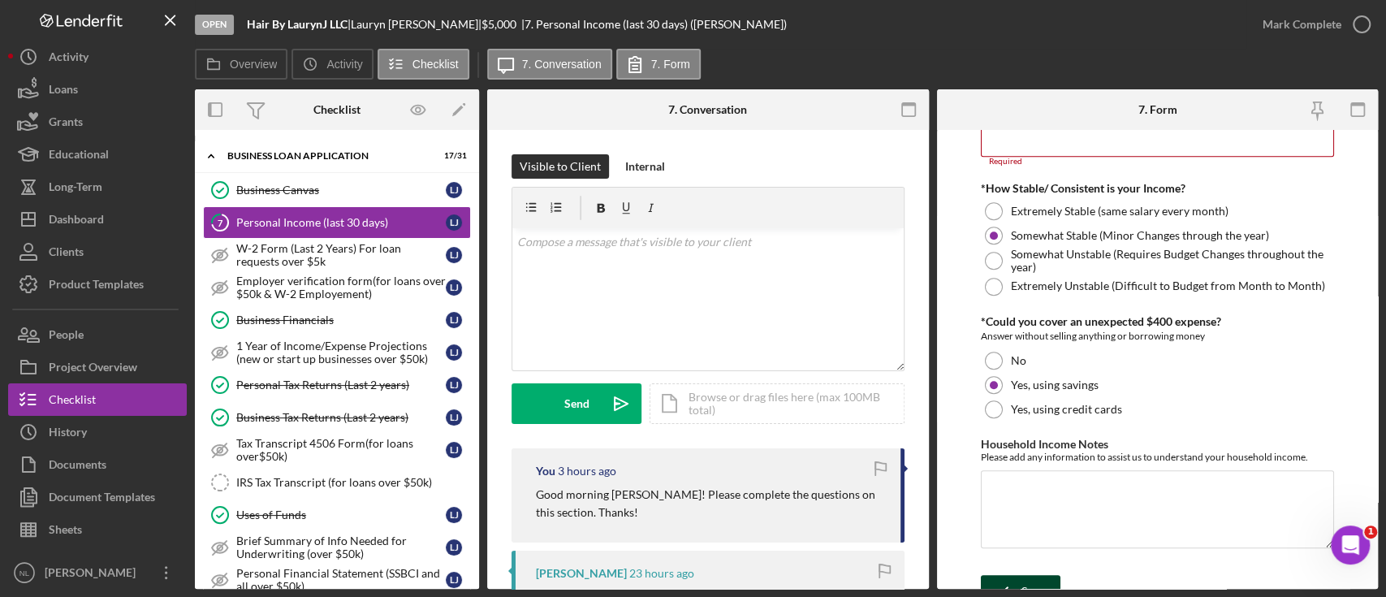
scroll to position [802, 0]
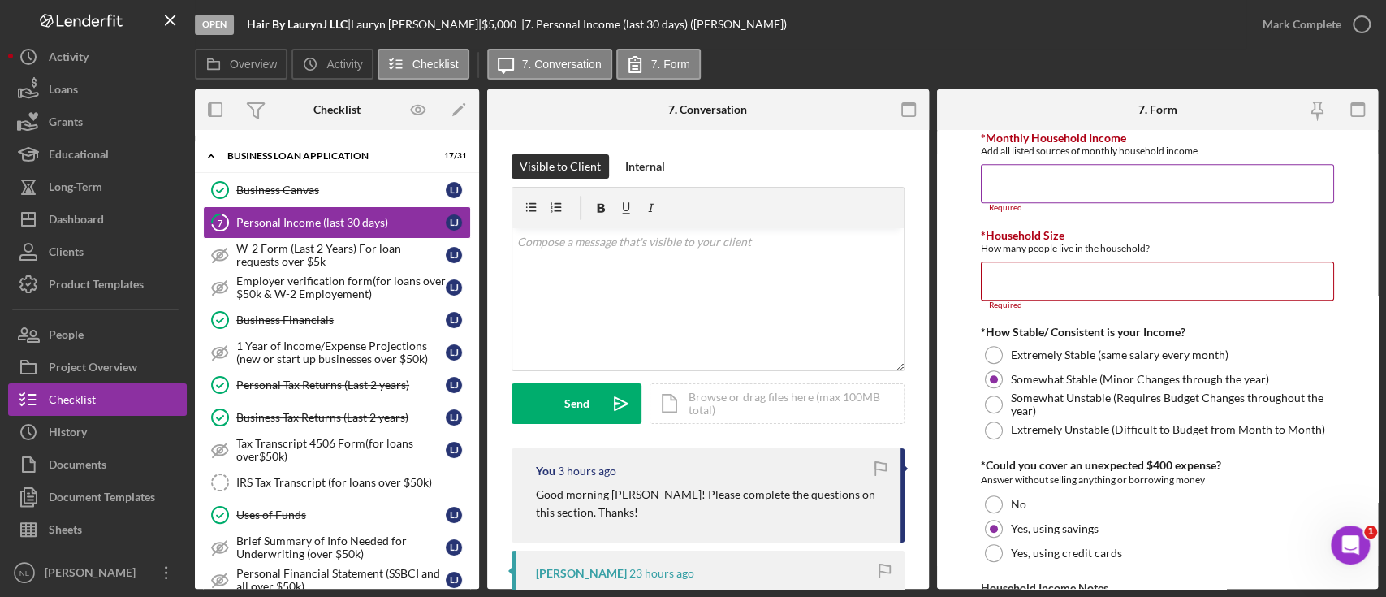
click at [1046, 200] on input "*Monthly Household Income" at bounding box center [1157, 183] width 353 height 39
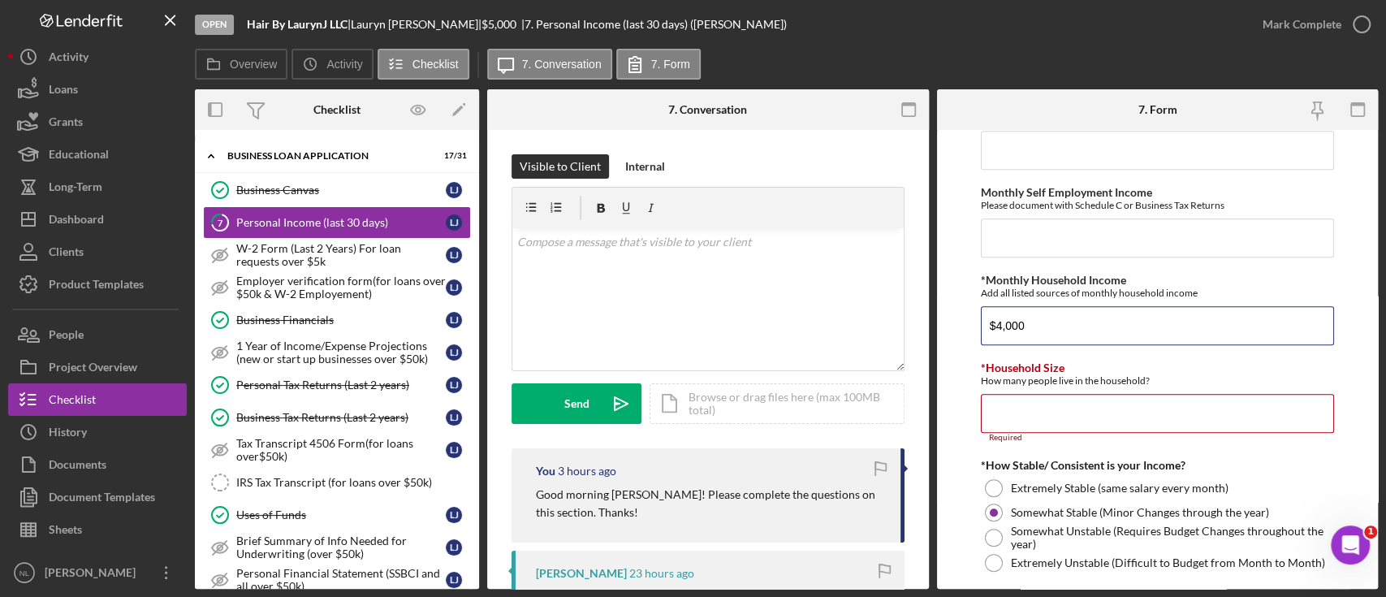
scroll to position [622, 0]
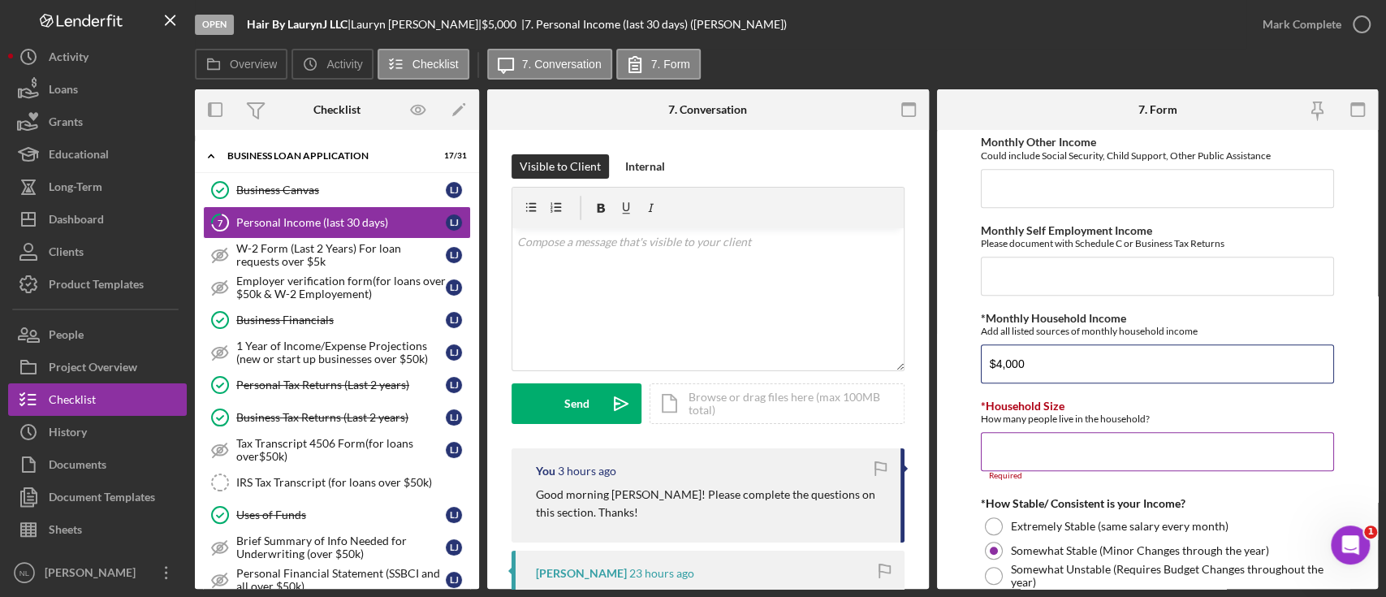
type input "$4,000"
click at [1040, 439] on input "*Household Size" at bounding box center [1157, 451] width 353 height 39
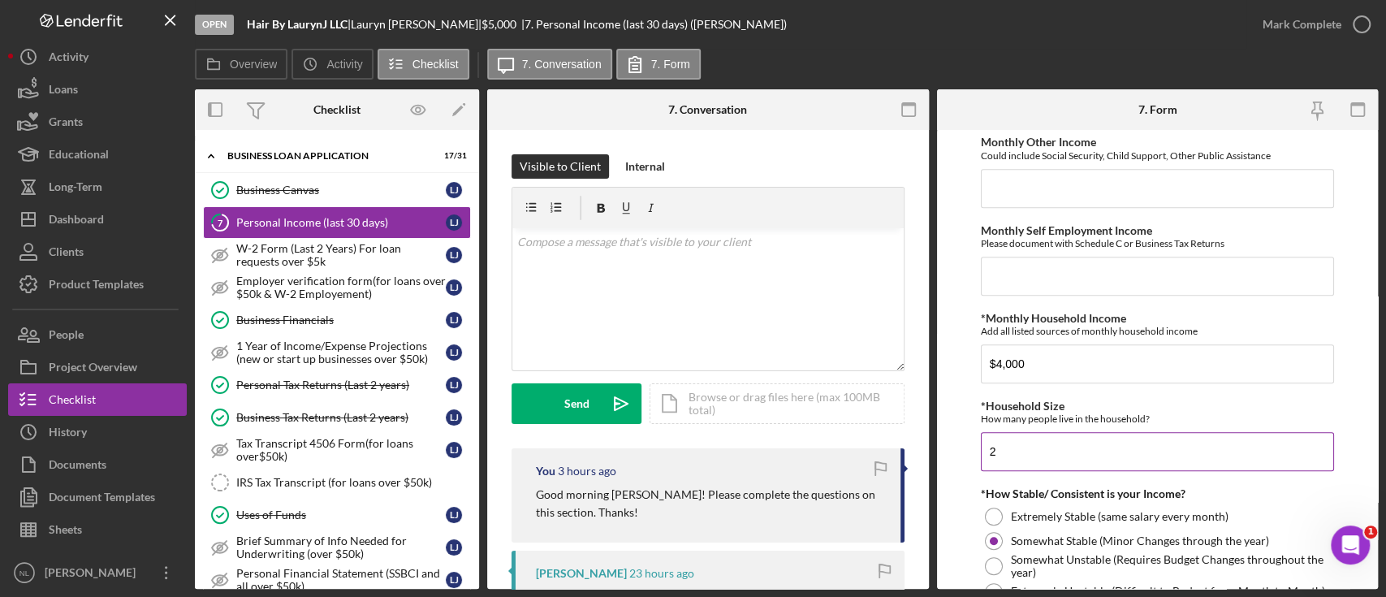
scroll to position [946, 0]
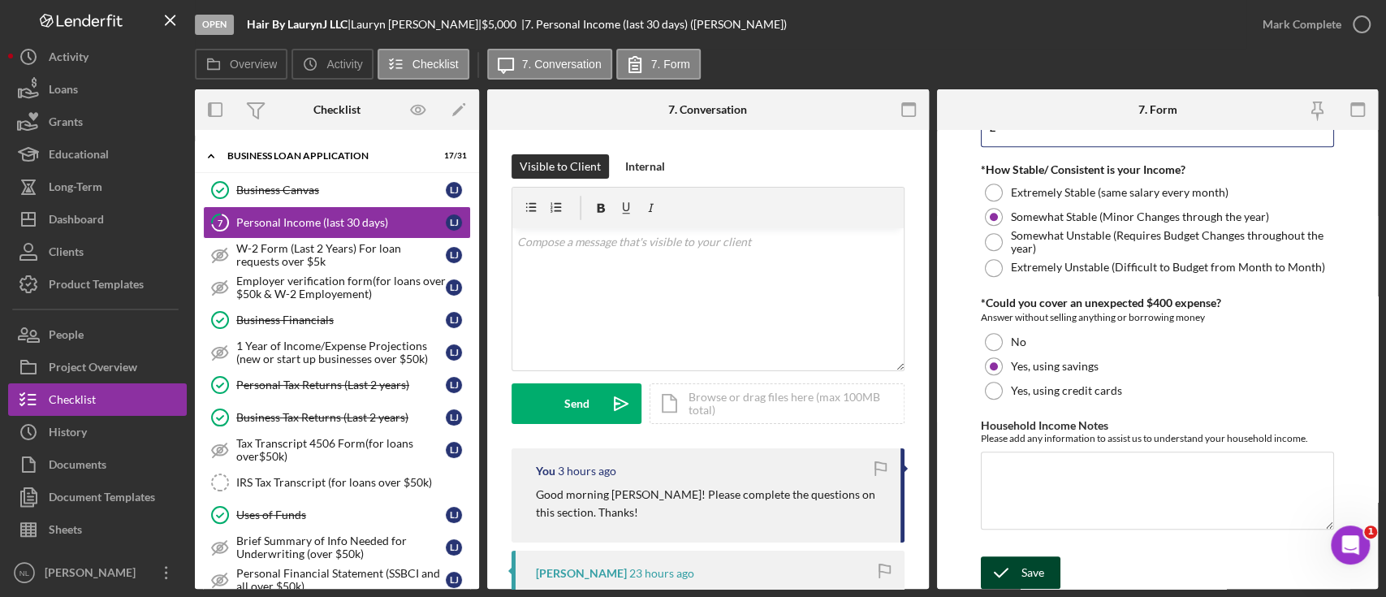
type input "2"
click at [1033, 574] on div "Save" at bounding box center [1032, 572] width 23 height 32
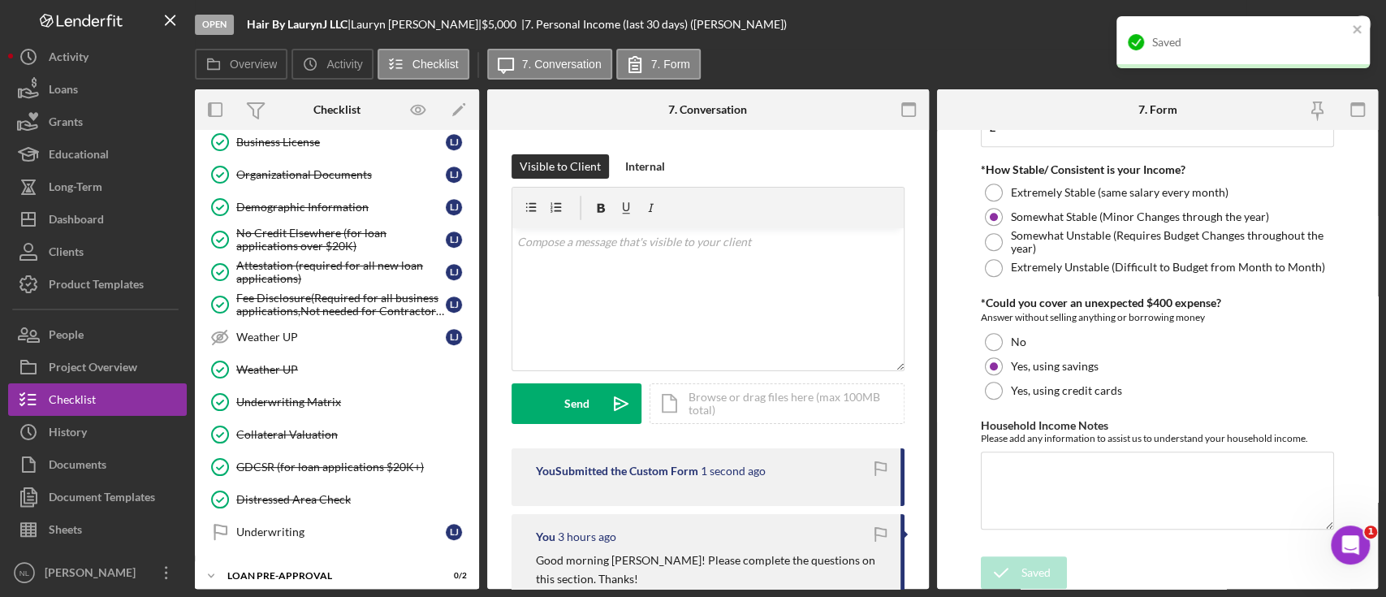
scroll to position [708, 0]
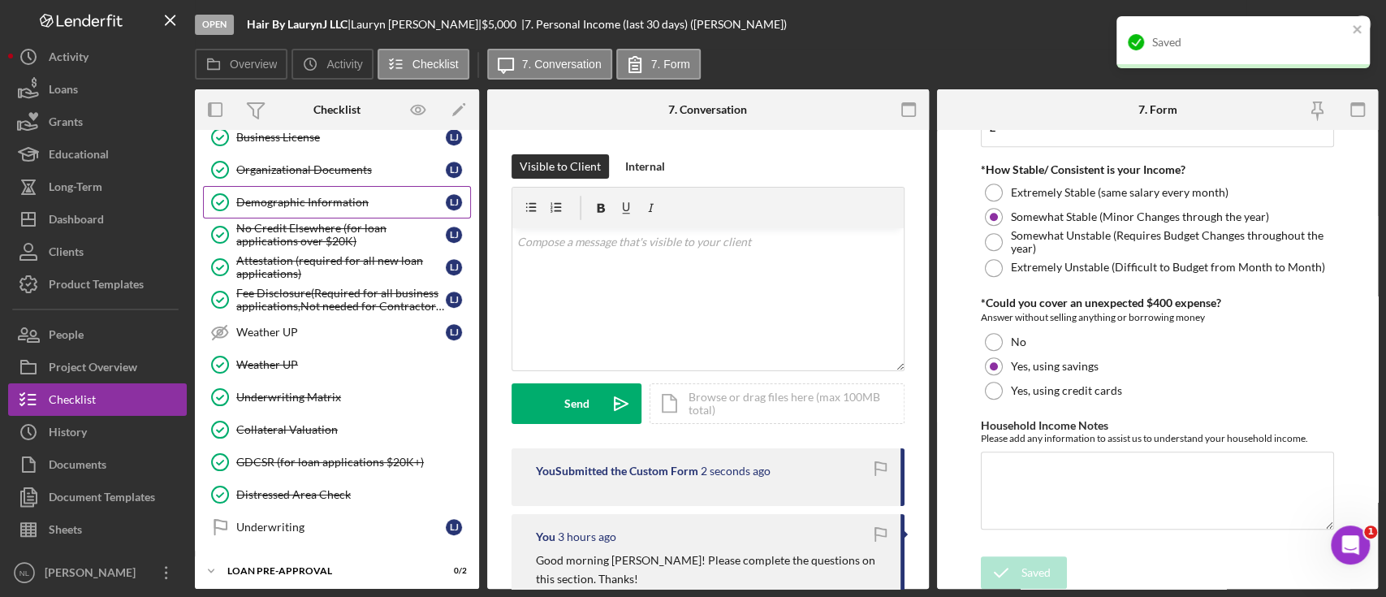
click at [253, 196] on div "Demographic Information" at bounding box center [340, 202] width 209 height 13
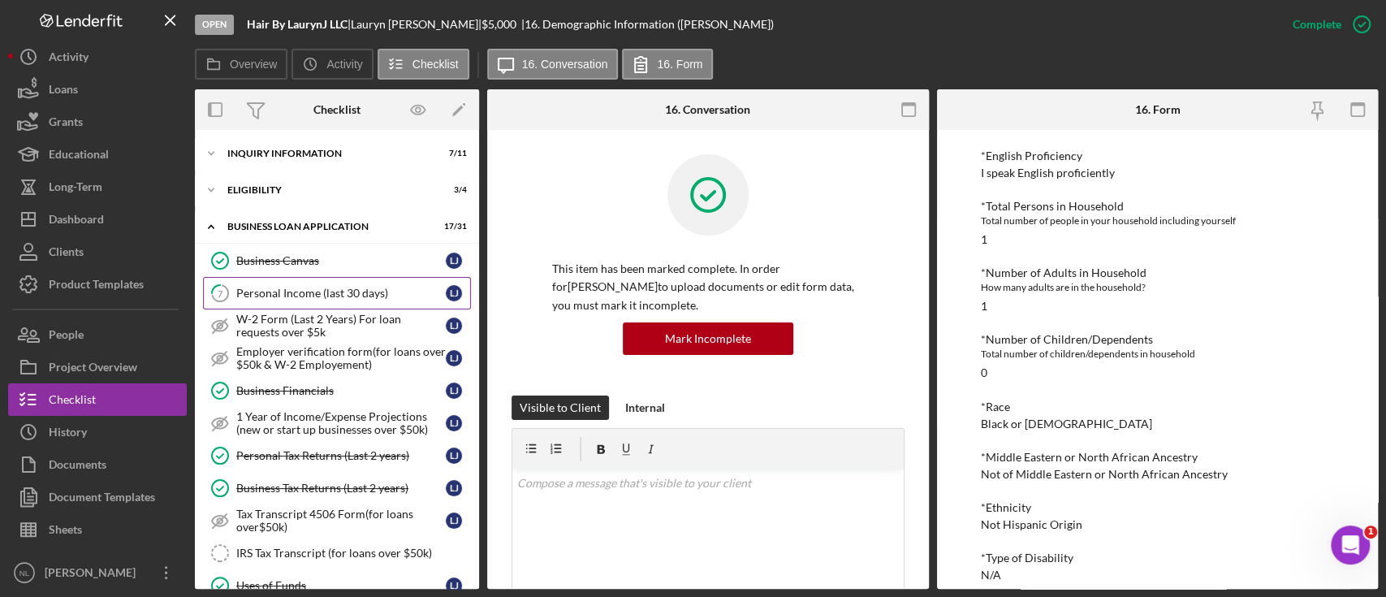
click at [367, 291] on div "Personal Income (last 30 days)" at bounding box center [340, 293] width 209 height 13
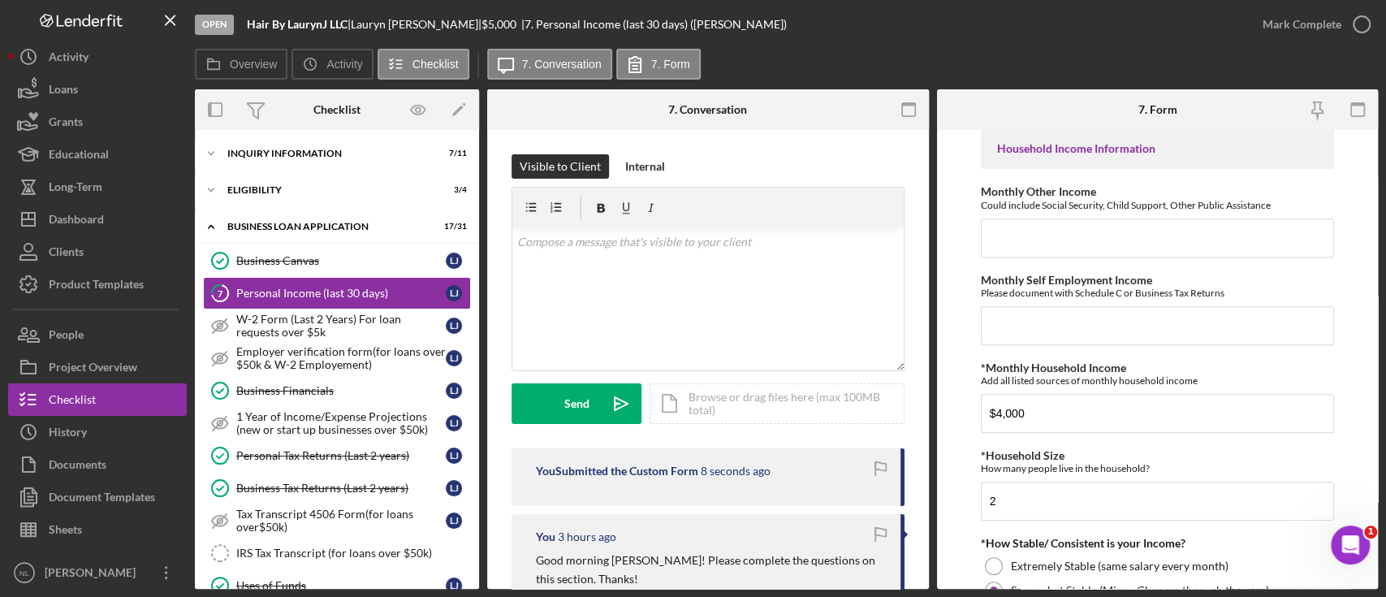
scroll to position [573, 0]
click at [1086, 492] on input "2" at bounding box center [1157, 500] width 353 height 39
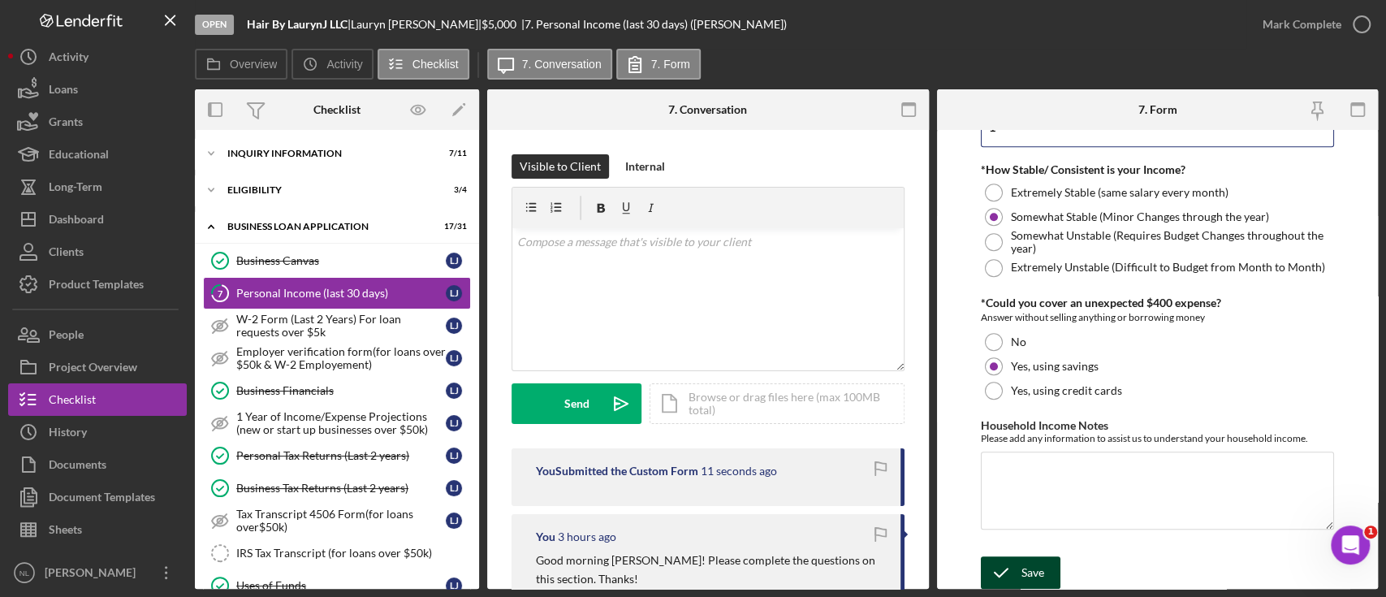
type input "1"
click at [1017, 564] on icon "submit" at bounding box center [1001, 572] width 41 height 41
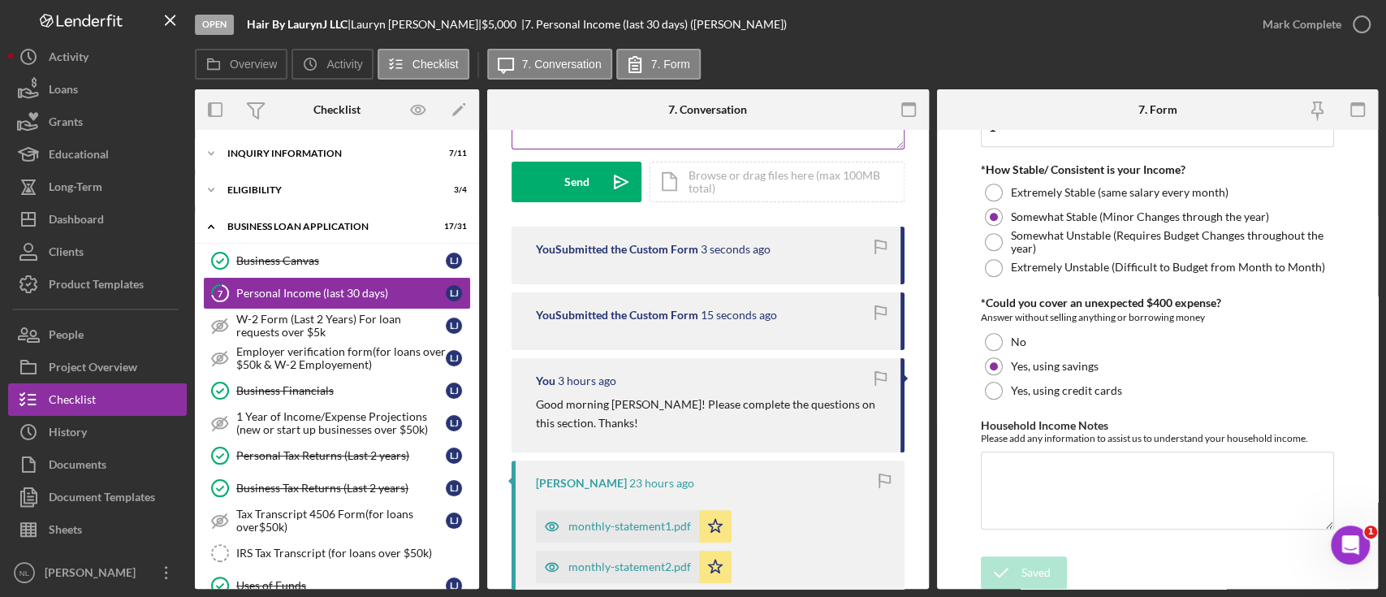
scroll to position [244, 0]
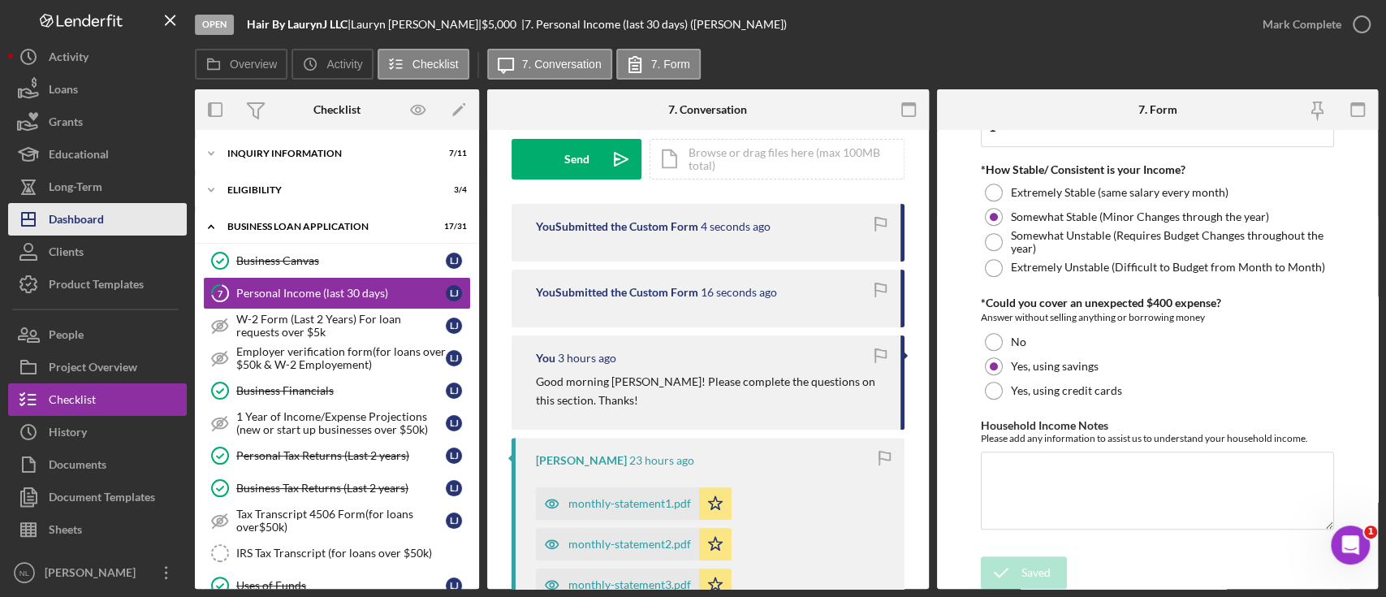
click at [111, 222] on button "Icon/Dashboard Dashboard" at bounding box center [97, 219] width 179 height 32
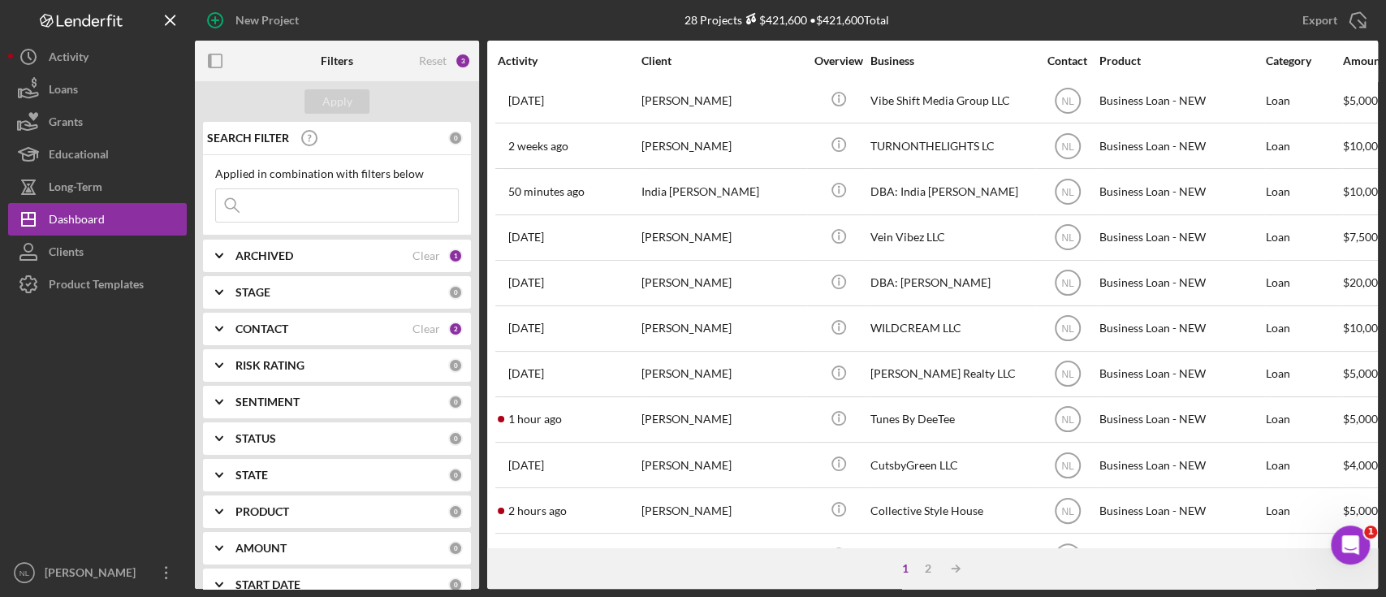
scroll to position [246, 0]
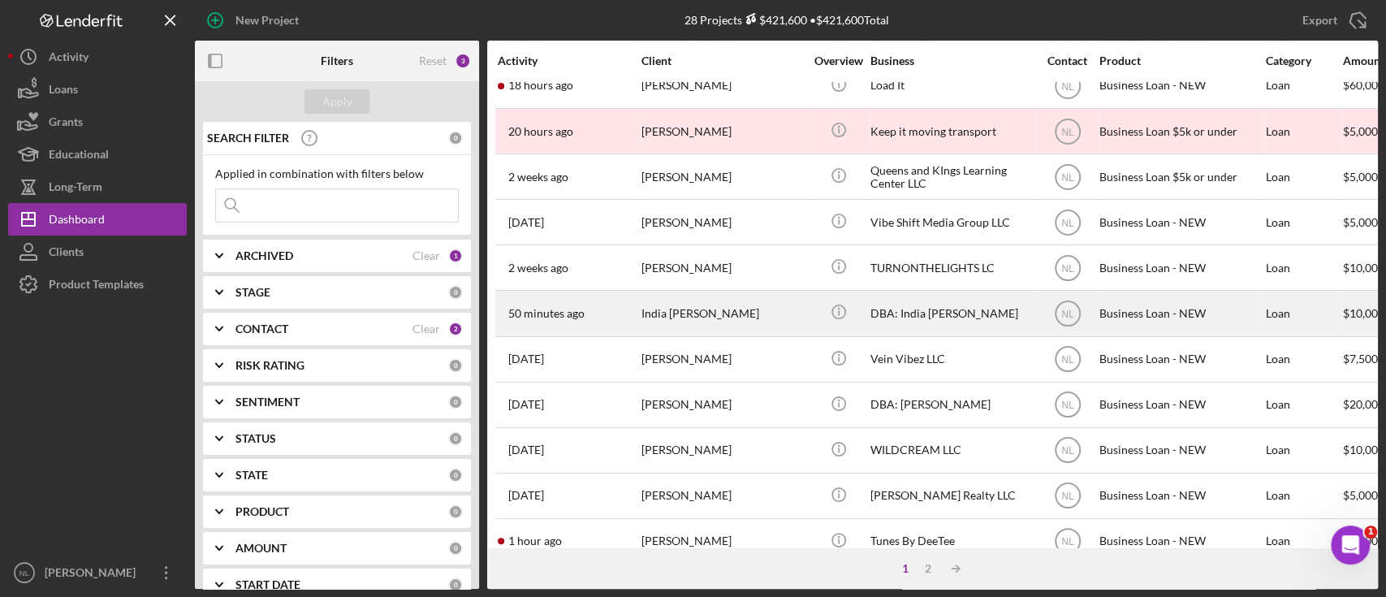
click at [665, 308] on div "India [PERSON_NAME]" at bounding box center [722, 312] width 162 height 43
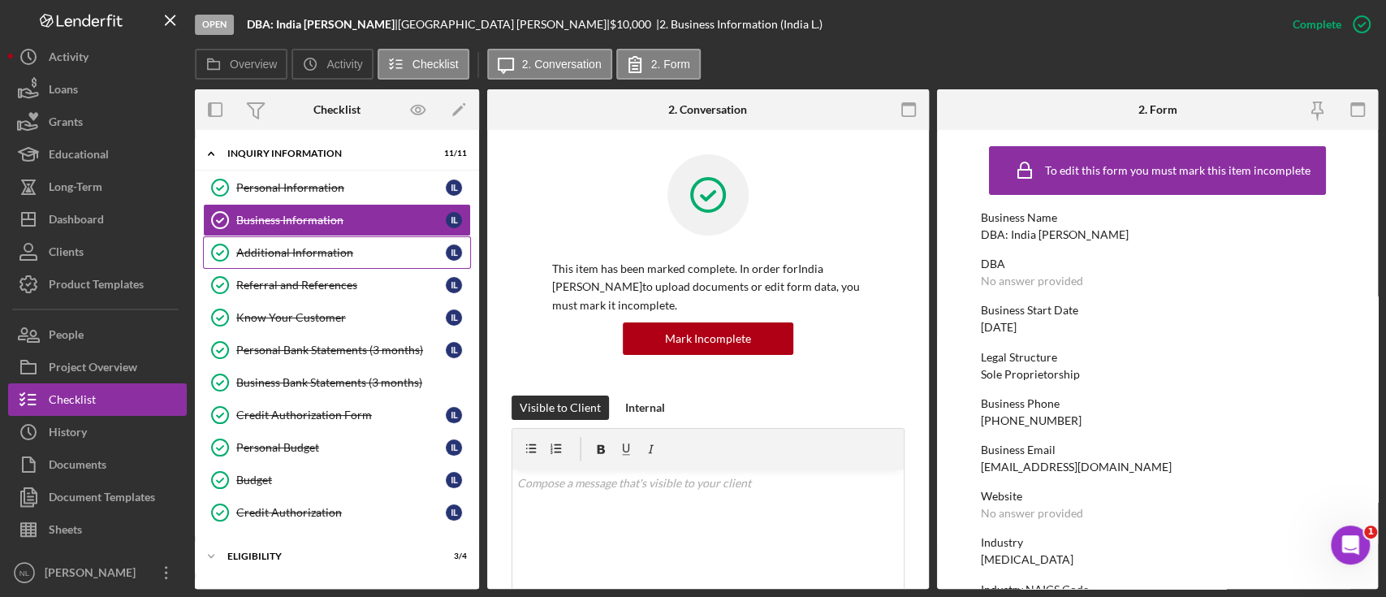
click at [291, 248] on div "Additional Information" at bounding box center [340, 252] width 209 height 13
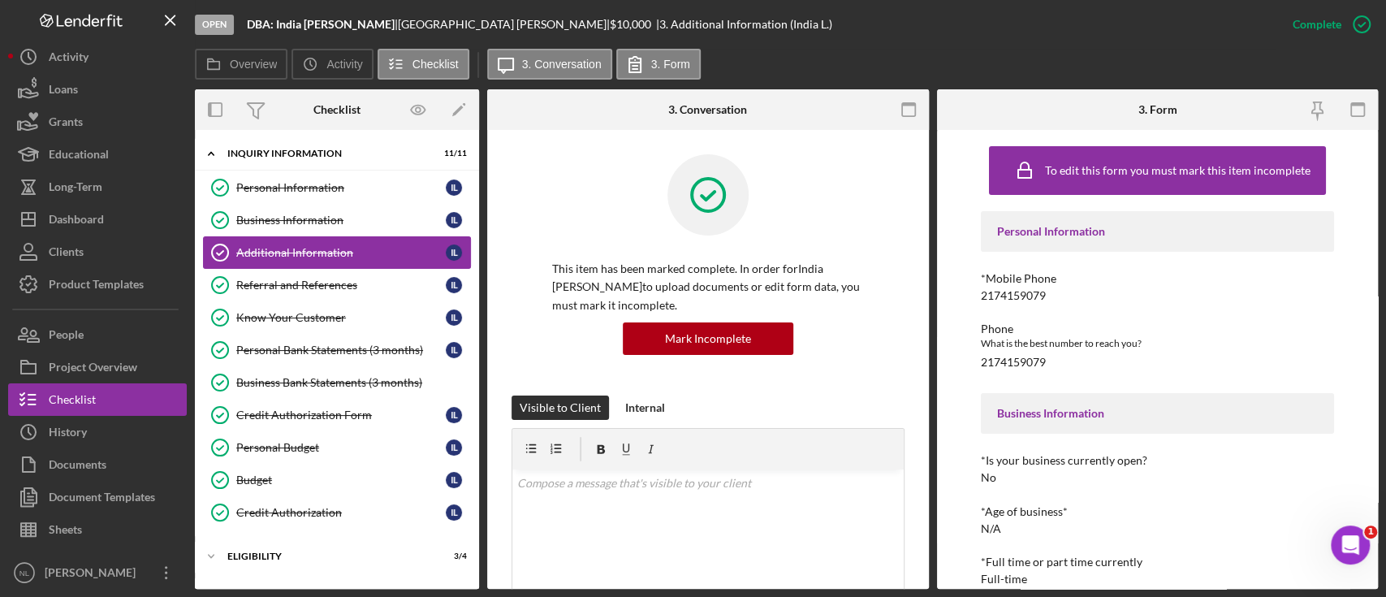
scroll to position [136, 0]
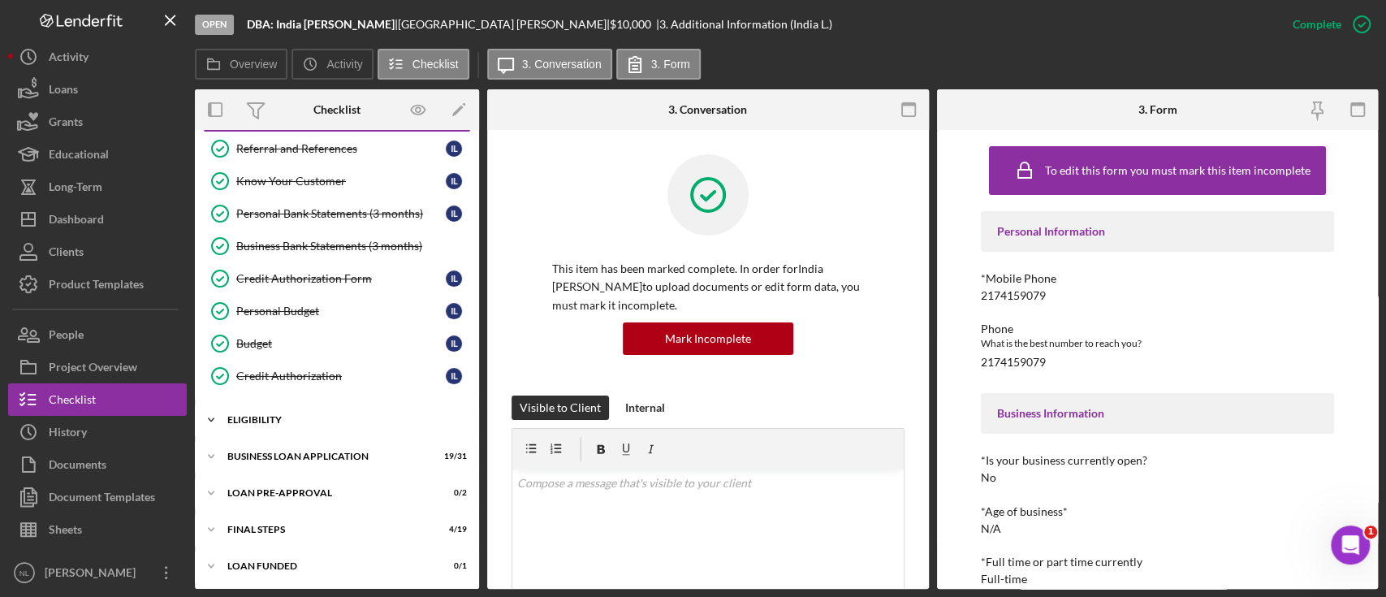
click at [287, 429] on div "Icon/Expander ELIGIBILITY 3 / 4" at bounding box center [337, 419] width 284 height 32
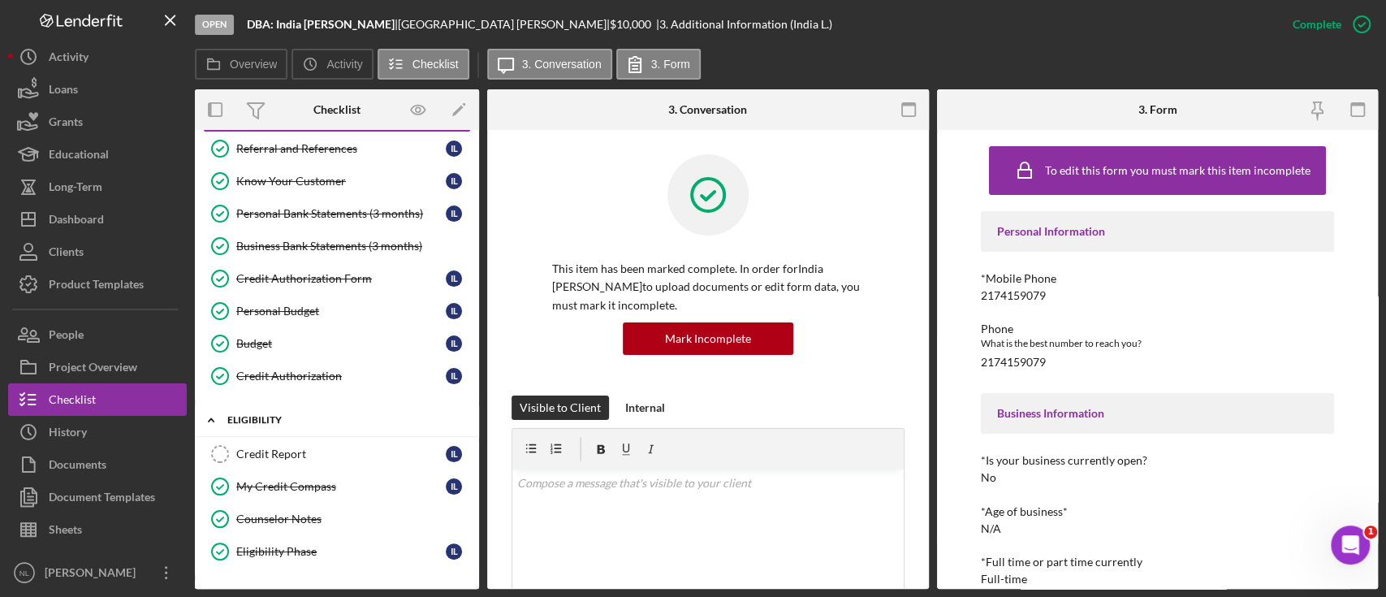
scroll to position [274, 0]
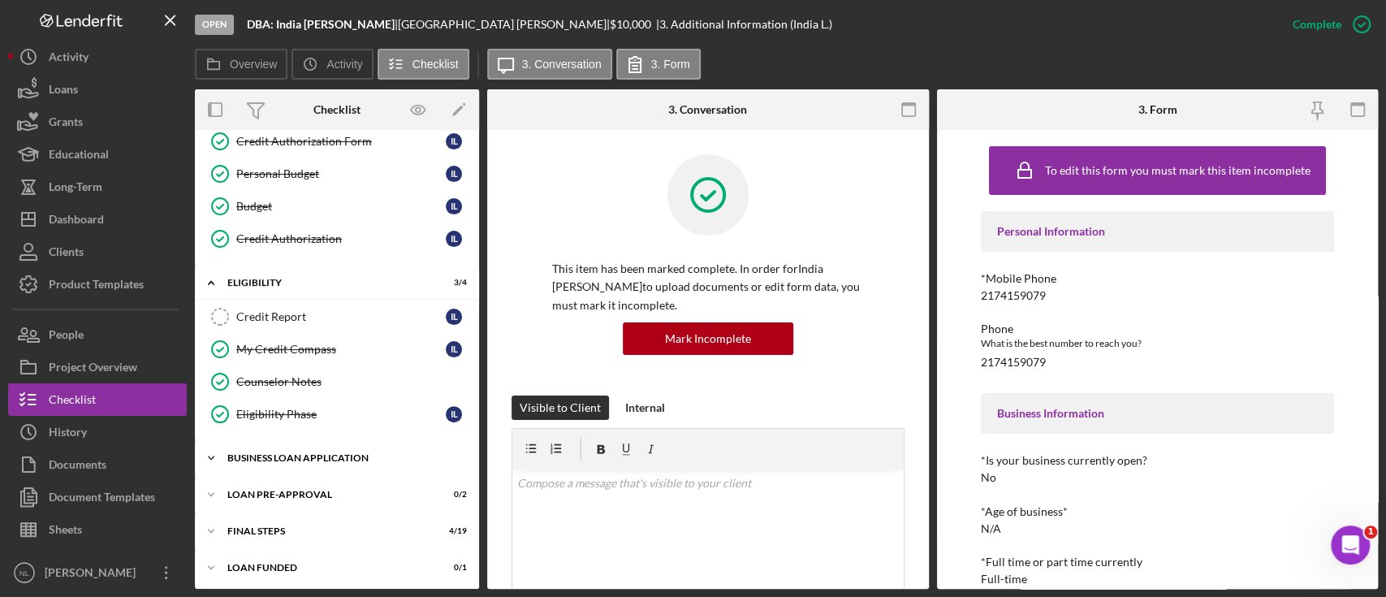
click at [286, 455] on div "BUSINESS LOAN APPLICATION" at bounding box center [342, 458] width 231 height 10
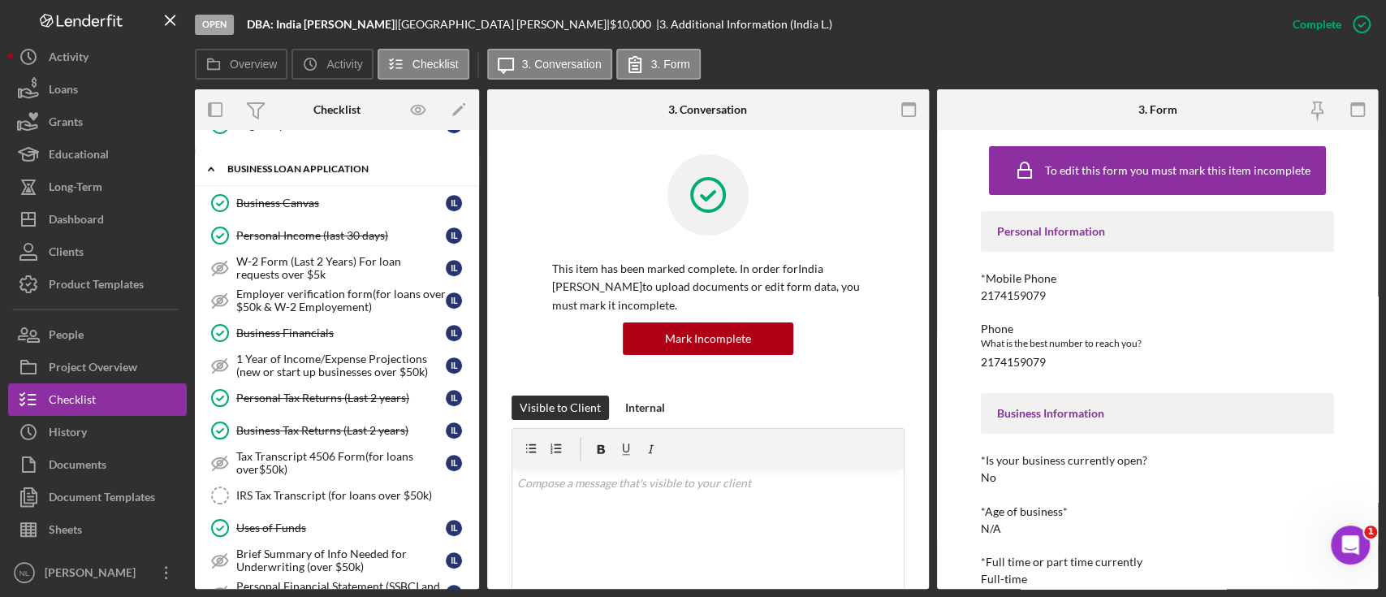
scroll to position [563, 0]
click at [326, 337] on link "Business Financials Business Financials I L" at bounding box center [337, 332] width 268 height 32
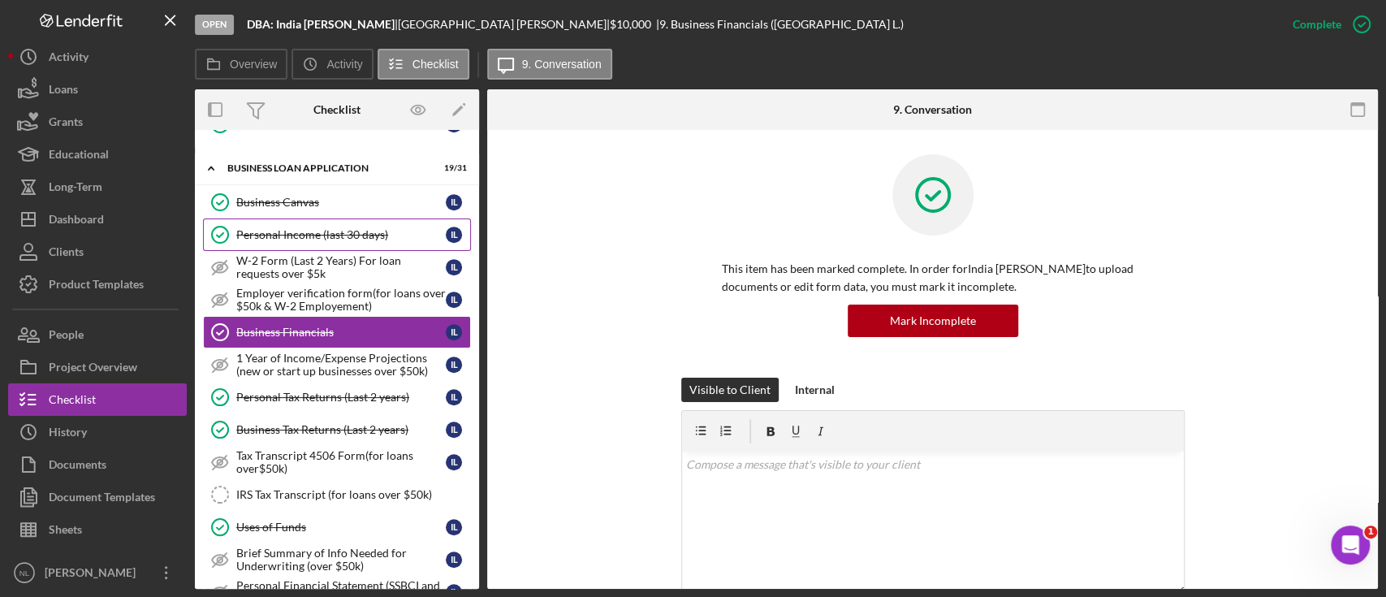
click at [300, 236] on div "Personal Income (last 30 days)" at bounding box center [340, 234] width 209 height 13
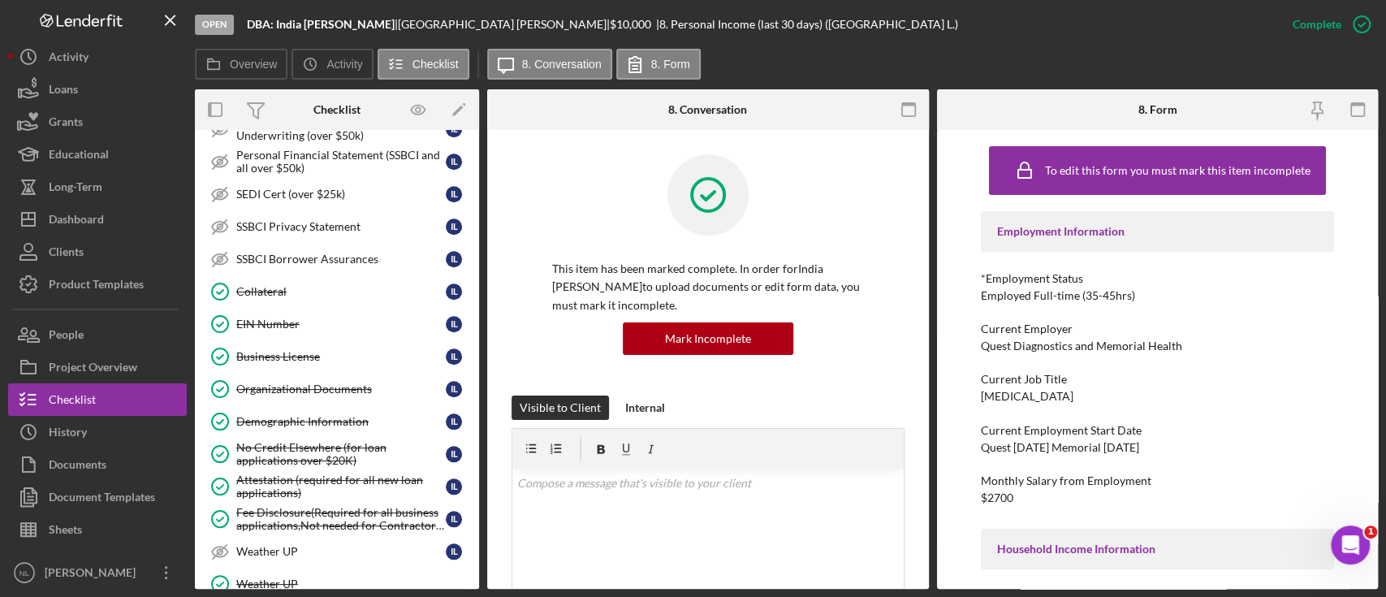
scroll to position [1284, 0]
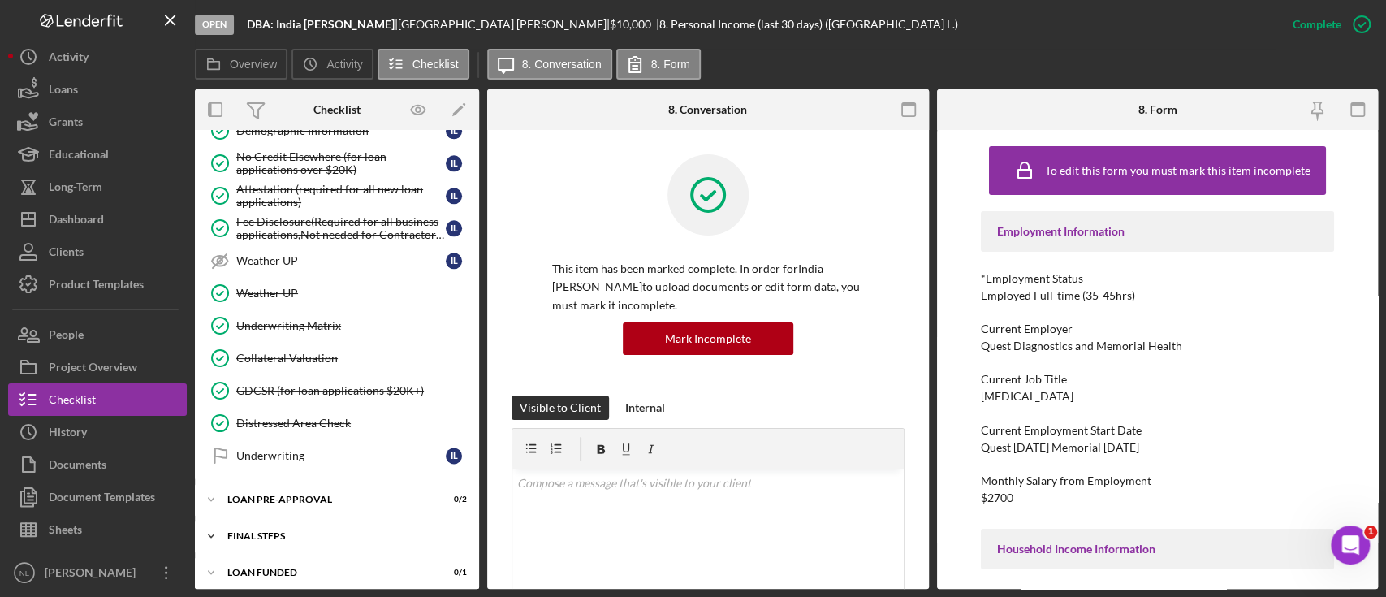
click at [275, 521] on div "Icon/Expander FINAL STEPS 4 / 19" at bounding box center [337, 536] width 284 height 32
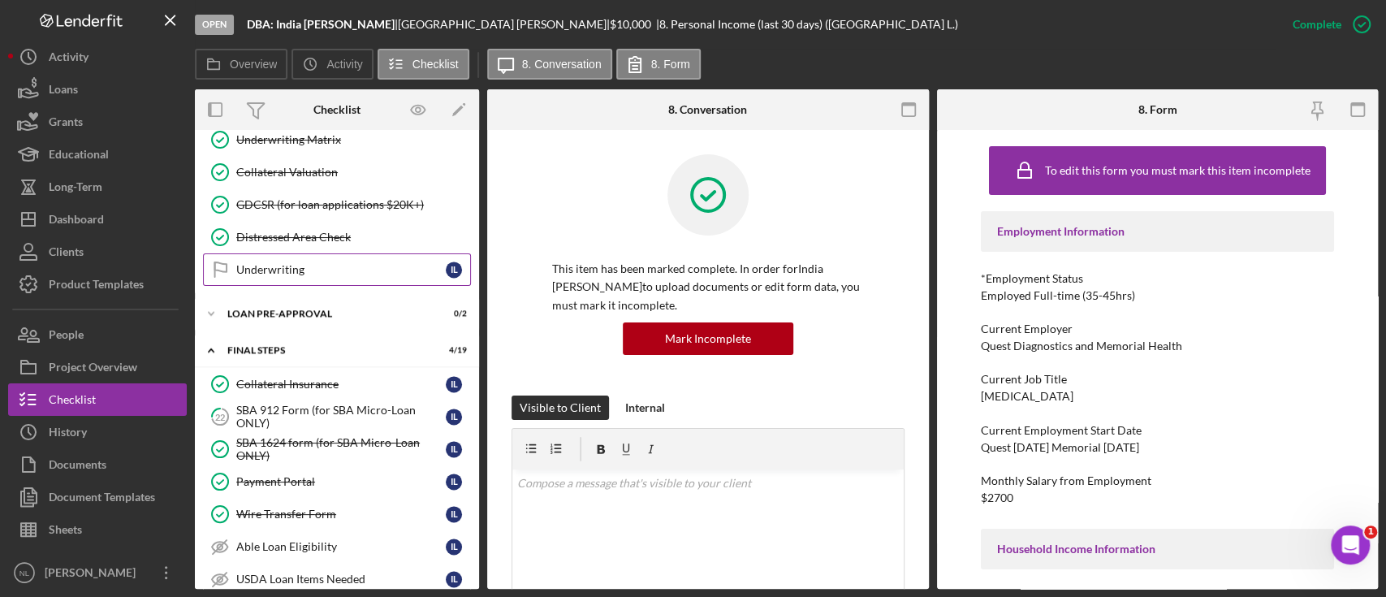
scroll to position [1478, 0]
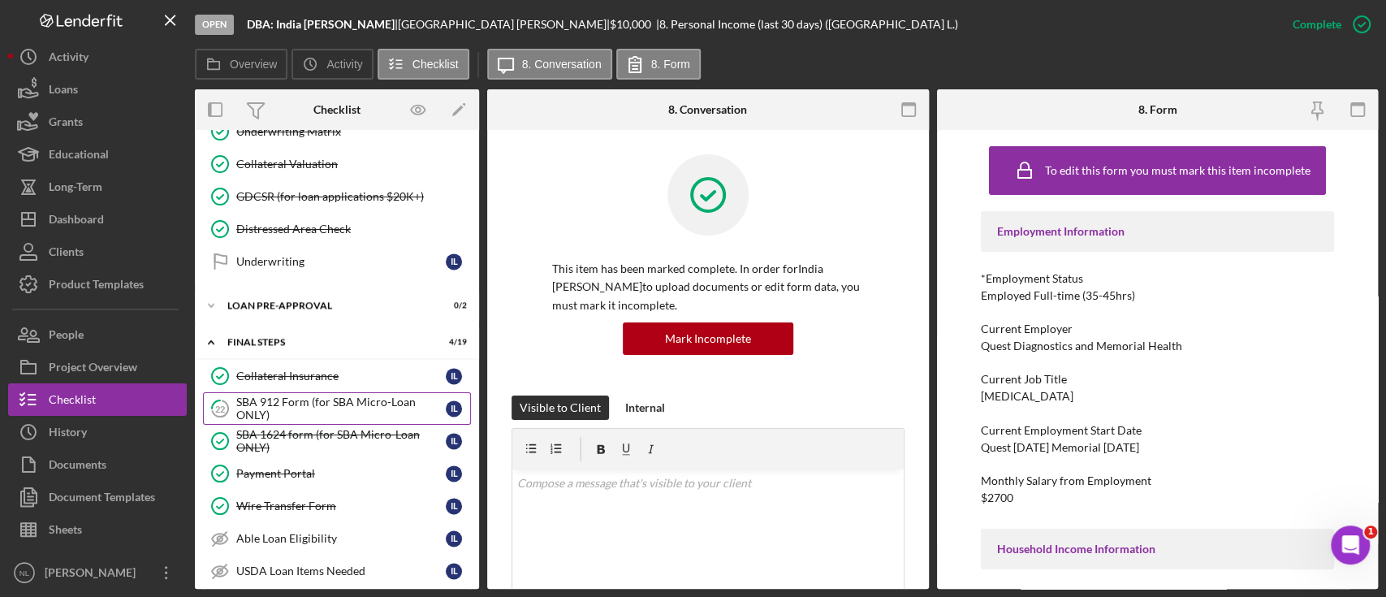
click at [371, 395] on div "SBA 912 Form (for SBA Micro-Loan ONLY)" at bounding box center [340, 408] width 209 height 26
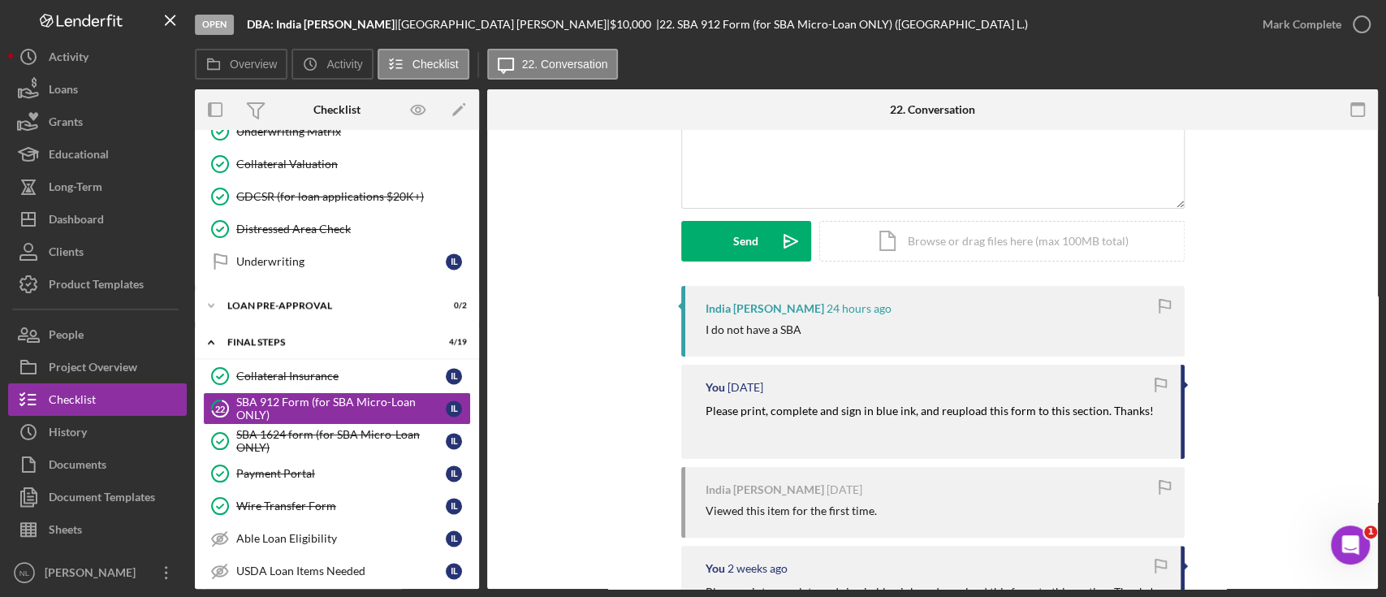
scroll to position [190, 0]
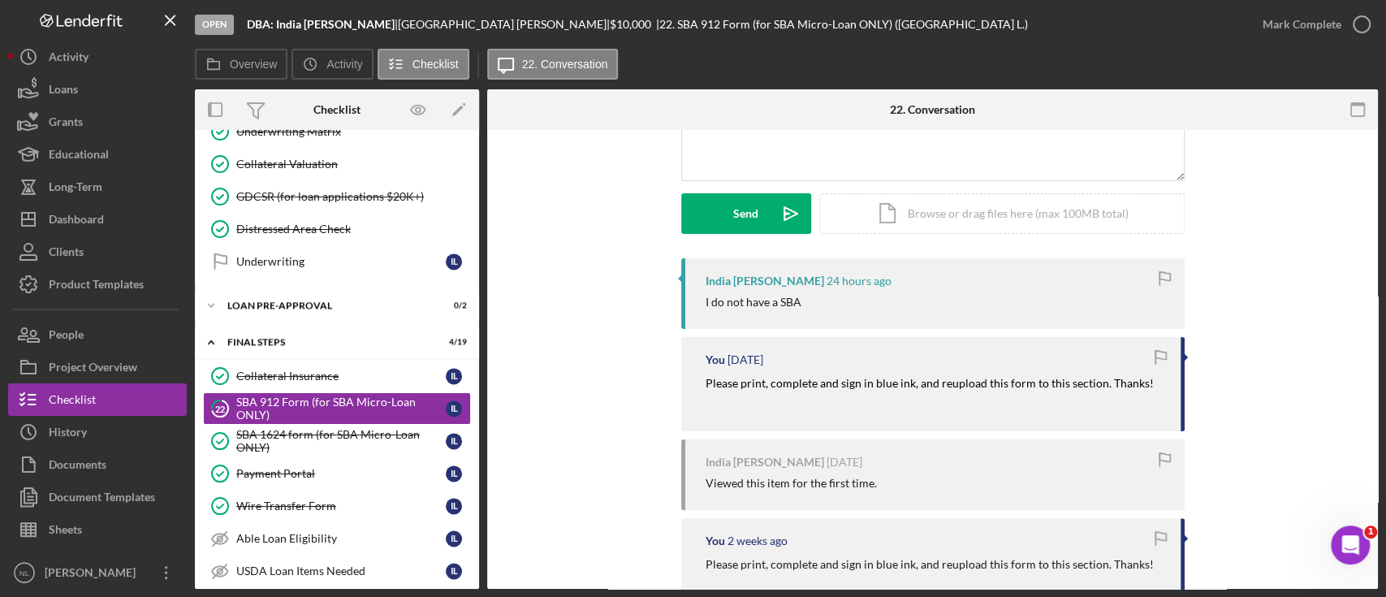
click at [905, 385] on mark "Please print, complete and sign in blue ink, and reupload this form to this sec…" at bounding box center [929, 383] width 448 height 14
click at [901, 398] on p at bounding box center [929, 402] width 448 height 18
click at [903, 388] on mark "Please print, complete and sign in blue ink, and reupload this form to this sec…" at bounding box center [929, 383] width 448 height 14
click at [899, 395] on p at bounding box center [929, 402] width 448 height 18
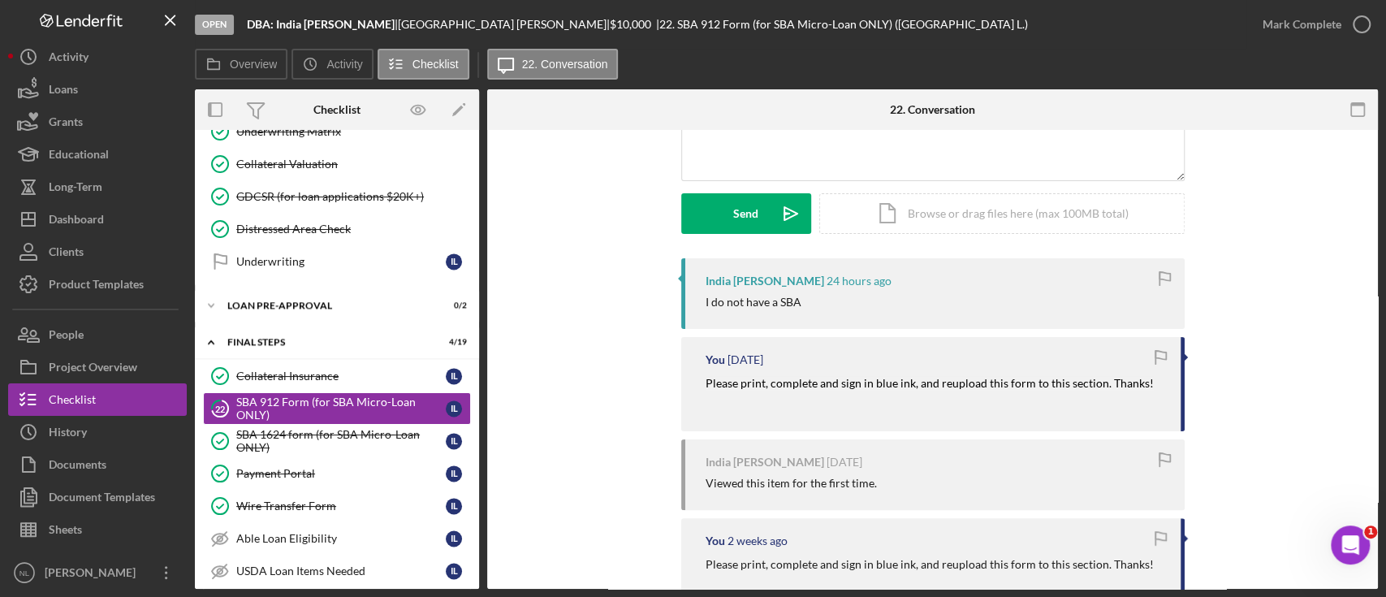
click at [903, 395] on p at bounding box center [929, 402] width 448 height 18
click at [896, 384] on mark "Please print, complete and sign in blue ink, and reupload this form to this sec…" at bounding box center [929, 383] width 448 height 14
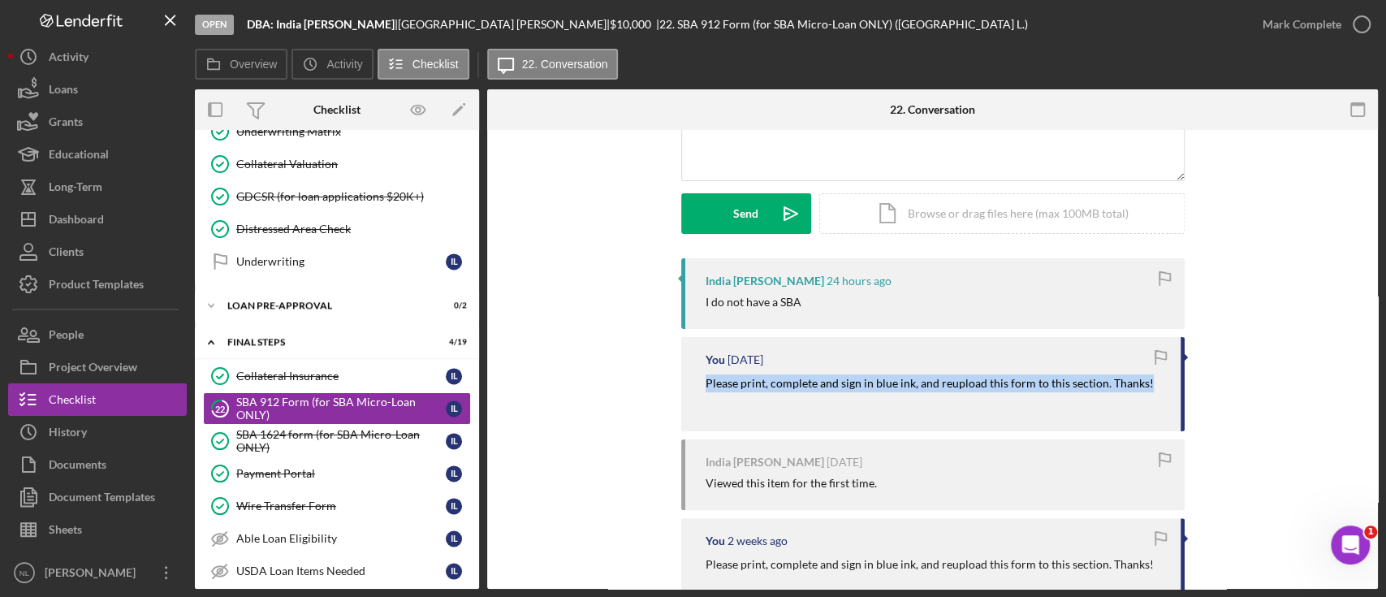
click at [896, 384] on mark "Please print, complete and sign in blue ink, and reupload this form to this sec…" at bounding box center [929, 383] width 448 height 14
copy mark "Please print, complete and sign in blue ink, and reupload this form to this sec…"
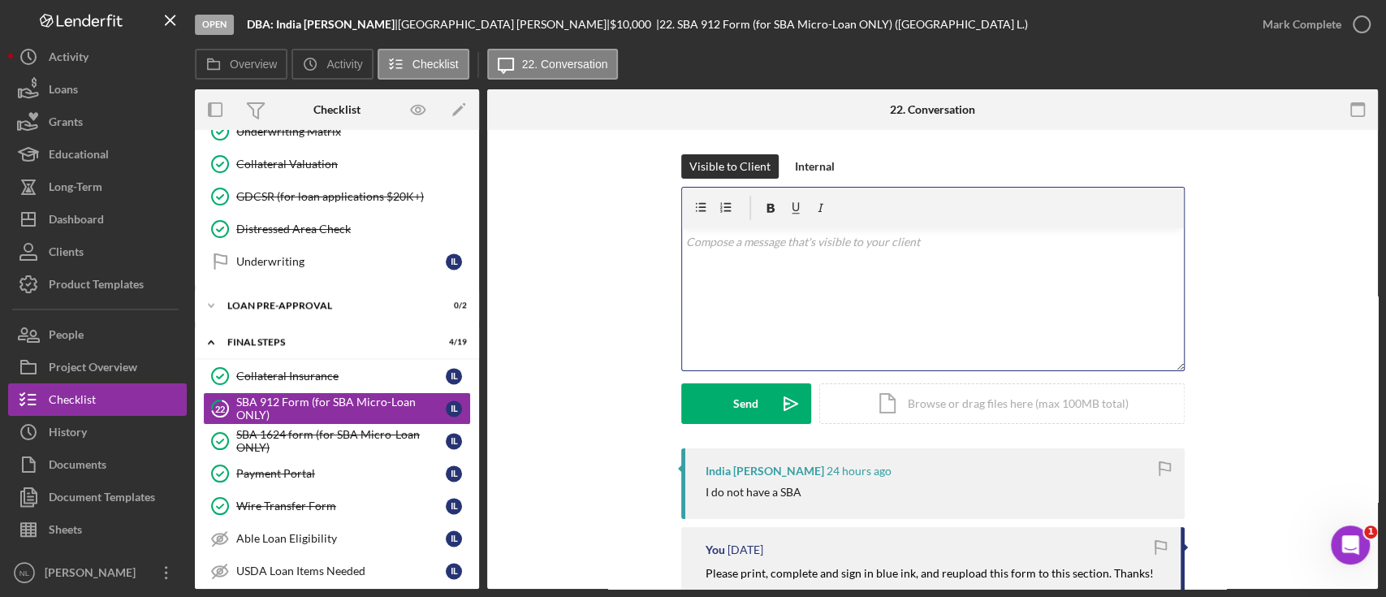
click at [742, 268] on div "v Color teal Color pink Remove color Add row above Add row below Add column bef…" at bounding box center [933, 299] width 502 height 142
click at [783, 272] on p at bounding box center [932, 274] width 493 height 37
click at [697, 270] on p at bounding box center [932, 274] width 493 height 37
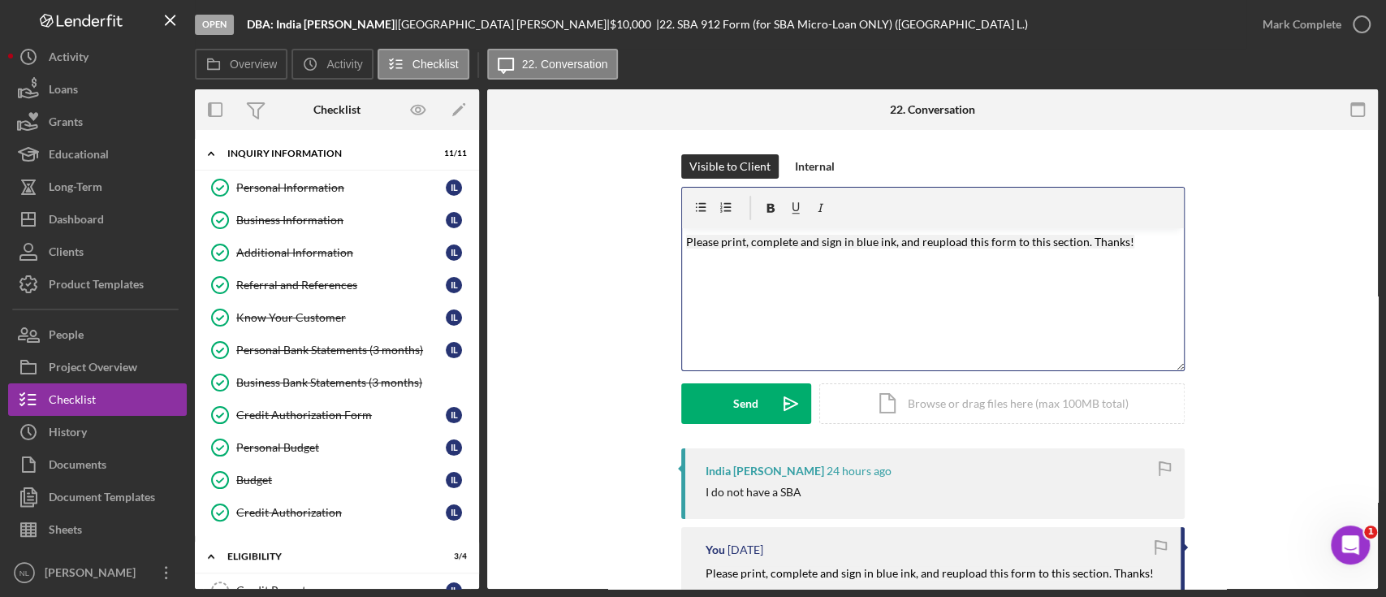
click at [767, 297] on div "v Color teal Color pink Remove color Add row above Add row below Add column bef…" at bounding box center [933, 299] width 502 height 142
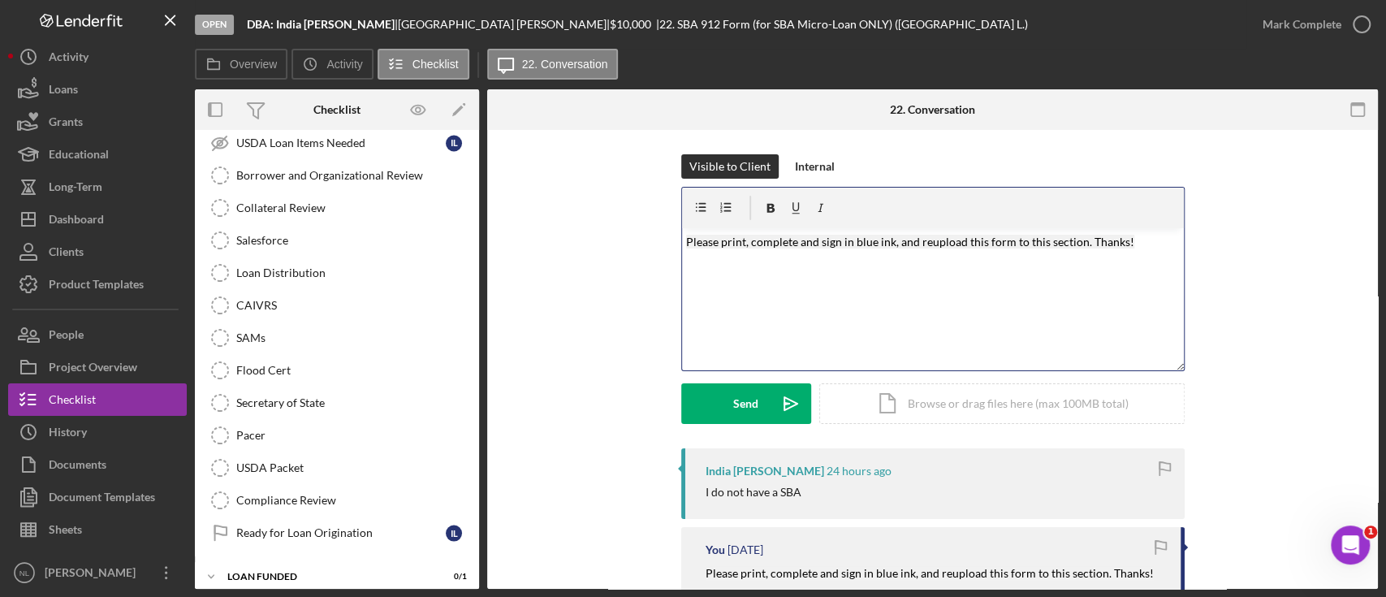
scroll to position [1524, 0]
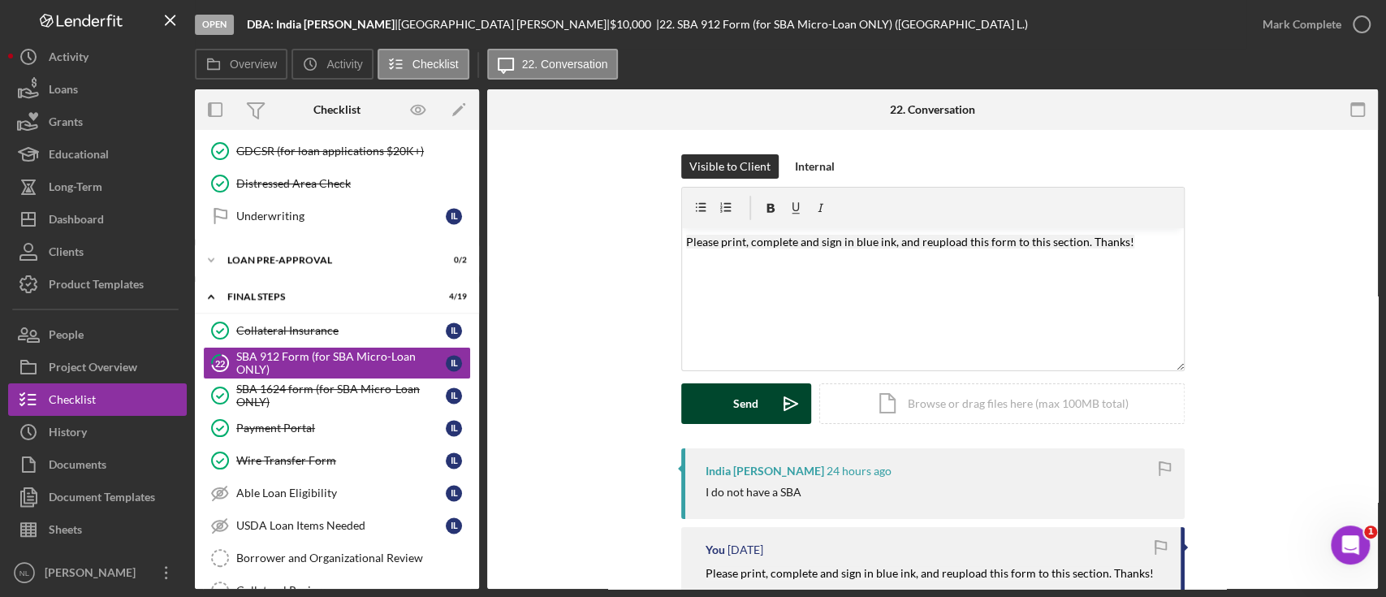
click at [721, 395] on button "Send Icon/icon-invite-send" at bounding box center [746, 403] width 130 height 41
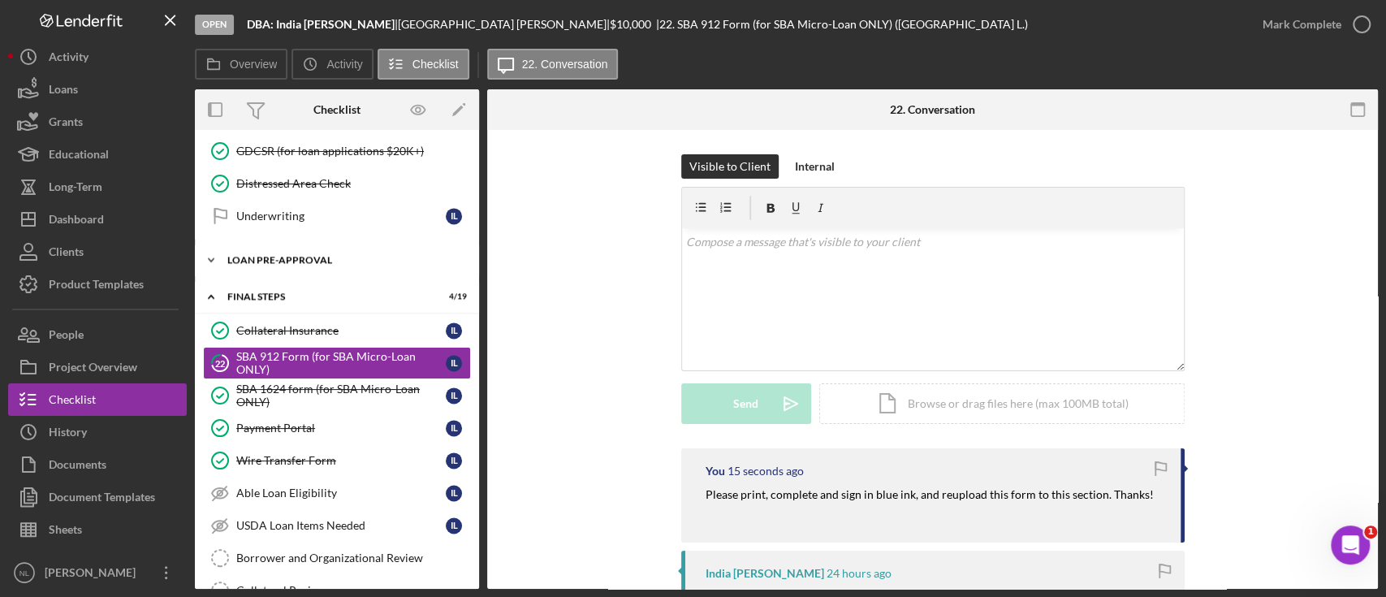
click at [289, 255] on div "LOAN PRE-APPROVAL" at bounding box center [342, 260] width 231 height 10
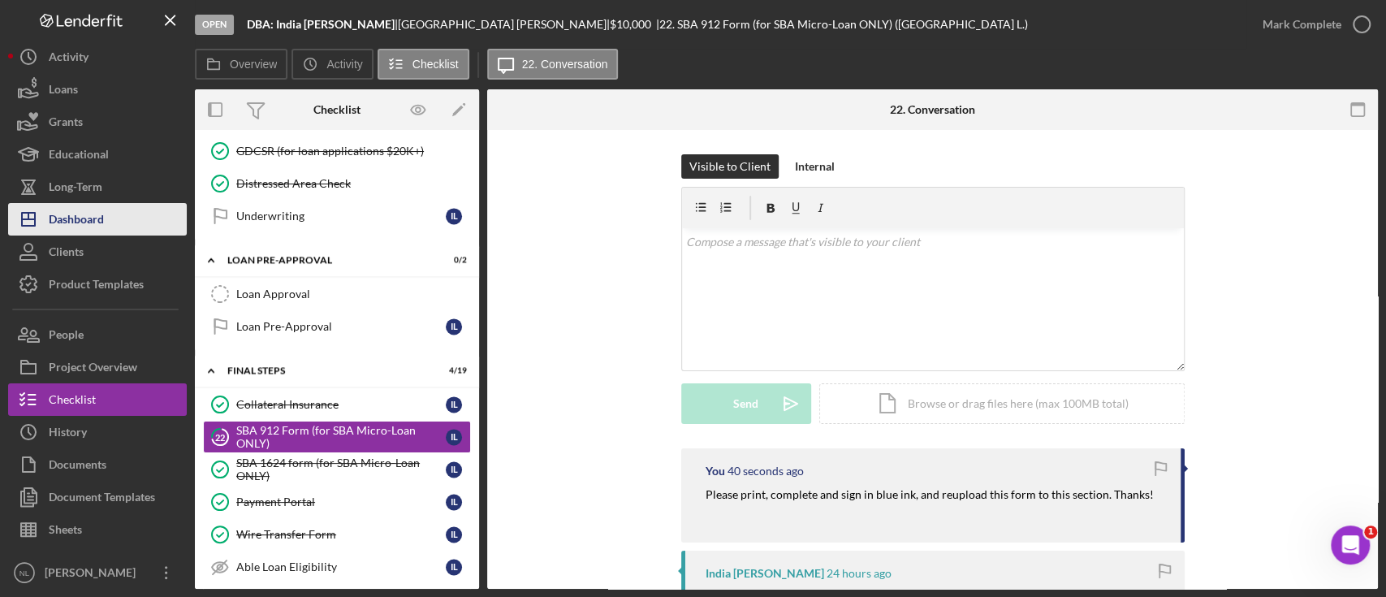
click at [129, 211] on button "Icon/Dashboard Dashboard" at bounding box center [97, 219] width 179 height 32
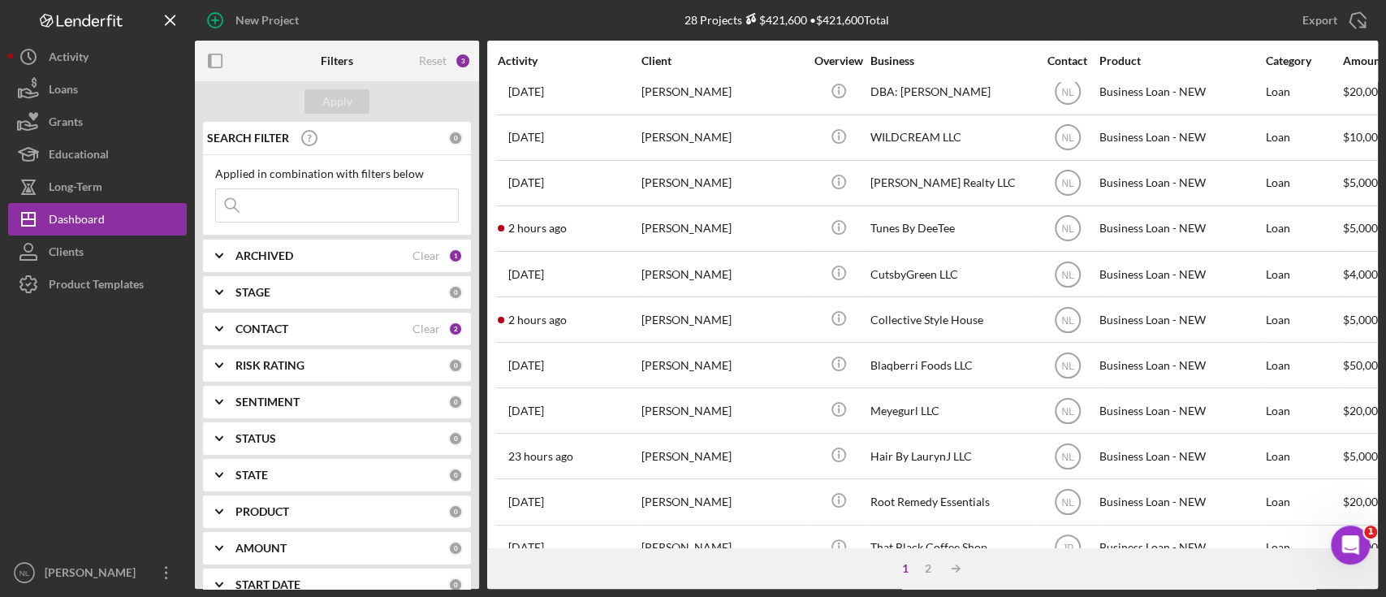
scroll to position [559, 0]
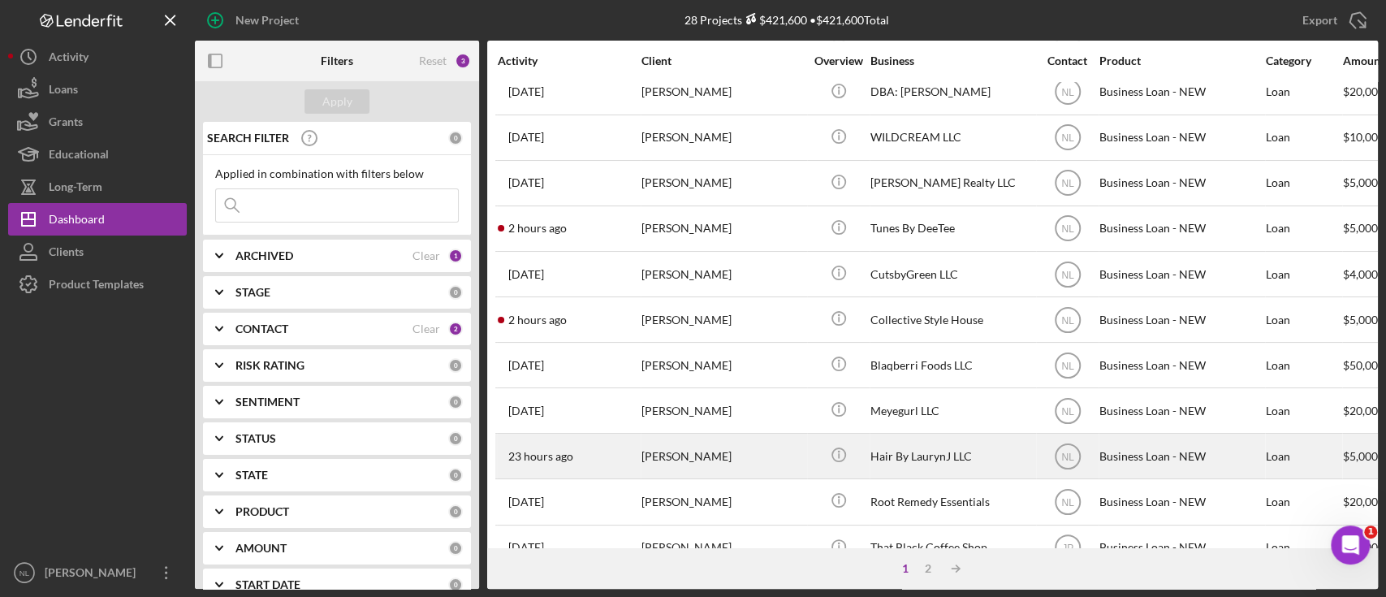
click at [662, 438] on div "[PERSON_NAME]" at bounding box center [722, 455] width 162 height 43
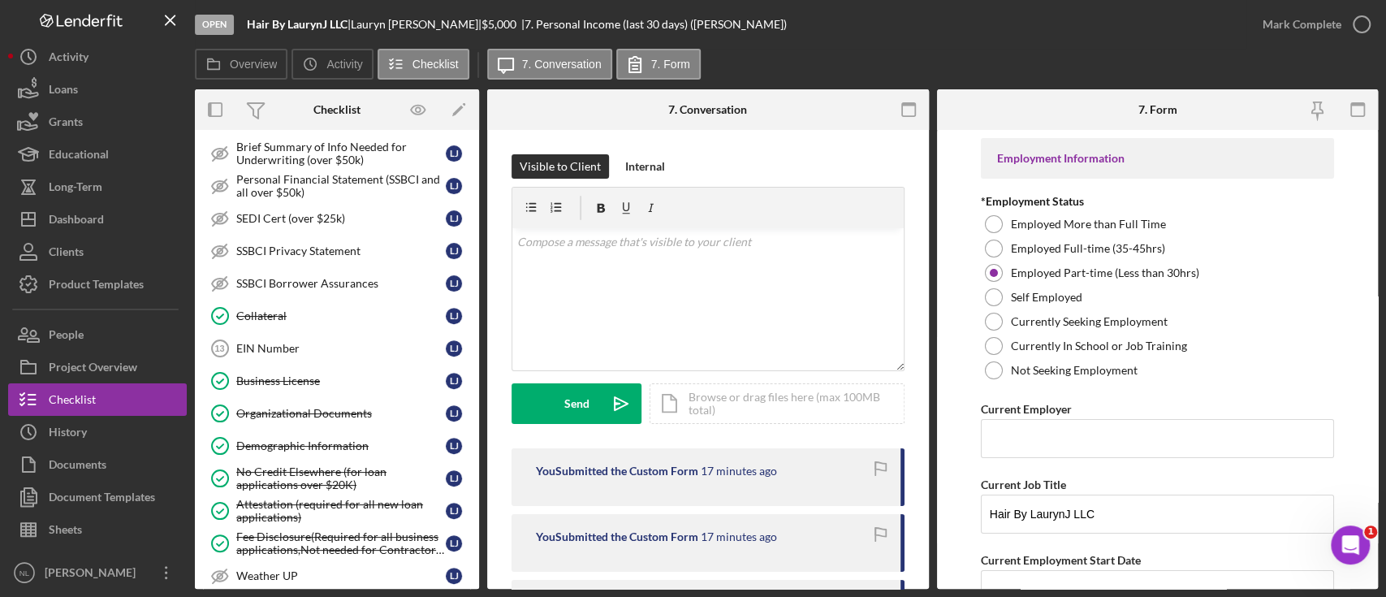
scroll to position [497, 0]
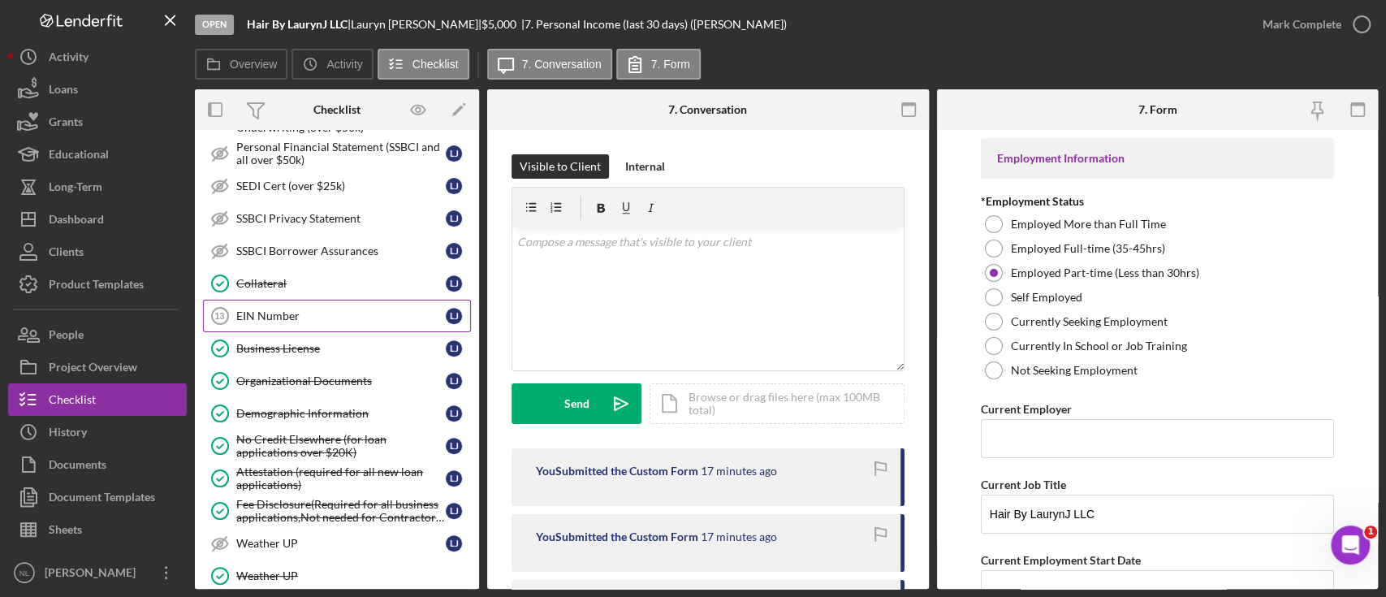
click at [291, 309] on div "EIN Number" at bounding box center [340, 315] width 209 height 13
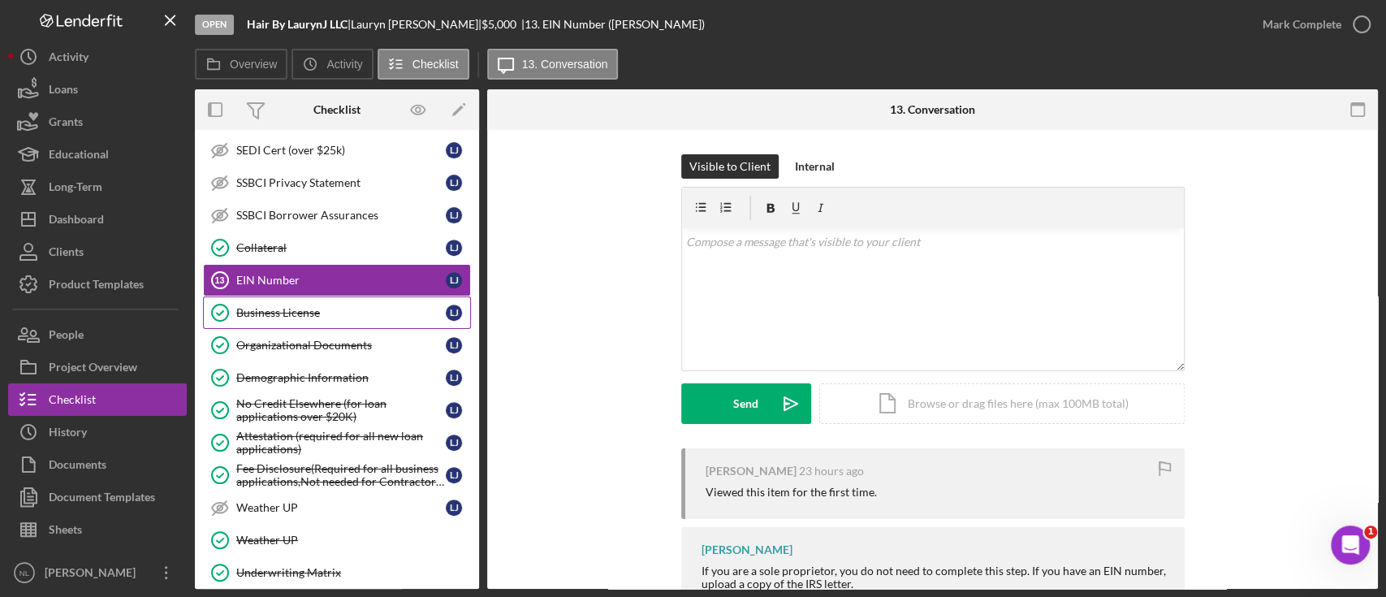
scroll to position [782, 0]
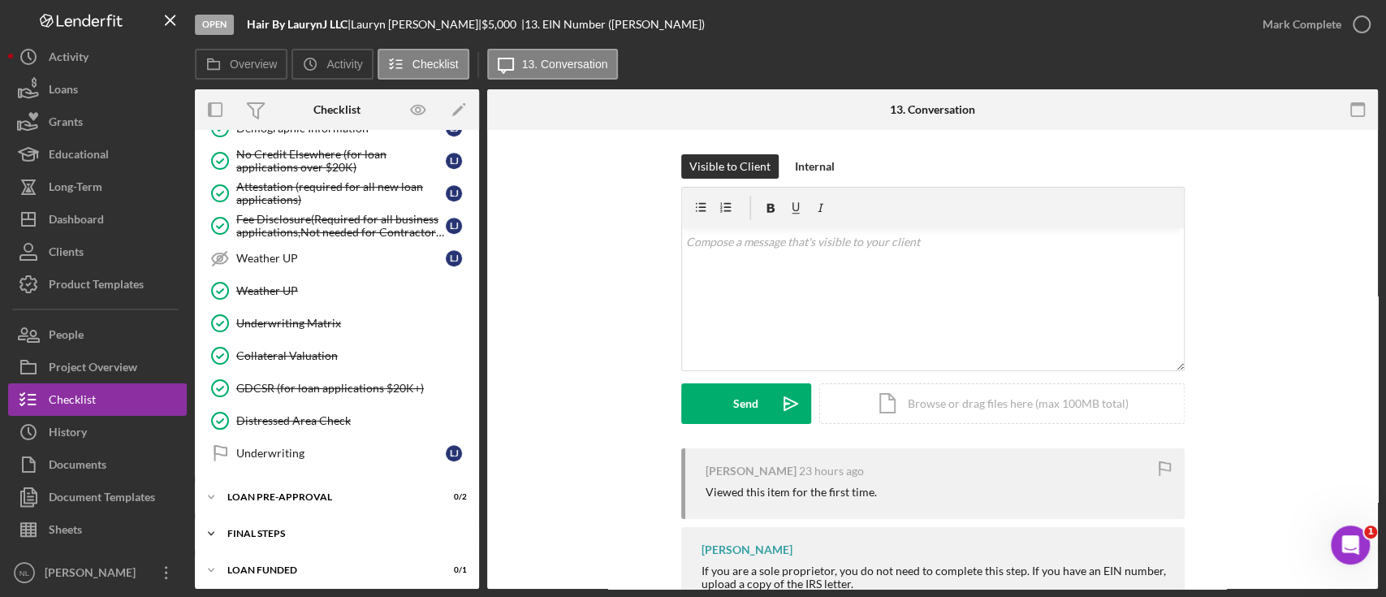
click at [334, 517] on div "Icon/Expander FINAL STEPS 2 / 19" at bounding box center [337, 533] width 284 height 32
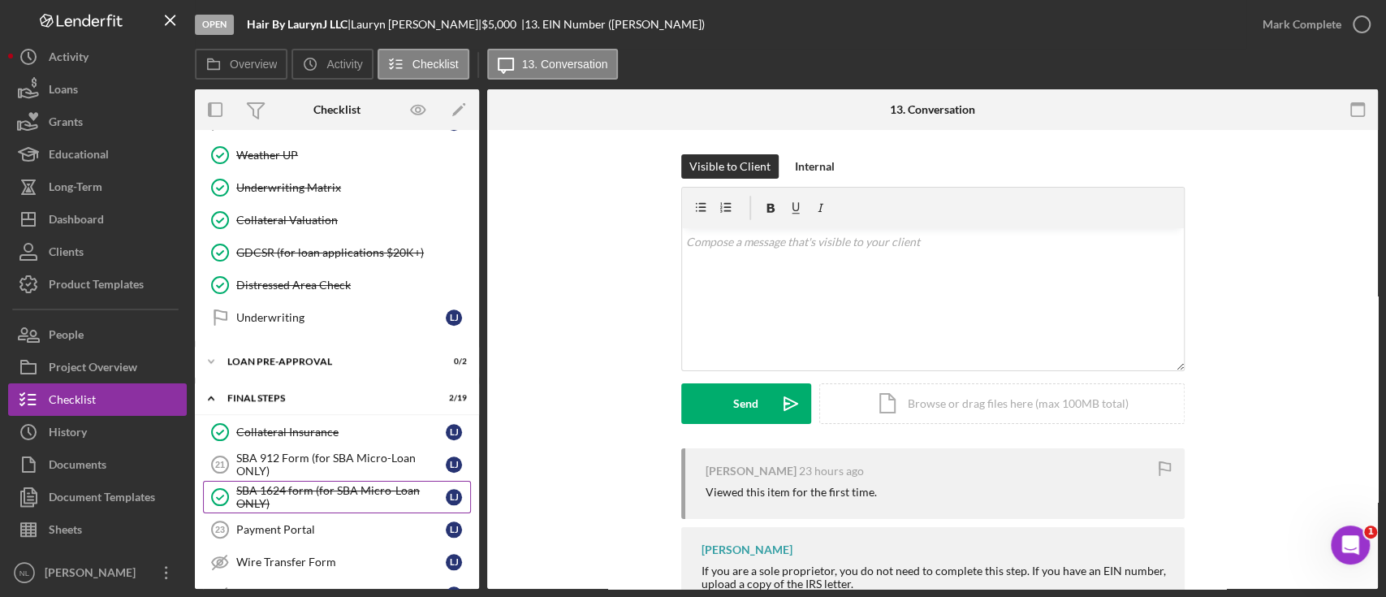
click at [313, 484] on div "SBA 1624 form (for SBA Micro-Loan ONLY)" at bounding box center [340, 497] width 209 height 26
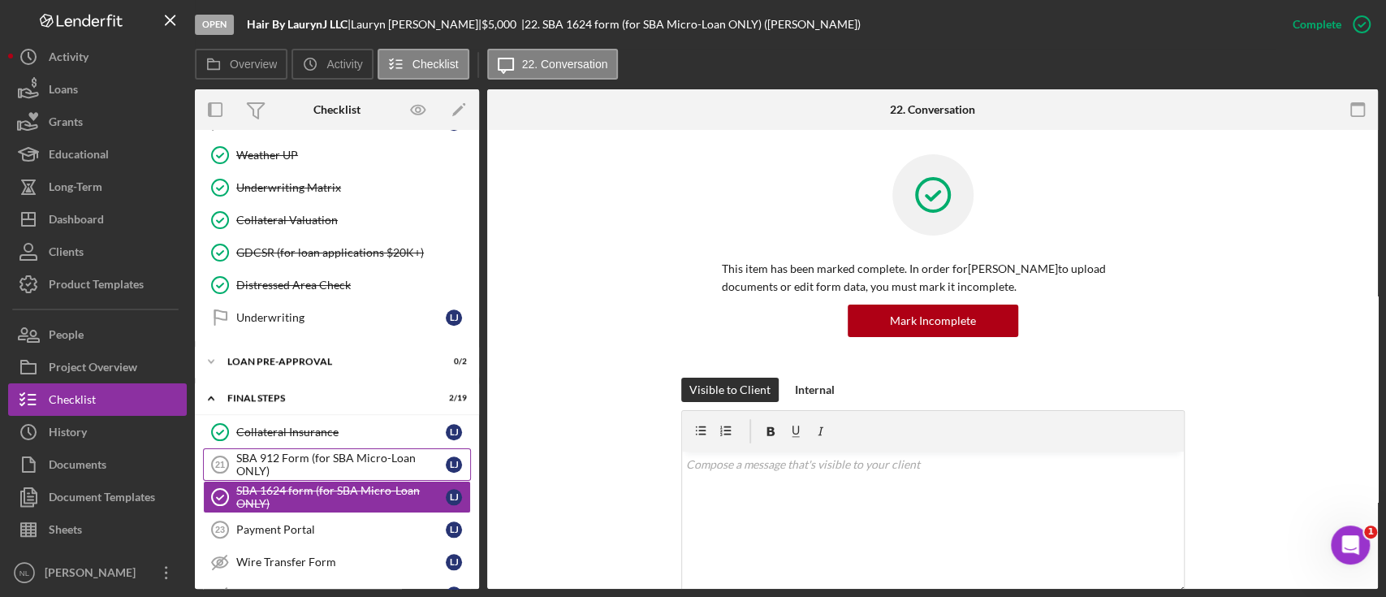
click at [279, 448] on link "SBA 912 Form (for SBA Micro-Loan ONLY) 21 SBA 912 Form (for SBA Micro-Loan ONLY…" at bounding box center [337, 464] width 268 height 32
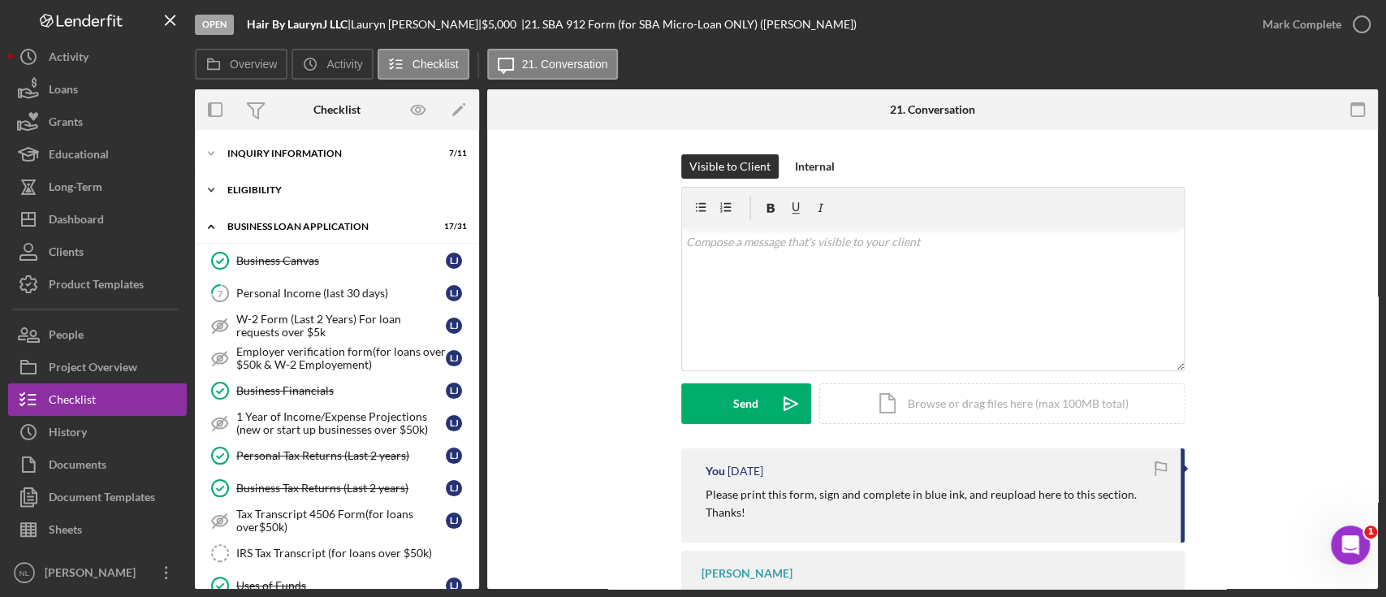
click at [264, 195] on div "Icon/Expander ELIGIBILITY 3 / 4" at bounding box center [337, 190] width 284 height 32
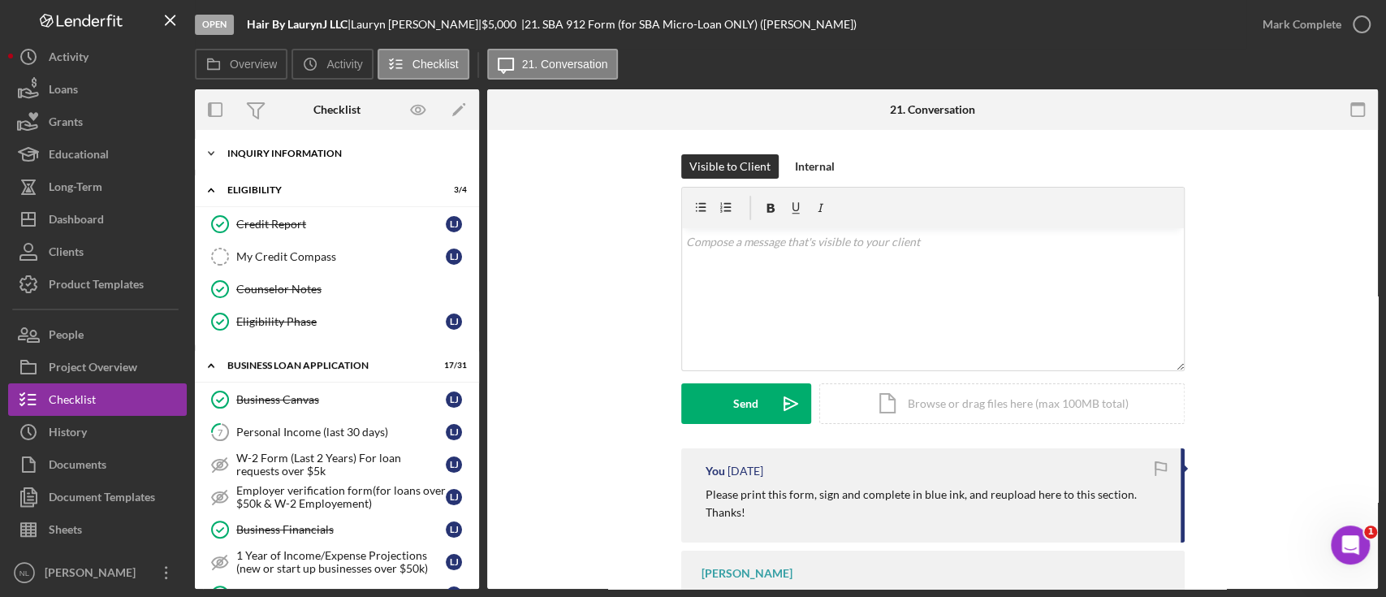
click at [279, 156] on div "INQUIRY INFORMATION" at bounding box center [342, 154] width 231 height 10
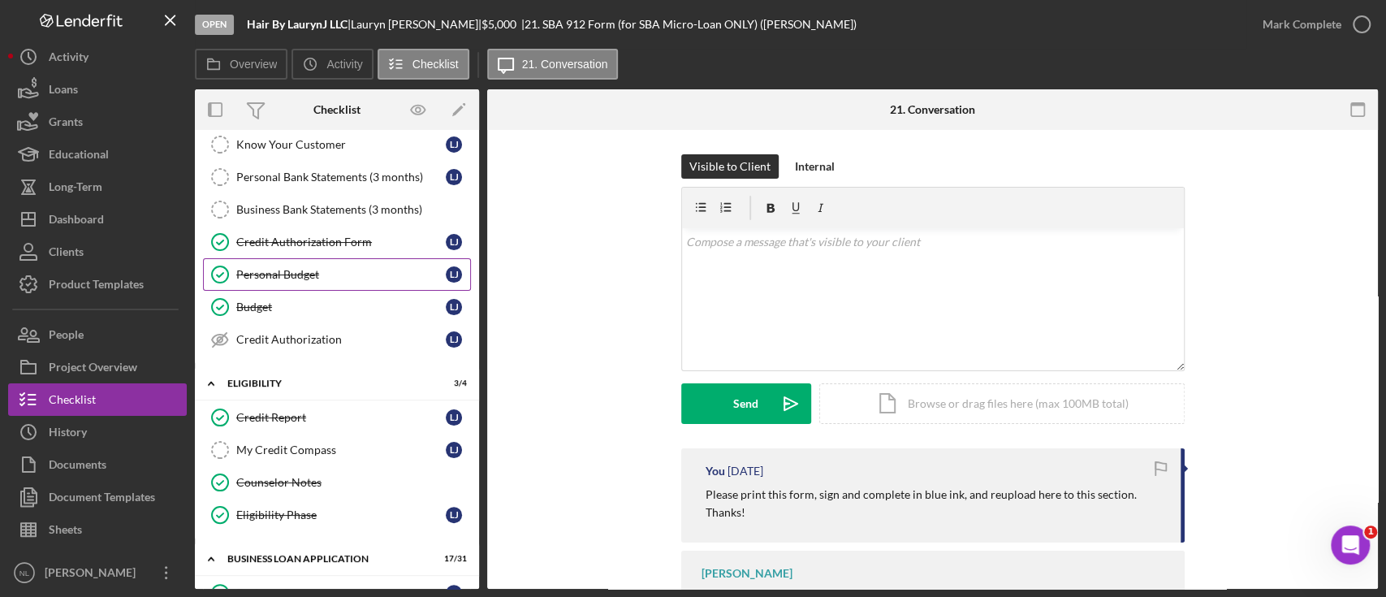
scroll to position [193, 0]
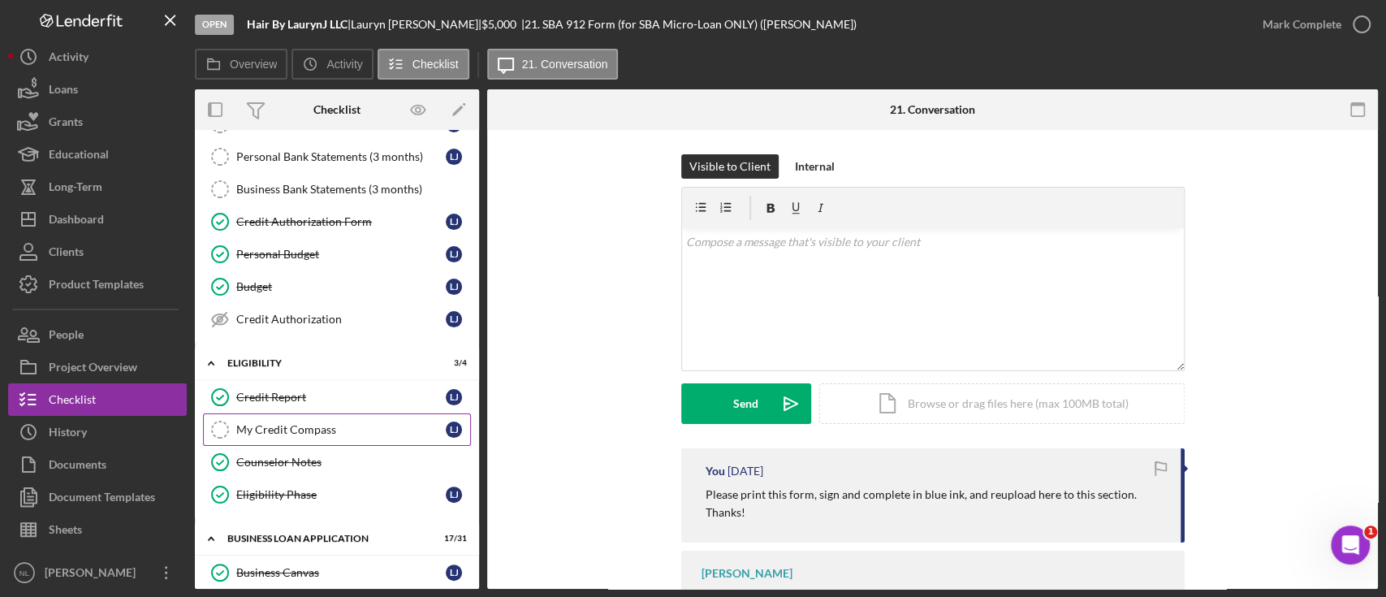
click at [317, 433] on div "My Credit Compass" at bounding box center [340, 429] width 209 height 13
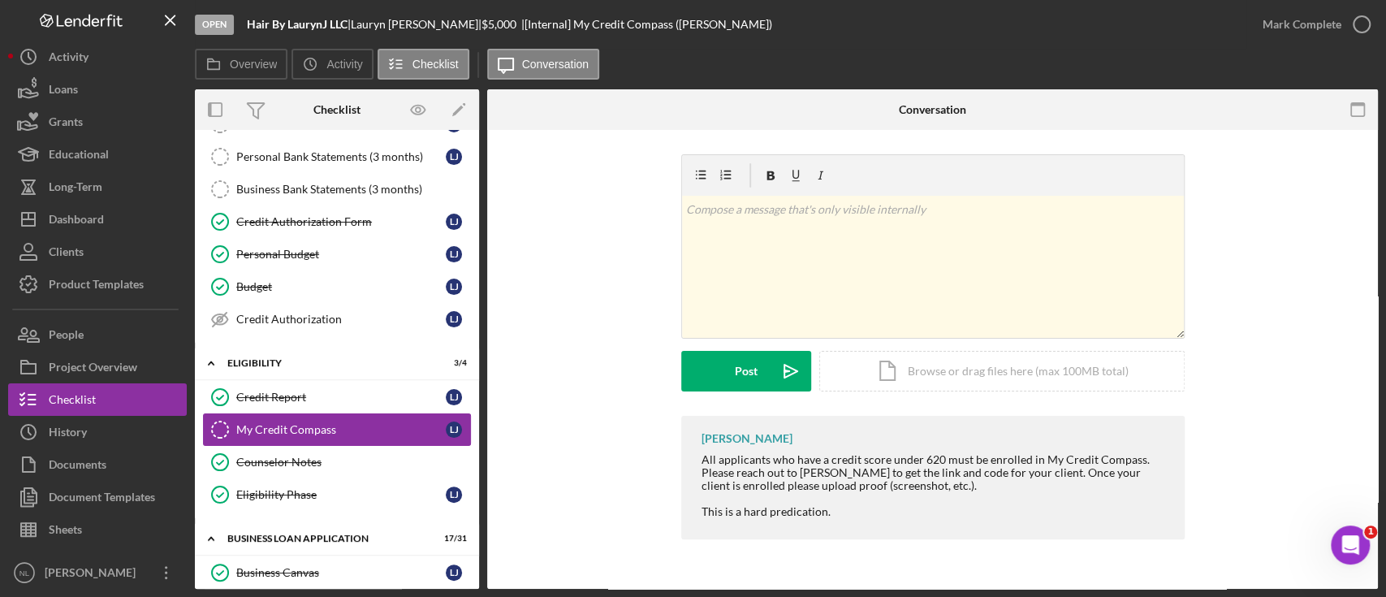
click at [317, 433] on div "My Credit Compass" at bounding box center [340, 429] width 209 height 13
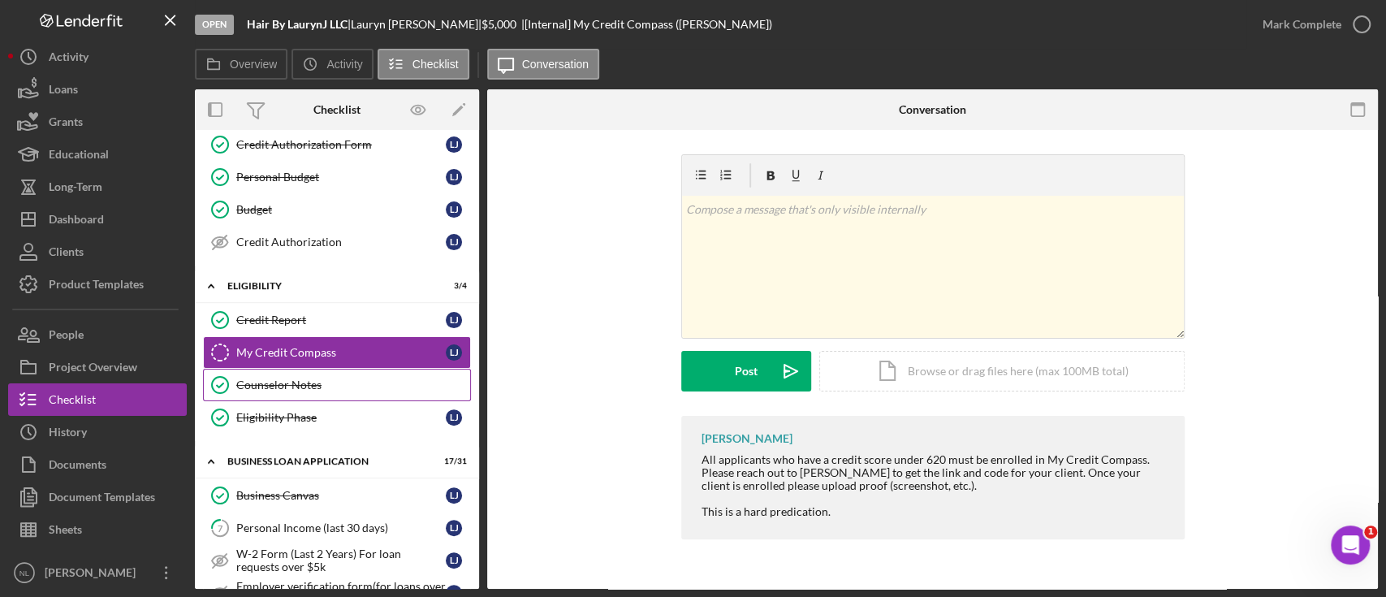
click at [314, 388] on link "Counselor Notes Counselor Notes" at bounding box center [337, 385] width 268 height 32
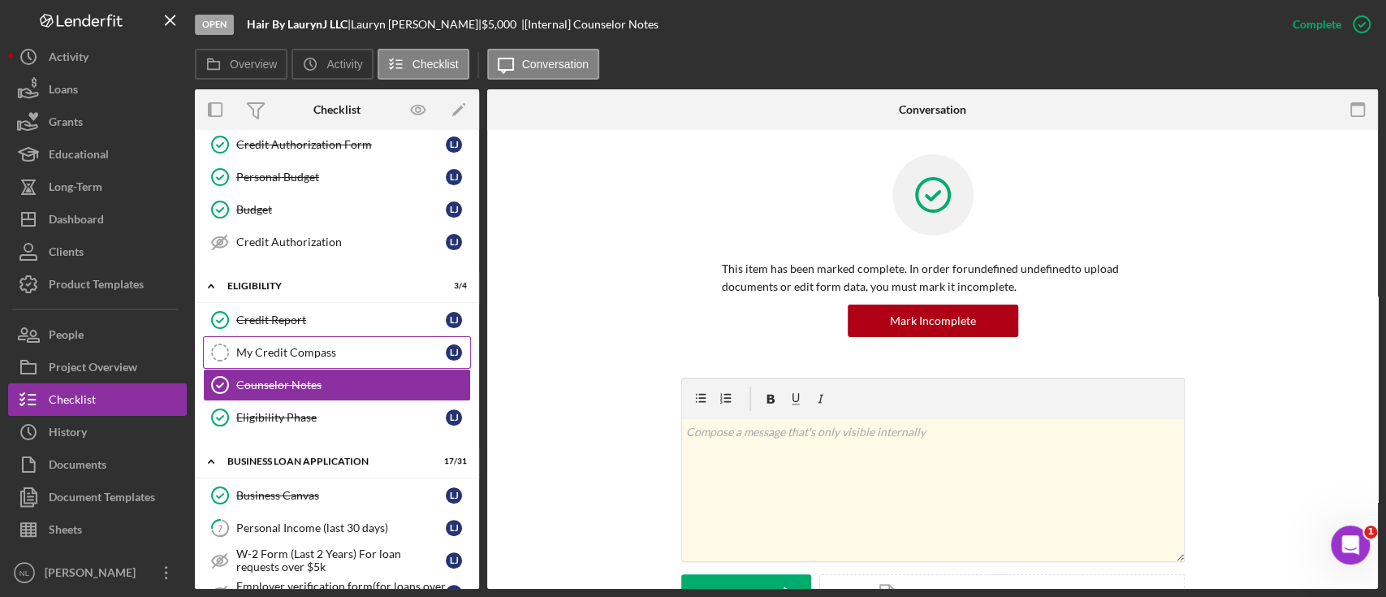
click at [317, 357] on link "My Credit Compass My Credit Compass [PERSON_NAME]" at bounding box center [337, 352] width 268 height 32
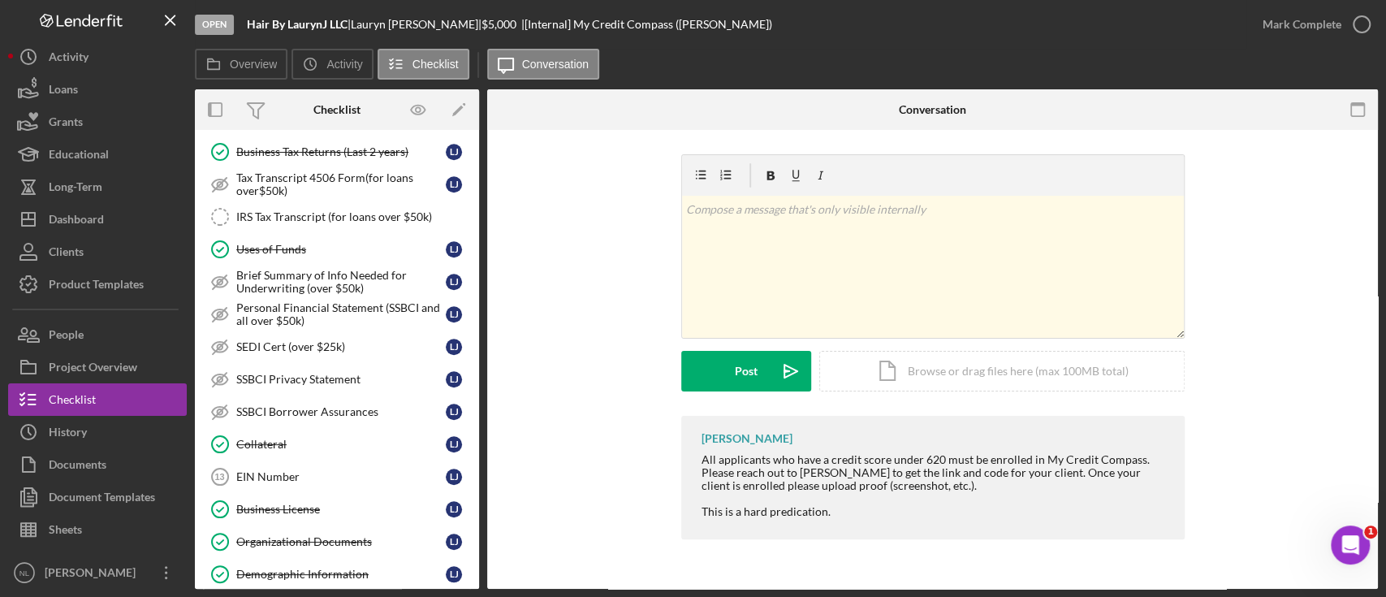
scroll to position [872, 0]
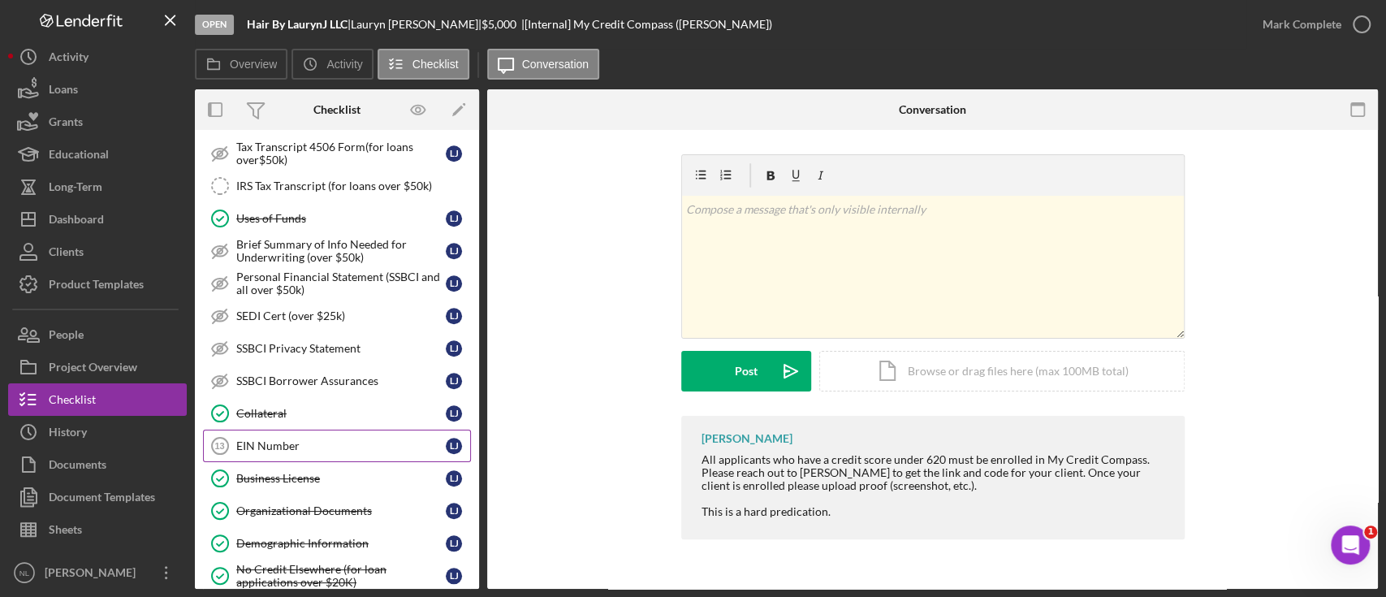
click at [279, 439] on div "EIN Number" at bounding box center [340, 445] width 209 height 13
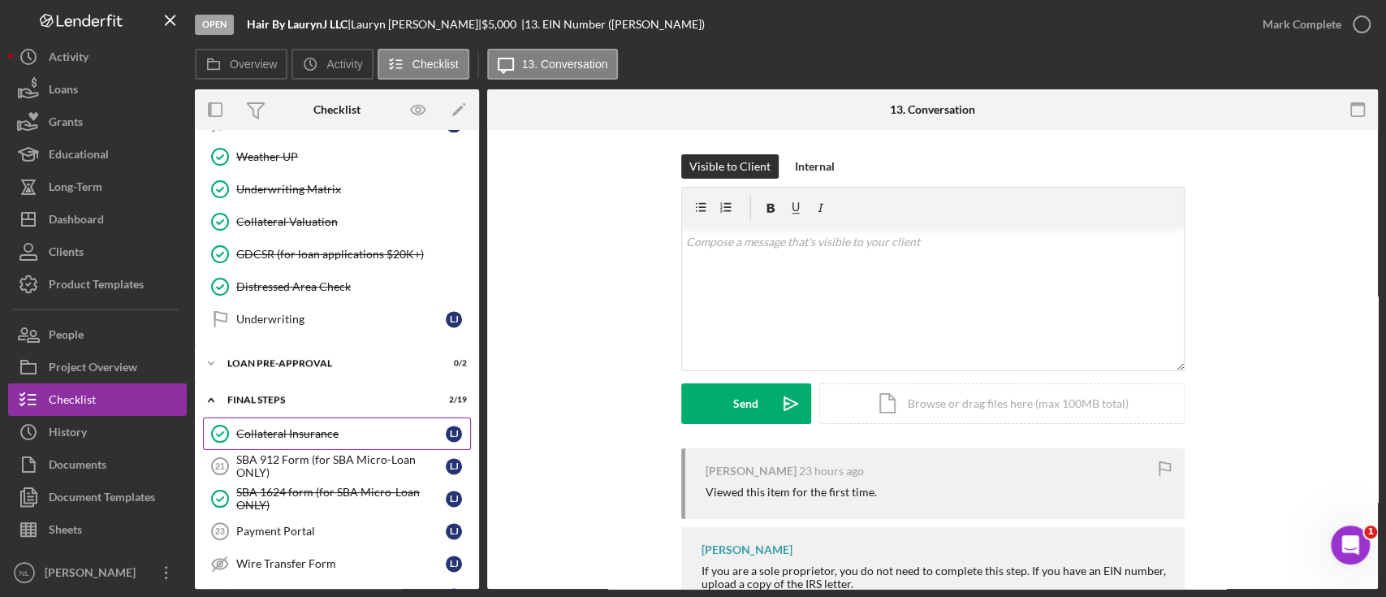
scroll to position [1435, 0]
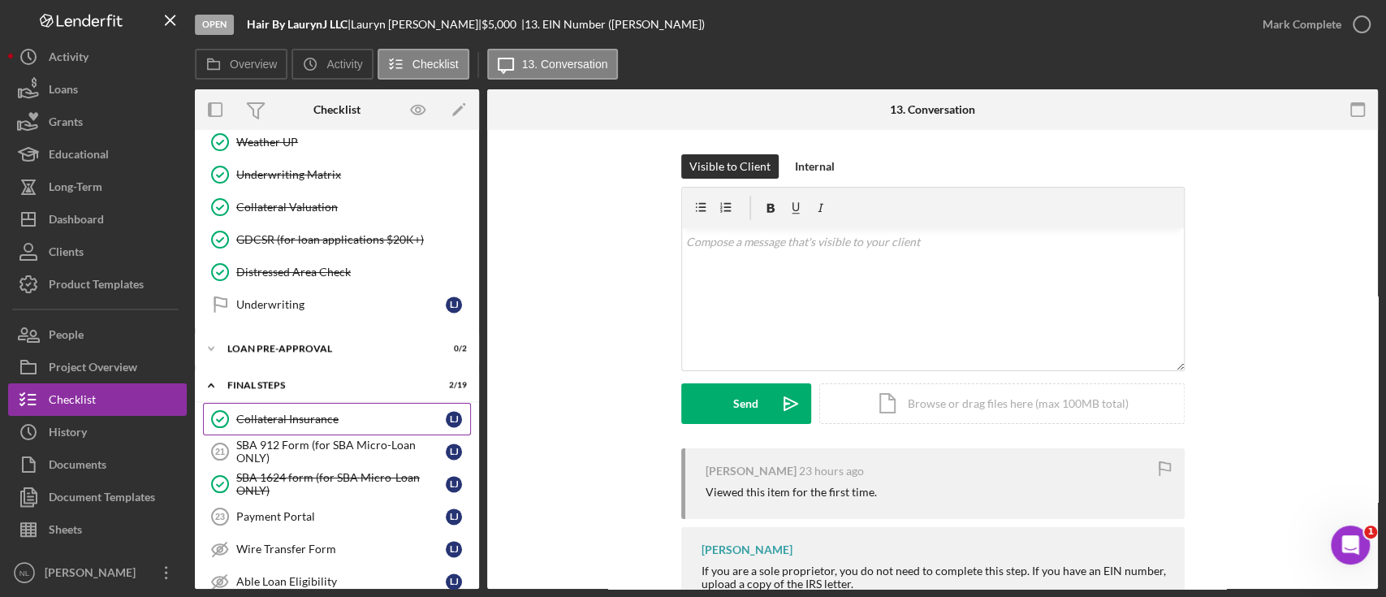
click at [285, 424] on link "Collateral Insurance Collateral Insurance [PERSON_NAME]" at bounding box center [337, 419] width 268 height 32
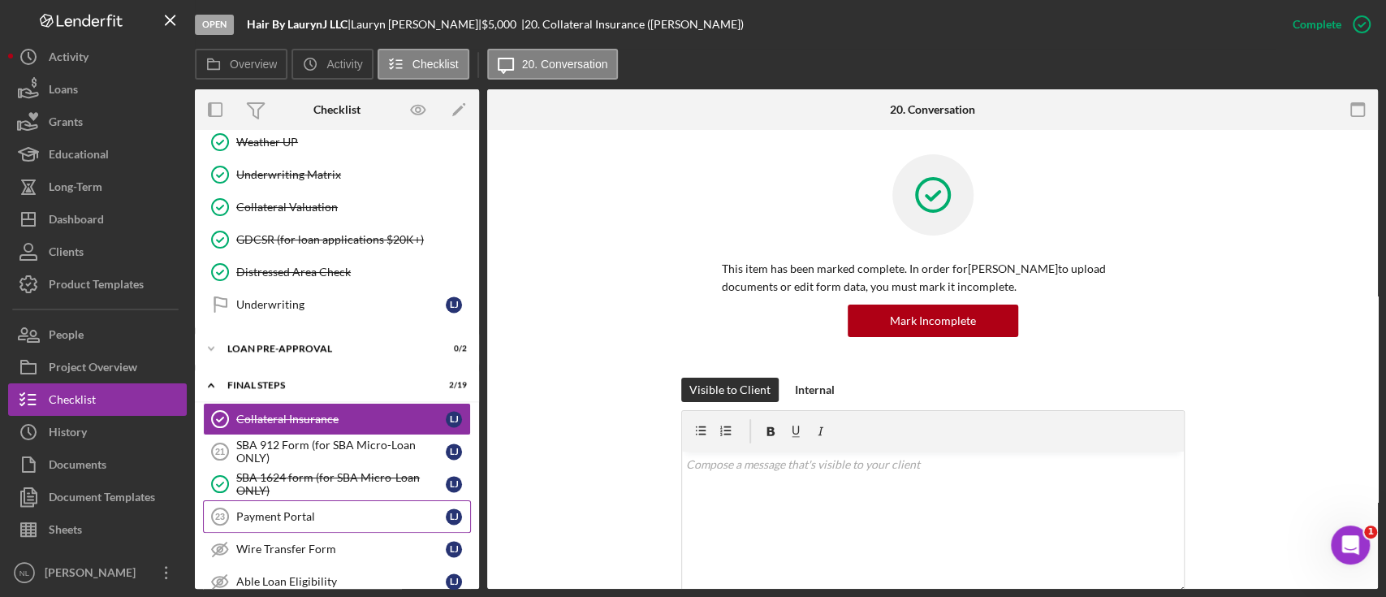
click at [310, 518] on link "Payment Portal 23 Payment Portal [PERSON_NAME]" at bounding box center [337, 516] width 268 height 32
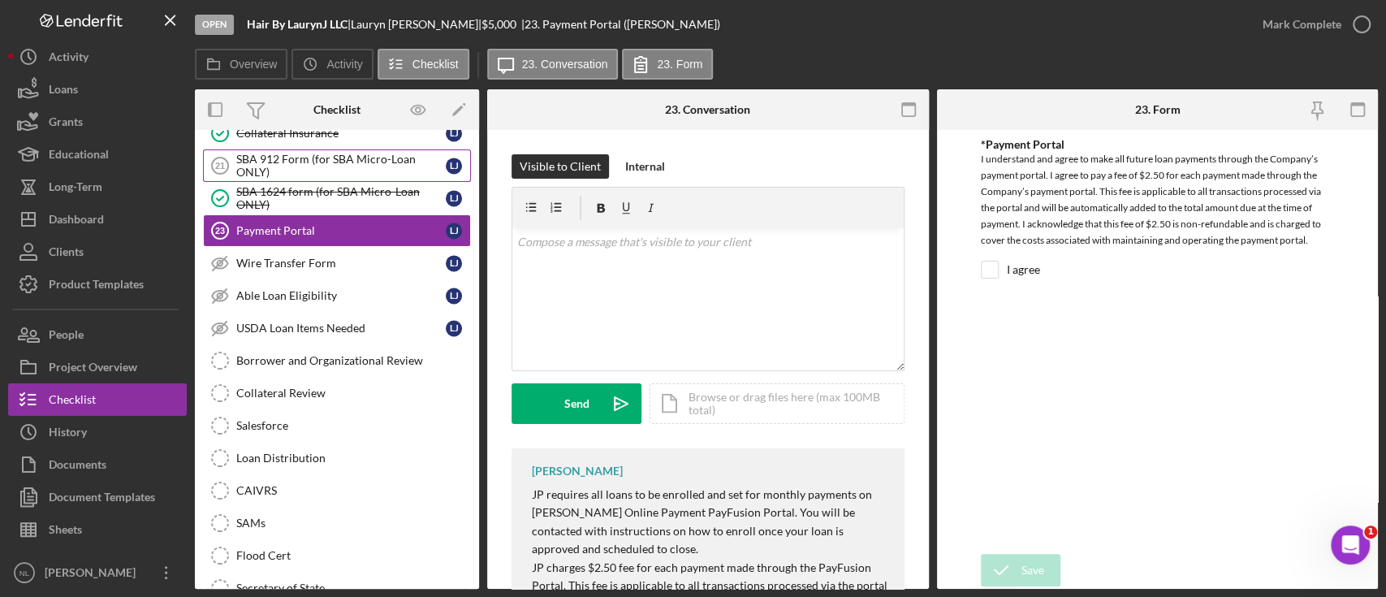
scroll to position [1728, 0]
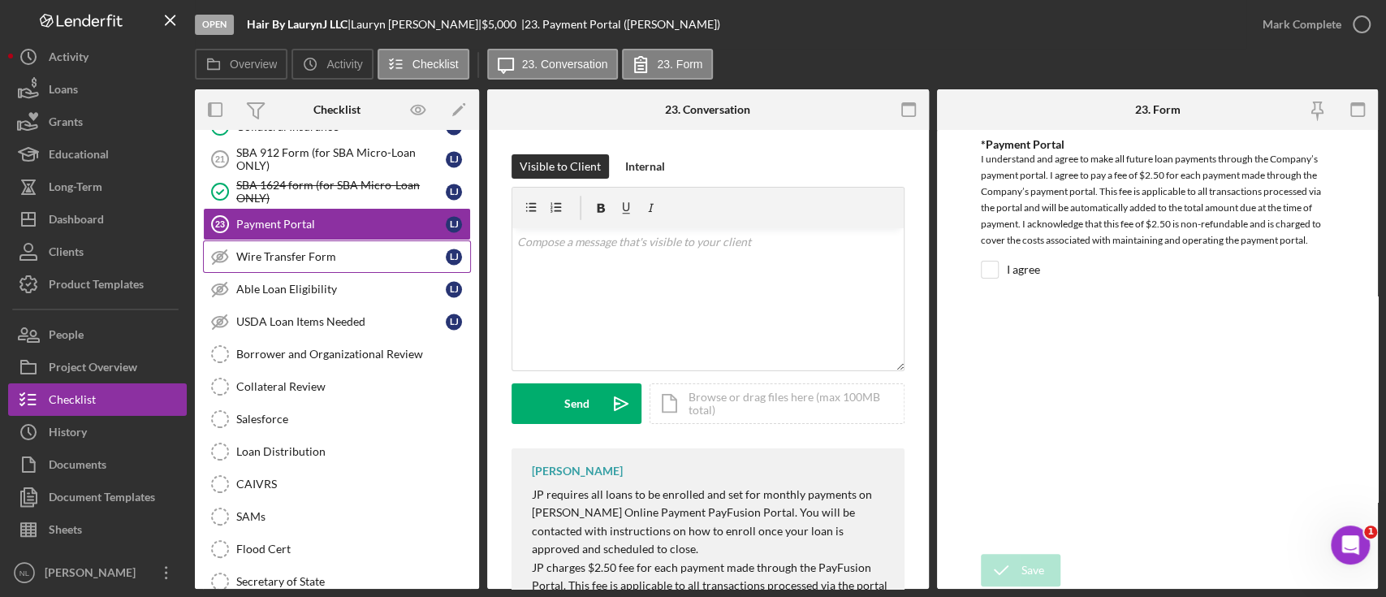
click at [304, 250] on div "Wire Transfer Form" at bounding box center [340, 256] width 209 height 13
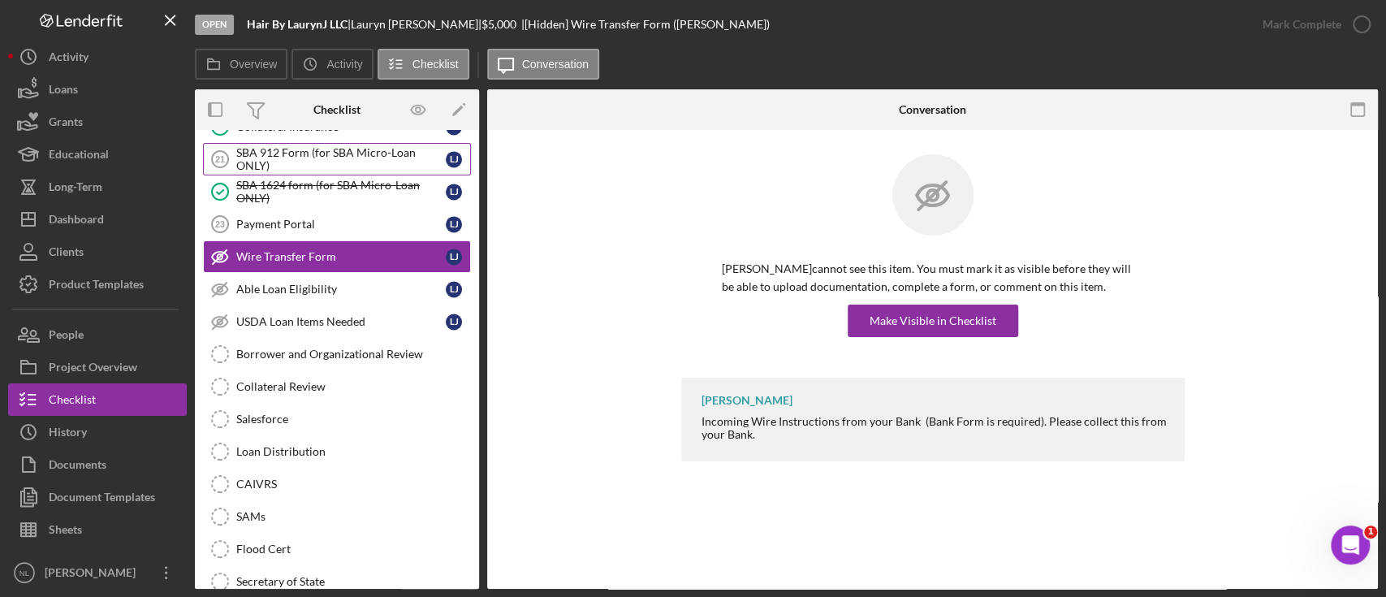
click at [284, 146] on div "SBA 912 Form (for SBA Micro-Loan ONLY)" at bounding box center [340, 159] width 209 height 26
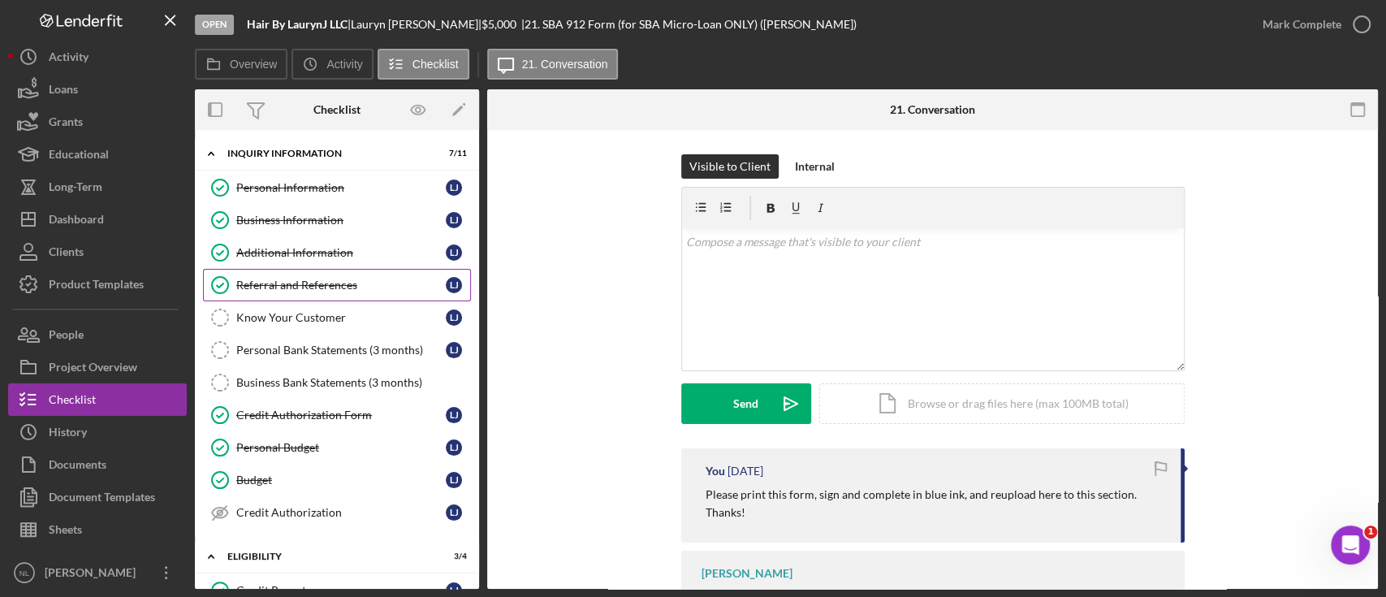
click at [302, 294] on link "Referral and References [PERSON_NAME] and References [PERSON_NAME]" at bounding box center [337, 285] width 268 height 32
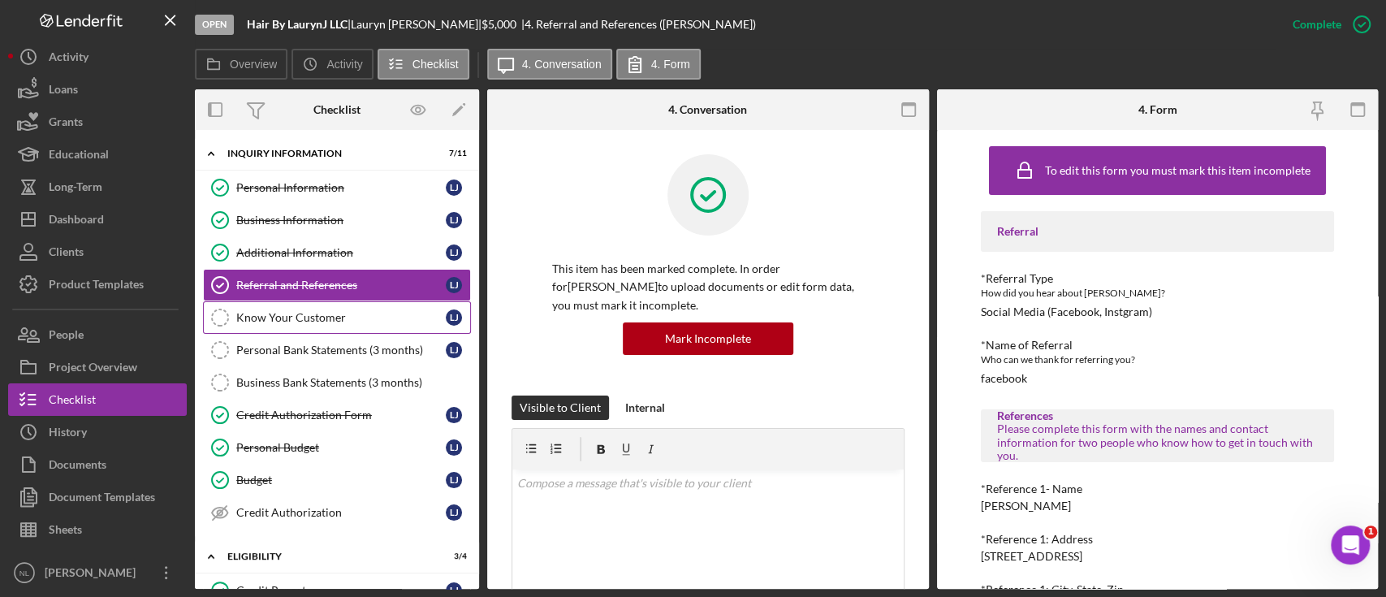
click at [299, 311] on div "Know Your Customer" at bounding box center [340, 317] width 209 height 13
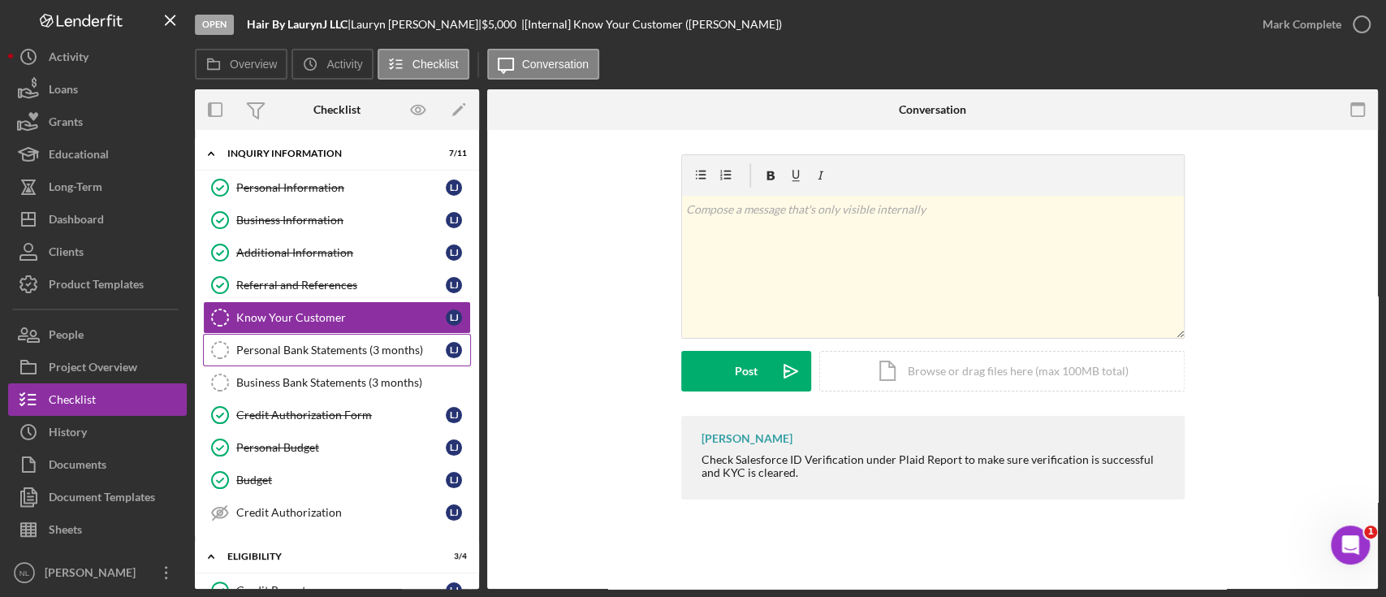
click at [296, 347] on div "Personal Bank Statements (3 months)" at bounding box center [340, 349] width 209 height 13
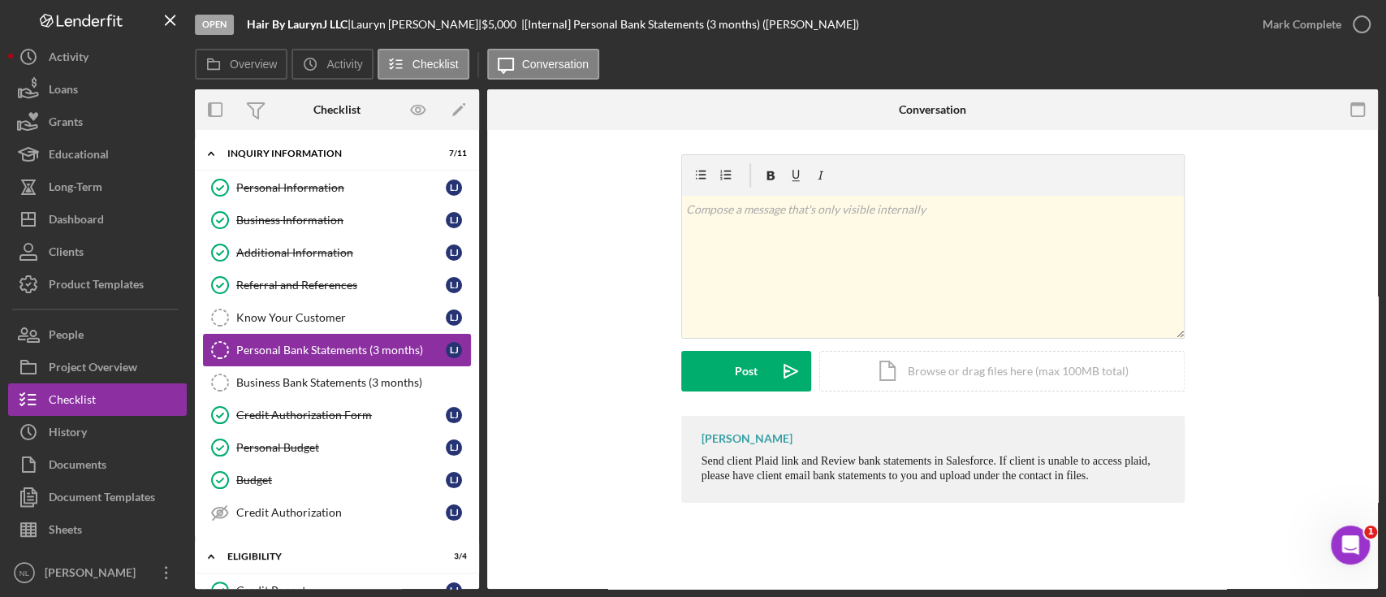
click at [296, 347] on div "Personal Bank Statements (3 months)" at bounding box center [340, 349] width 209 height 13
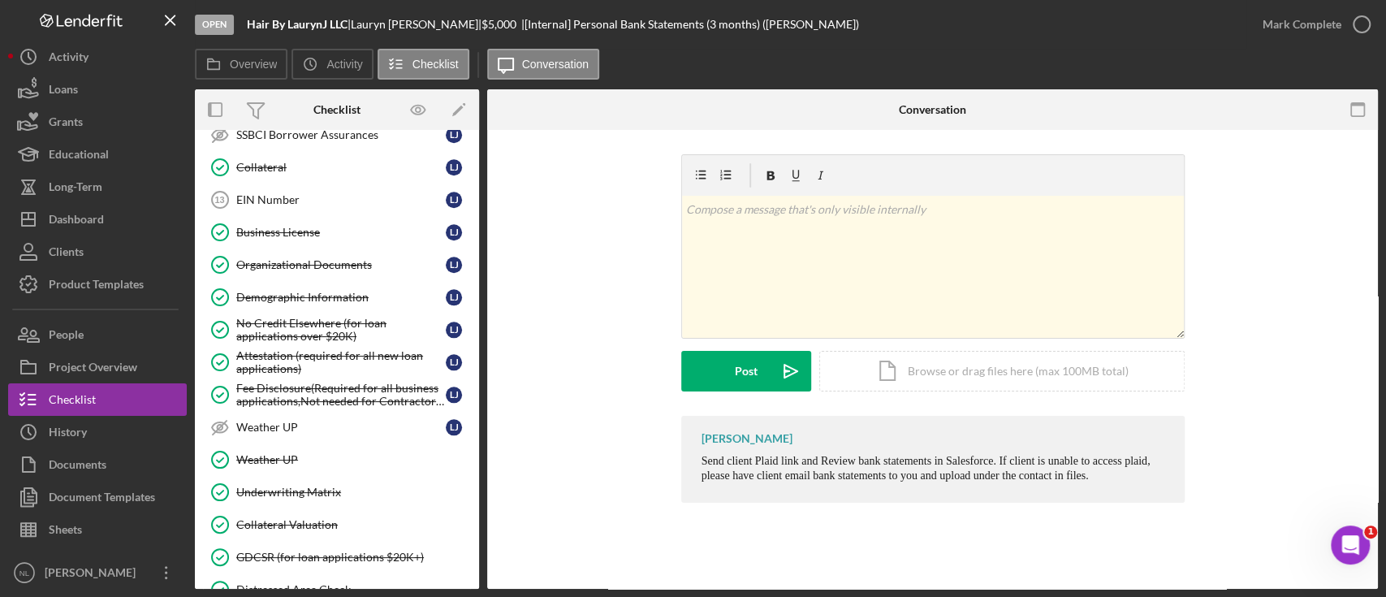
scroll to position [1335, 0]
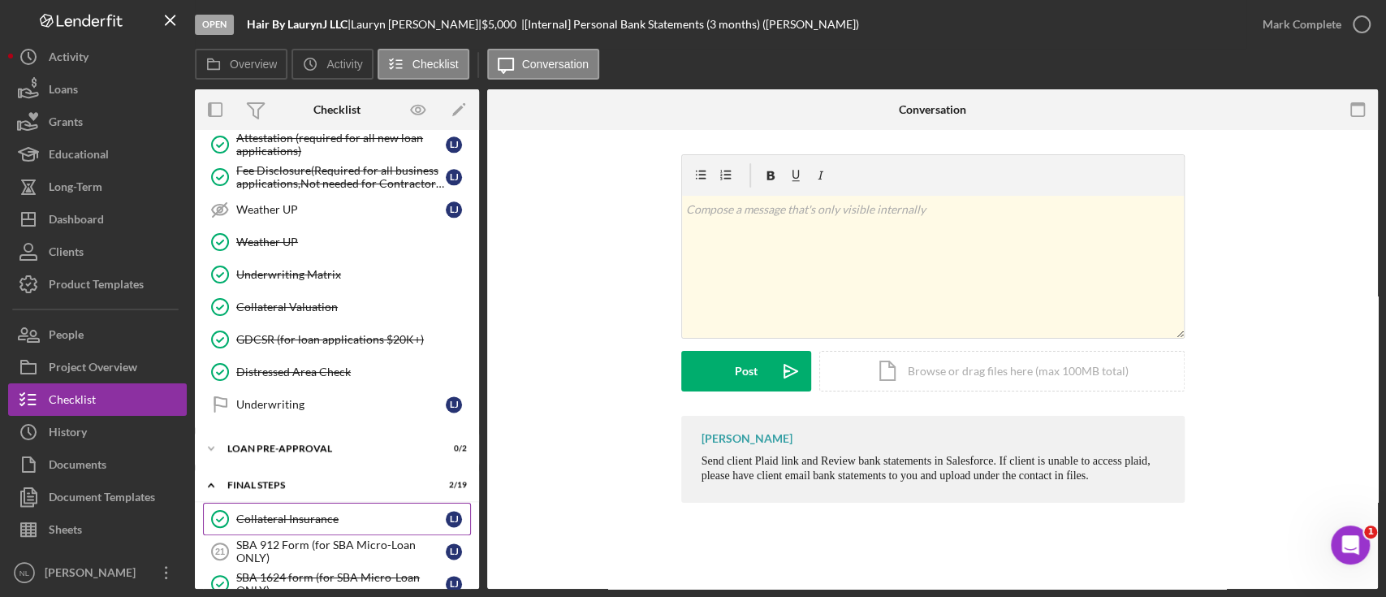
click at [333, 517] on link "Collateral Insurance Collateral Insurance [PERSON_NAME]" at bounding box center [337, 519] width 268 height 32
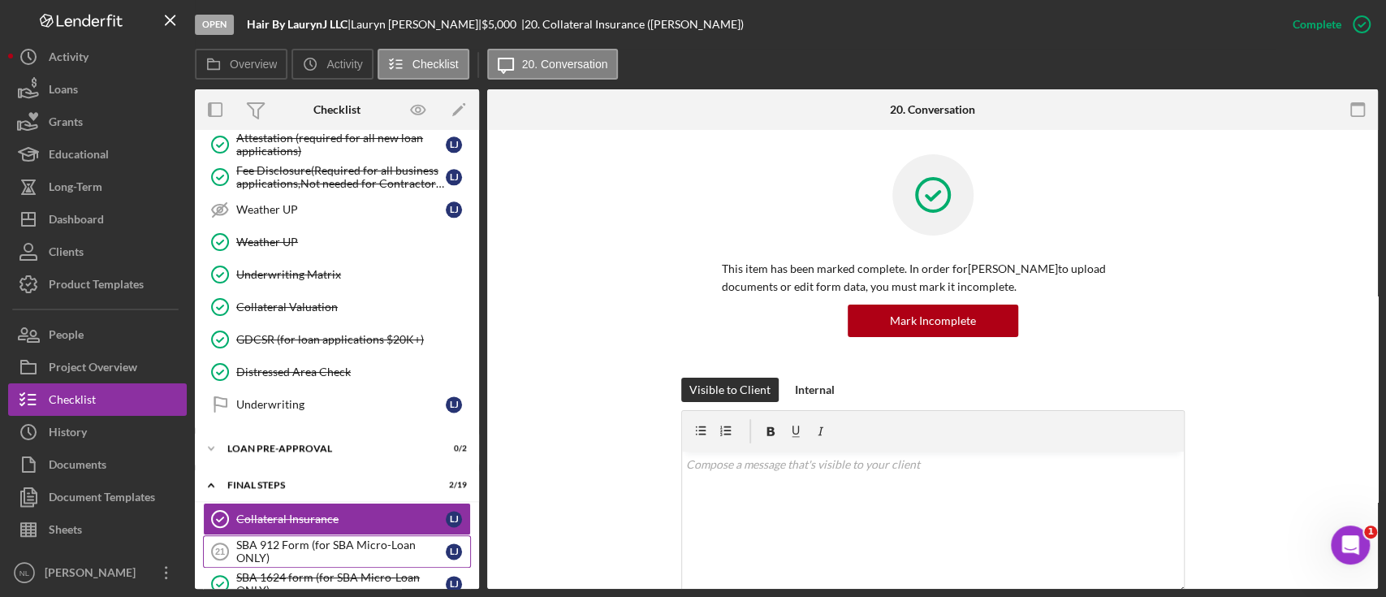
click at [369, 538] on div "SBA 912 Form (for SBA Micro-Loan ONLY)" at bounding box center [340, 551] width 209 height 26
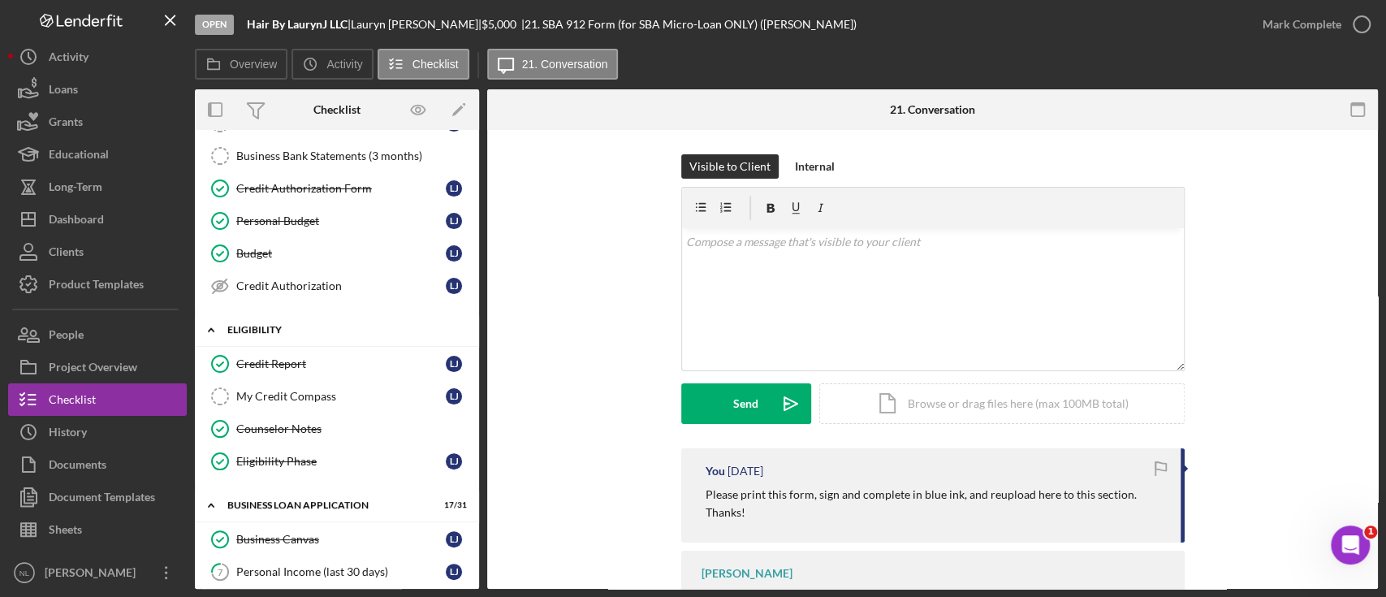
scroll to position [227, 0]
click at [287, 554] on link "7 Personal Income (last 30 days) [PERSON_NAME]" at bounding box center [337, 570] width 268 height 32
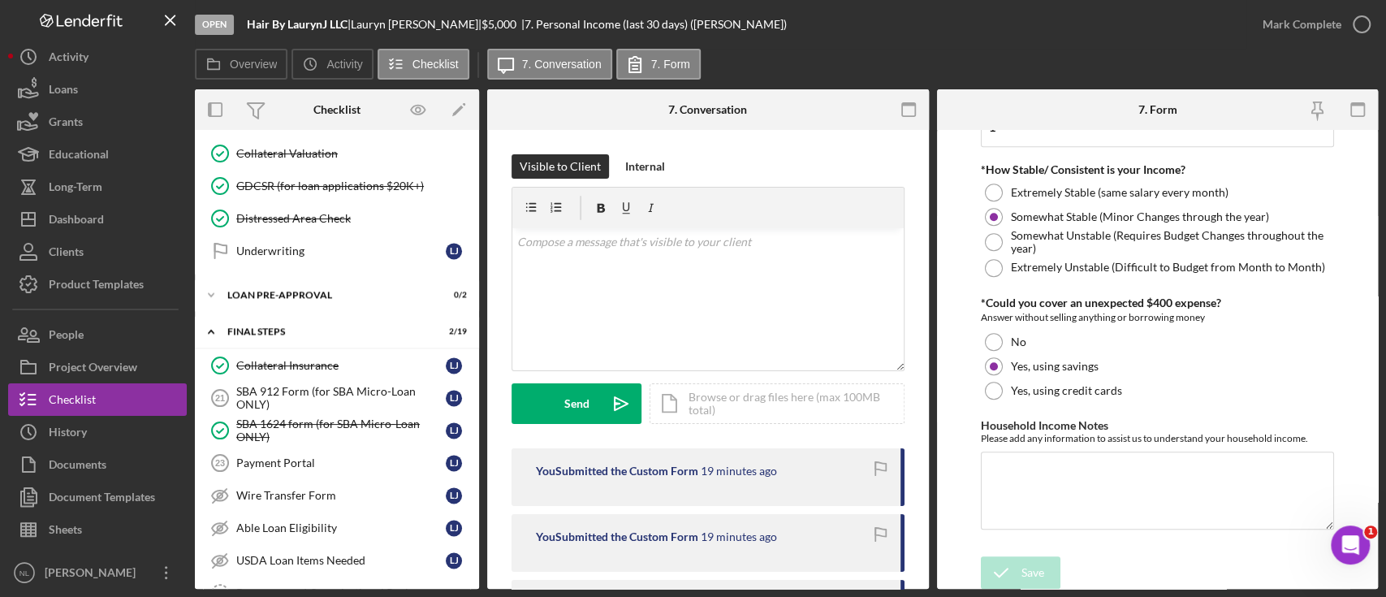
scroll to position [1490, 0]
click at [301, 385] on div "SBA 912 Form (for SBA Micro-Loan ONLY)" at bounding box center [340, 396] width 209 height 26
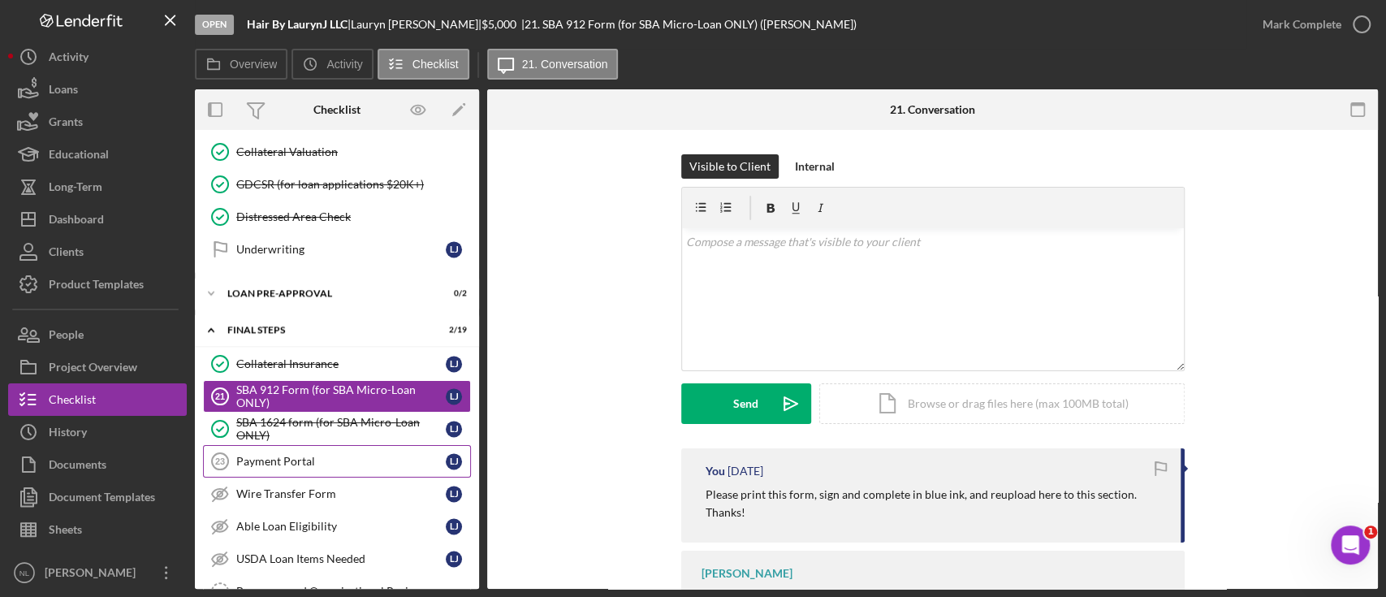
click at [306, 455] on div "Payment Portal" at bounding box center [340, 461] width 209 height 13
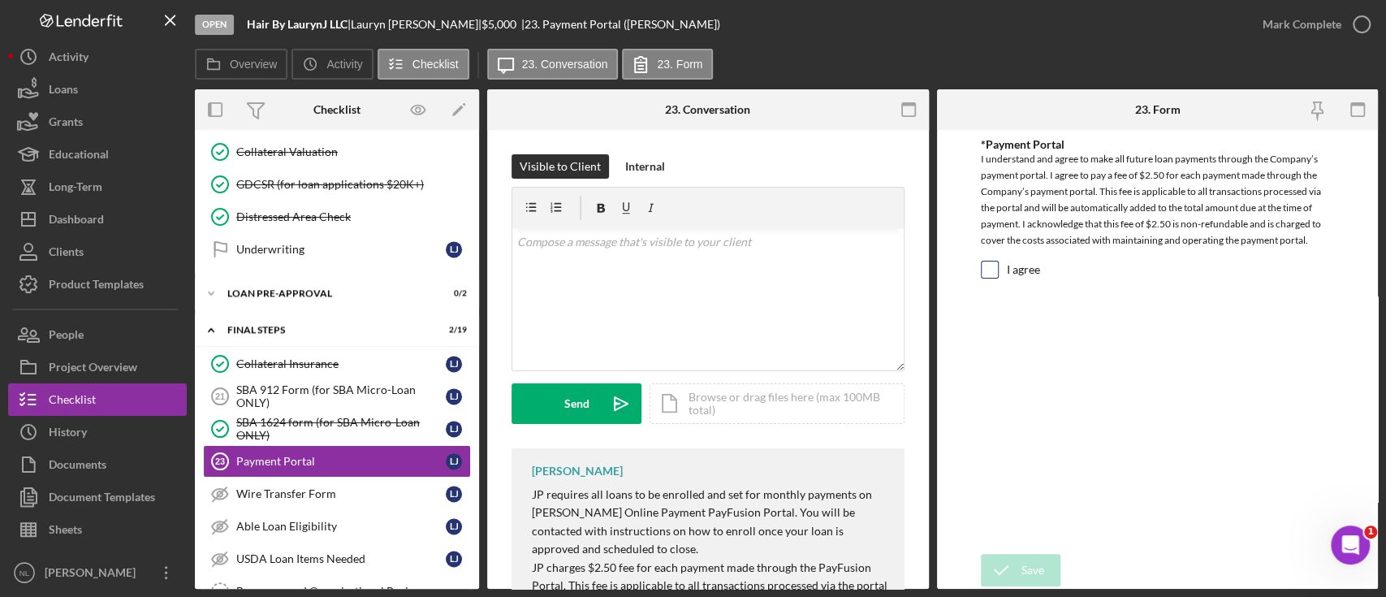
click at [996, 273] on input "I agree" at bounding box center [989, 269] width 16 height 16
click at [985, 264] on input "I agree" at bounding box center [989, 269] width 16 height 16
checkbox input "false"
click at [328, 387] on div "SBA 912 Form (for SBA Micro-Loan ONLY)" at bounding box center [340, 396] width 209 height 26
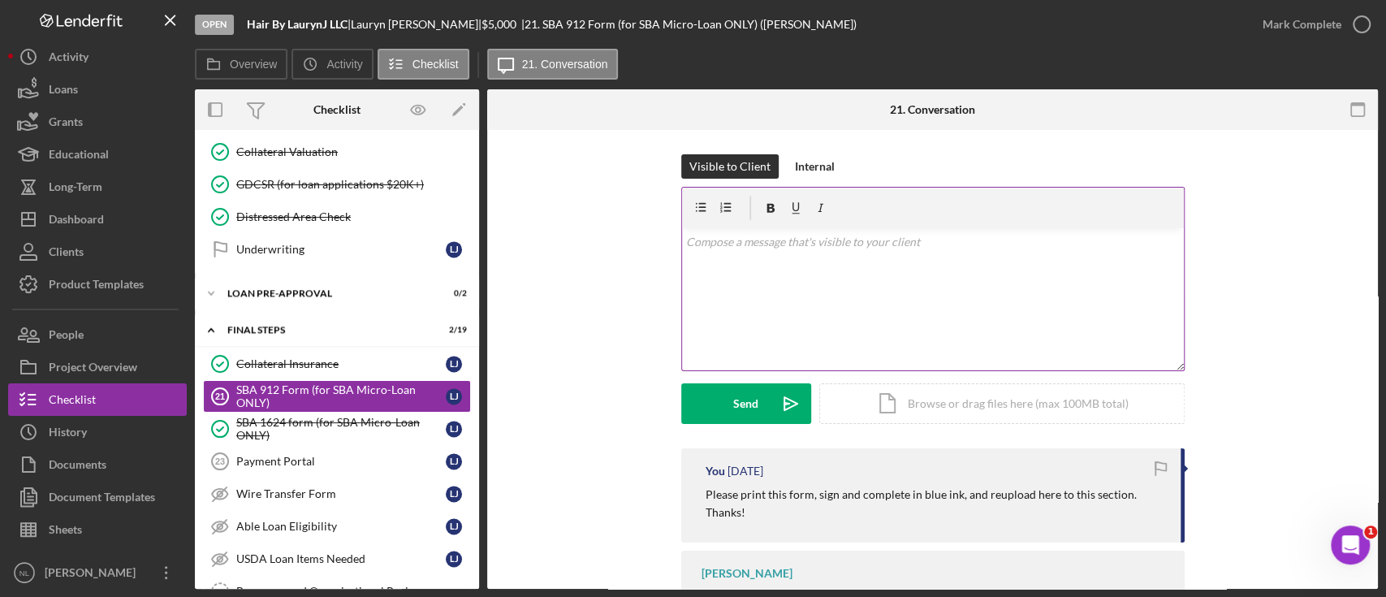
scroll to position [105, 0]
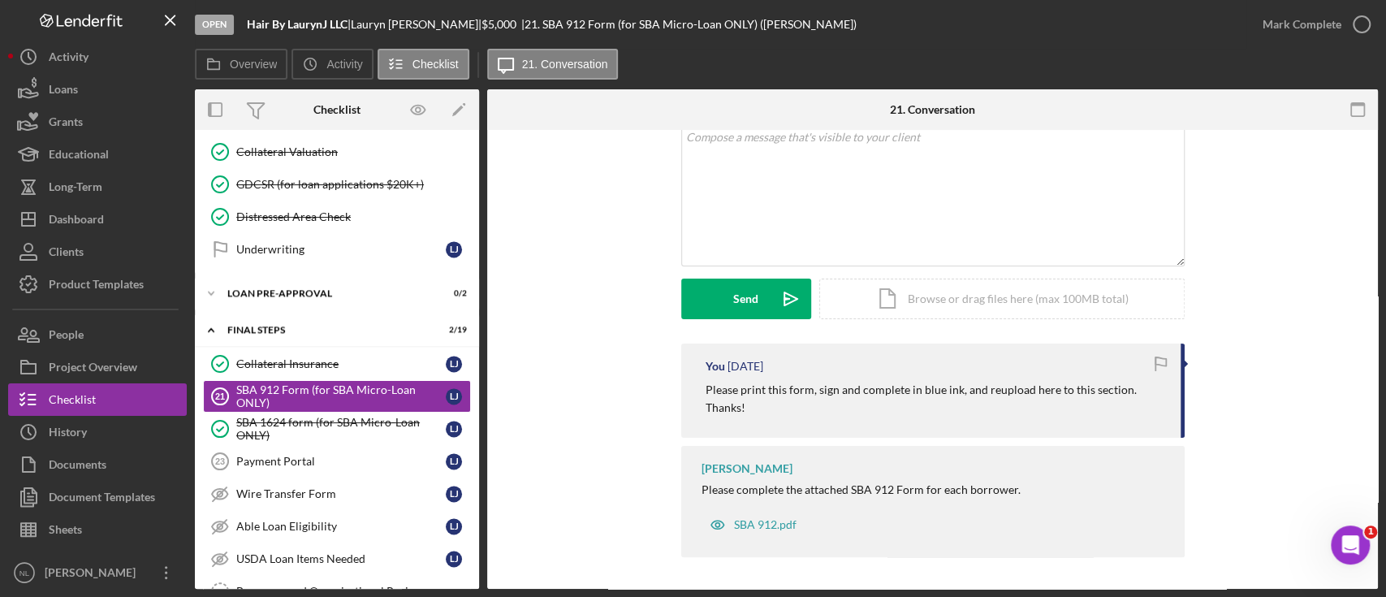
click at [717, 402] on p "Please print this form, sign and complete in blue ink, and reupload here to thi…" at bounding box center [934, 399] width 459 height 37
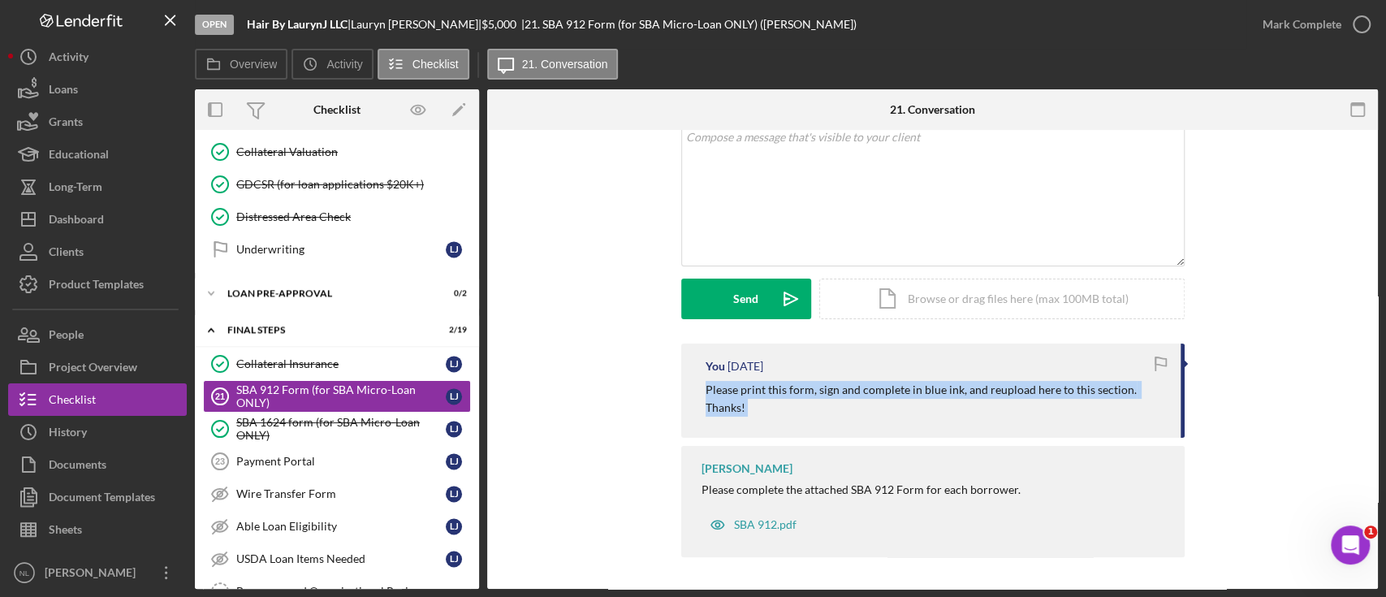
click at [717, 402] on p "Please print this form, sign and complete in blue ink, and reupload here to thi…" at bounding box center [934, 399] width 459 height 37
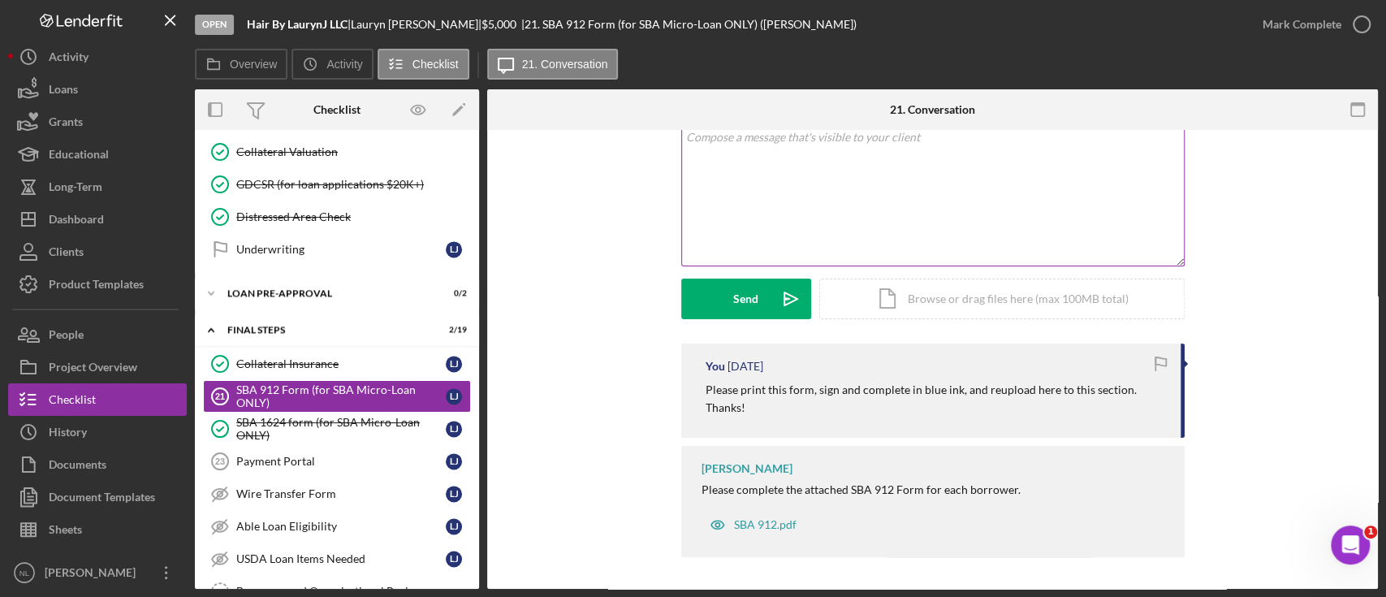
click at [748, 166] on div "v Color teal Color pink Remove color Add row above Add row below Add column bef…" at bounding box center [933, 194] width 502 height 142
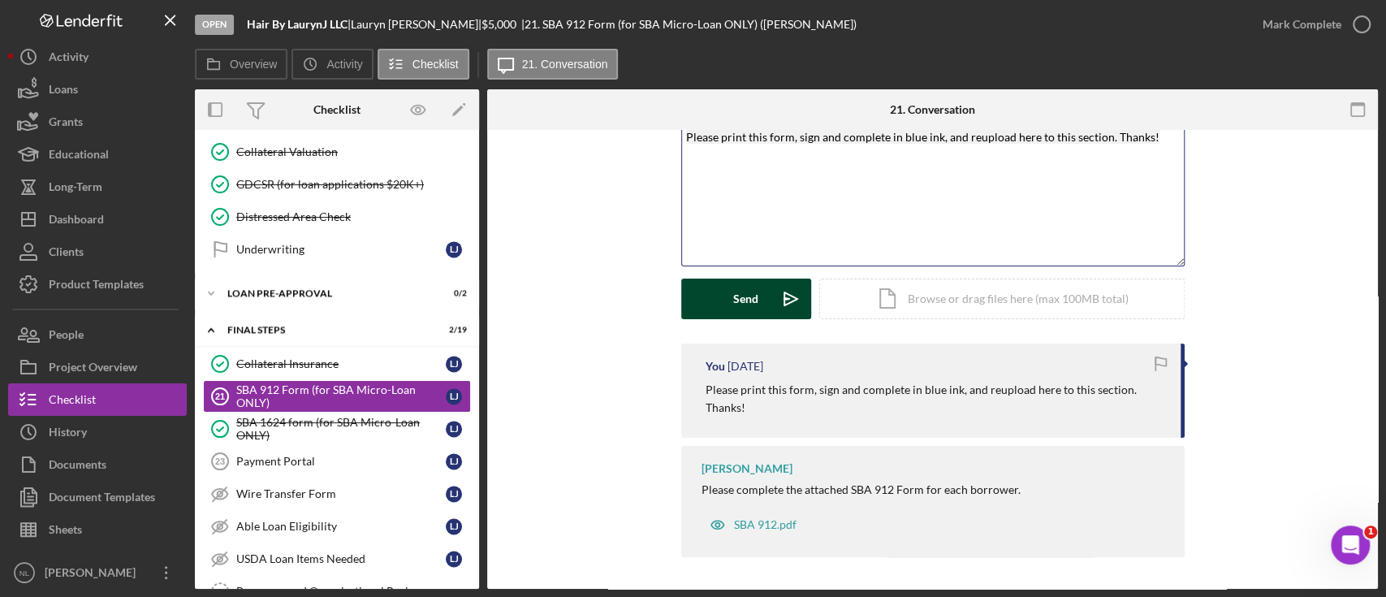
click at [744, 304] on div "Send" at bounding box center [745, 298] width 25 height 41
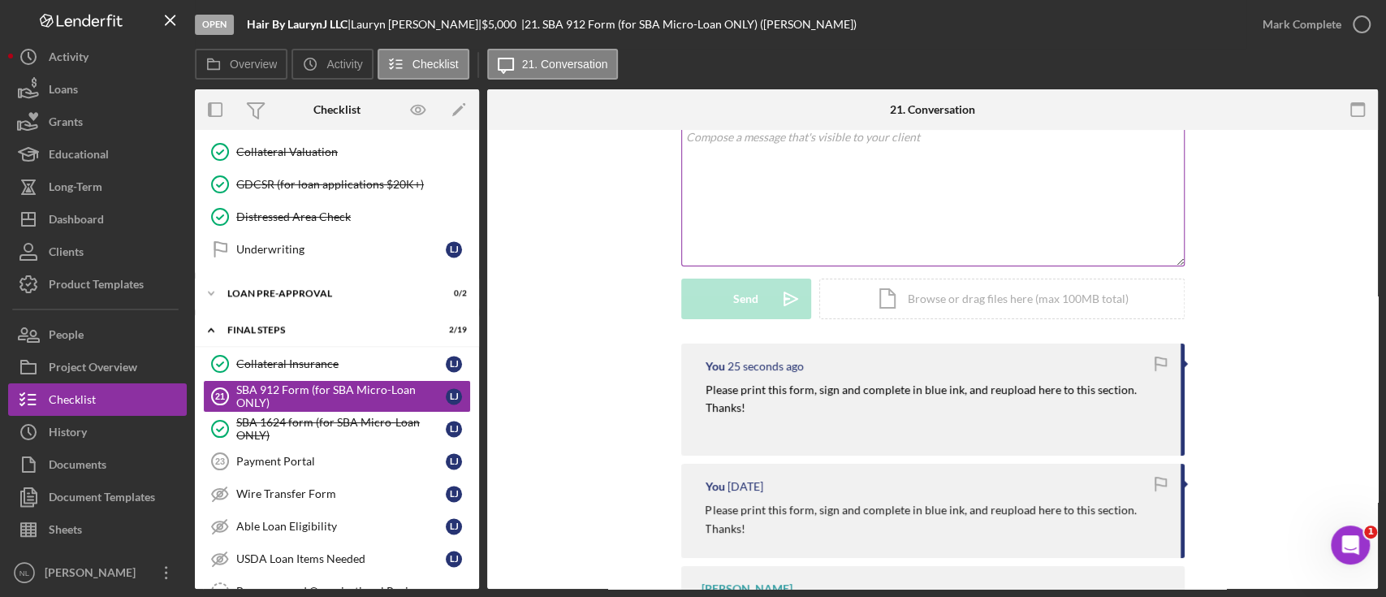
click at [794, 218] on div "v Color teal Color pink Remove color Add row above Add row below Add column bef…" at bounding box center [933, 194] width 502 height 142
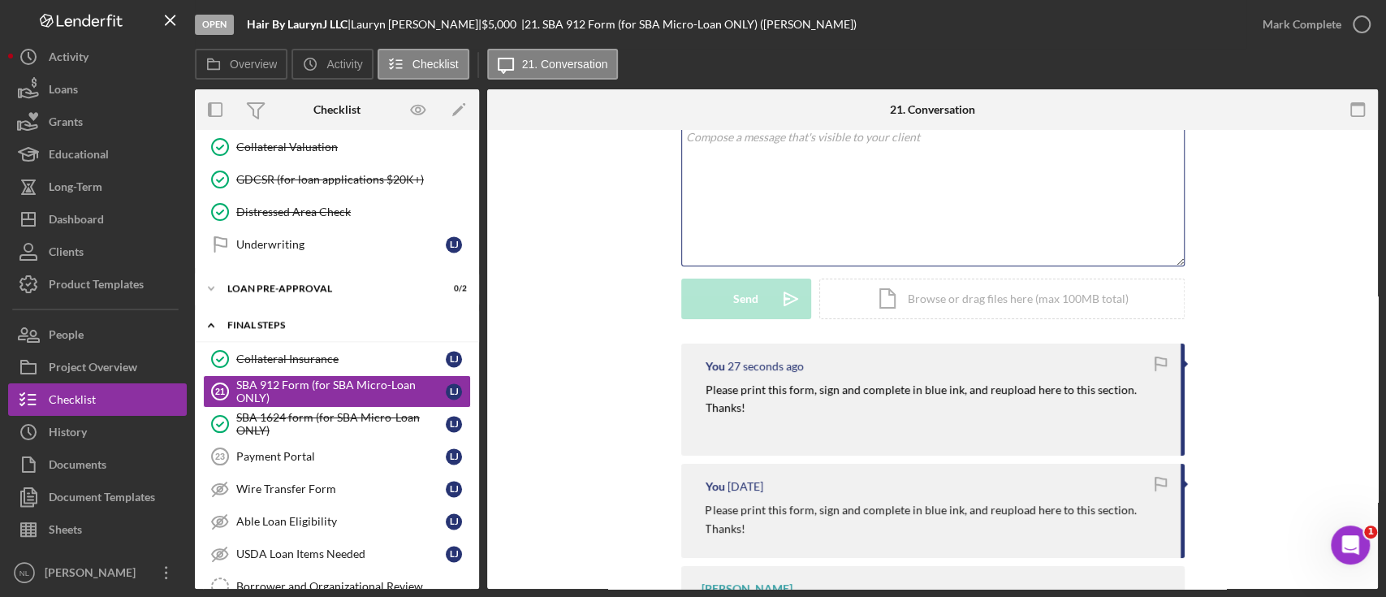
scroll to position [1512, 0]
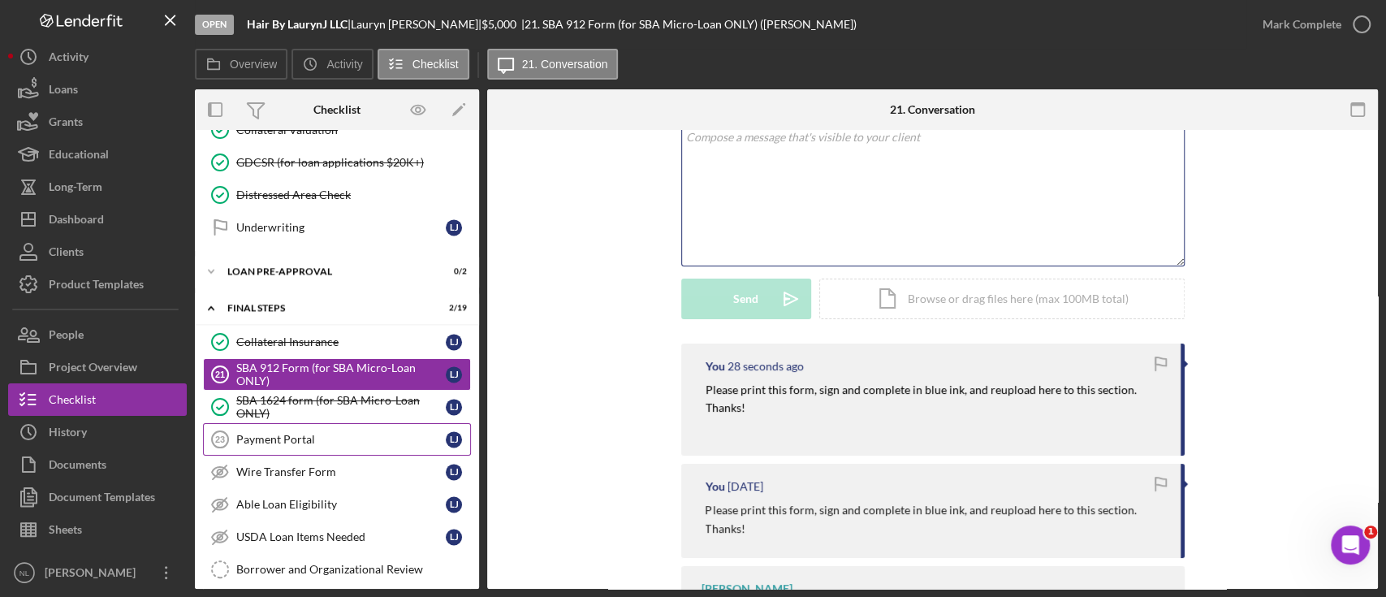
click at [318, 438] on link "Payment Portal 23 Payment Portal [PERSON_NAME]" at bounding box center [337, 439] width 268 height 32
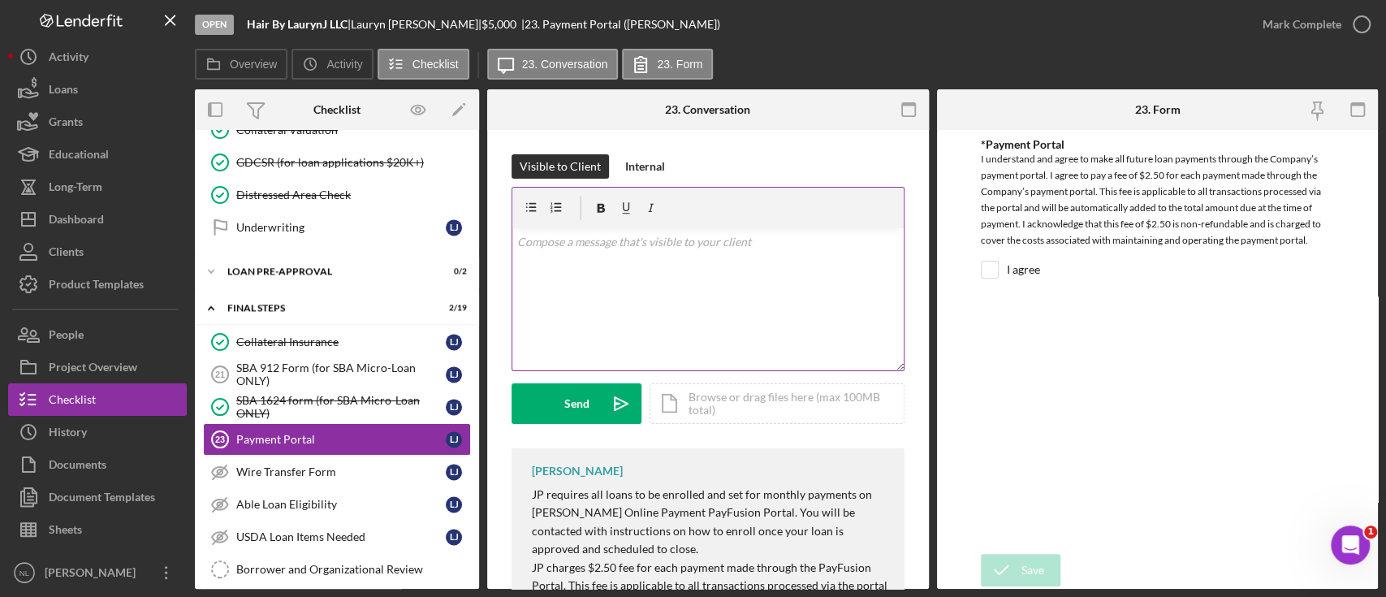
click at [663, 251] on div "v Color teal Color pink Remove color Add row above Add row below Add column bef…" at bounding box center [707, 299] width 391 height 142
click at [566, 399] on div "Send" at bounding box center [576, 403] width 25 height 41
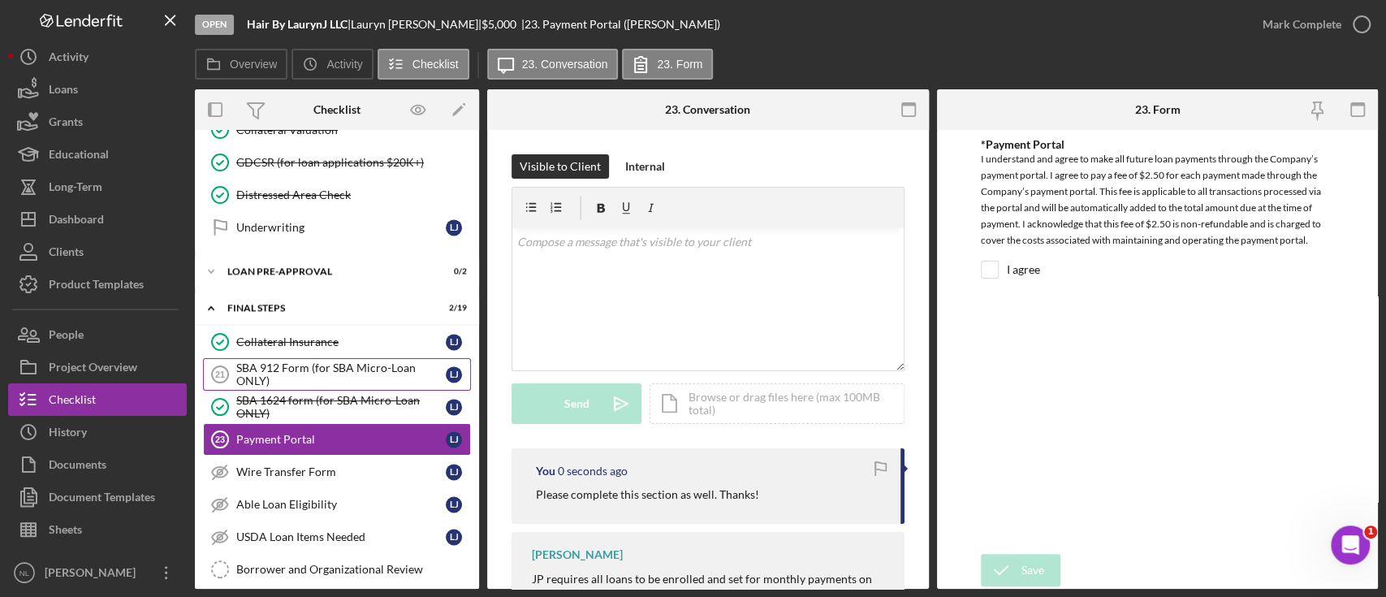
click at [257, 373] on div "SBA 912 Form (for SBA Micro-Loan ONLY)" at bounding box center [340, 374] width 209 height 26
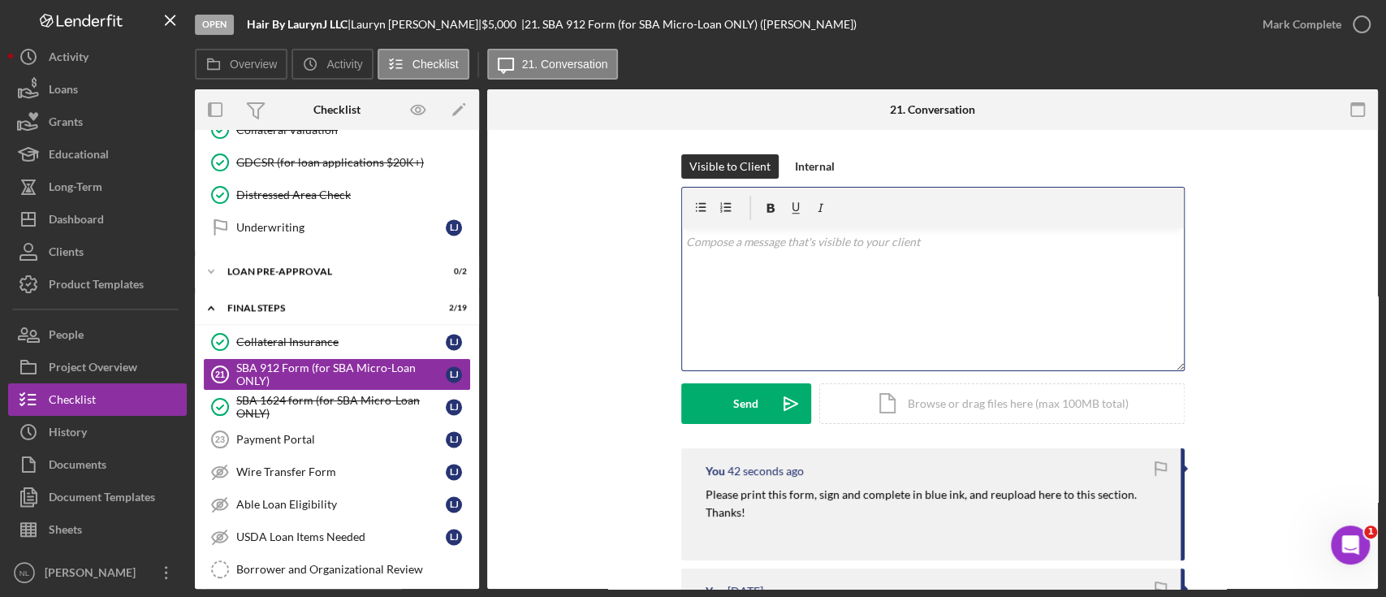
click at [783, 330] on div "v Color teal Color pink Remove color Add row above Add row below Add column bef…" at bounding box center [933, 299] width 502 height 142
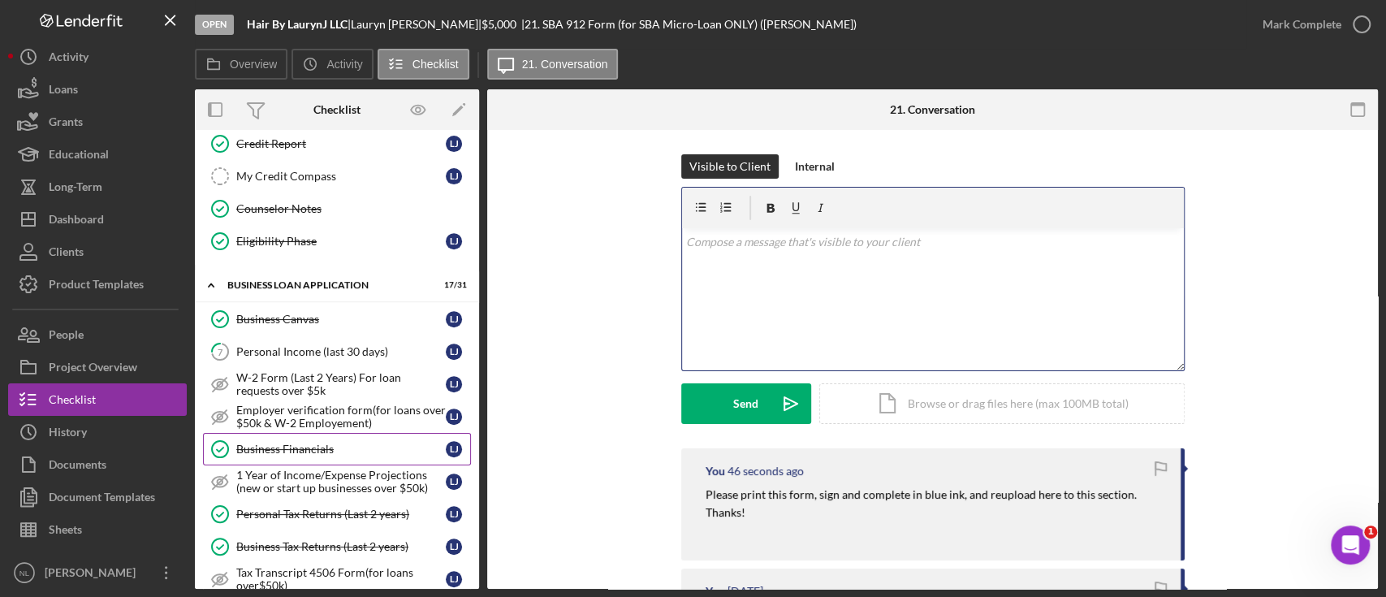
scroll to position [401, 0]
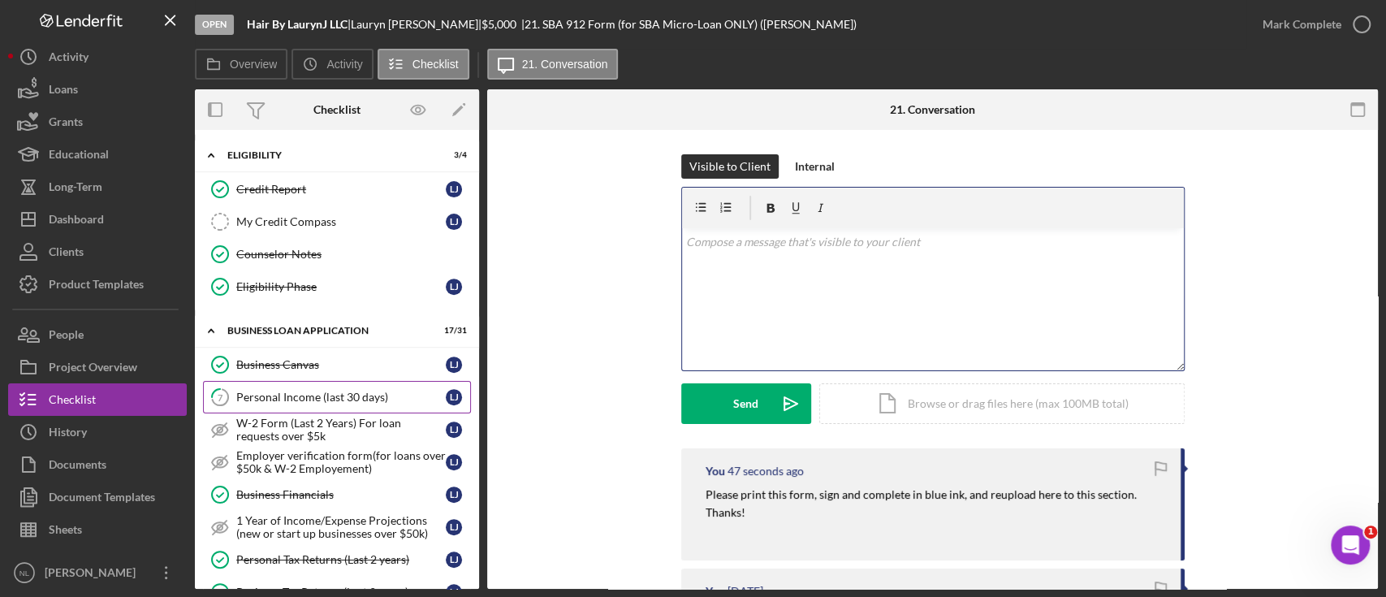
click at [353, 399] on div "Personal Income (last 30 days)" at bounding box center [340, 396] width 209 height 13
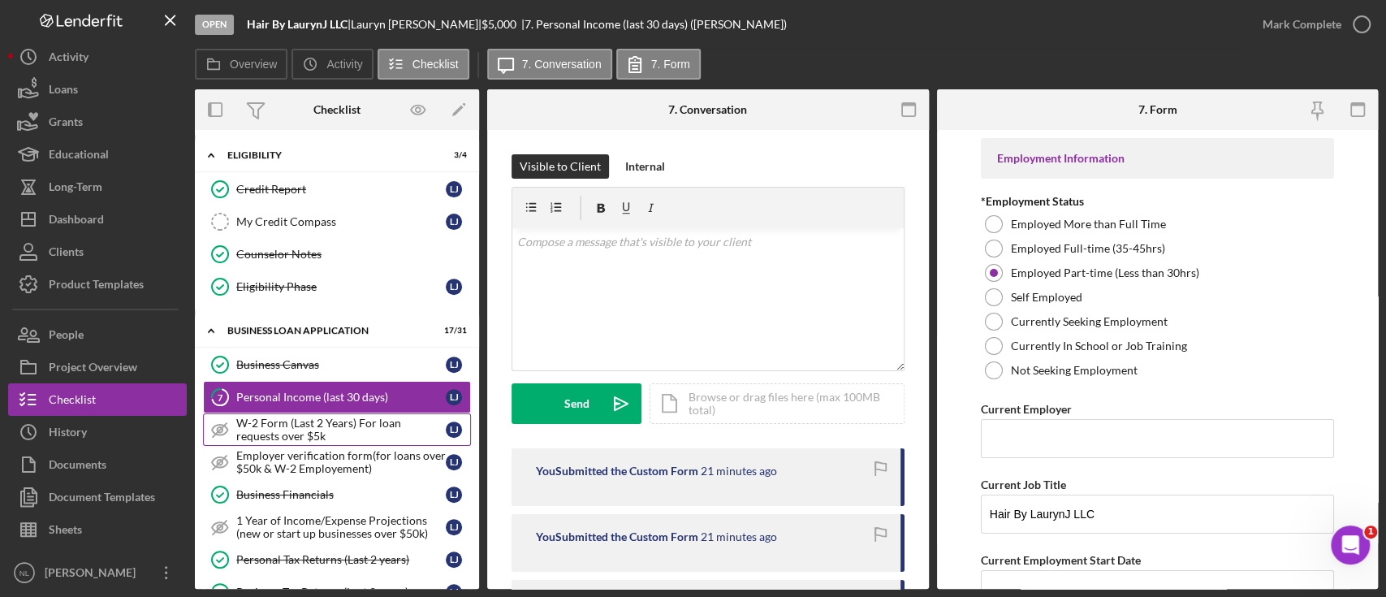
scroll to position [497, 0]
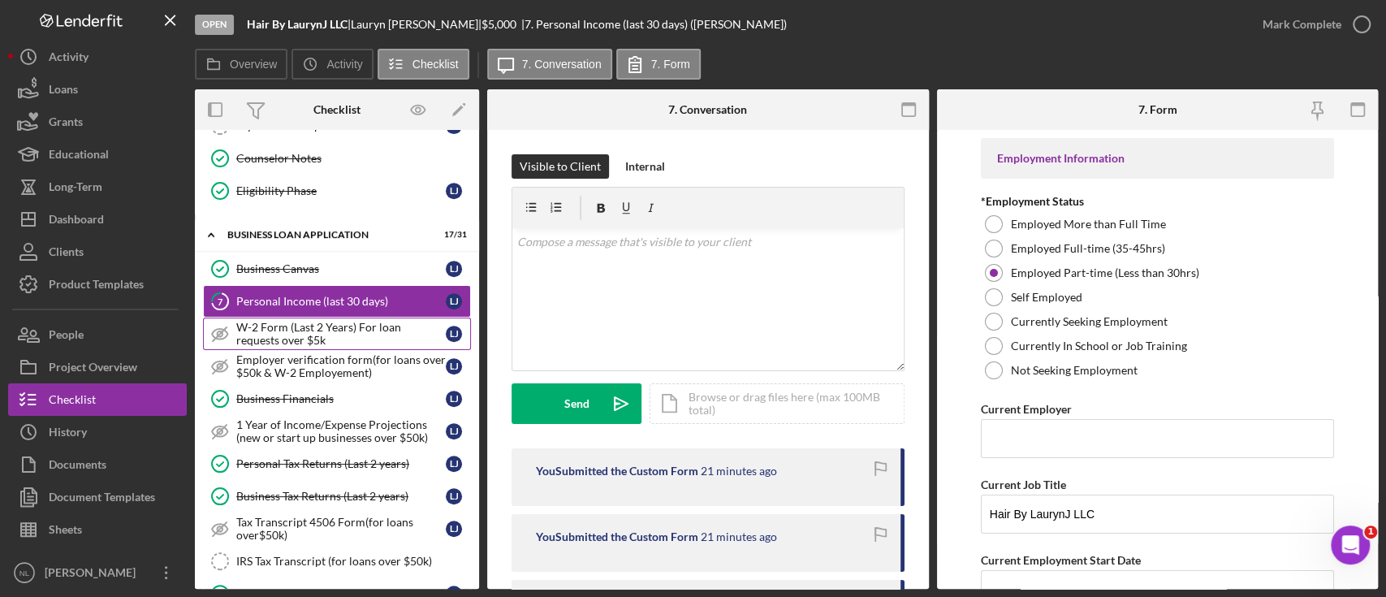
click at [313, 325] on div "W-2 Form (Last 2 Years) For loan requests over $5k" at bounding box center [340, 334] width 209 height 26
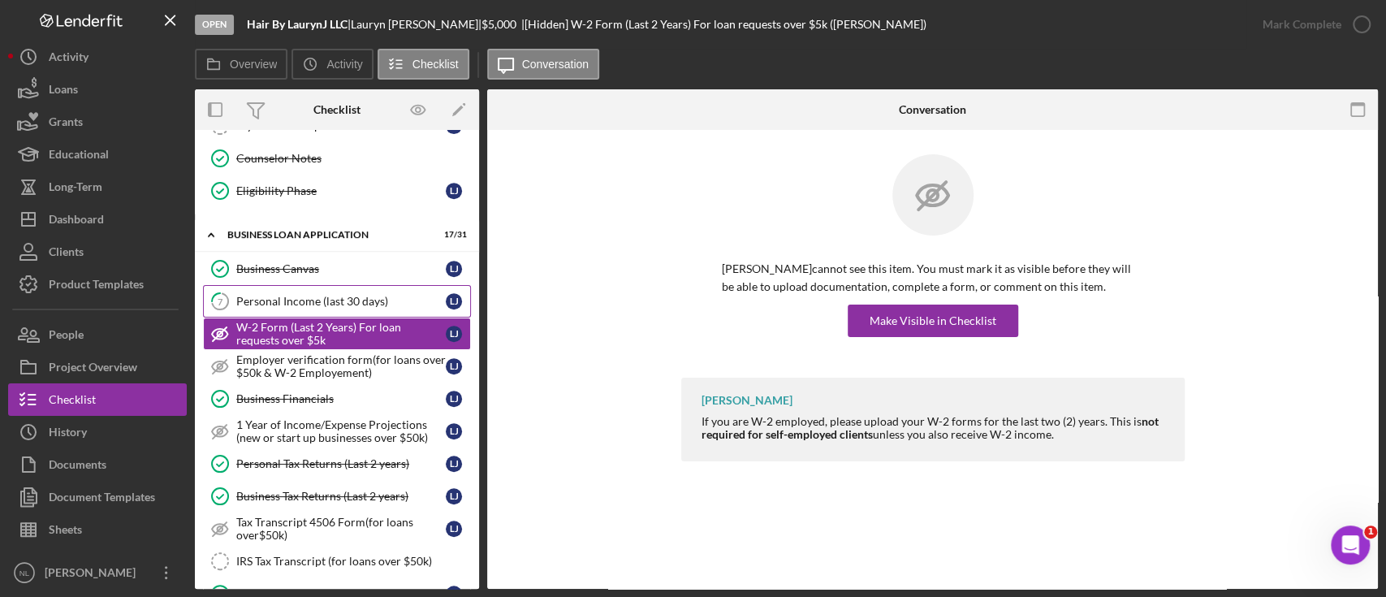
click at [298, 302] on div "Personal Income (last 30 days)" at bounding box center [340, 301] width 209 height 13
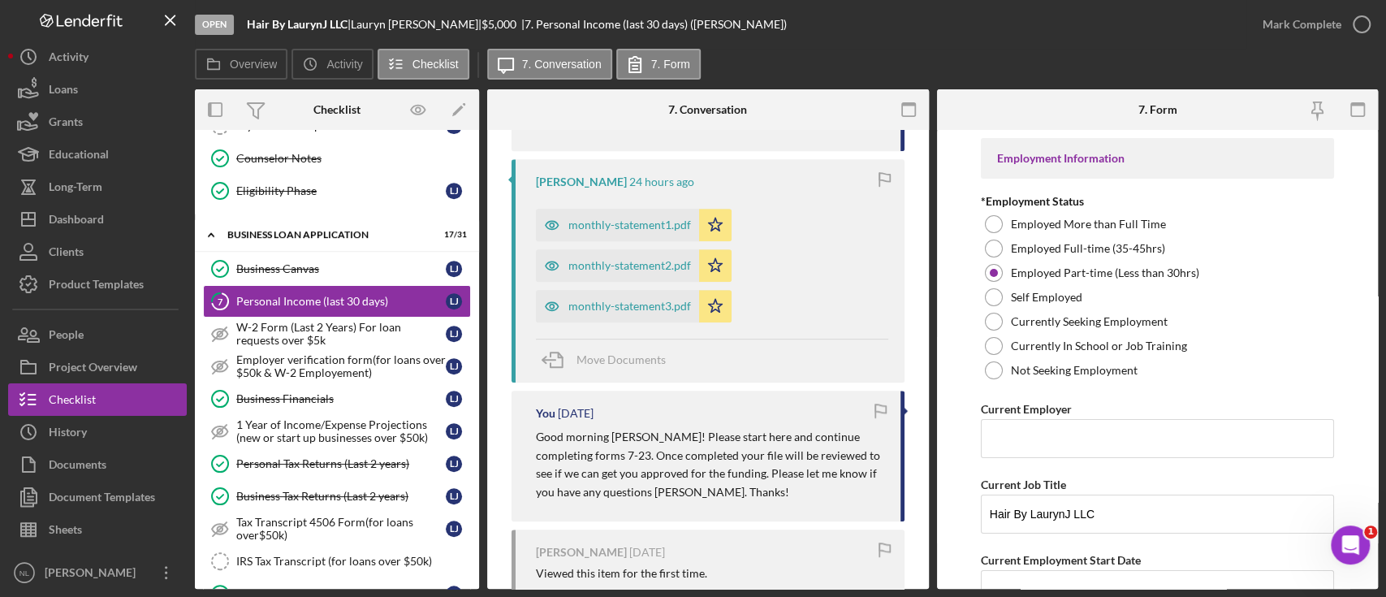
scroll to position [533, 0]
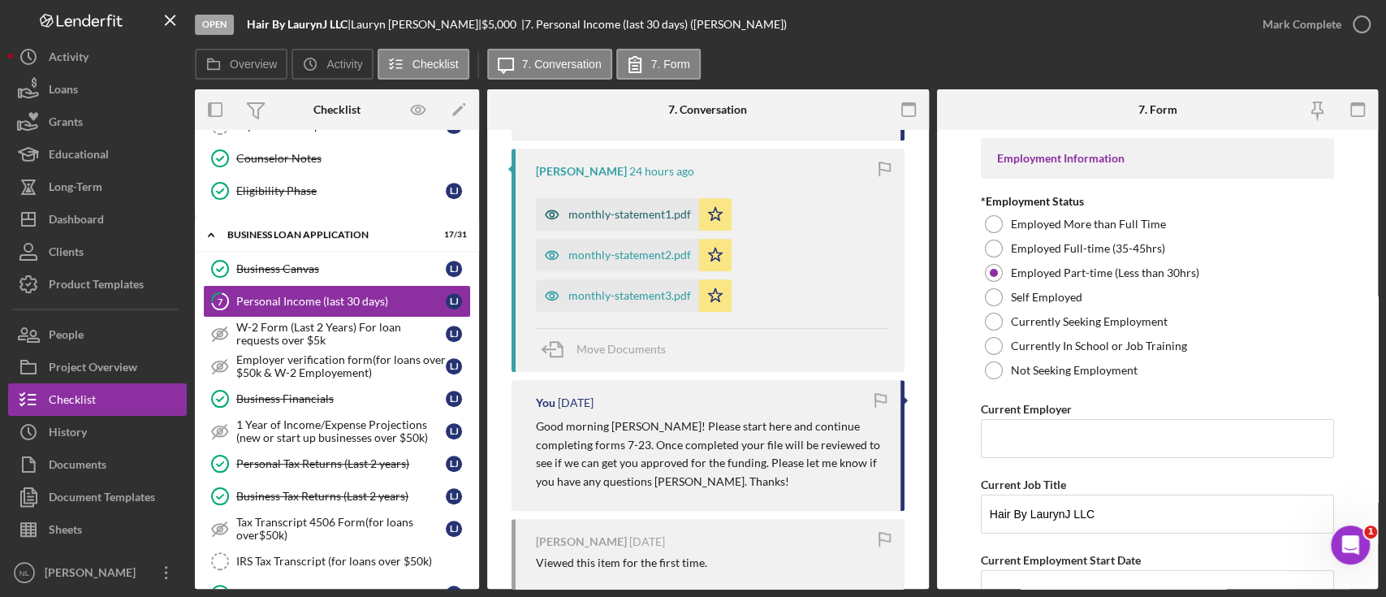
click at [613, 214] on div "monthly-statement1.pdf" at bounding box center [629, 214] width 123 height 13
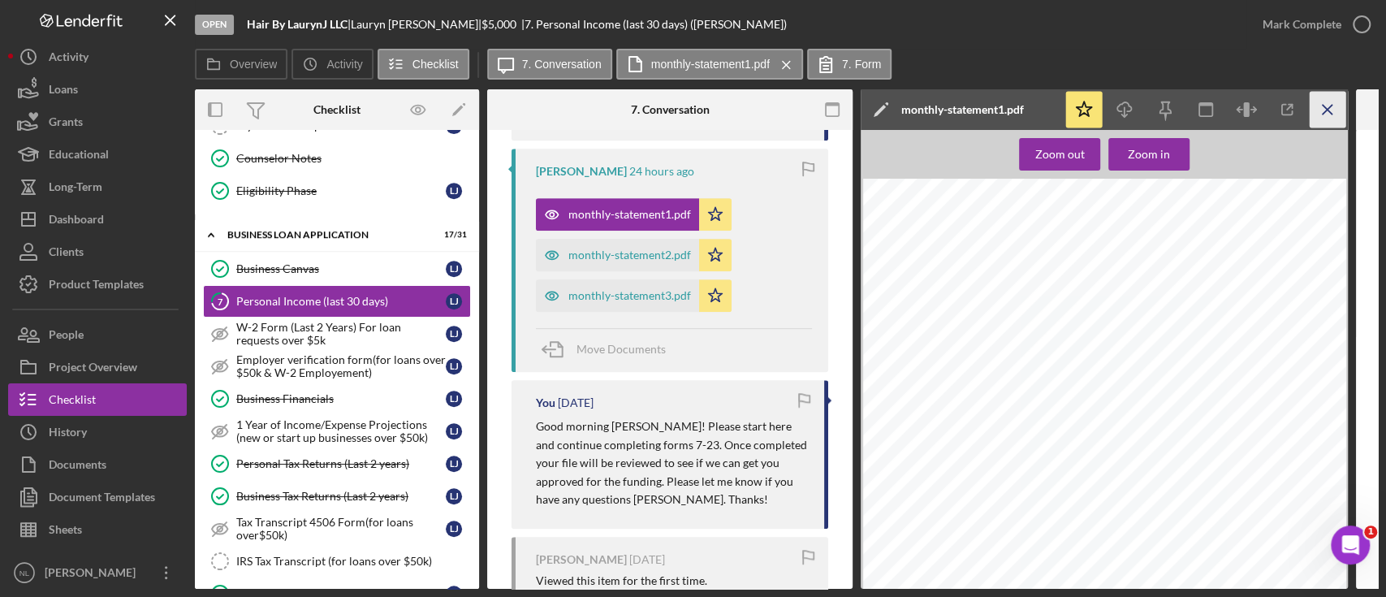
click at [1324, 109] on icon "Icon/Menu Close" at bounding box center [1327, 110] width 37 height 37
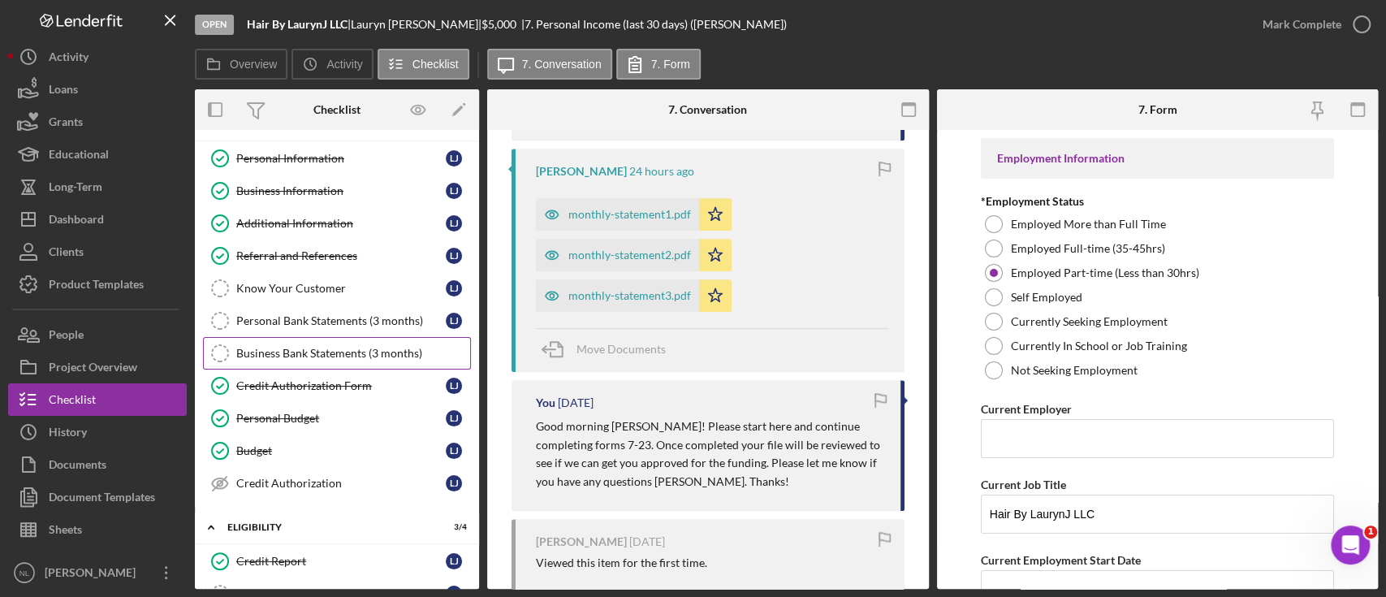
scroll to position [25, 0]
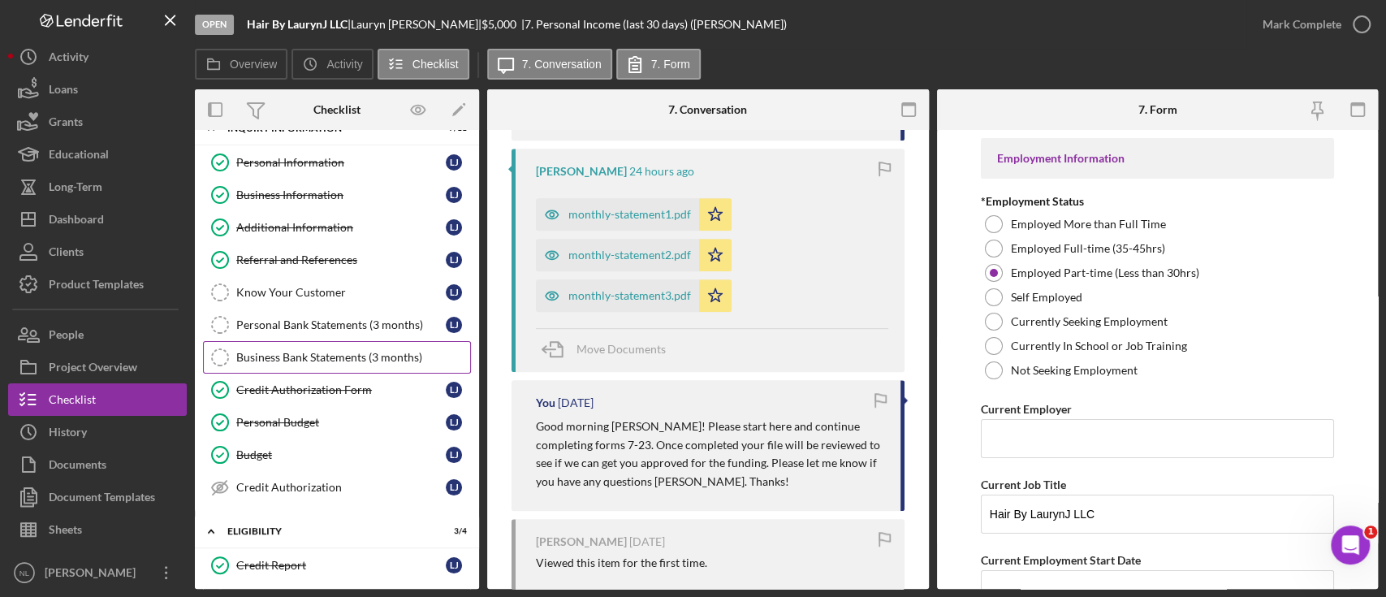
click at [338, 306] on link "Know Your Customer Know Your Customer [PERSON_NAME]" at bounding box center [337, 292] width 268 height 32
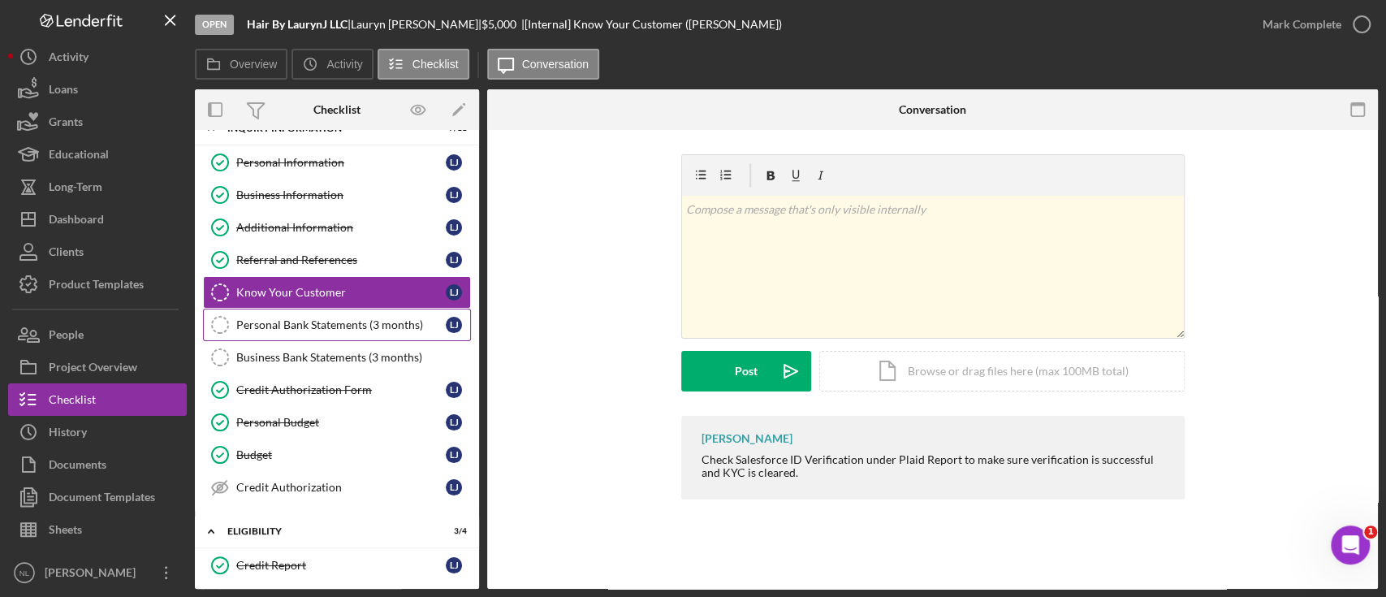
click at [342, 331] on link "Personal Bank Statements (3 months) Personal Bank Statements (3 months) [PERSON…" at bounding box center [337, 324] width 268 height 32
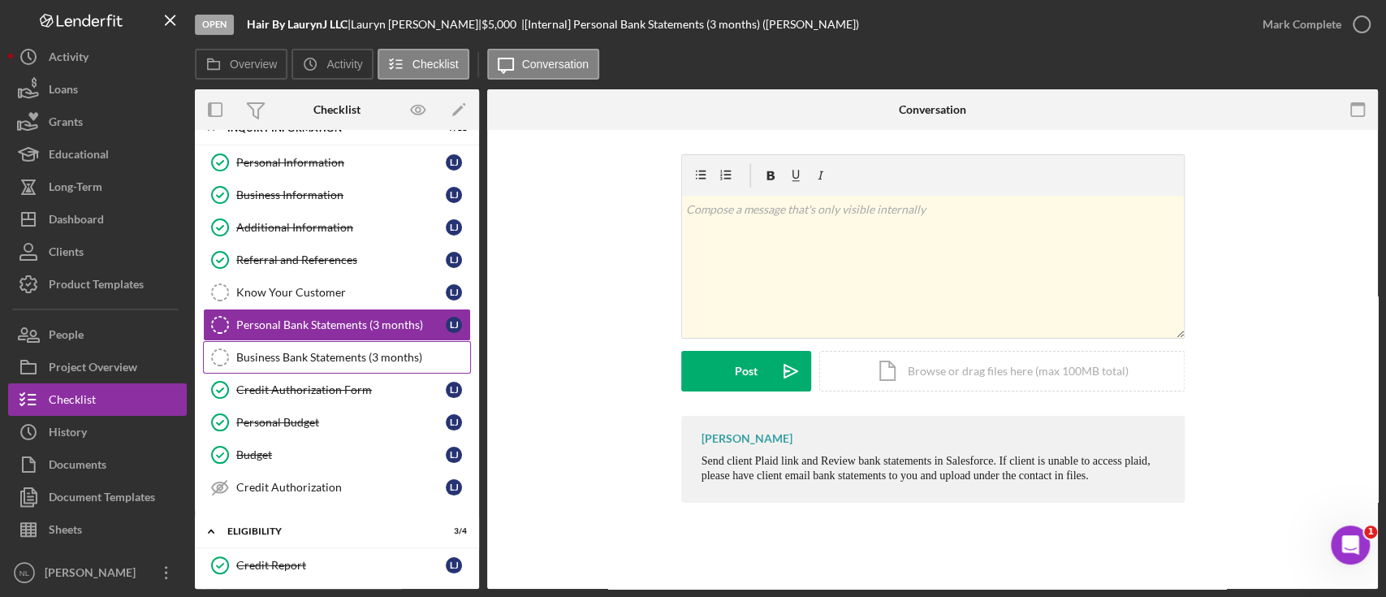
click at [338, 361] on div "Business Bank Statements (3 months)" at bounding box center [353, 357] width 234 height 13
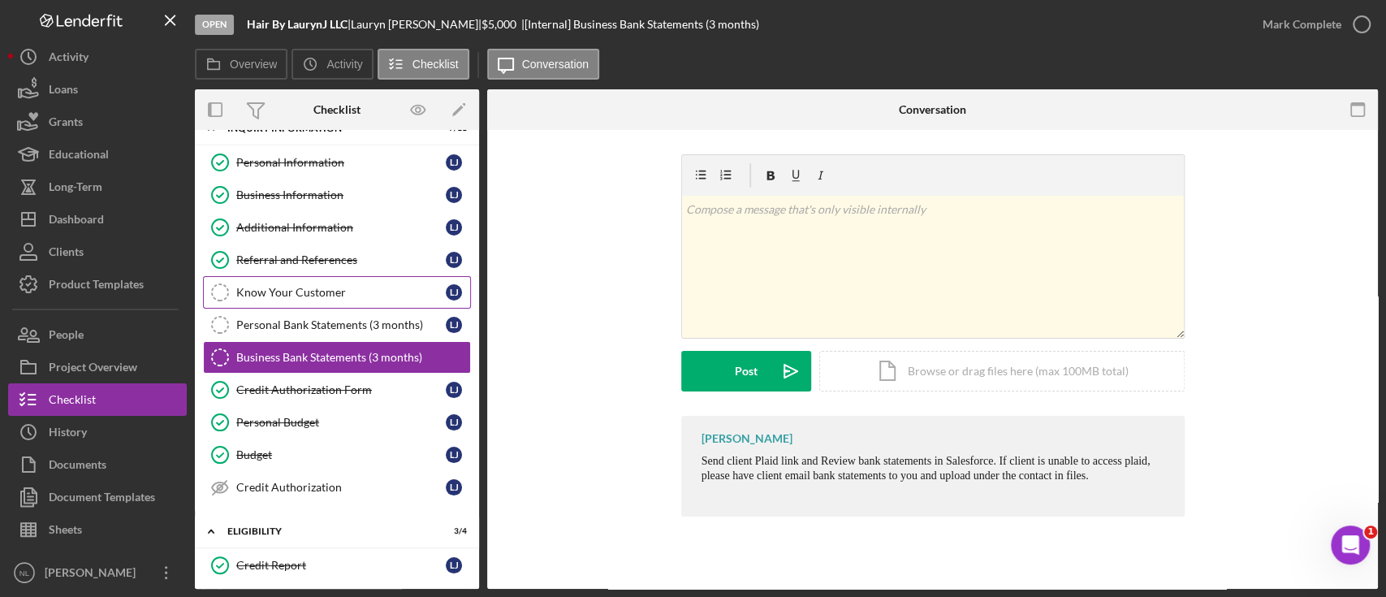
click at [311, 283] on link "Know Your Customer Know Your Customer [PERSON_NAME]" at bounding box center [337, 292] width 268 height 32
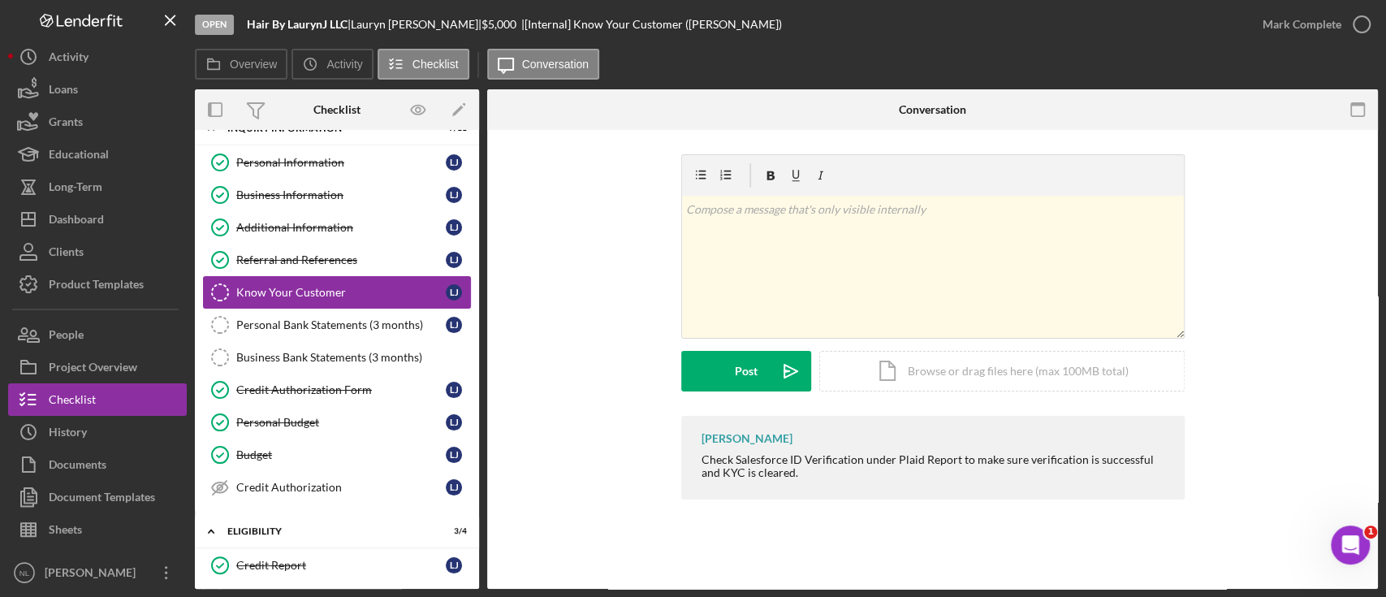
click at [317, 303] on link "Know Your Customer Know Your Customer [PERSON_NAME]" at bounding box center [337, 292] width 268 height 32
click at [328, 351] on div "Business Bank Statements (3 months)" at bounding box center [353, 357] width 234 height 13
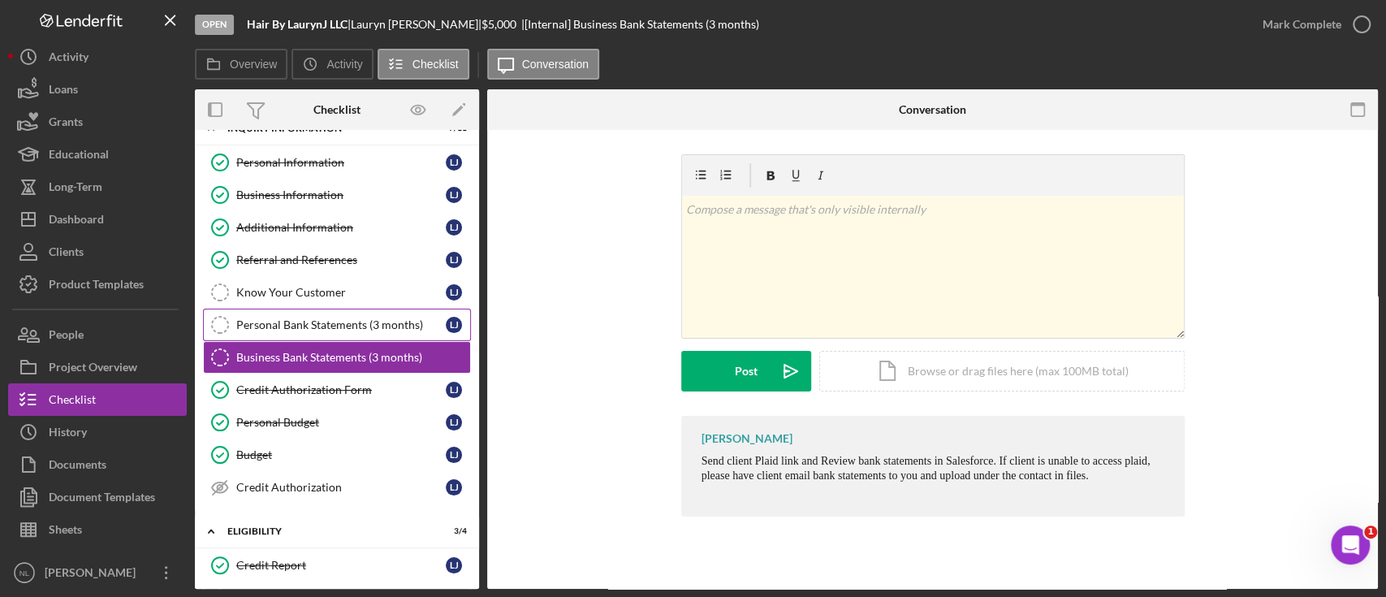
click at [327, 330] on link "Personal Bank Statements (3 months) Personal Bank Statements (3 months) [PERSON…" at bounding box center [337, 324] width 268 height 32
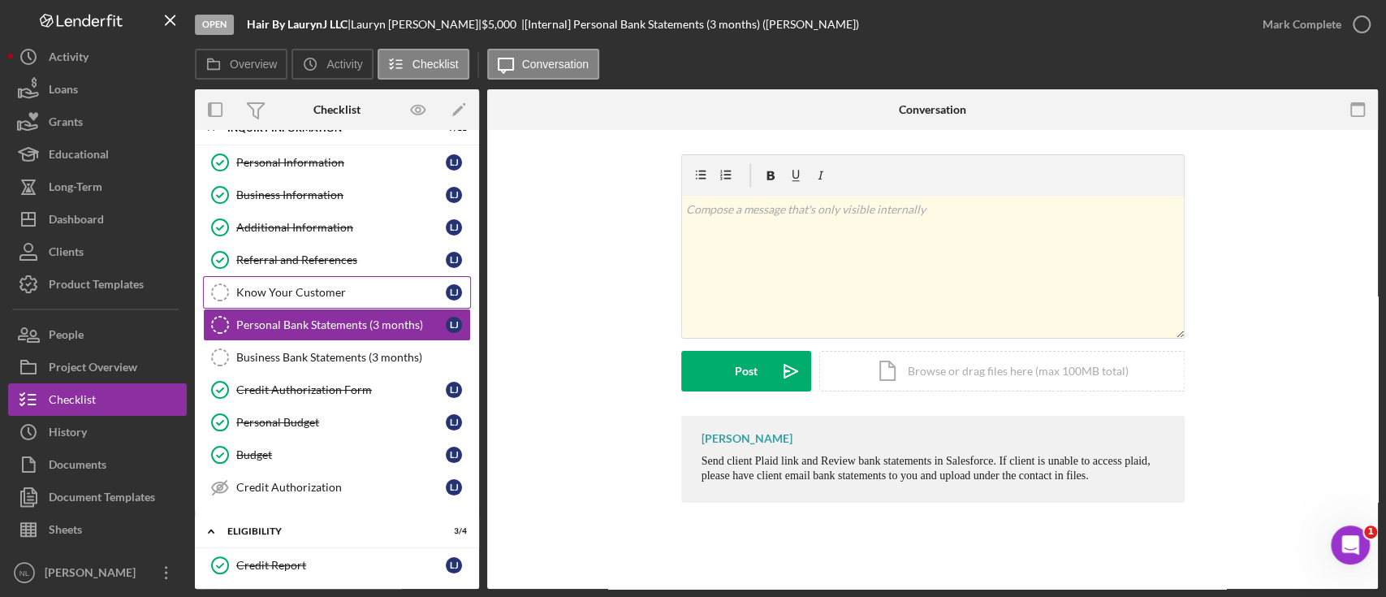
click at [330, 283] on link "Know Your Customer Know Your Customer [PERSON_NAME]" at bounding box center [337, 292] width 268 height 32
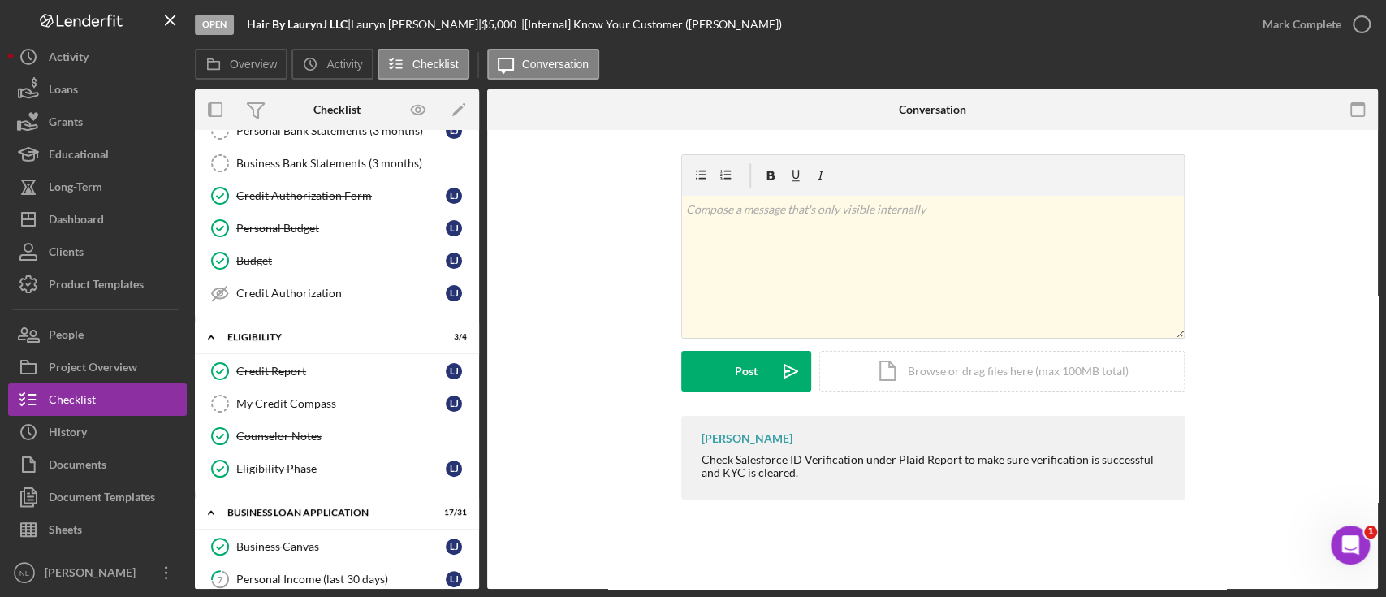
scroll to position [220, 0]
click at [134, 205] on button "Icon/Dashboard Dashboard" at bounding box center [97, 219] width 179 height 32
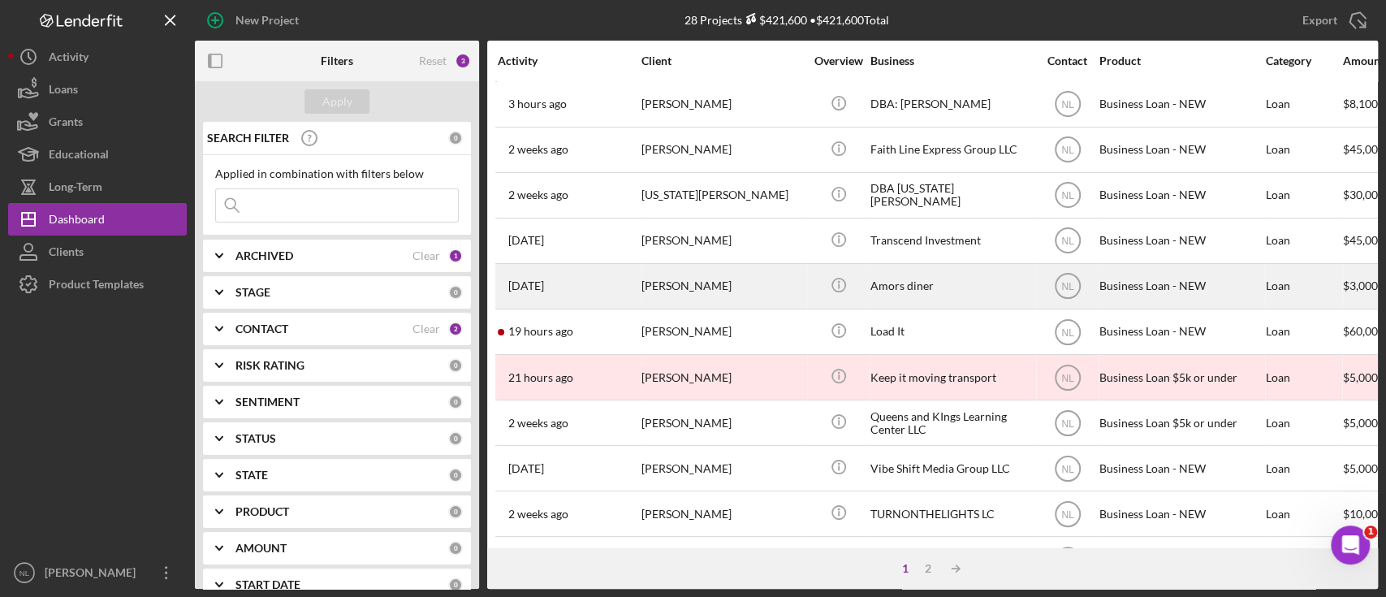
click at [727, 283] on div "[PERSON_NAME]" at bounding box center [722, 286] width 162 height 43
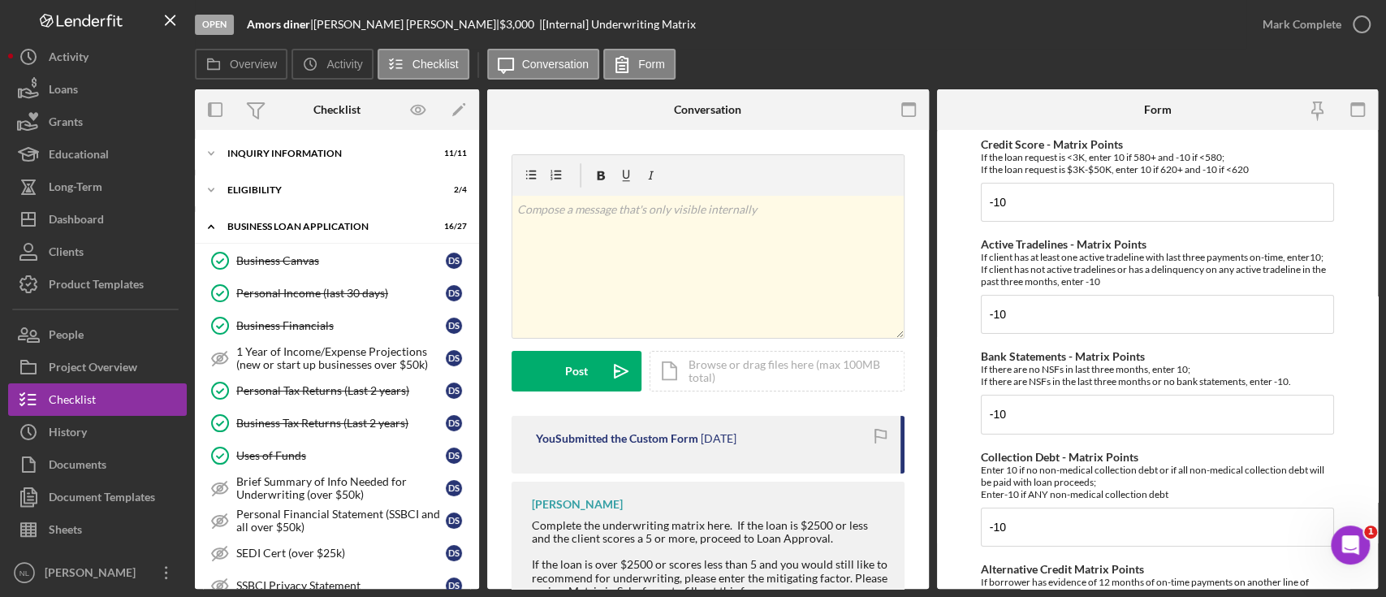
scroll to position [610, 0]
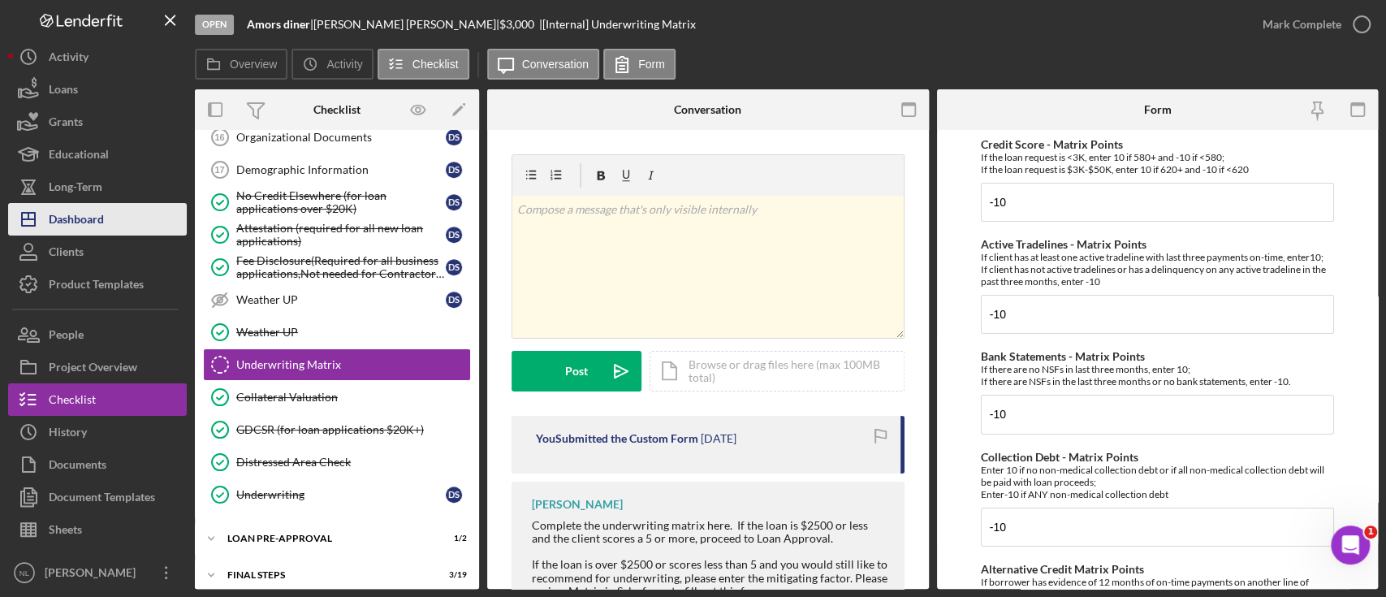
click at [134, 231] on button "Icon/Dashboard Dashboard" at bounding box center [97, 219] width 179 height 32
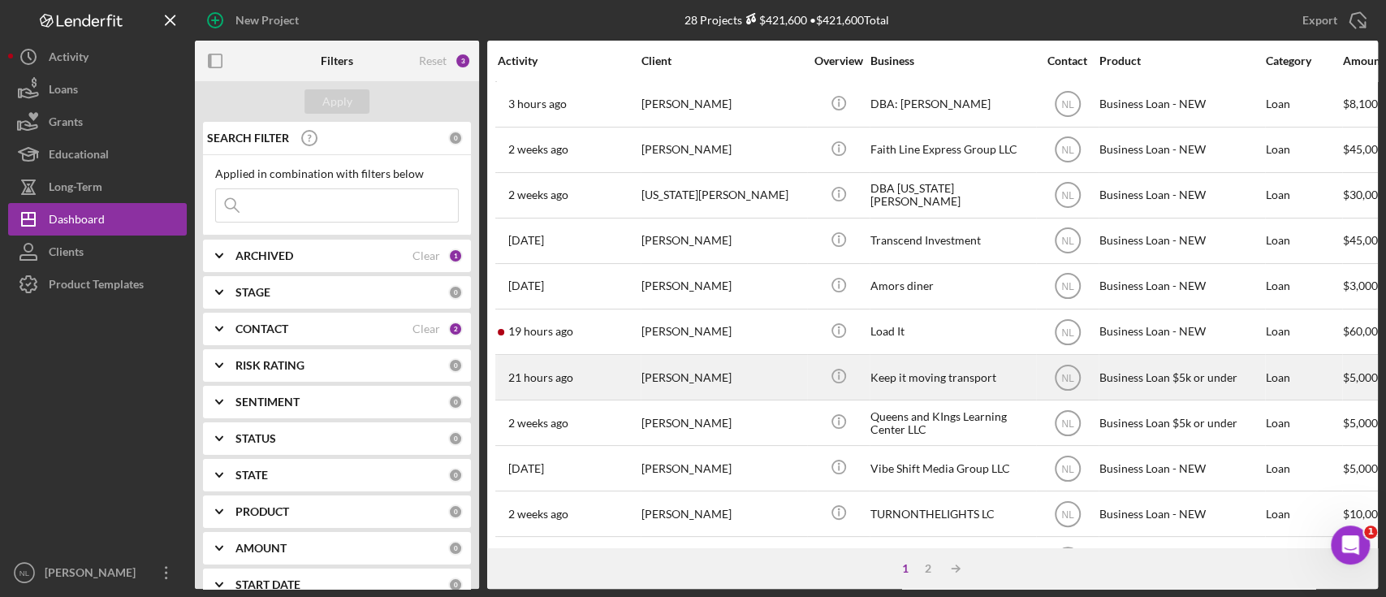
click at [747, 380] on div "[PERSON_NAME]" at bounding box center [722, 377] width 162 height 43
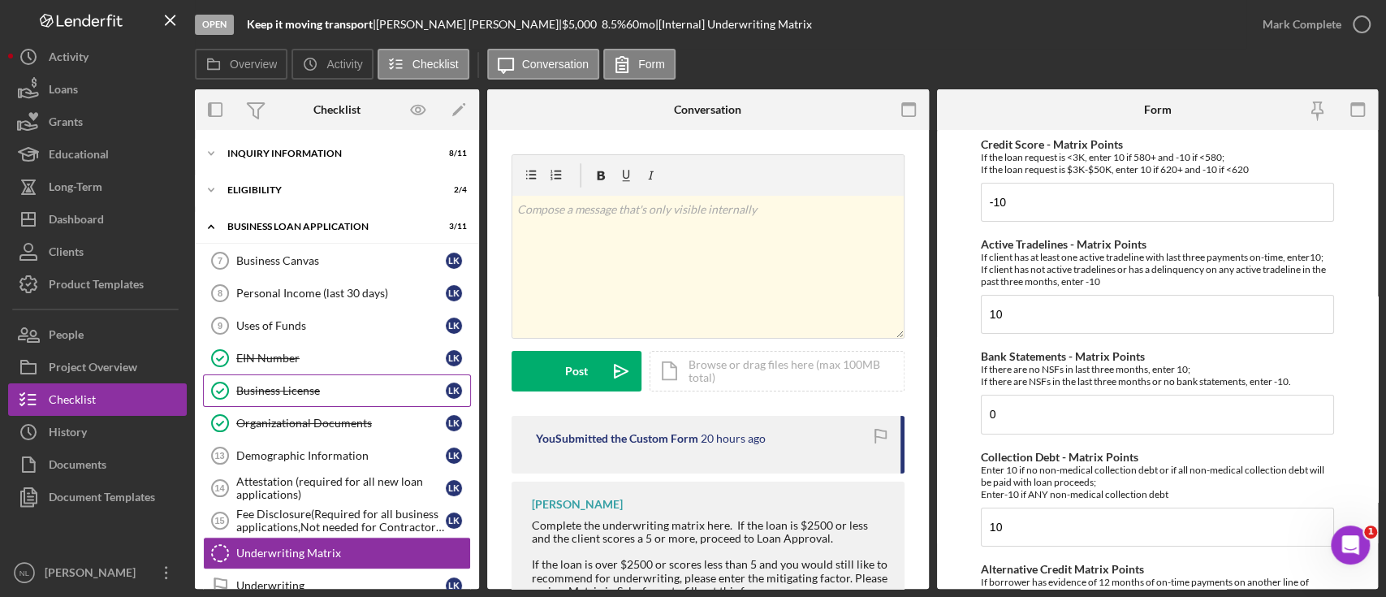
scroll to position [135, 0]
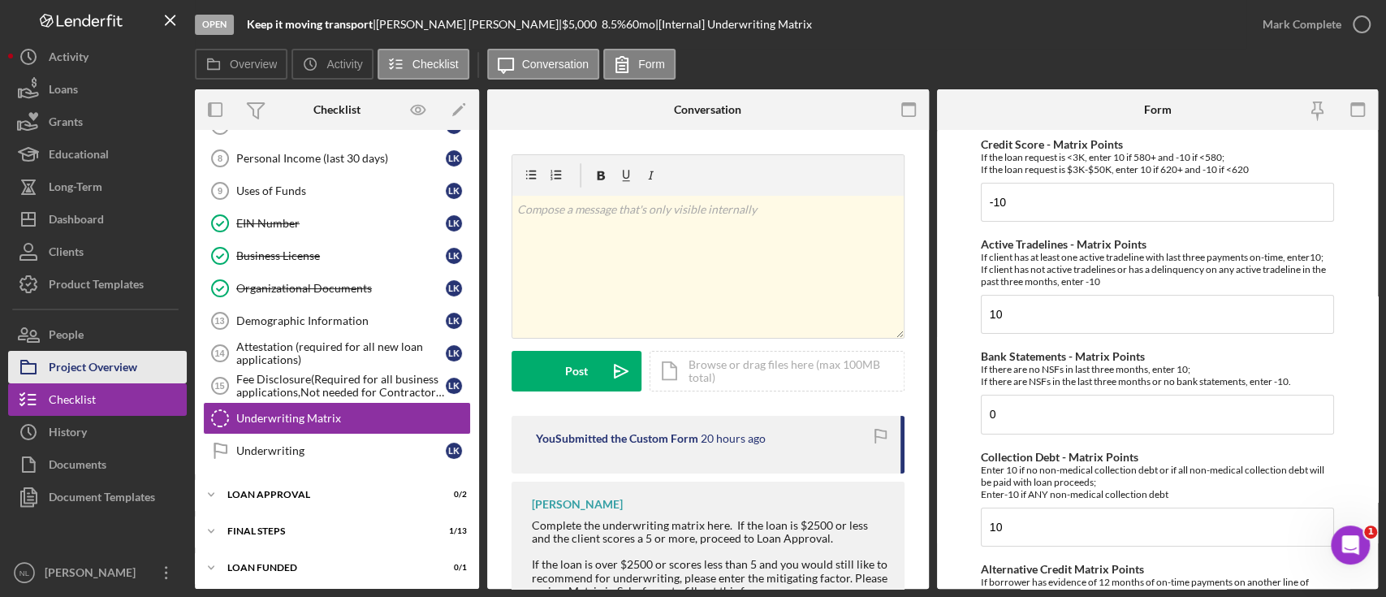
click at [115, 377] on div "Project Overview" at bounding box center [93, 369] width 88 height 37
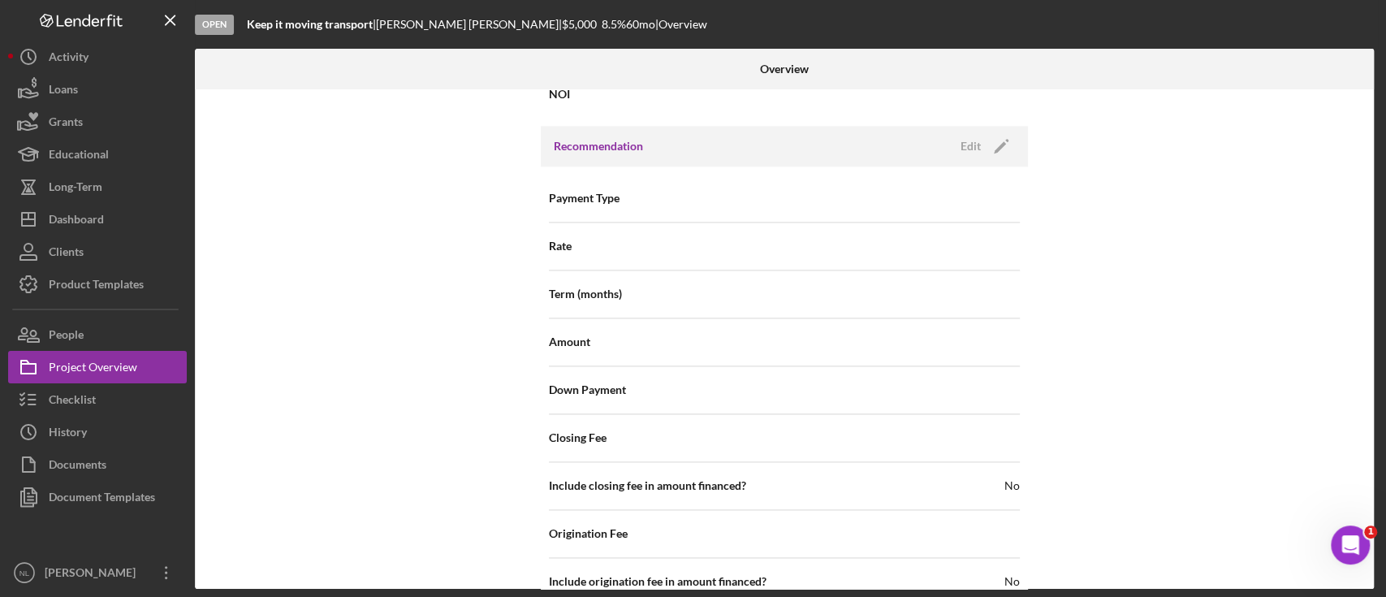
scroll to position [1916, 0]
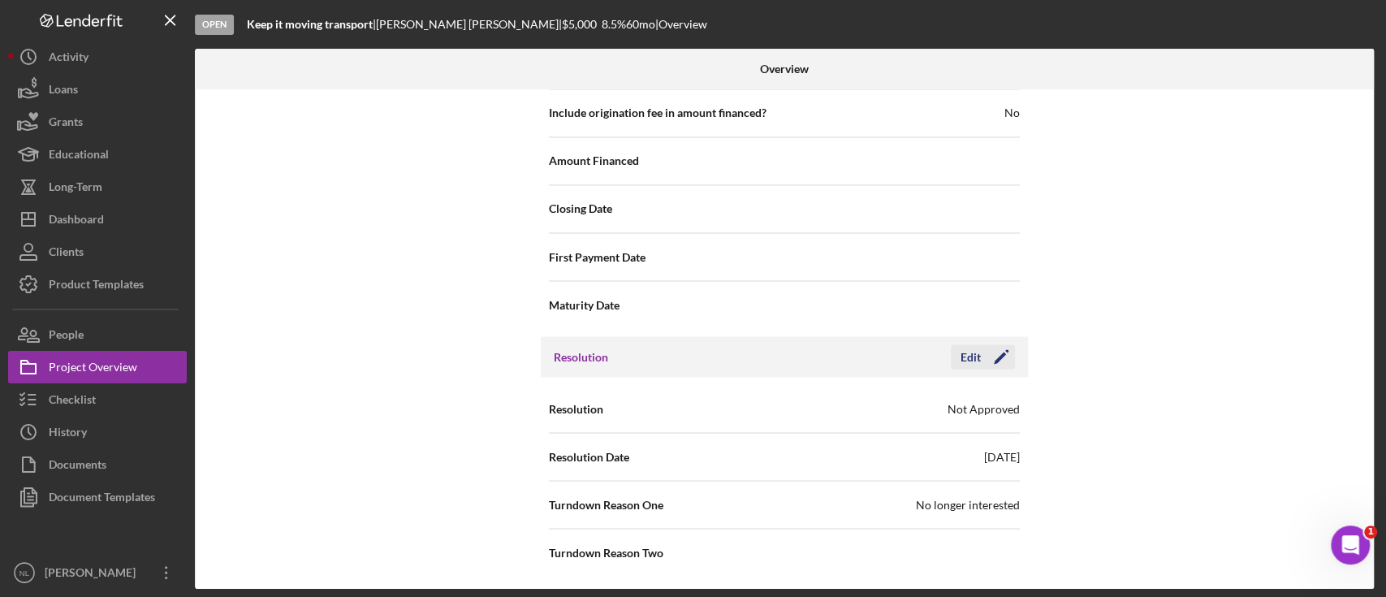
click at [1003, 359] on icon "Icon/Edit" at bounding box center [1001, 356] width 41 height 41
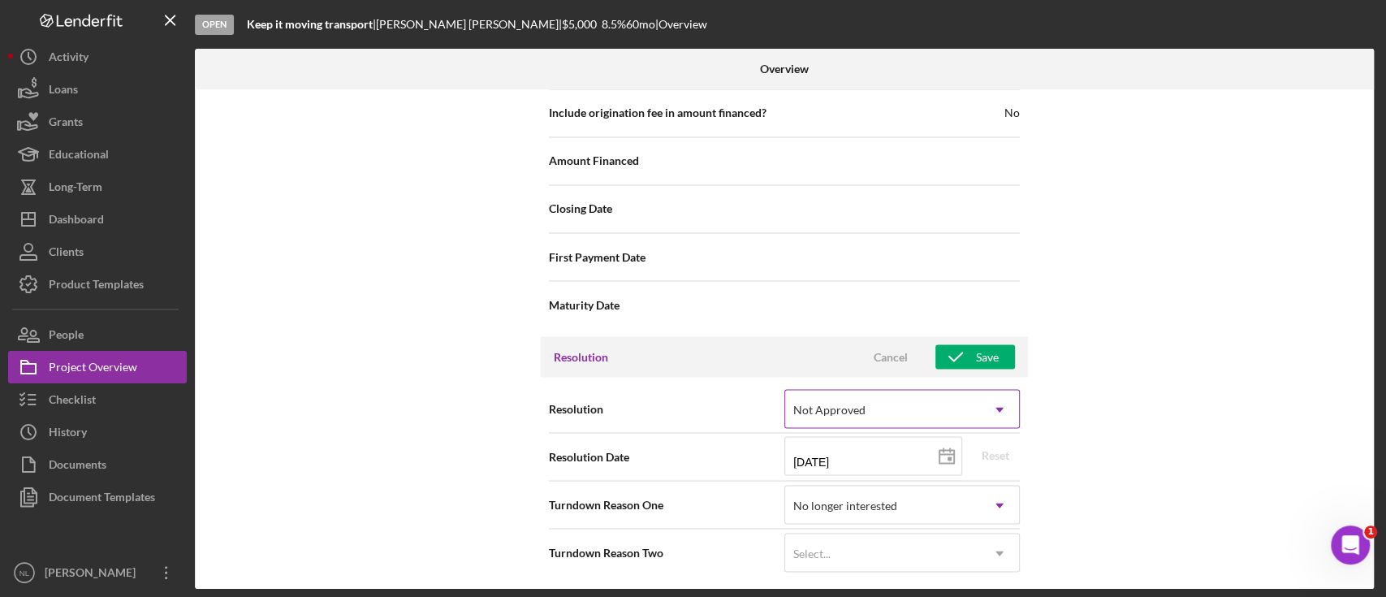
click at [881, 403] on div "Not Approved" at bounding box center [882, 408] width 195 height 37
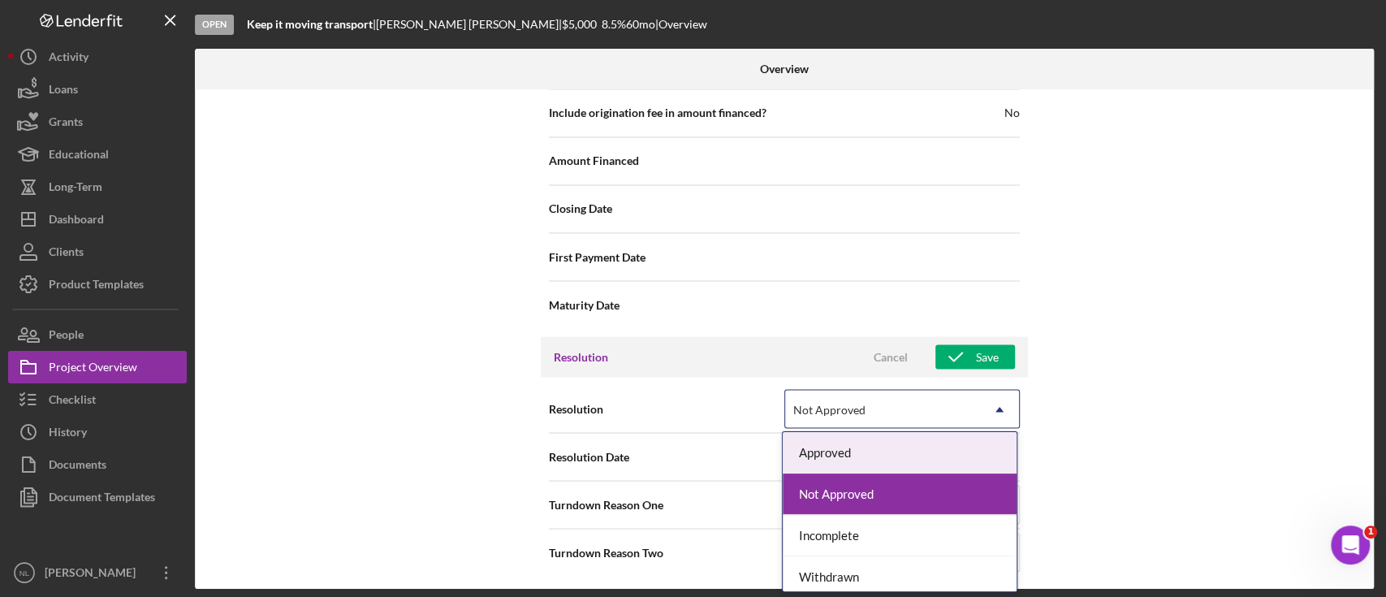
click at [868, 455] on div "Approved" at bounding box center [900, 452] width 234 height 41
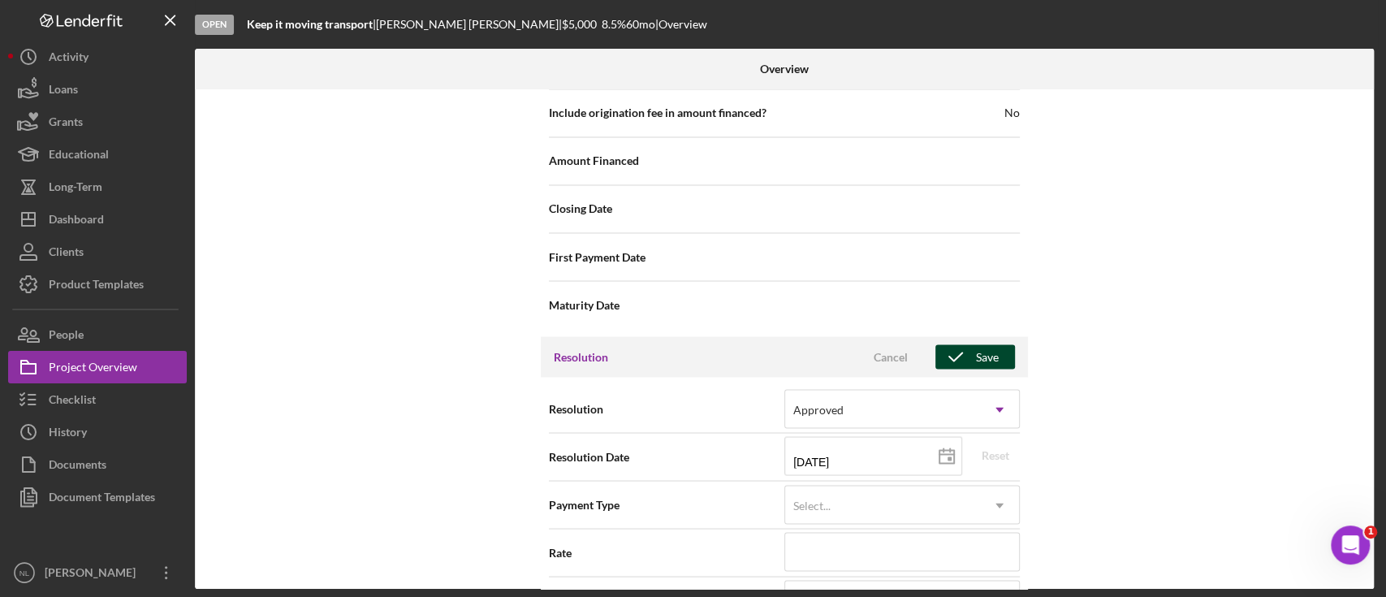
click at [958, 361] on icon "button" at bounding box center [955, 356] width 41 height 41
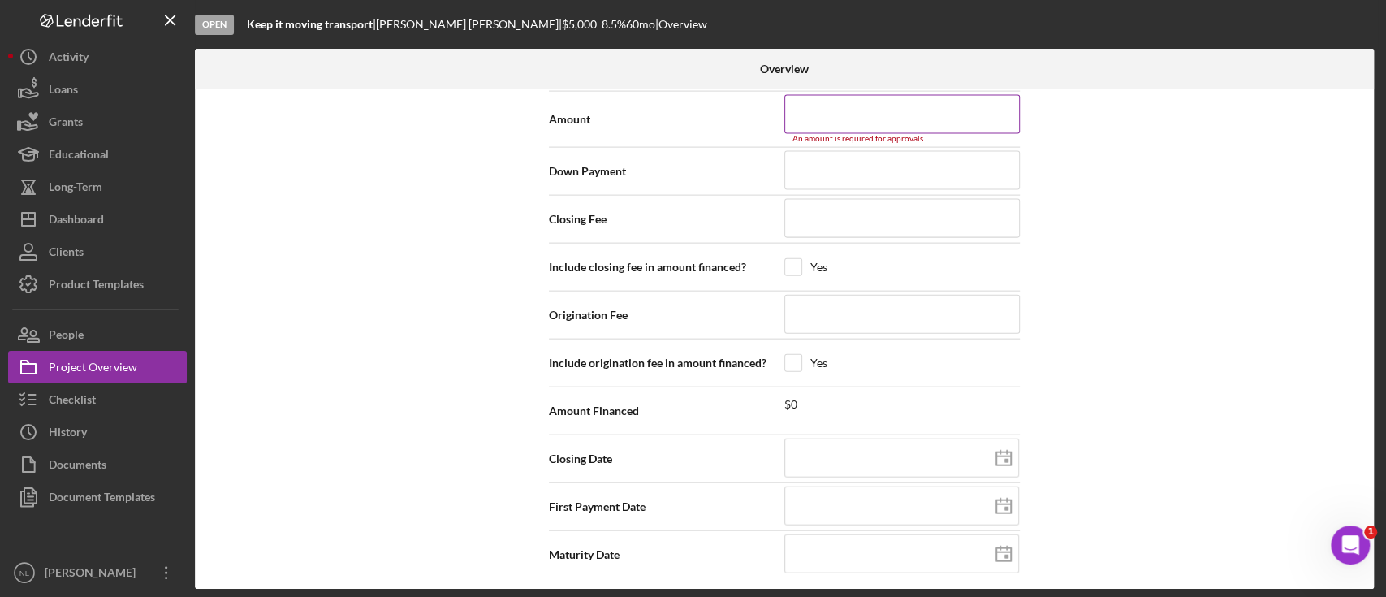
click at [810, 134] on div "An amount is required for approvals" at bounding box center [901, 139] width 235 height 10
click at [834, 121] on input at bounding box center [901, 114] width 235 height 39
type input "$5"
type input "$50"
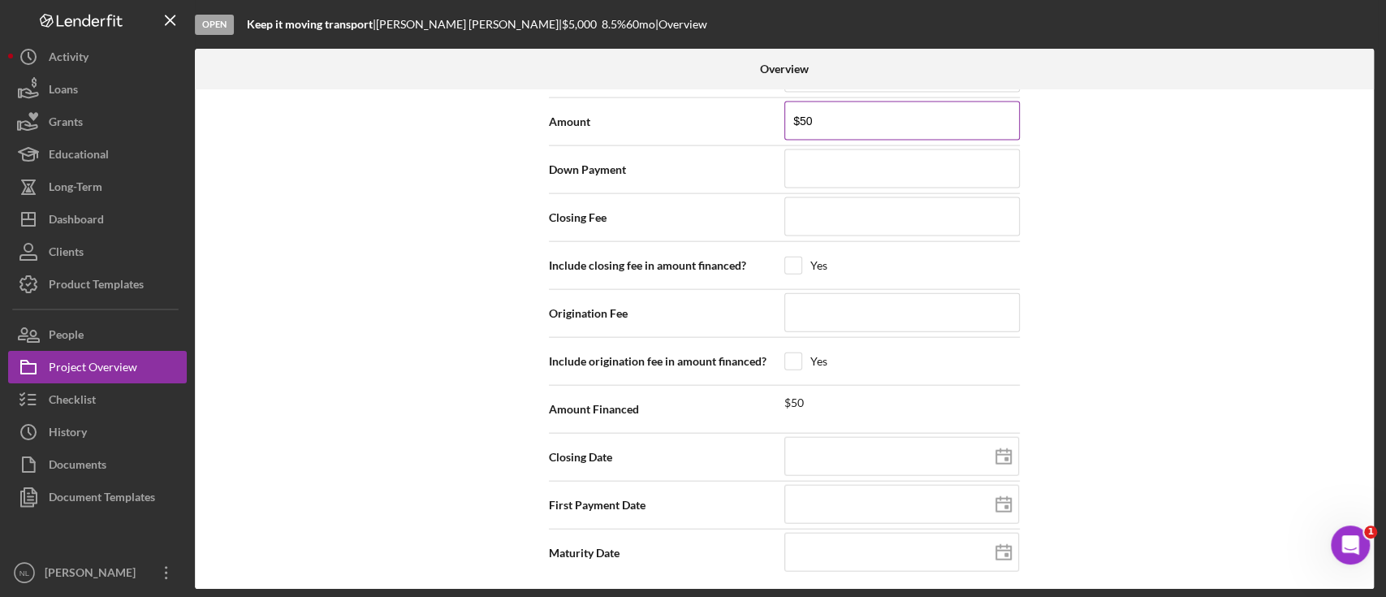
type input "$500"
type input "$5,000"
click at [1262, 268] on div "Internal Workflow Stage Open Icon/Dropdown Arrow Archive (can unarchive later i…" at bounding box center [784, 338] width 1179 height 499
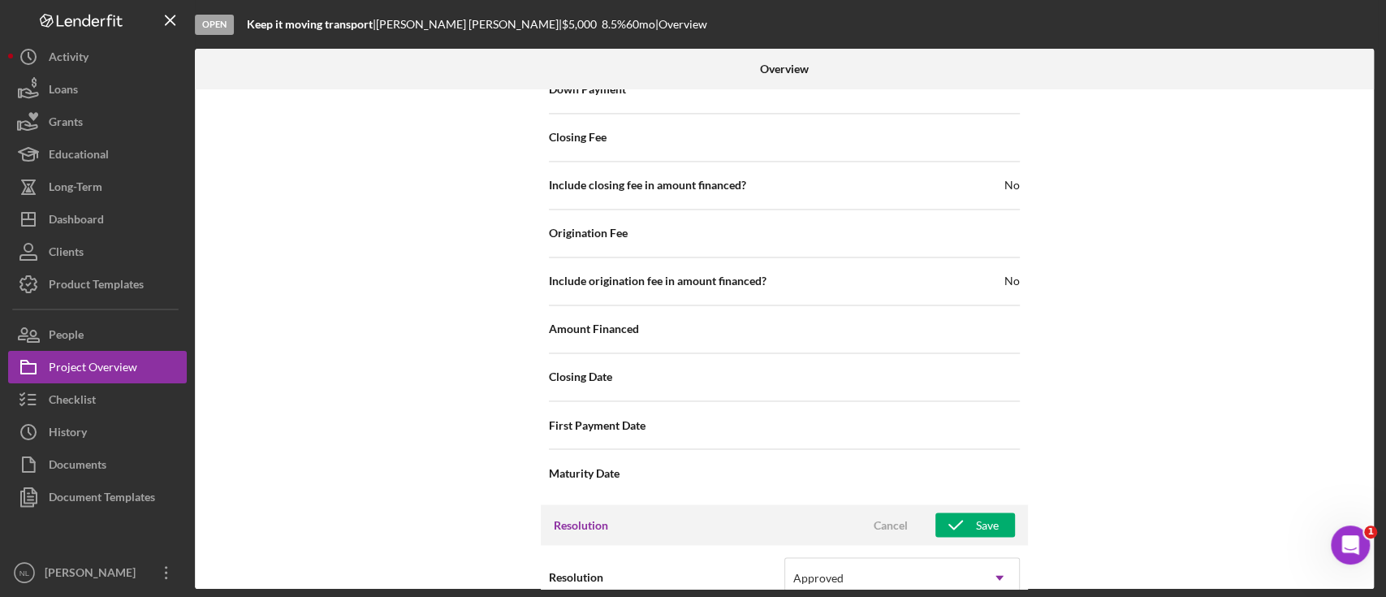
scroll to position [1736, 0]
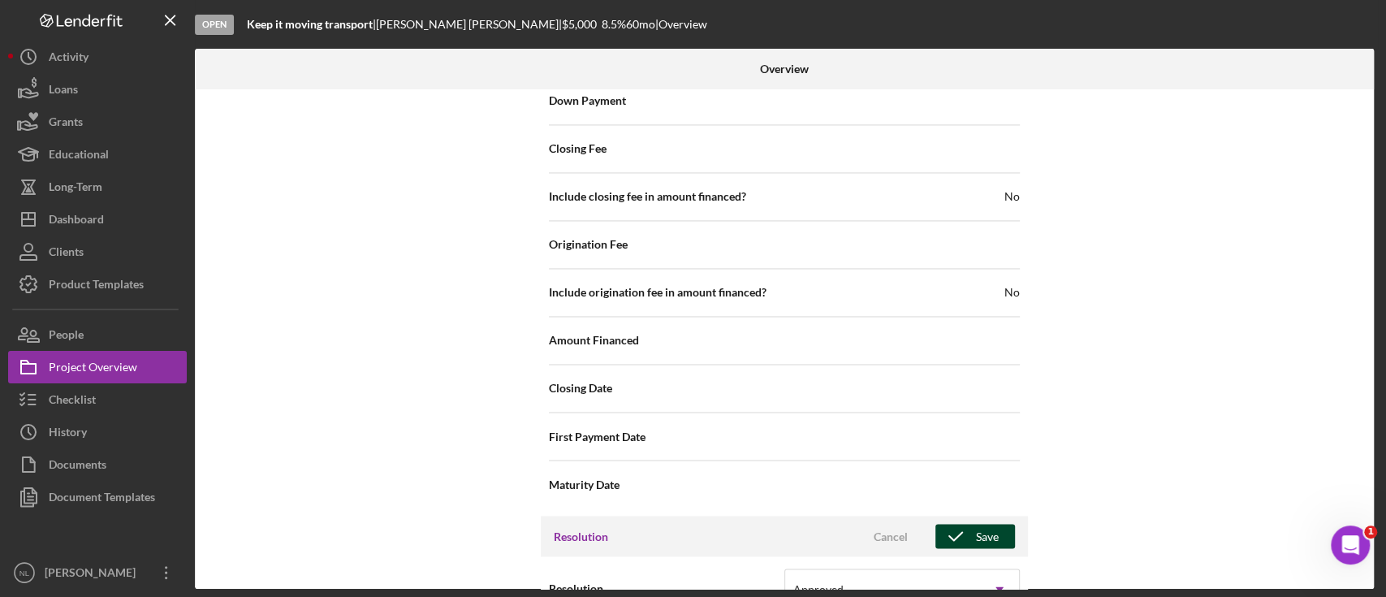
click at [969, 536] on icon "button" at bounding box center [955, 536] width 41 height 41
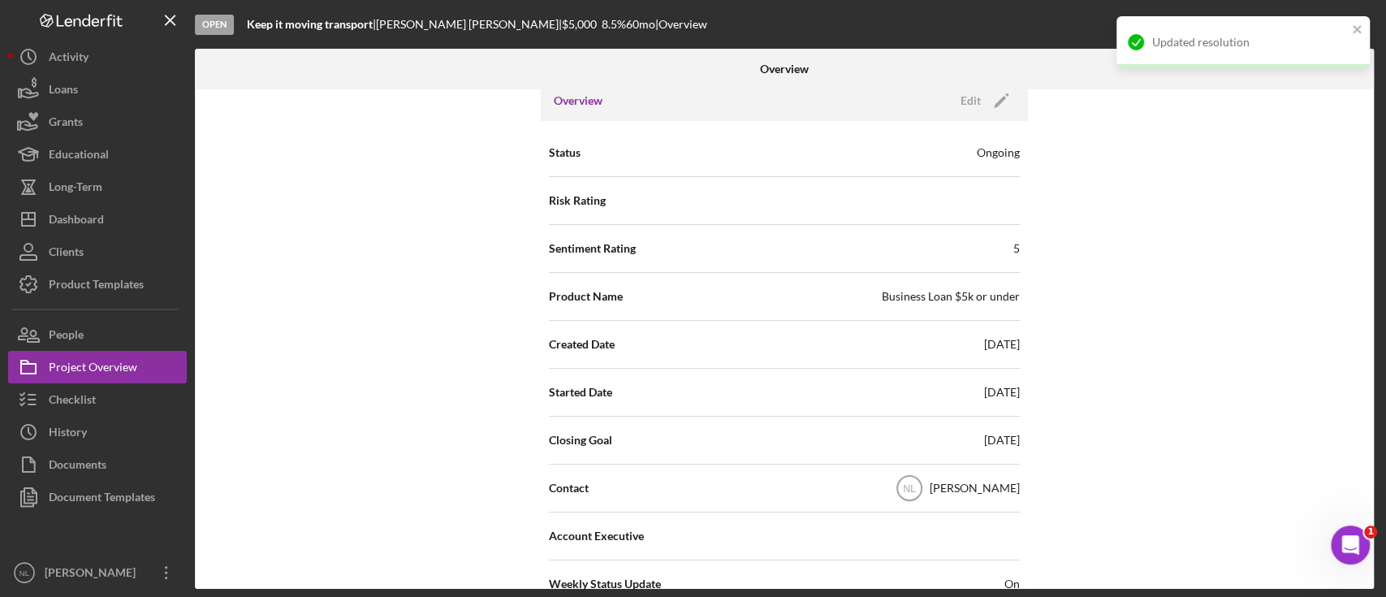
scroll to position [0, 0]
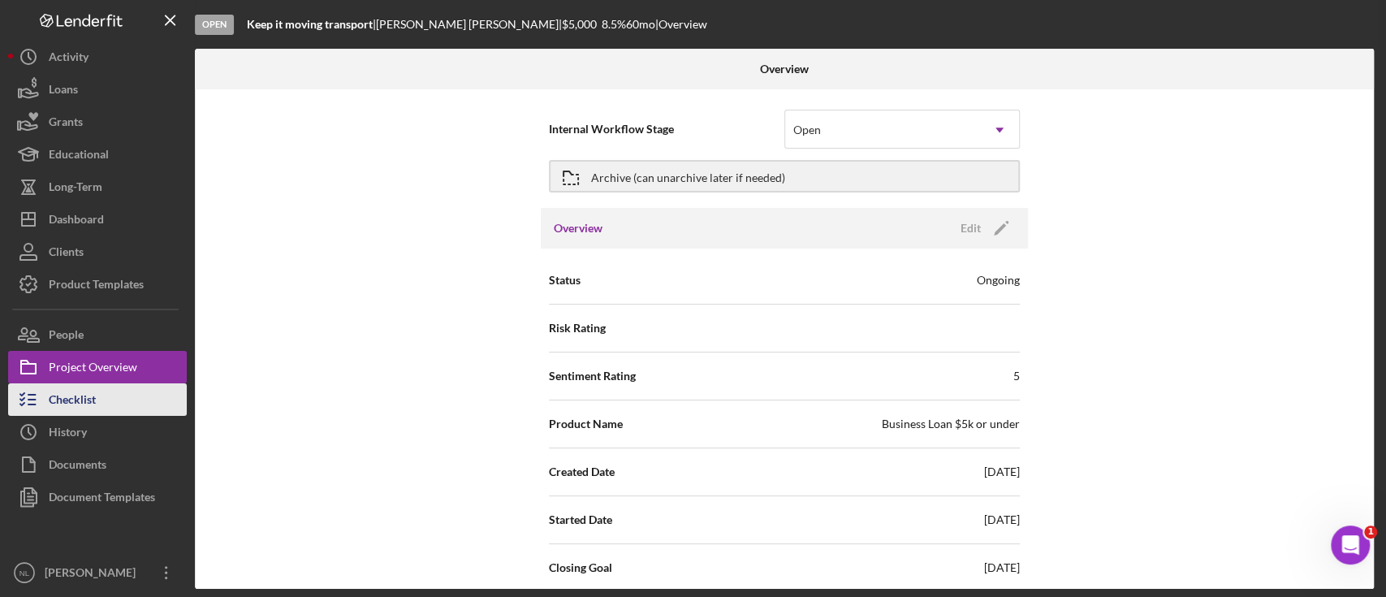
click at [101, 400] on button "Checklist" at bounding box center [97, 399] width 179 height 32
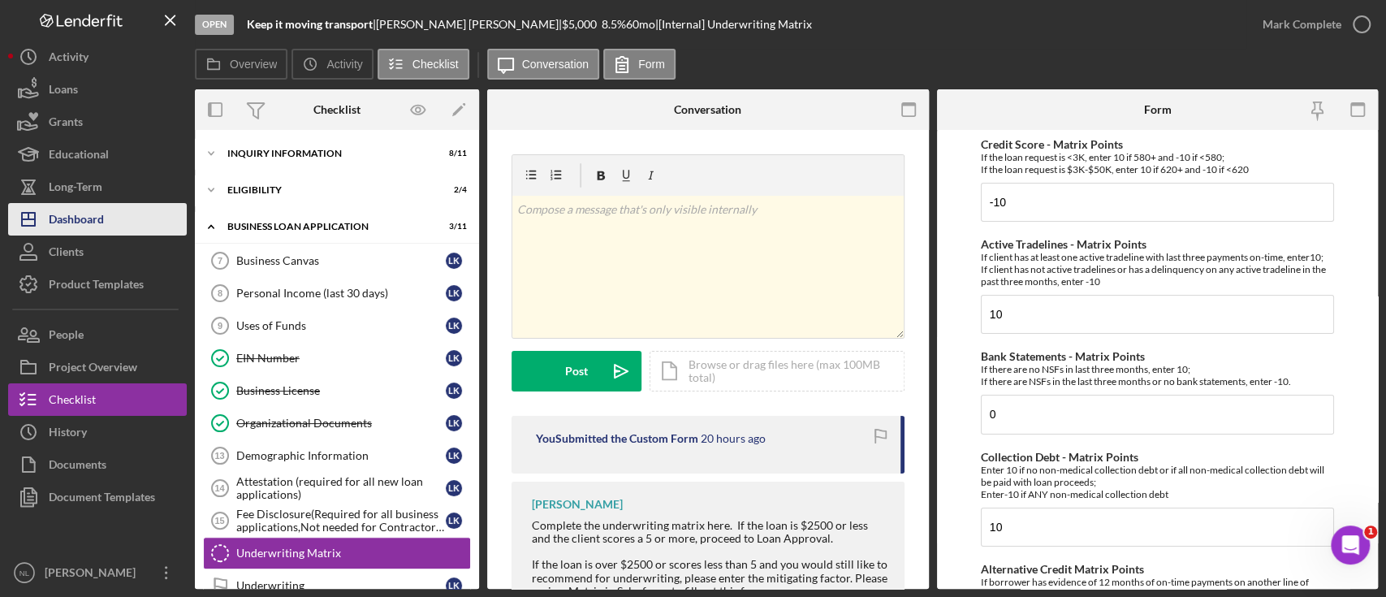
scroll to position [135, 0]
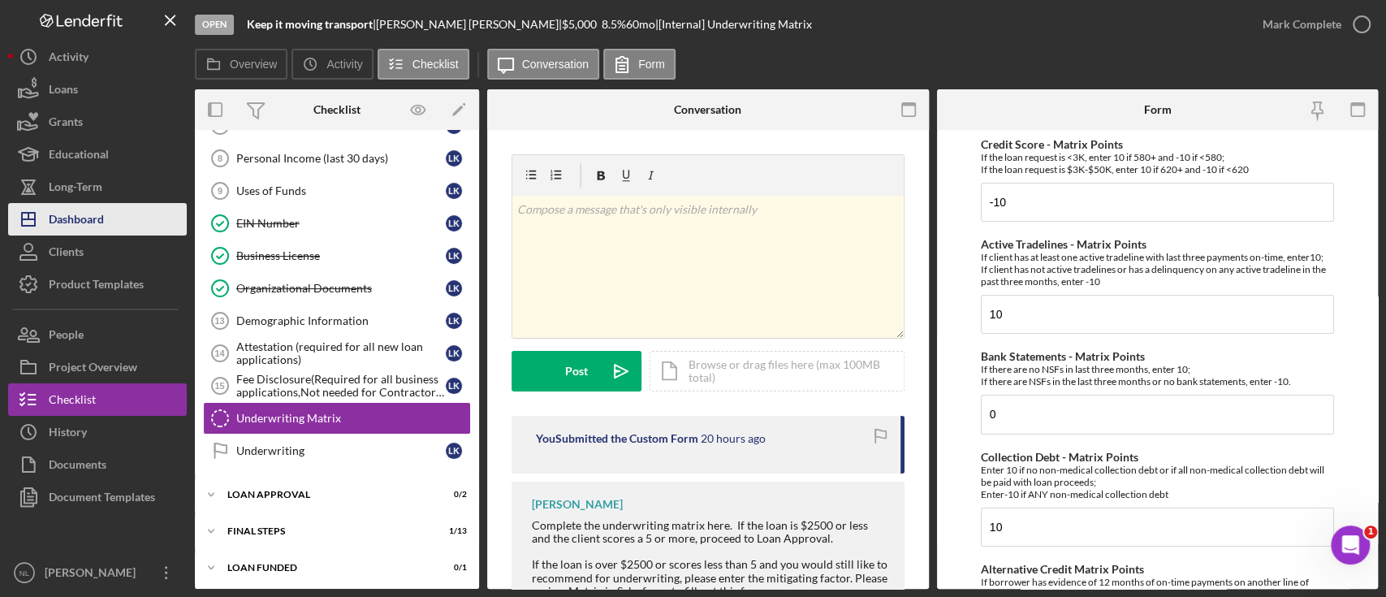
click at [101, 222] on div "Dashboard" at bounding box center [76, 221] width 55 height 37
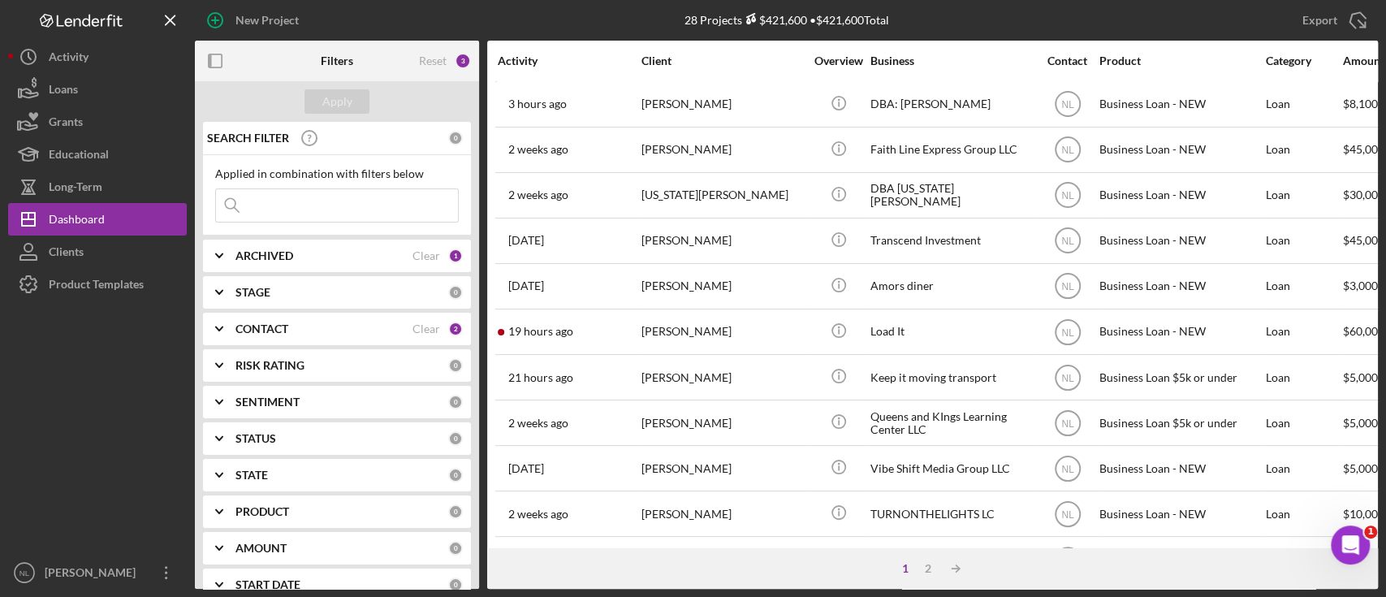
scroll to position [52, 0]
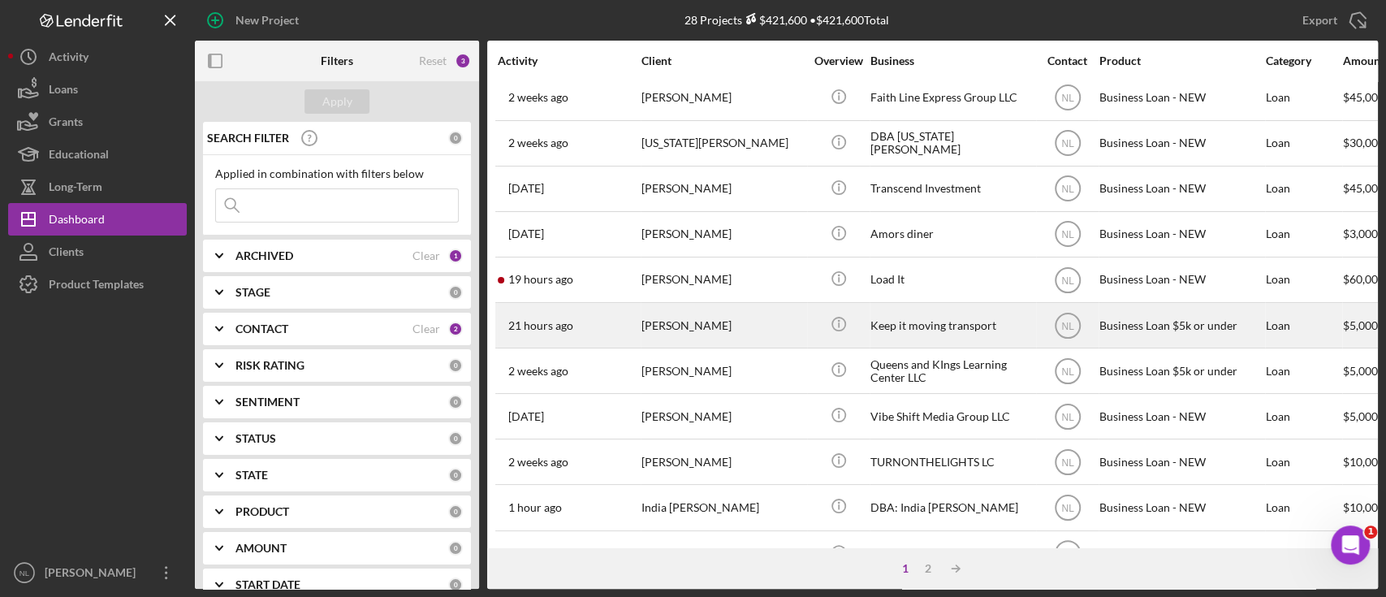
click at [709, 327] on div "[PERSON_NAME]" at bounding box center [722, 325] width 162 height 43
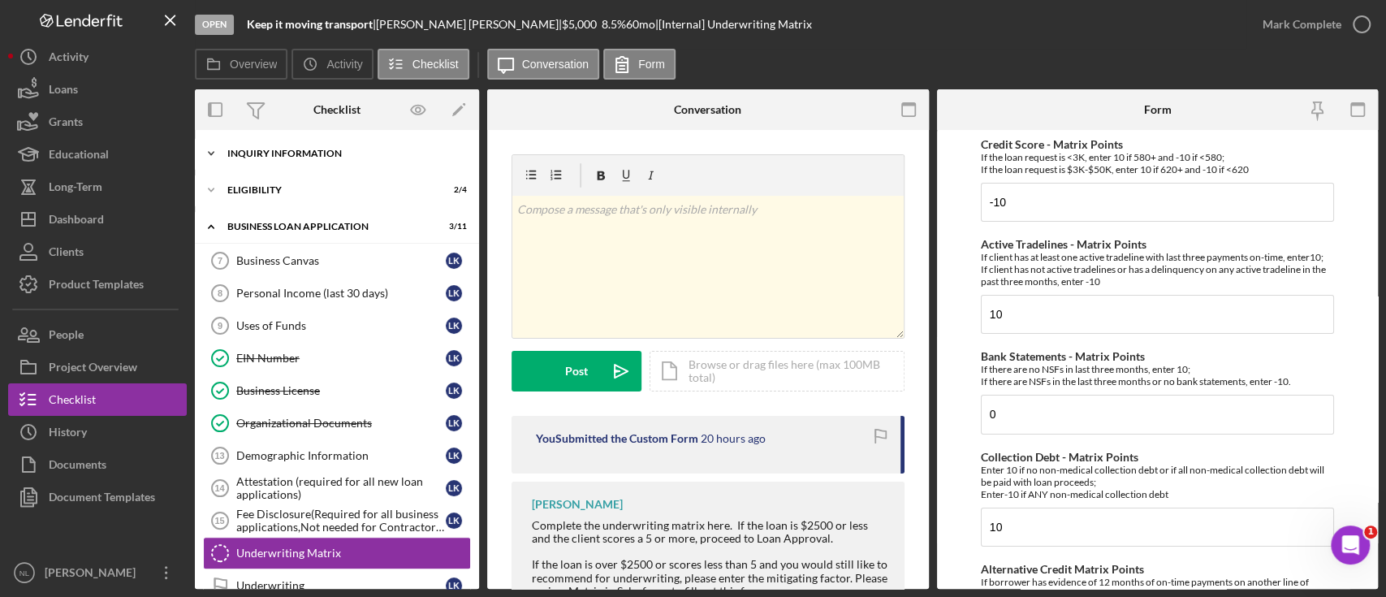
click at [287, 149] on div "INQUIRY INFORMATION" at bounding box center [342, 154] width 231 height 10
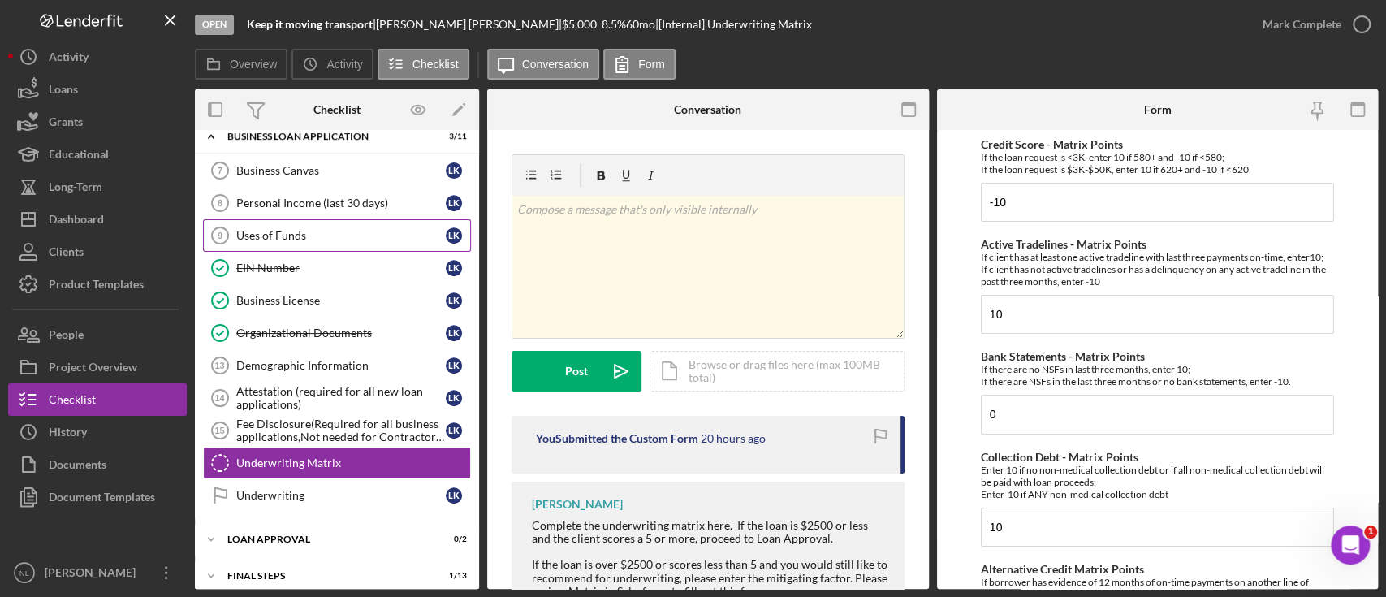
scroll to position [465, 0]
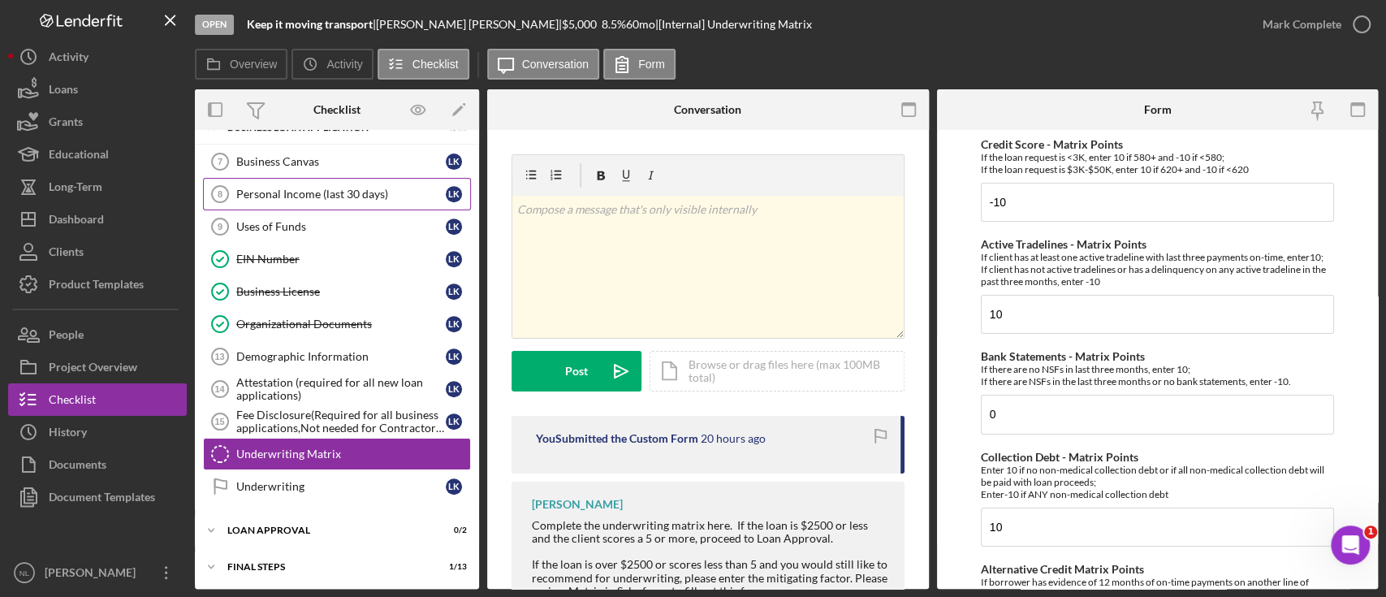
click at [288, 178] on link "Personal Income (last 30 days) 8 Personal Income (last 30 days) L K" at bounding box center [337, 194] width 268 height 32
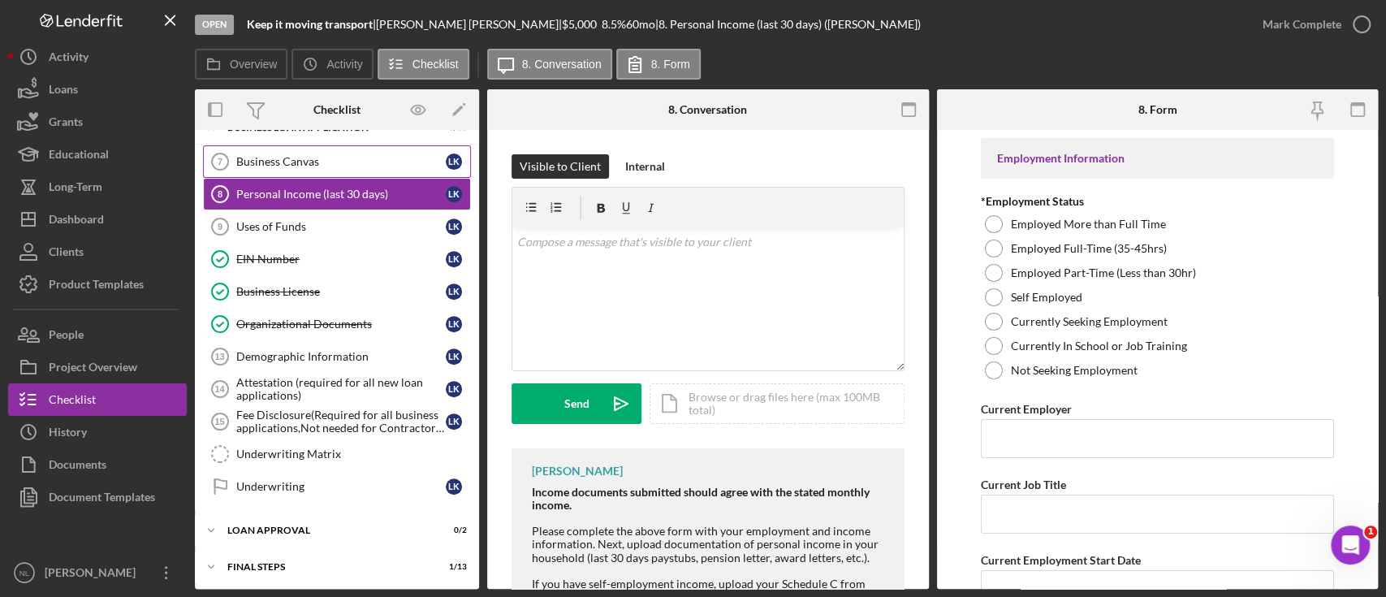
click at [280, 155] on div "Business Canvas" at bounding box center [340, 161] width 209 height 13
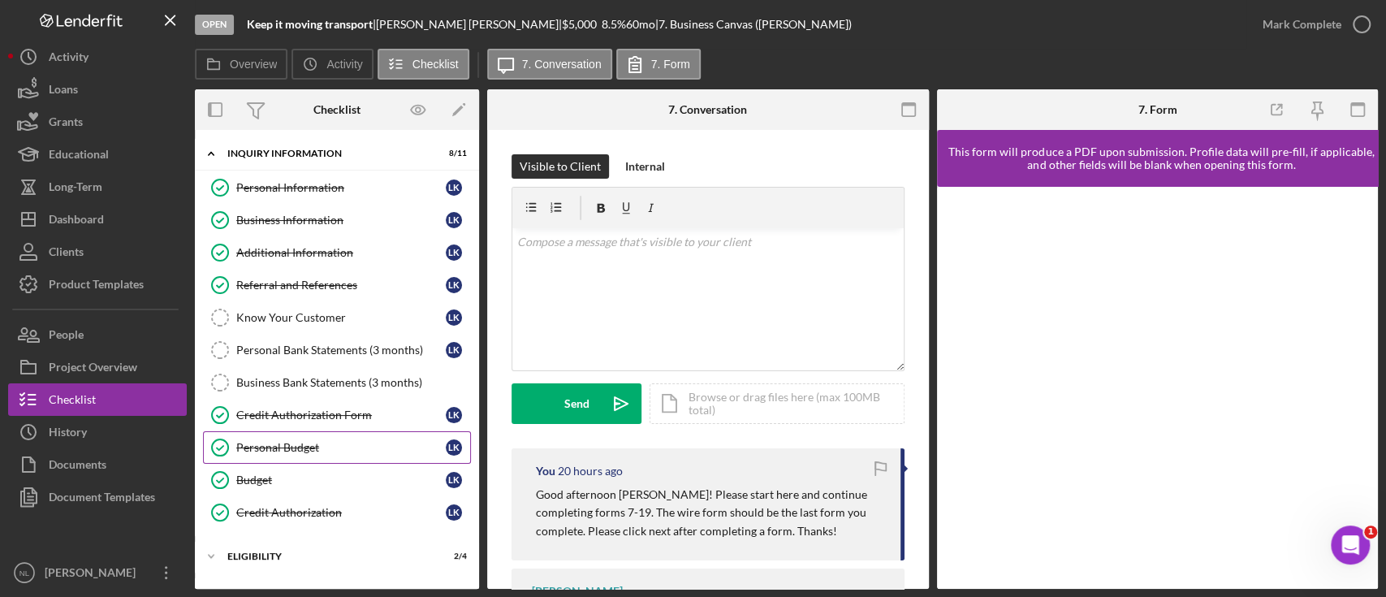
click at [312, 434] on link "Personal Budget Personal Budget L K" at bounding box center [337, 447] width 268 height 32
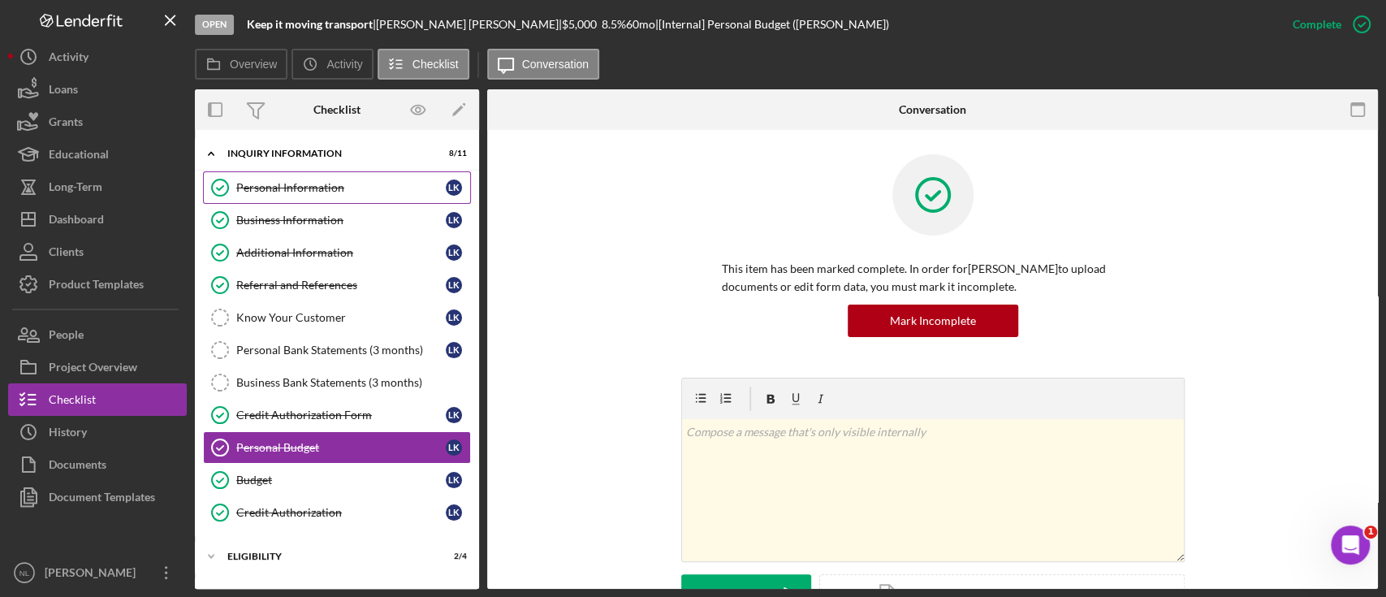
click at [314, 187] on div "Personal Information" at bounding box center [340, 187] width 209 height 13
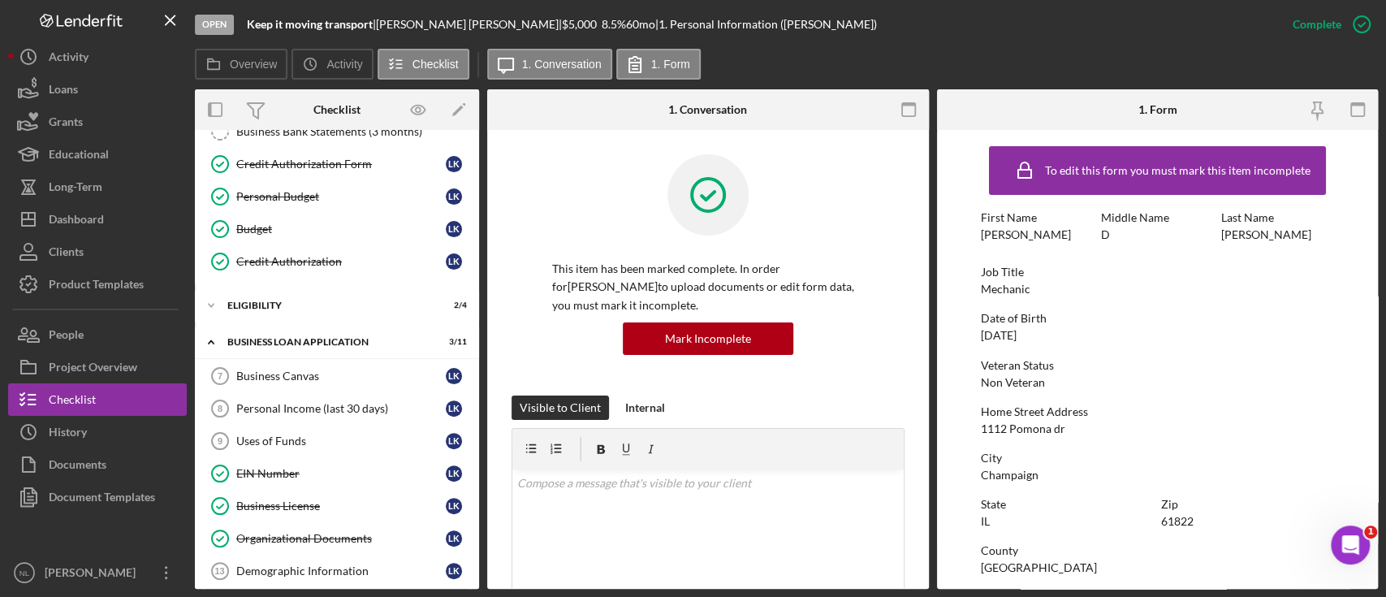
scroll to position [259, 0]
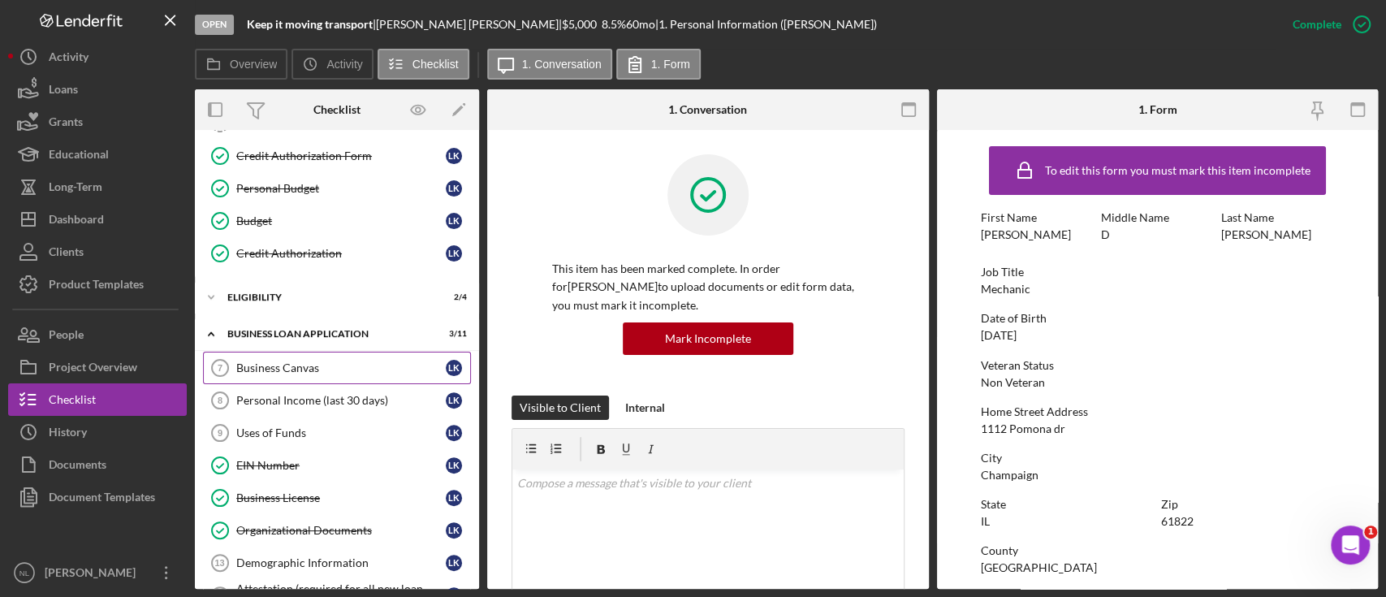
click at [312, 368] on div "Business Canvas" at bounding box center [340, 367] width 209 height 13
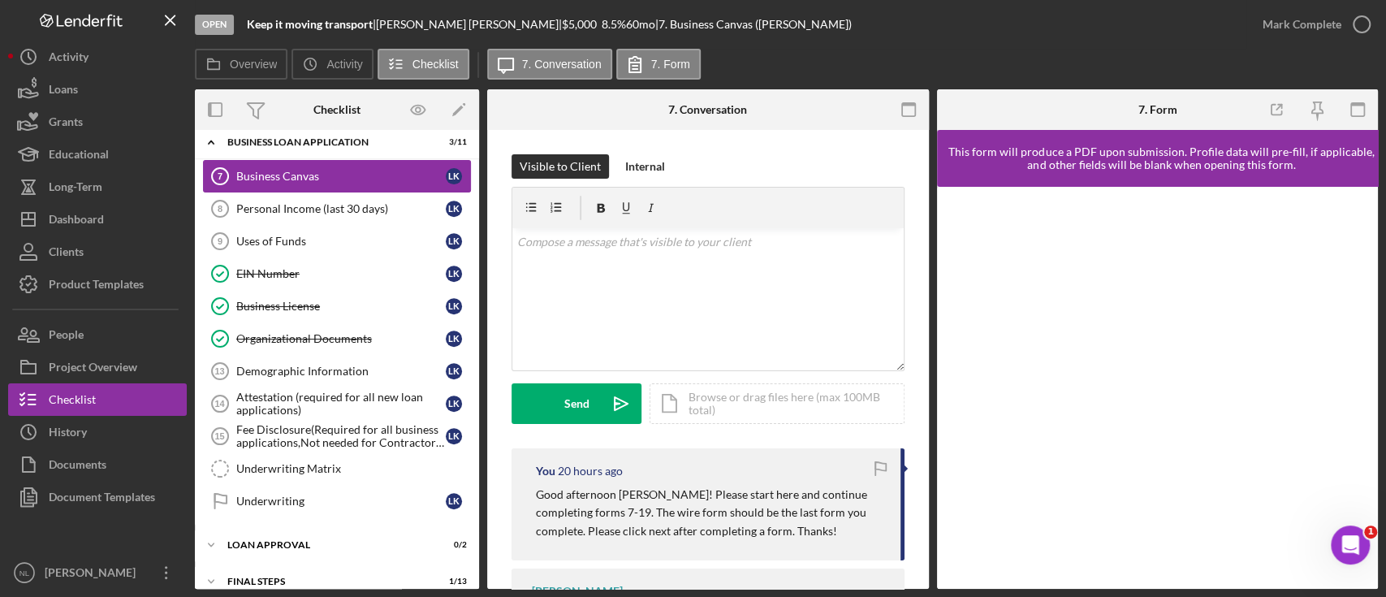
scroll to position [500, 0]
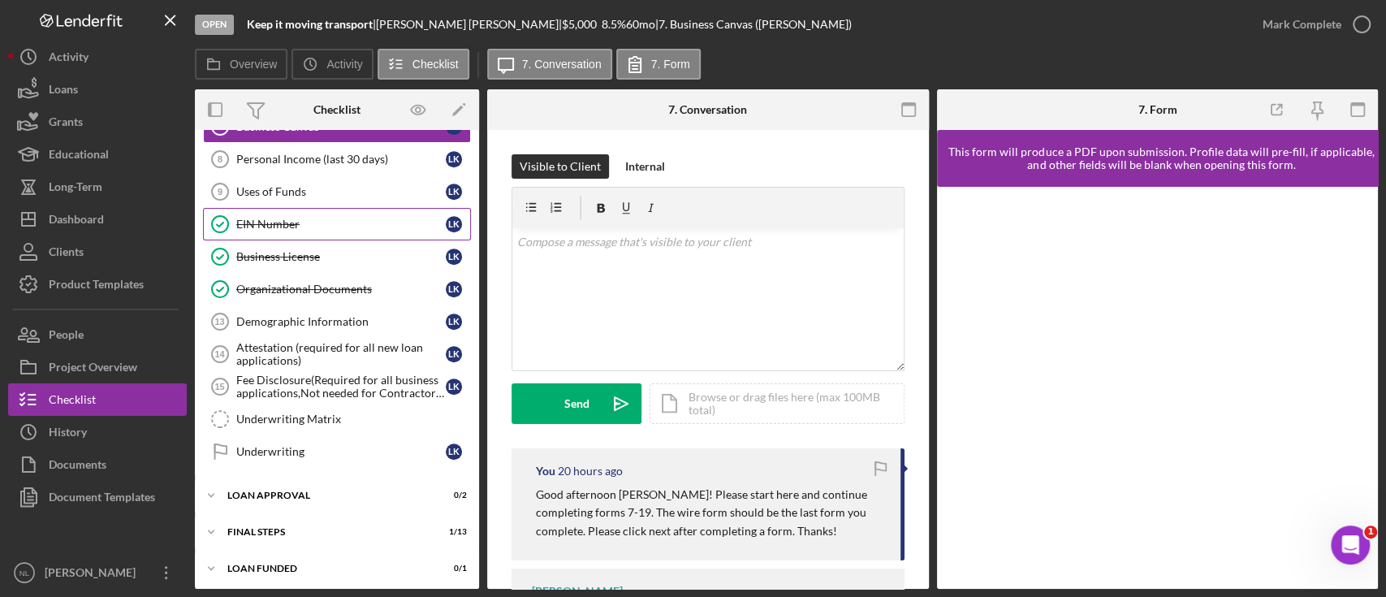
click at [275, 231] on link "EIN Number EIN Number L K" at bounding box center [337, 224] width 268 height 32
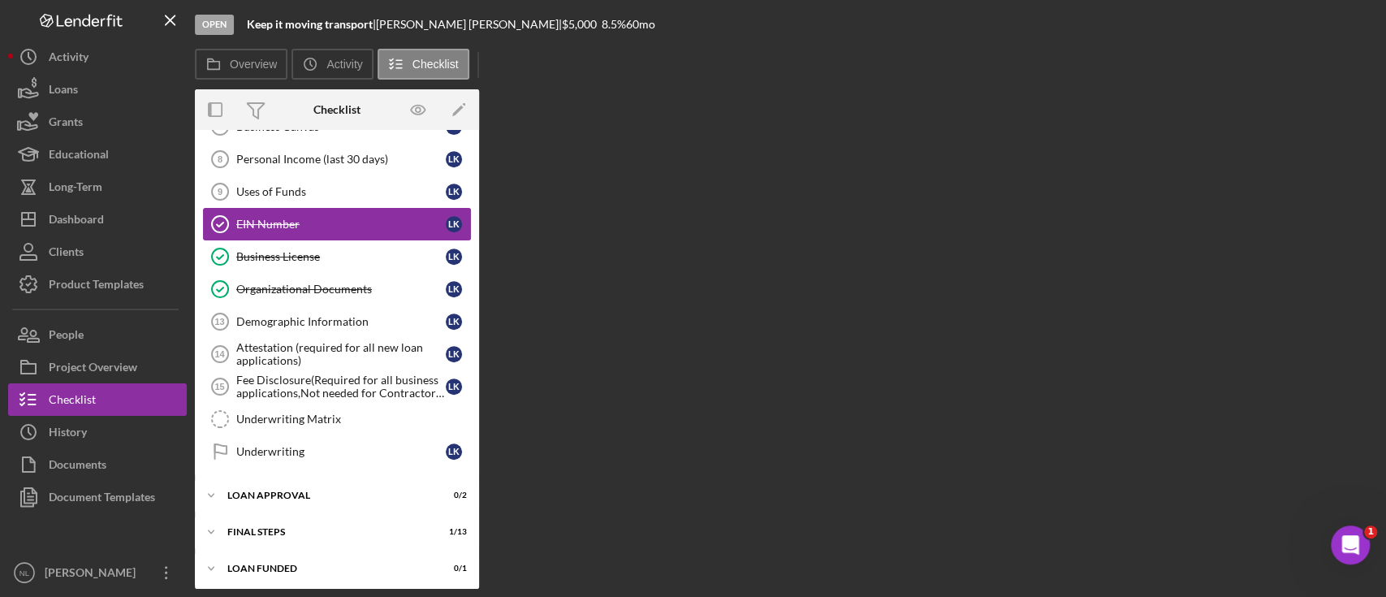
scroll to position [500, 0]
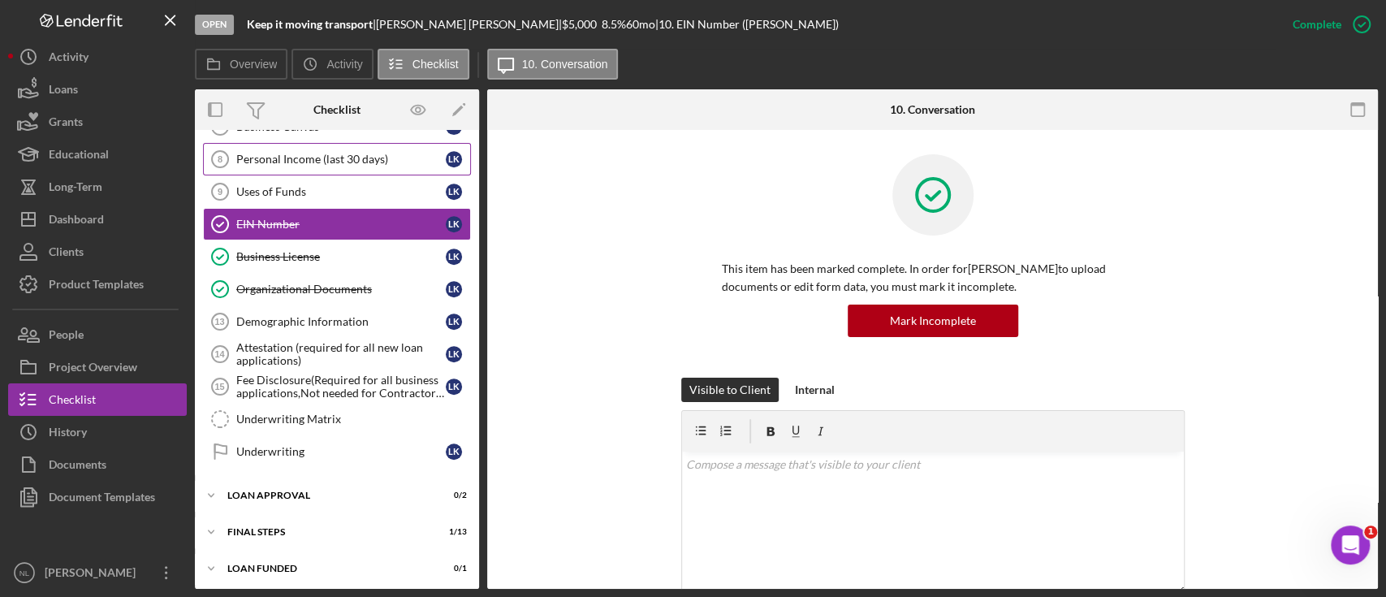
click at [275, 171] on link "Personal Income (last 30 days) 8 Personal Income (last 30 days) L K" at bounding box center [337, 159] width 268 height 32
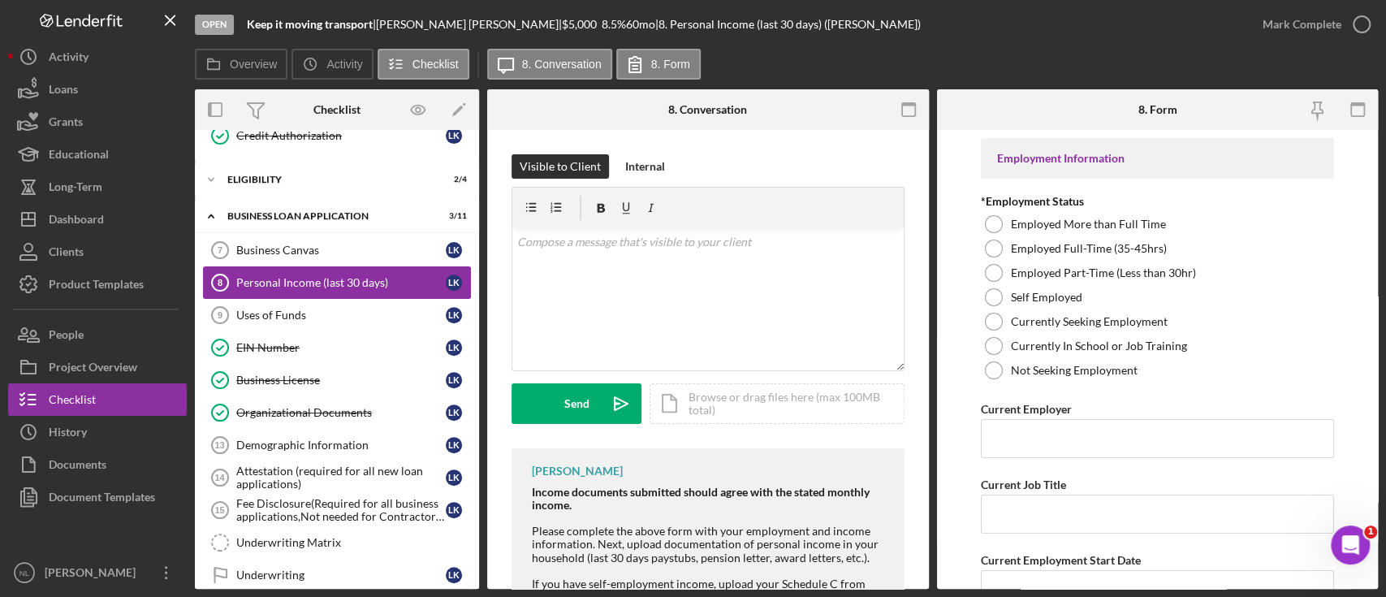
scroll to position [374, 0]
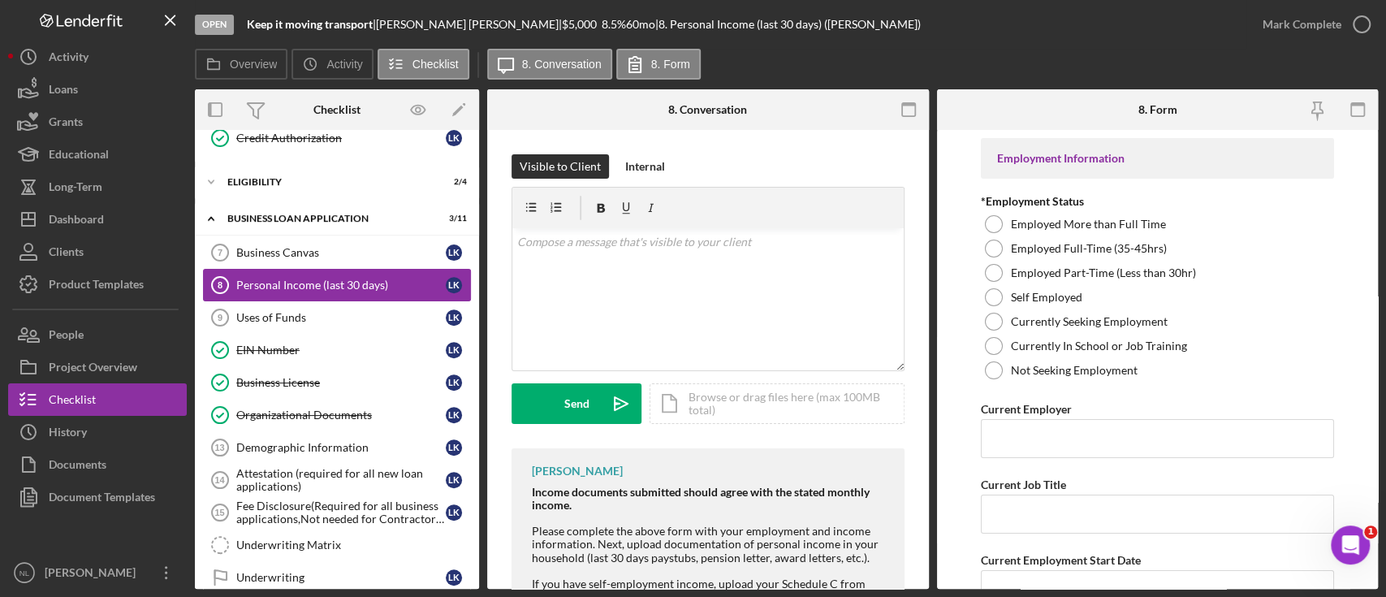
click at [292, 270] on link "Personal Income (last 30 days) 8 Personal Income (last 30 days) L K" at bounding box center [337, 285] width 268 height 32
click at [292, 263] on link "Business Canvas 7 Business Canvas L K" at bounding box center [337, 252] width 268 height 32
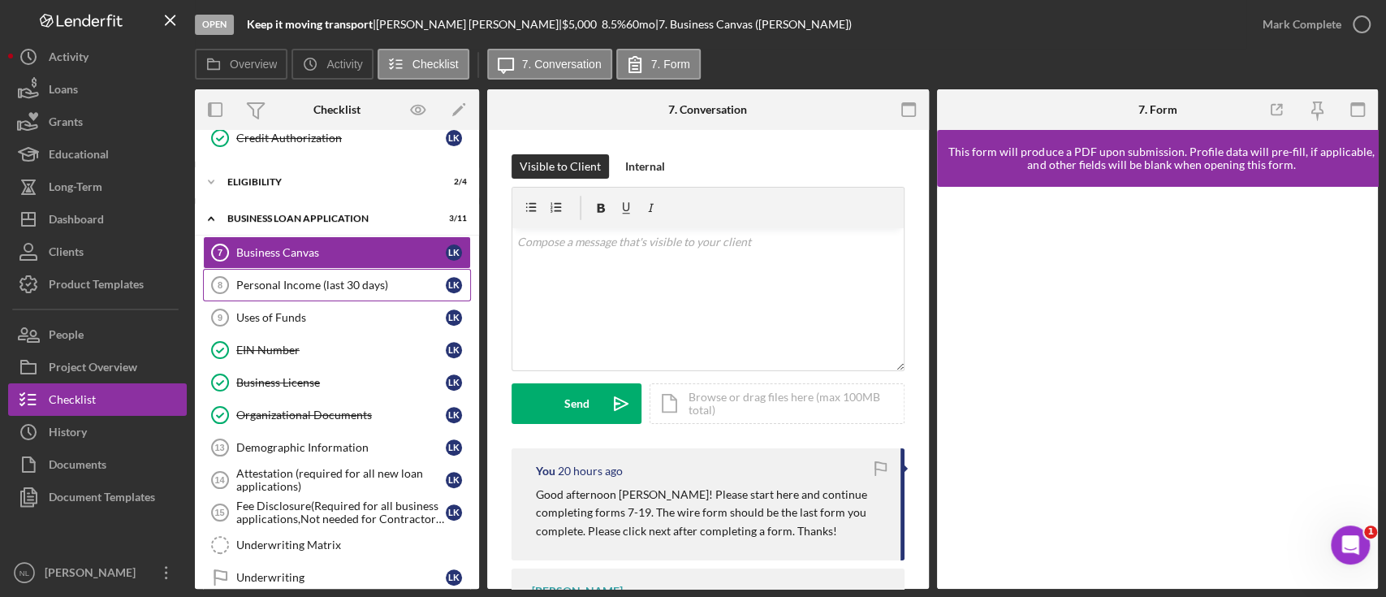
click at [288, 279] on div "Personal Income (last 30 days)" at bounding box center [340, 284] width 209 height 13
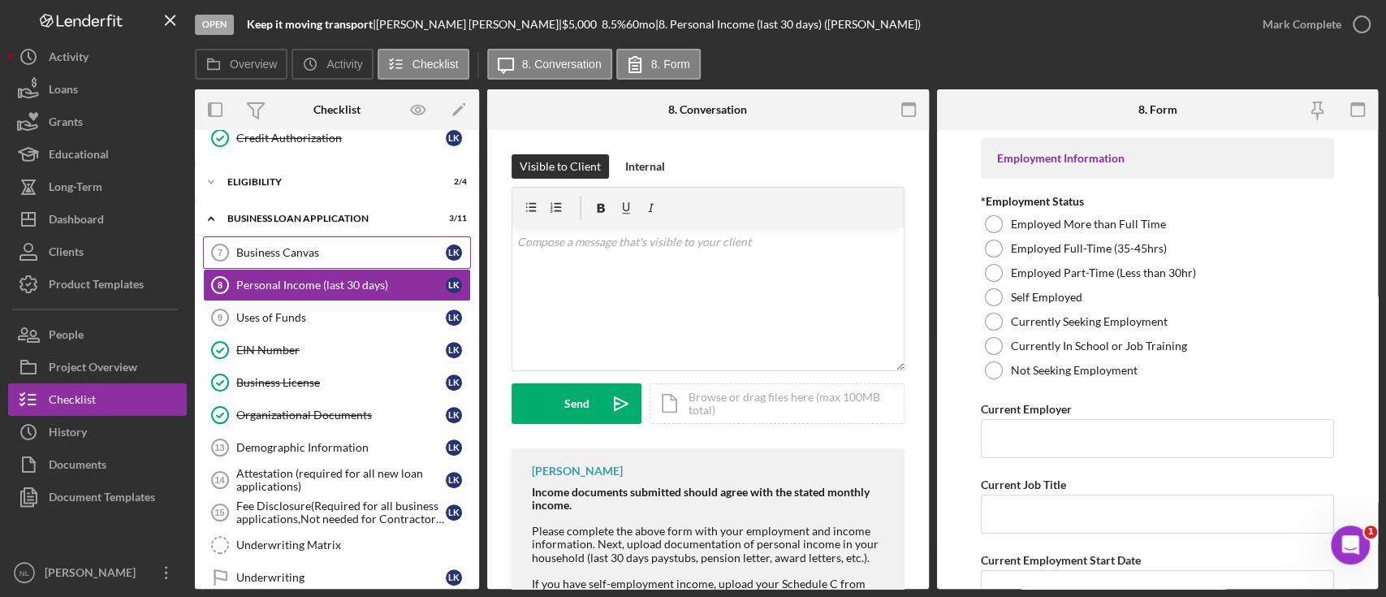
click at [285, 263] on link "Business Canvas 7 Business Canvas L K" at bounding box center [337, 252] width 268 height 32
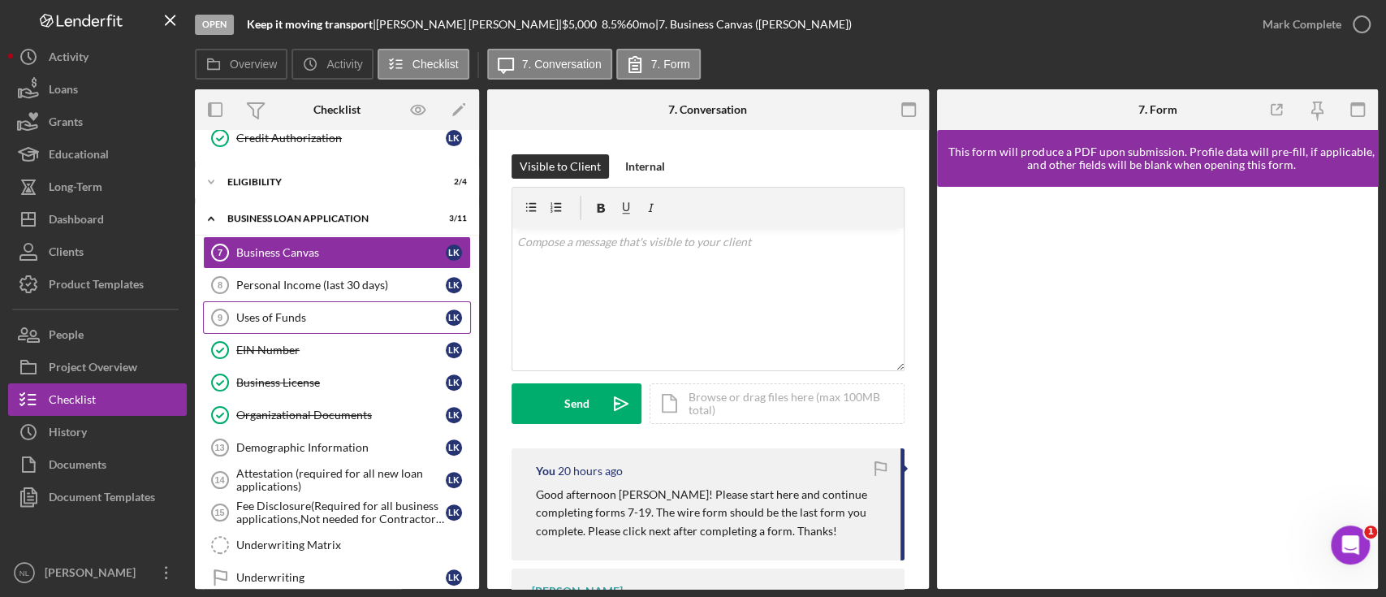
click at [287, 320] on div "Uses of Funds" at bounding box center [340, 317] width 209 height 13
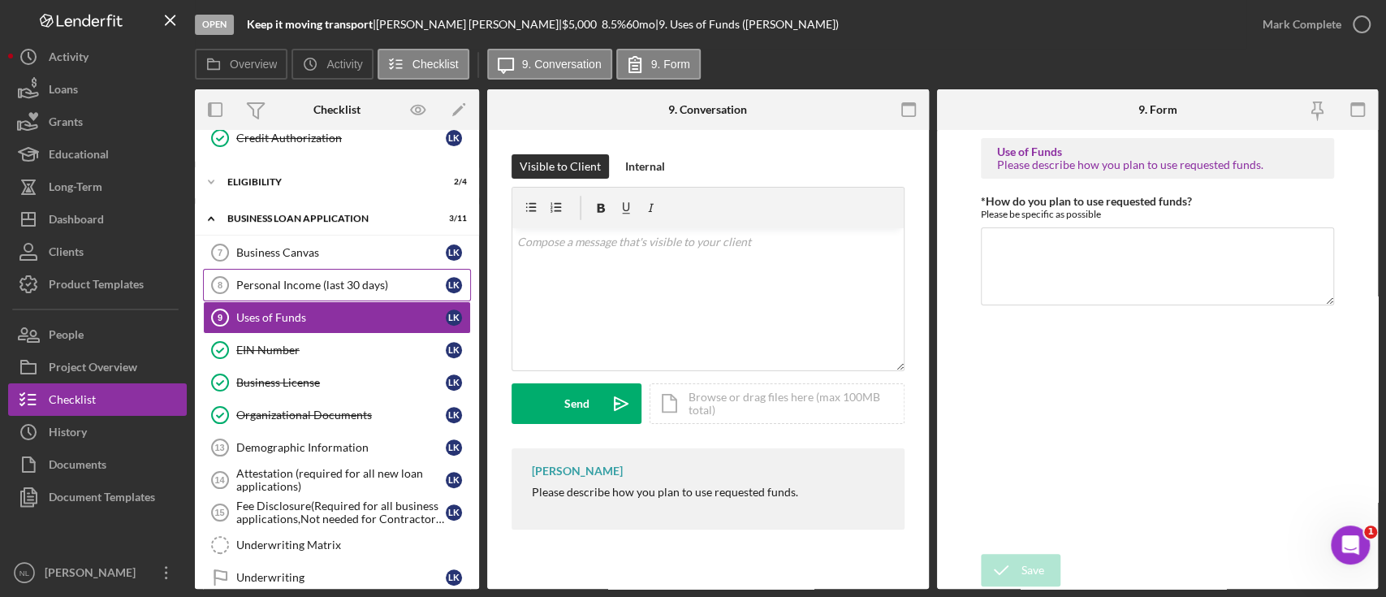
click at [270, 287] on div "Personal Income (last 30 days)" at bounding box center [340, 284] width 209 height 13
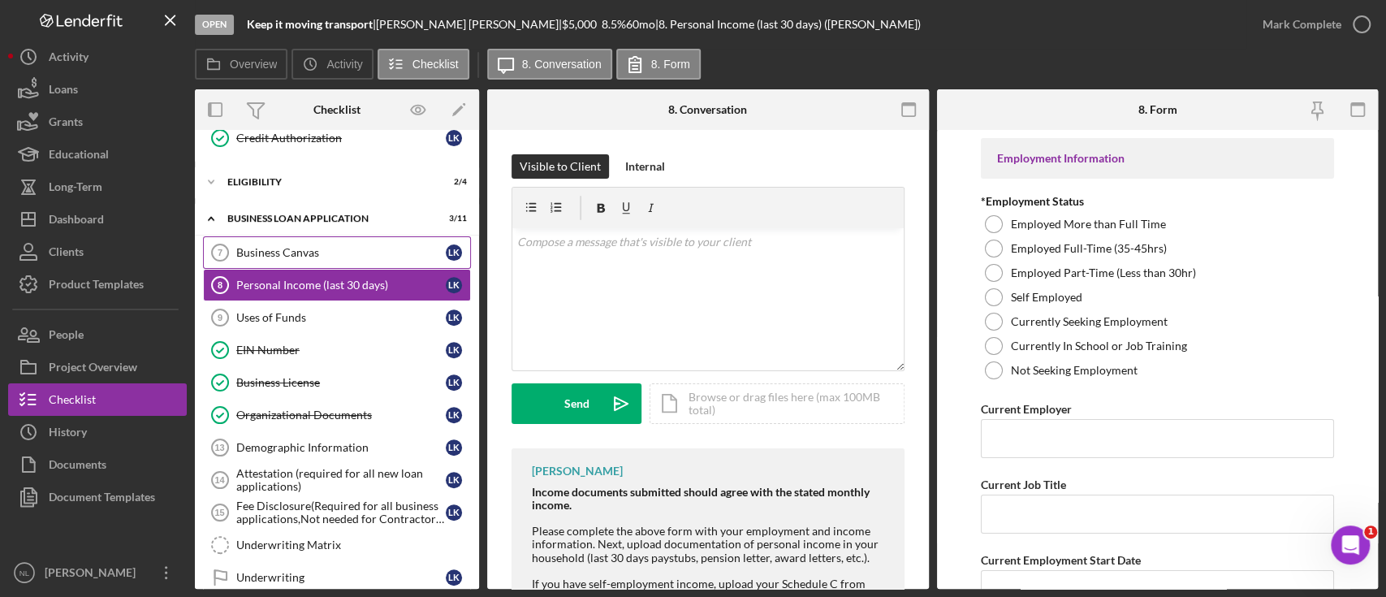
click at [265, 257] on link "Business Canvas 7 Business Canvas L K" at bounding box center [337, 252] width 268 height 32
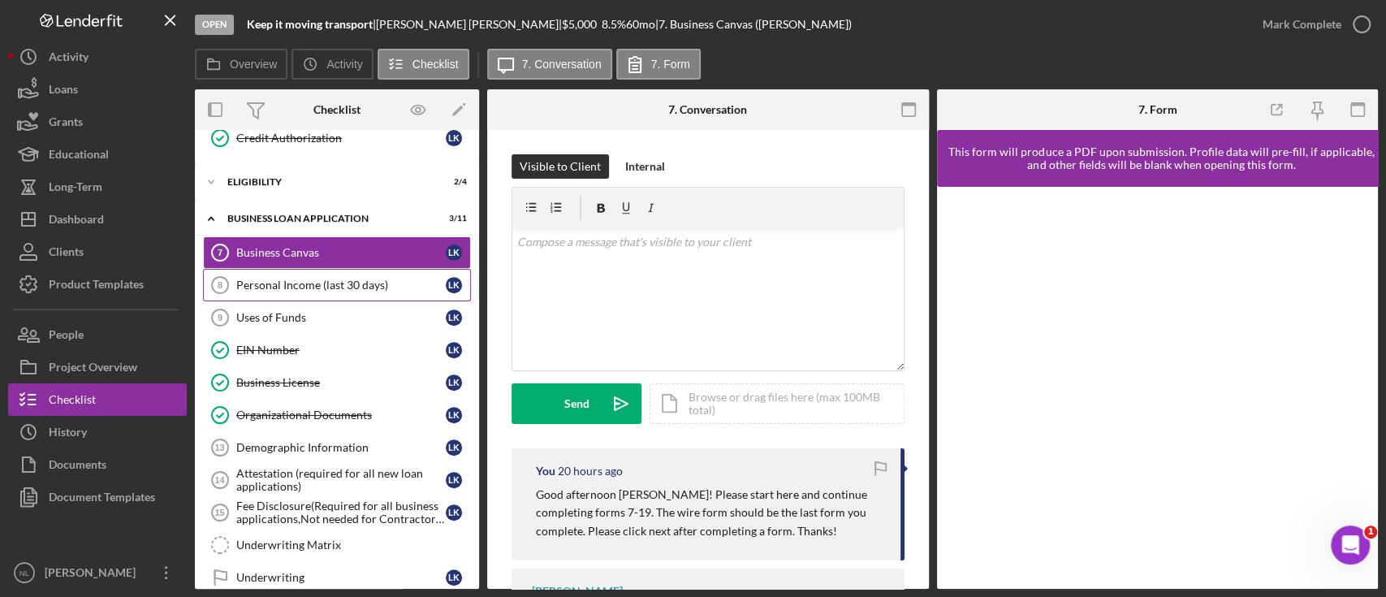
click at [315, 283] on div "Personal Income (last 30 days)" at bounding box center [340, 284] width 209 height 13
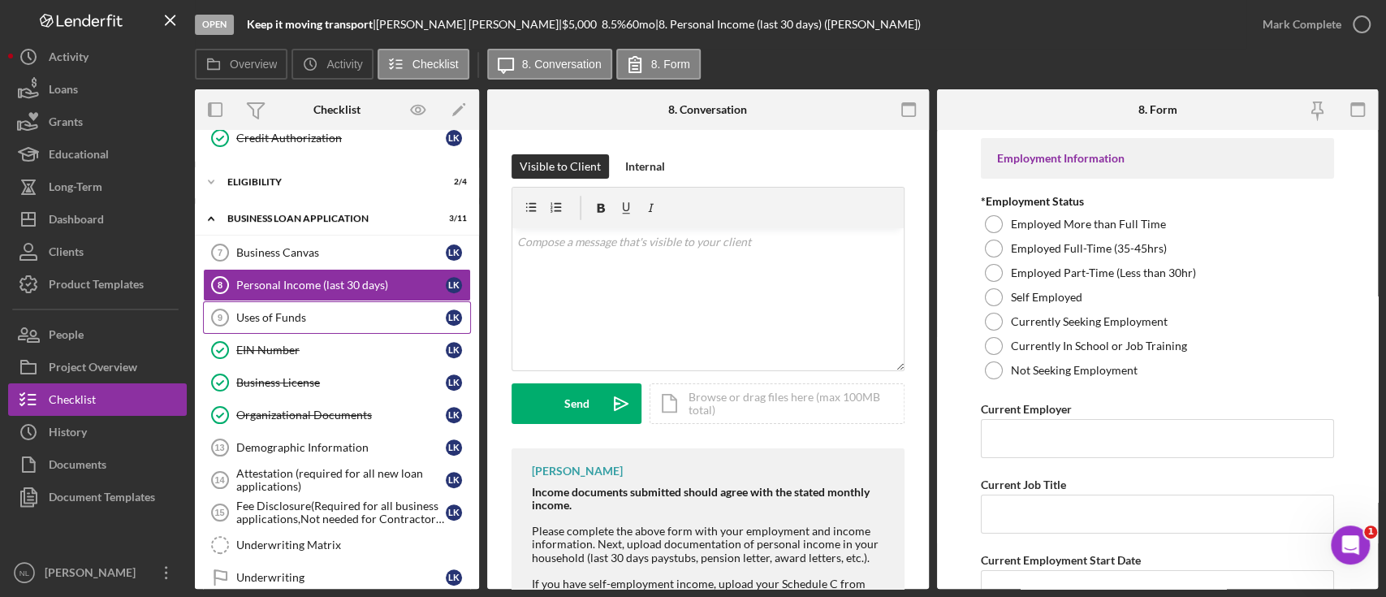
click at [313, 315] on div "Uses of Funds" at bounding box center [340, 317] width 209 height 13
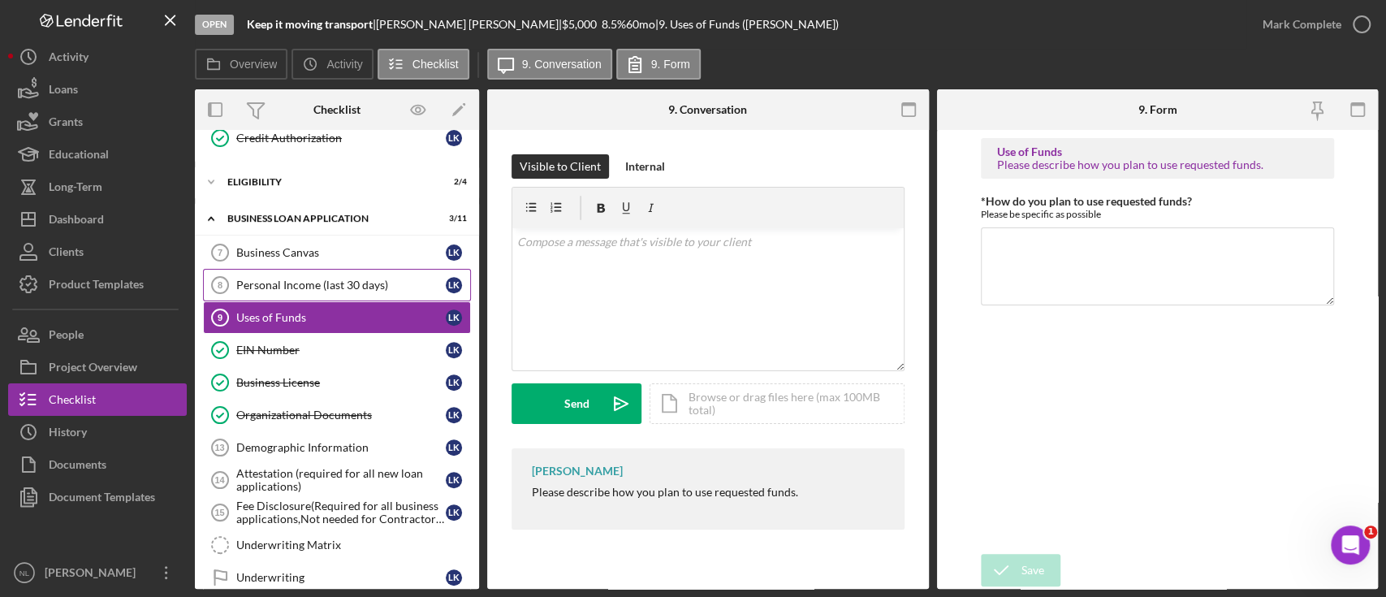
click at [293, 284] on div "Personal Income (last 30 days)" at bounding box center [340, 284] width 209 height 13
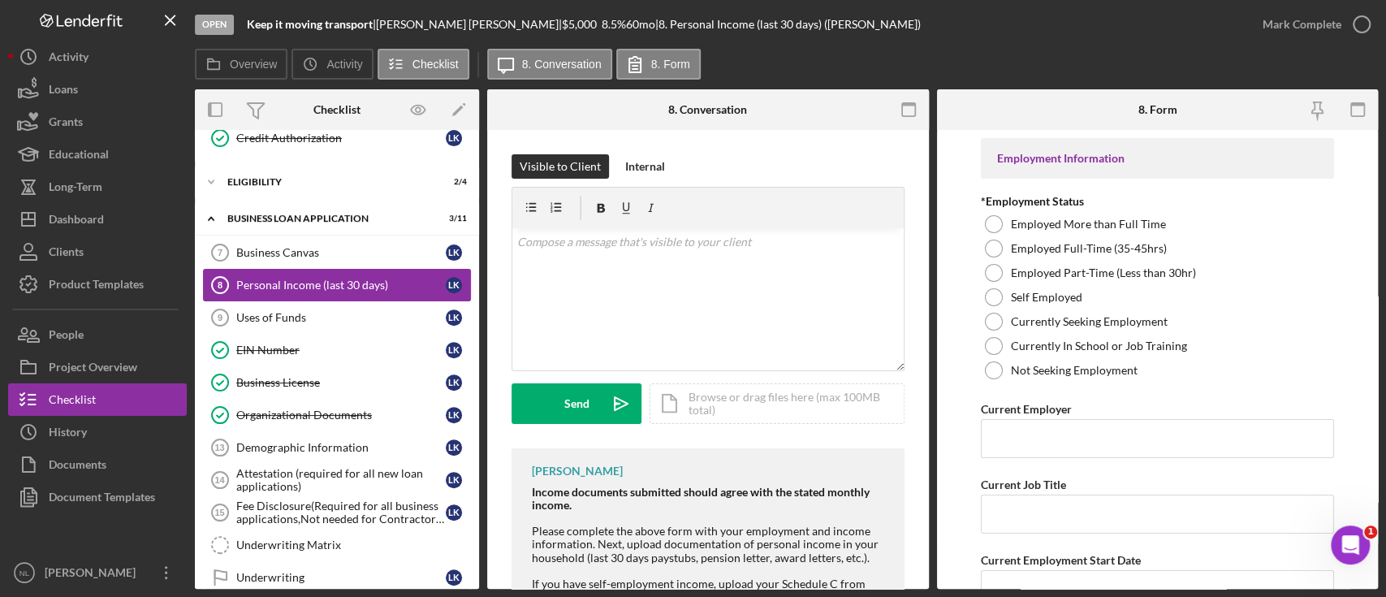
click at [287, 265] on link "Business Canvas 7 Business Canvas L K" at bounding box center [337, 252] width 268 height 32
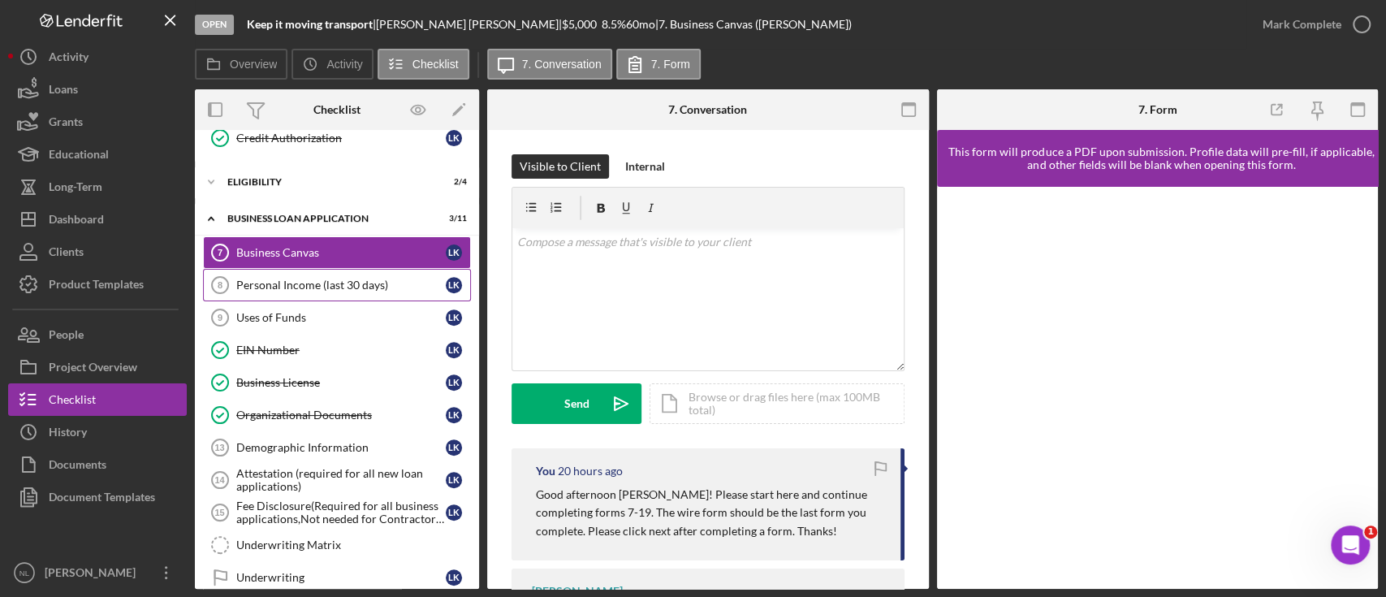
click at [305, 283] on div "Personal Income (last 30 days)" at bounding box center [340, 284] width 209 height 13
